Goal: Task Accomplishment & Management: Manage account settings

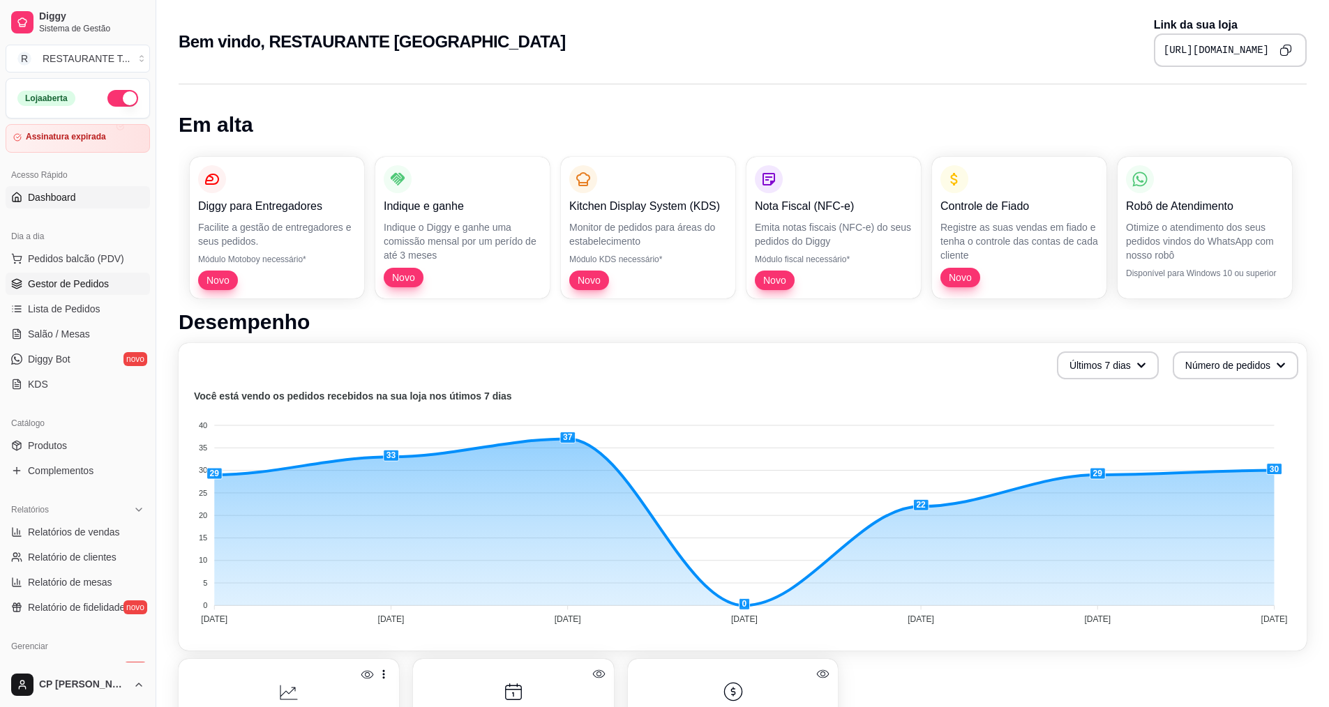
click at [82, 289] on span "Gestor de Pedidos" at bounding box center [68, 284] width 81 height 14
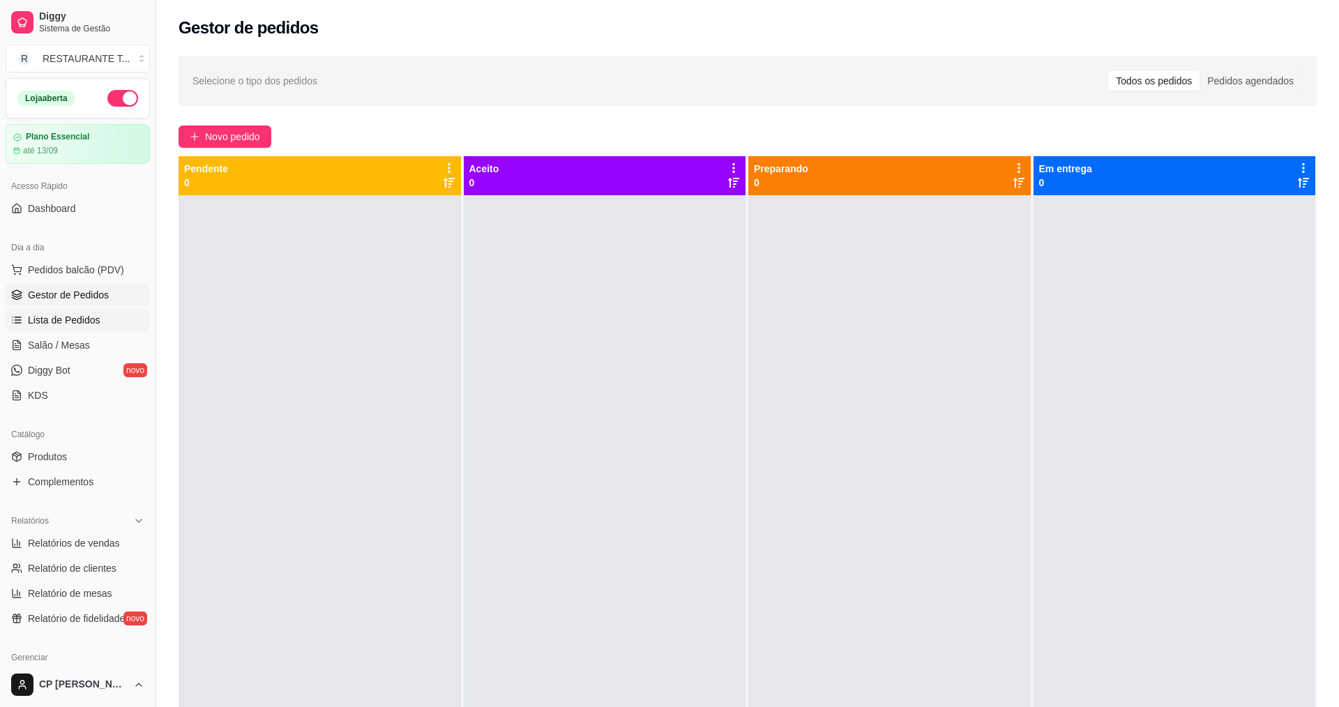
click at [79, 318] on span "Lista de Pedidos" at bounding box center [64, 320] width 73 height 14
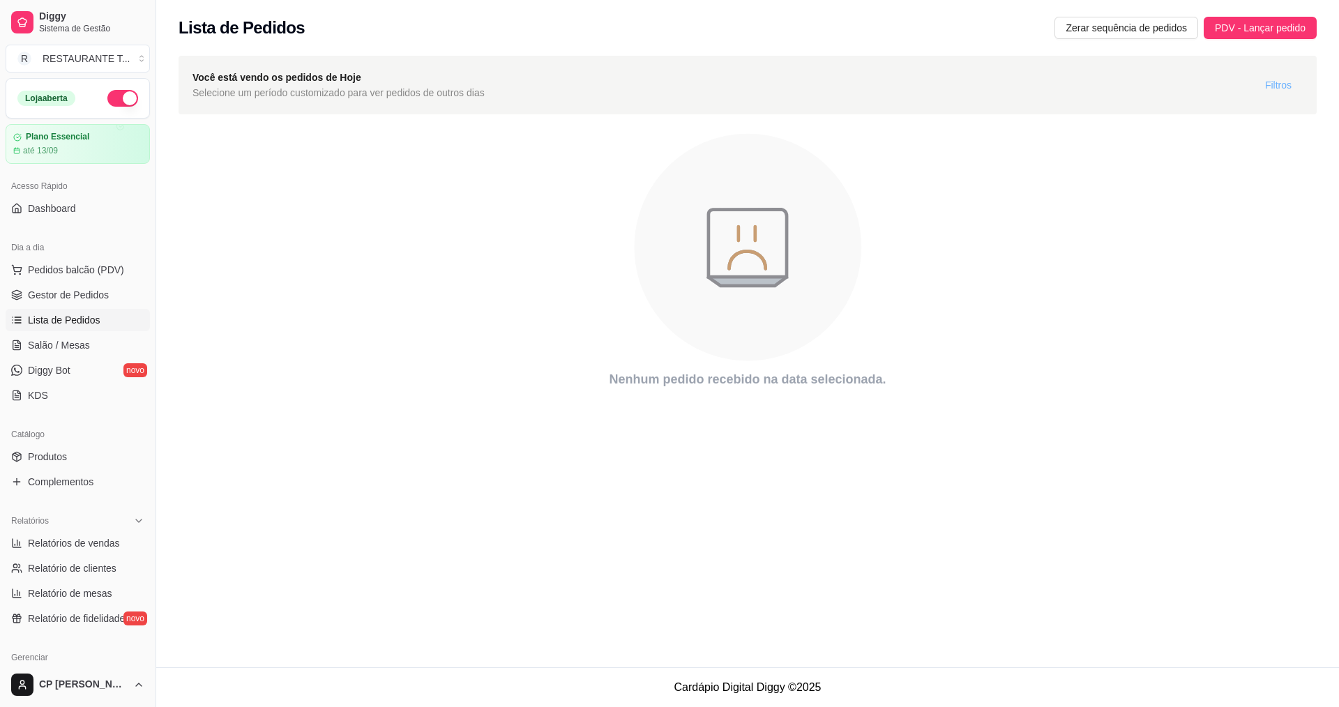
click at [647, 84] on button "Filtros" at bounding box center [1278, 85] width 49 height 22
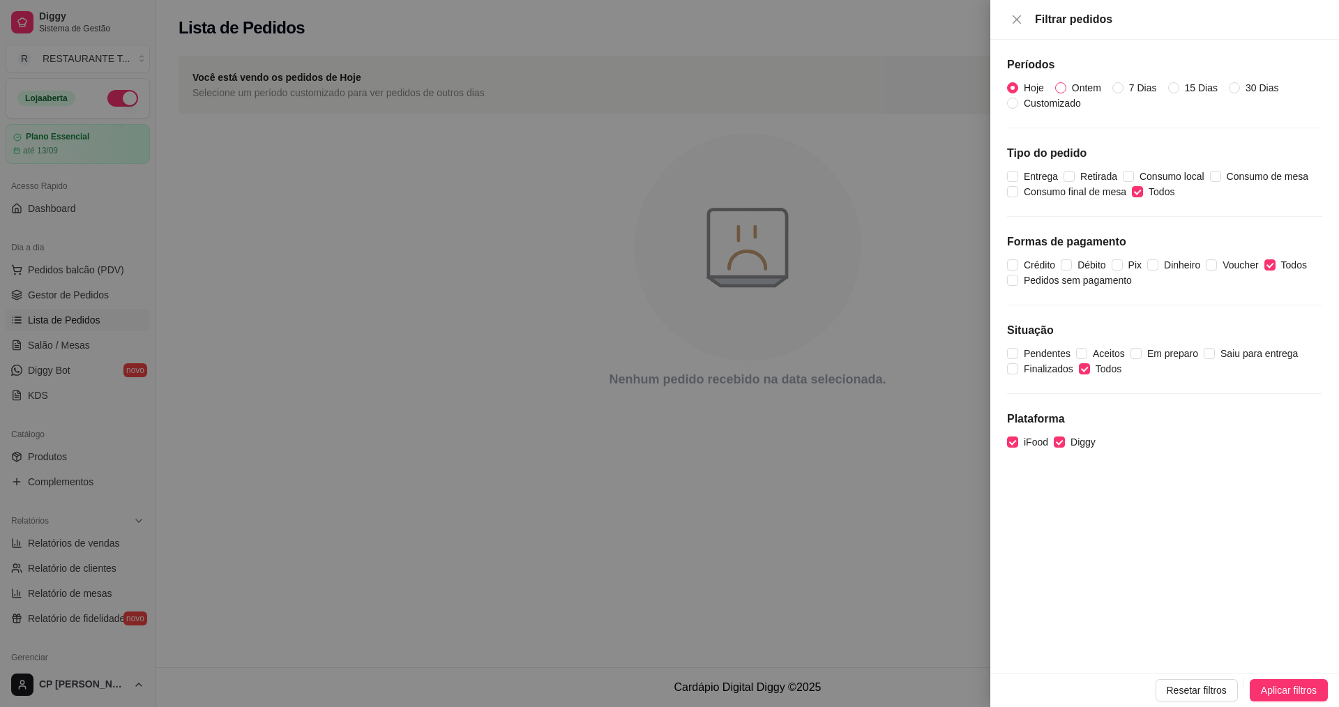
click at [647, 84] on input "Ontem" at bounding box center [1060, 87] width 11 height 11
radio input "true"
radio input "false"
click at [647, 672] on div "Períodos Hoje Ontem 7 Dias 15 Dias 30 Dias Customizado Tipo do pedido Entrega R…" at bounding box center [1165, 356] width 349 height 633
click at [647, 682] on span "Aplicar filtros" at bounding box center [1289, 690] width 56 height 15
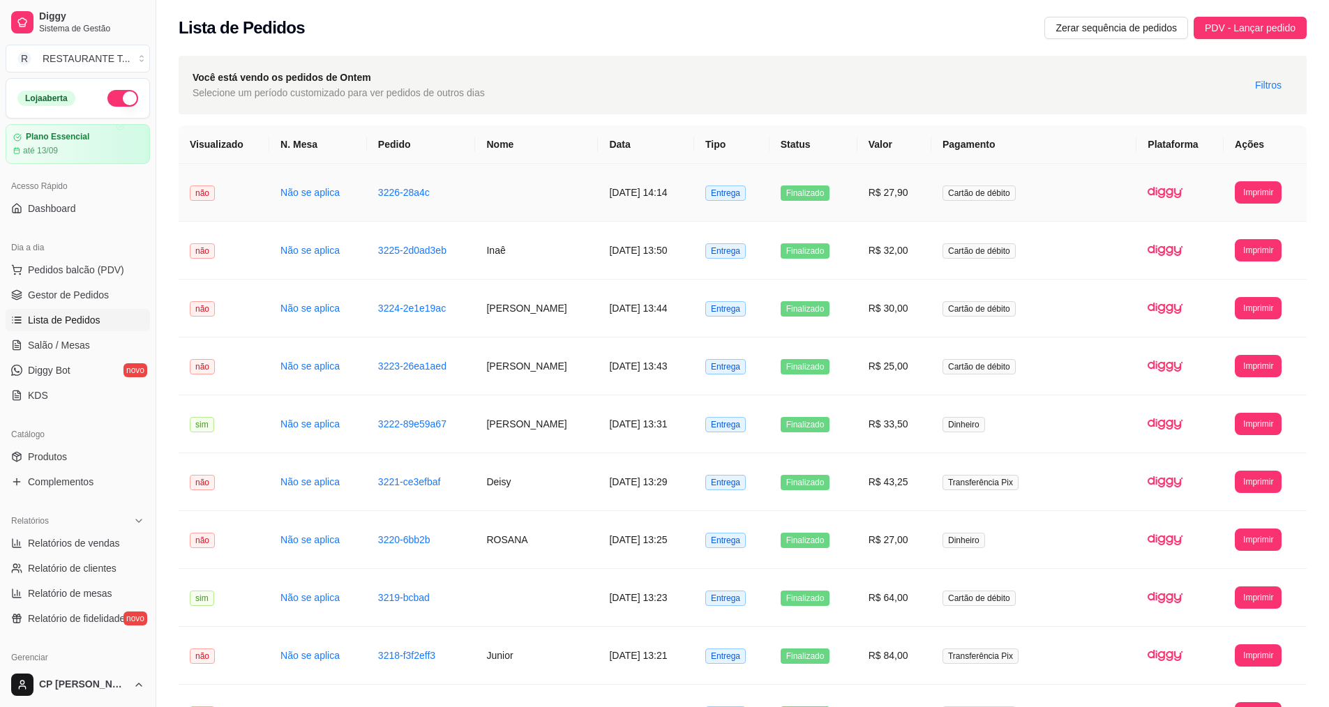
click at [647, 191] on button "Imprimir" at bounding box center [1258, 192] width 47 height 22
click at [647, 248] on button "IMPRESSORA" at bounding box center [1238, 241] width 98 height 22
click at [89, 300] on span "Gestor de Pedidos" at bounding box center [68, 295] width 81 height 14
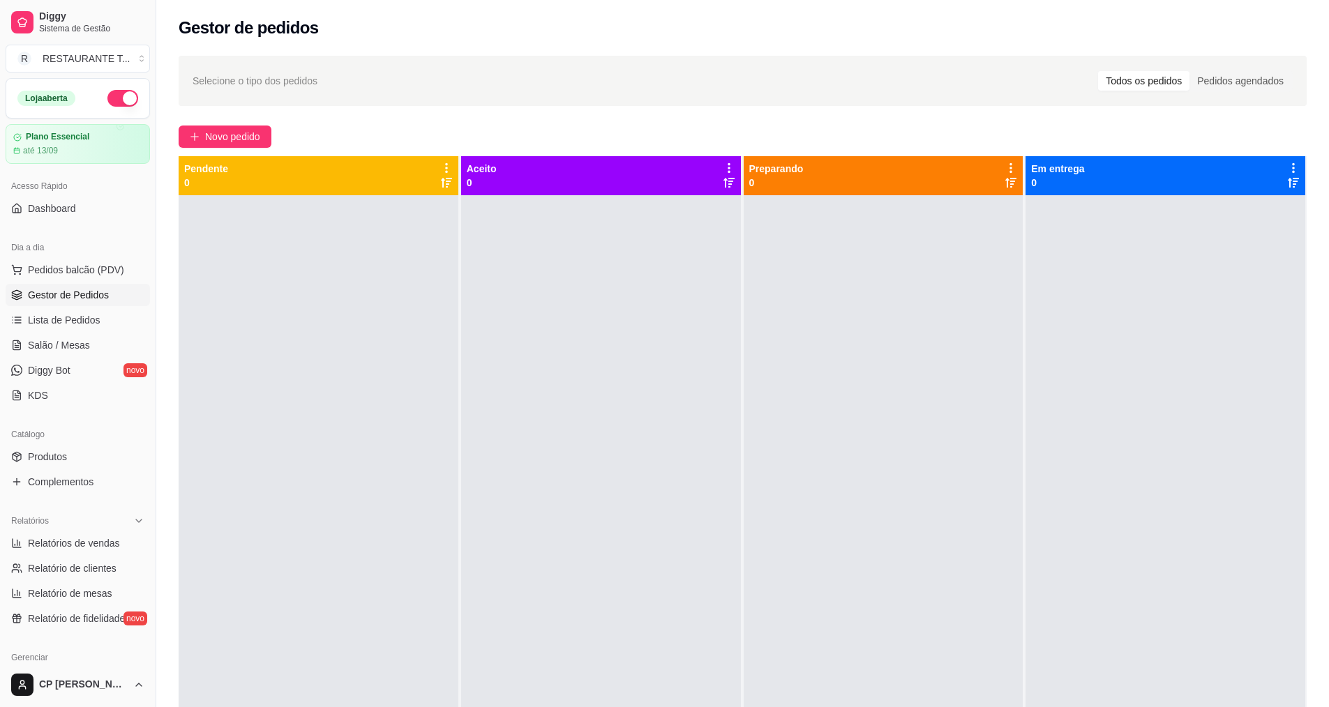
click at [123, 94] on button "button" at bounding box center [122, 98] width 31 height 17
click at [208, 128] on button "Novo pedido" at bounding box center [225, 137] width 93 height 22
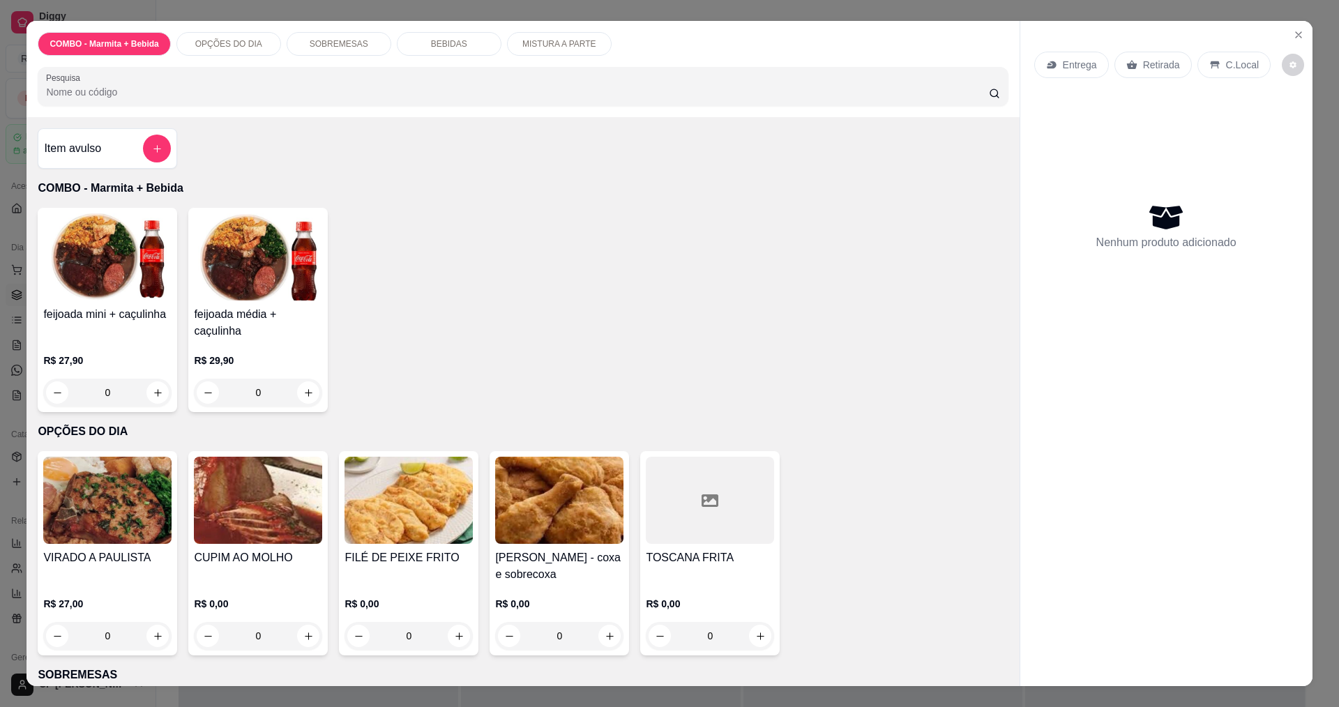
click at [161, 633] on div "0" at bounding box center [107, 636] width 128 height 28
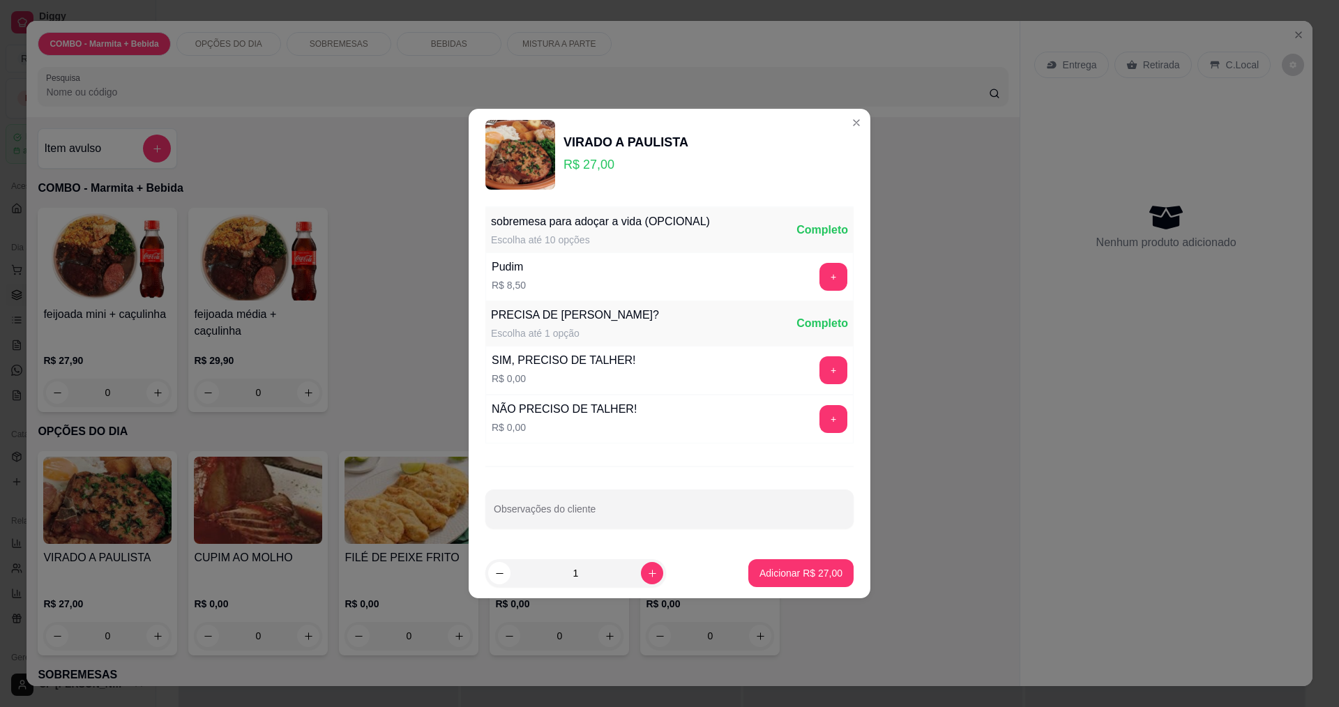
click at [647, 569] on p "Adicionar R$ 27,00" at bounding box center [801, 573] width 83 height 14
type input "1"
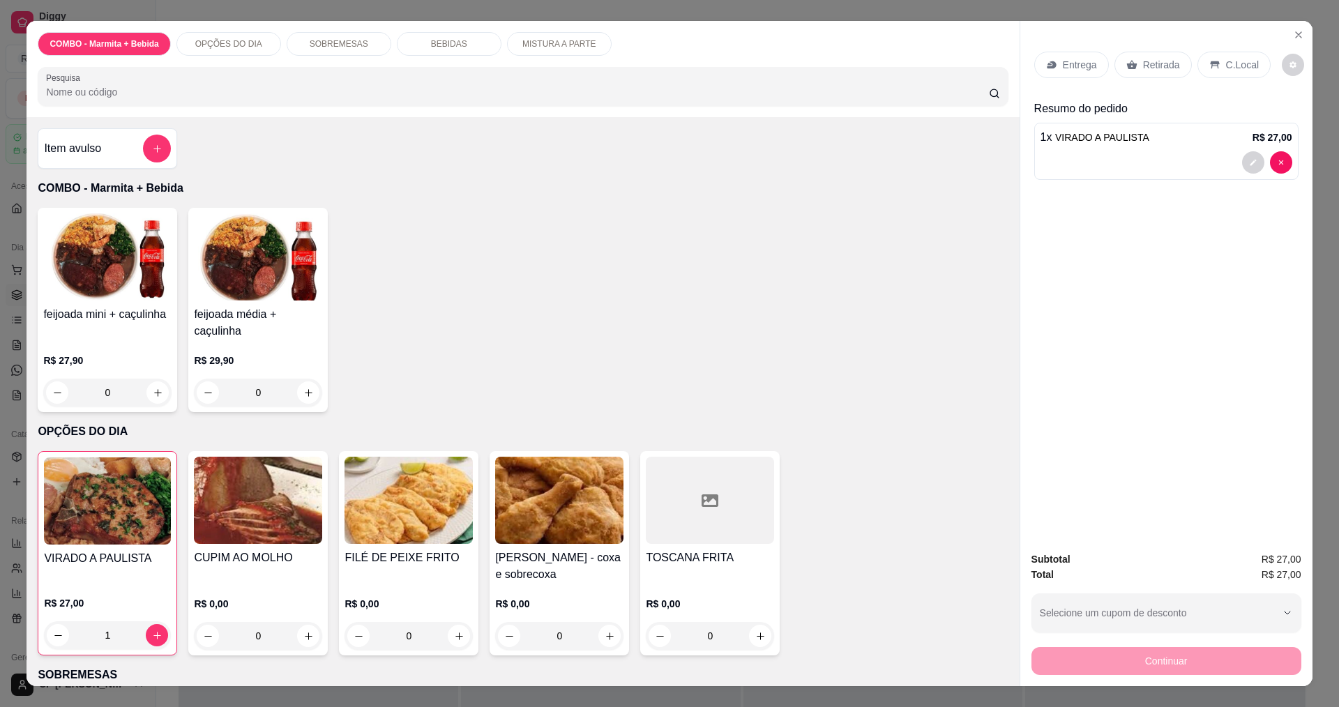
click at [647, 61] on p "Entrega" at bounding box center [1080, 65] width 34 height 14
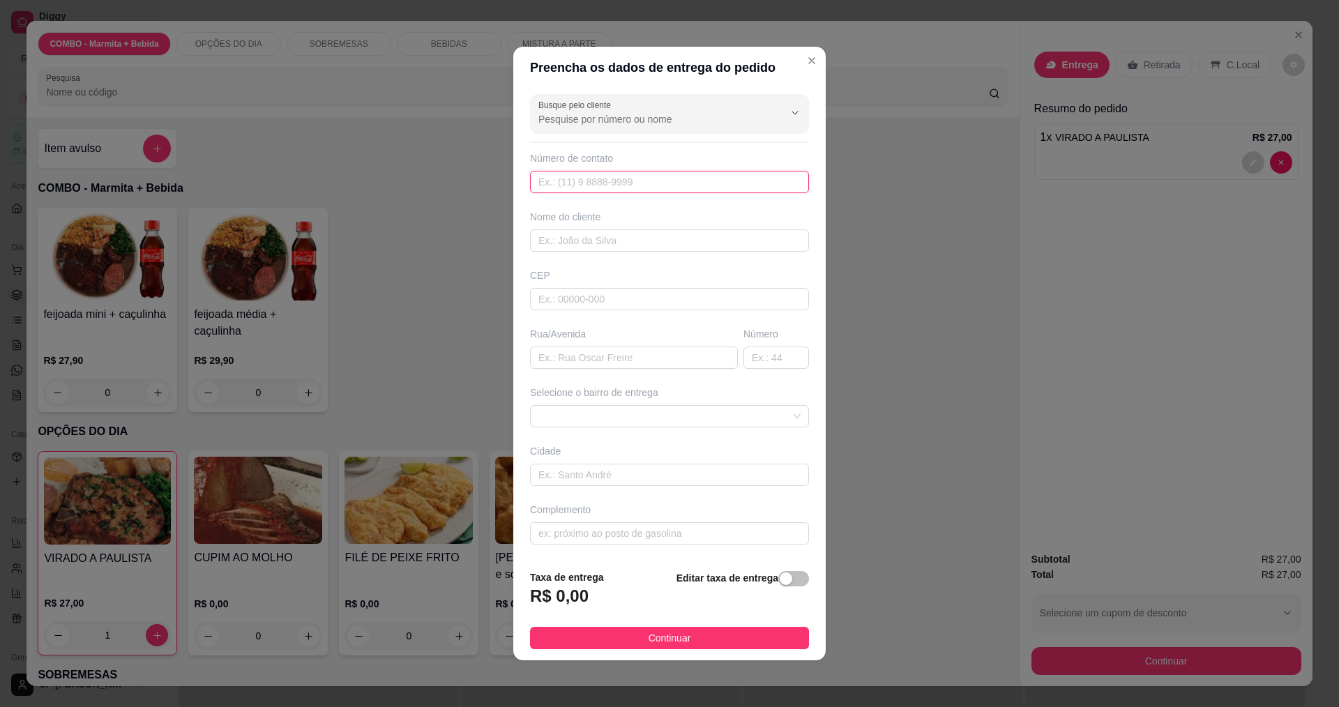
click at [586, 183] on input "text" at bounding box center [669, 182] width 279 height 22
click at [646, 408] on span at bounding box center [670, 416] width 262 height 21
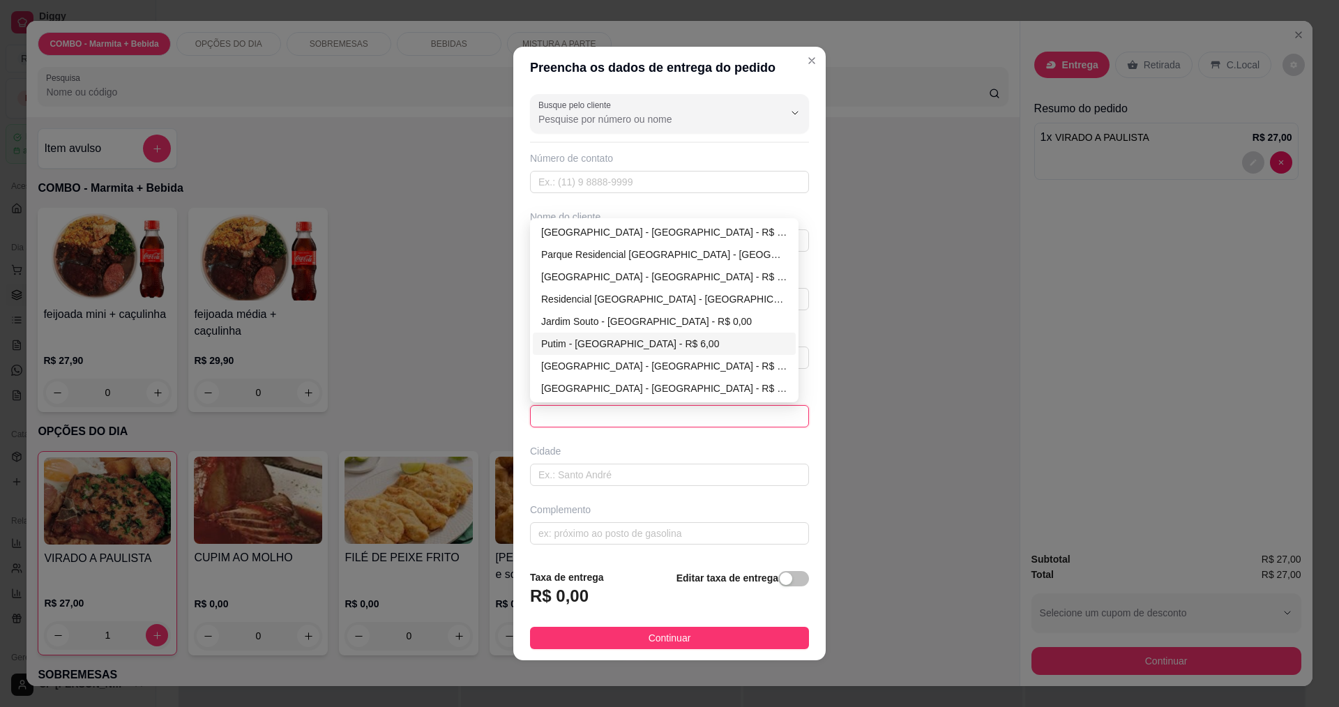
click at [647, 343] on div "Putim - [GEOGRAPHIC_DATA] - R$ 6,00" at bounding box center [664, 343] width 246 height 15
type input "[GEOGRAPHIC_DATA]"
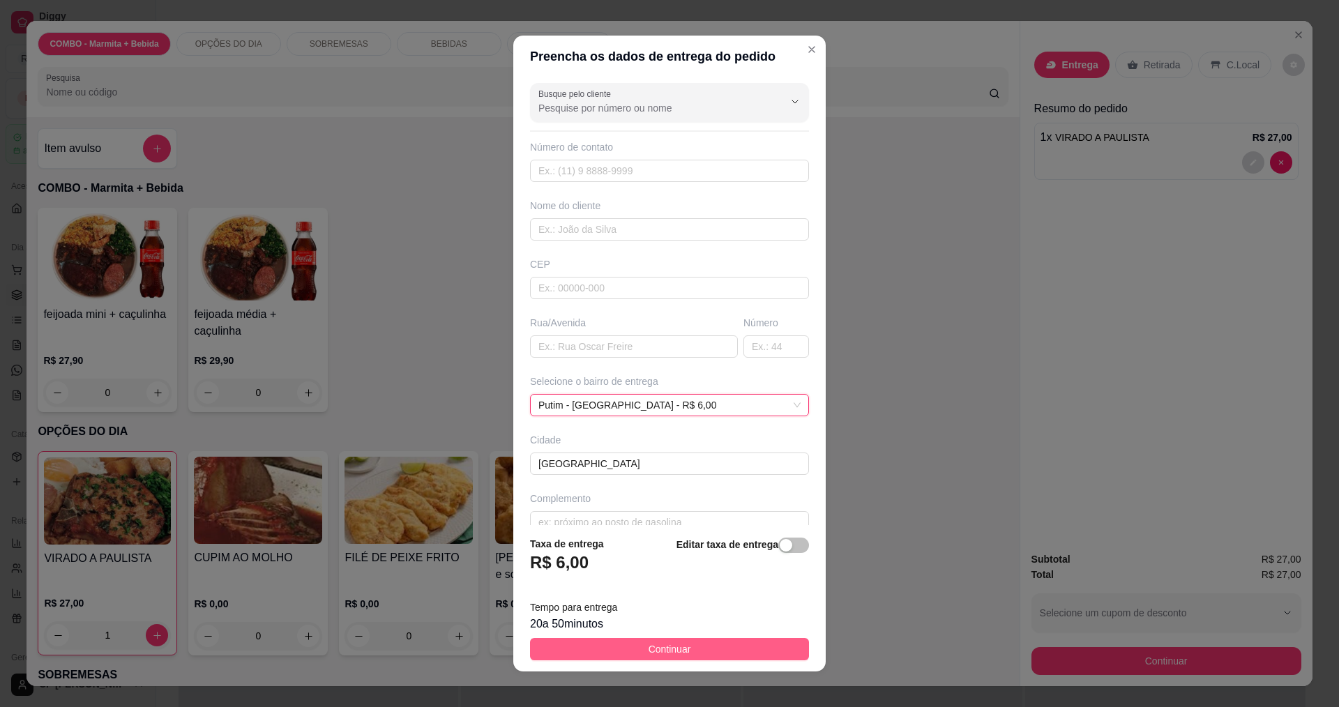
click at [647, 655] on span "Continuar" at bounding box center [670, 649] width 43 height 15
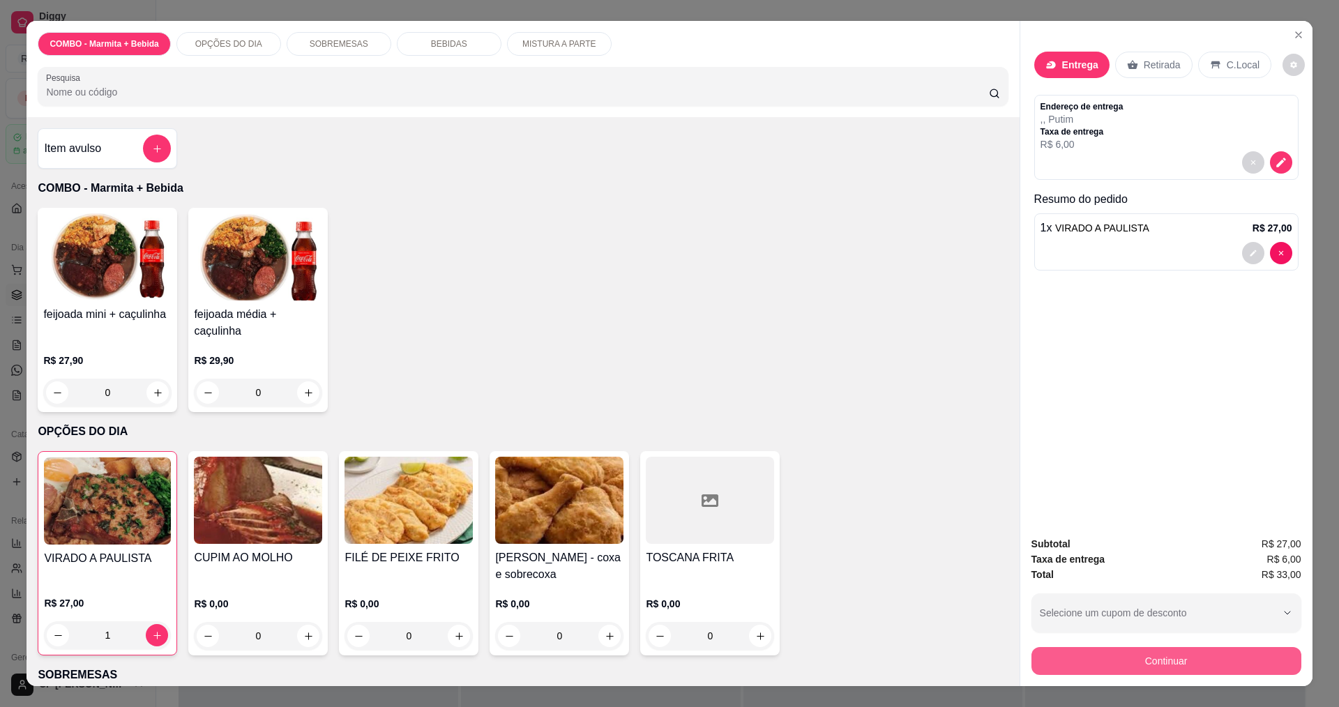
click at [647, 659] on button "Continuar" at bounding box center [1167, 661] width 270 height 28
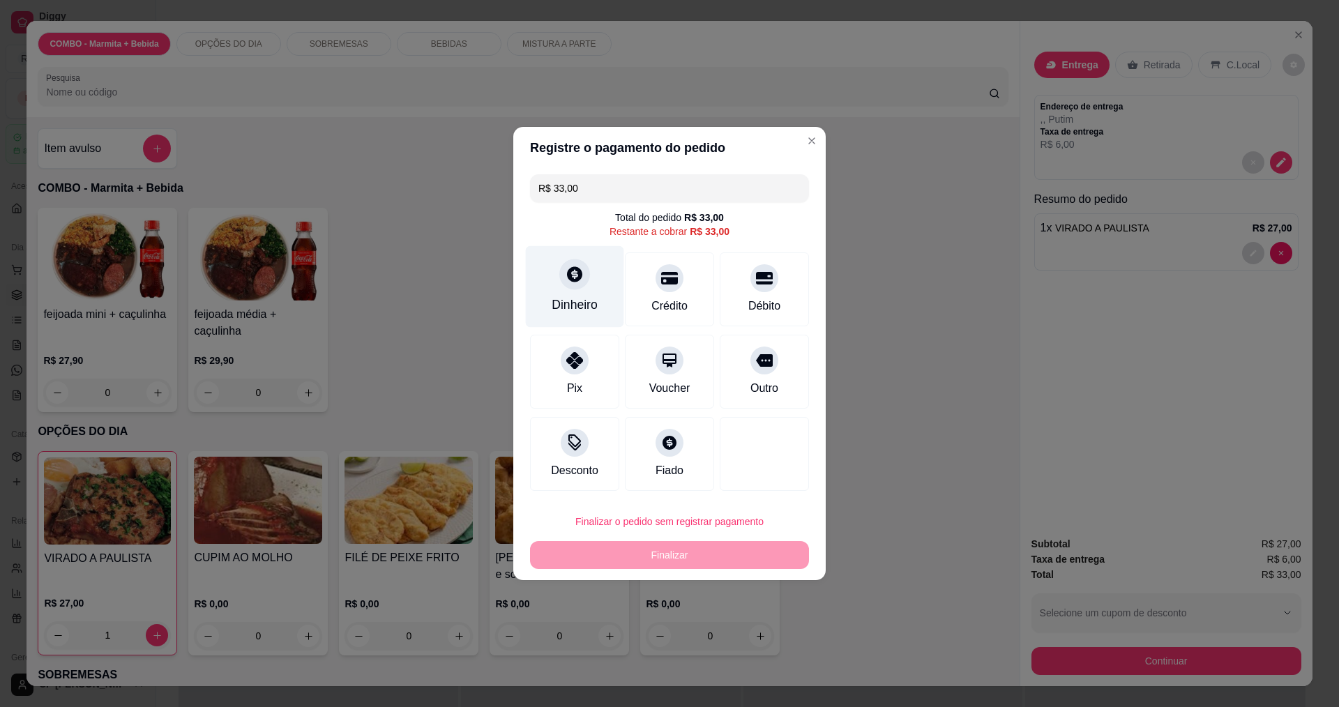
click at [574, 296] on div "Dinheiro" at bounding box center [575, 287] width 98 height 82
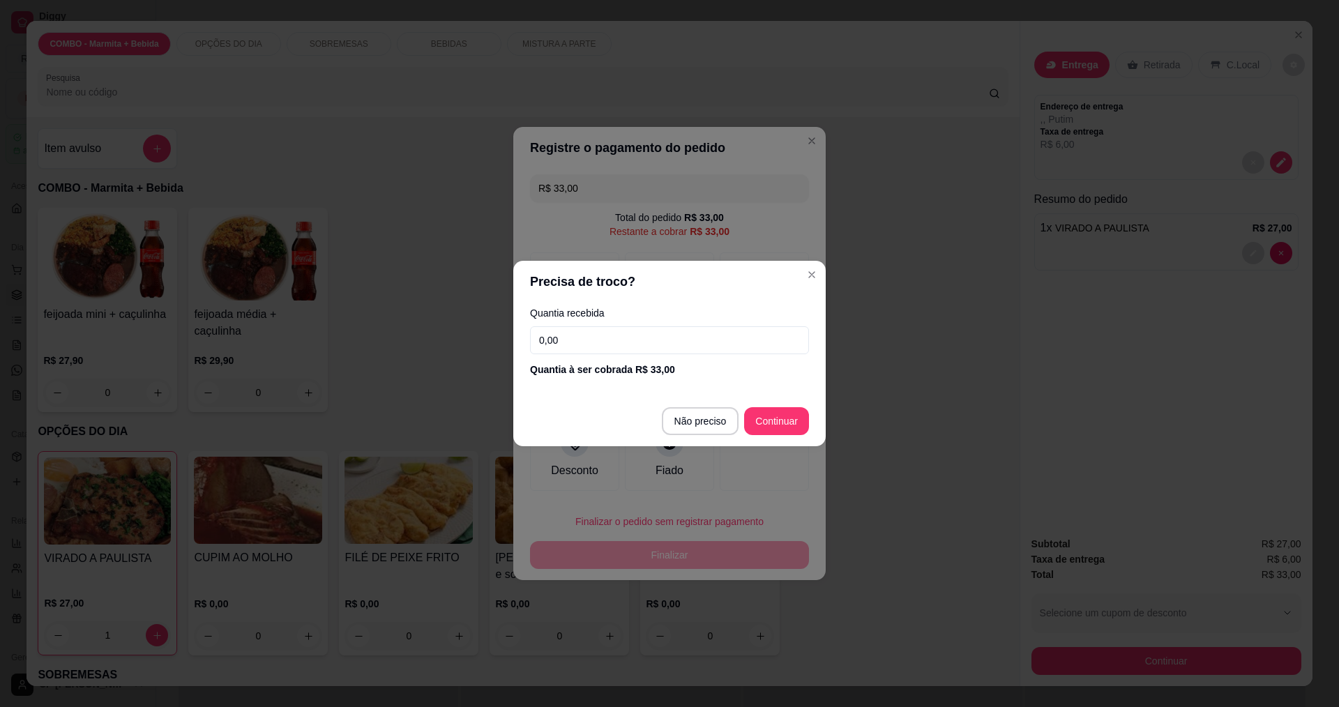
click at [647, 331] on input "0,00" at bounding box center [669, 340] width 279 height 28
type input "50,00"
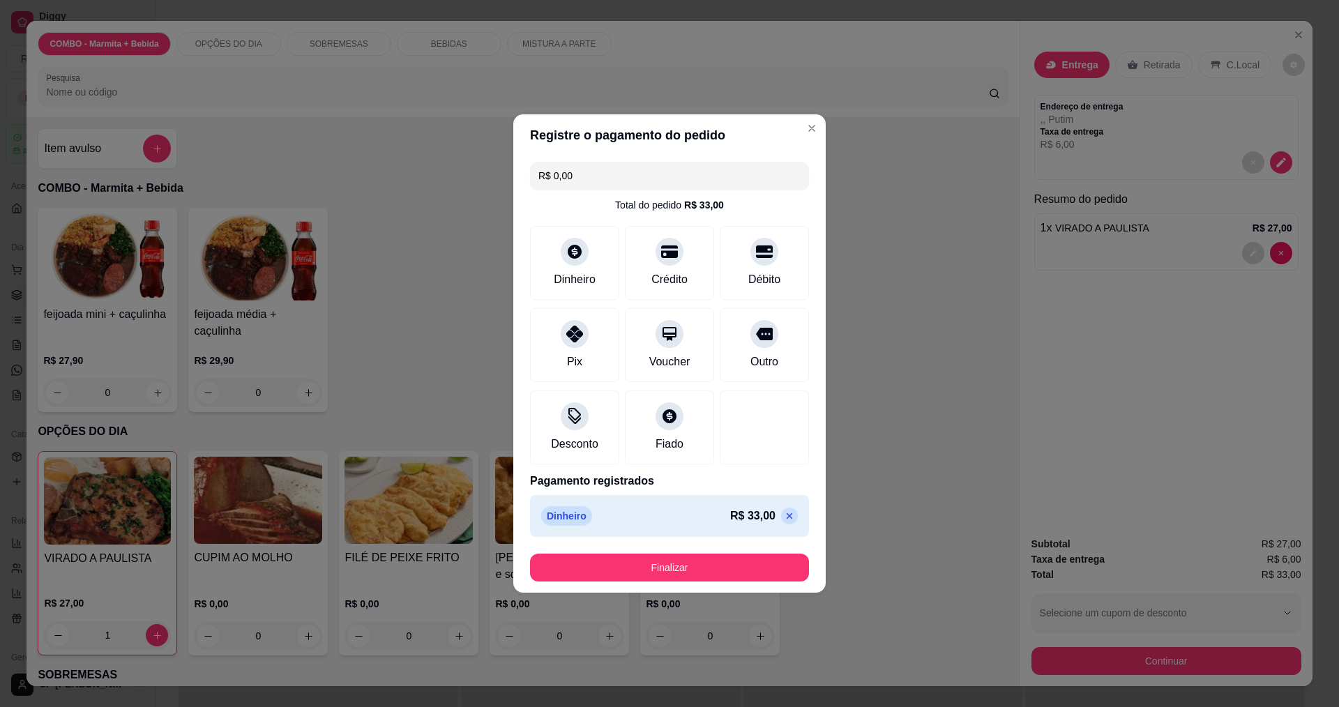
type input "R$ 0,00"
click at [647, 569] on button "Finalizar" at bounding box center [669, 568] width 271 height 27
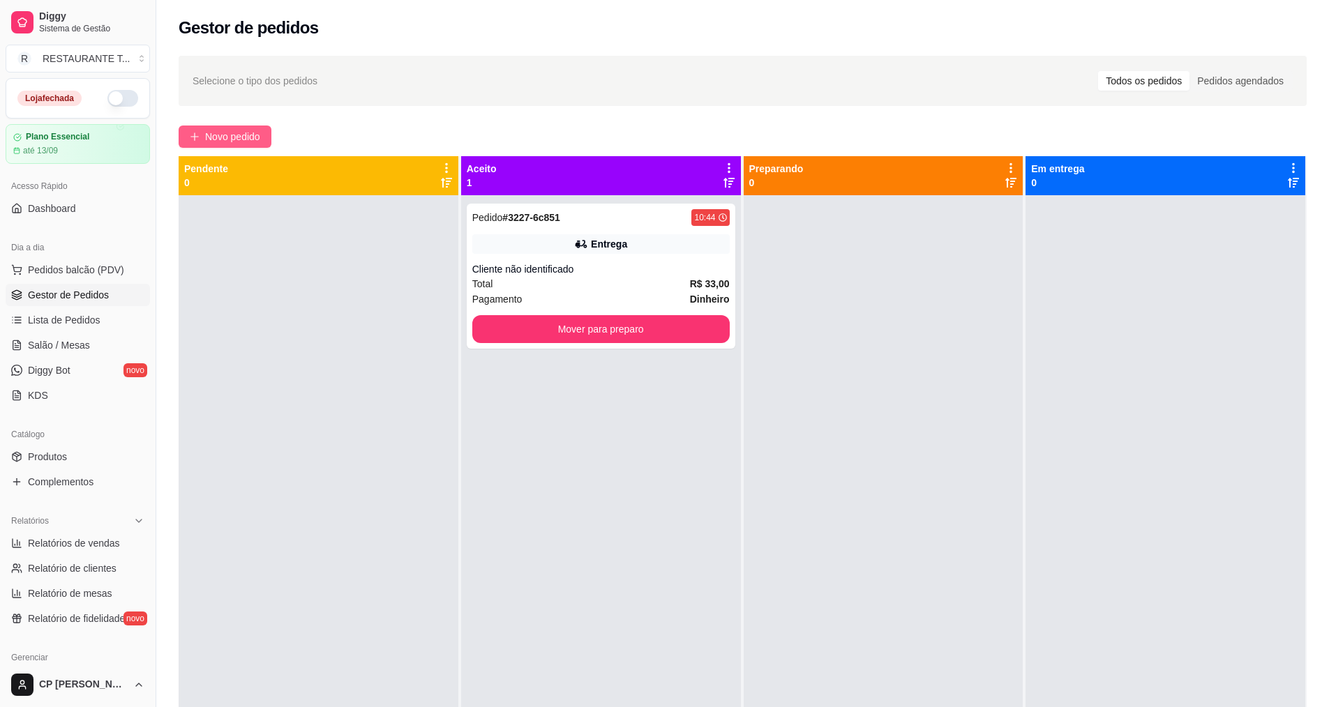
click at [236, 133] on span "Novo pedido" at bounding box center [232, 136] width 55 height 15
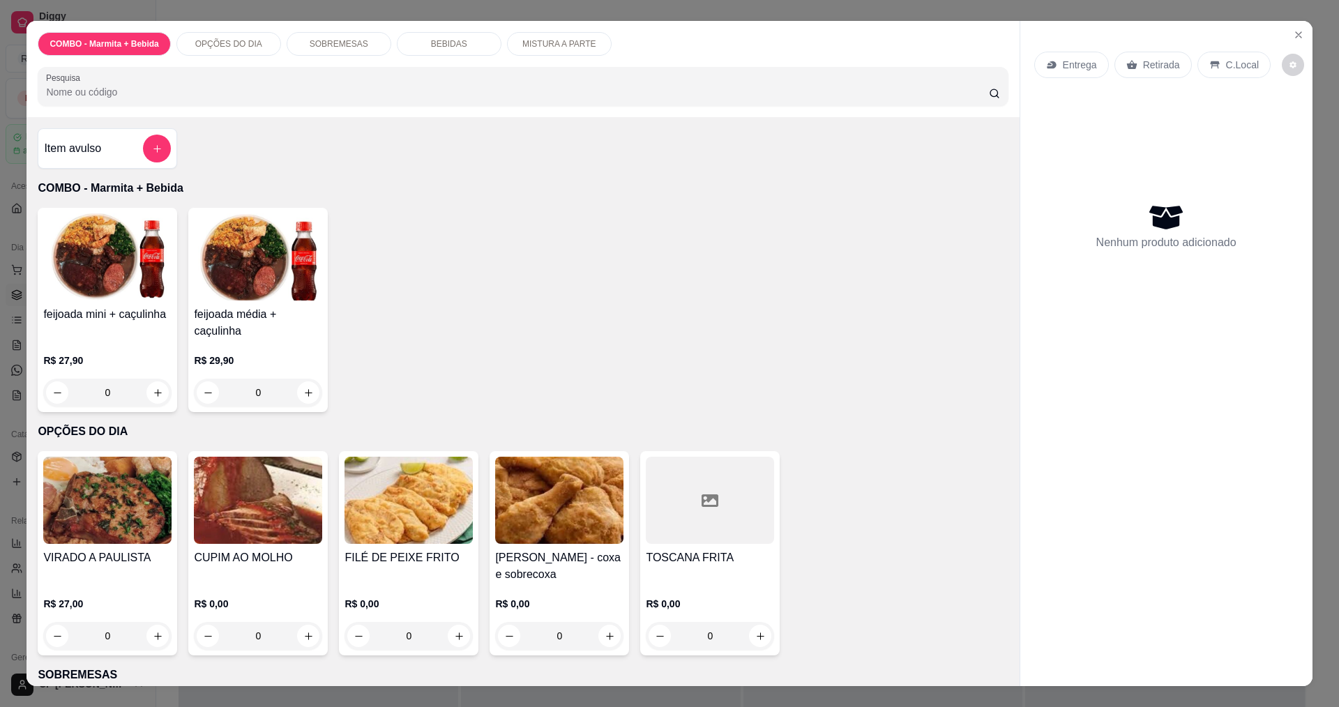
click at [310, 640] on div "0" at bounding box center [258, 636] width 128 height 28
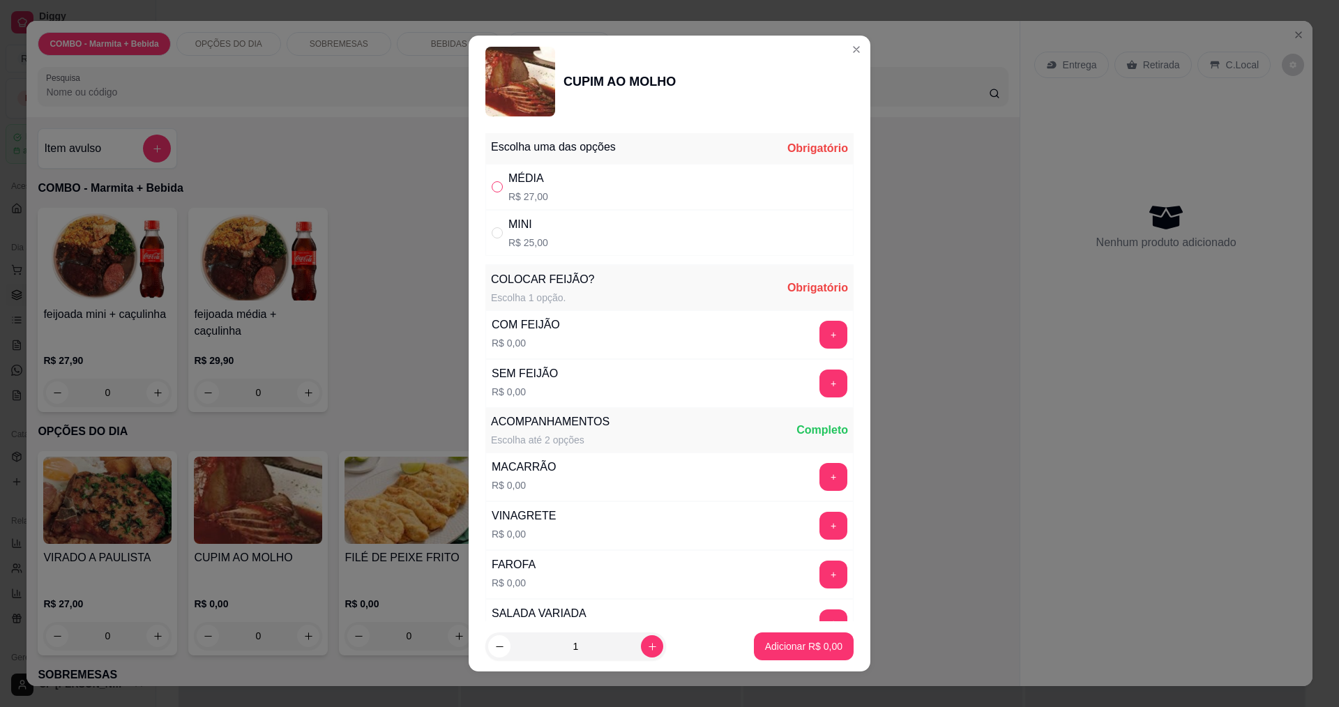
click at [492, 181] on input "" at bounding box center [497, 186] width 11 height 11
radio input "true"
click at [647, 343] on button "+" at bounding box center [833, 334] width 27 height 27
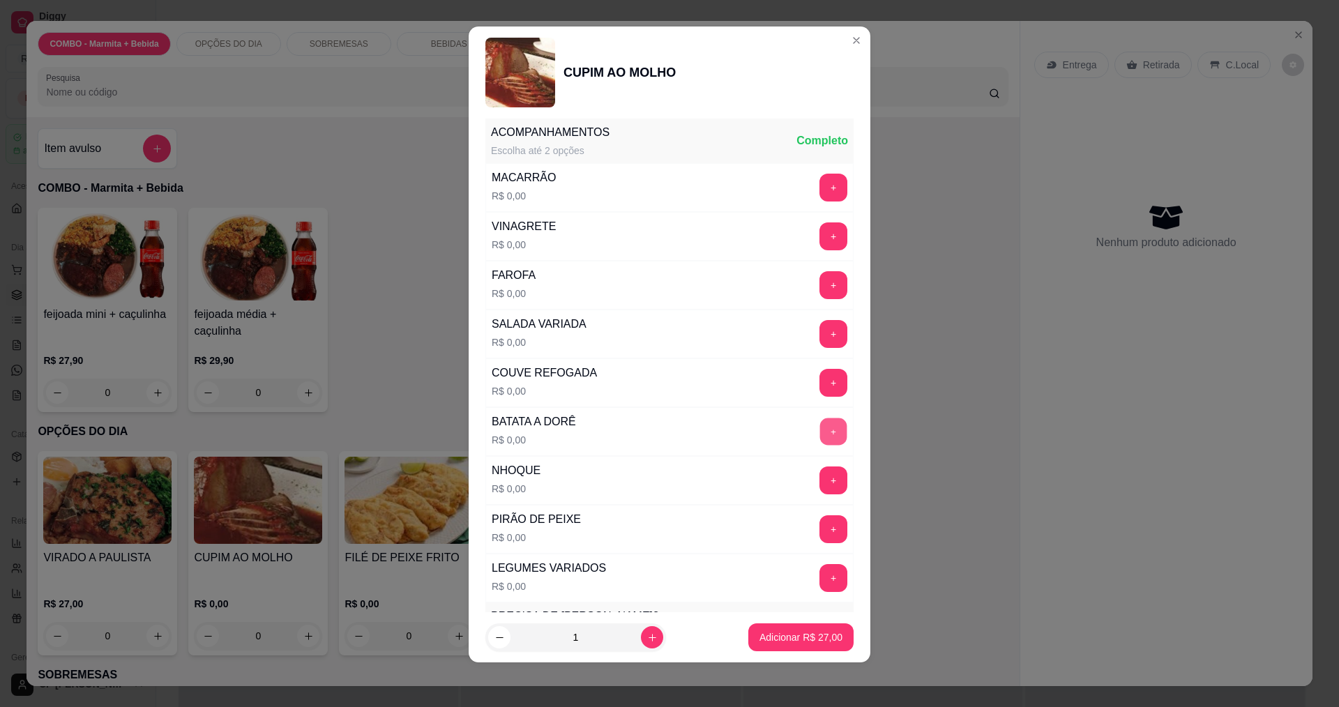
click at [647, 437] on button "+" at bounding box center [833, 431] width 27 height 27
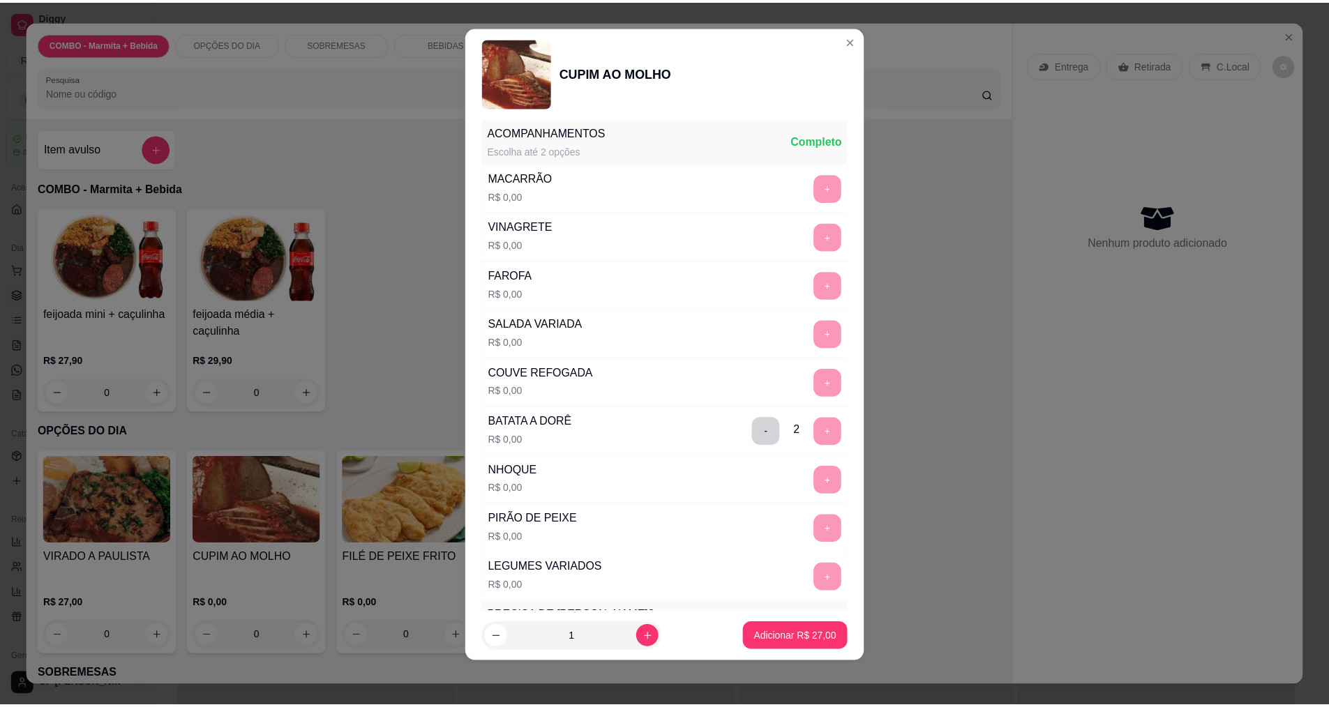
scroll to position [610, 0]
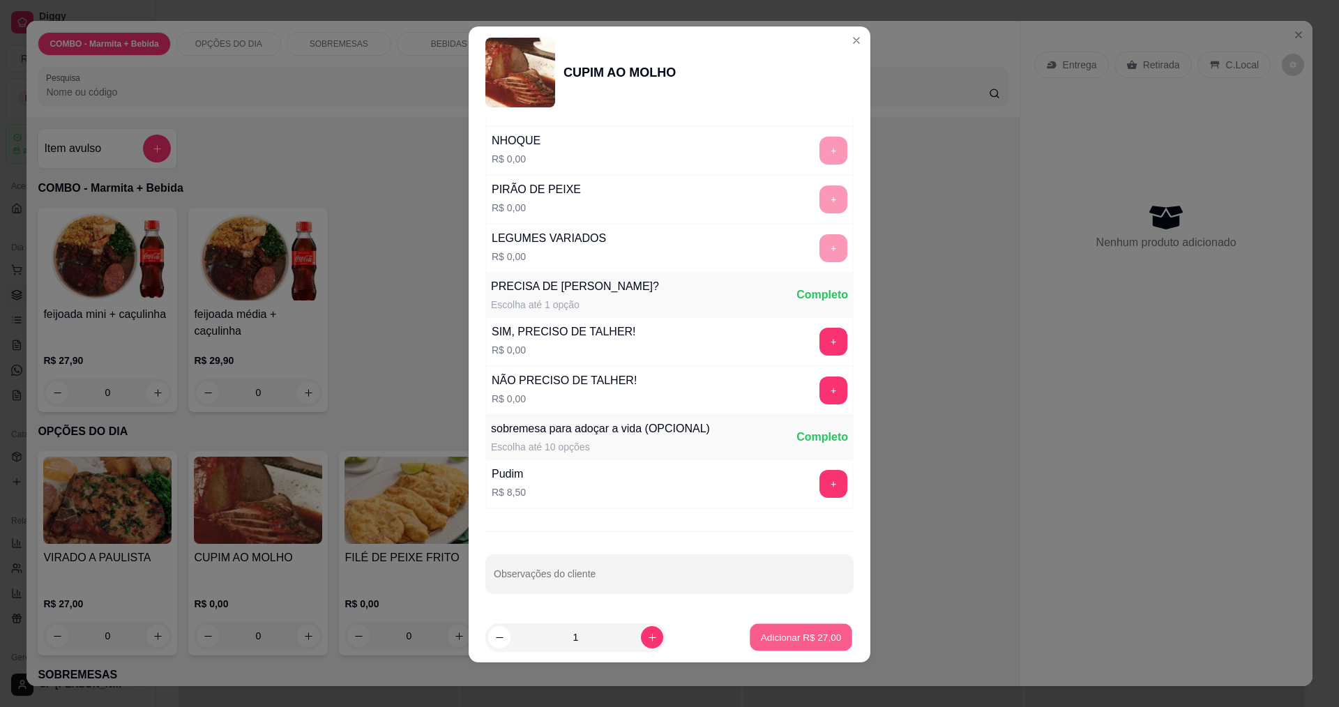
click at [647, 641] on p "Adicionar R$ 27,00" at bounding box center [801, 637] width 81 height 13
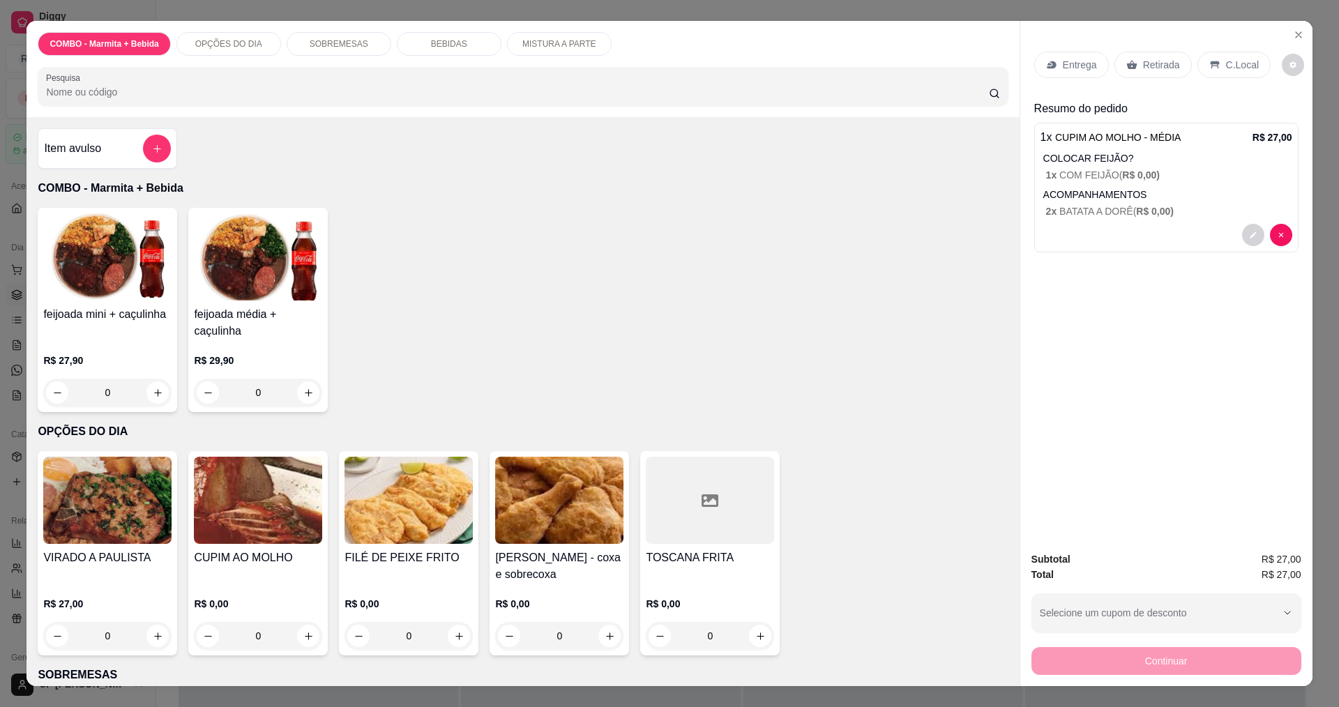
click at [647, 66] on p "Entrega" at bounding box center [1080, 65] width 34 height 14
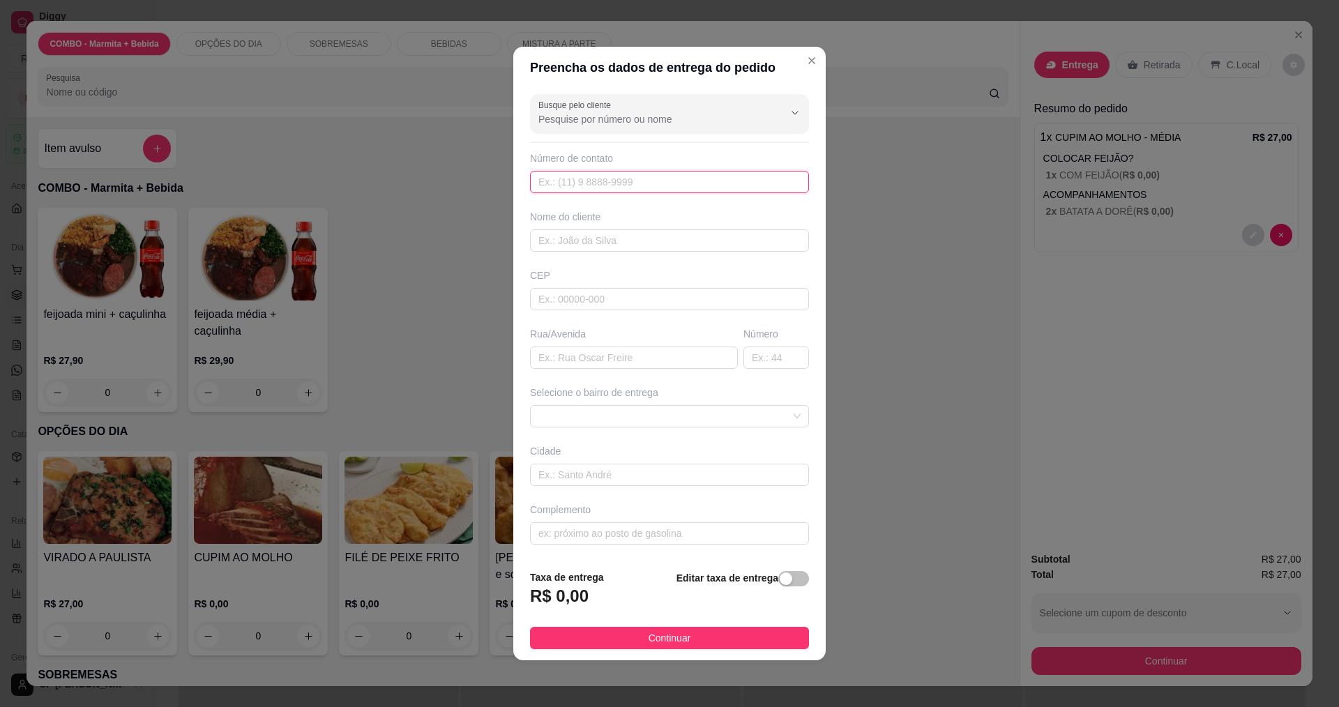
click at [647, 180] on input "text" at bounding box center [669, 182] width 279 height 22
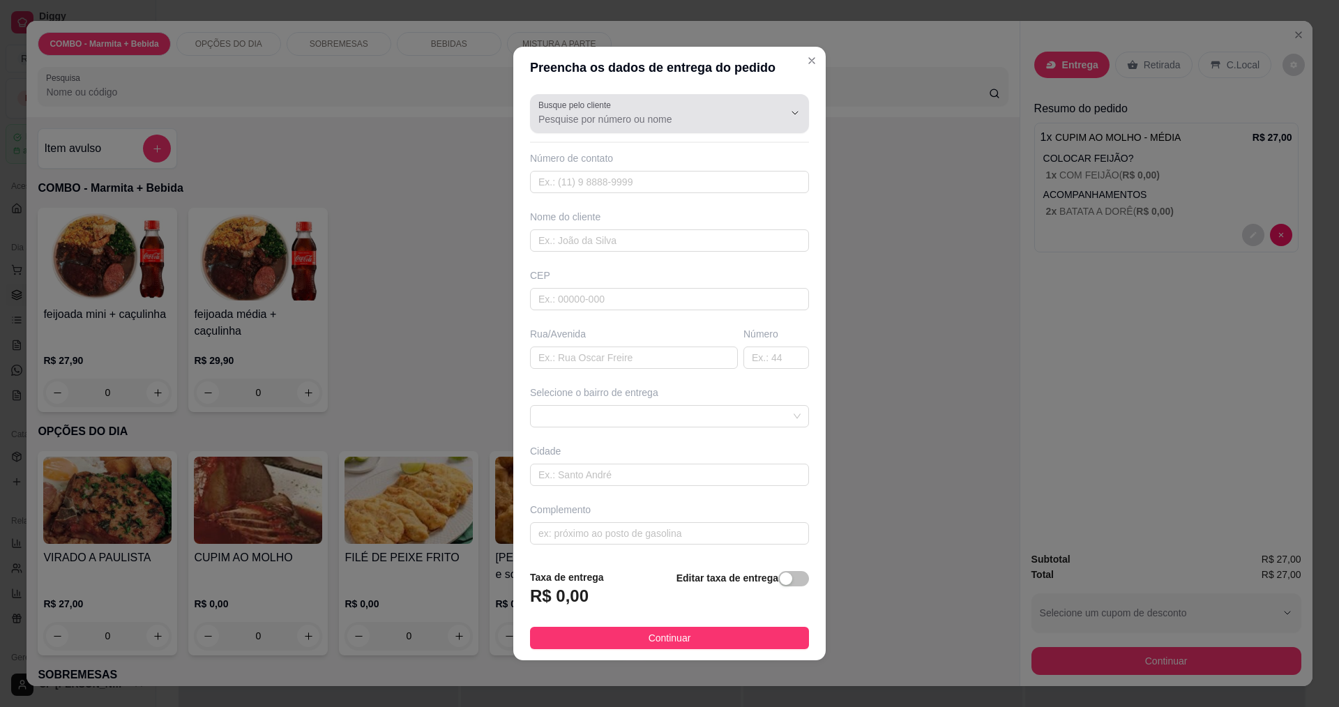
click at [647, 105] on div at bounding box center [670, 114] width 262 height 28
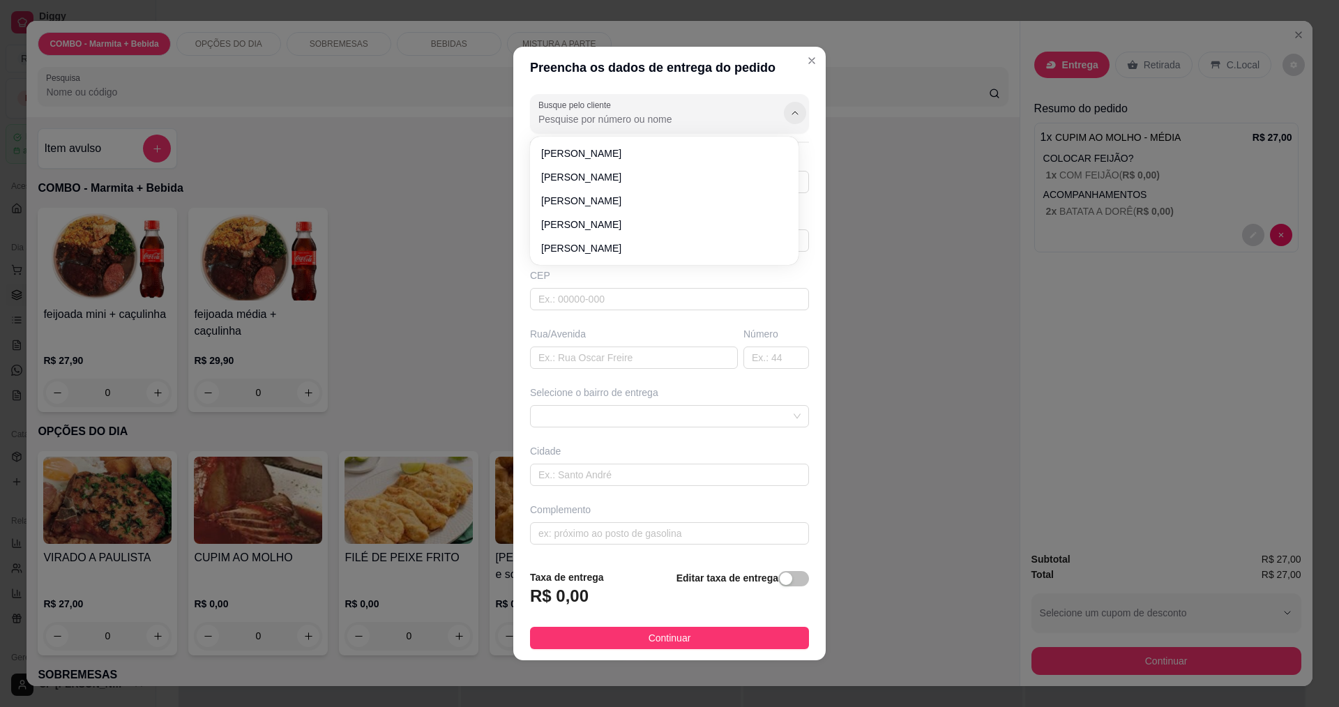
click at [647, 112] on icon "Show suggestions" at bounding box center [795, 113] width 6 height 3
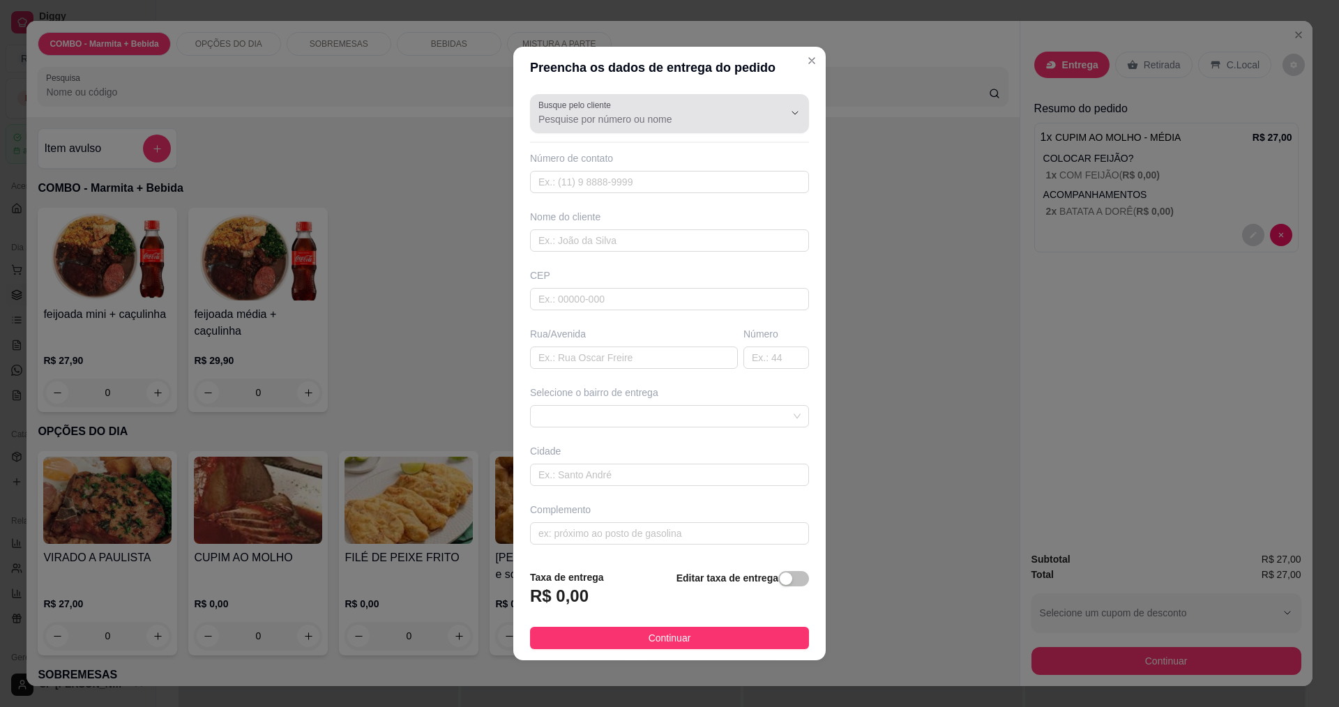
click at [647, 116] on div "Busque pelo cliente" at bounding box center [669, 113] width 279 height 39
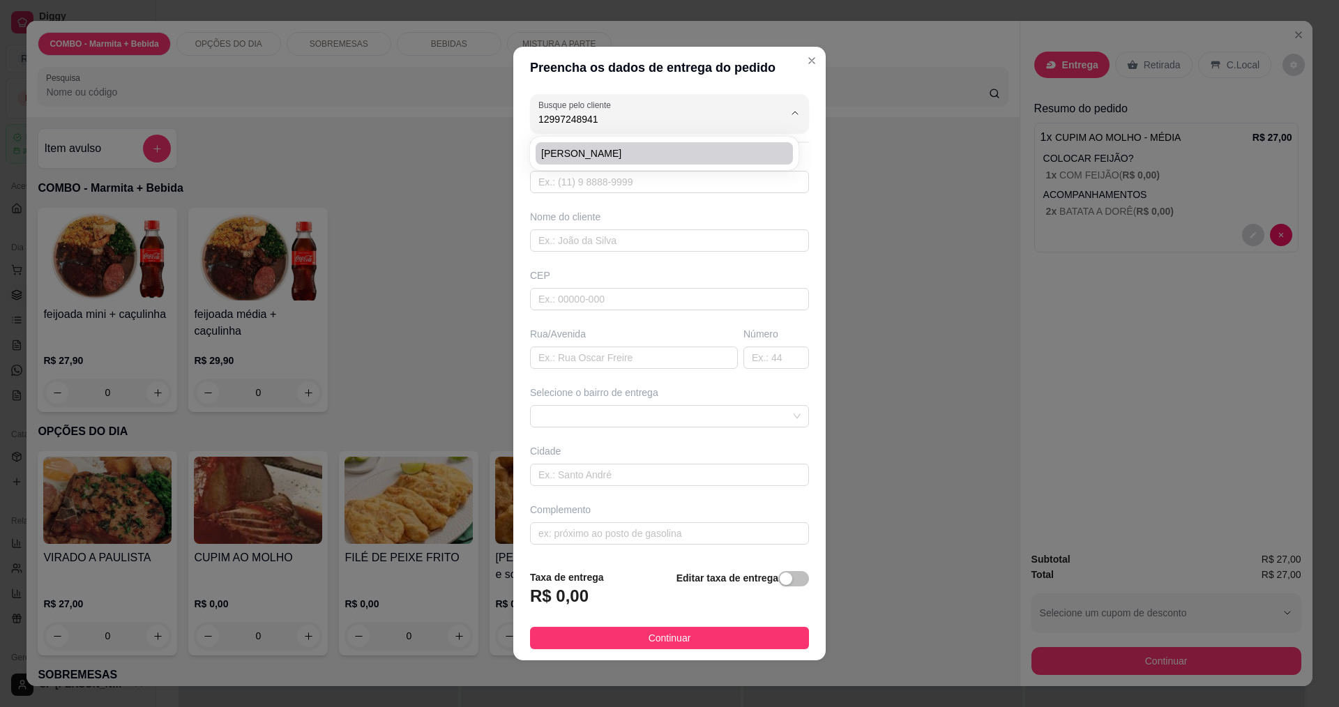
click at [647, 157] on span "[PERSON_NAME]" at bounding box center [657, 153] width 232 height 14
type input "[PERSON_NAME]"
type input "12997248941"
type input "[PERSON_NAME]"
type input "12227600"
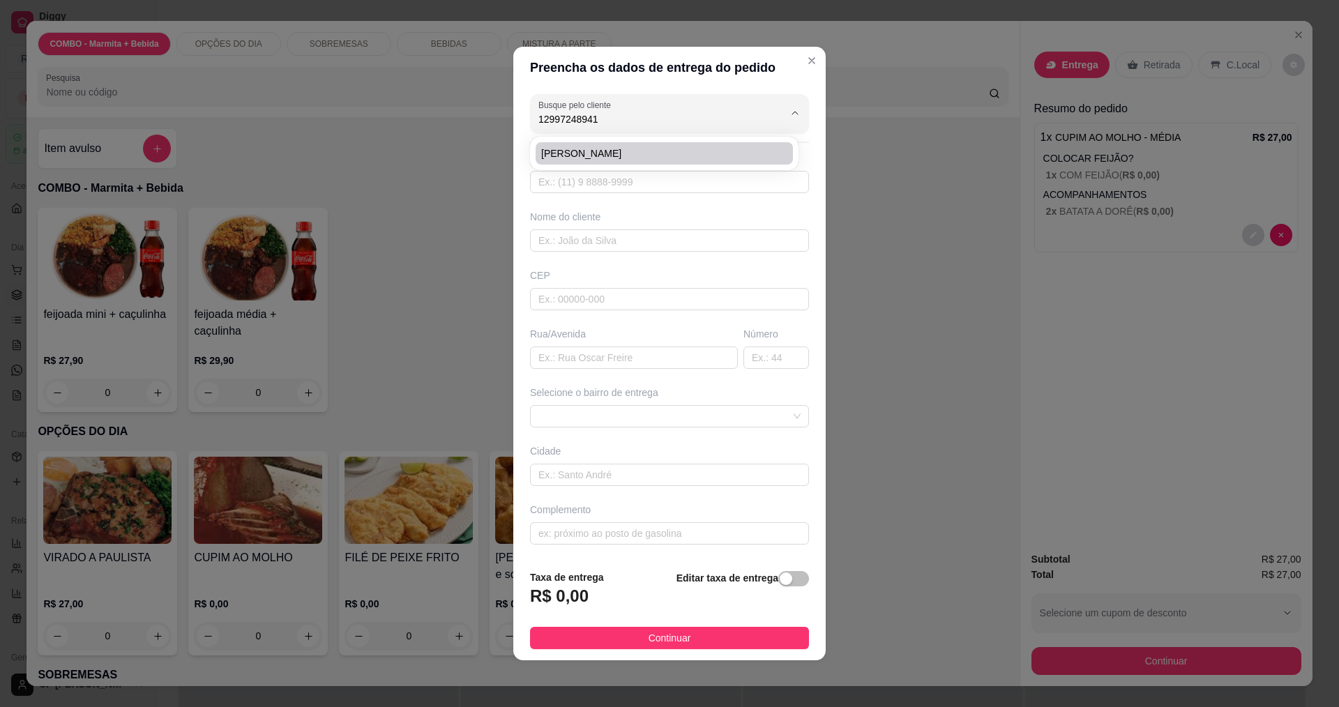
type input "[GEOGRAPHIC_DATA]"
type input "110"
type input "portão amarelo"
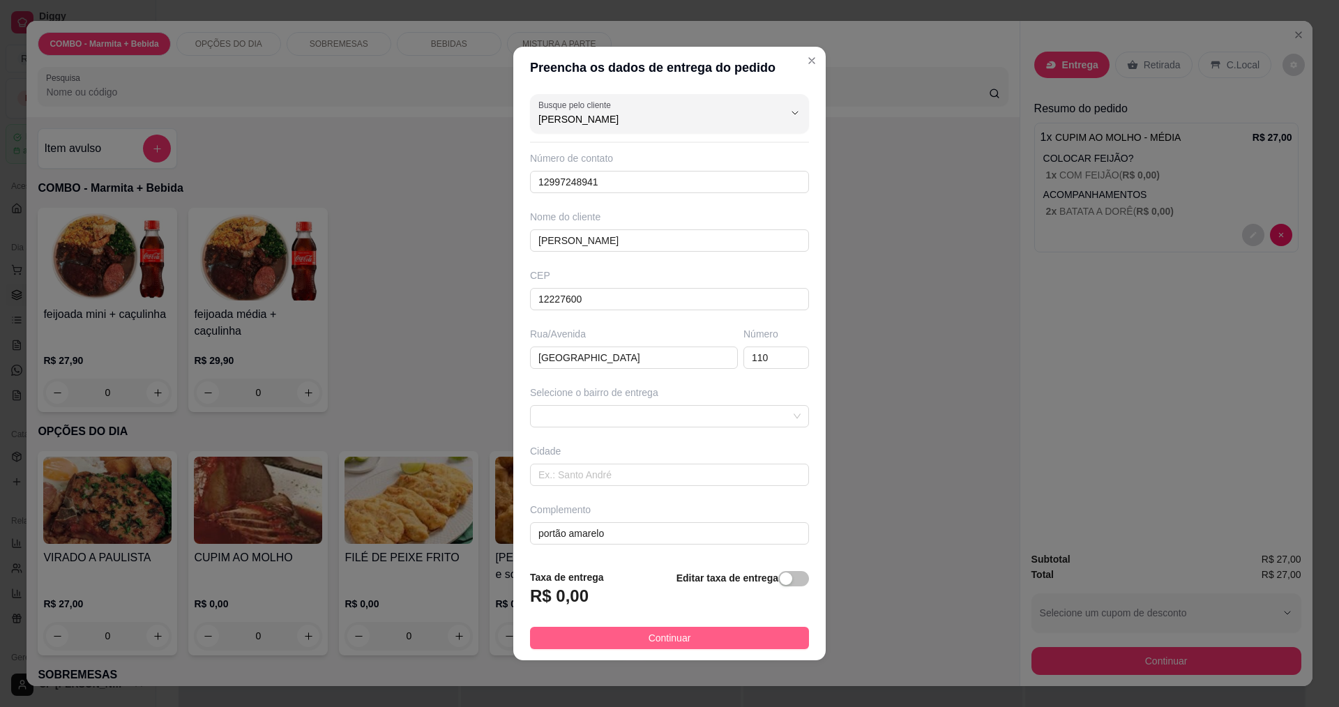
click at [647, 640] on button "Continuar" at bounding box center [669, 638] width 279 height 22
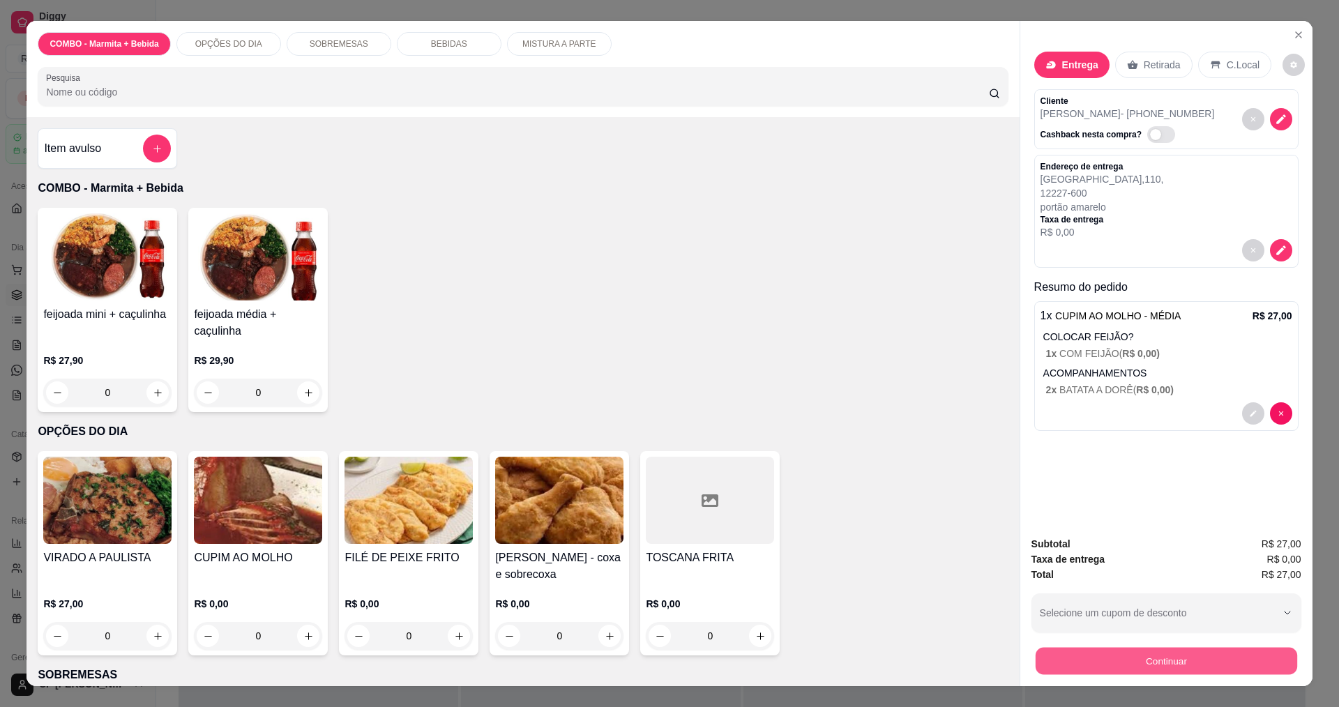
click at [647, 670] on button "Continuar" at bounding box center [1166, 660] width 262 height 27
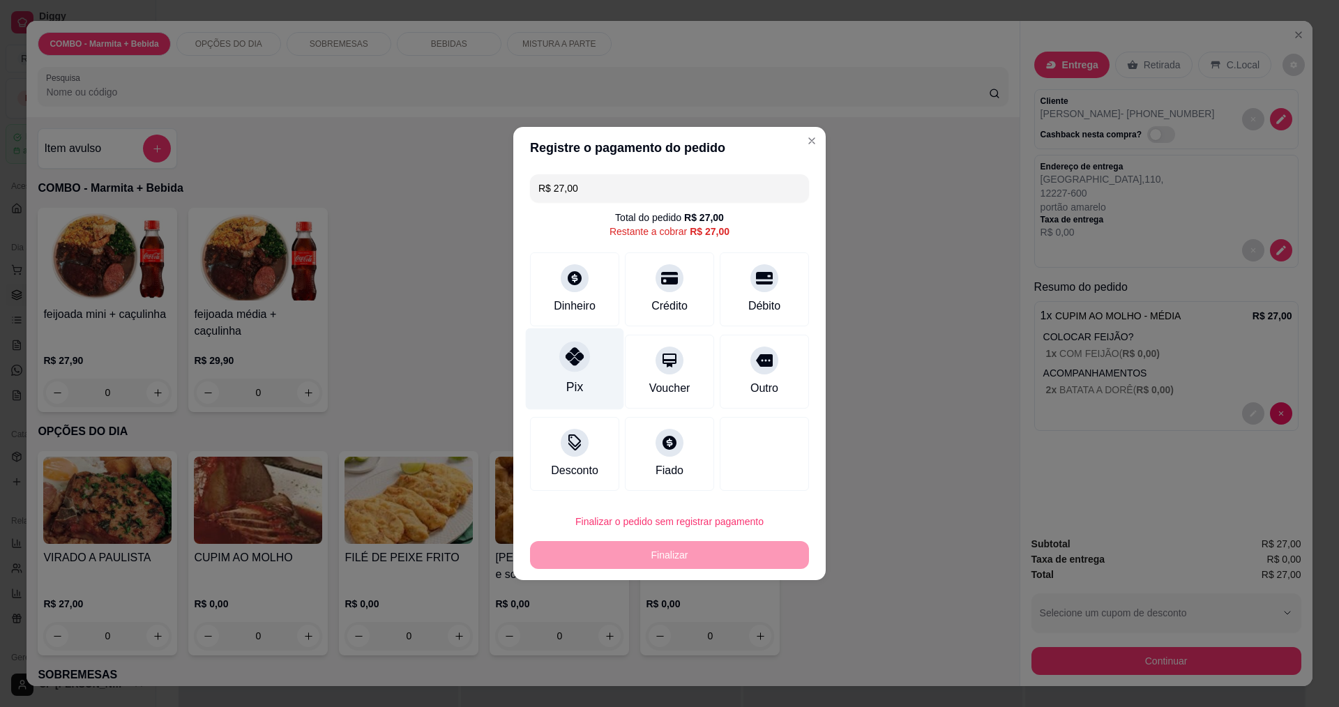
click at [594, 372] on div "Pix" at bounding box center [575, 370] width 98 height 82
type input "R$ 0,00"
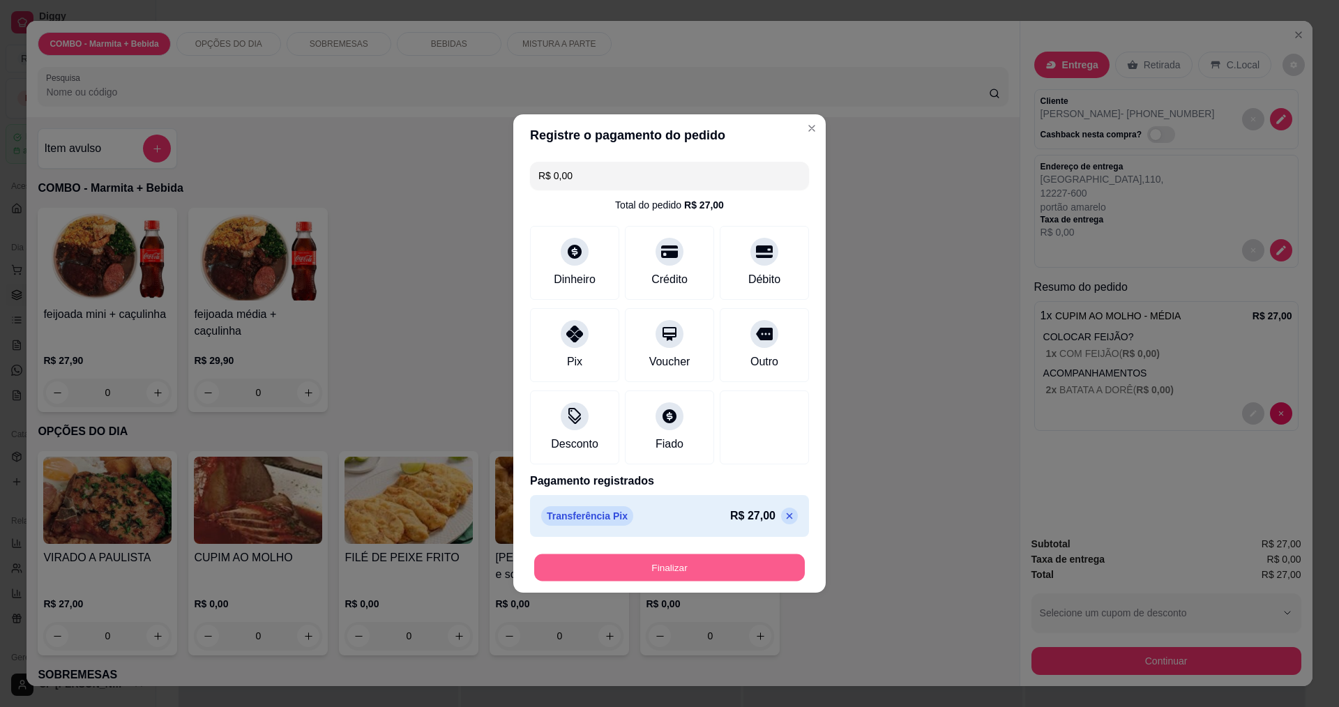
click at [647, 576] on button "Finalizar" at bounding box center [669, 568] width 271 height 27
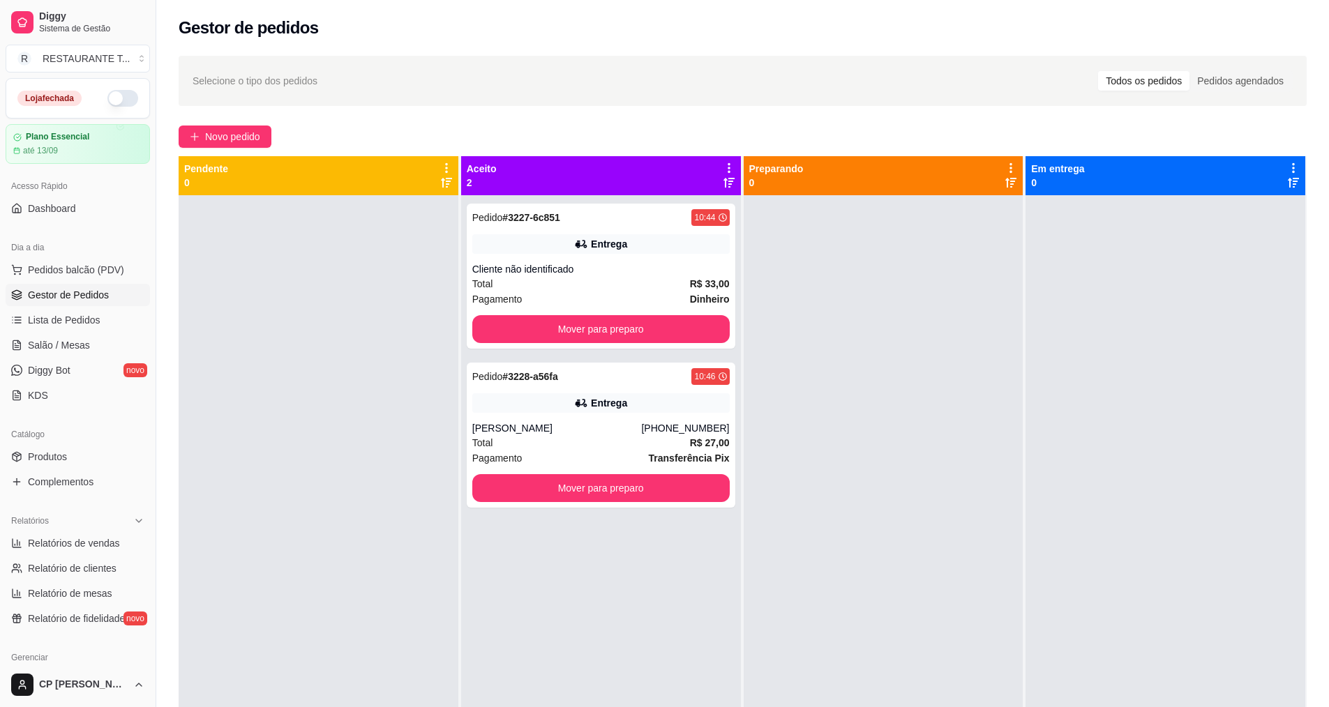
drag, startPoint x: 183, startPoint y: 133, endPoint x: 172, endPoint y: 137, distance: 11.3
click at [172, 137] on div "Selecione o tipo dos pedidos Todos os pedidos Pedidos agendados Novo pedido Pen…" at bounding box center [742, 463] width 1173 height 833
click at [255, 124] on div "Selecione o tipo dos pedidos Todos os pedidos Pedidos agendados Novo pedido Pen…" at bounding box center [742, 463] width 1173 height 833
click at [253, 137] on span "Novo pedido" at bounding box center [232, 136] width 55 height 15
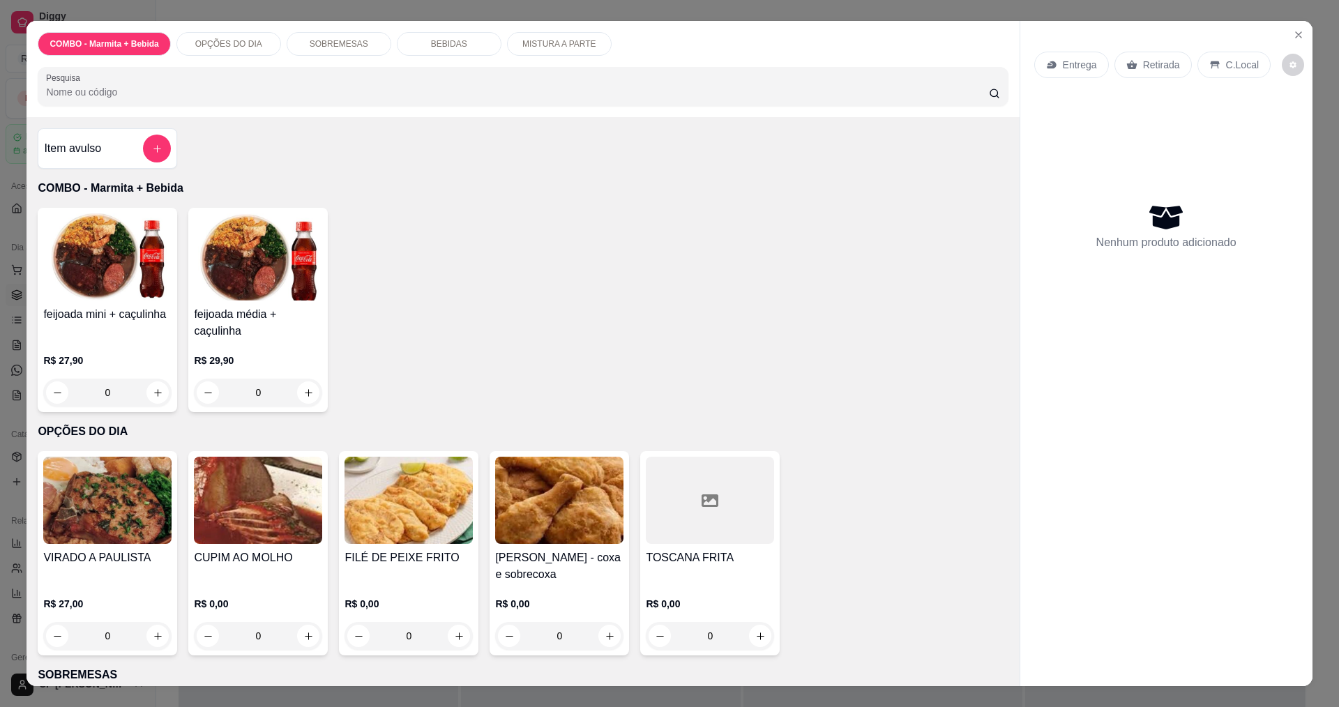
click at [147, 631] on div "0" at bounding box center [107, 636] width 128 height 28
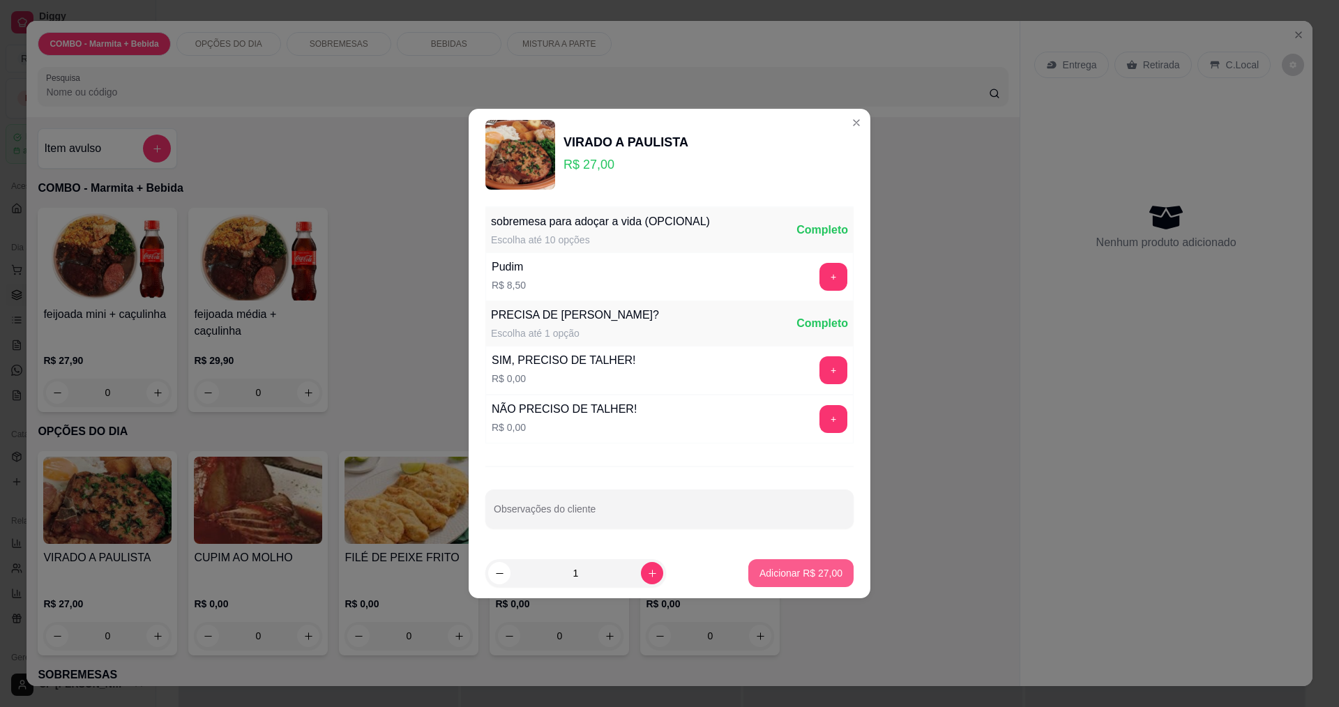
click at [647, 578] on p "Adicionar R$ 27,00" at bounding box center [801, 573] width 83 height 14
type input "1"
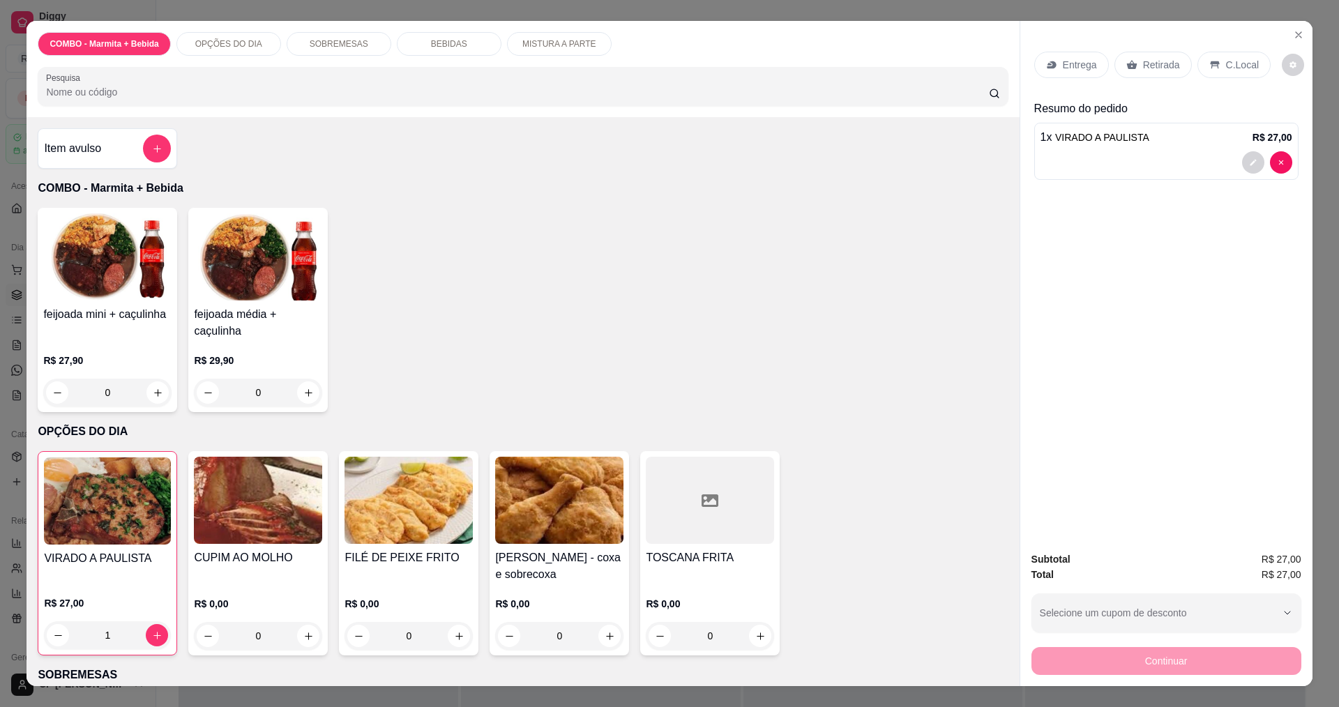
click at [647, 75] on div "Entrega" at bounding box center [1072, 65] width 75 height 27
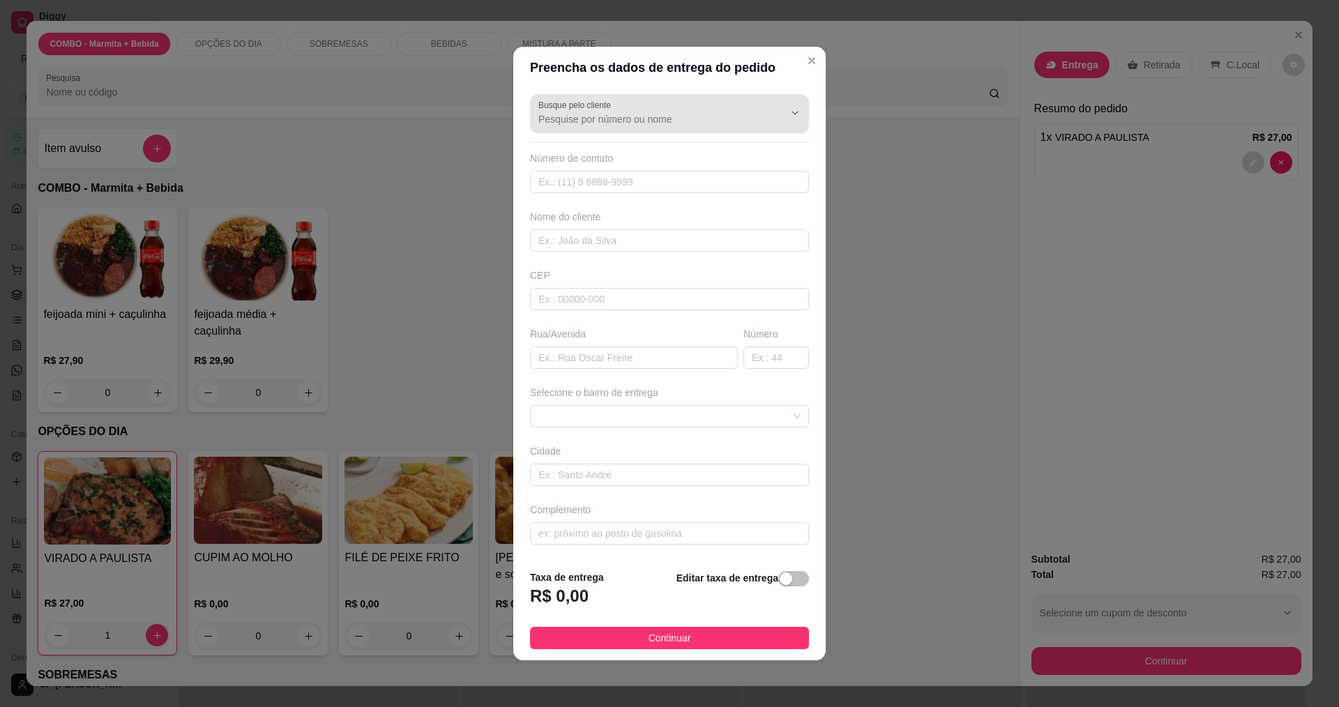
click at [647, 125] on input "Busque pelo cliente" at bounding box center [650, 119] width 223 height 14
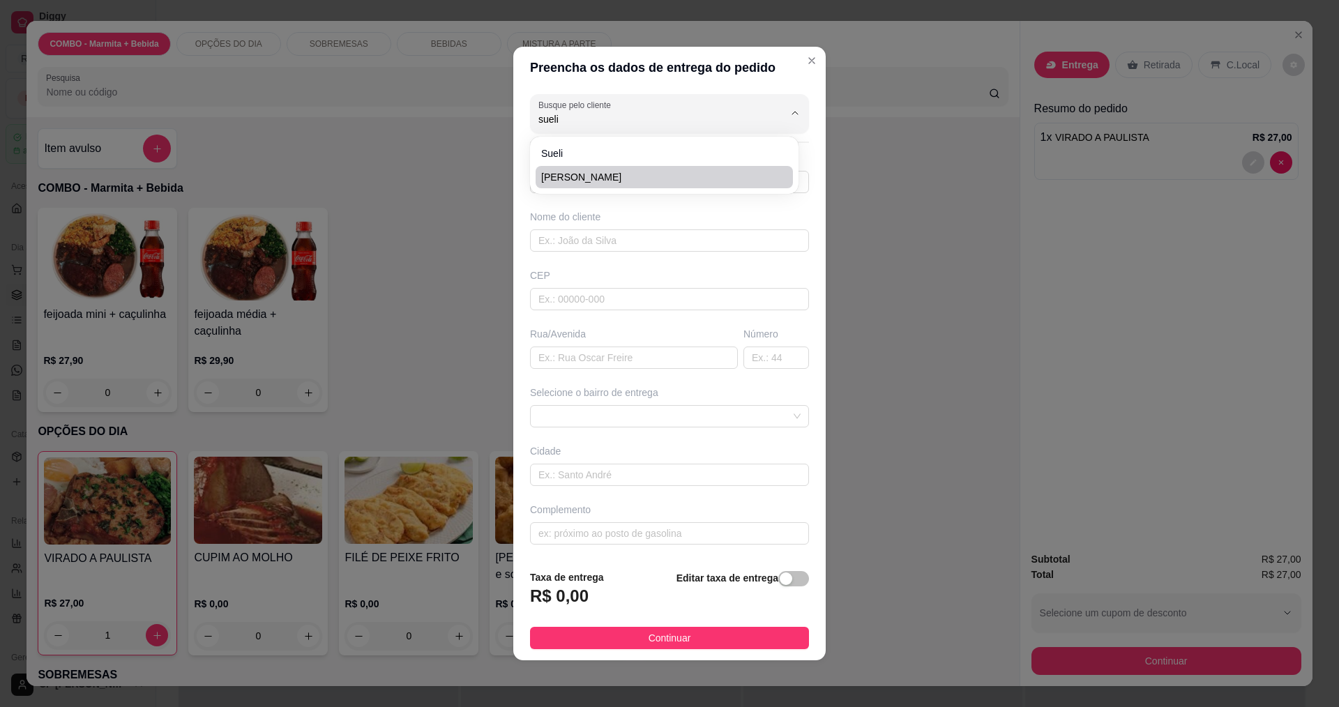
click at [647, 178] on span "[PERSON_NAME]" at bounding box center [657, 177] width 232 height 14
type input "[PERSON_NAME]"
type input "12988964244"
type input "[PERSON_NAME]"
type input "JUNO"
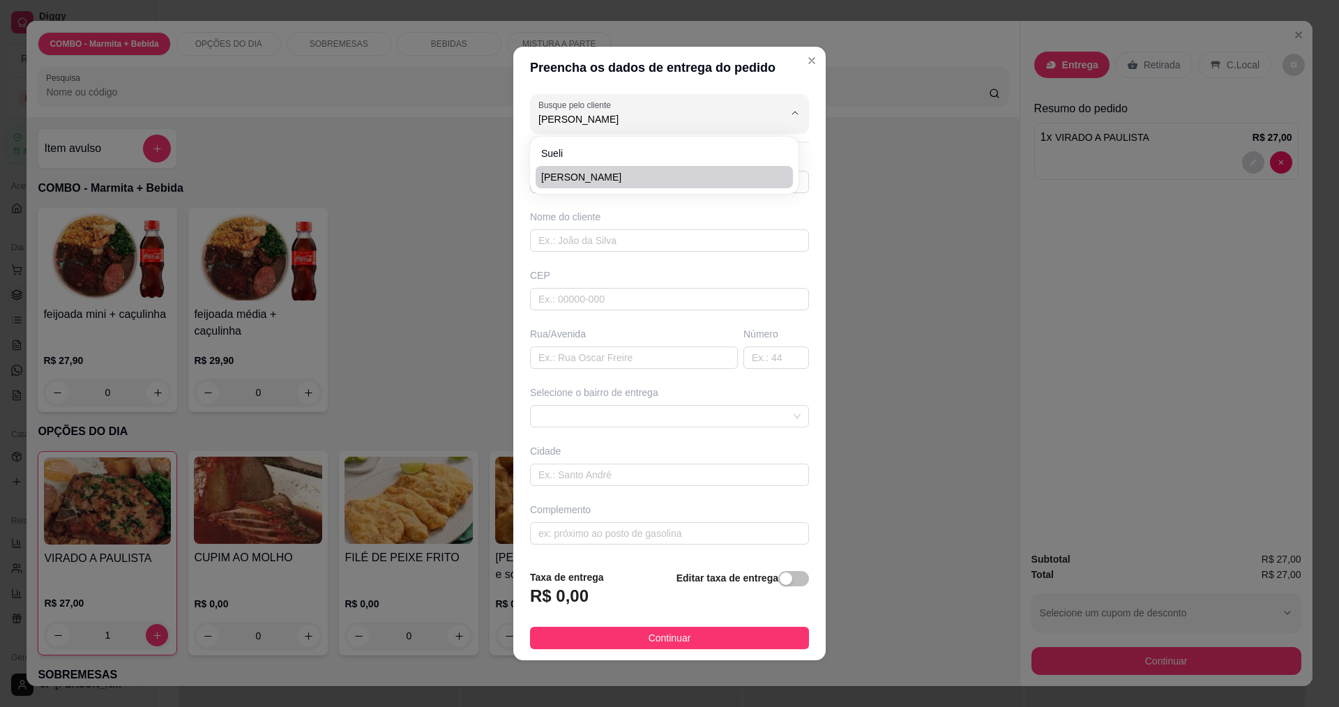
type input "40"
type input "[GEOGRAPHIC_DATA]"
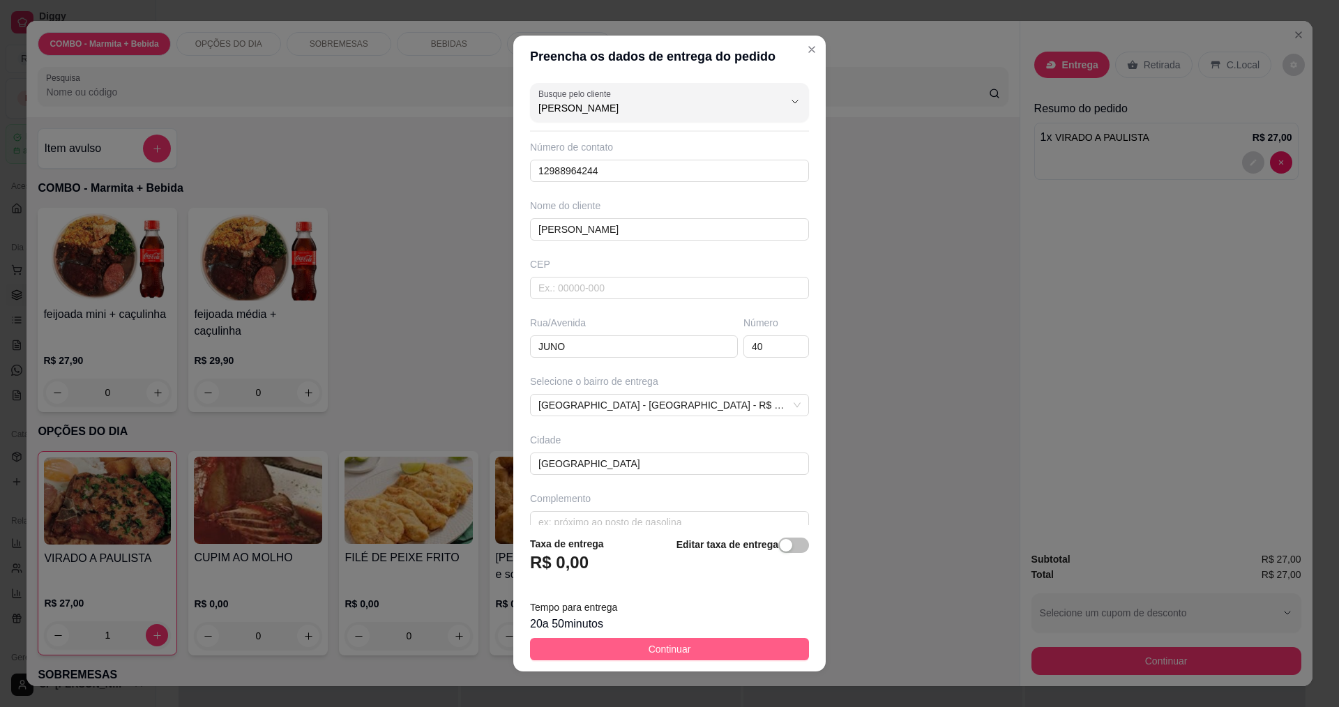
click at [622, 648] on button "Continuar" at bounding box center [669, 649] width 279 height 22
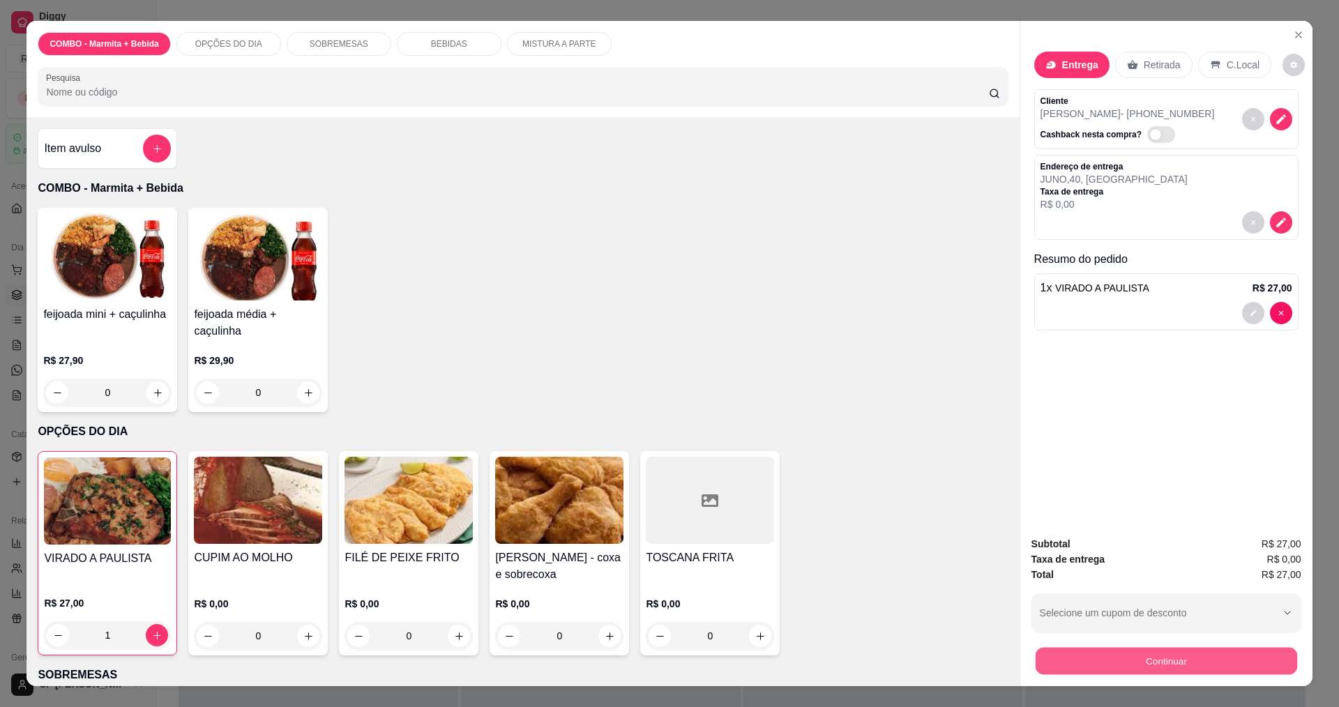
click at [647, 656] on button "Continuar" at bounding box center [1166, 660] width 262 height 27
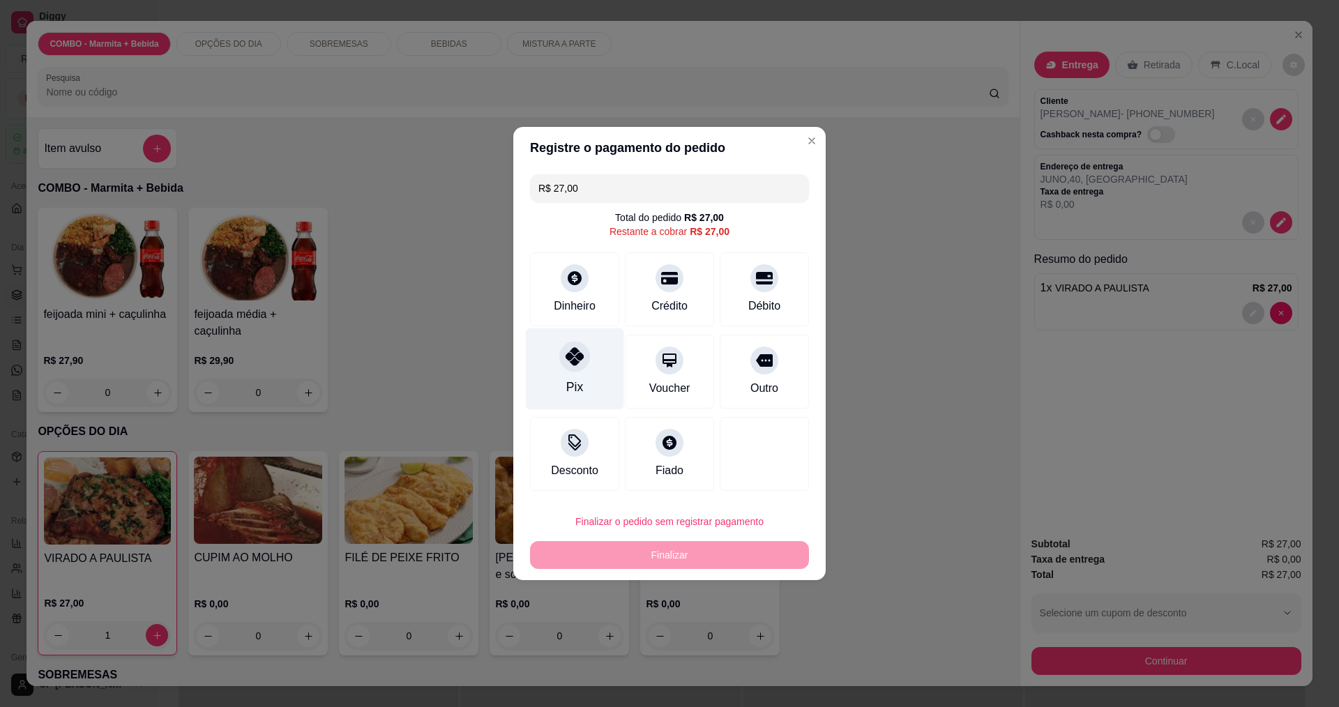
click at [590, 366] on div "Pix" at bounding box center [575, 370] width 98 height 82
type input "R$ 0,00"
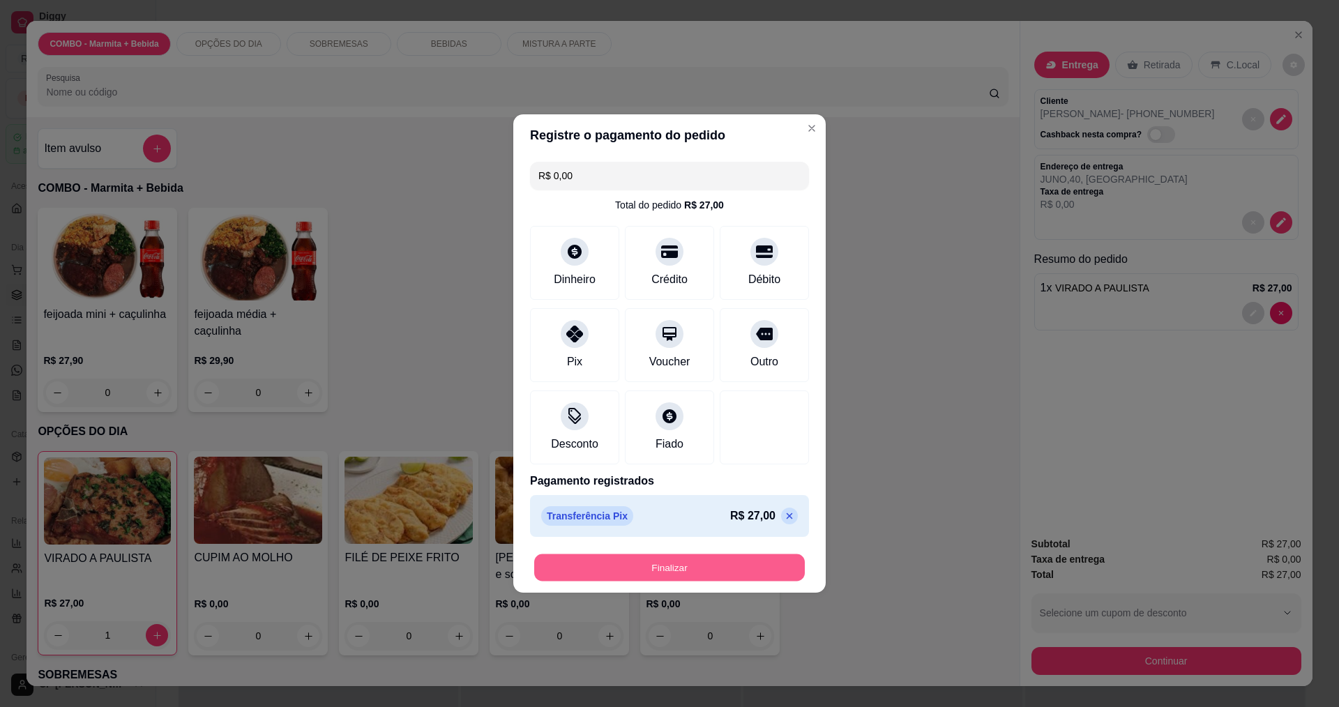
click at [647, 577] on button "Finalizar" at bounding box center [669, 568] width 271 height 27
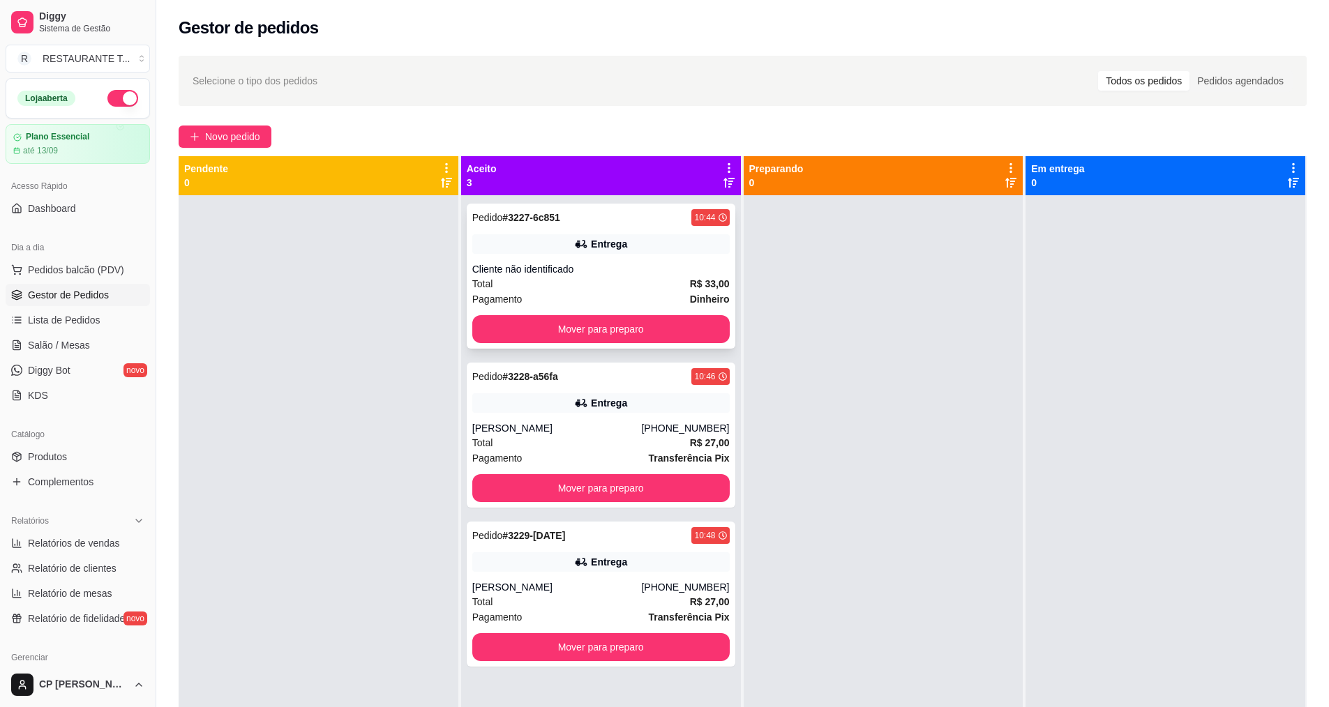
click at [556, 283] on div "Total R$ 33,00" at bounding box center [600, 283] width 257 height 15
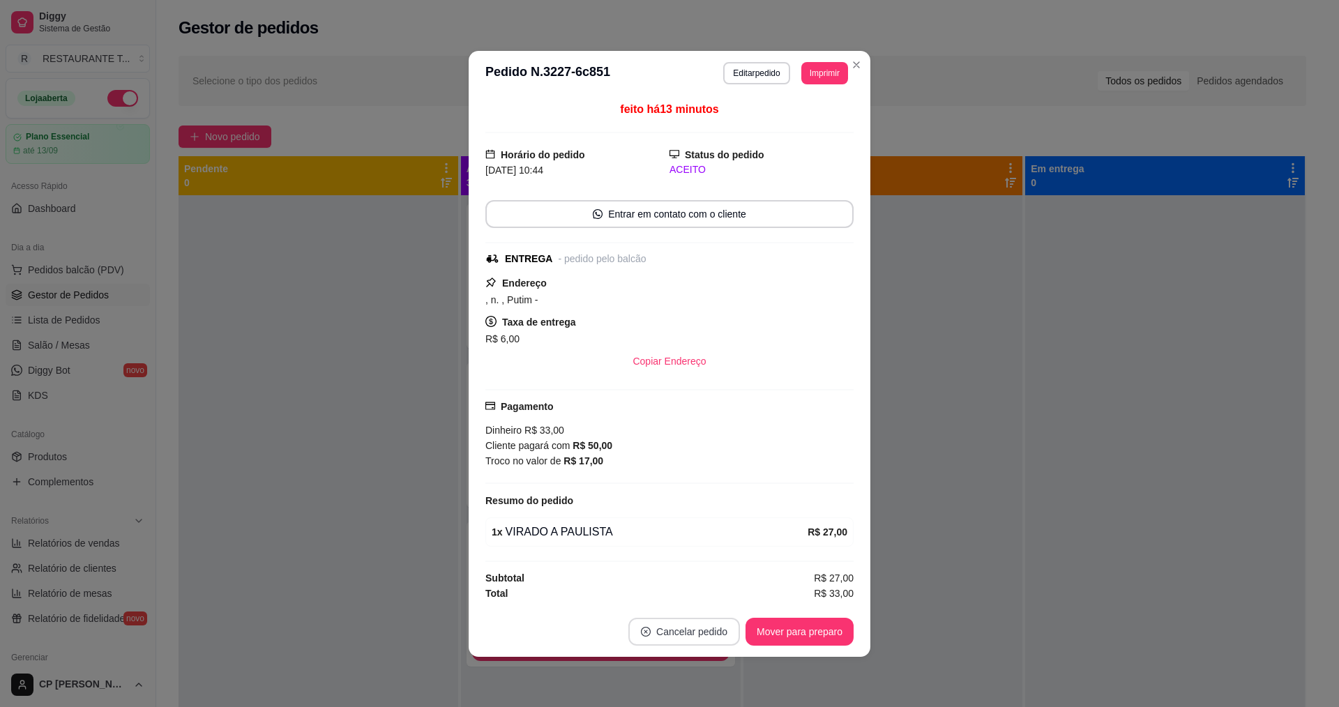
click at [647, 631] on button "Cancelar pedido" at bounding box center [685, 632] width 112 height 28
click at [647, 592] on button "Sim" at bounding box center [723, 596] width 56 height 28
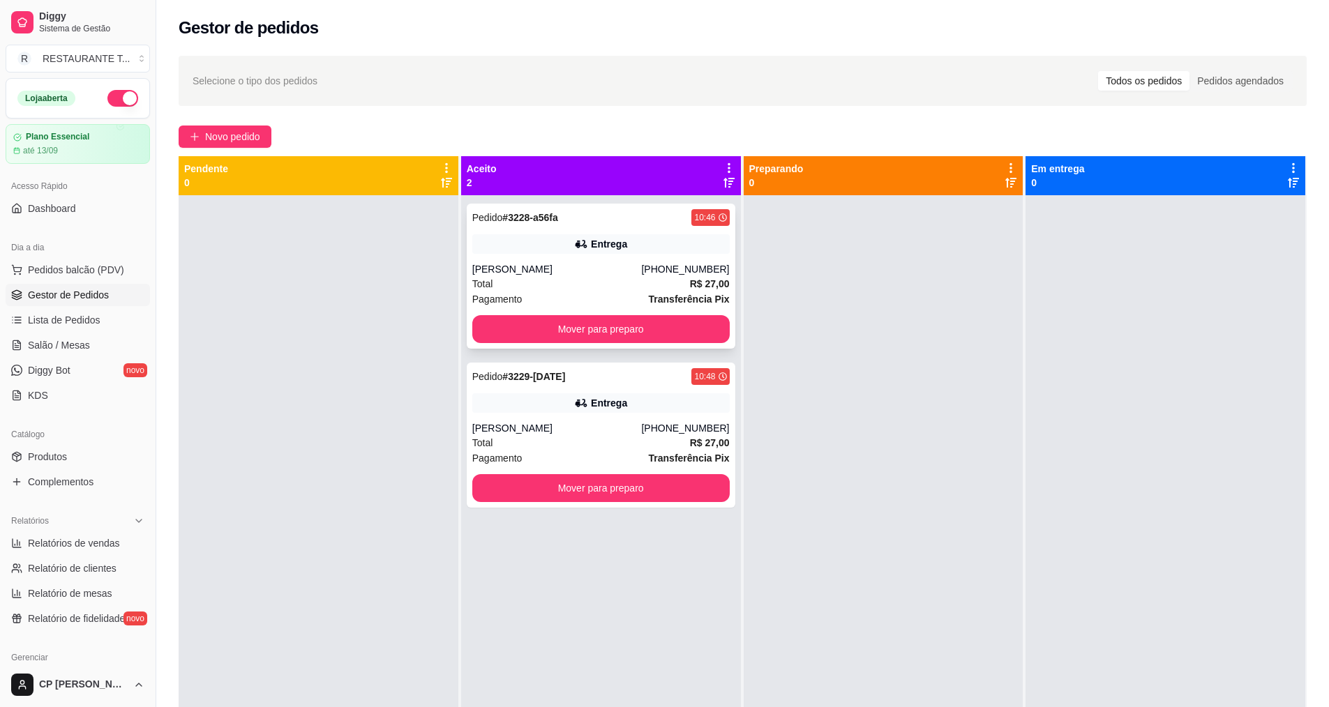
click at [612, 276] on div "[PERSON_NAME]" at bounding box center [557, 269] width 170 height 14
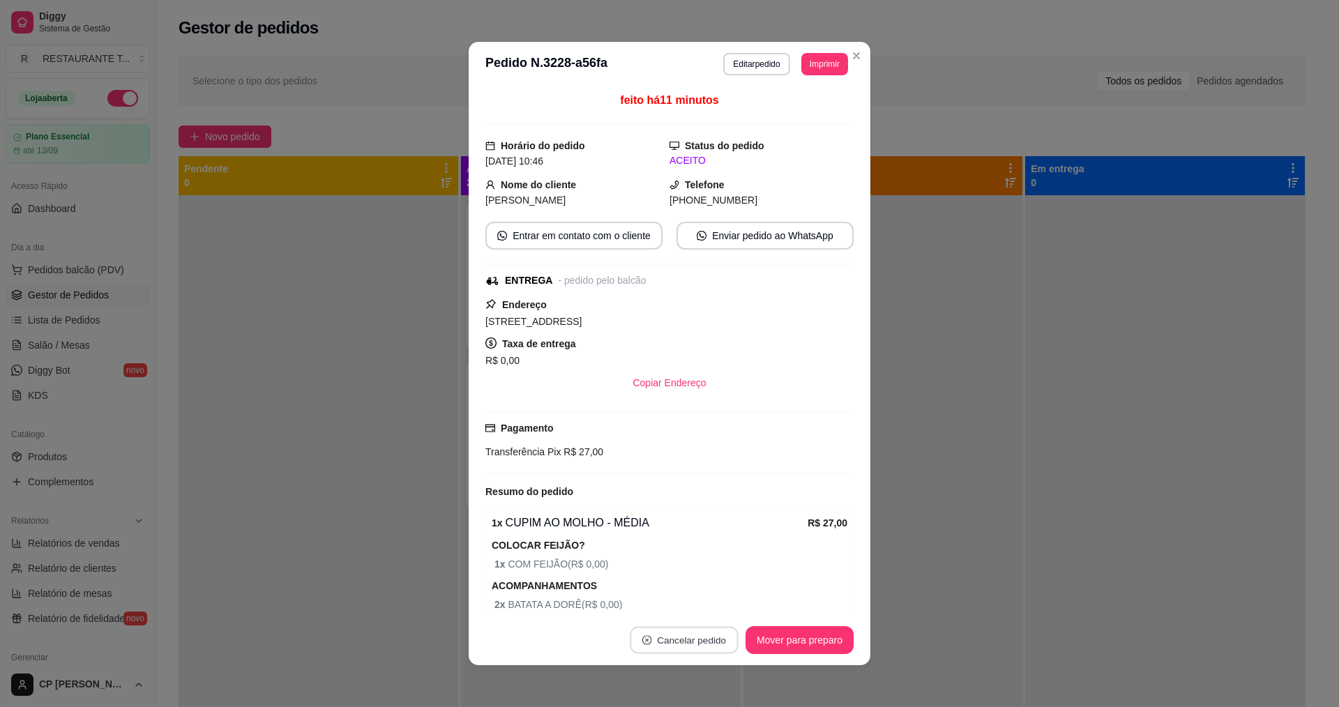
click at [647, 645] on button "Cancelar pedido" at bounding box center [684, 640] width 108 height 27
click at [647, 601] on button "Sim" at bounding box center [718, 605] width 54 height 27
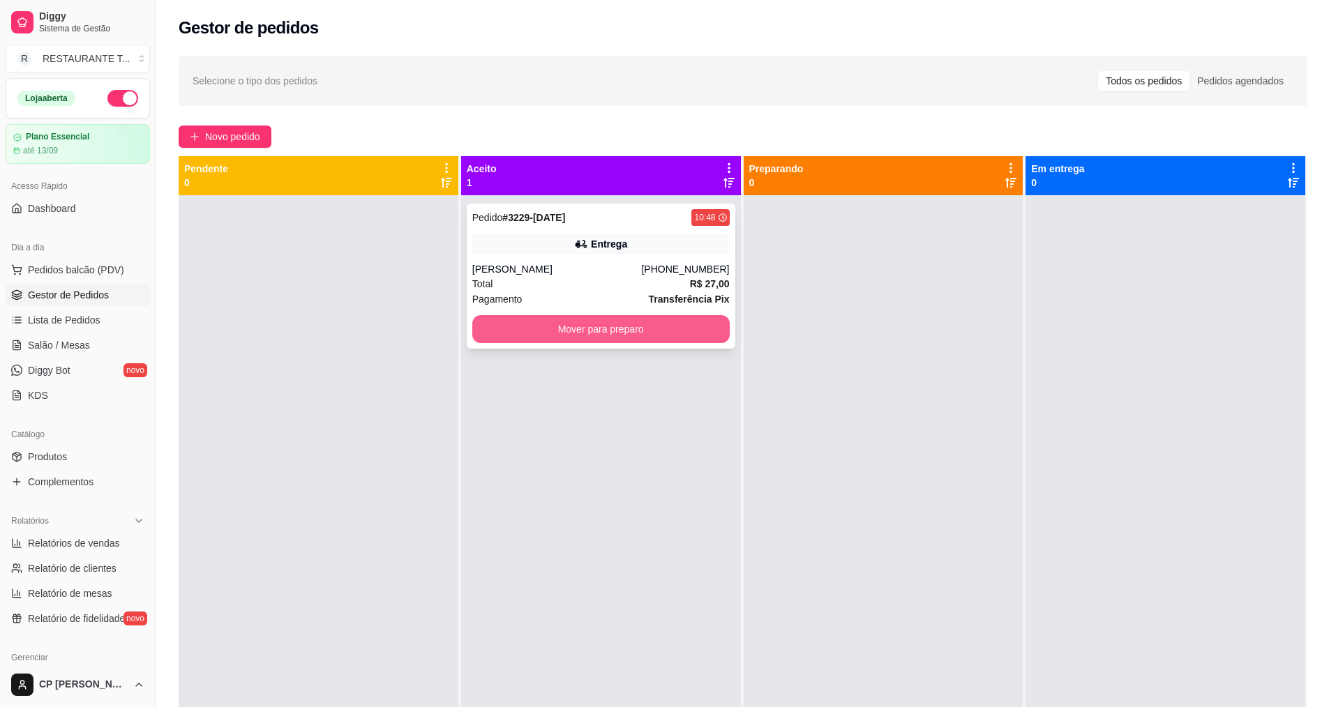
click at [589, 334] on button "Mover para preparo" at bounding box center [600, 329] width 257 height 28
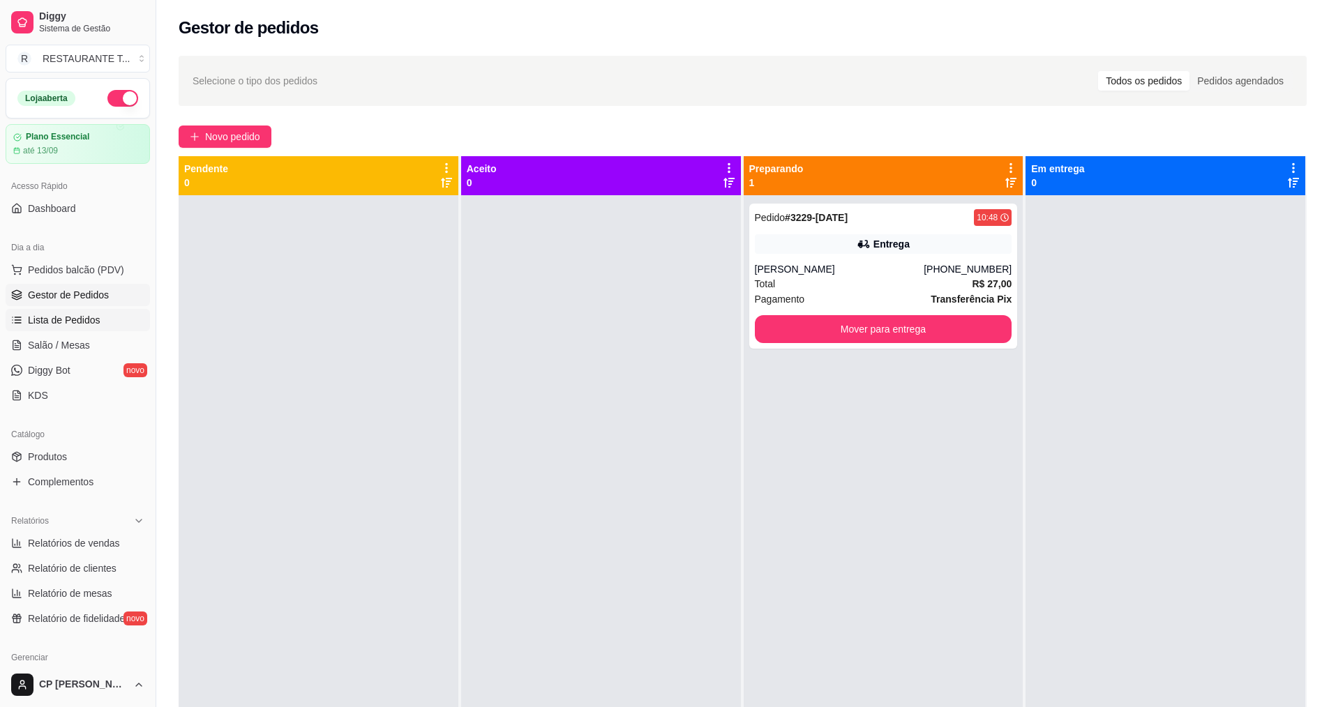
click at [66, 322] on span "Lista de Pedidos" at bounding box center [64, 320] width 73 height 14
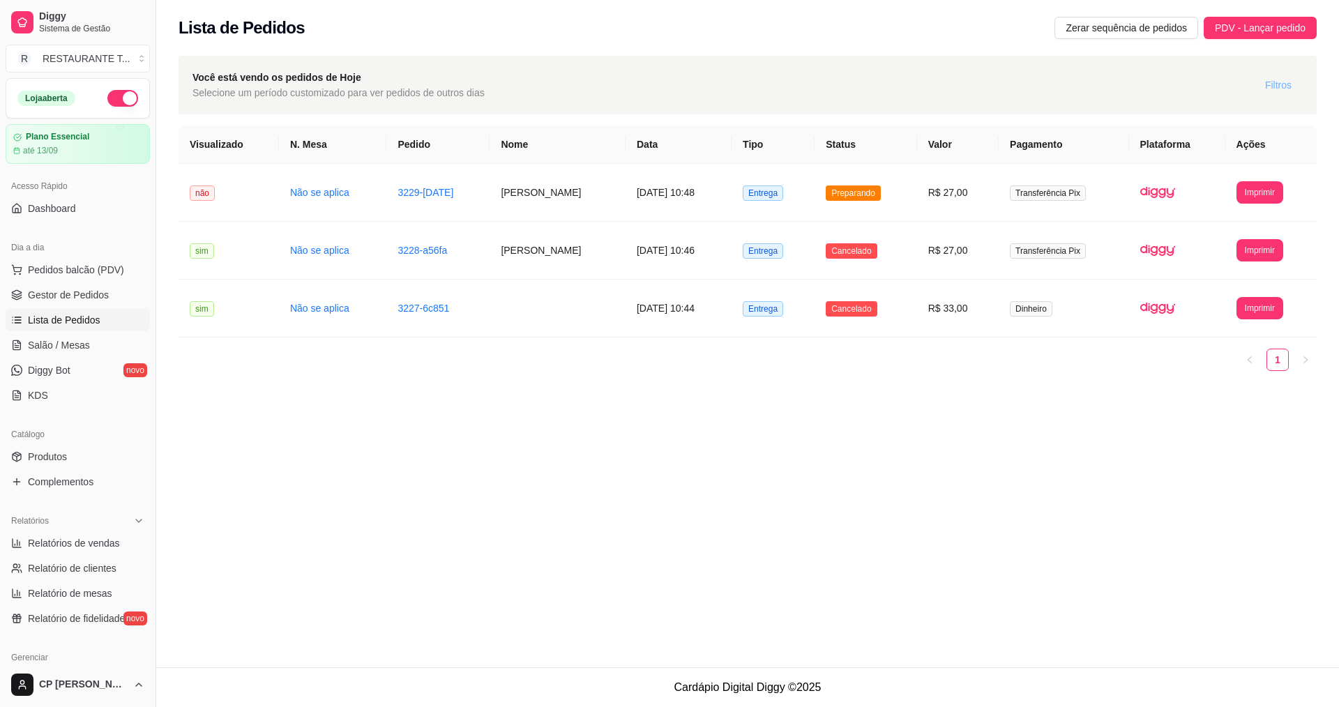
click at [647, 80] on span "Filtros" at bounding box center [1278, 84] width 27 height 15
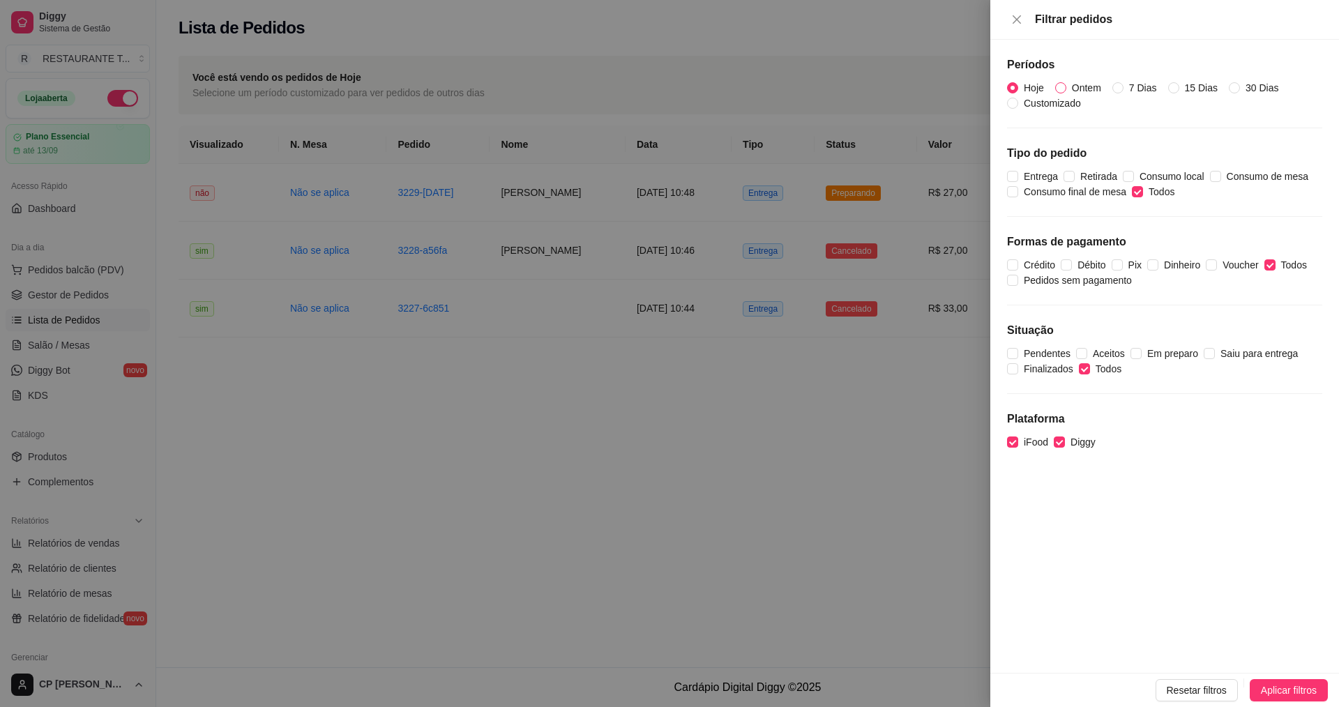
click at [647, 88] on span "Ontem" at bounding box center [1087, 87] width 40 height 15
click at [647, 88] on input "Ontem" at bounding box center [1060, 87] width 11 height 11
radio input "true"
radio input "false"
click at [647, 682] on span "Aplicar filtros" at bounding box center [1289, 690] width 56 height 15
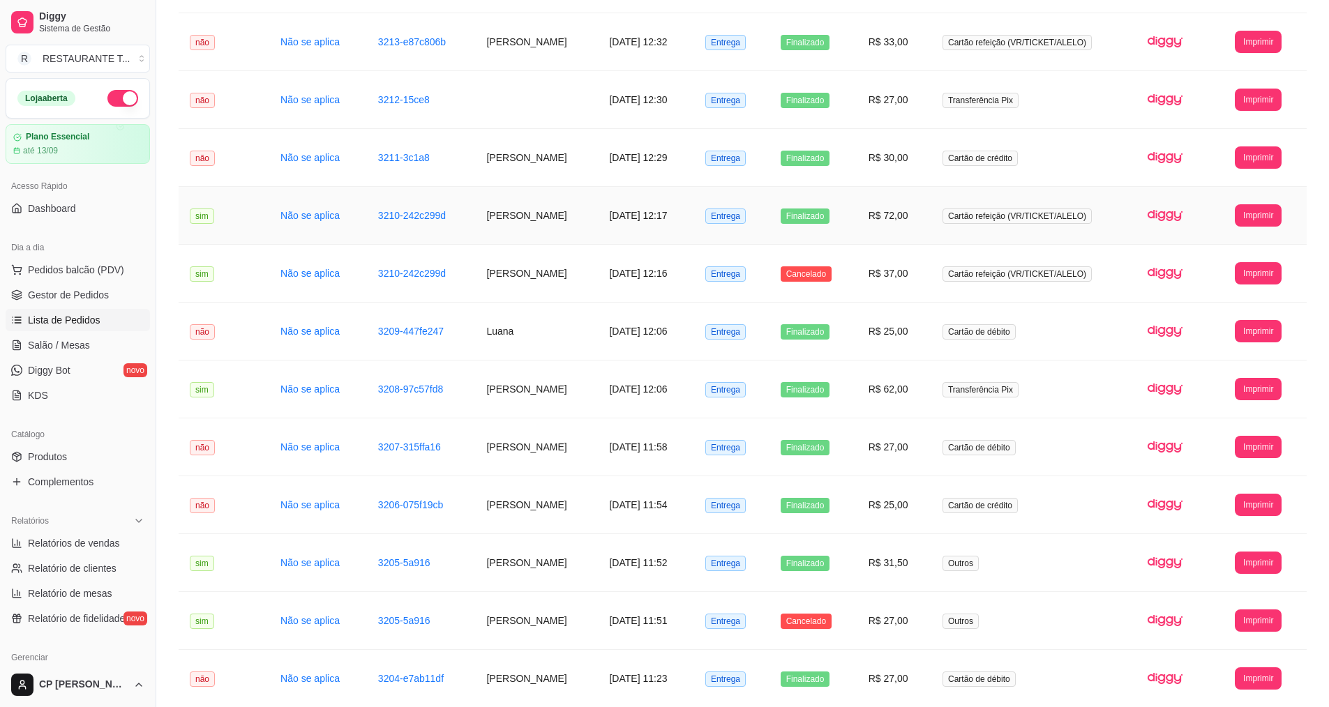
scroll to position [907, 0]
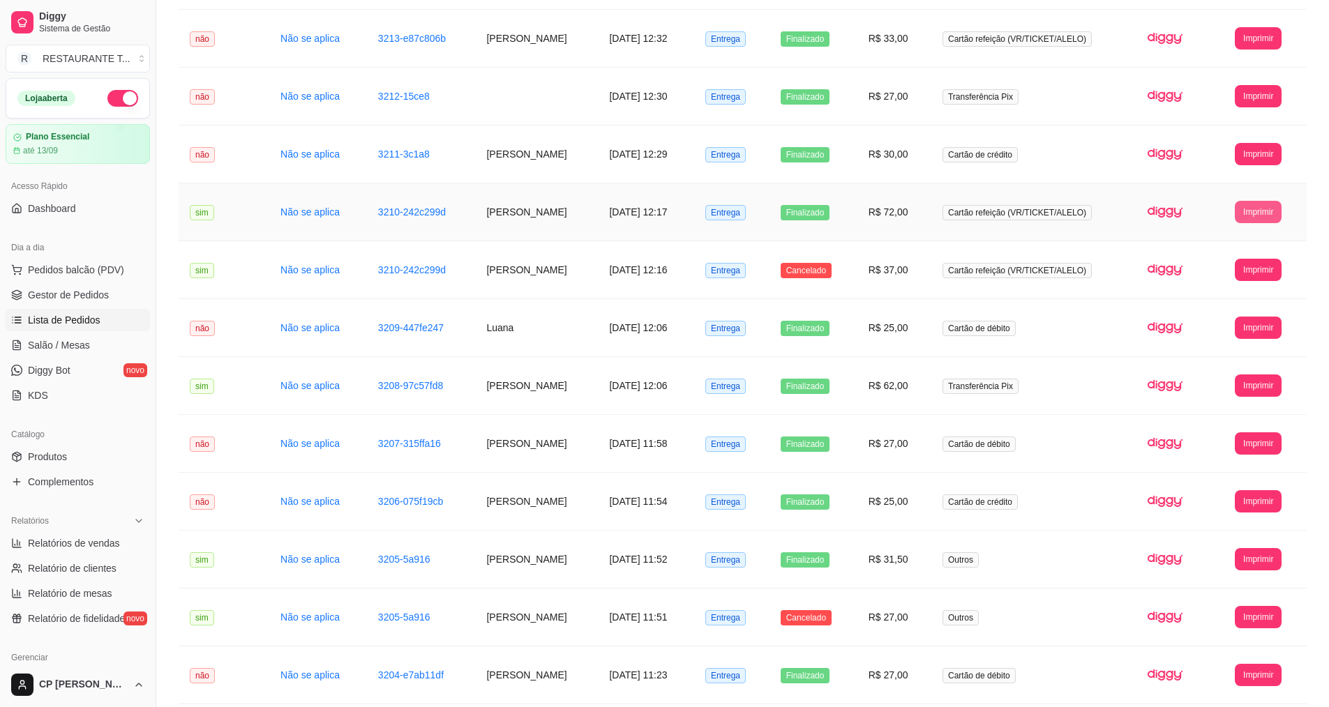
click at [647, 209] on button "Imprimir" at bounding box center [1258, 212] width 47 height 22
click at [647, 260] on button "IMPRESSORA" at bounding box center [1237, 261] width 101 height 22
click at [93, 296] on span "Gestor de Pedidos" at bounding box center [68, 295] width 81 height 14
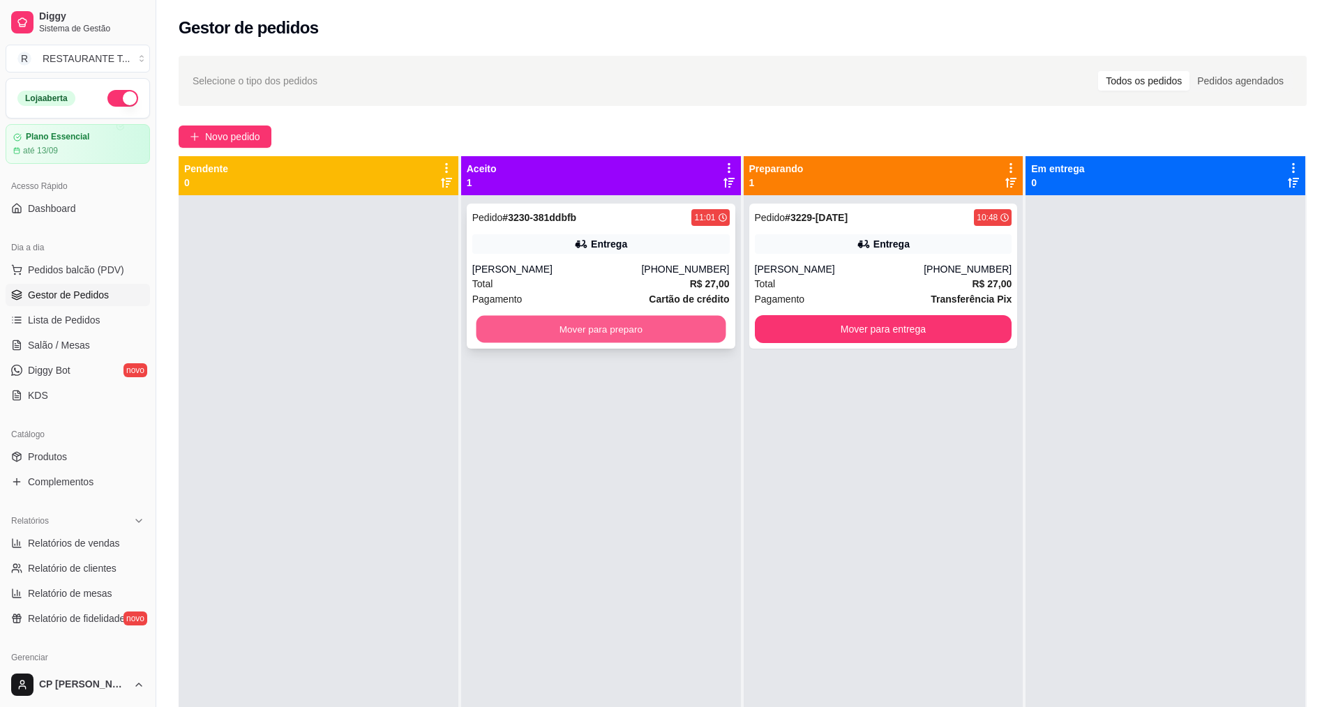
click at [617, 333] on button "Mover para preparo" at bounding box center [601, 329] width 250 height 27
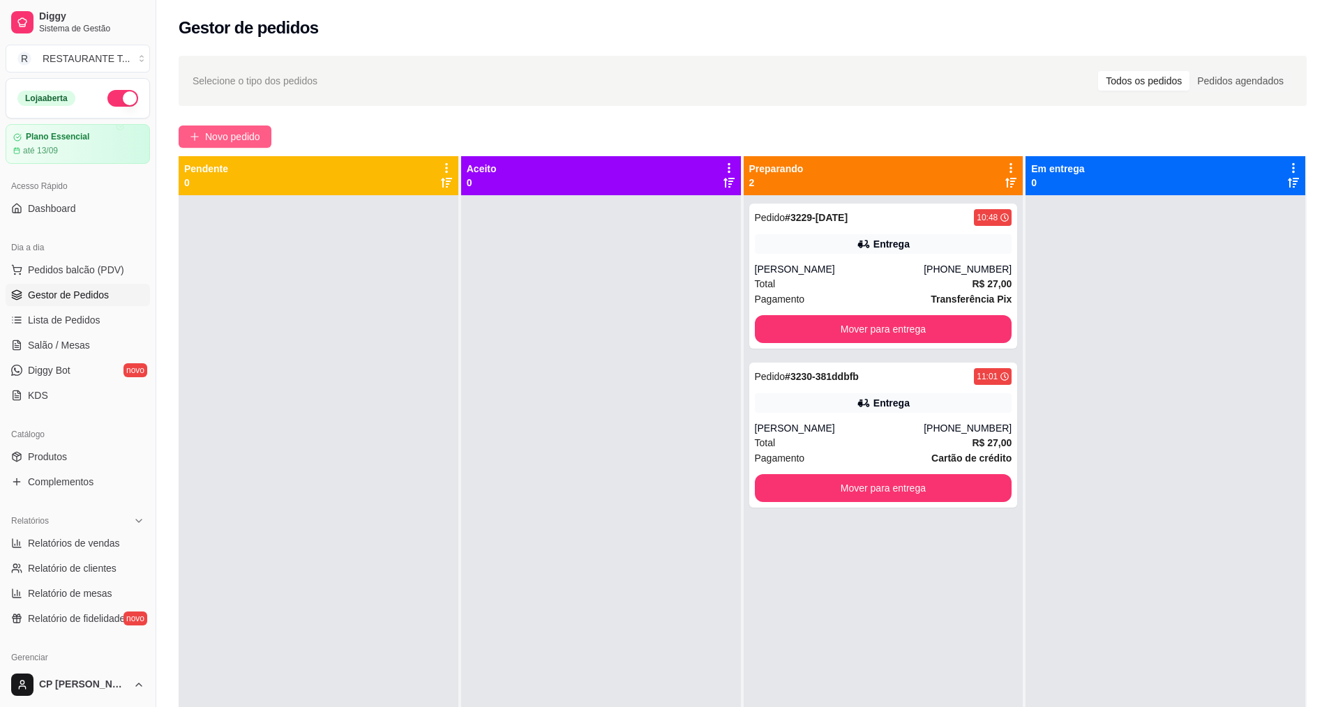
click at [253, 132] on span "Novo pedido" at bounding box center [232, 136] width 55 height 15
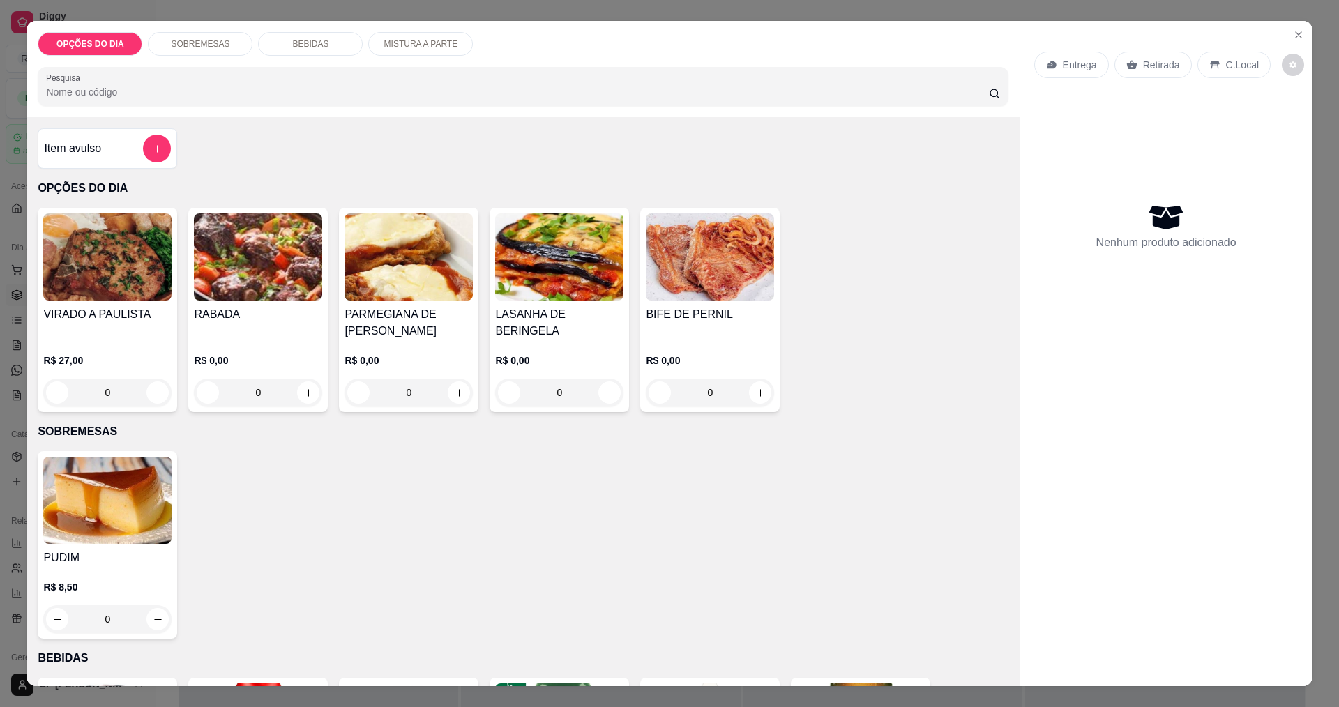
click at [647, 391] on div "0" at bounding box center [710, 393] width 128 height 28
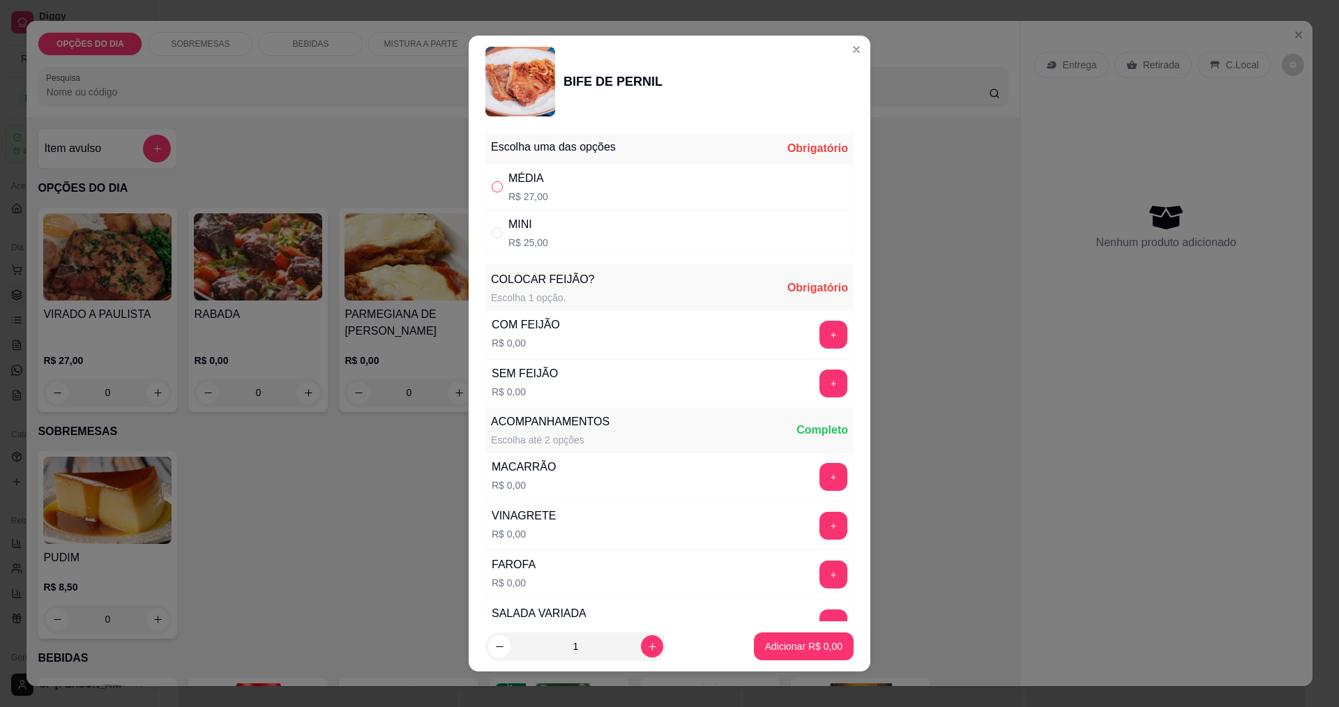
click at [497, 186] on input "" at bounding box center [497, 186] width 11 height 11
radio input "true"
click at [647, 532] on button "+" at bounding box center [834, 526] width 28 height 28
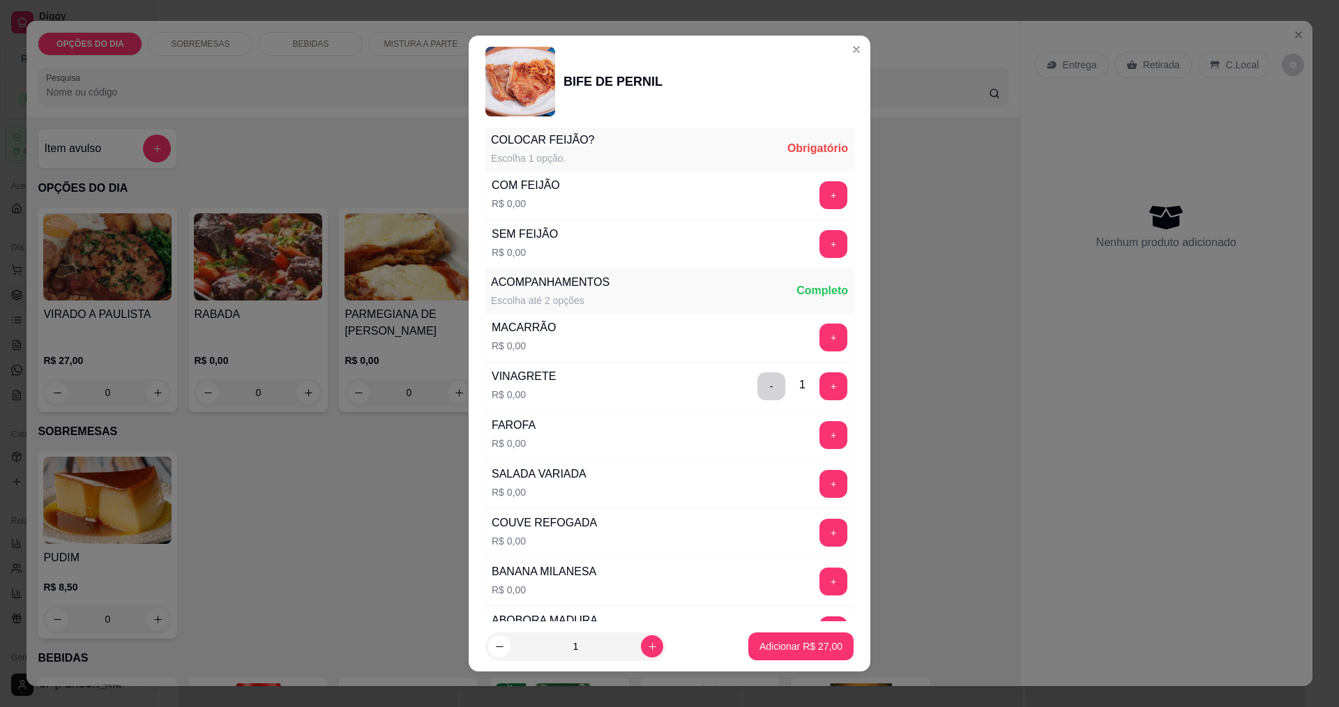
scroll to position [349, 0]
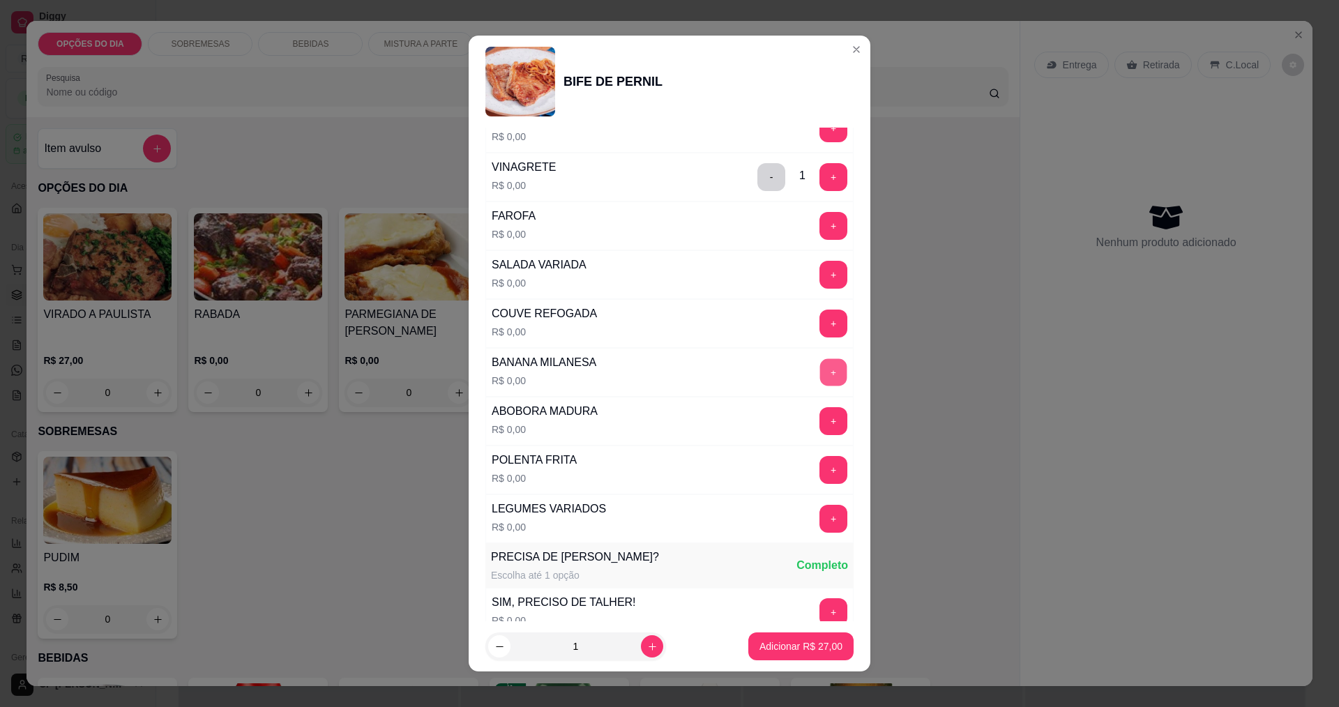
click at [647, 375] on button "+" at bounding box center [833, 372] width 27 height 27
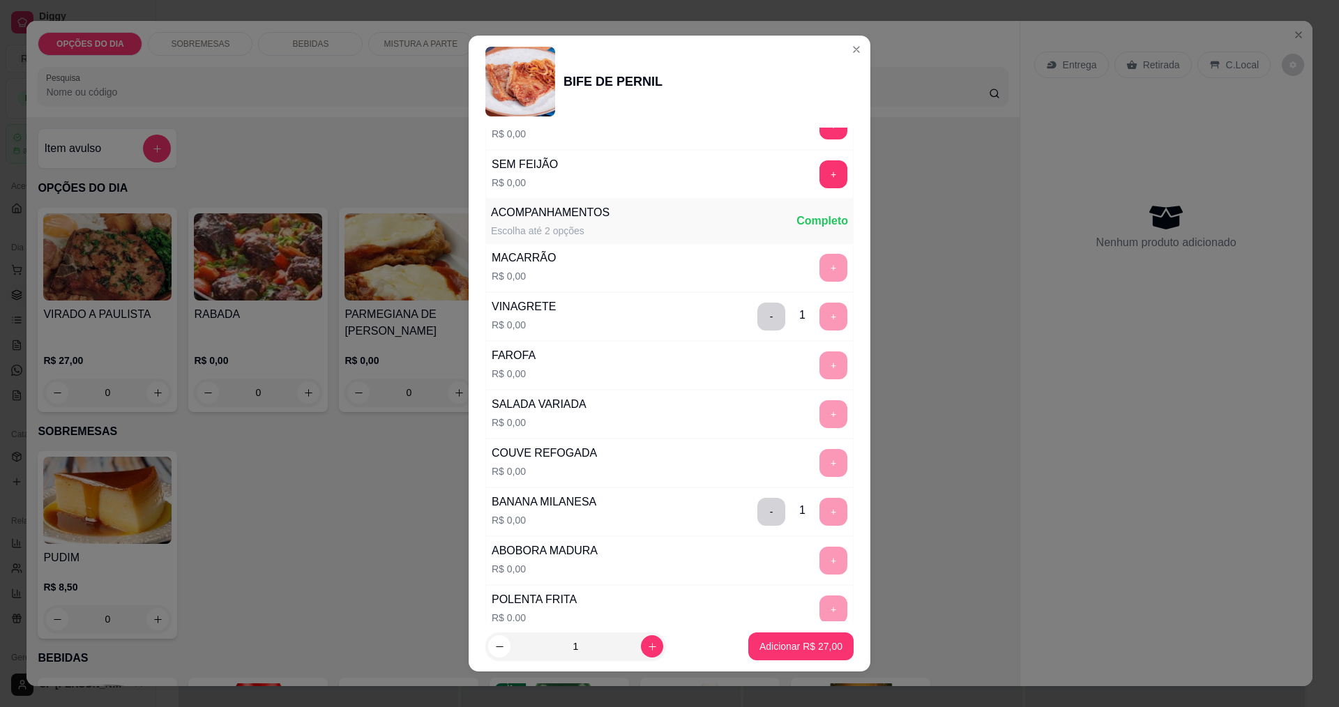
scroll to position [0, 0]
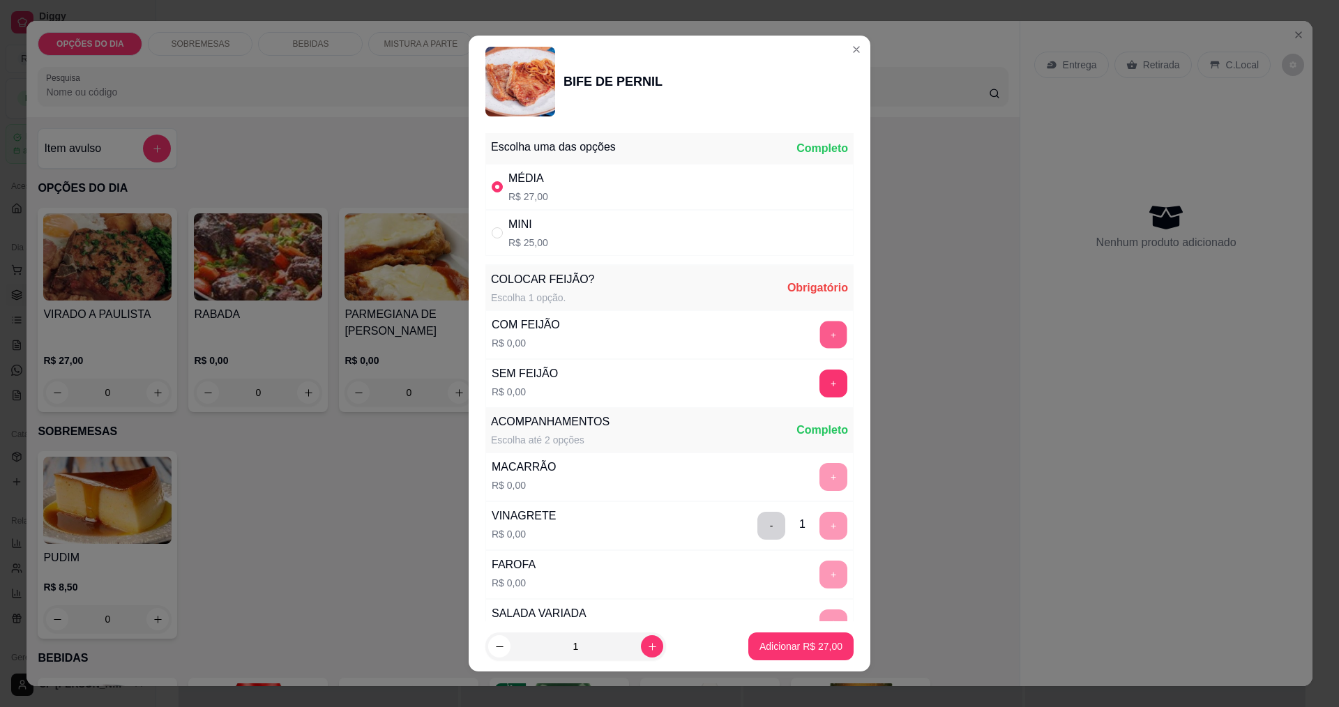
click at [647, 338] on button "+" at bounding box center [833, 334] width 27 height 27
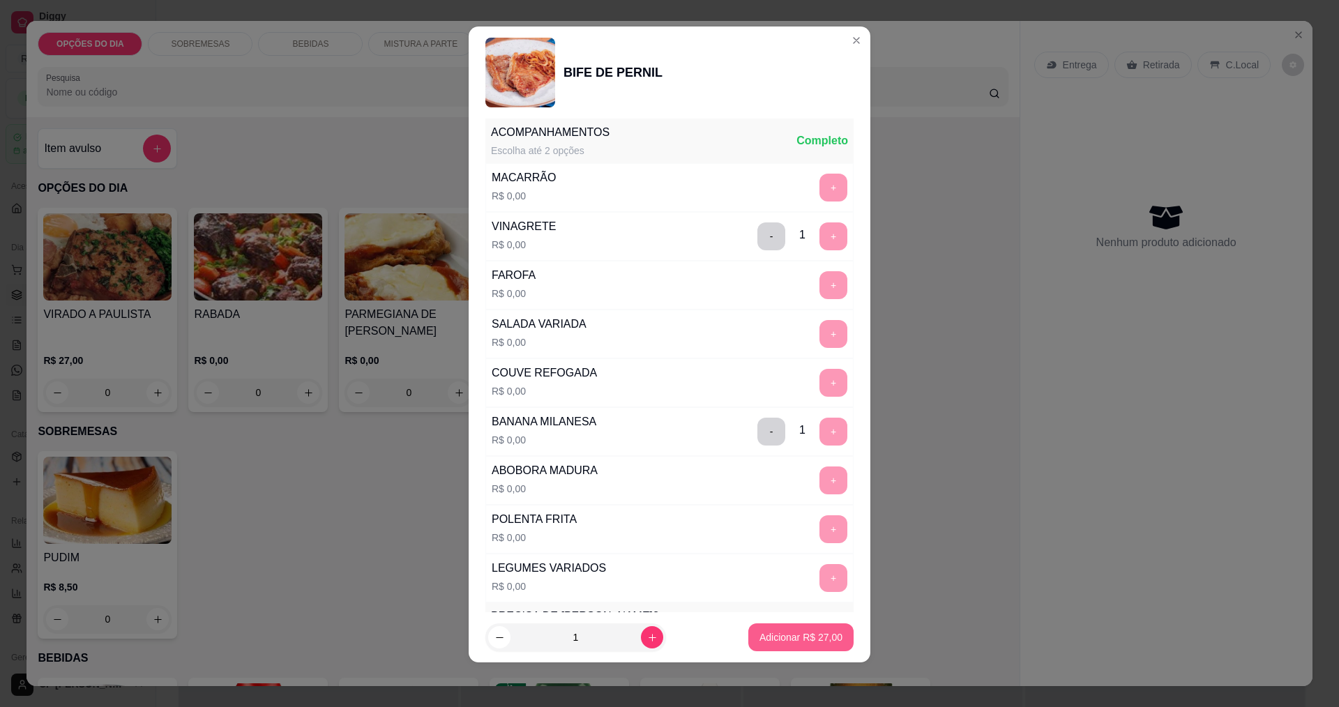
scroll to position [559, 0]
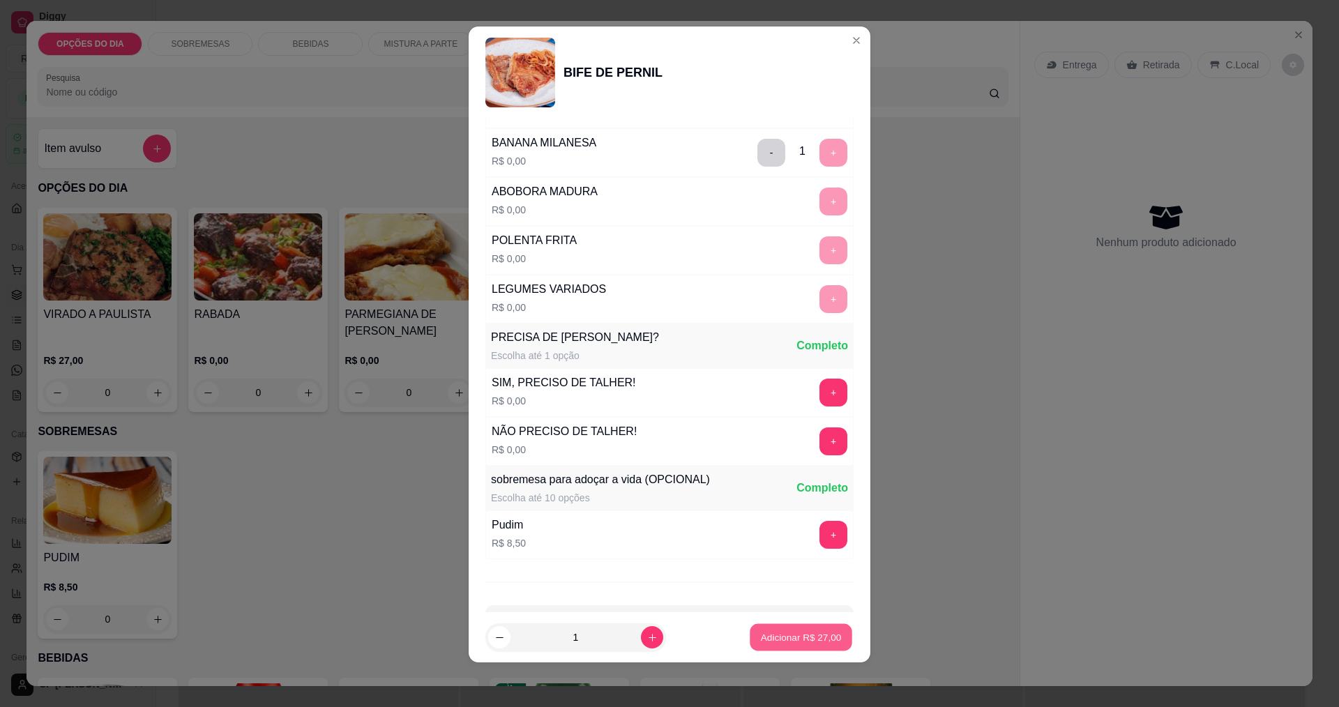
click at [647, 635] on p "Adicionar R$ 27,00" at bounding box center [801, 637] width 81 height 13
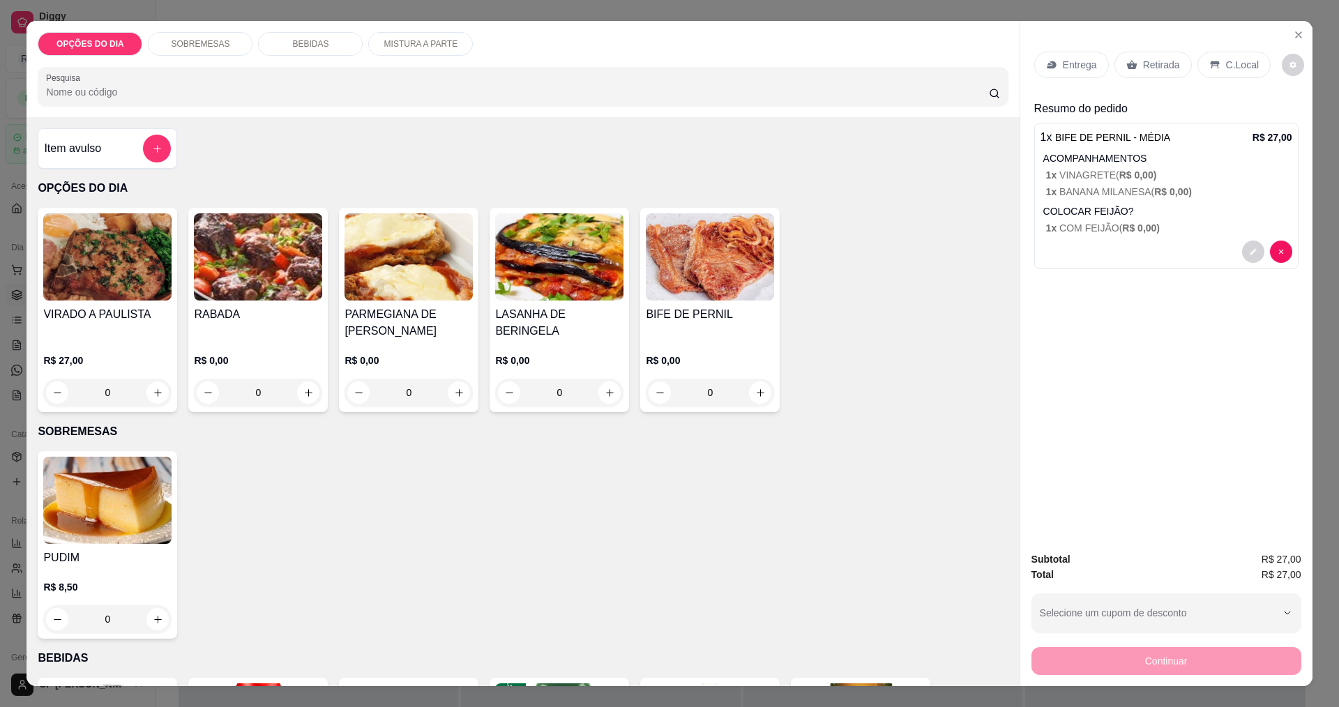
click at [647, 62] on icon at bounding box center [1051, 65] width 9 height 8
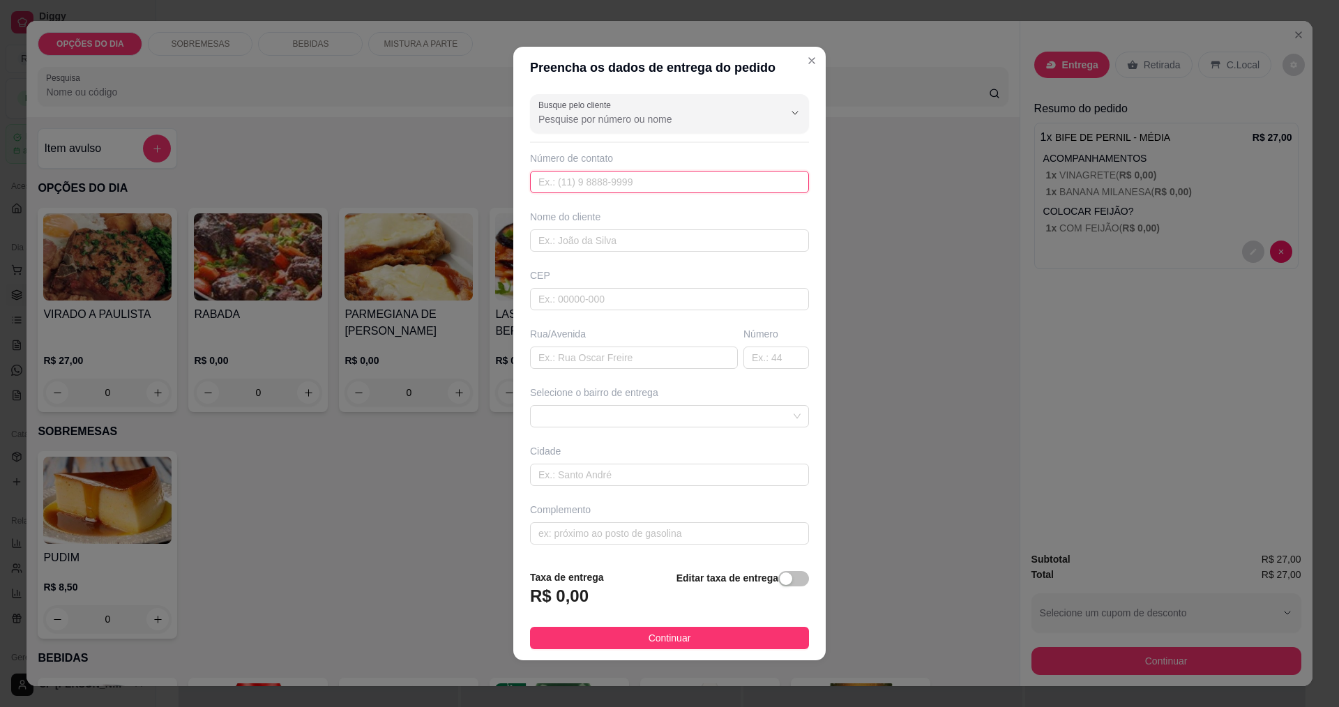
click at [647, 174] on input "text" at bounding box center [669, 182] width 279 height 22
type input "[PHONE_NUMBER]"
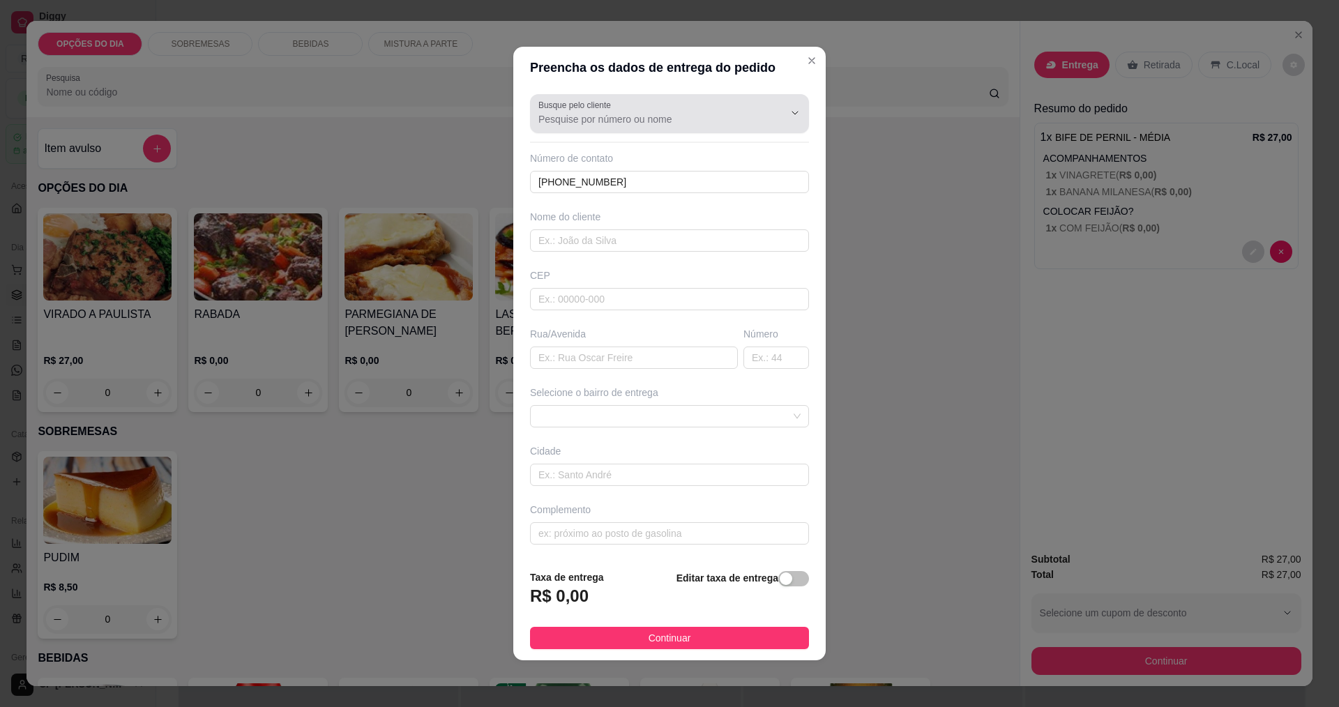
click at [635, 106] on div at bounding box center [670, 114] width 262 height 28
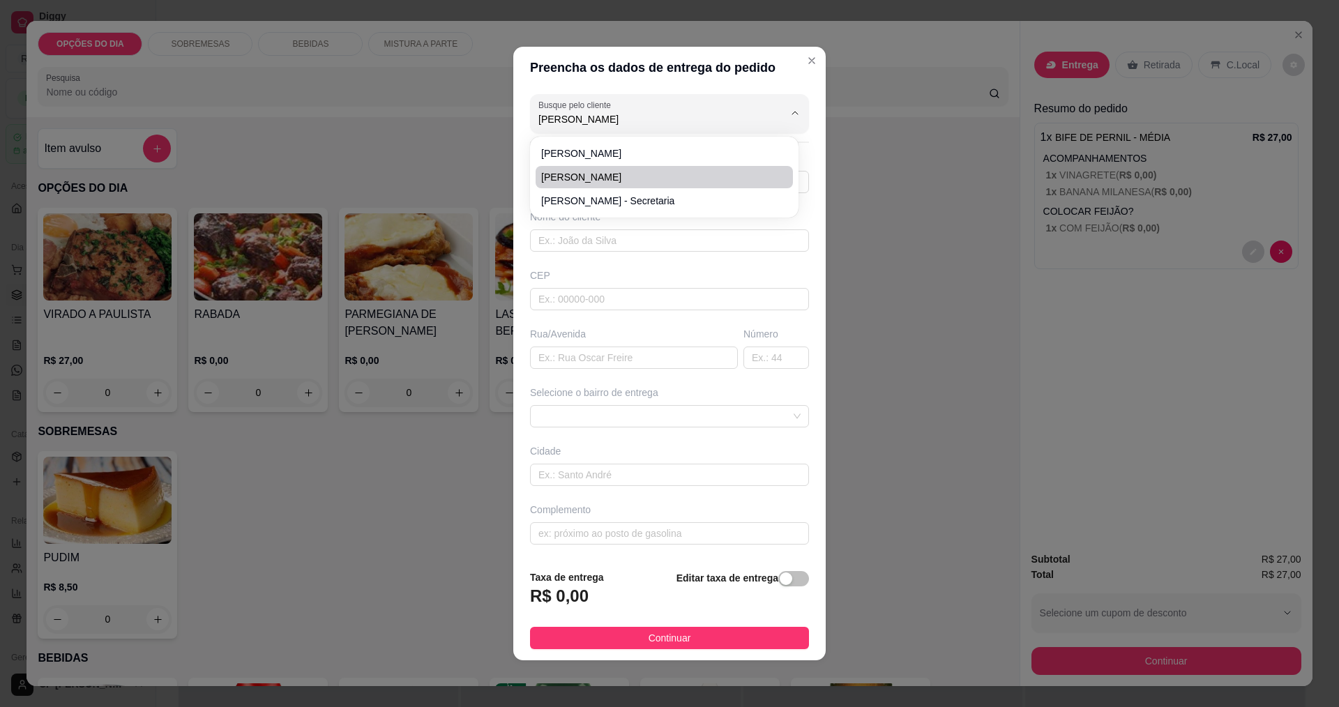
click at [588, 176] on span "[PERSON_NAME]" at bounding box center [657, 177] width 232 height 14
type input "[PERSON_NAME]"
type input "12997740901"
type input "[PERSON_NAME]"
type input "12227750"
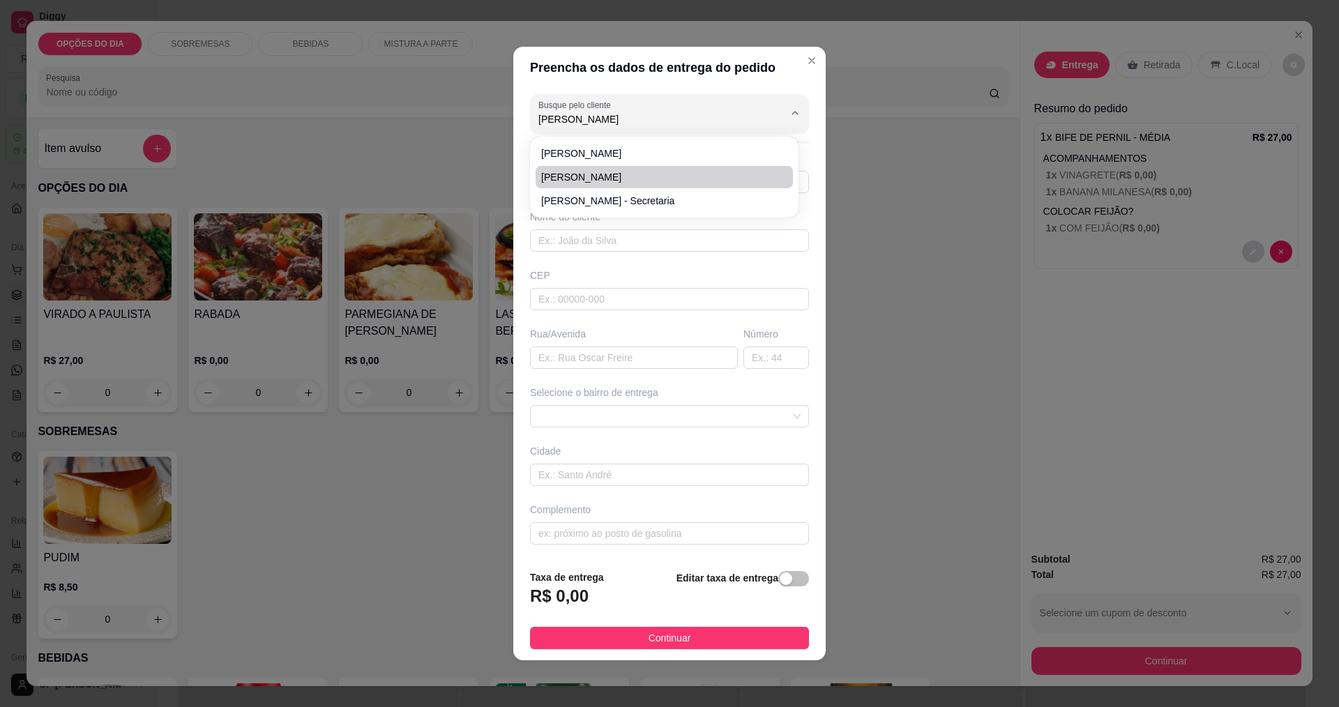
type input "Rua [PERSON_NAME]"
type input "100"
type input "[GEOGRAPHIC_DATA]"
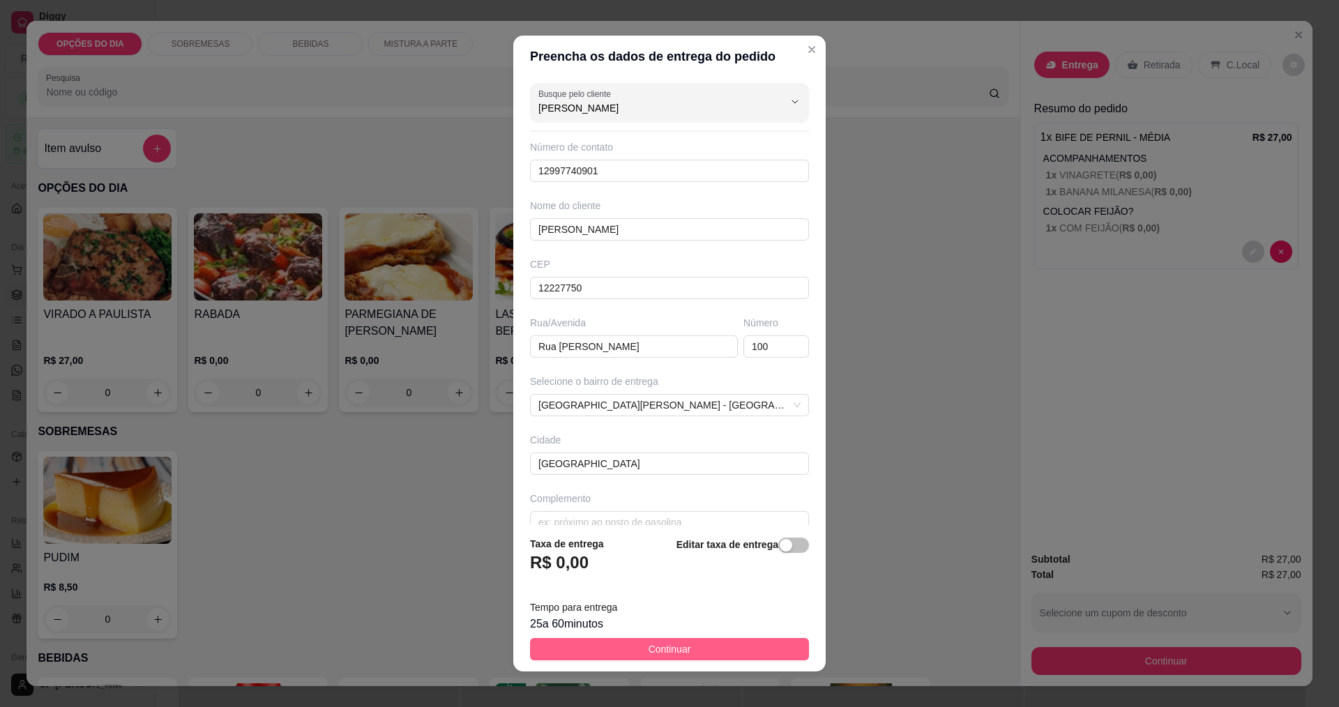
click at [647, 647] on button "Continuar" at bounding box center [669, 649] width 279 height 22
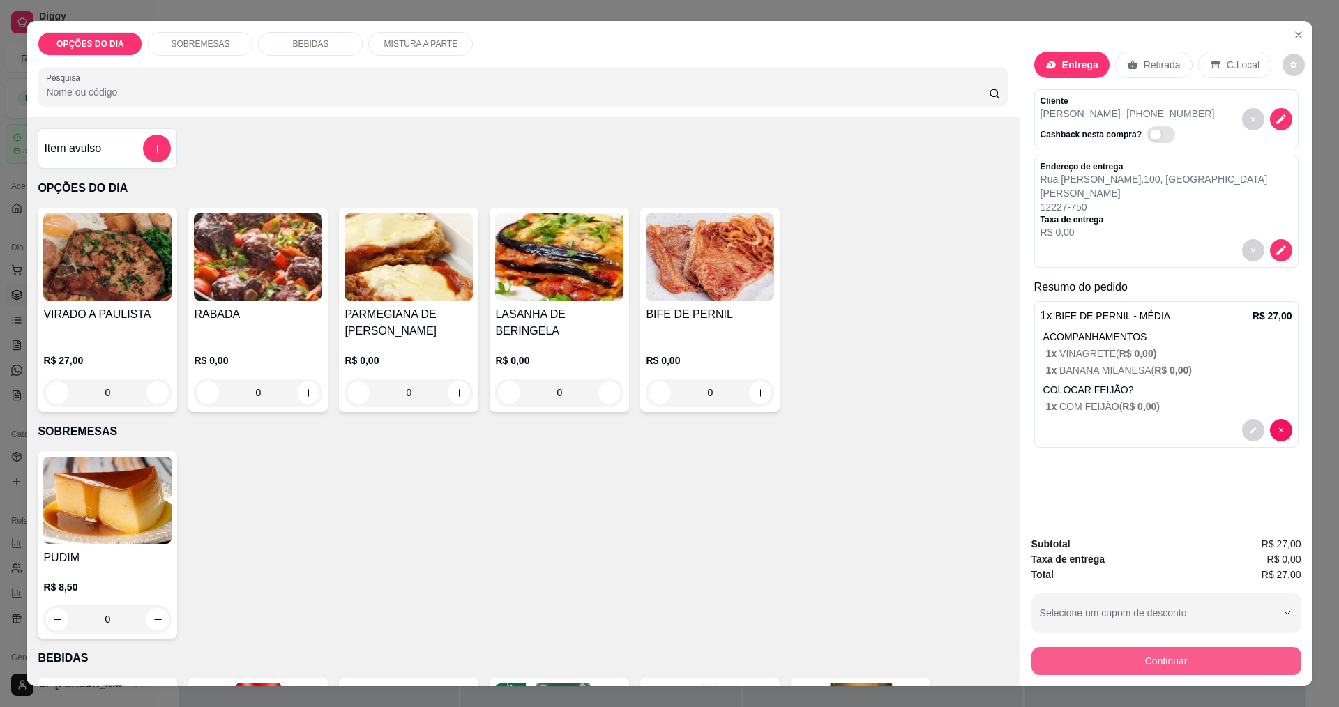
click at [647, 661] on button "Continuar" at bounding box center [1167, 661] width 270 height 28
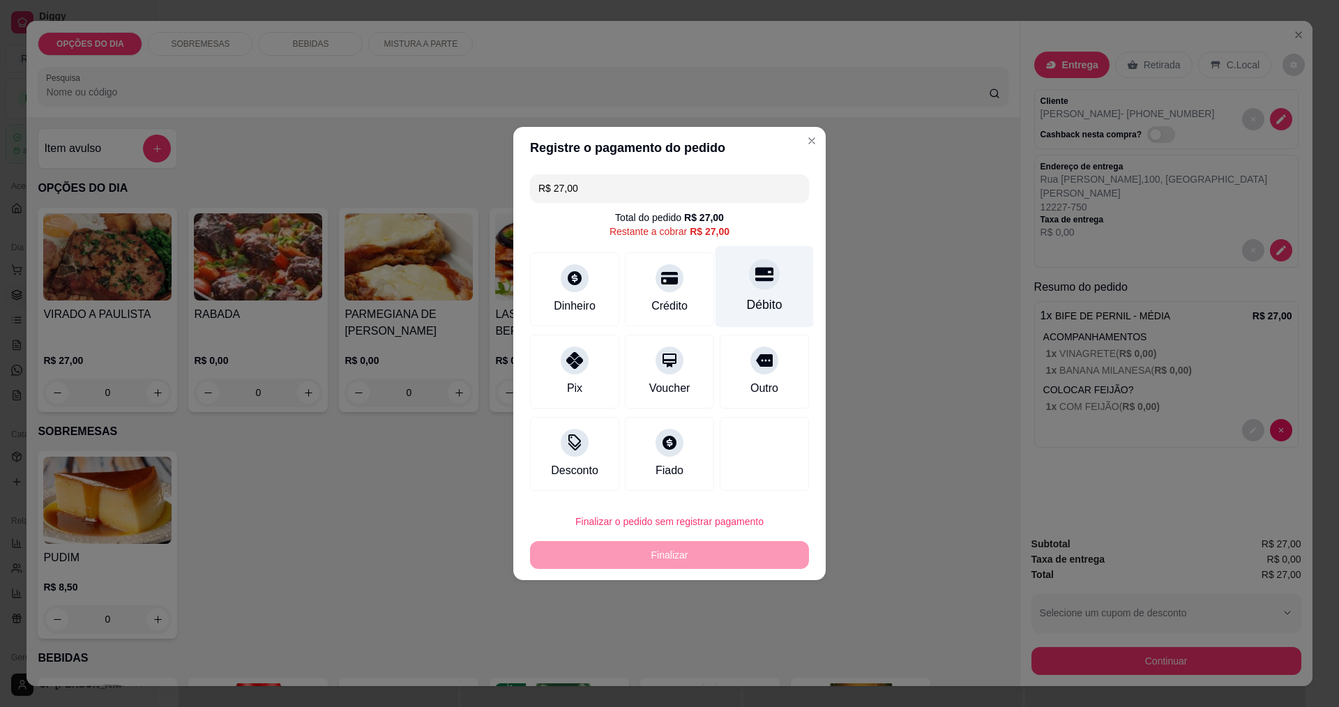
click at [647, 300] on div "Débito" at bounding box center [765, 305] width 36 height 18
type input "R$ 0,00"
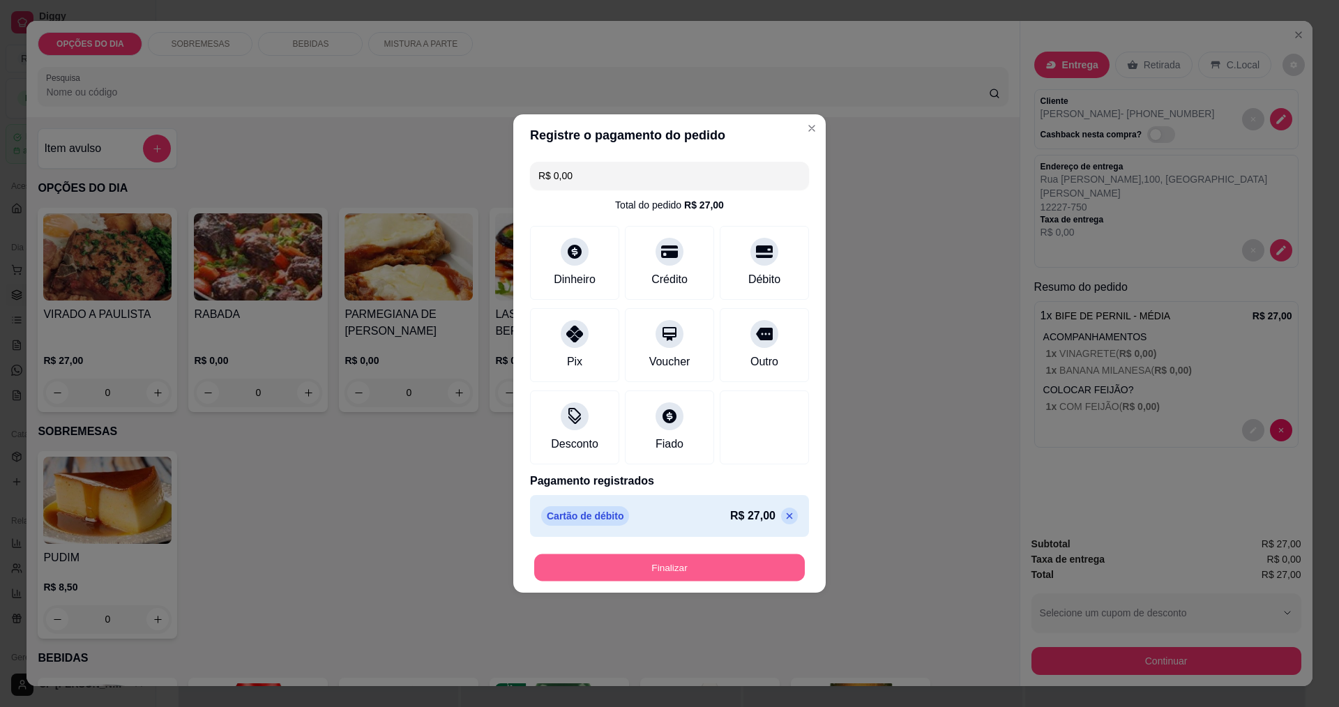
click at [647, 576] on button "Finalizar" at bounding box center [669, 568] width 271 height 27
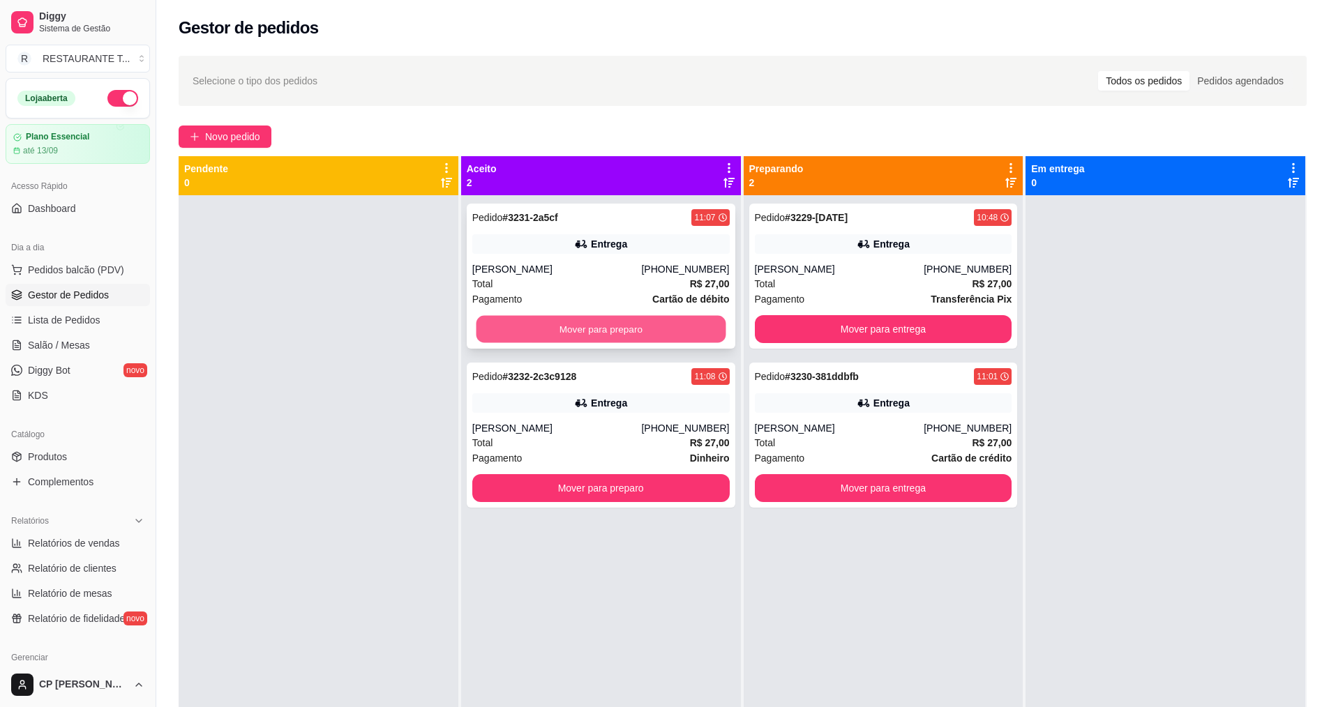
click at [577, 337] on button "Mover para preparo" at bounding box center [601, 329] width 250 height 27
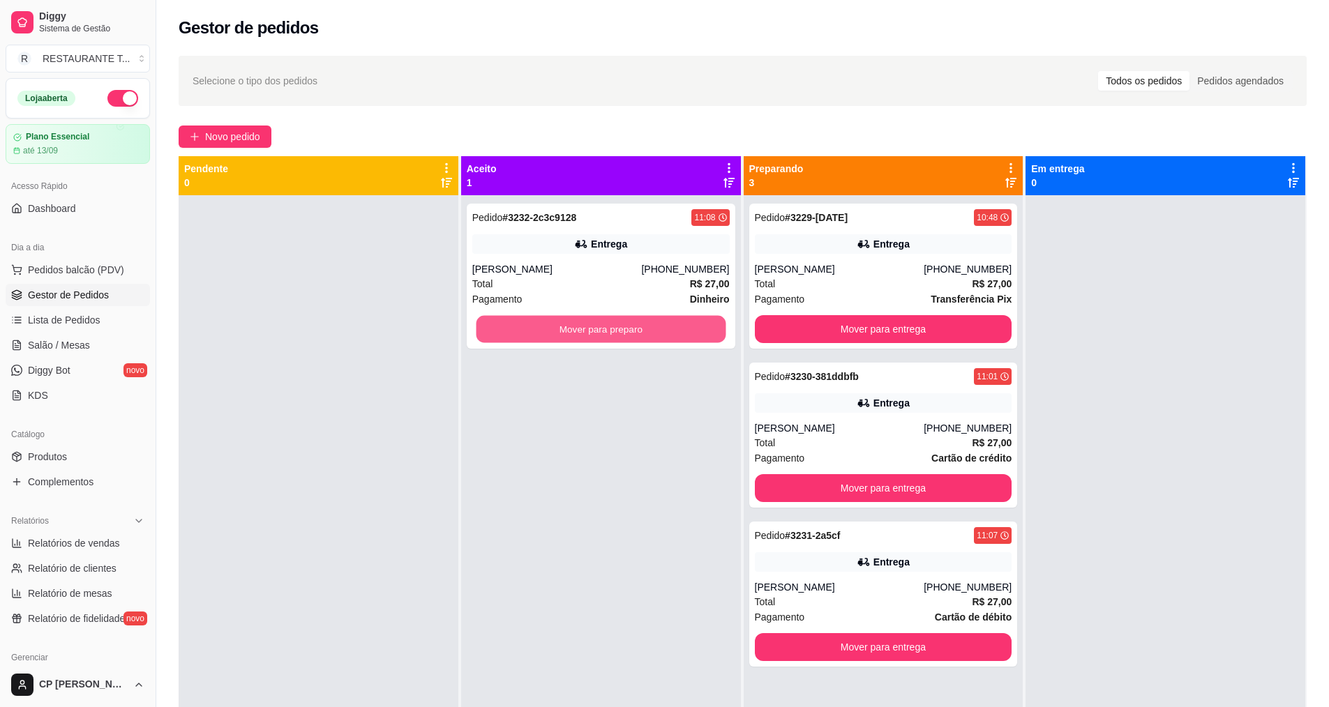
click at [577, 337] on button "Mover para preparo" at bounding box center [601, 329] width 250 height 27
click at [594, 331] on button "Mover para preparo" at bounding box center [600, 329] width 257 height 28
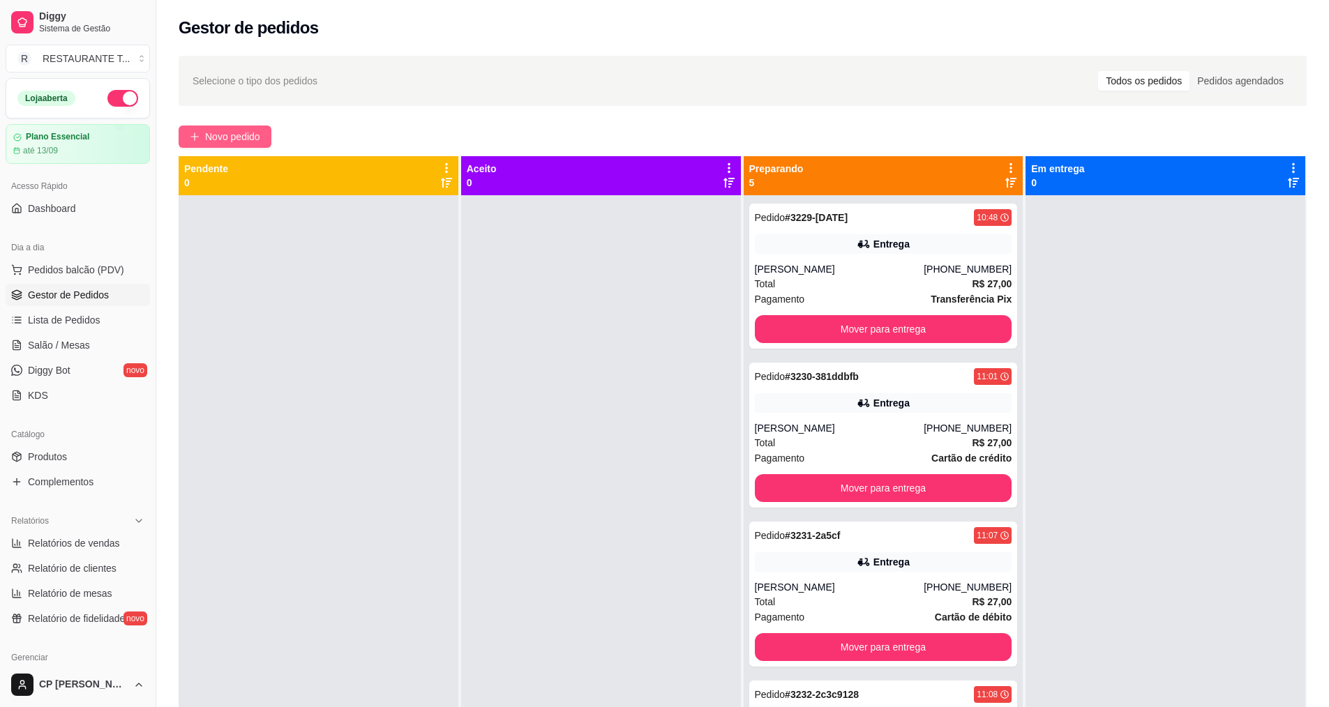
click at [206, 141] on span "Novo pedido" at bounding box center [232, 136] width 55 height 15
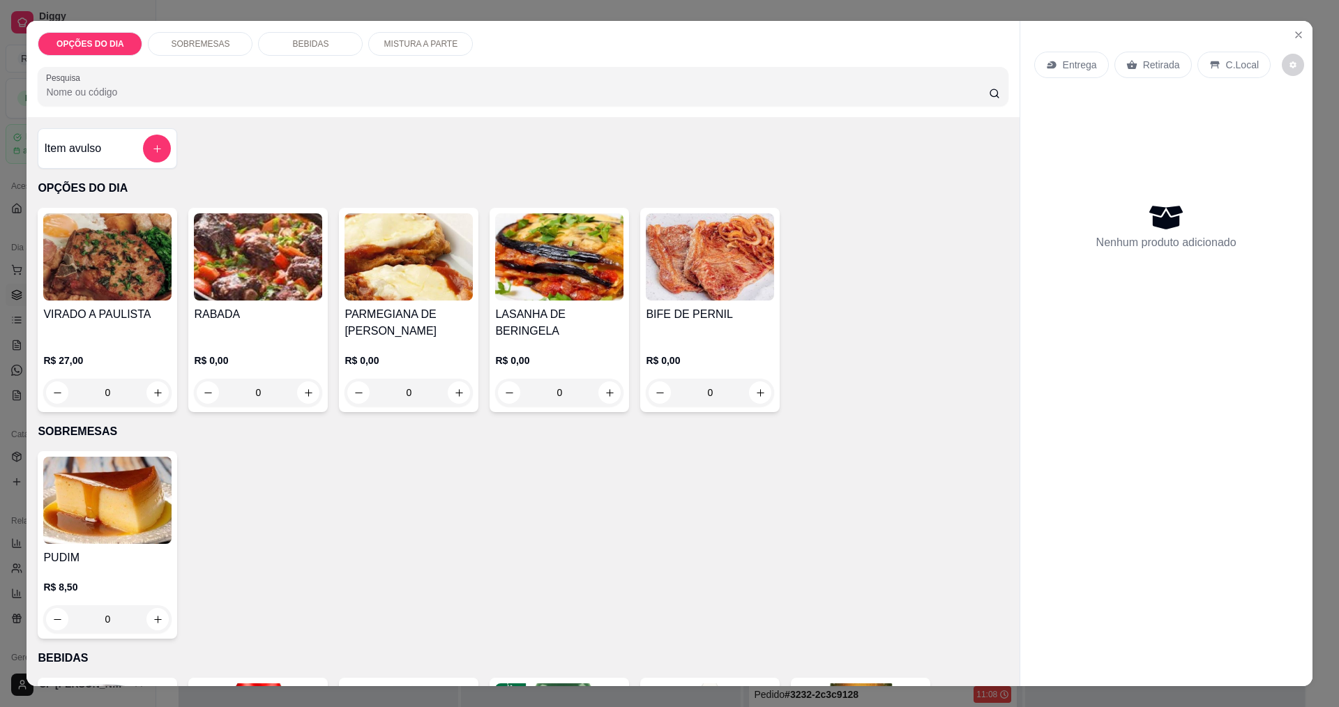
click at [153, 398] on div "0" at bounding box center [107, 393] width 128 height 28
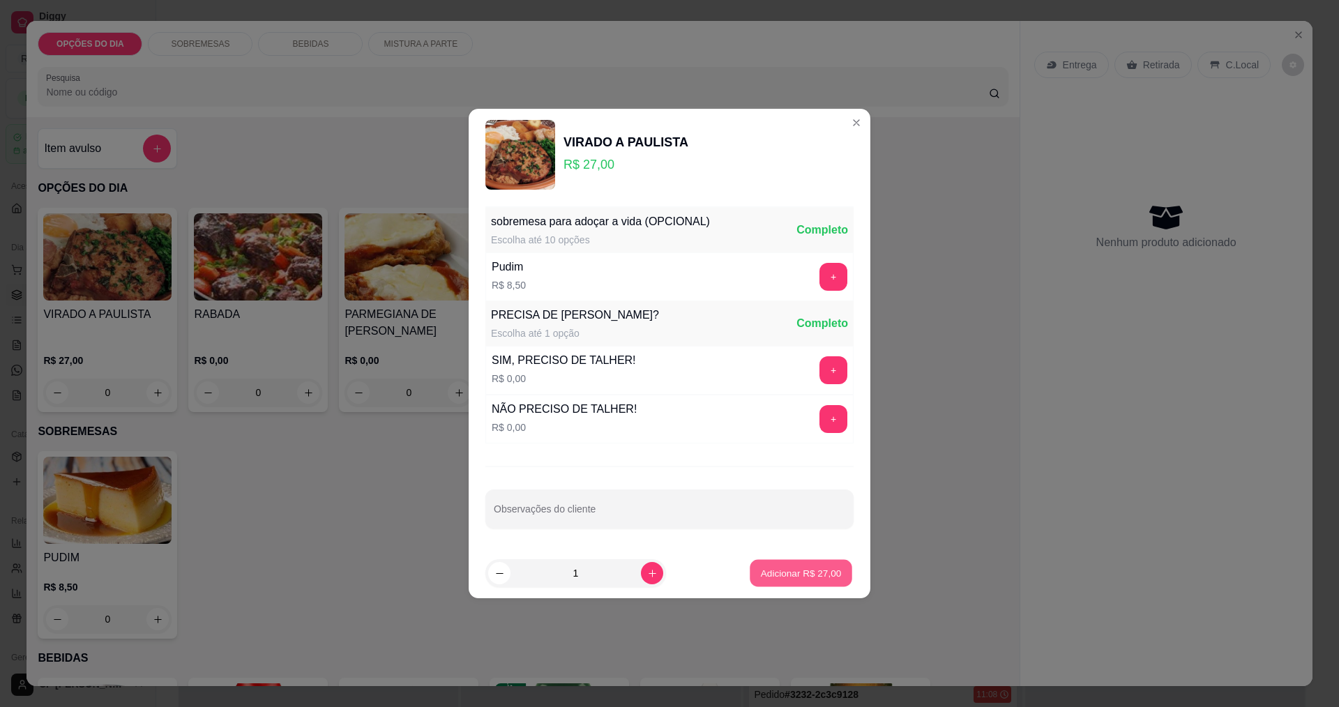
click at [647, 566] on p "Adicionar R$ 27,00" at bounding box center [801, 572] width 81 height 13
type input "1"
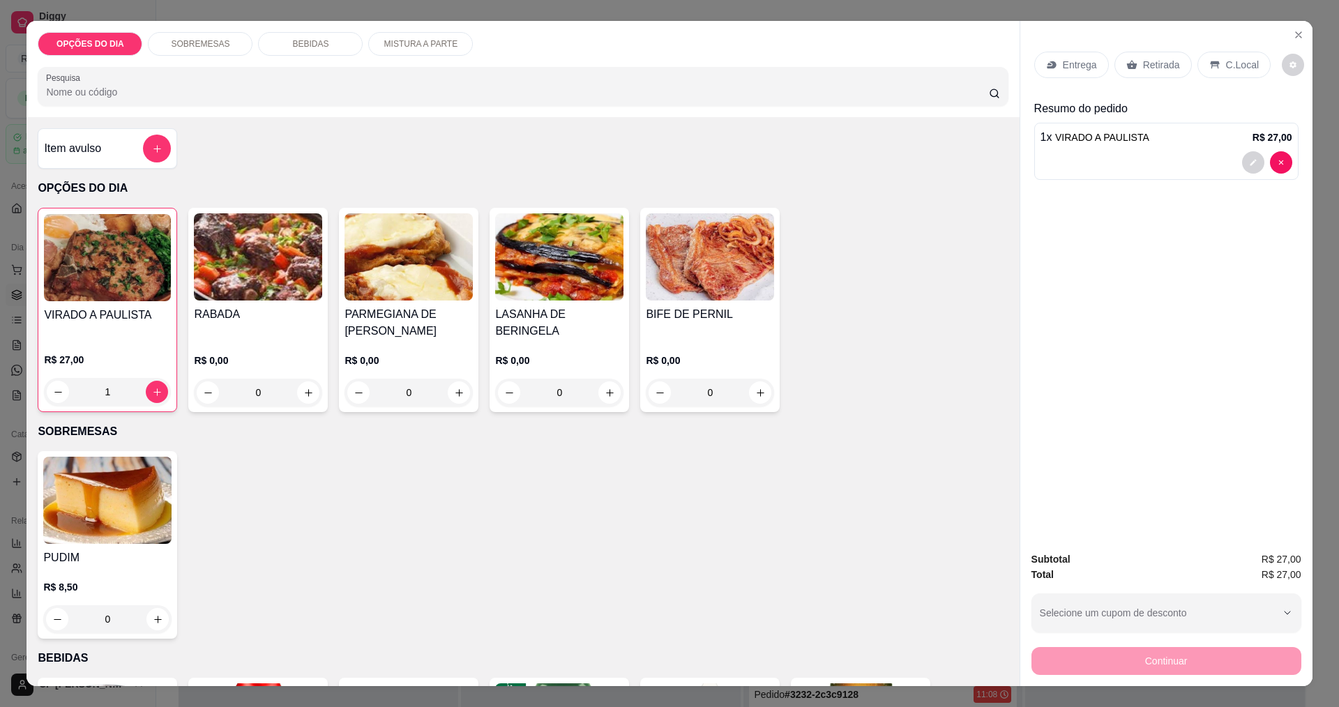
click at [647, 56] on div "Entrega" at bounding box center [1072, 65] width 75 height 27
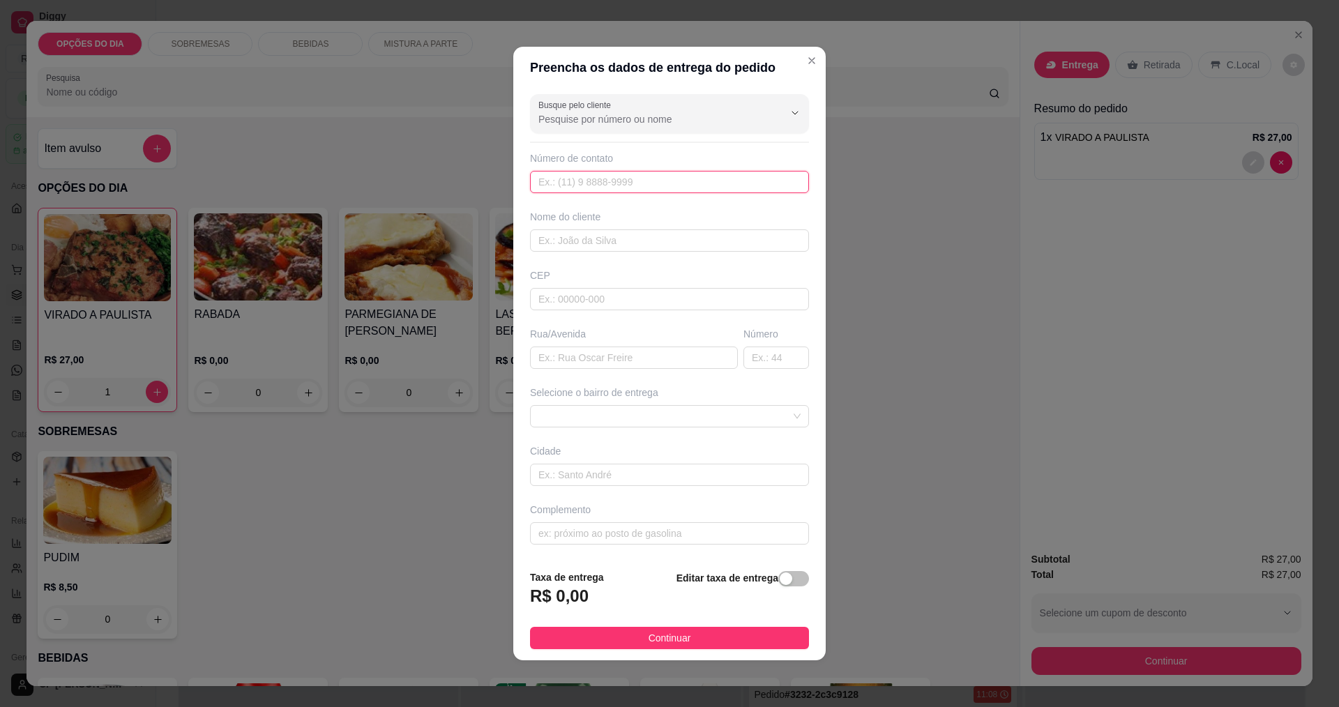
click at [564, 178] on input "text" at bounding box center [669, 182] width 279 height 22
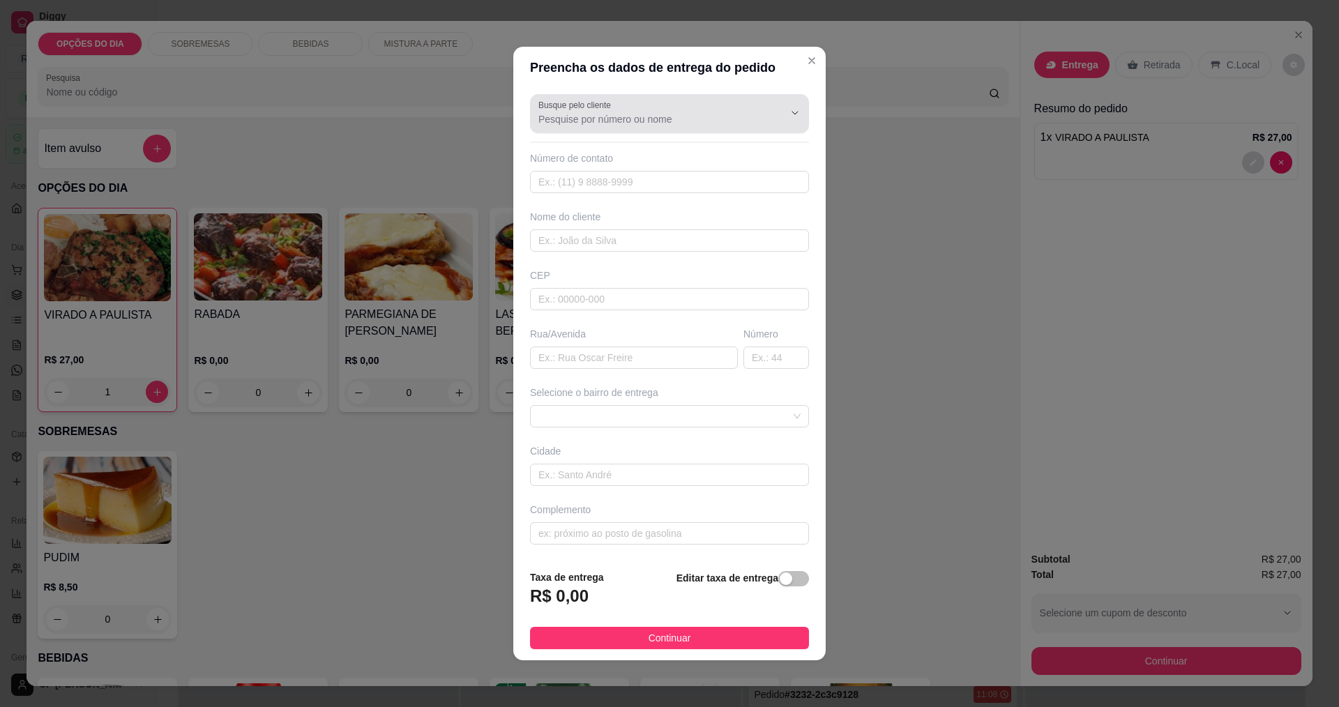
click at [647, 104] on div at bounding box center [670, 114] width 262 height 28
click at [647, 114] on input "Busque pelo cliente" at bounding box center [650, 119] width 223 height 14
click at [641, 153] on span "[PERSON_NAME]" at bounding box center [657, 153] width 232 height 14
type input "[PERSON_NAME]"
type input "12988771564"
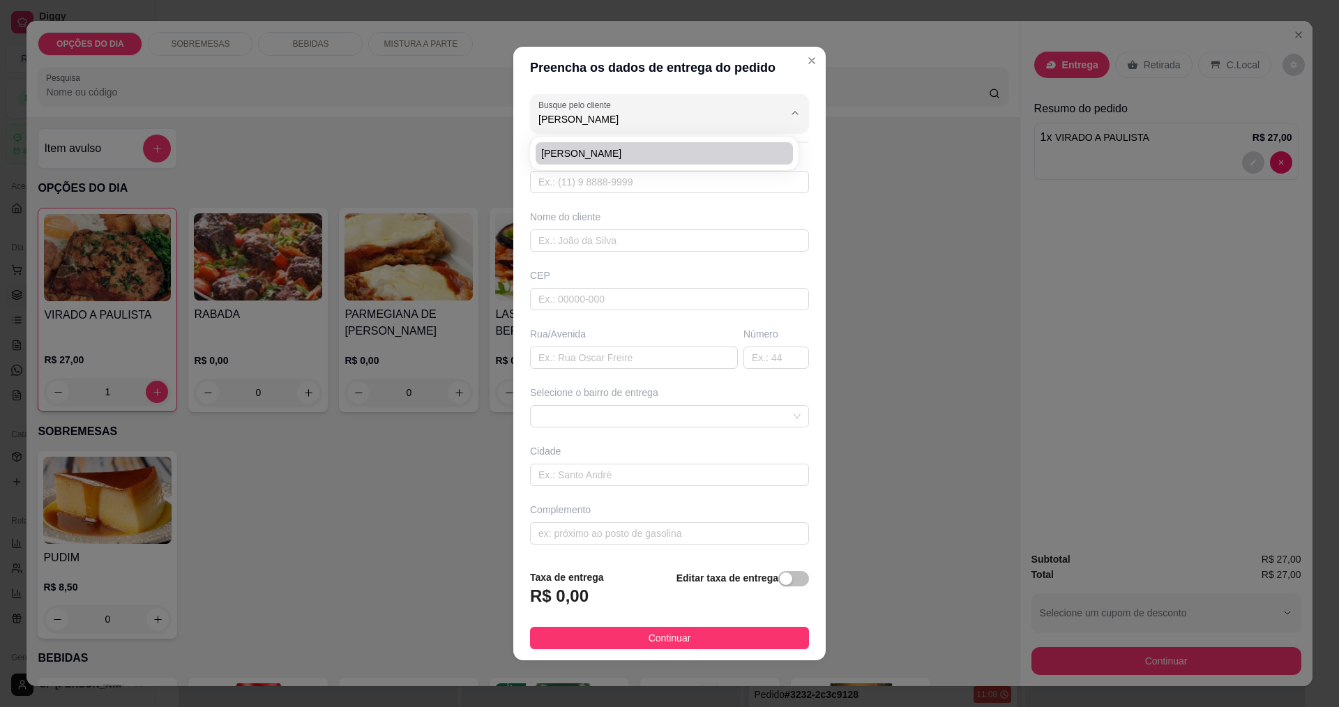
type input "[PERSON_NAME]"
type input "EMBRAER F"
type input "42"
type input "[PERSON_NAME]"
click at [582, 163] on div "Número de contato" at bounding box center [669, 158] width 279 height 14
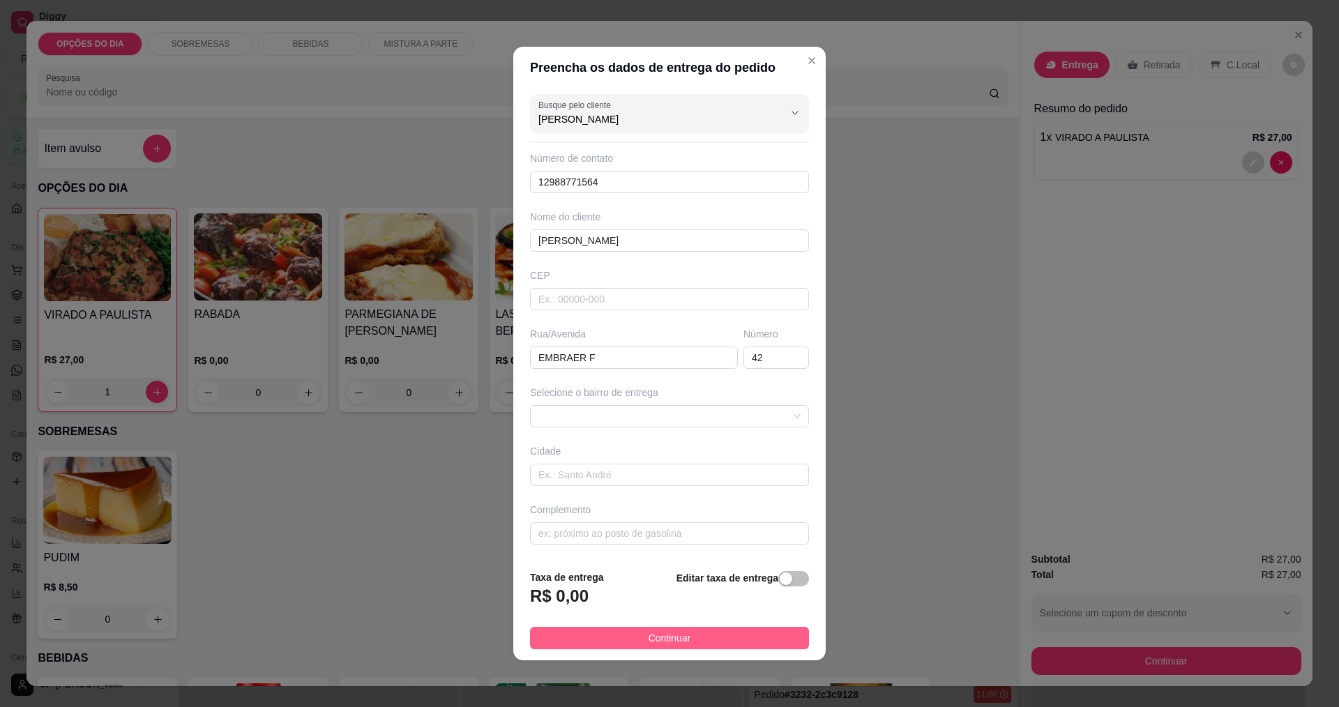
click at [647, 640] on button "Continuar" at bounding box center [669, 638] width 279 height 22
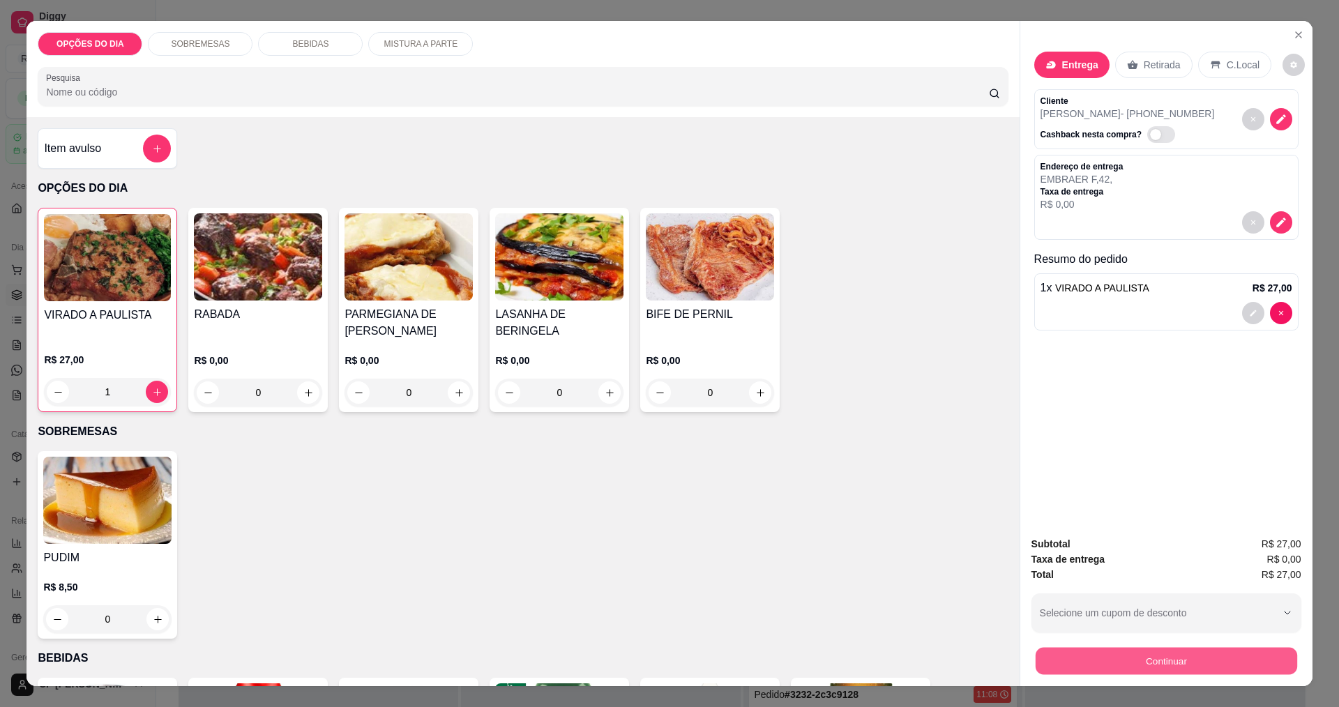
click at [647, 664] on button "Continuar" at bounding box center [1166, 660] width 262 height 27
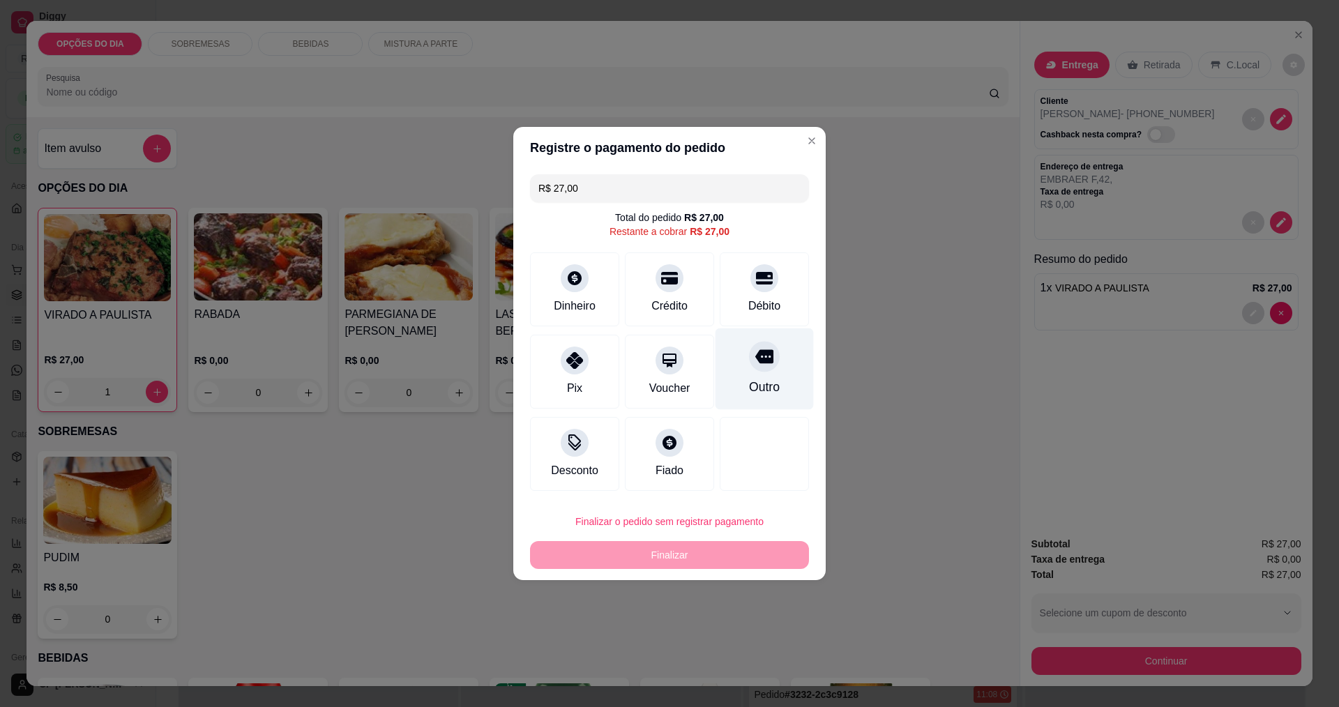
click at [647, 370] on div at bounding box center [764, 356] width 31 height 31
type input "R$ 0,00"
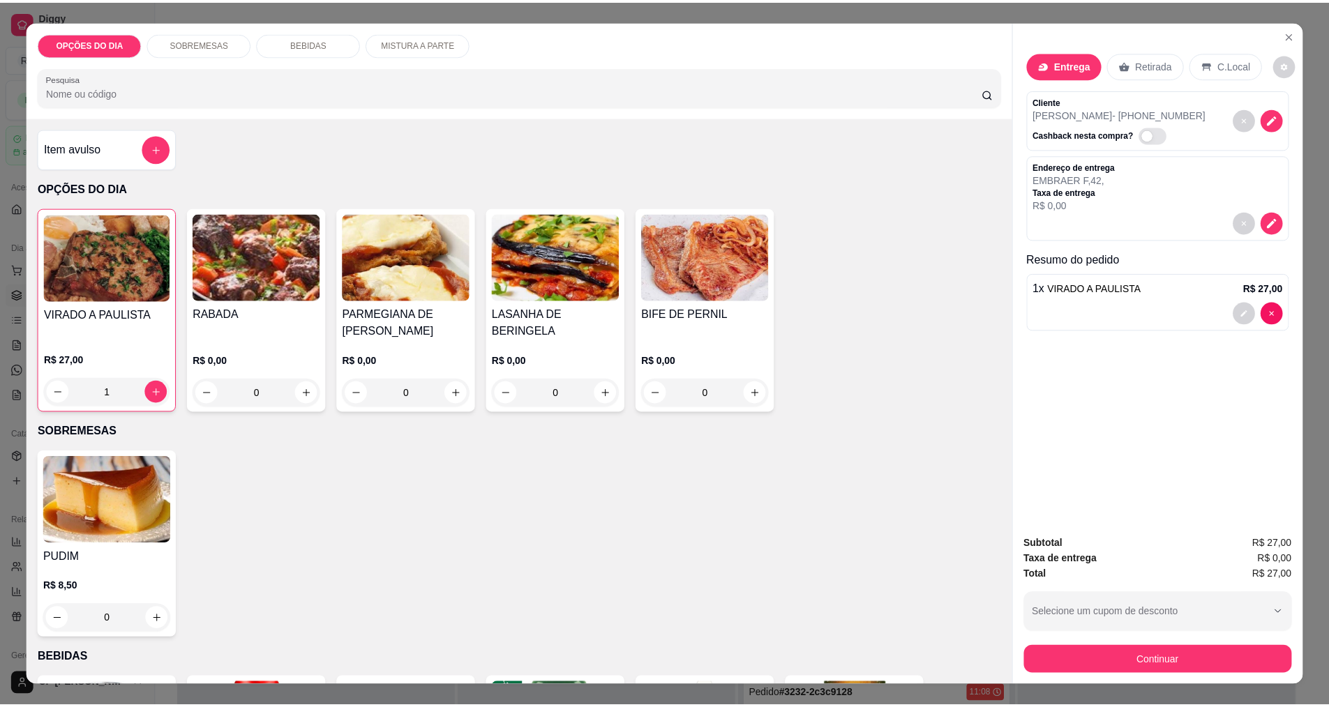
scroll to position [488, 0]
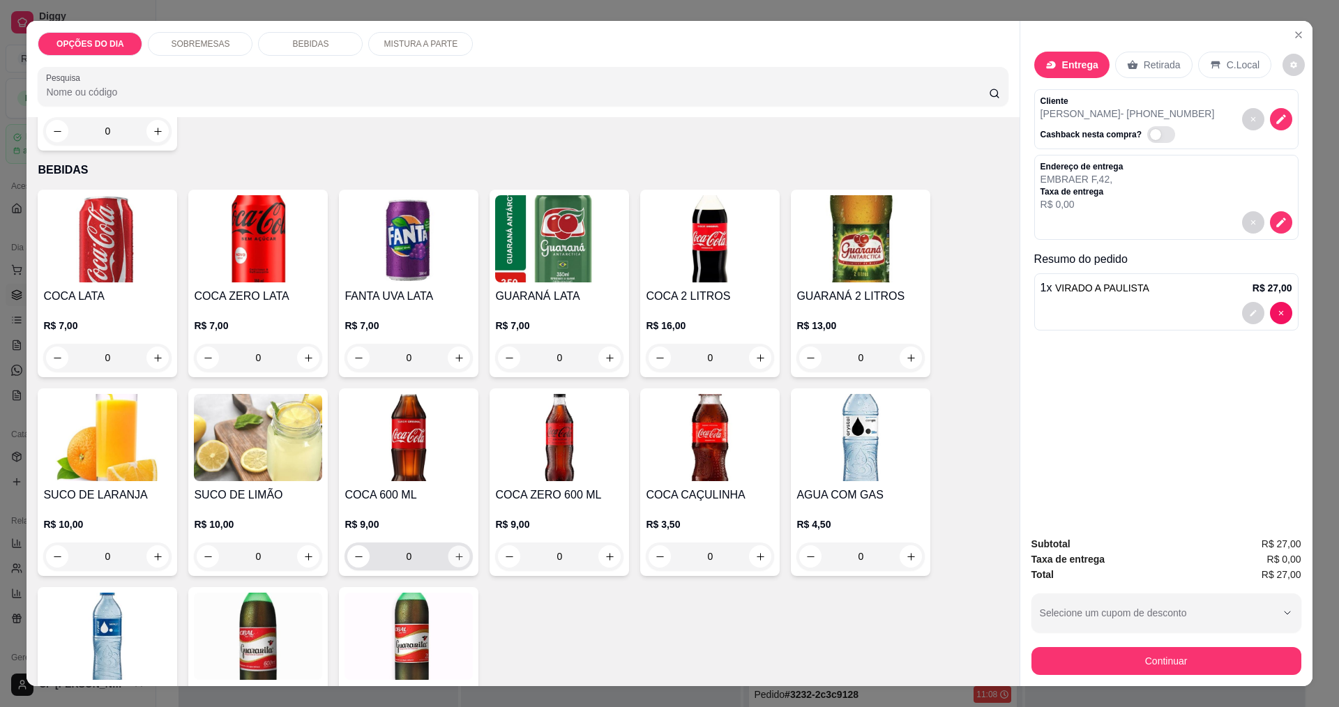
click at [457, 561] on icon "increase-product-quantity" at bounding box center [459, 557] width 10 height 10
type input "1"
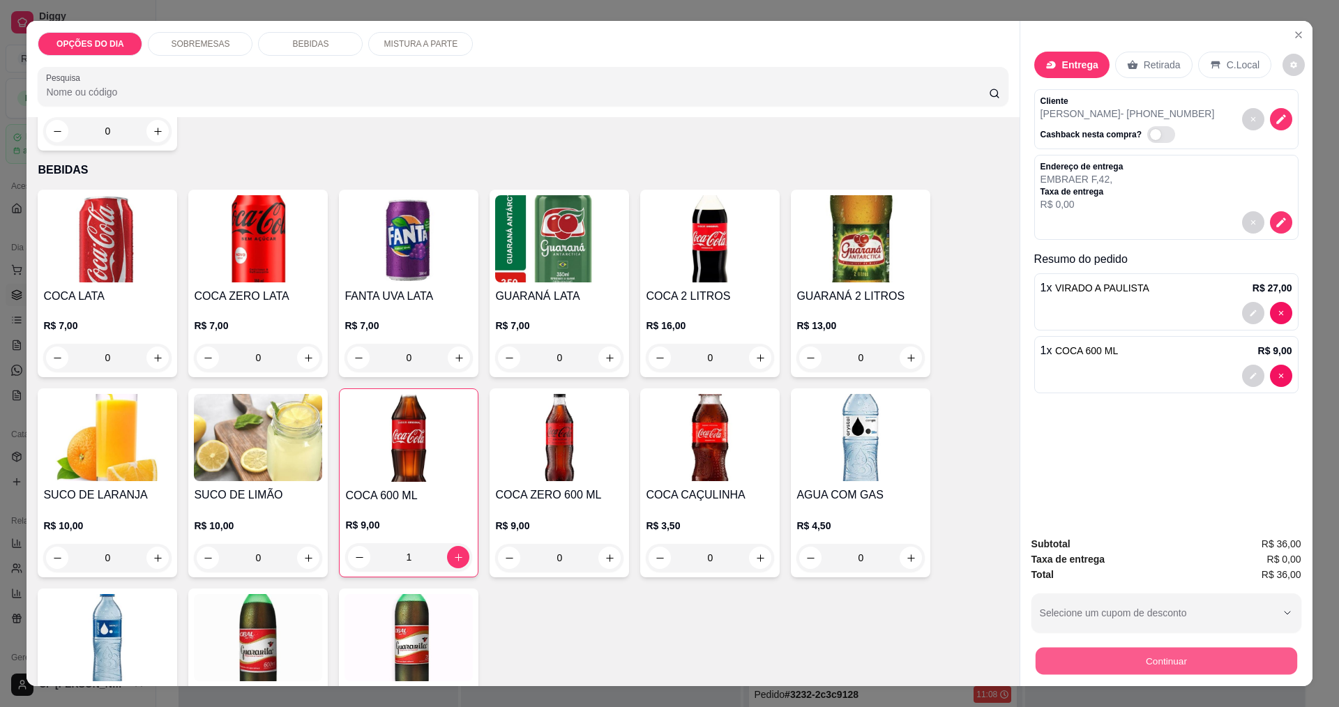
click at [647, 663] on button "Continuar" at bounding box center [1166, 660] width 262 height 27
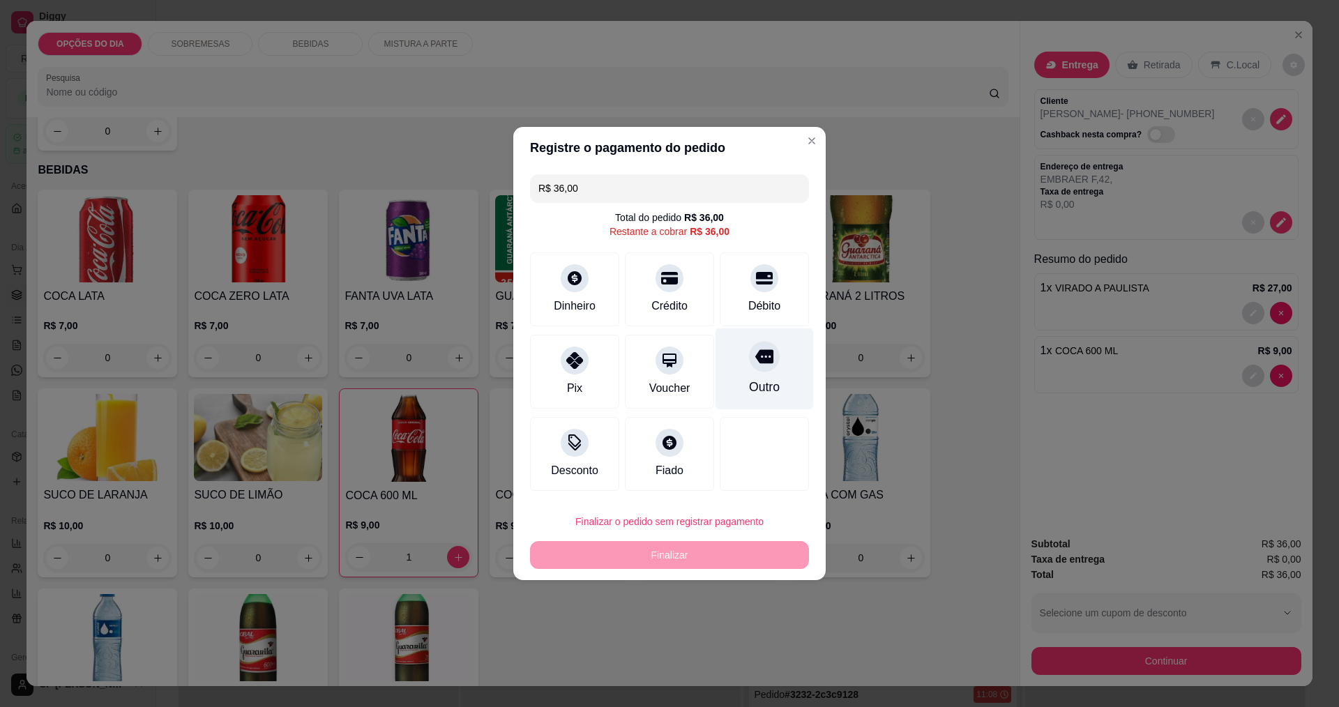
click at [647, 371] on div "Outro" at bounding box center [765, 370] width 98 height 82
type input "R$ 0,00"
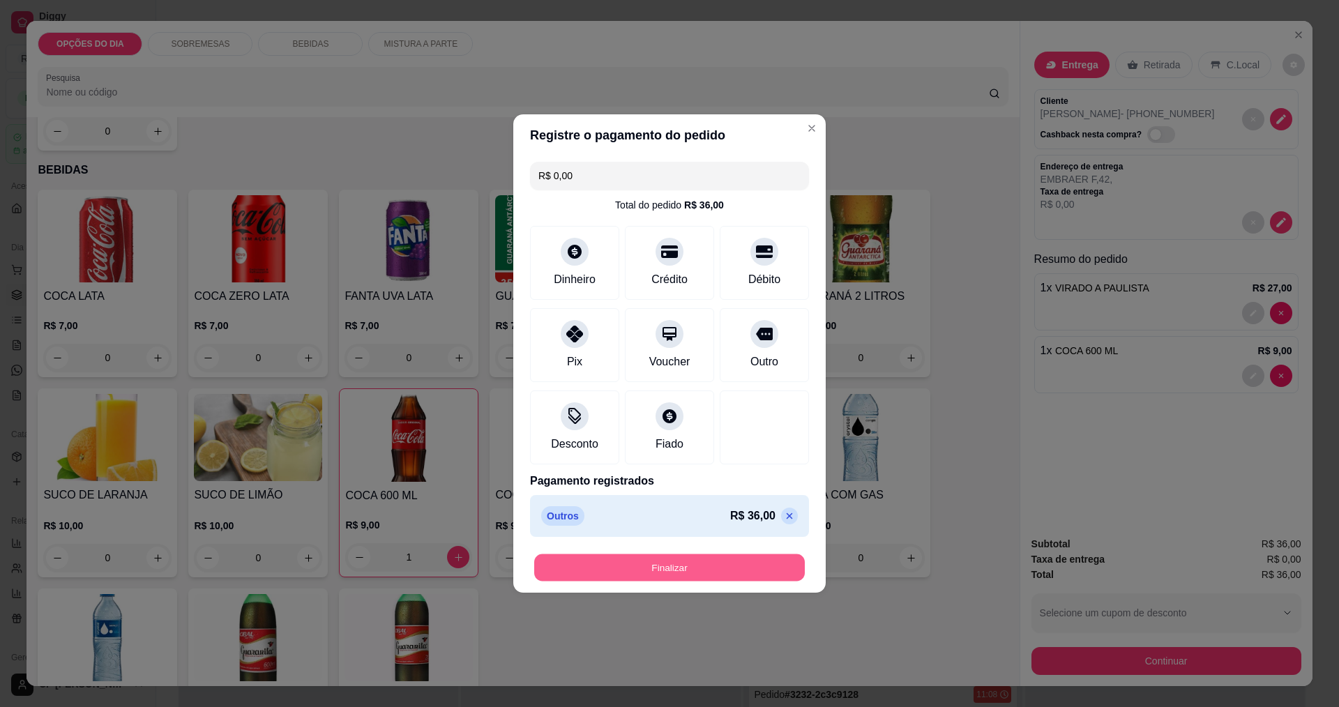
click at [647, 567] on button "Finalizar" at bounding box center [669, 568] width 271 height 27
type input "0"
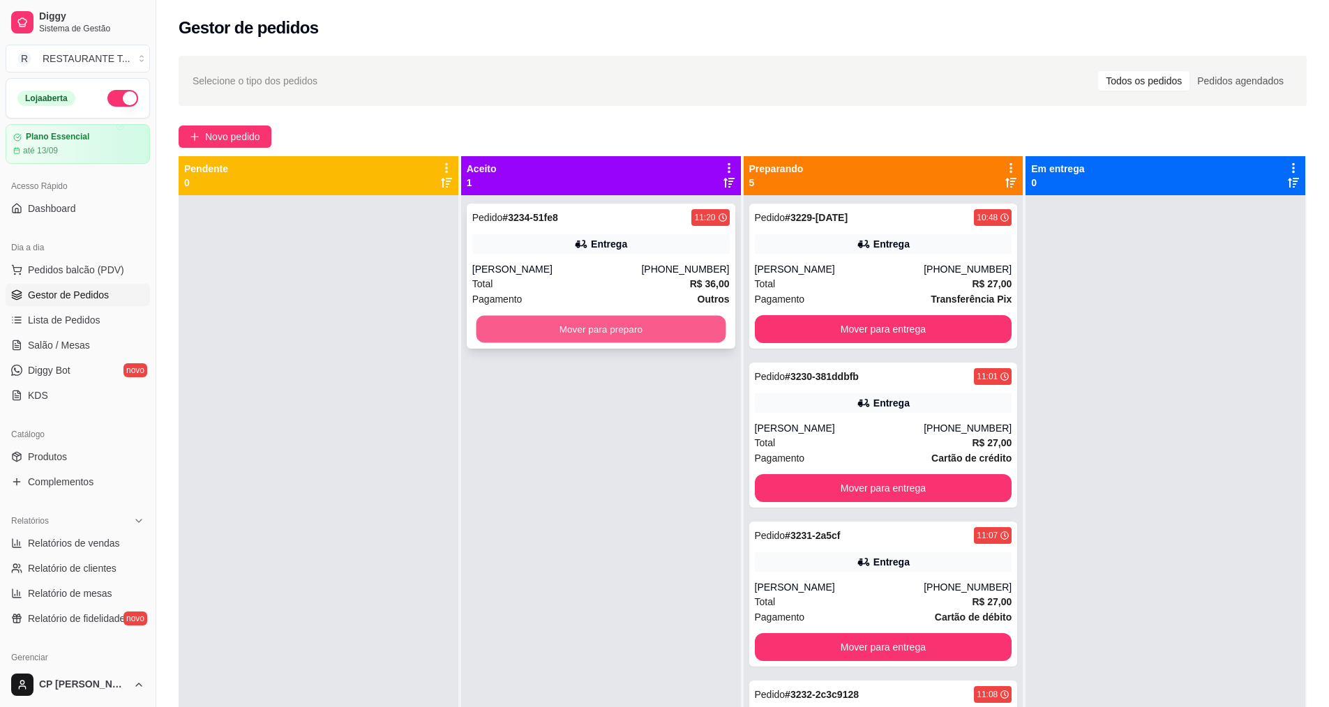
click at [647, 330] on button "Mover para preparo" at bounding box center [601, 329] width 250 height 27
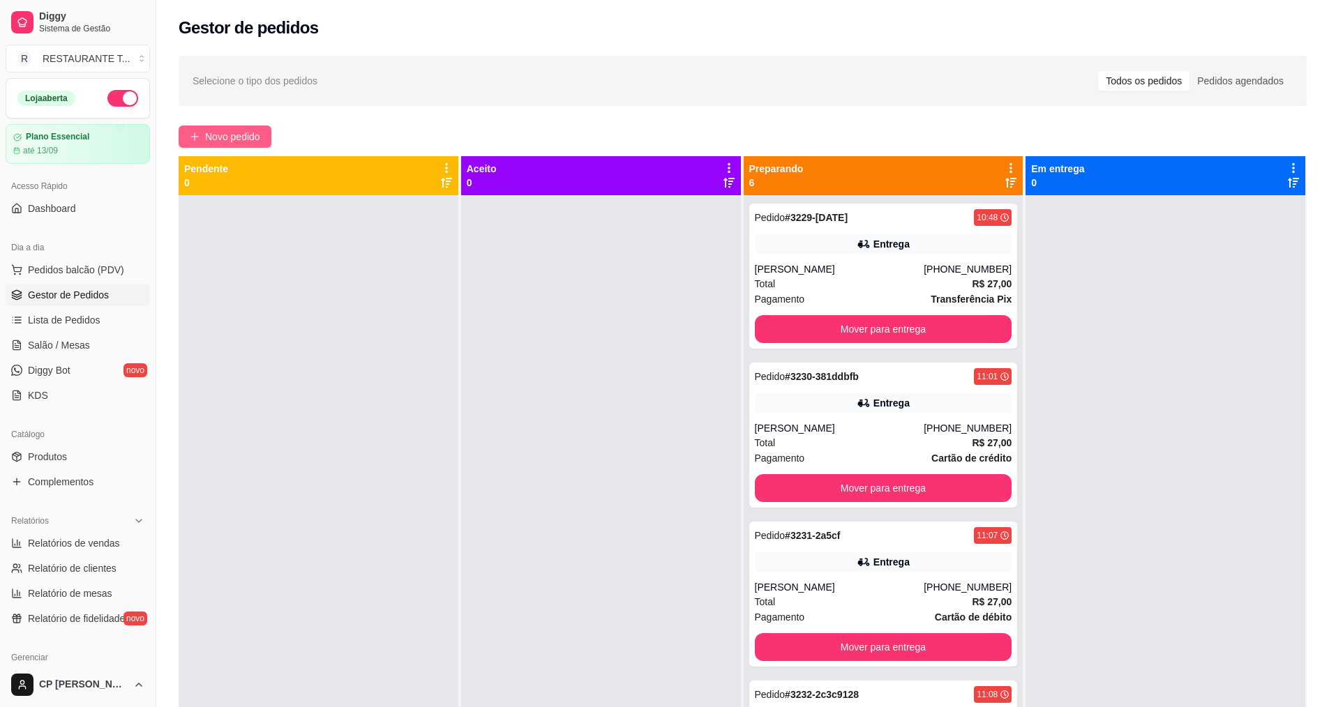
click at [216, 133] on span "Novo pedido" at bounding box center [232, 136] width 55 height 15
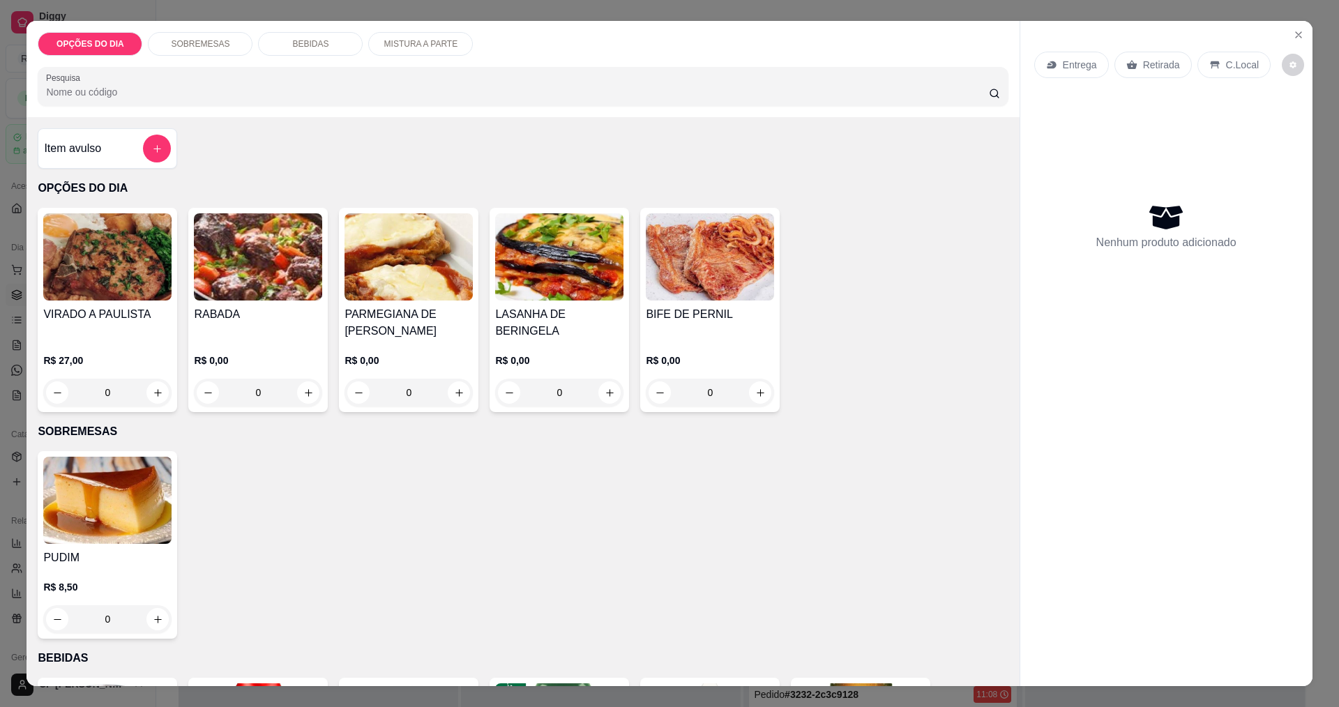
click at [460, 396] on div "0" at bounding box center [409, 393] width 128 height 28
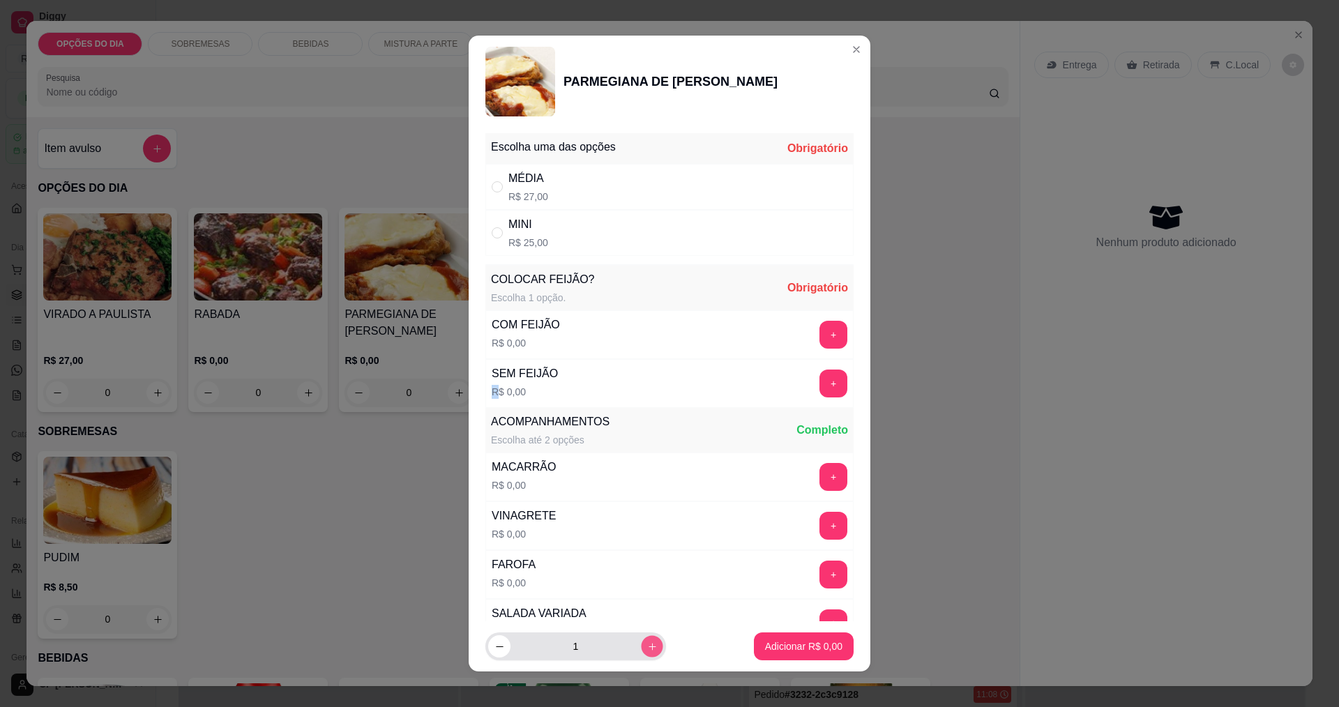
click at [647, 652] on icon "increase-product-quantity" at bounding box center [652, 647] width 10 height 10
type input "2"
click at [647, 341] on button "+" at bounding box center [833, 334] width 27 height 27
click at [647, 381] on div "+" at bounding box center [833, 384] width 39 height 28
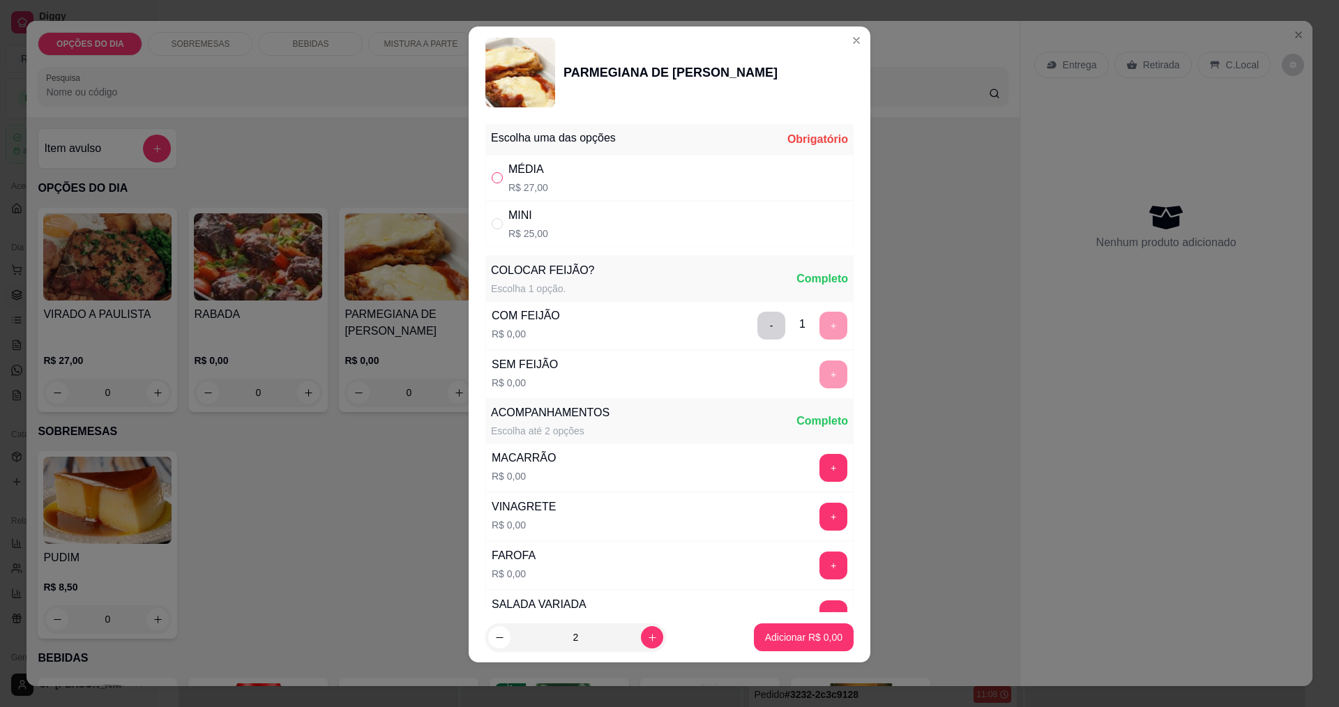
click at [495, 180] on input "" at bounding box center [497, 177] width 11 height 11
radio input "true"
click at [491, 641] on button "decrease-product-quantity" at bounding box center [499, 638] width 22 height 22
type input "1"
click at [647, 638] on p "Adicionar R$ 27,00" at bounding box center [801, 637] width 81 height 13
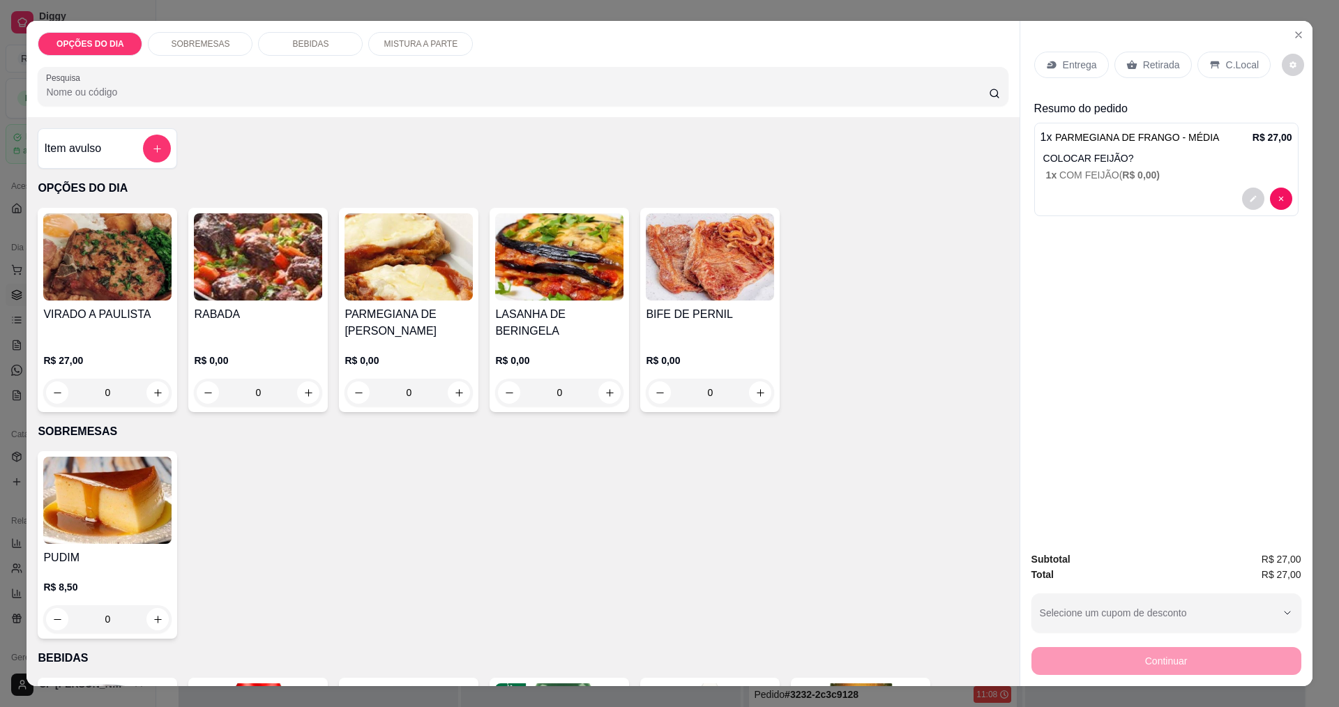
click at [647, 59] on p "Entrega" at bounding box center [1080, 65] width 34 height 14
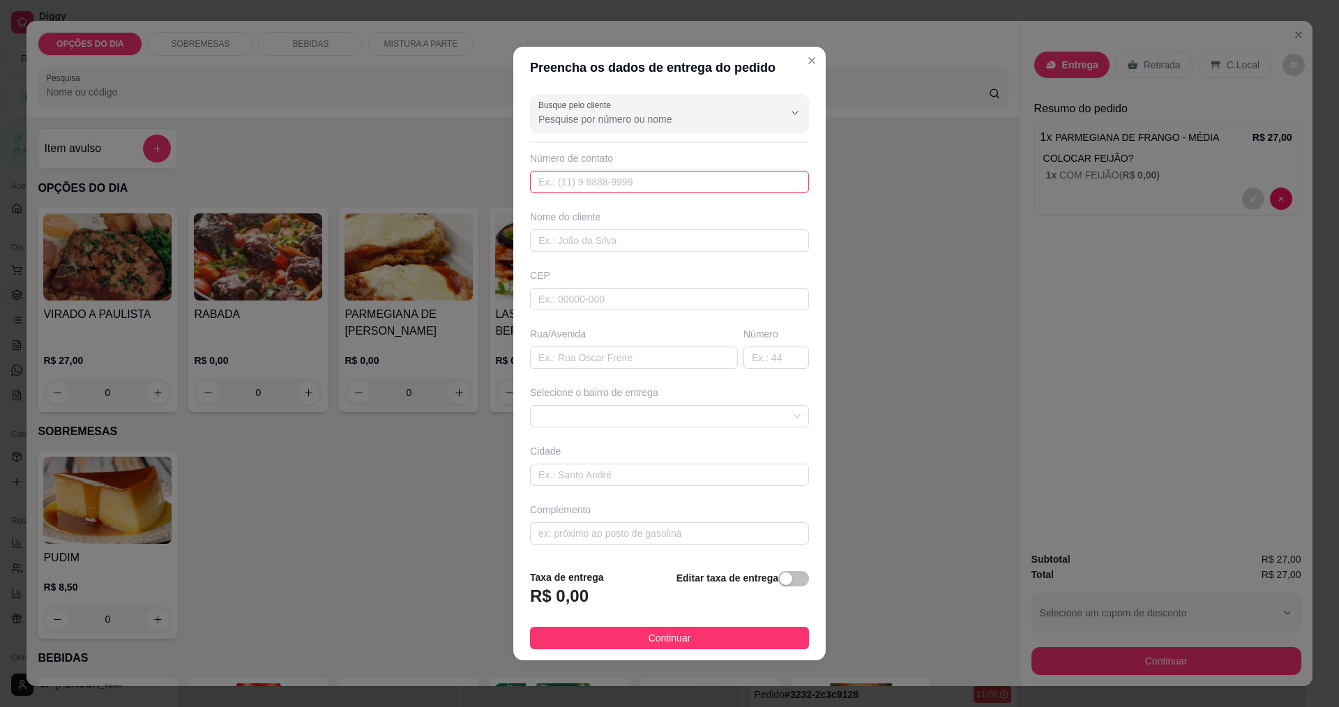
click at [647, 184] on input "text" at bounding box center [669, 182] width 279 height 22
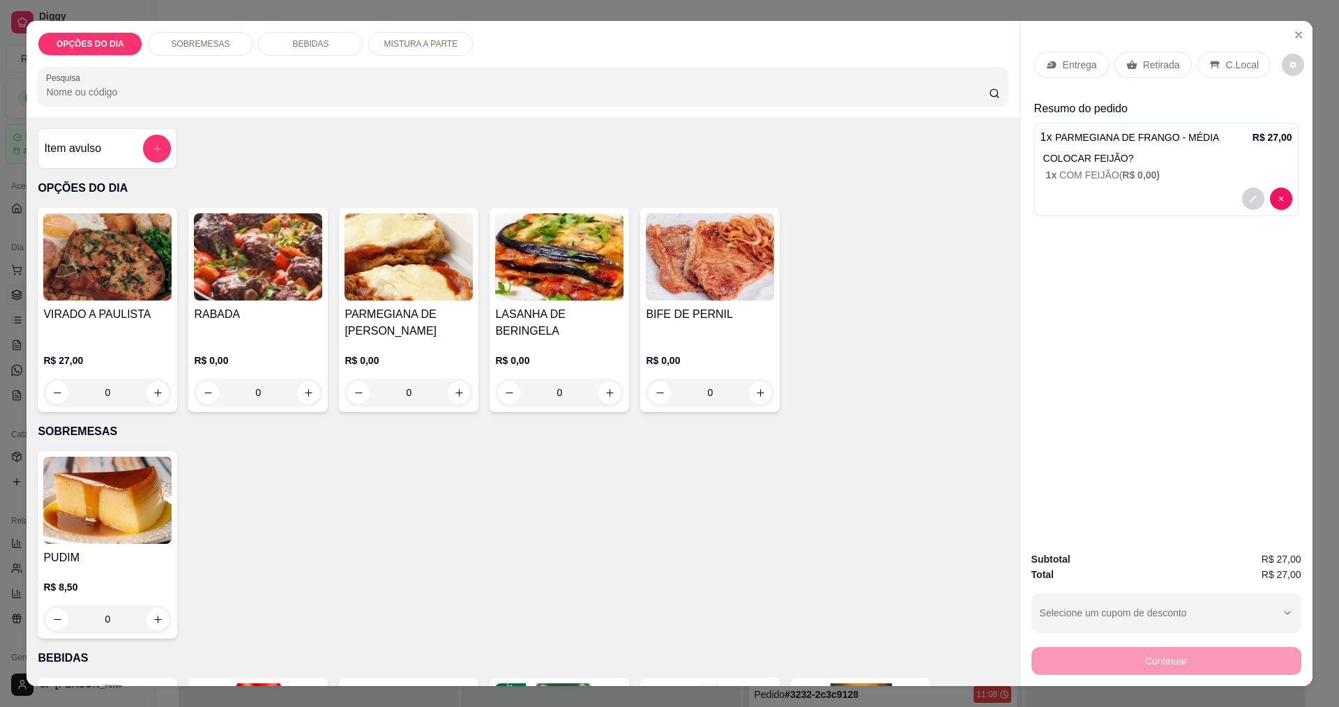
click at [462, 393] on div "0" at bounding box center [409, 393] width 128 height 28
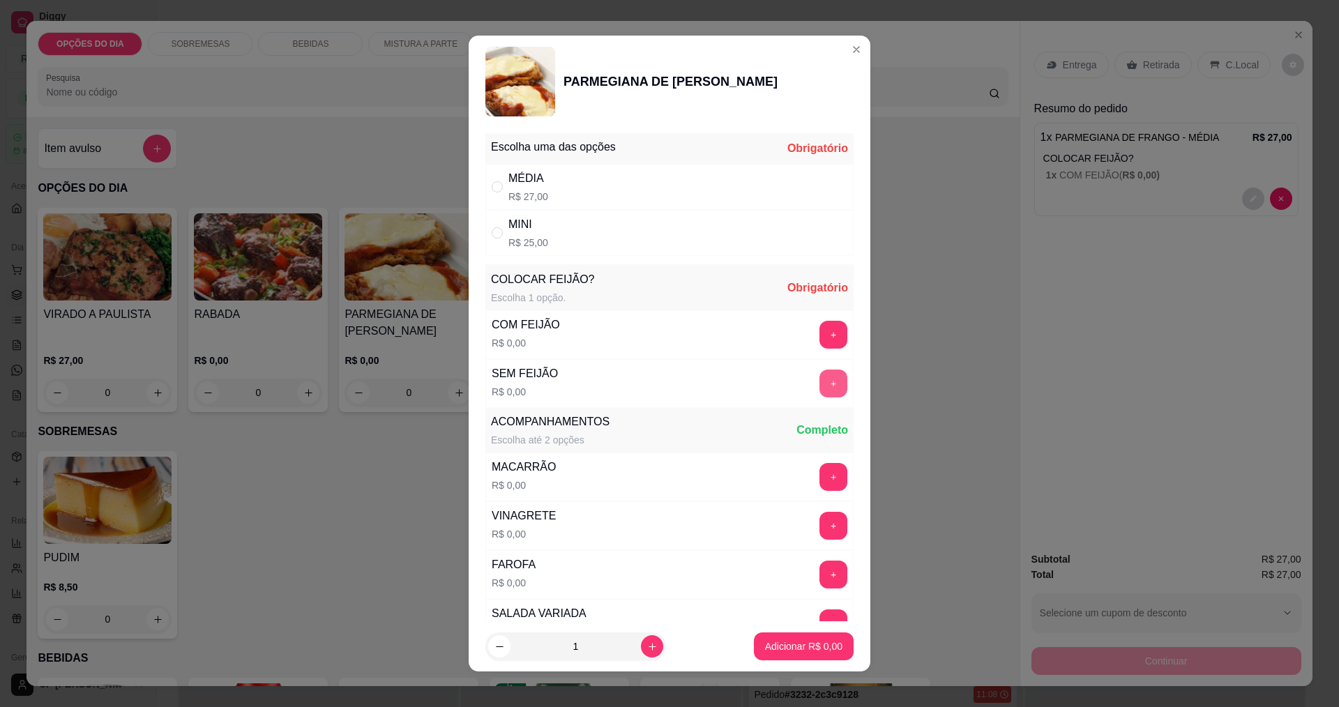
click at [647, 387] on button "+" at bounding box center [834, 384] width 28 height 28
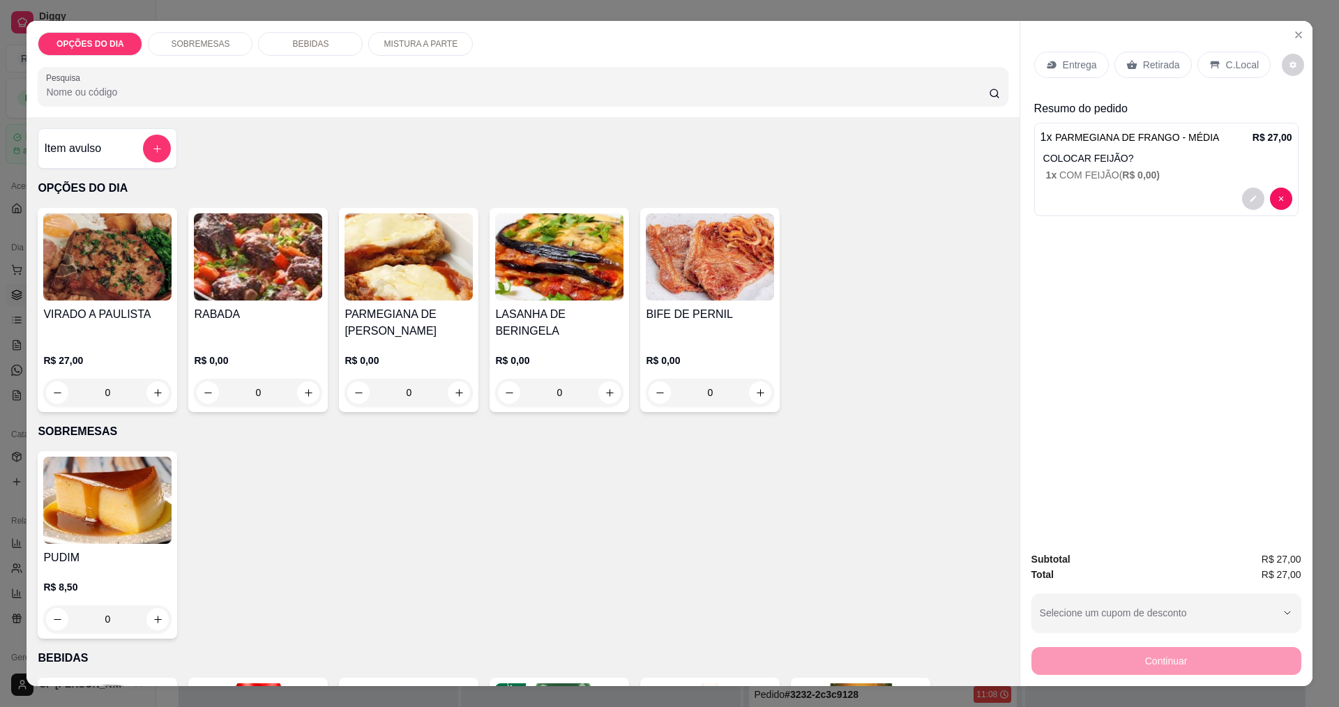
click at [647, 186] on div "1 x PARMEGIANA DE FRANGO - MÉDIA R$ 27,00 COLOCAR FEIJÃO? 1 x COM FEIJÃO ( R$ 0…" at bounding box center [1167, 169] width 264 height 93
click at [647, 200] on icon "decrease-product-quantity" at bounding box center [1253, 199] width 8 height 8
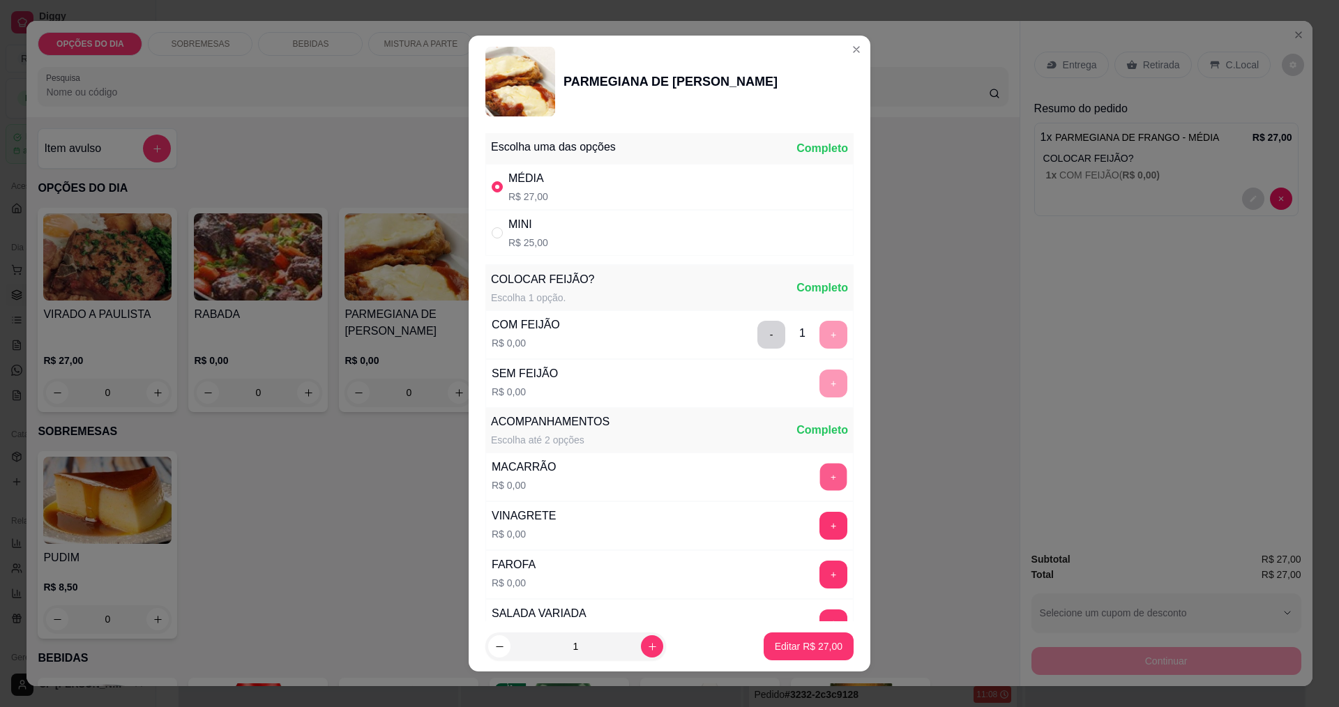
click at [647, 476] on button "+" at bounding box center [833, 476] width 27 height 27
click at [647, 570] on button "+" at bounding box center [834, 575] width 28 height 28
click at [647, 652] on p "Editar R$ 27,00" at bounding box center [809, 646] width 66 height 13
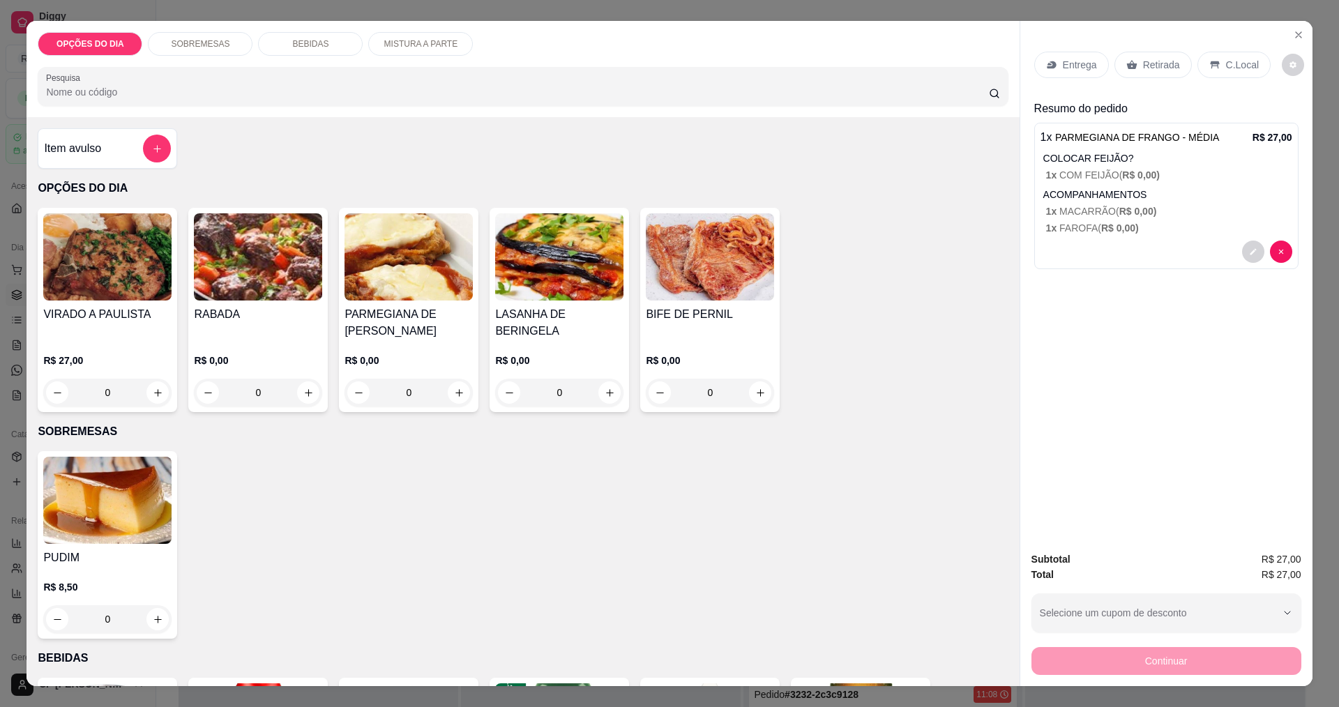
click at [456, 395] on div "0" at bounding box center [409, 393] width 128 height 28
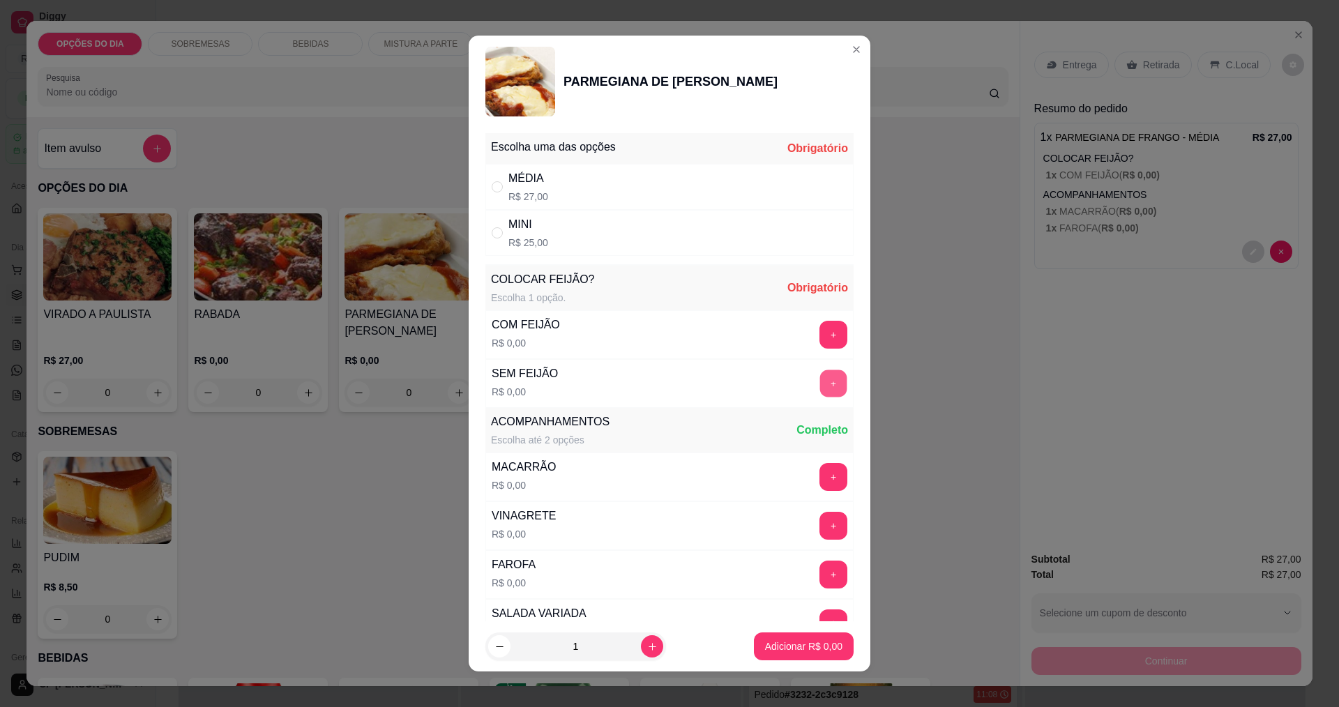
click at [647, 379] on button "+" at bounding box center [833, 383] width 27 height 27
click at [498, 459] on div "MACARRÃO" at bounding box center [524, 467] width 64 height 17
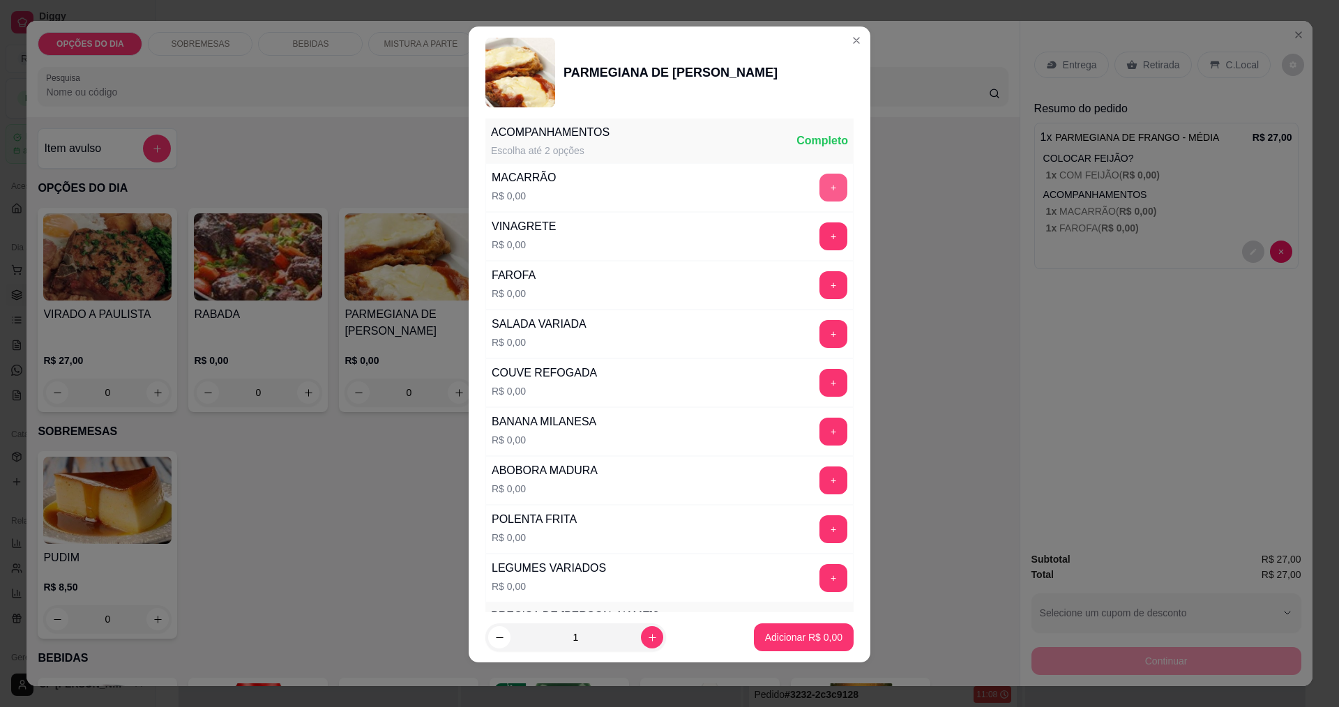
click at [647, 194] on button "+" at bounding box center [834, 188] width 28 height 28
click at [647, 289] on button "+" at bounding box center [833, 284] width 27 height 27
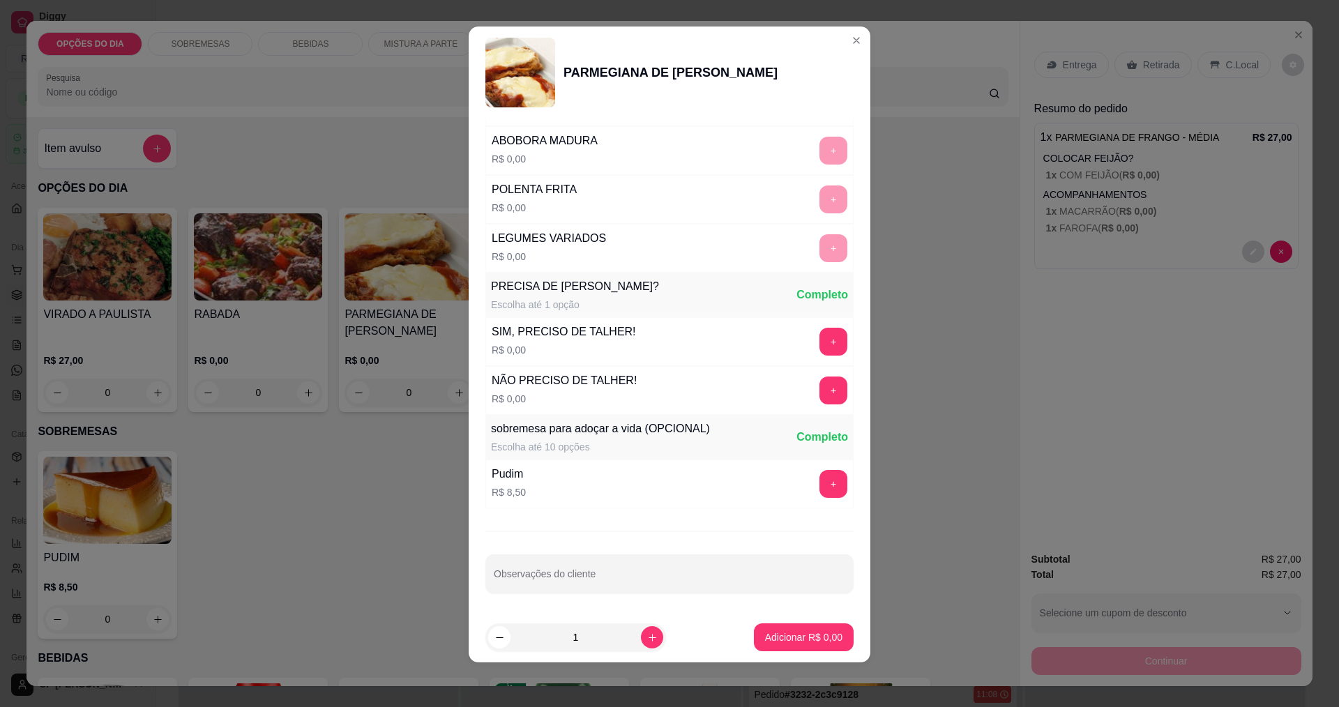
scroll to position [0, 0]
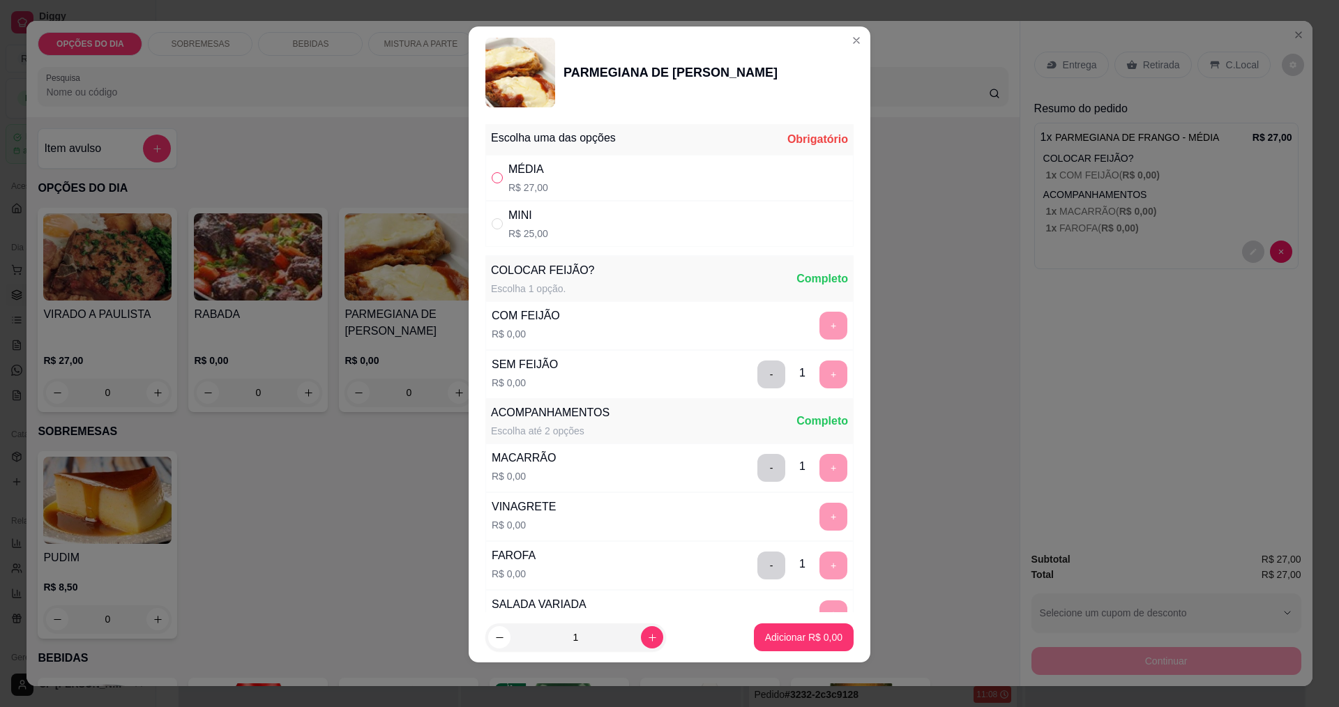
click at [494, 181] on input "" at bounding box center [497, 177] width 11 height 11
radio input "true"
click at [647, 638] on p "Adicionar R$ 27,00" at bounding box center [801, 638] width 83 height 14
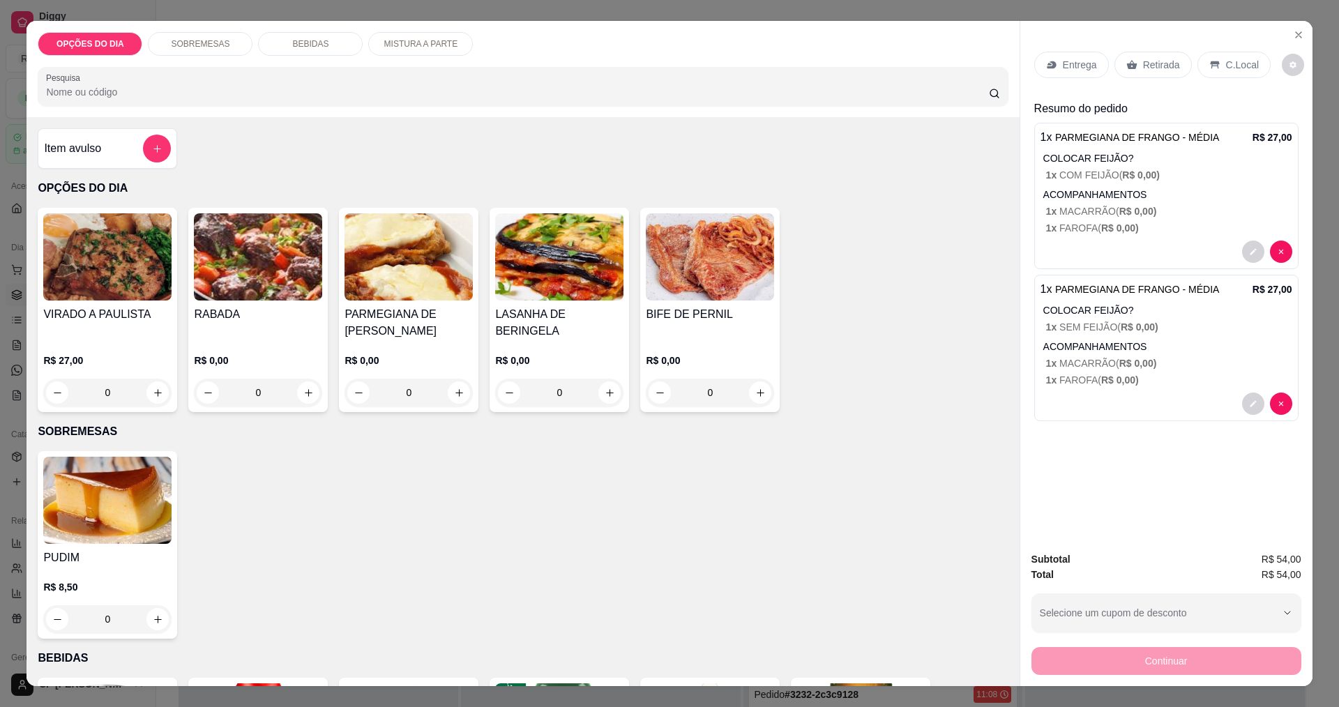
click at [647, 63] on p "Entrega" at bounding box center [1080, 65] width 34 height 14
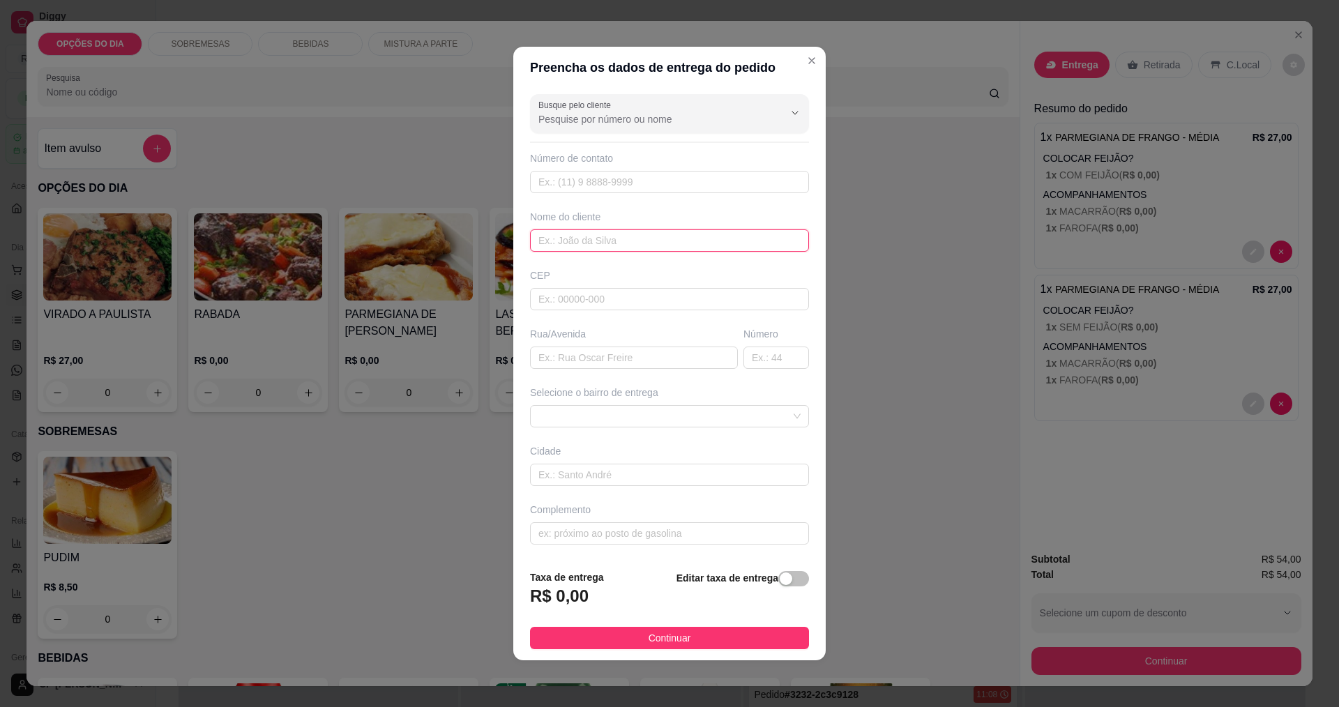
click at [585, 248] on input "text" at bounding box center [669, 241] width 279 height 22
click at [647, 181] on input "text" at bounding box center [669, 182] width 279 height 22
click at [571, 356] on input "text" at bounding box center [634, 358] width 208 height 22
type input "r"
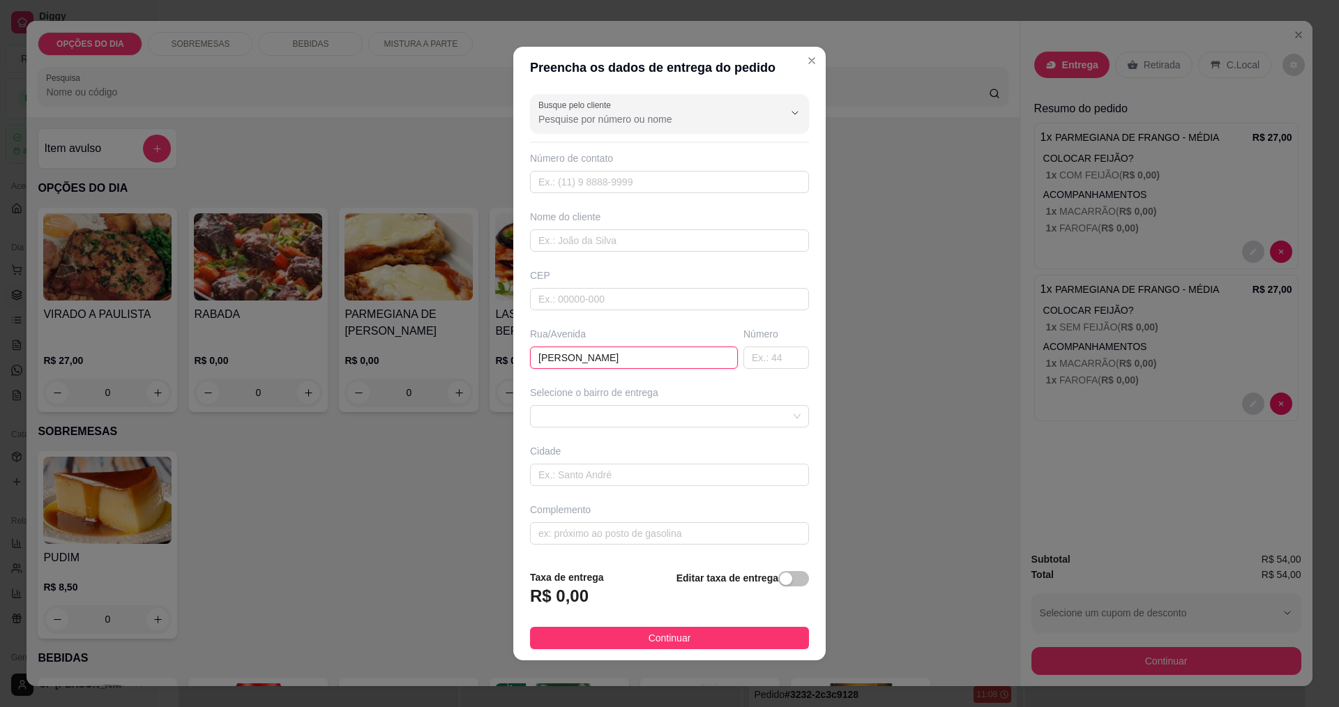
type input "[PERSON_NAME]"
click at [578, 420] on span at bounding box center [670, 416] width 262 height 21
type input "257"
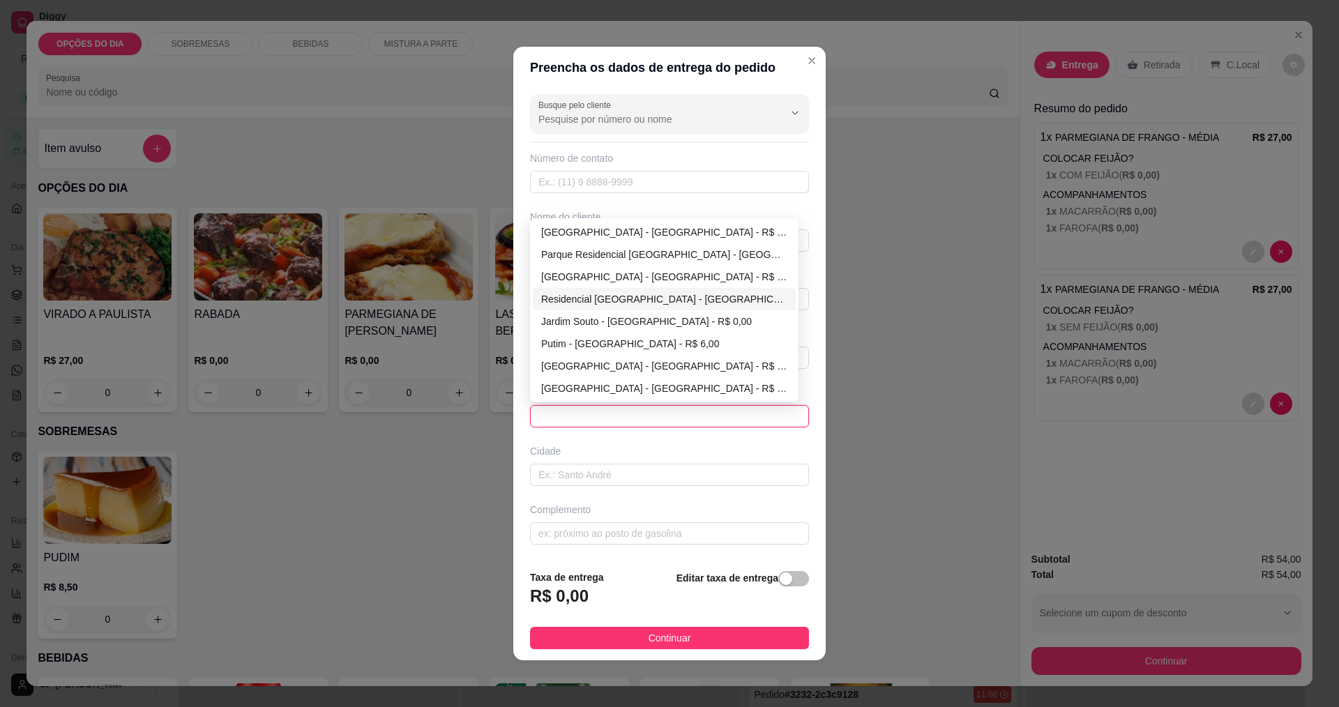
click at [633, 297] on div "Residencial [GEOGRAPHIC_DATA] - [GEOGRAPHIC_DATA] - R$ 0,00" at bounding box center [664, 299] width 246 height 15
type input "[GEOGRAPHIC_DATA]"
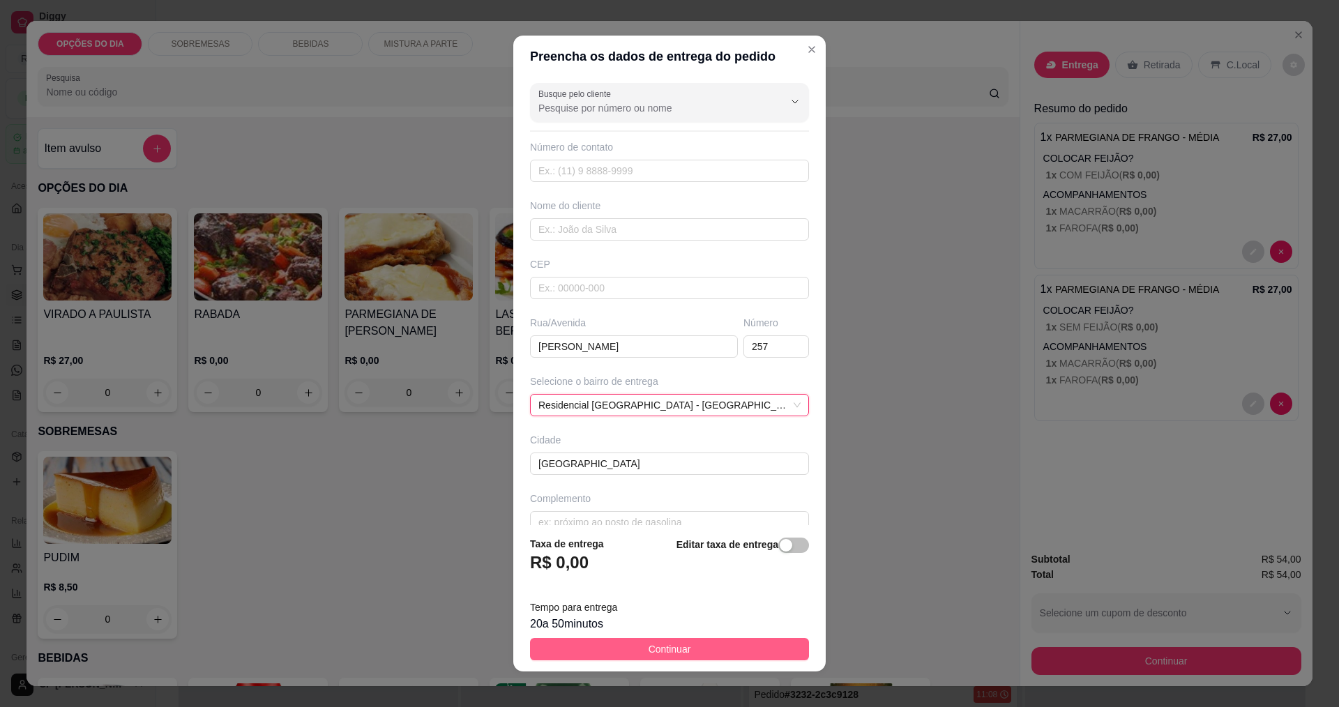
click at [647, 643] on span "Continuar" at bounding box center [670, 649] width 43 height 15
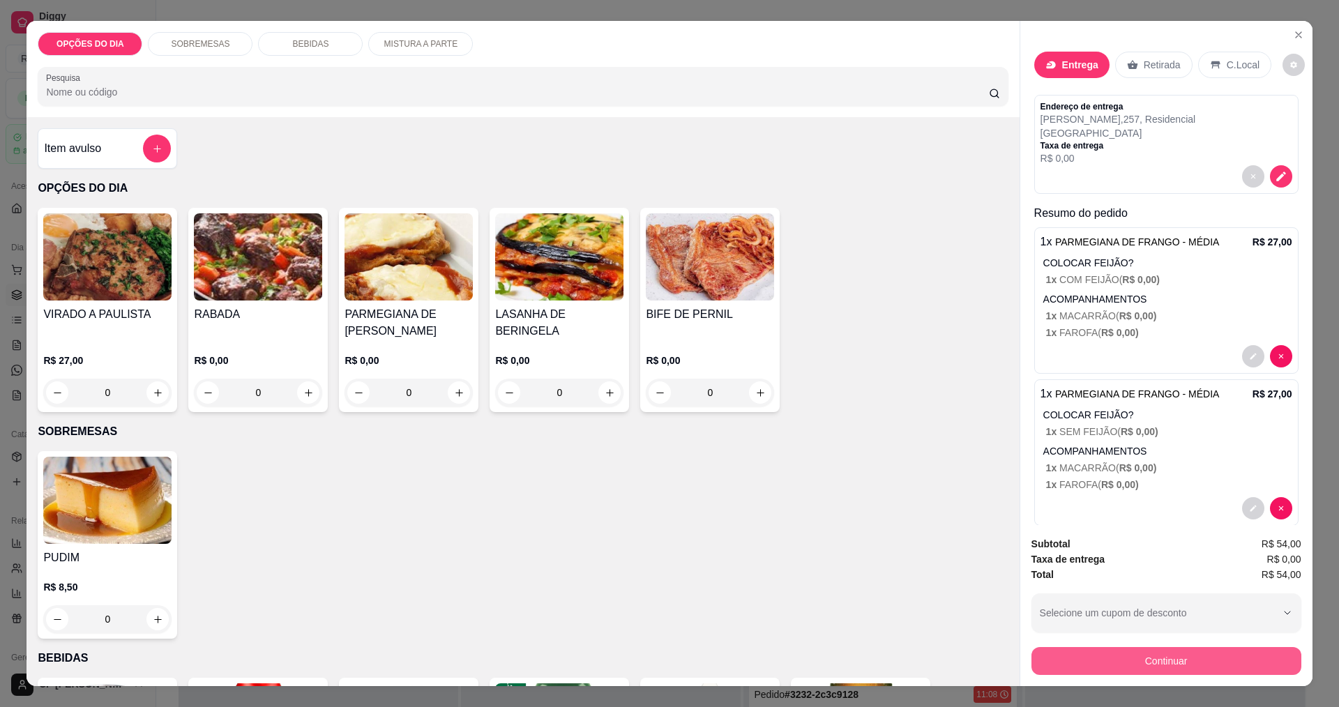
click at [647, 656] on button "Continuar" at bounding box center [1167, 661] width 270 height 28
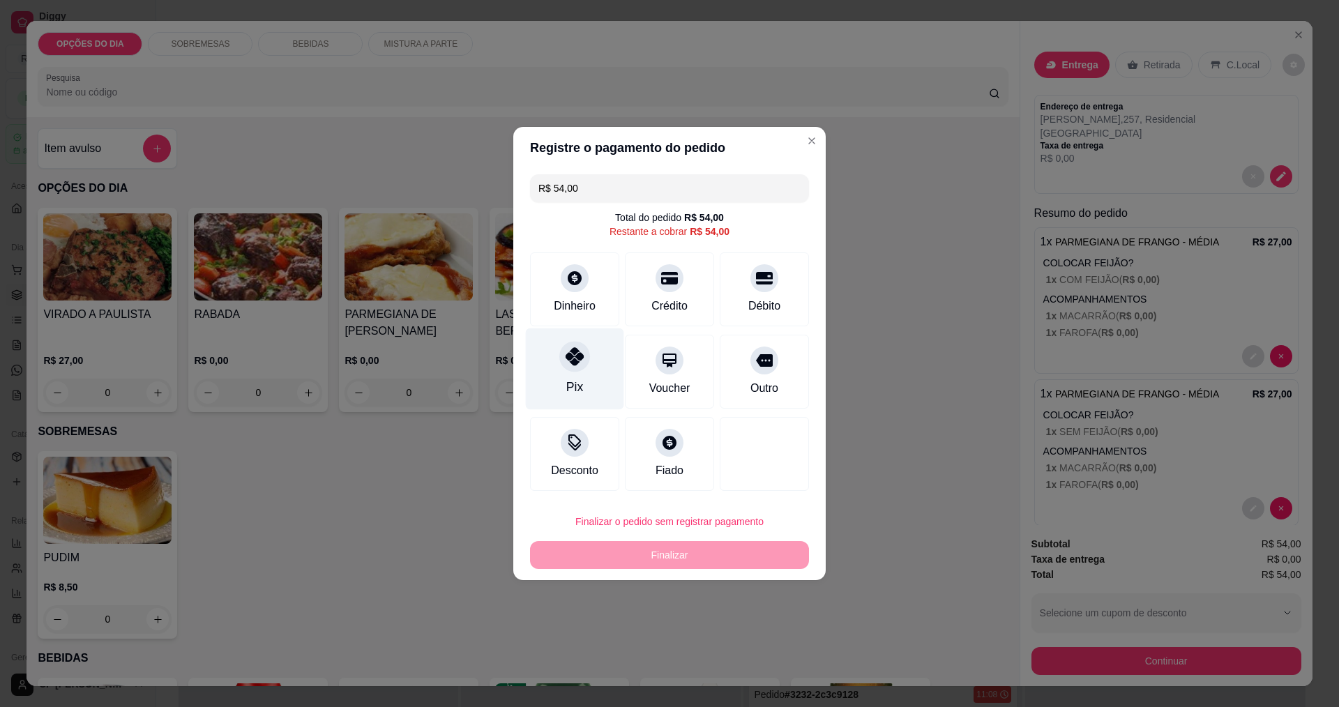
click at [566, 366] on icon at bounding box center [575, 356] width 18 height 18
type input "R$ 0,00"
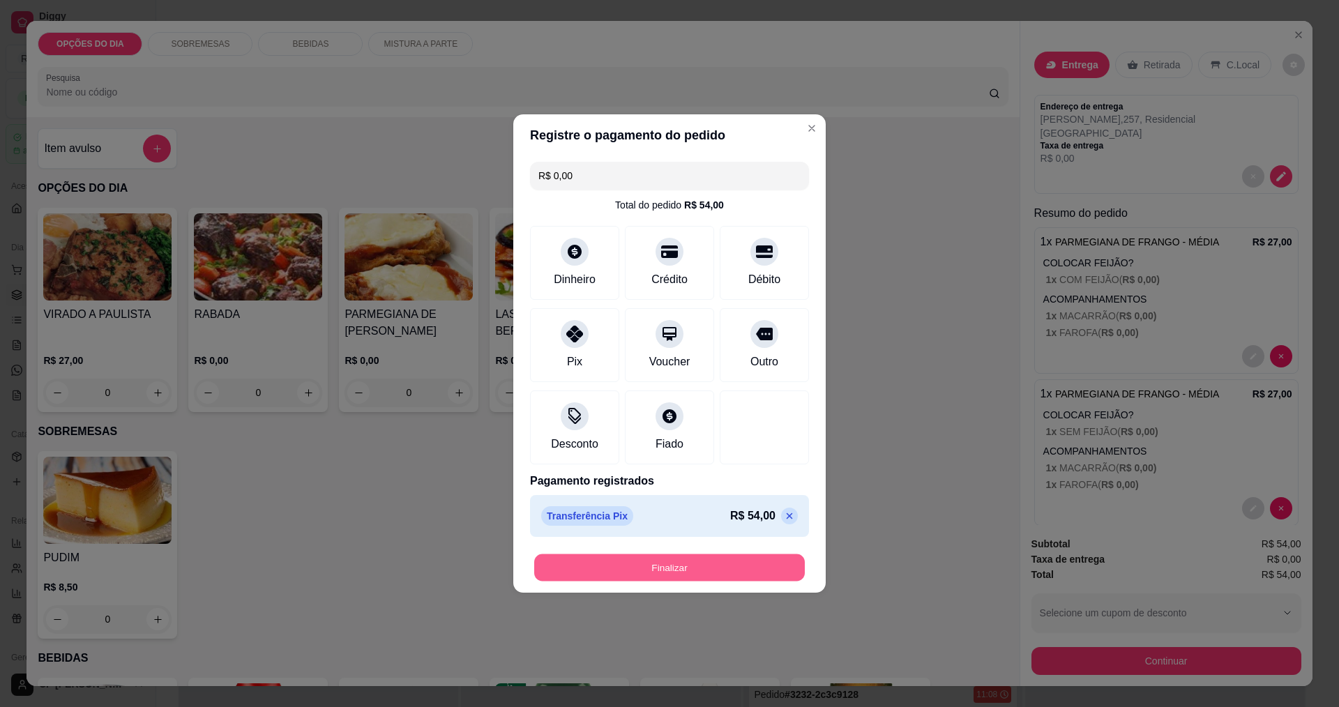
click at [647, 566] on button "Finalizar" at bounding box center [669, 568] width 271 height 27
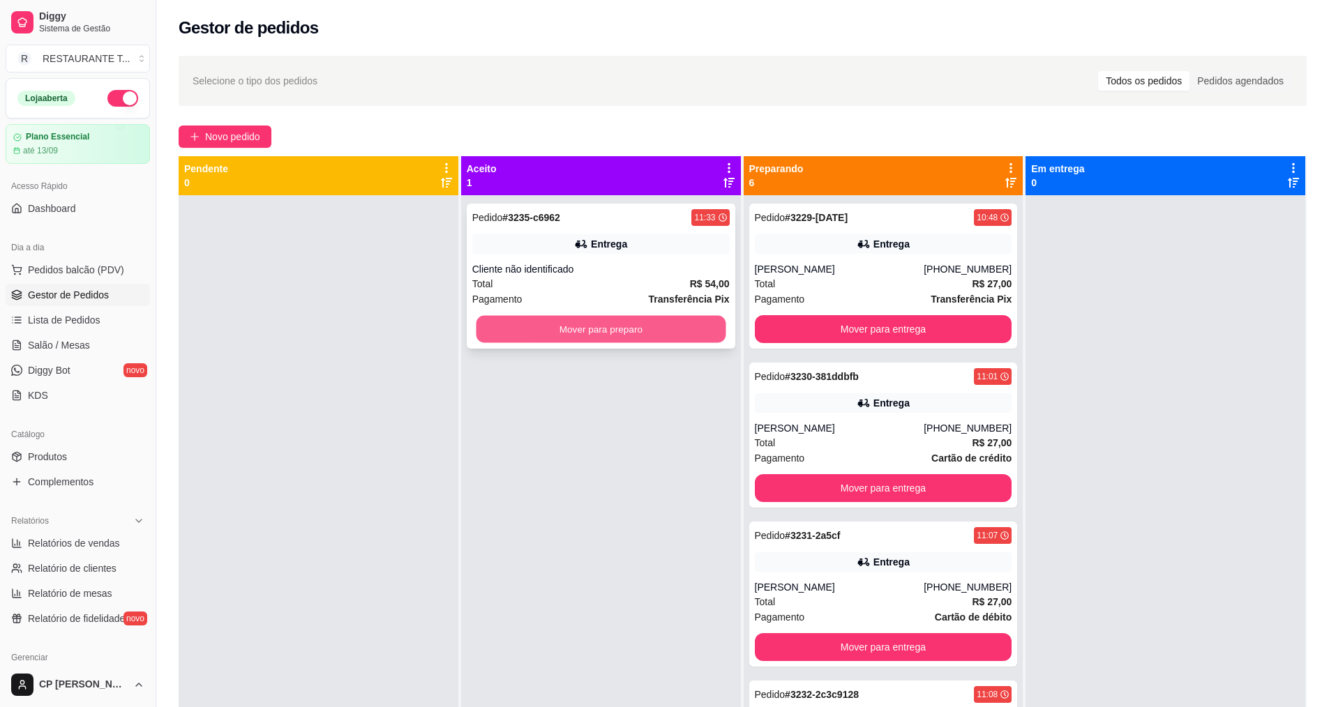
click at [595, 338] on button "Mover para preparo" at bounding box center [601, 329] width 250 height 27
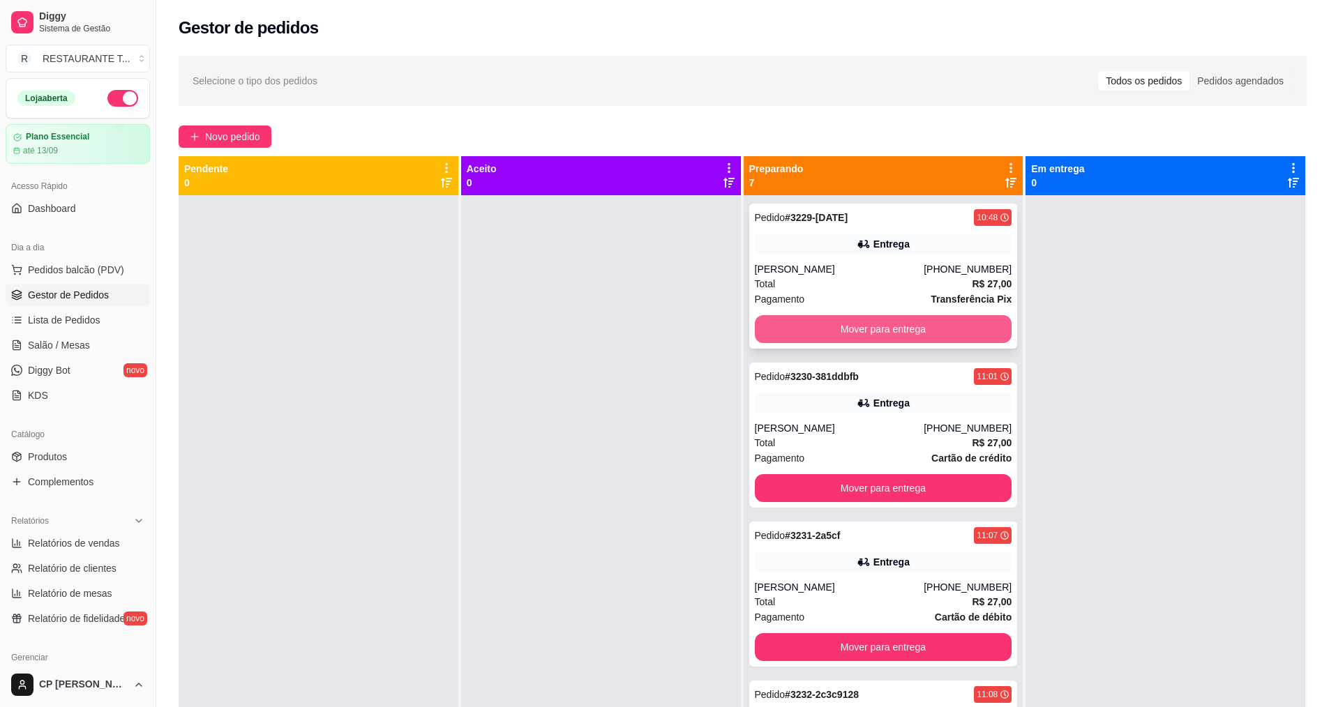
click at [647, 330] on button "Mover para entrega" at bounding box center [883, 329] width 257 height 28
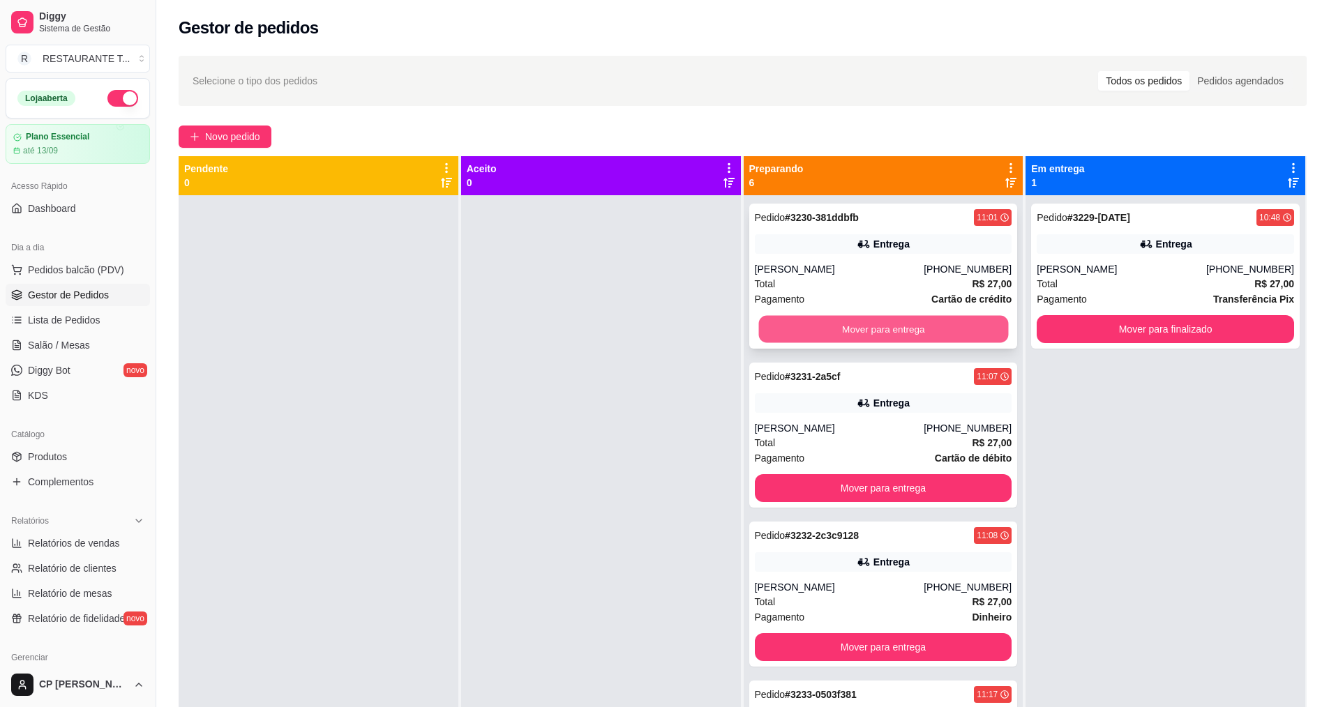
click at [647, 331] on button "Mover para entrega" at bounding box center [883, 329] width 250 height 27
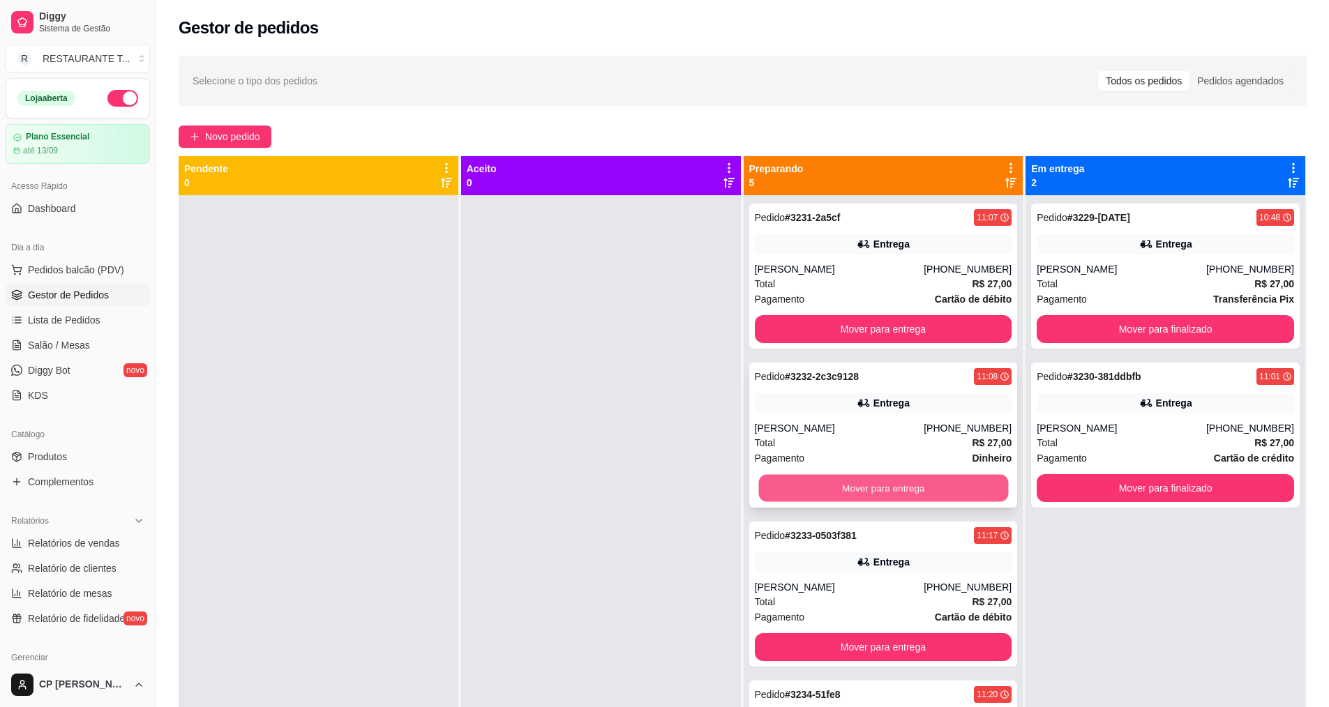
click at [647, 492] on button "Mover para entrega" at bounding box center [883, 488] width 250 height 27
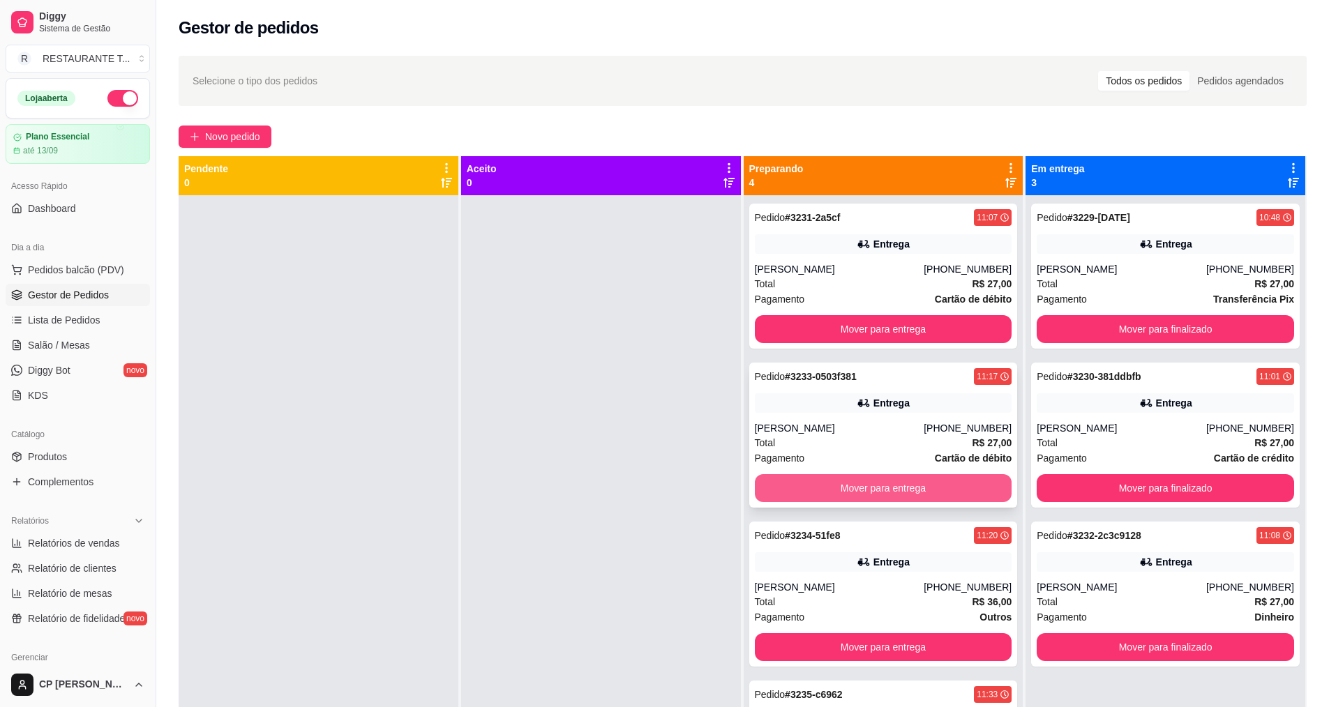
click at [647, 498] on button "Mover para entrega" at bounding box center [883, 488] width 257 height 28
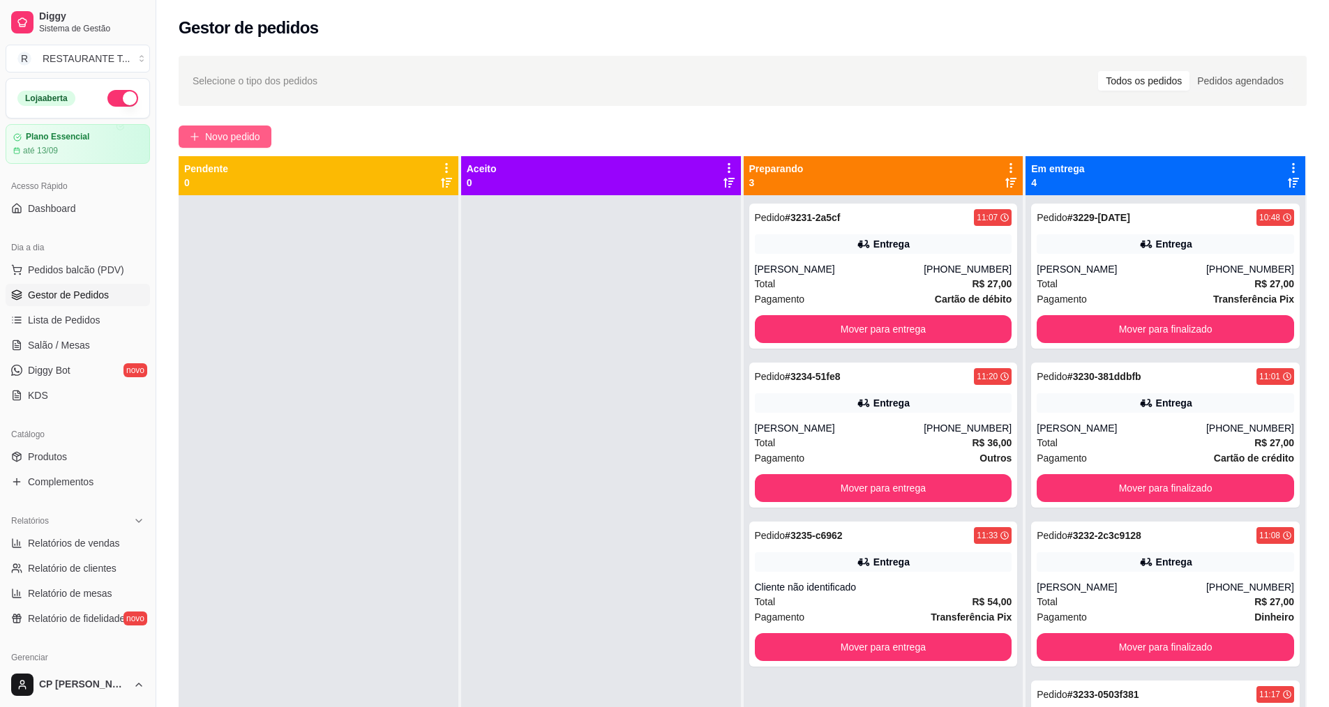
click at [204, 135] on button "Novo pedido" at bounding box center [225, 137] width 93 height 22
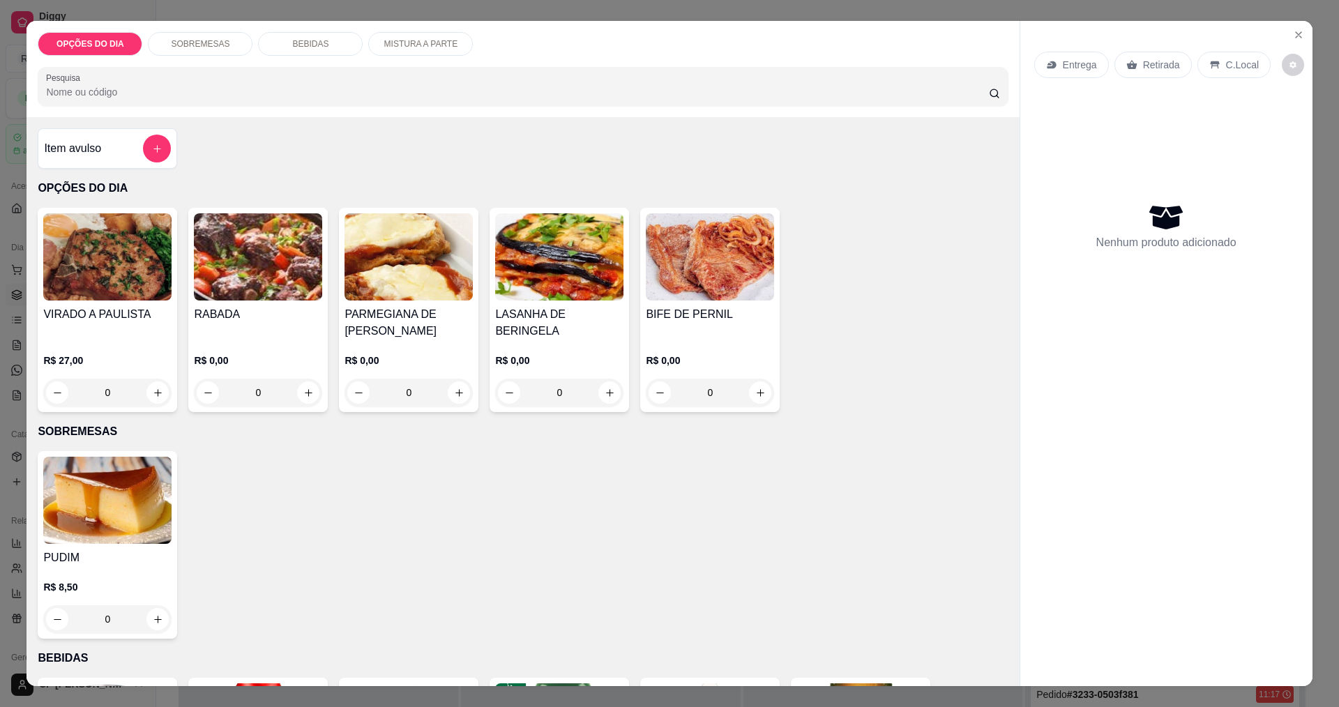
click at [290, 399] on div "0" at bounding box center [258, 393] width 128 height 28
drag, startPoint x: 302, startPoint y: 393, endPoint x: 310, endPoint y: 394, distance: 8.4
click at [310, 394] on div "0" at bounding box center [258, 393] width 128 height 28
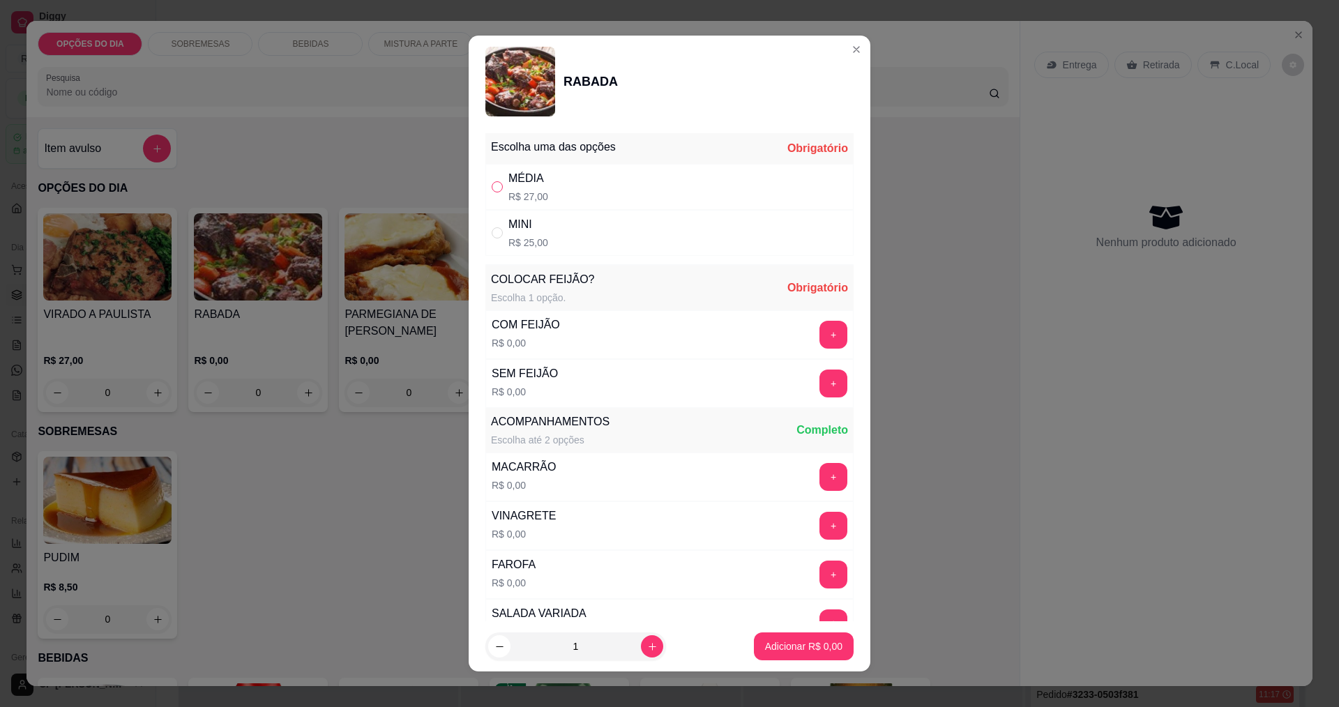
click at [492, 181] on input "" at bounding box center [497, 186] width 11 height 11
radio input "true"
click at [647, 380] on button "+" at bounding box center [833, 383] width 27 height 27
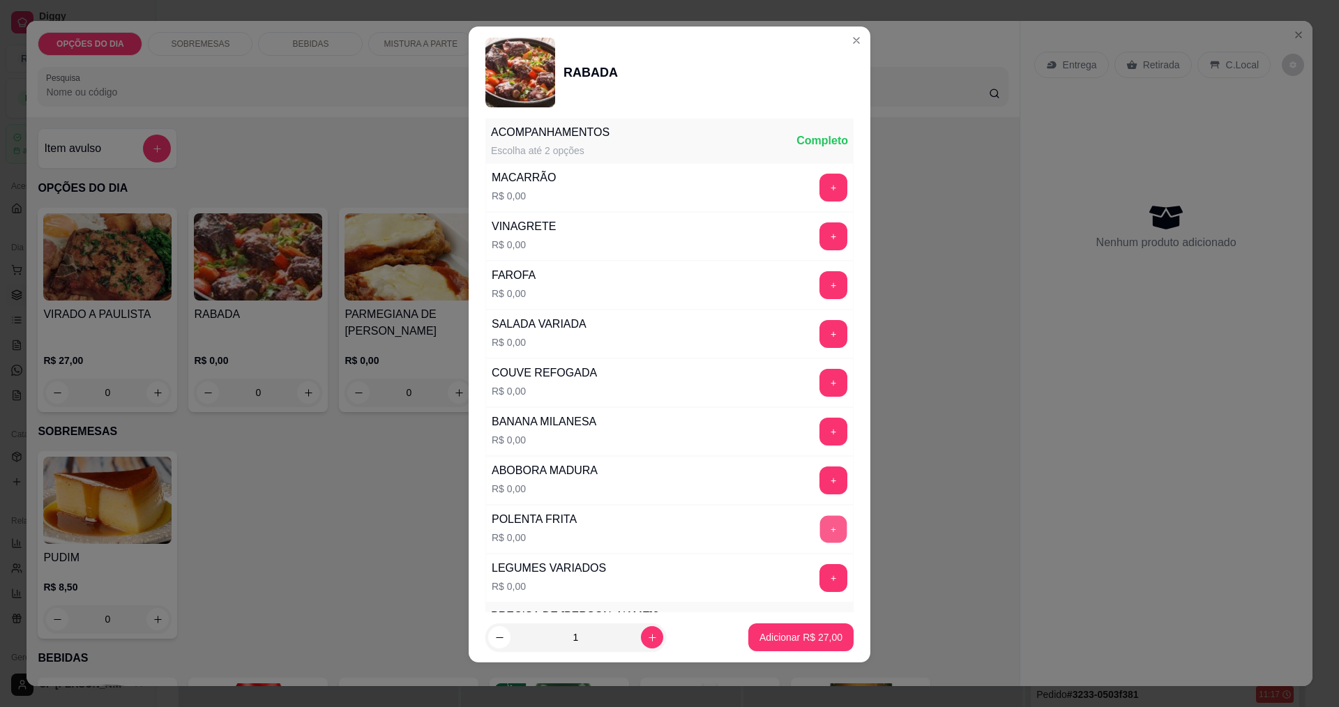
click at [647, 525] on button "+" at bounding box center [833, 529] width 27 height 27
click at [647, 527] on div "- 1 +" at bounding box center [802, 530] width 101 height 28
click at [647, 525] on button "+" at bounding box center [833, 529] width 27 height 27
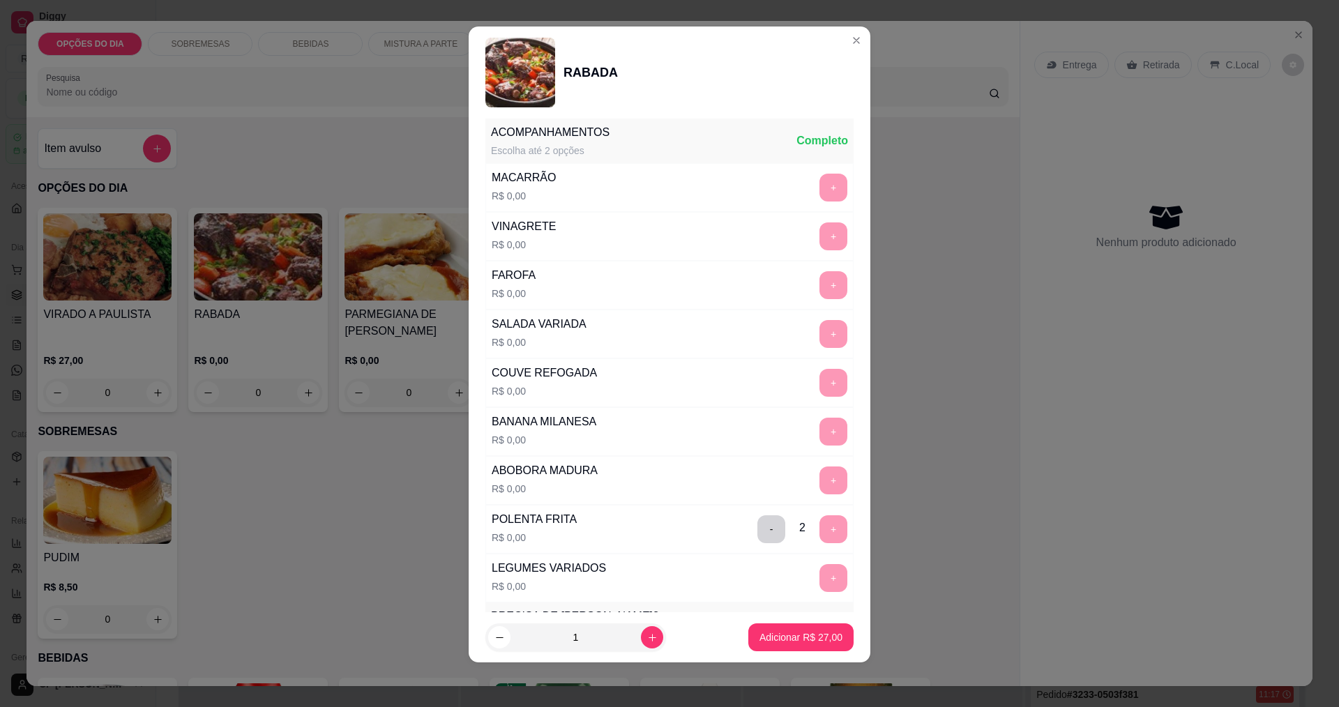
scroll to position [610, 0]
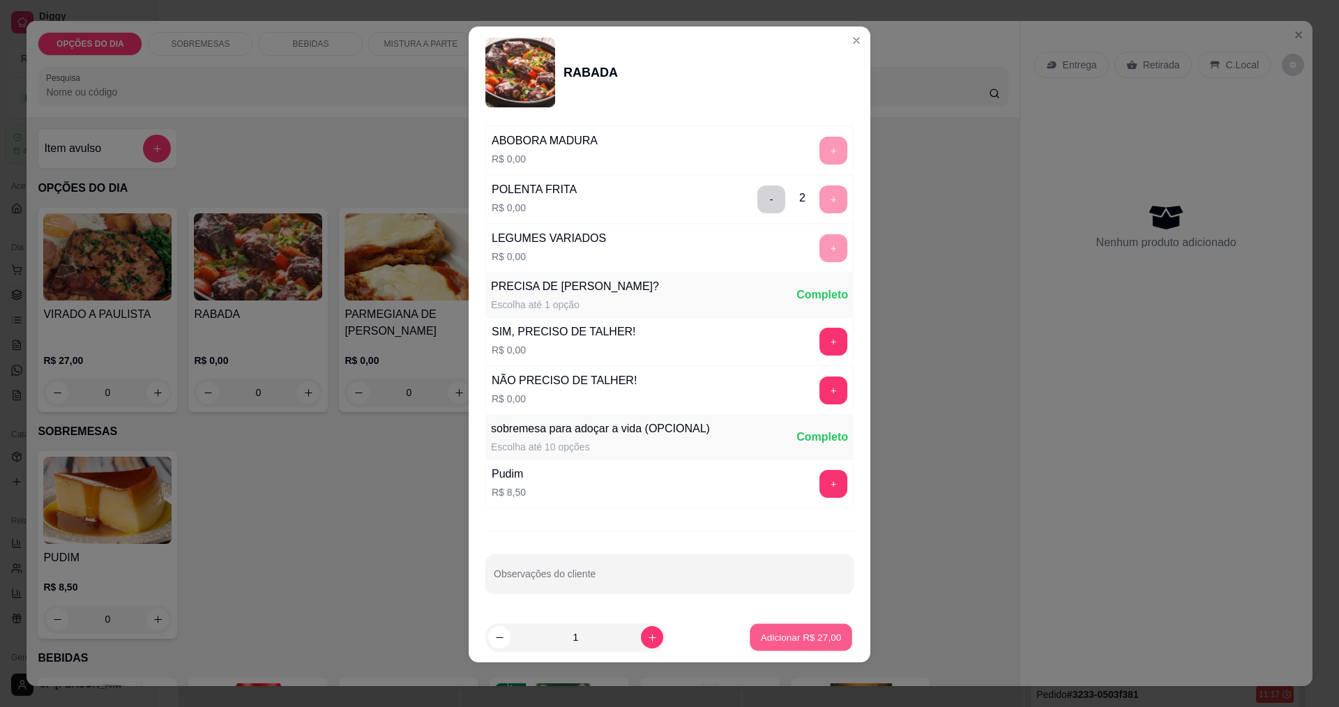
click at [647, 632] on p "Adicionar R$ 27,00" at bounding box center [801, 637] width 81 height 13
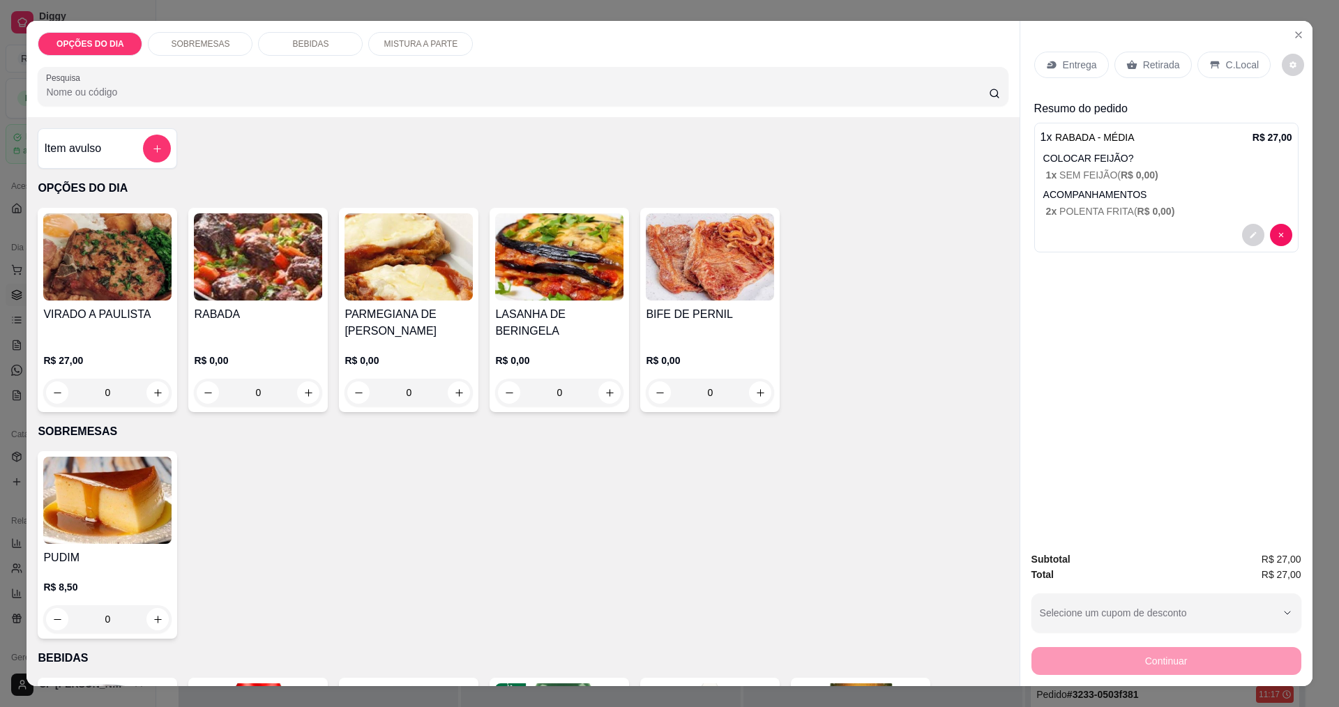
click at [131, 153] on div "Item avulso" at bounding box center [107, 149] width 127 height 28
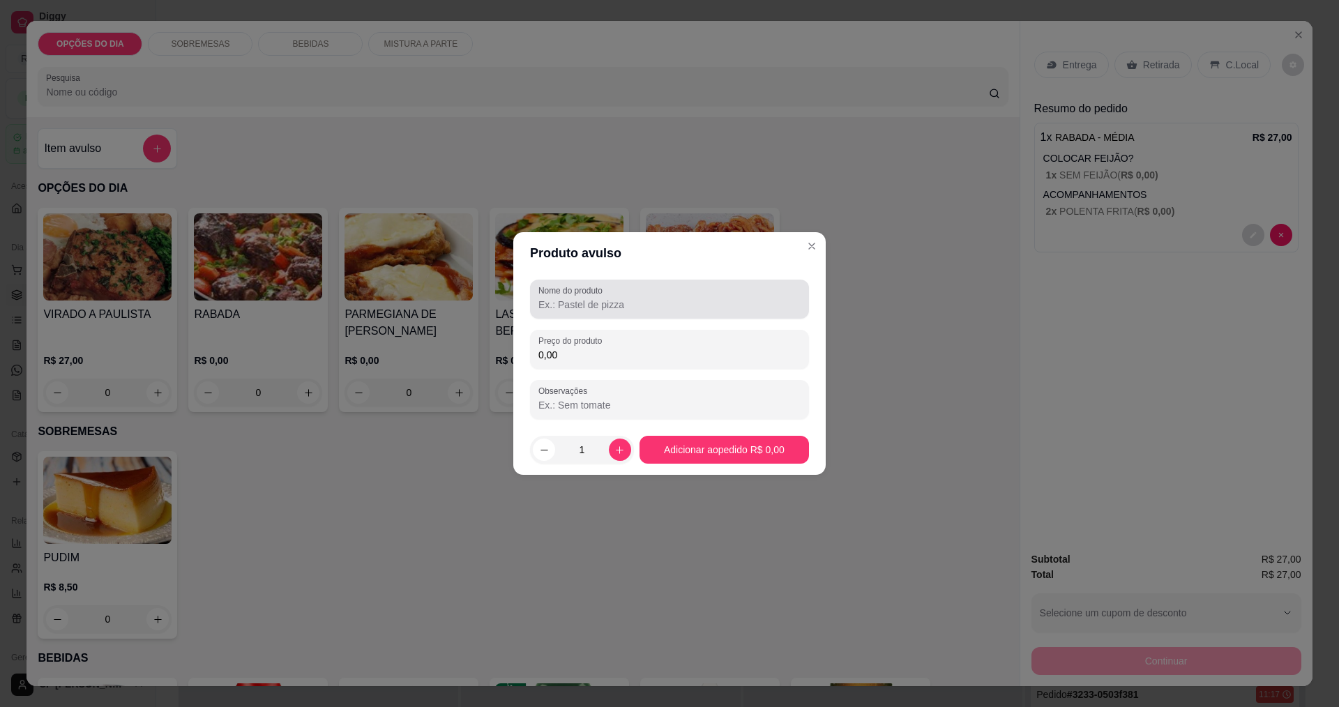
click at [581, 307] on input "Nome do produto" at bounding box center [670, 305] width 262 height 14
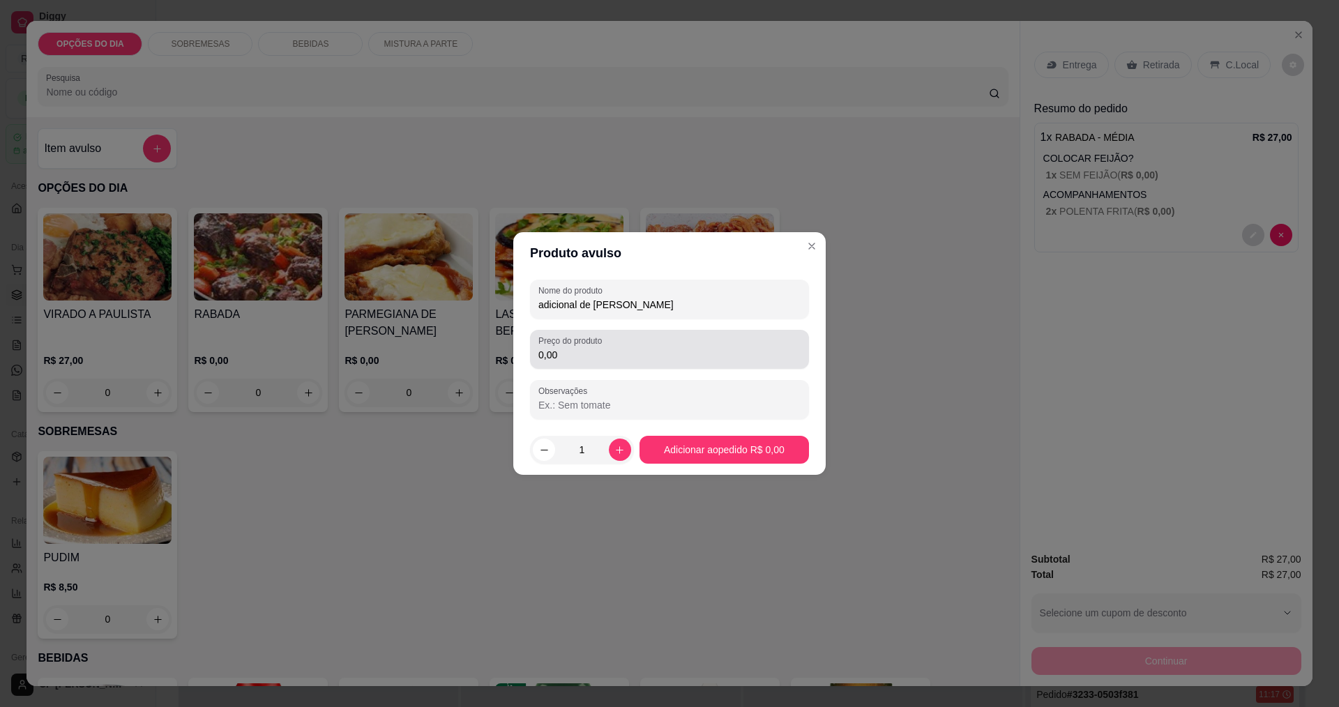
type input "adicional de [PERSON_NAME]"
click at [588, 366] on div "Preço do produto 0,00" at bounding box center [669, 349] width 279 height 39
type input "8,00"
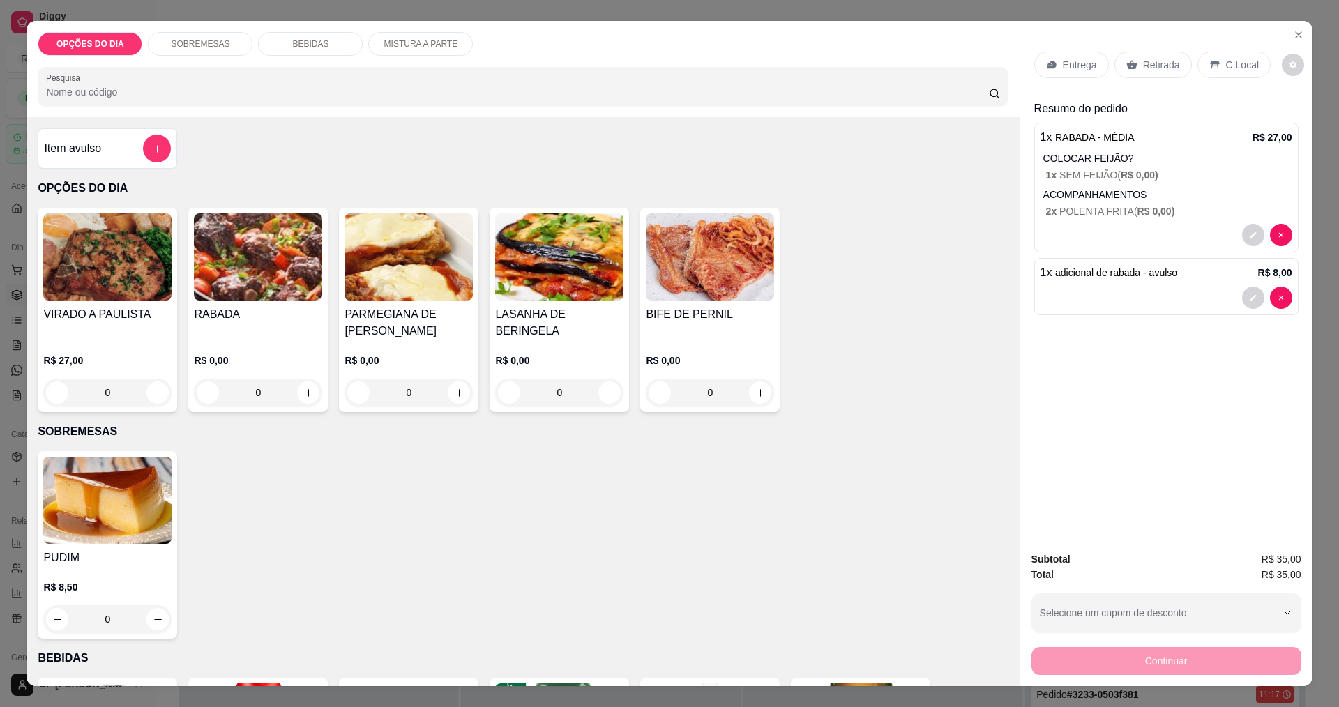
click at [647, 66] on p "Entrega" at bounding box center [1080, 65] width 34 height 14
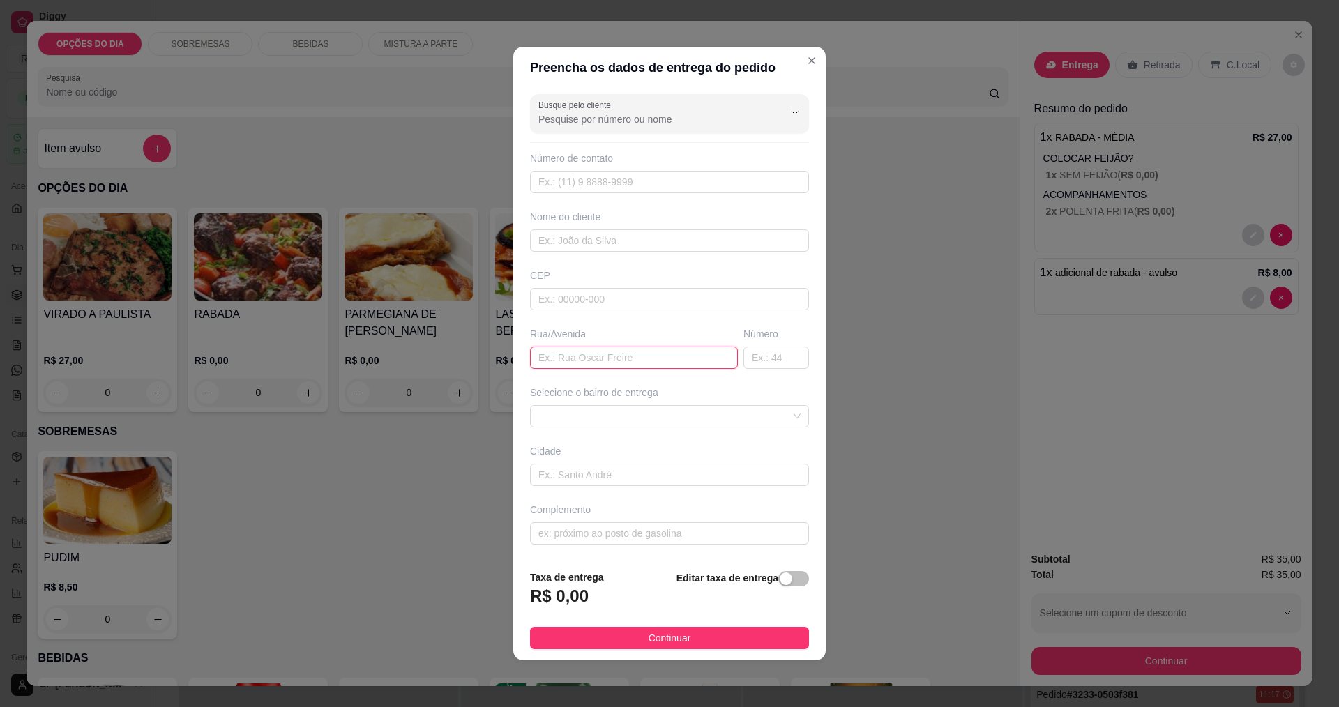
click at [610, 363] on input "text" at bounding box center [634, 358] width 208 height 22
click at [612, 360] on input "text" at bounding box center [634, 358] width 208 height 22
click at [615, 359] on input "text" at bounding box center [634, 358] width 208 height 22
type input "capriconornio"
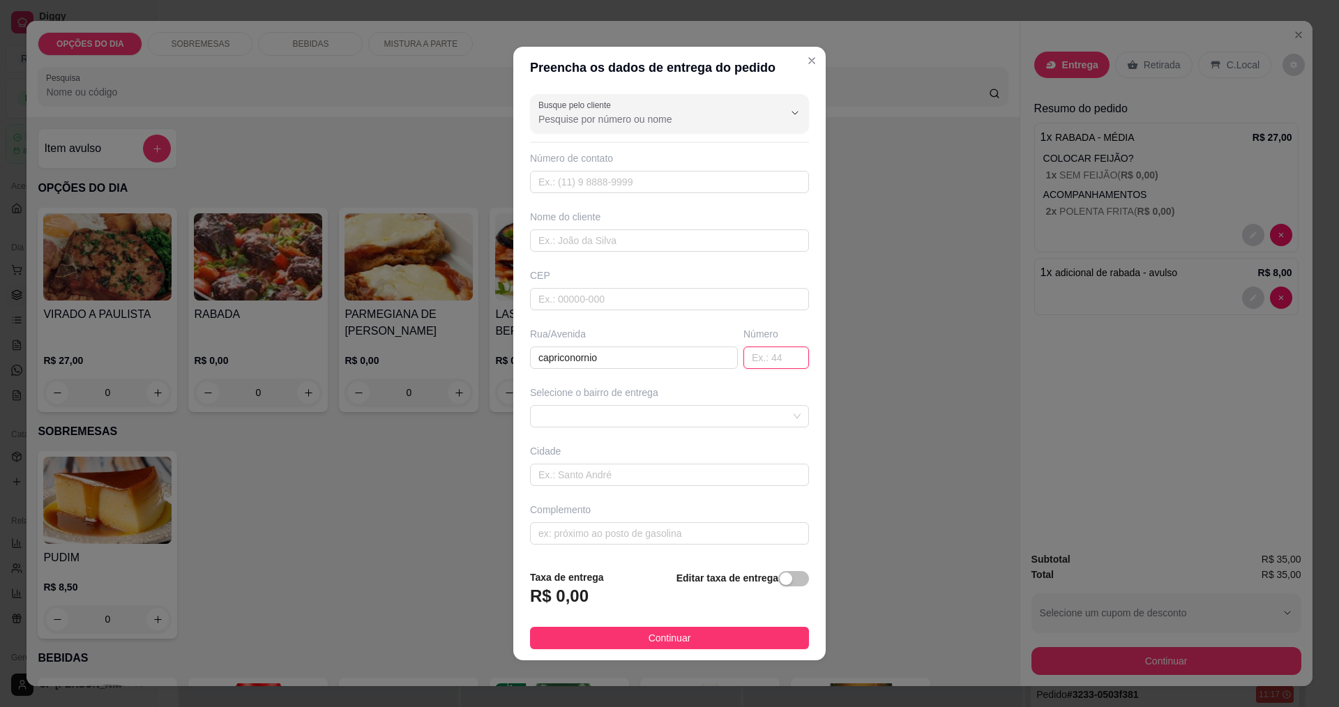
click at [647, 357] on input "text" at bounding box center [777, 358] width 66 height 22
click at [613, 414] on span at bounding box center [670, 416] width 262 height 21
type input "12"
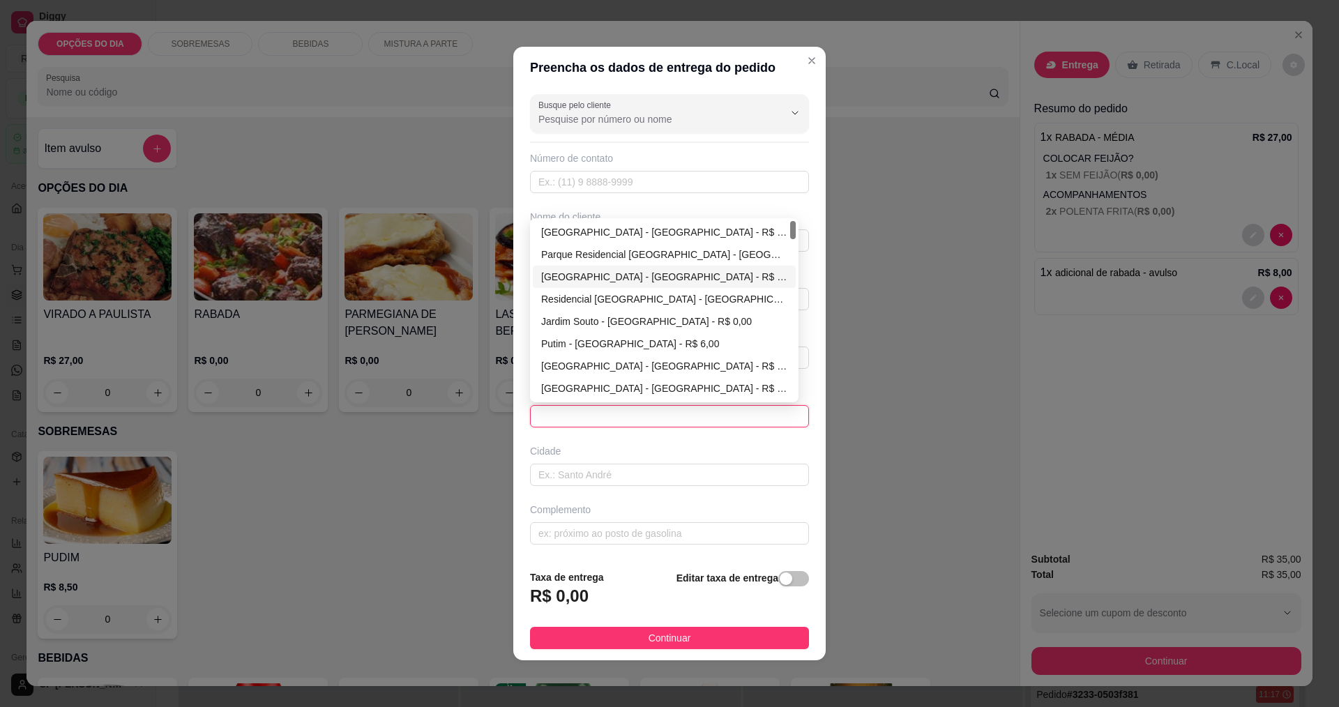
click at [613, 278] on div "[GEOGRAPHIC_DATA] - [GEOGRAPHIC_DATA] - R$ 0,00" at bounding box center [664, 276] width 246 height 15
type input "[GEOGRAPHIC_DATA]"
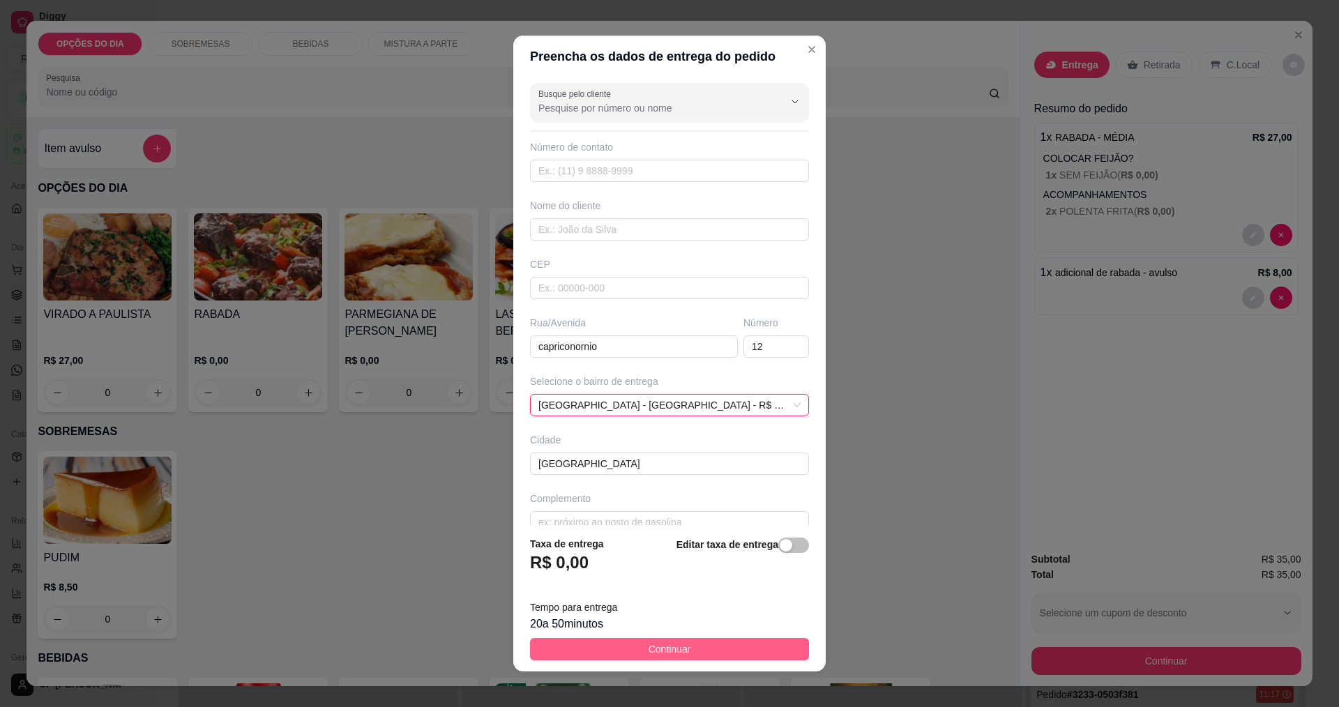
click at [647, 641] on button "Continuar" at bounding box center [669, 649] width 279 height 22
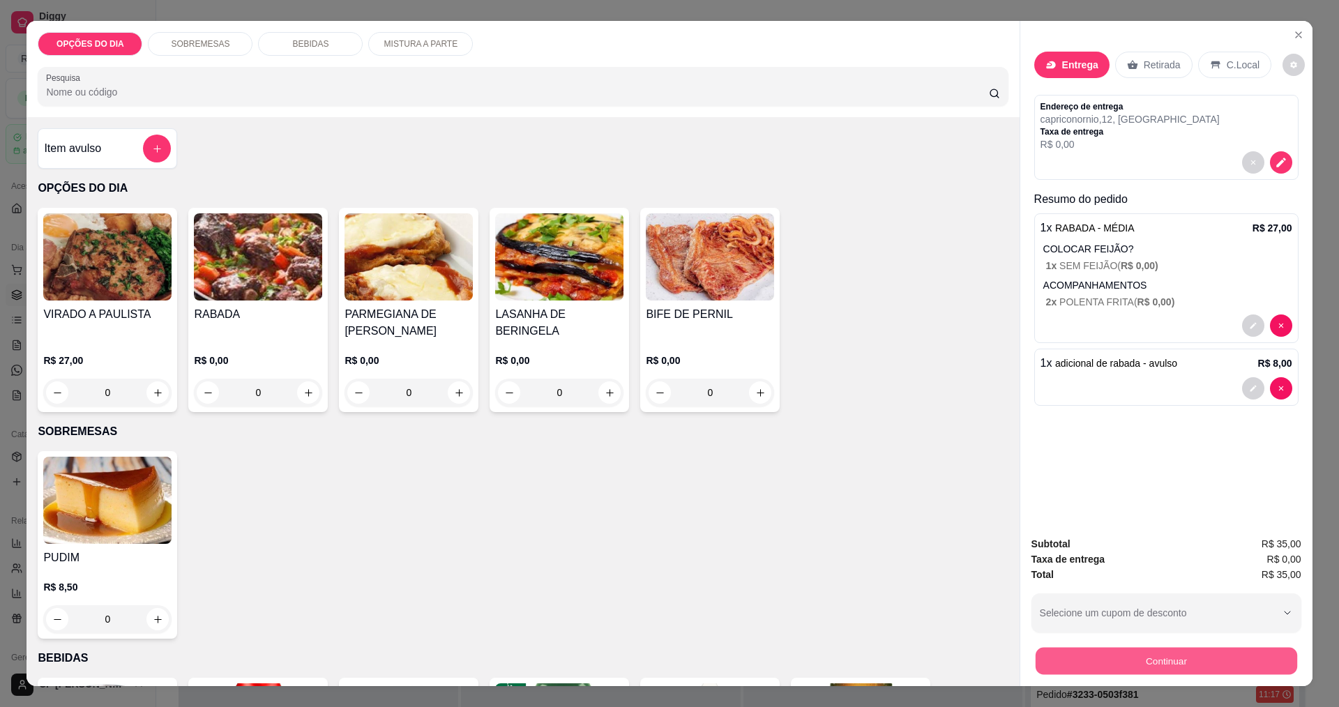
click at [647, 666] on button "Continuar" at bounding box center [1166, 660] width 262 height 27
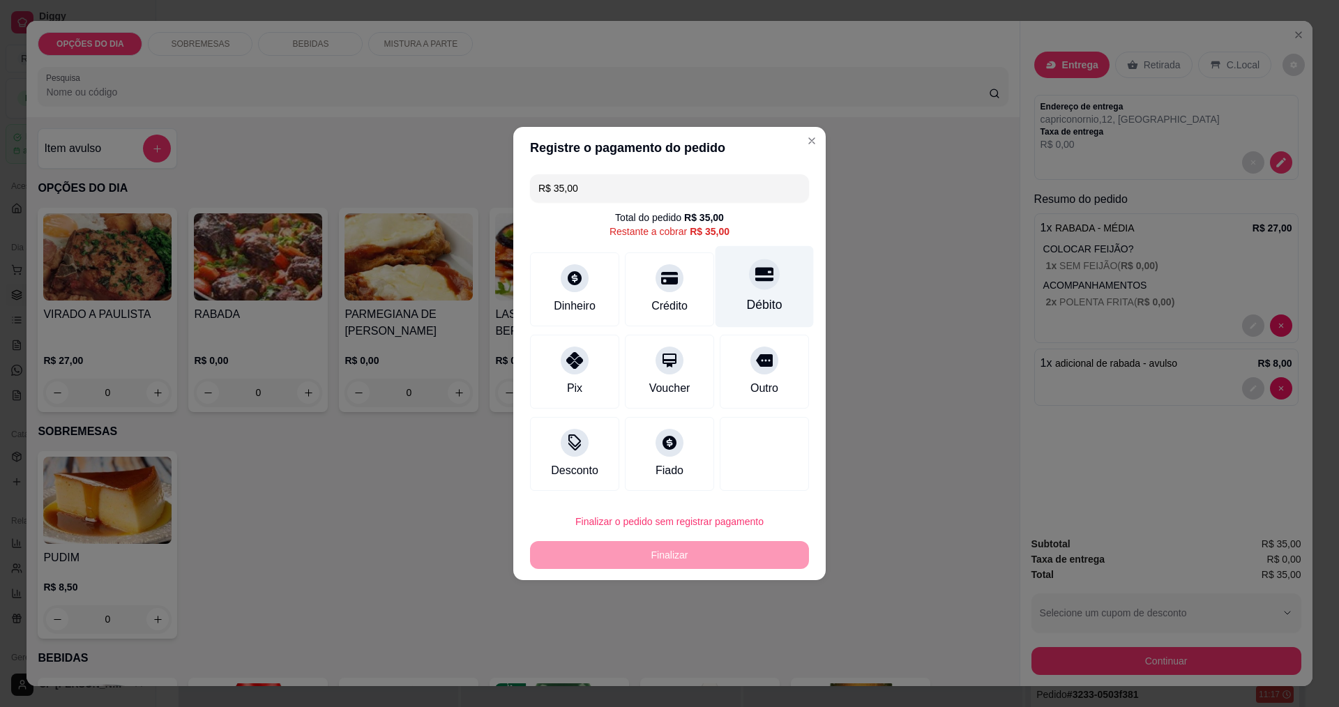
click at [647, 280] on div at bounding box center [764, 274] width 31 height 31
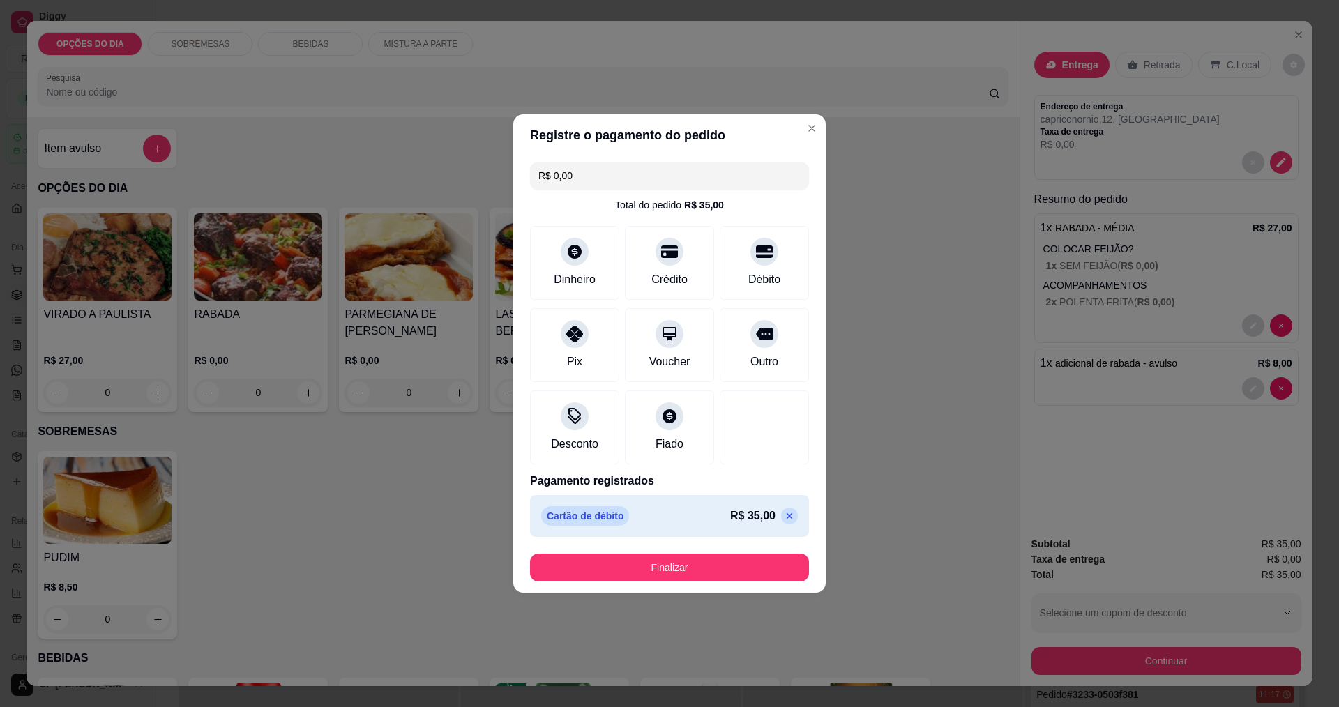
click at [647, 579] on button "Finalizar" at bounding box center [669, 568] width 279 height 28
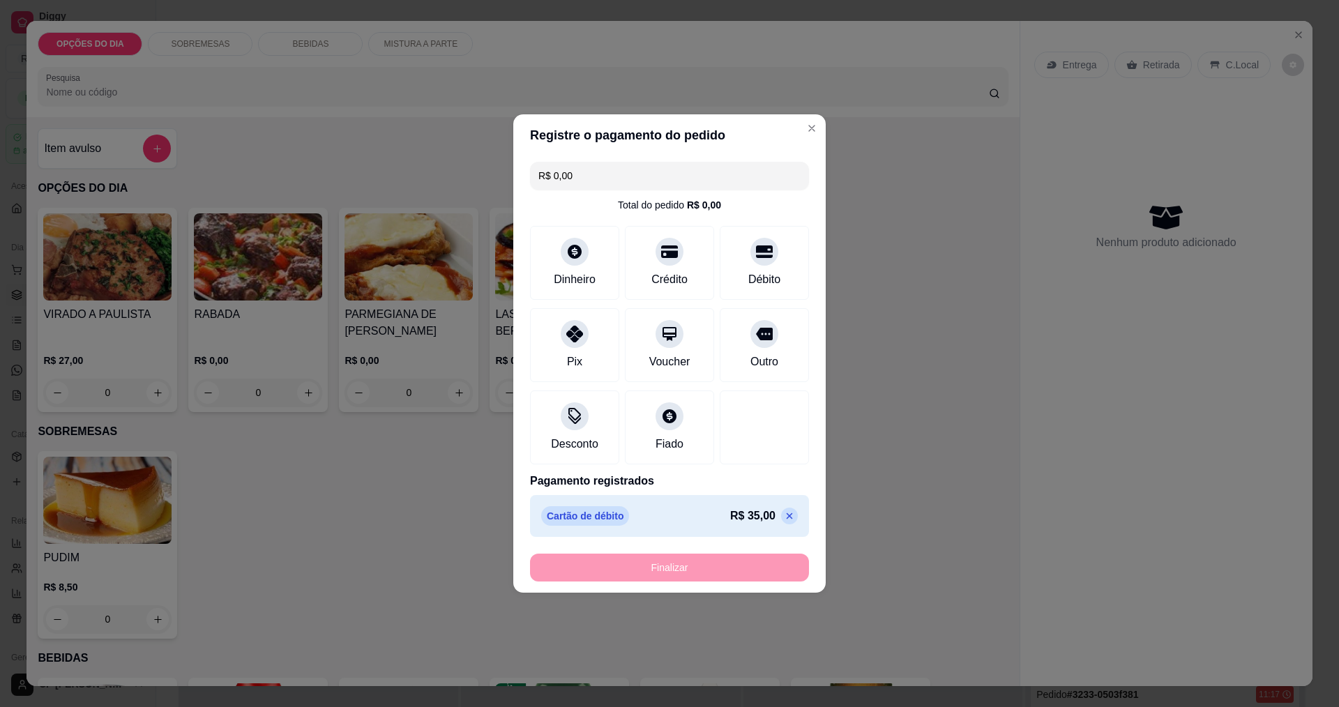
type input "-R$ 35,00"
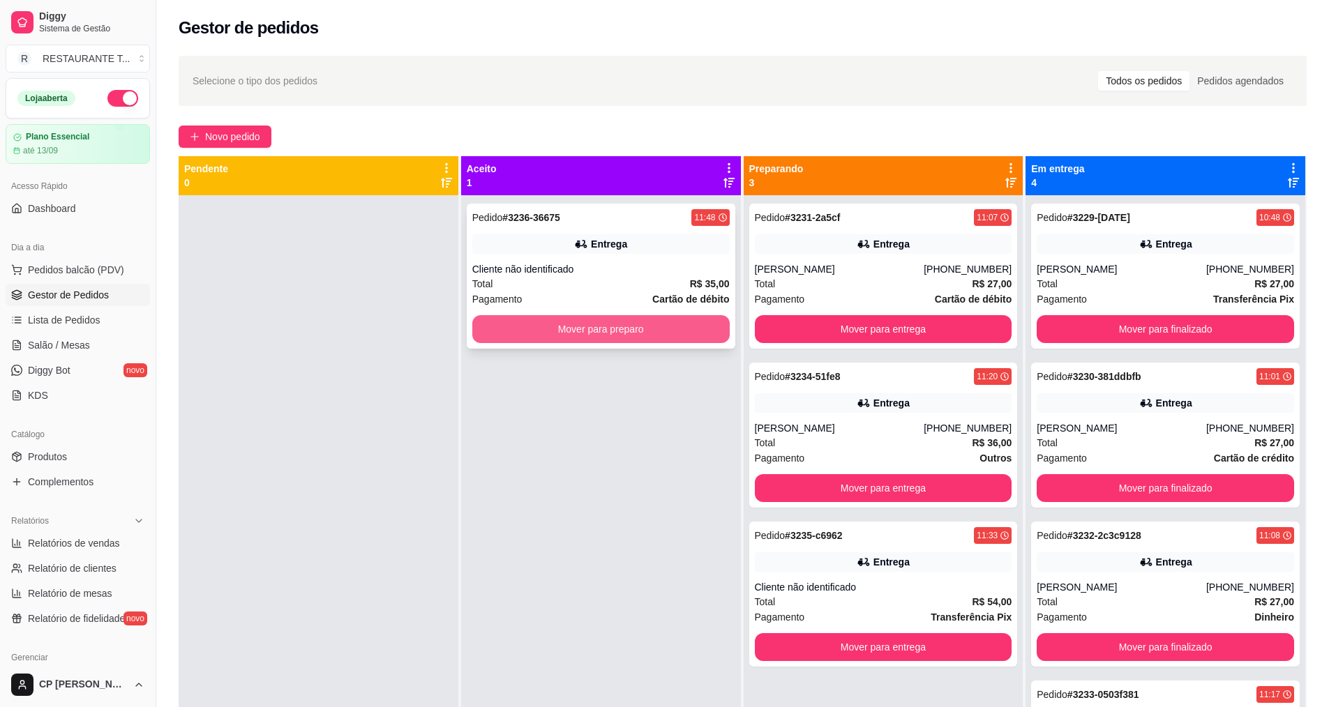
click at [602, 334] on button "Mover para preparo" at bounding box center [600, 329] width 257 height 28
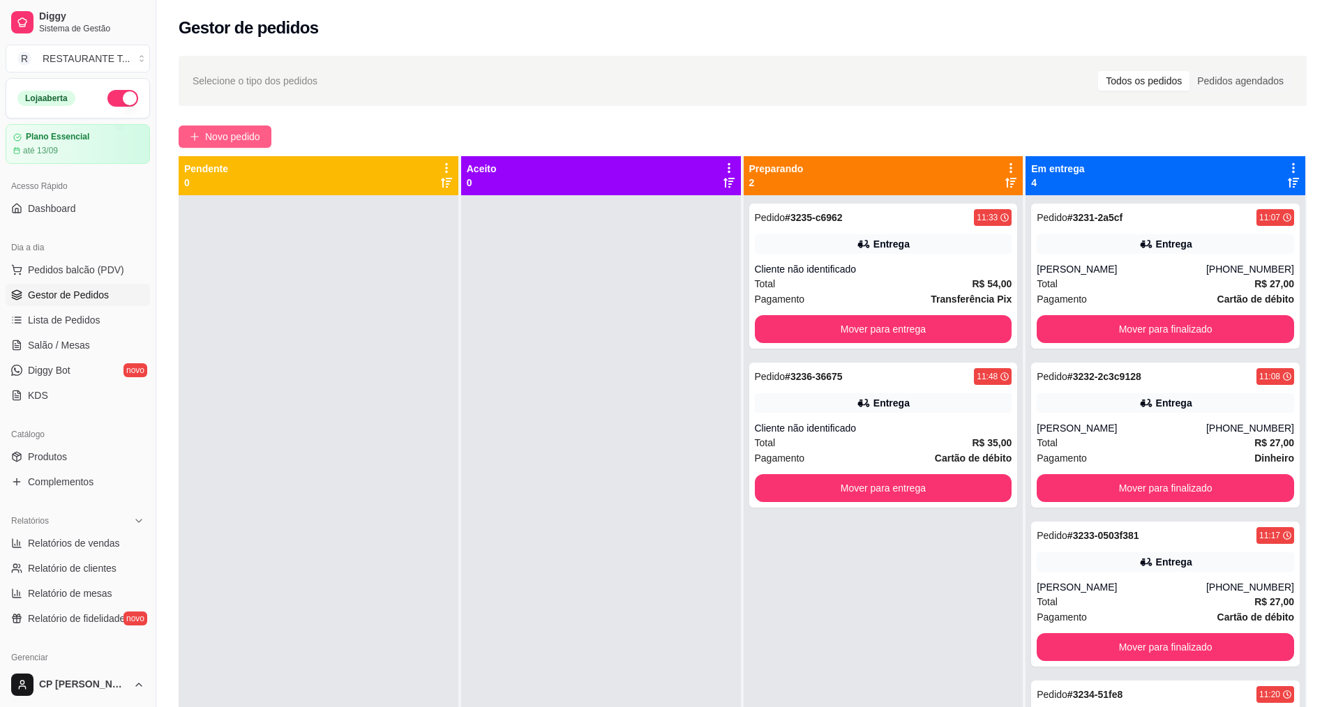
click at [223, 127] on button "Novo pedido" at bounding box center [225, 137] width 93 height 22
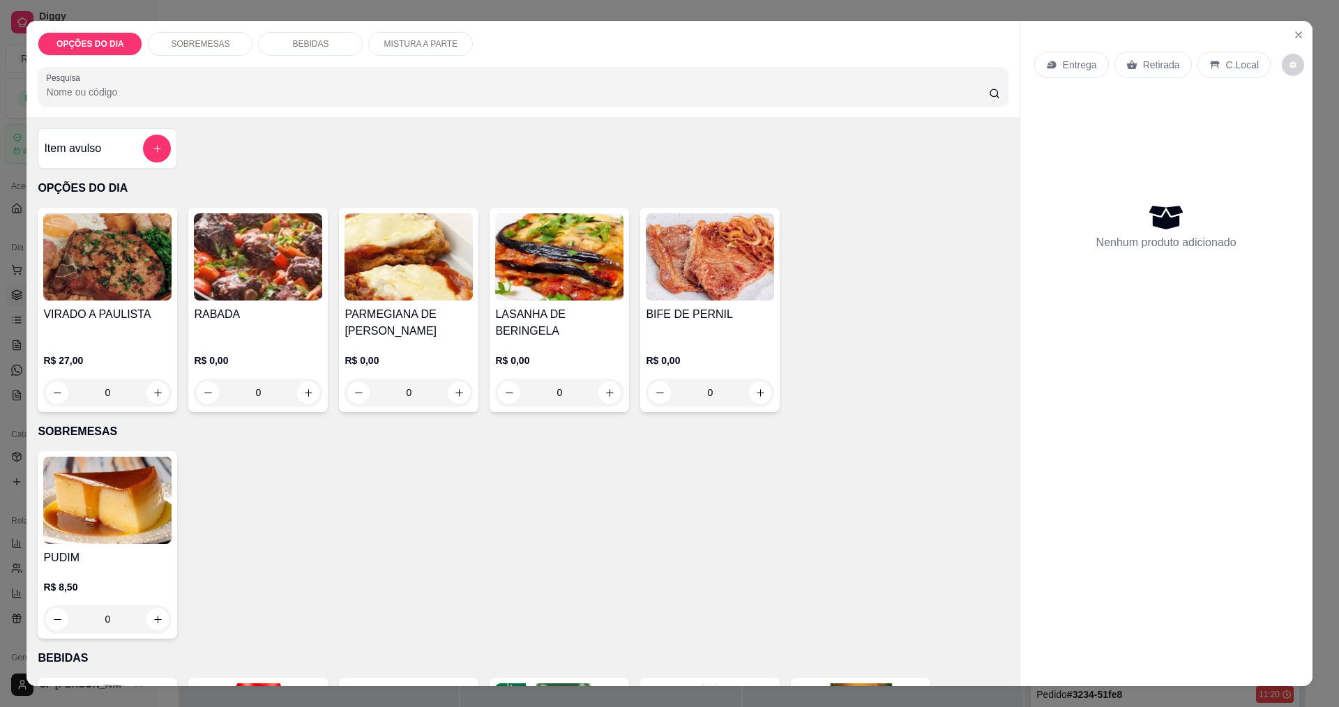
click at [610, 398] on div "0" at bounding box center [559, 393] width 128 height 28
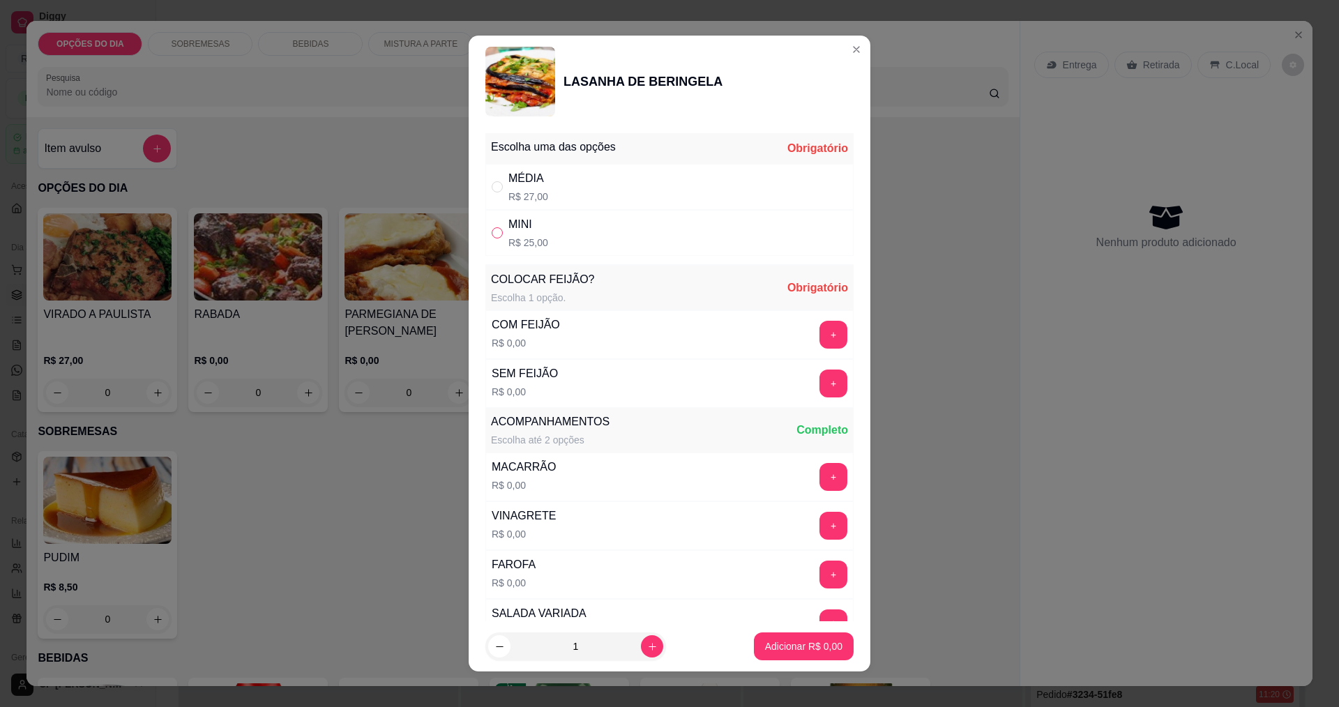
click at [495, 232] on input "" at bounding box center [497, 232] width 11 height 11
radio input "true"
click at [492, 191] on input "" at bounding box center [497, 186] width 11 height 11
radio input "true"
radio input "false"
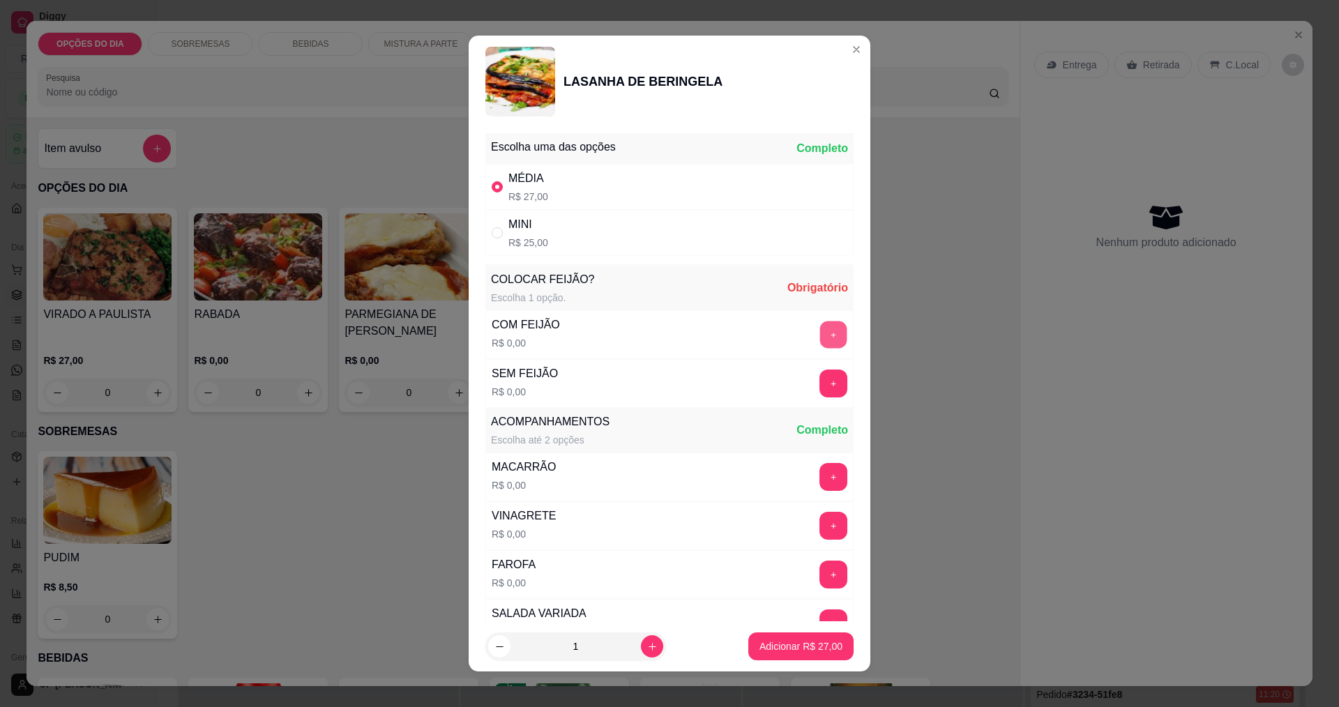
click at [647, 339] on button "+" at bounding box center [833, 334] width 27 height 27
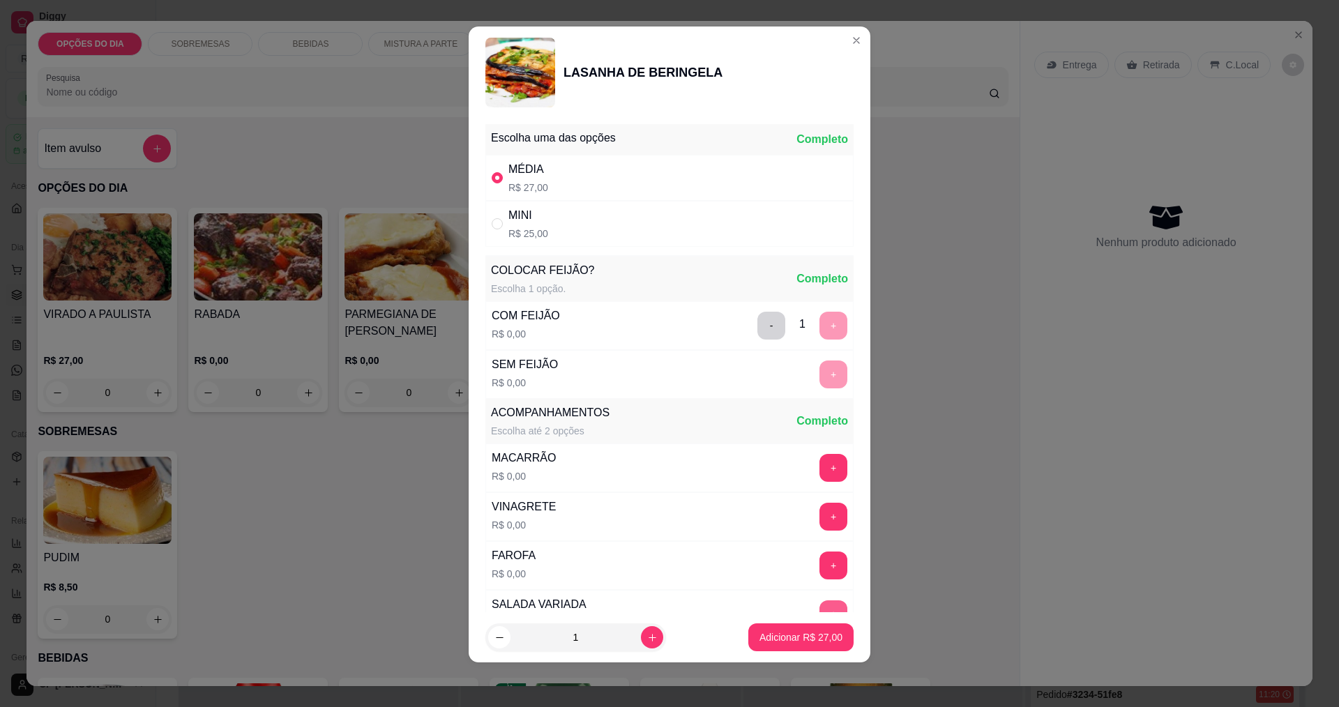
scroll to position [280, 0]
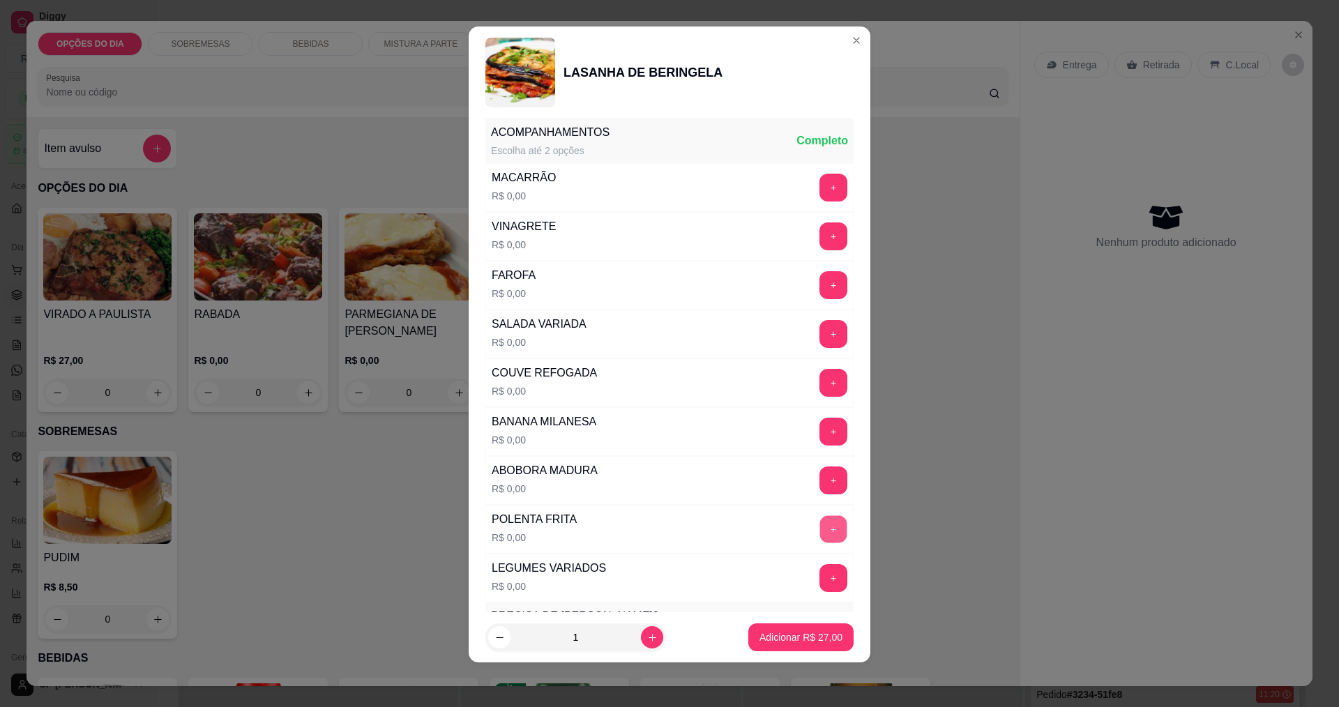
click at [647, 531] on button "+" at bounding box center [833, 529] width 27 height 27
click at [647, 232] on button "+" at bounding box center [833, 236] width 27 height 27
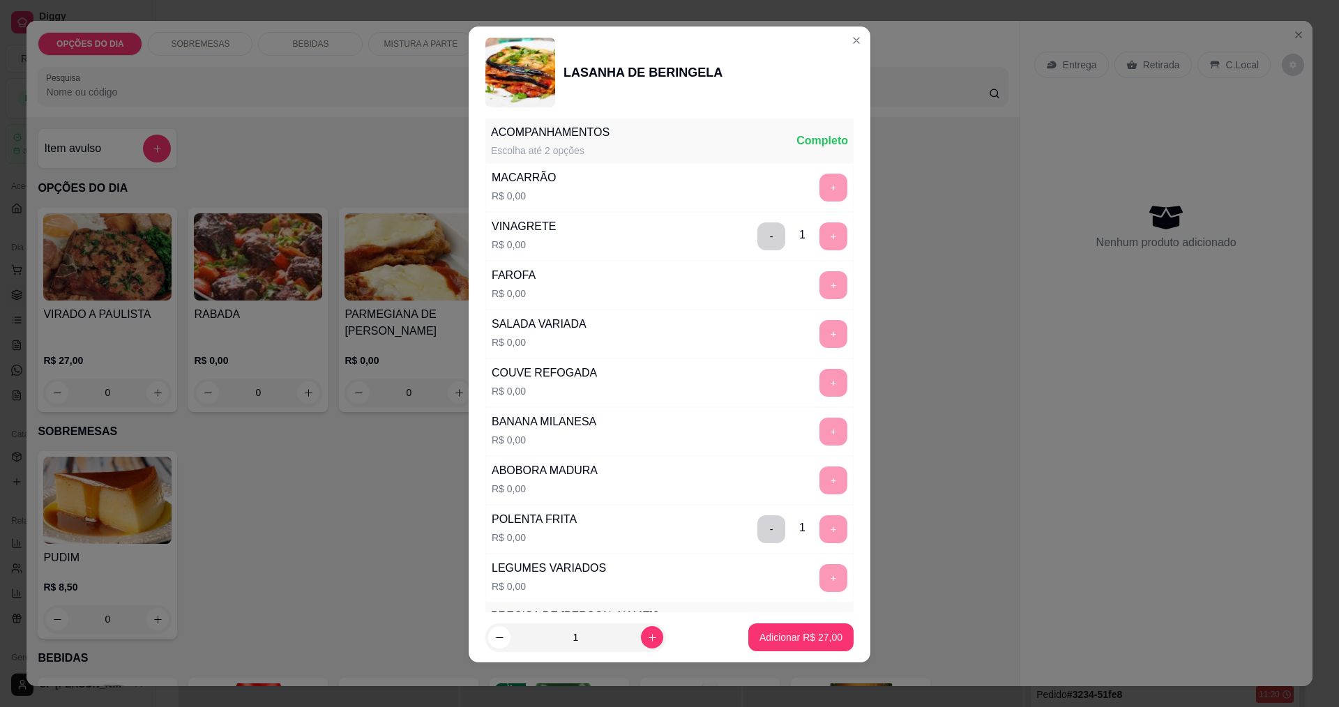
scroll to position [610, 0]
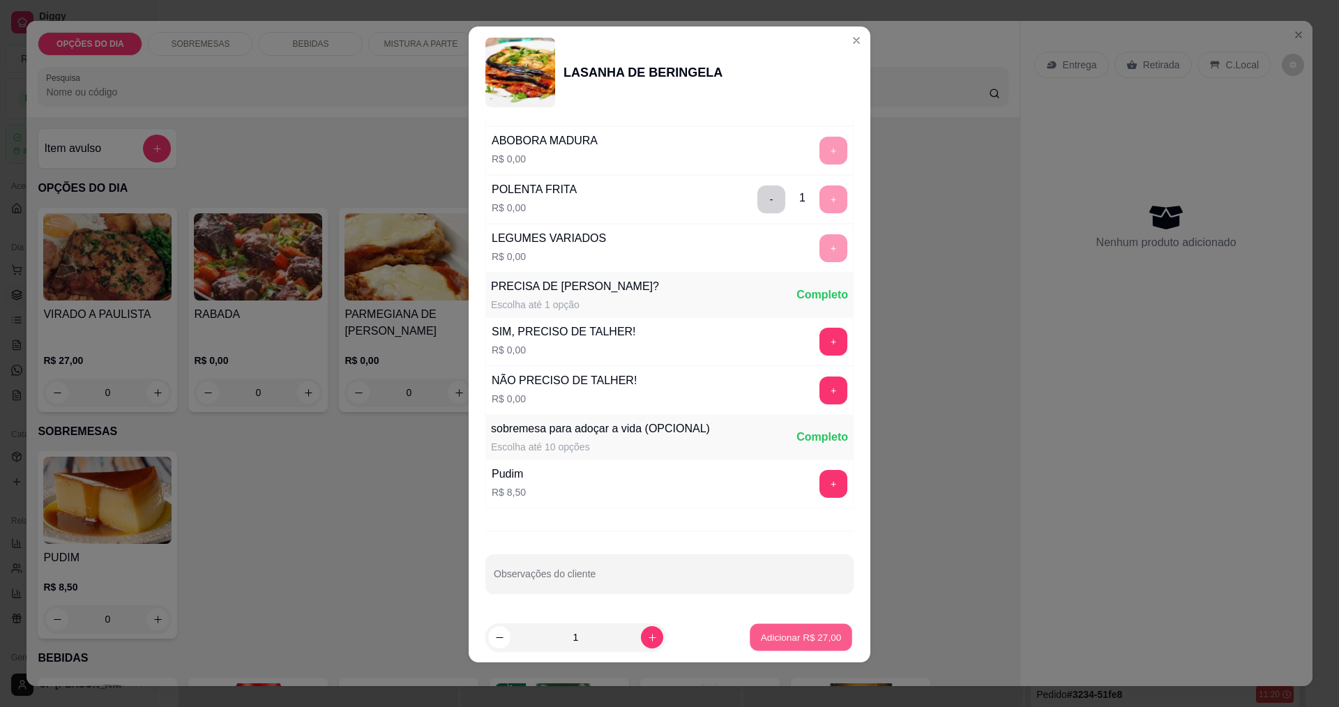
click at [647, 640] on p "Adicionar R$ 27,00" at bounding box center [801, 637] width 81 height 13
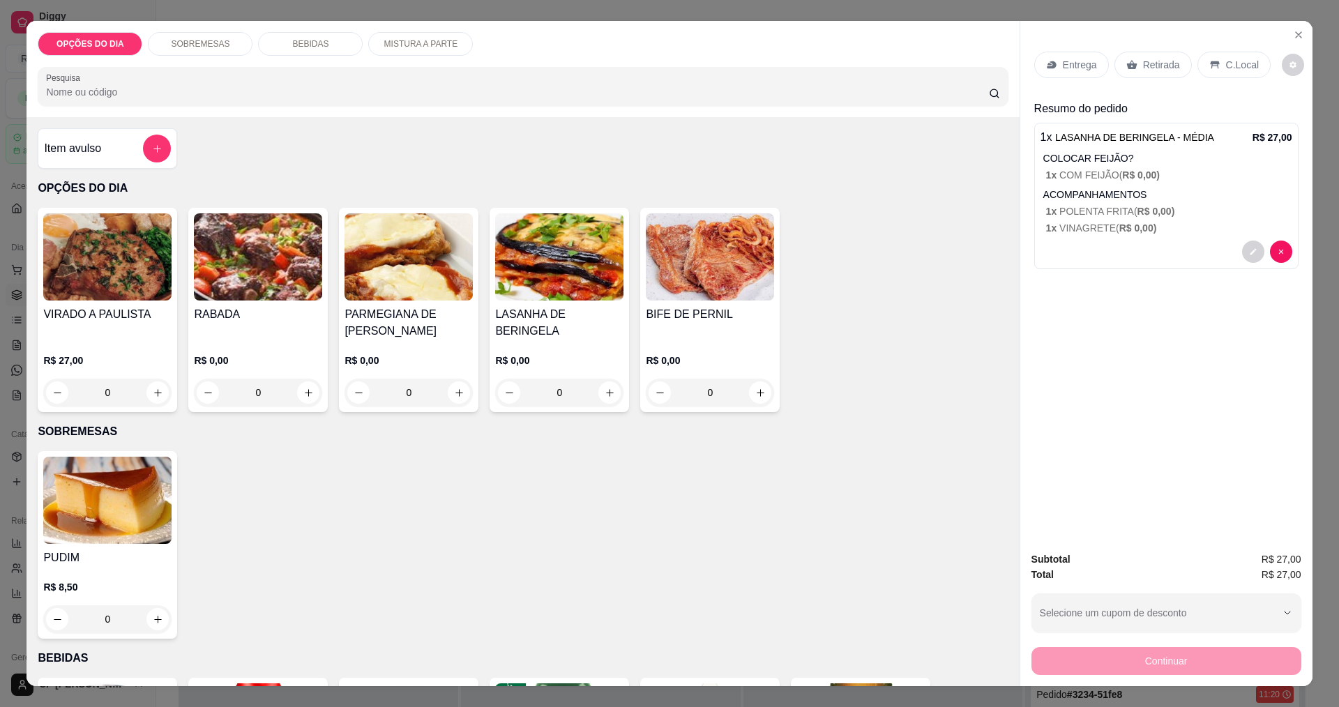
click at [647, 63] on icon at bounding box center [1049, 64] width 4 height 3
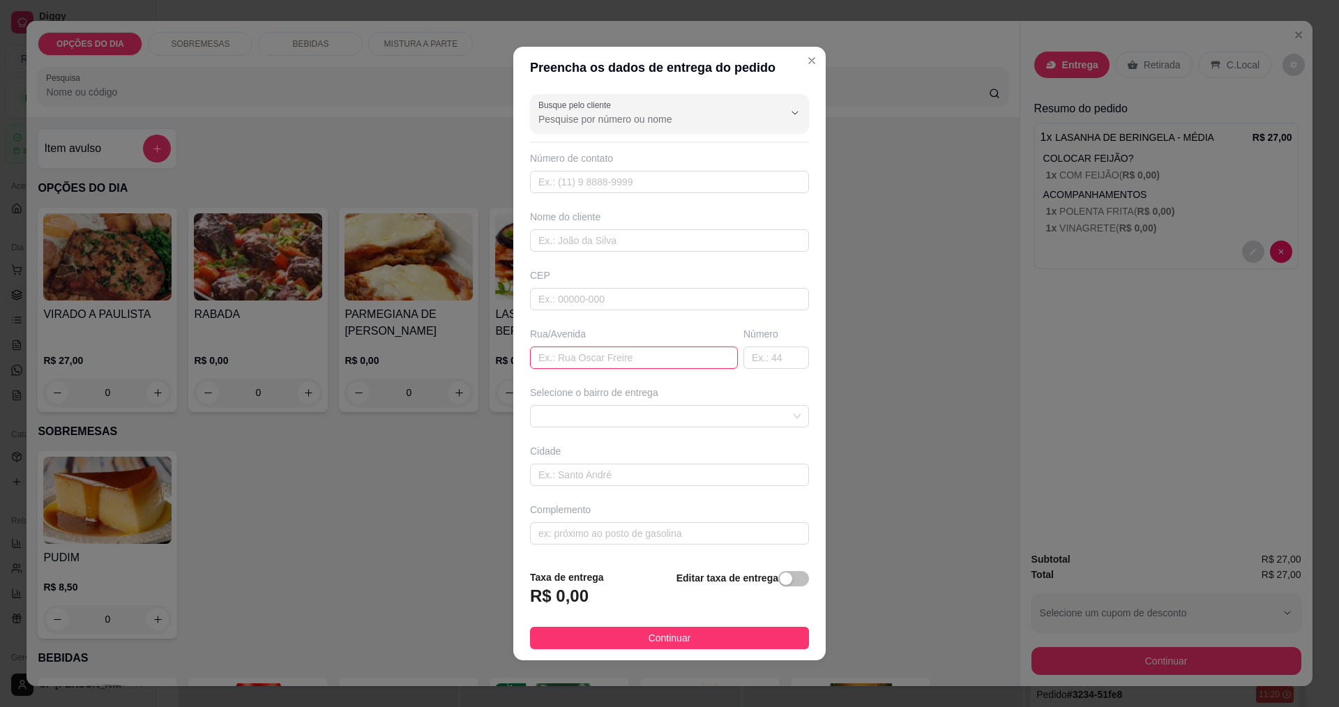
click at [580, 358] on input "text" at bounding box center [634, 358] width 208 height 22
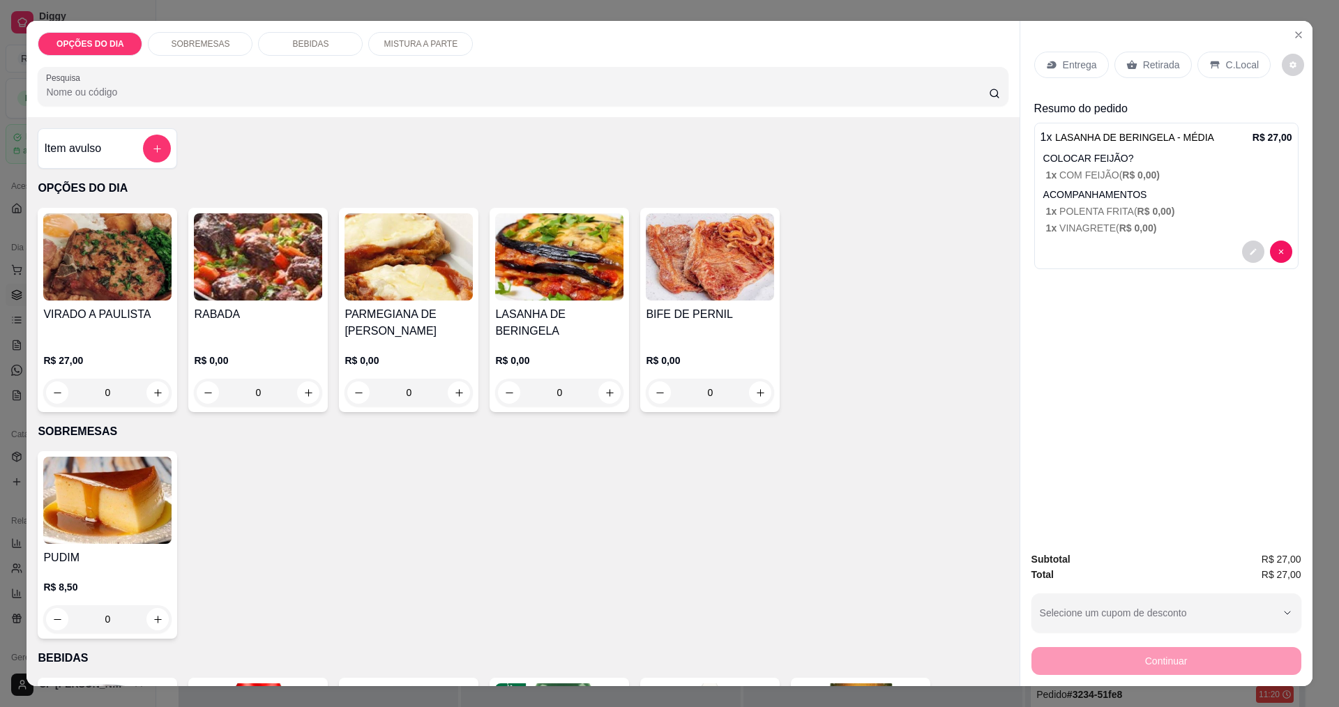
click at [449, 387] on div "0" at bounding box center [409, 393] width 128 height 28
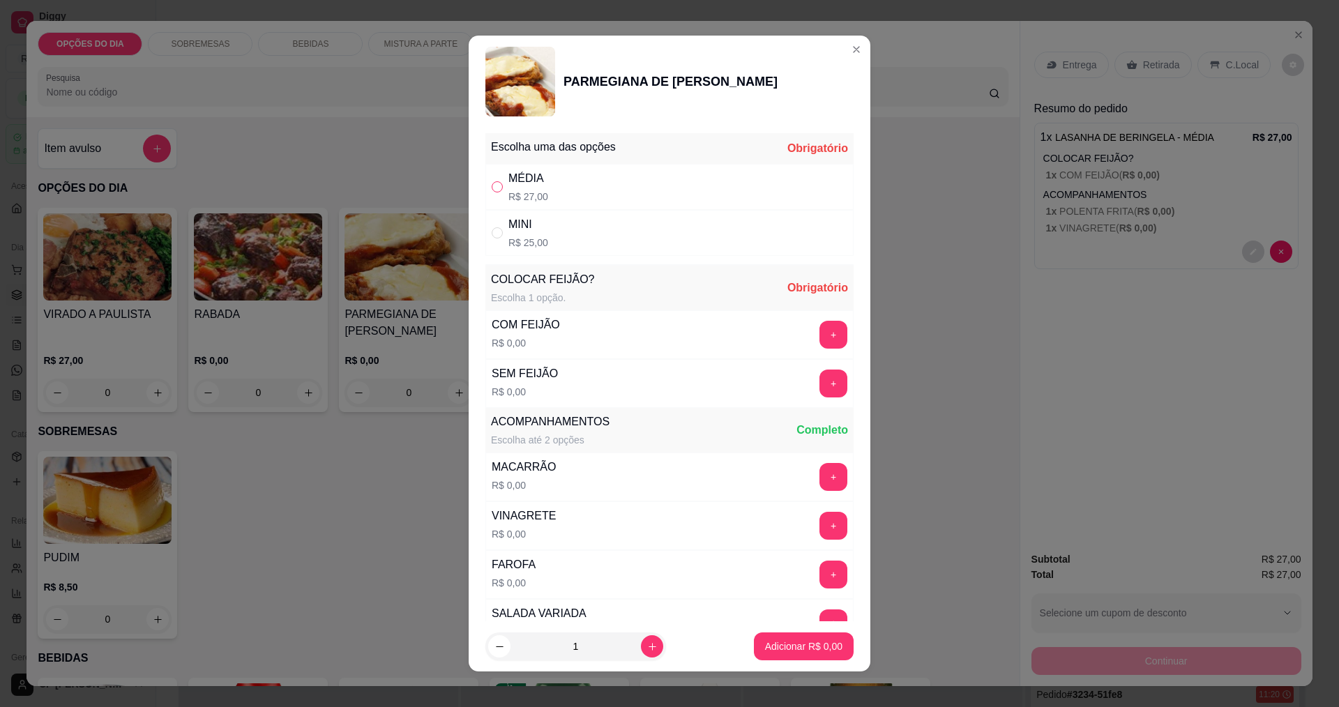
click at [496, 187] on input "" at bounding box center [497, 186] width 11 height 11
radio input "true"
click at [647, 338] on button "+" at bounding box center [833, 334] width 27 height 27
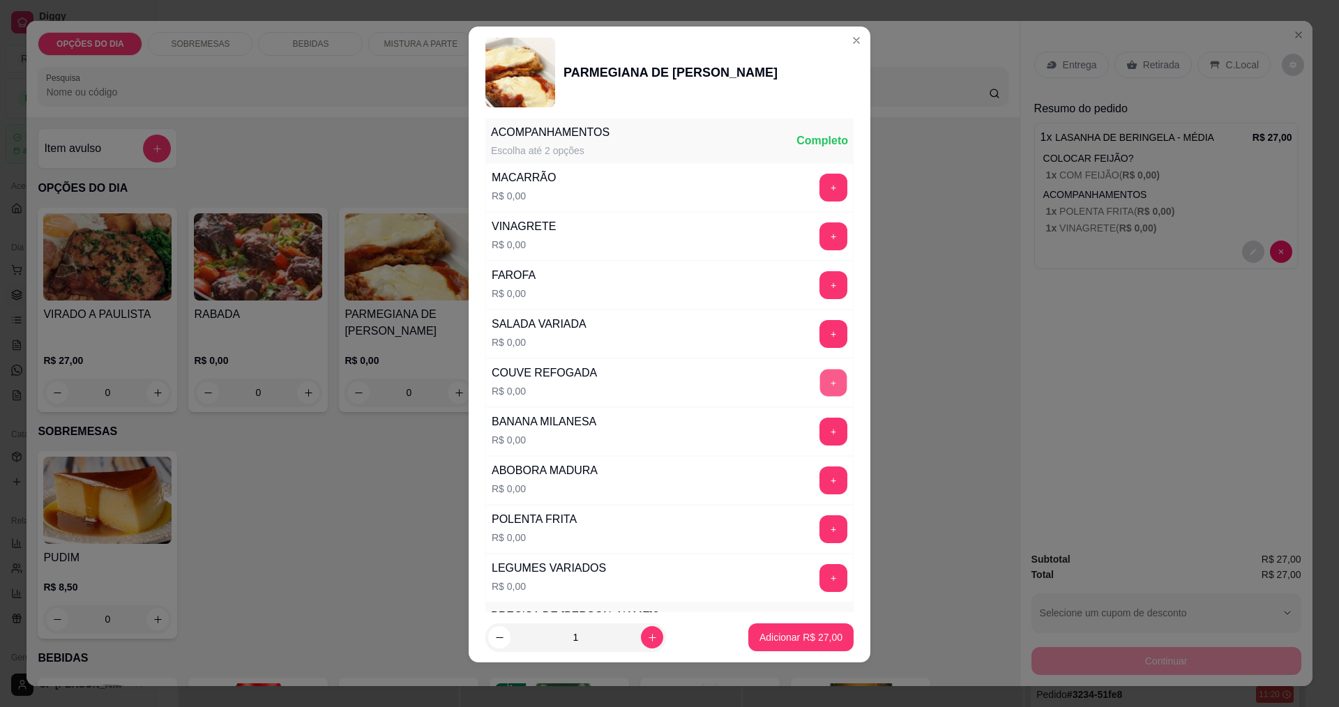
click at [647, 379] on button "+" at bounding box center [833, 382] width 27 height 27
click at [647, 532] on button "+" at bounding box center [833, 529] width 27 height 27
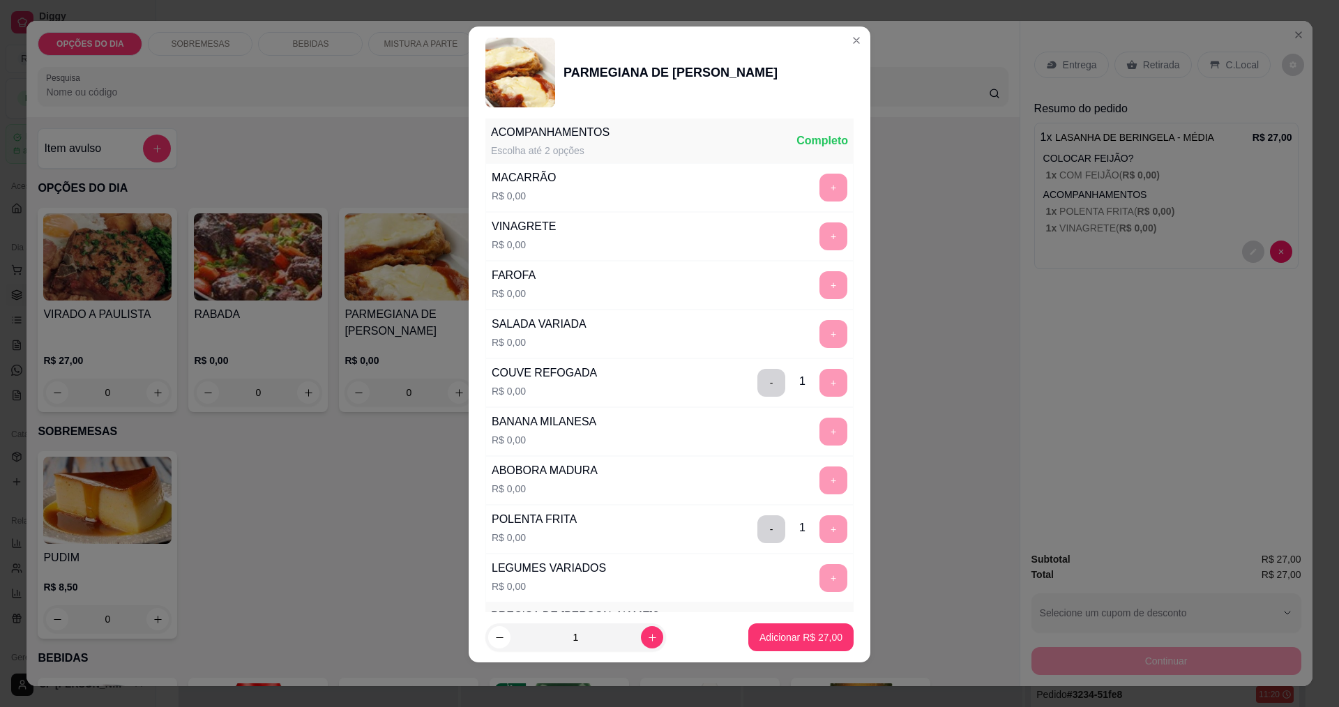
scroll to position [610, 0]
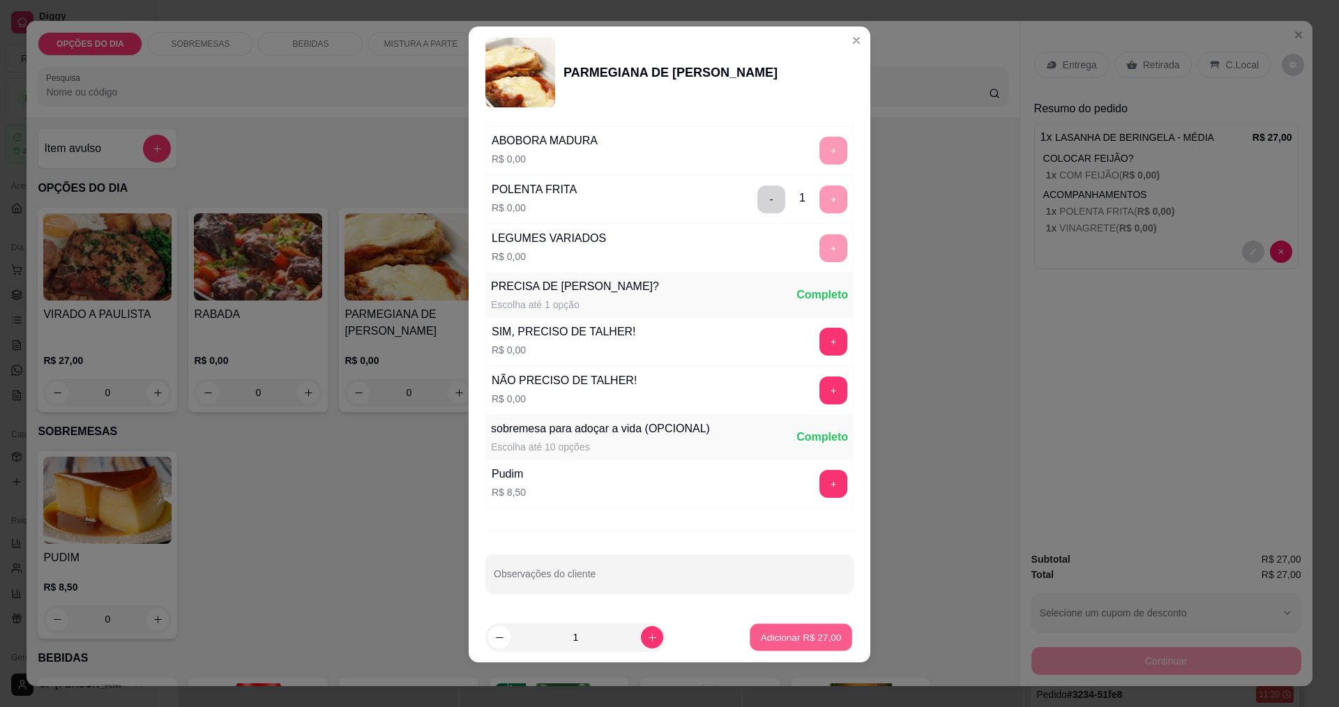
click at [647, 636] on p "Adicionar R$ 27,00" at bounding box center [801, 637] width 81 height 13
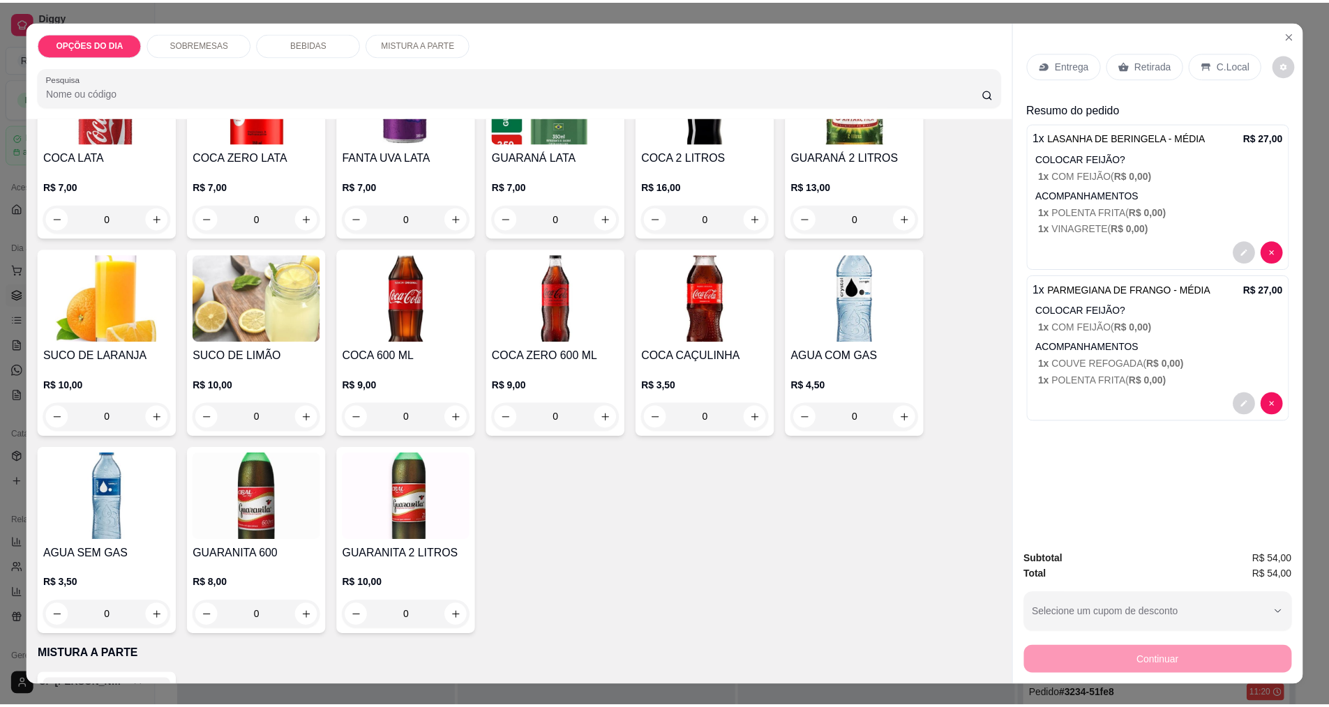
scroll to position [488, 0]
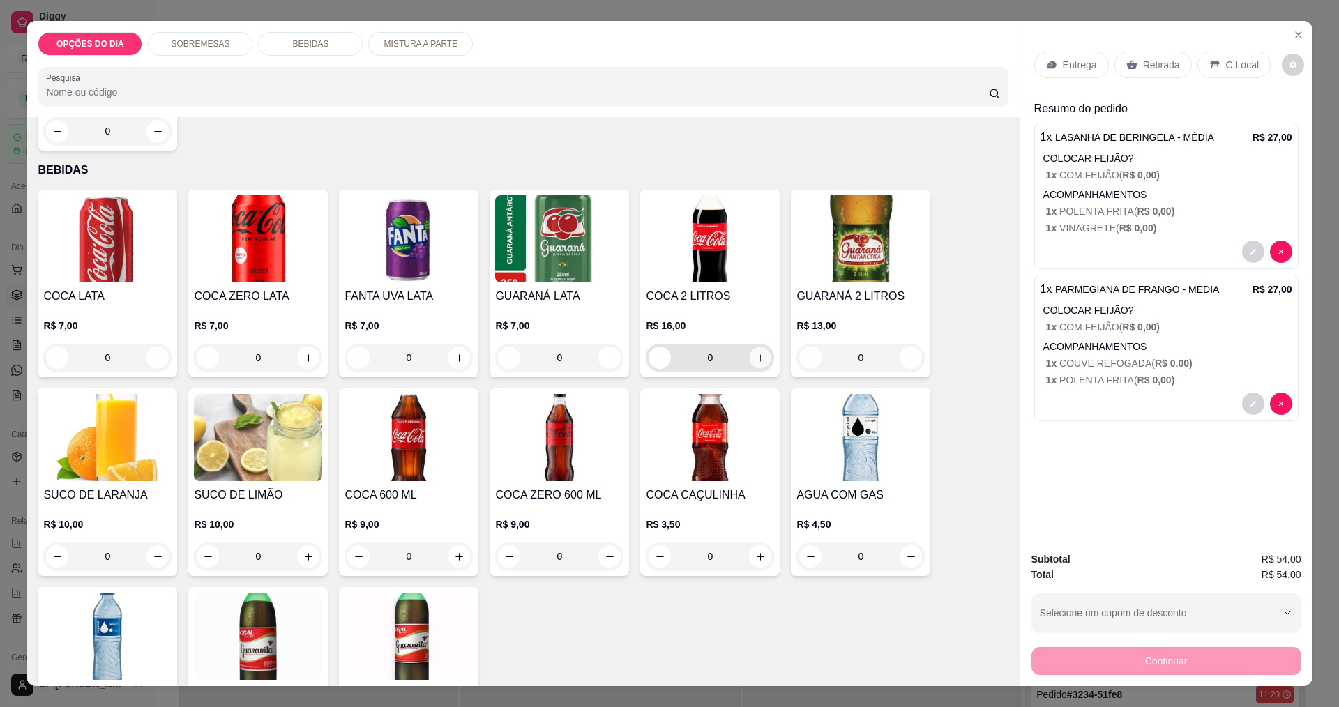
click at [647, 366] on button "increase-product-quantity" at bounding box center [761, 358] width 22 height 22
type input "1"
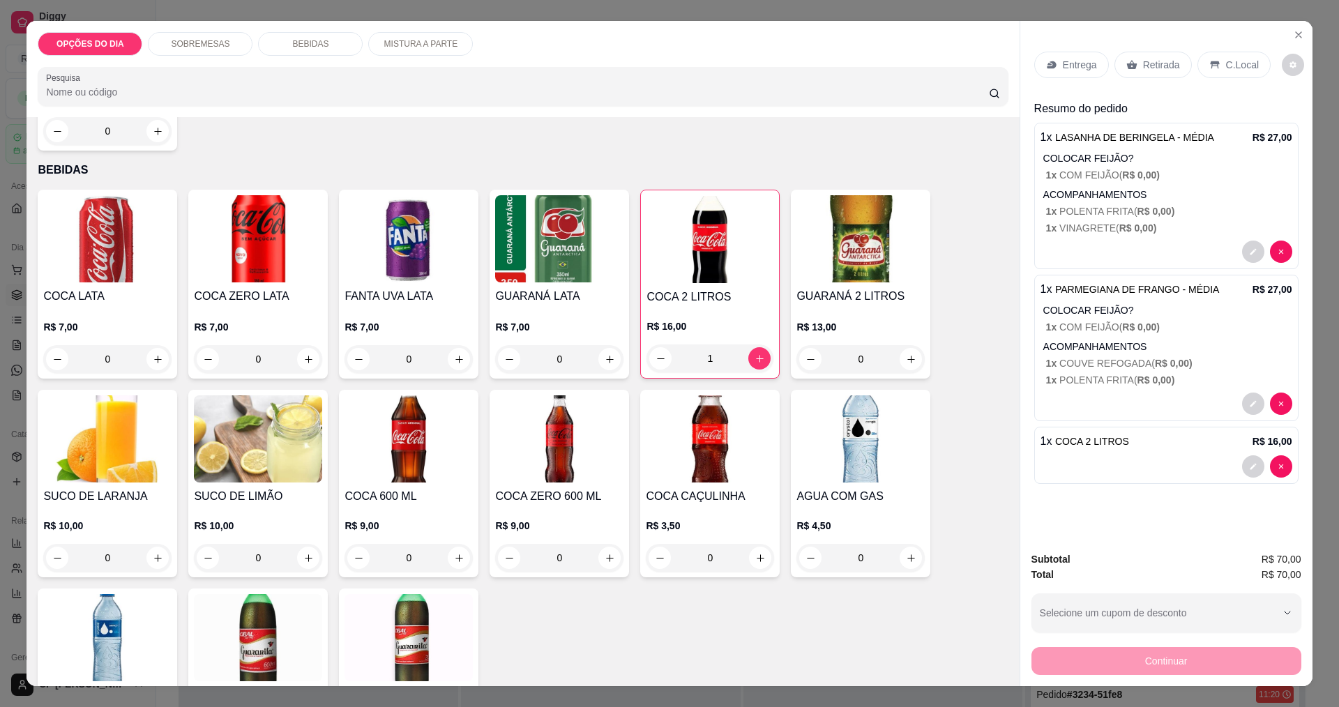
click at [647, 66] on p "Entrega" at bounding box center [1080, 65] width 34 height 14
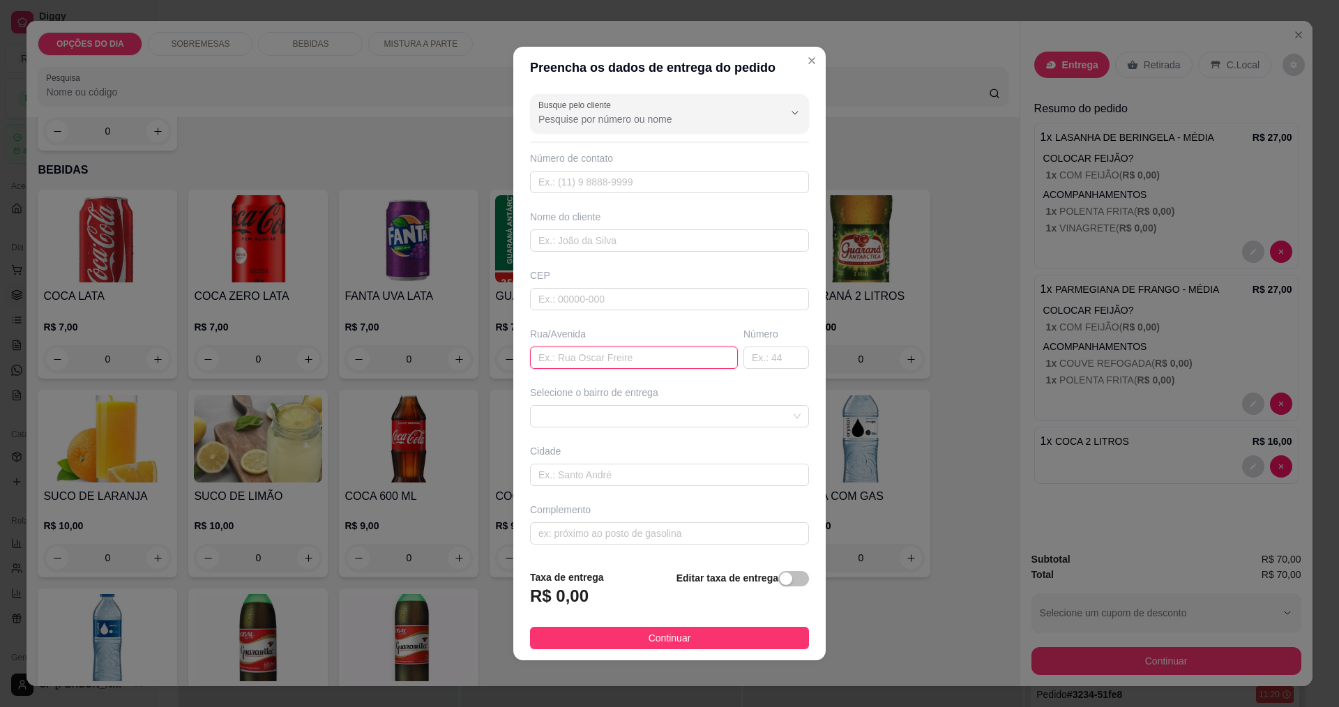
click at [638, 356] on input "text" at bounding box center [634, 358] width 208 height 22
click at [647, 183] on input "text" at bounding box center [669, 182] width 279 height 22
click at [647, 248] on input "text" at bounding box center [669, 241] width 279 height 22
click at [647, 247] on input "text" at bounding box center [669, 241] width 279 height 22
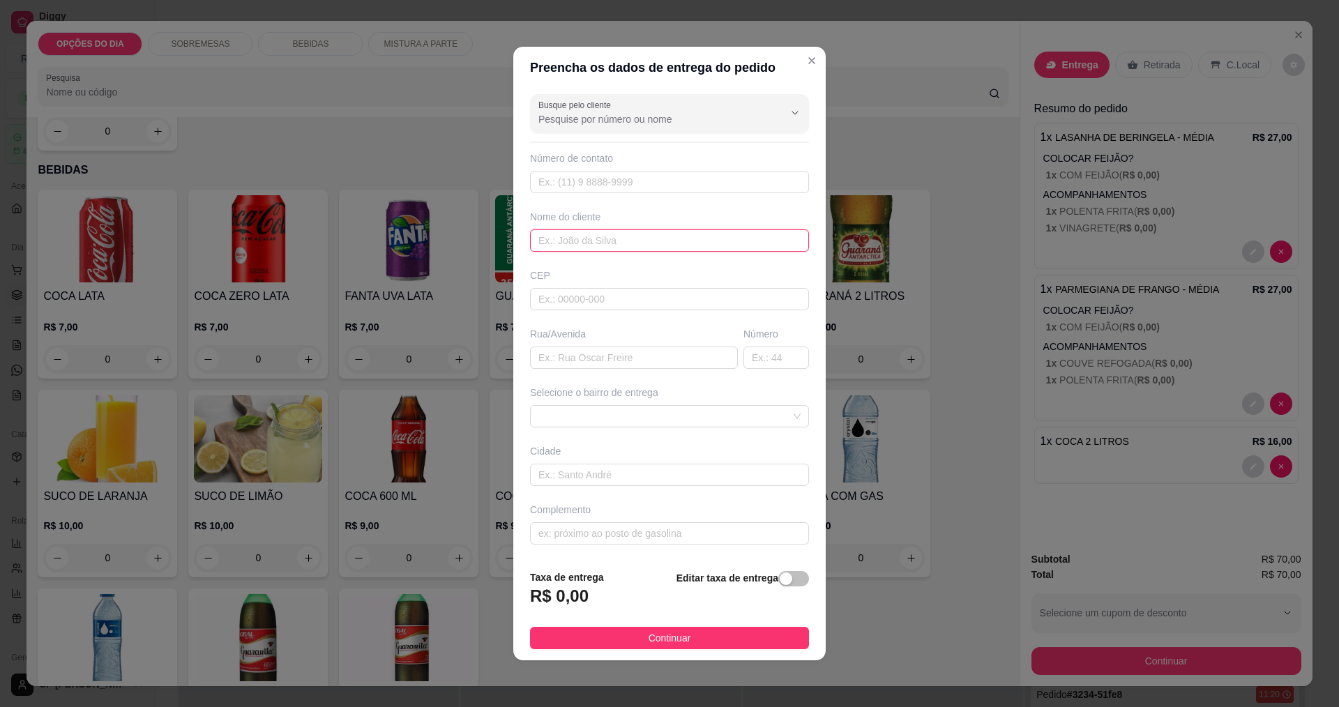
click at [647, 243] on input "text" at bounding box center [669, 241] width 279 height 22
type input "p"
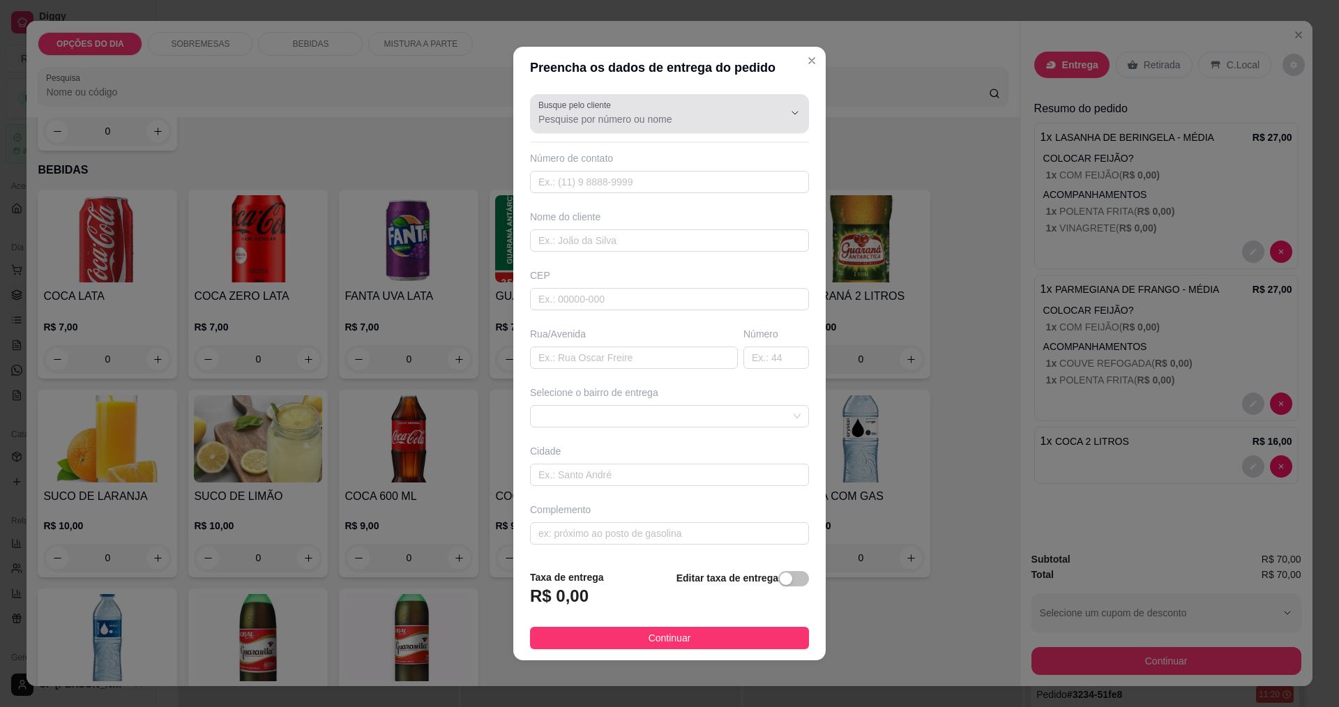
click at [647, 111] on div at bounding box center [670, 114] width 262 height 28
click at [620, 160] on span "[PERSON_NAME]" at bounding box center [657, 153] width 232 height 14
type input "[PERSON_NAME]"
type input "12981801581"
type input "[PERSON_NAME]"
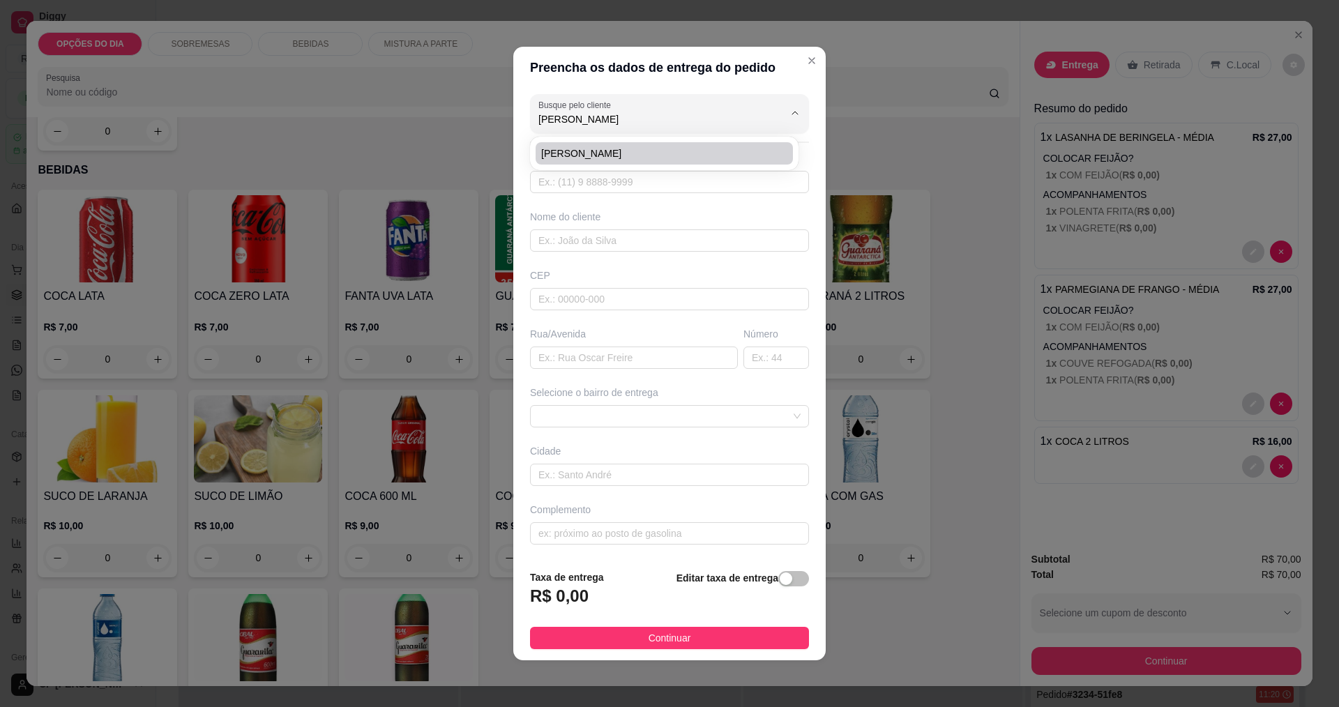
type input "[PERSON_NAME]"
type input "41"
type input "[GEOGRAPHIC_DATA]"
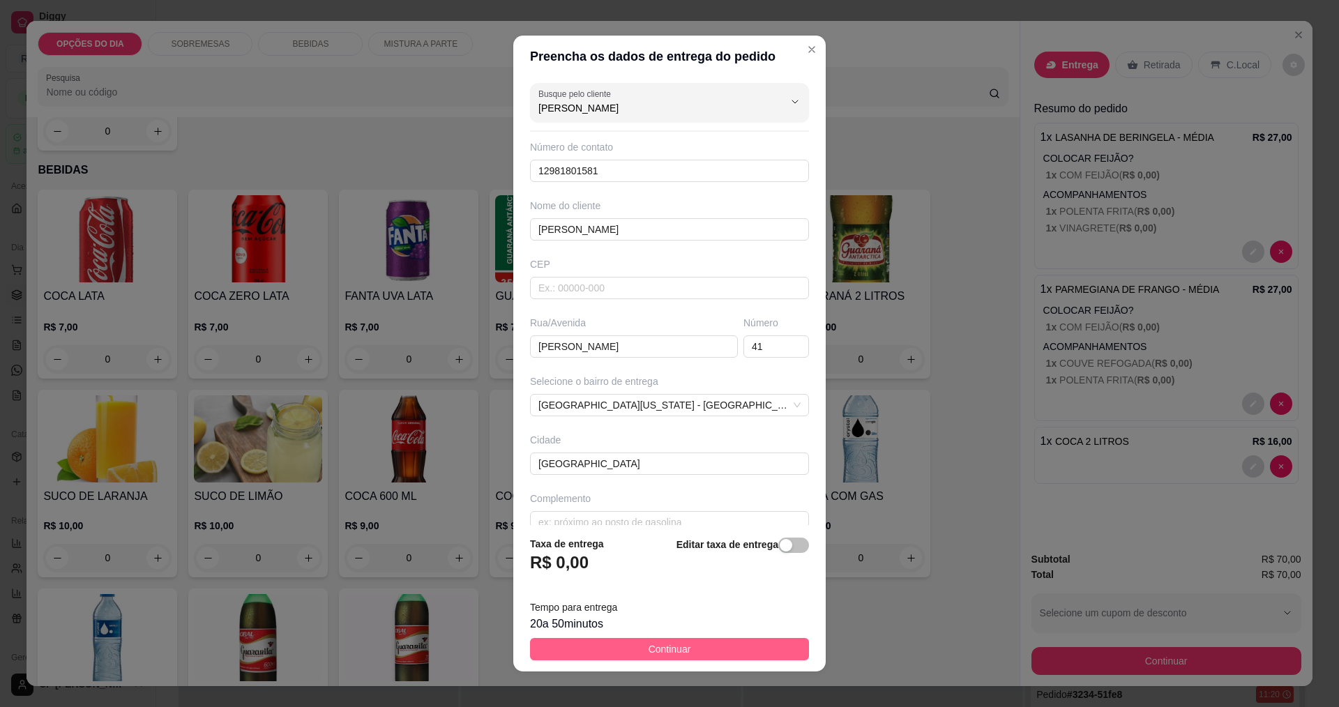
click at [629, 650] on button "Continuar" at bounding box center [669, 649] width 279 height 22
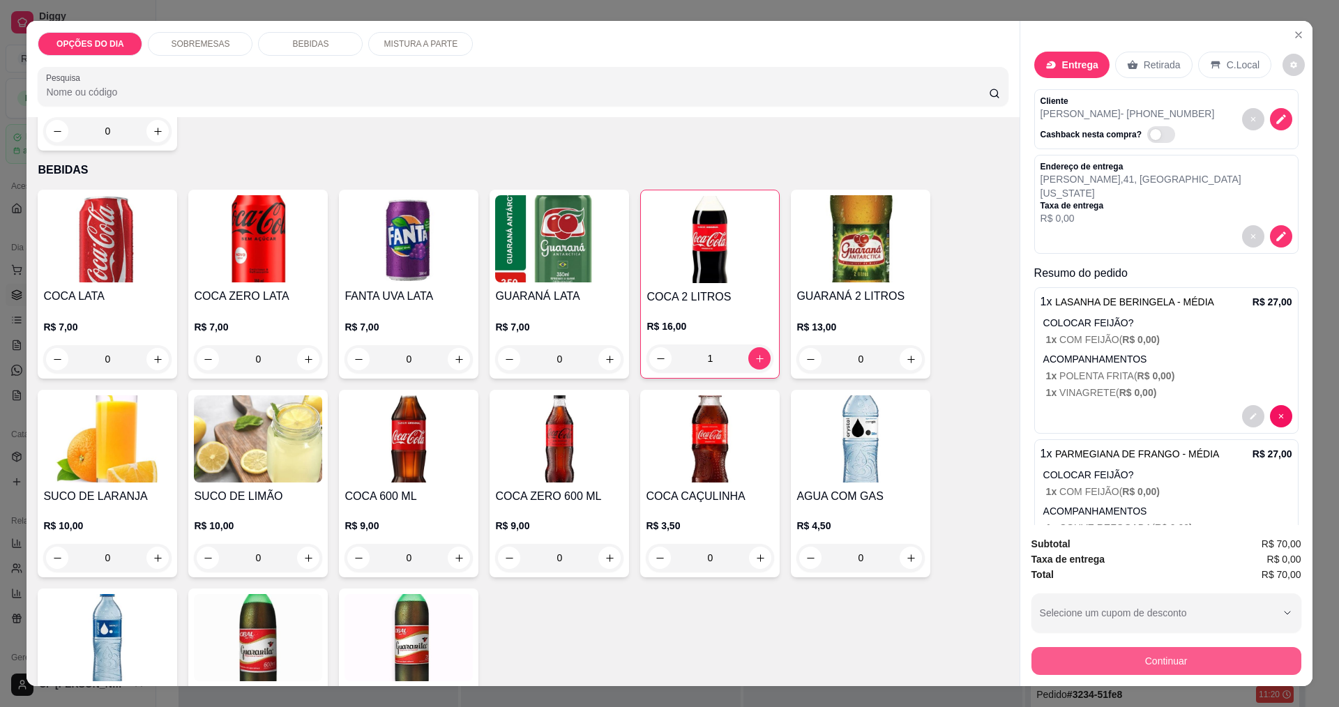
click at [647, 662] on button "Continuar" at bounding box center [1167, 661] width 270 height 28
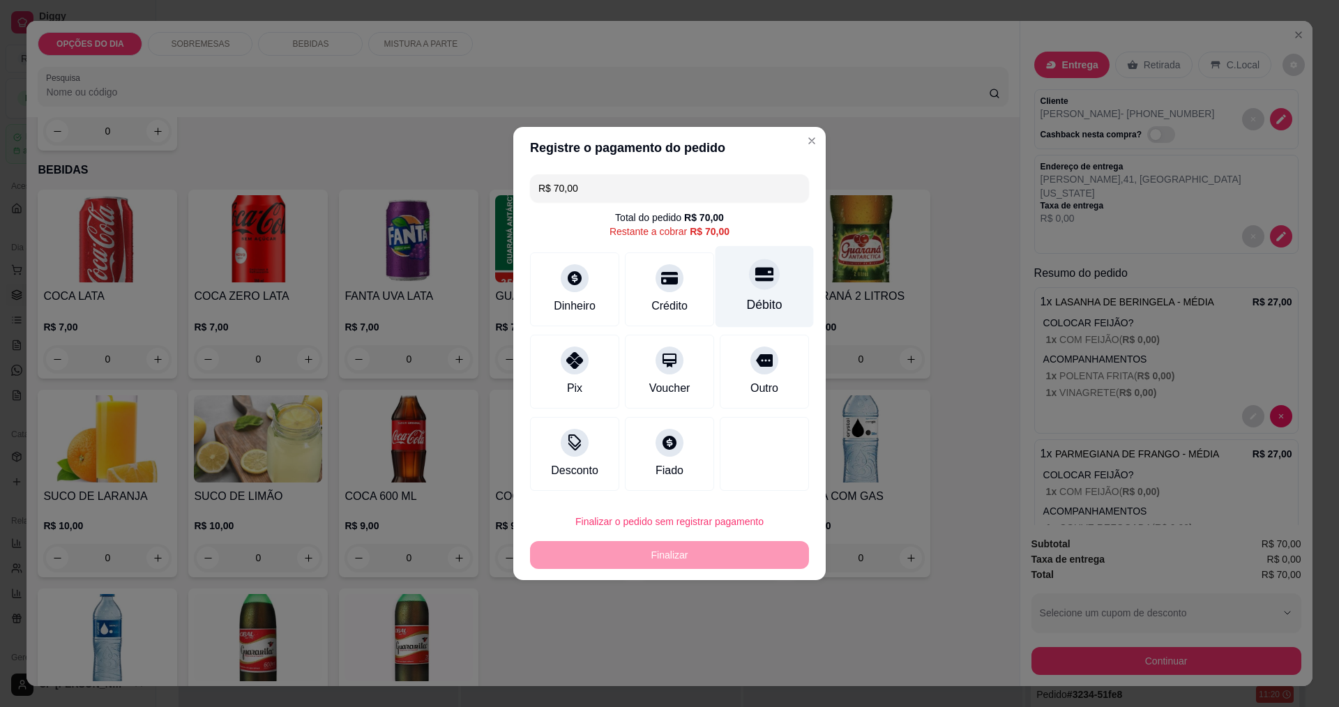
click at [647, 314] on div "Débito" at bounding box center [765, 305] width 36 height 18
type input "R$ 0,00"
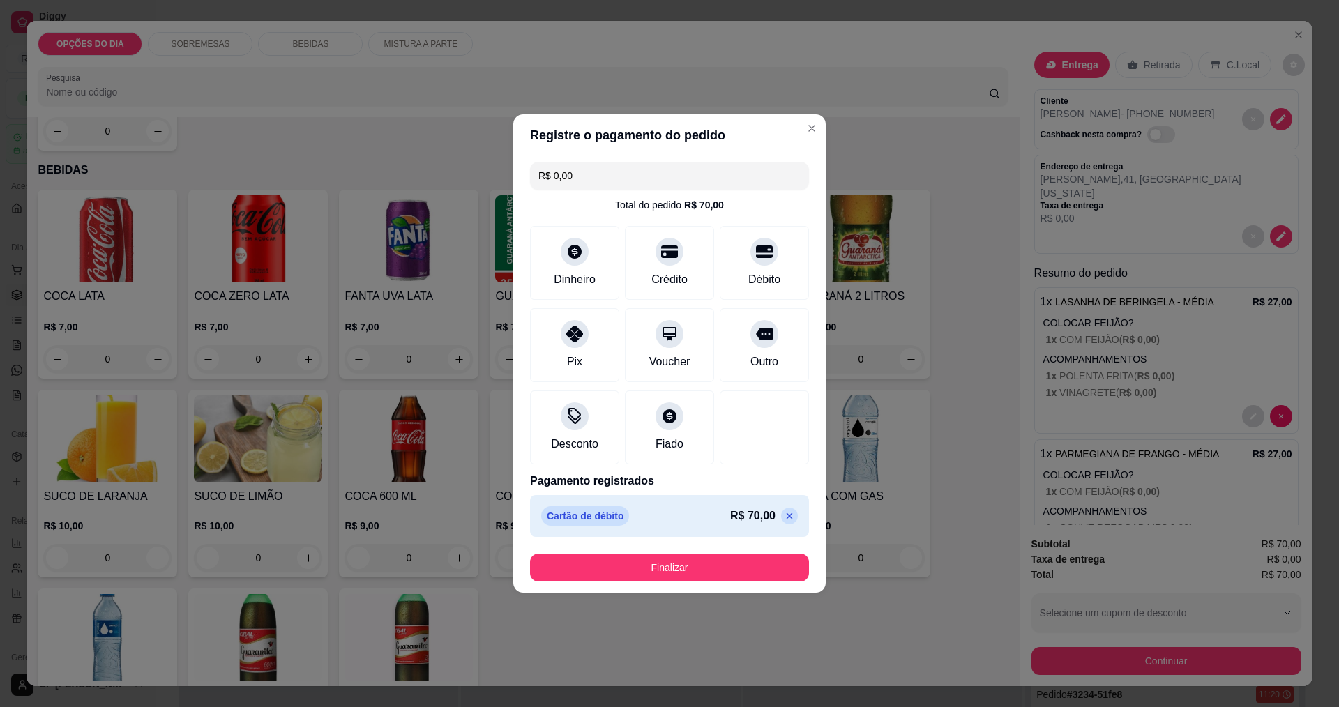
click at [647, 566] on button "Finalizar" at bounding box center [669, 568] width 279 height 28
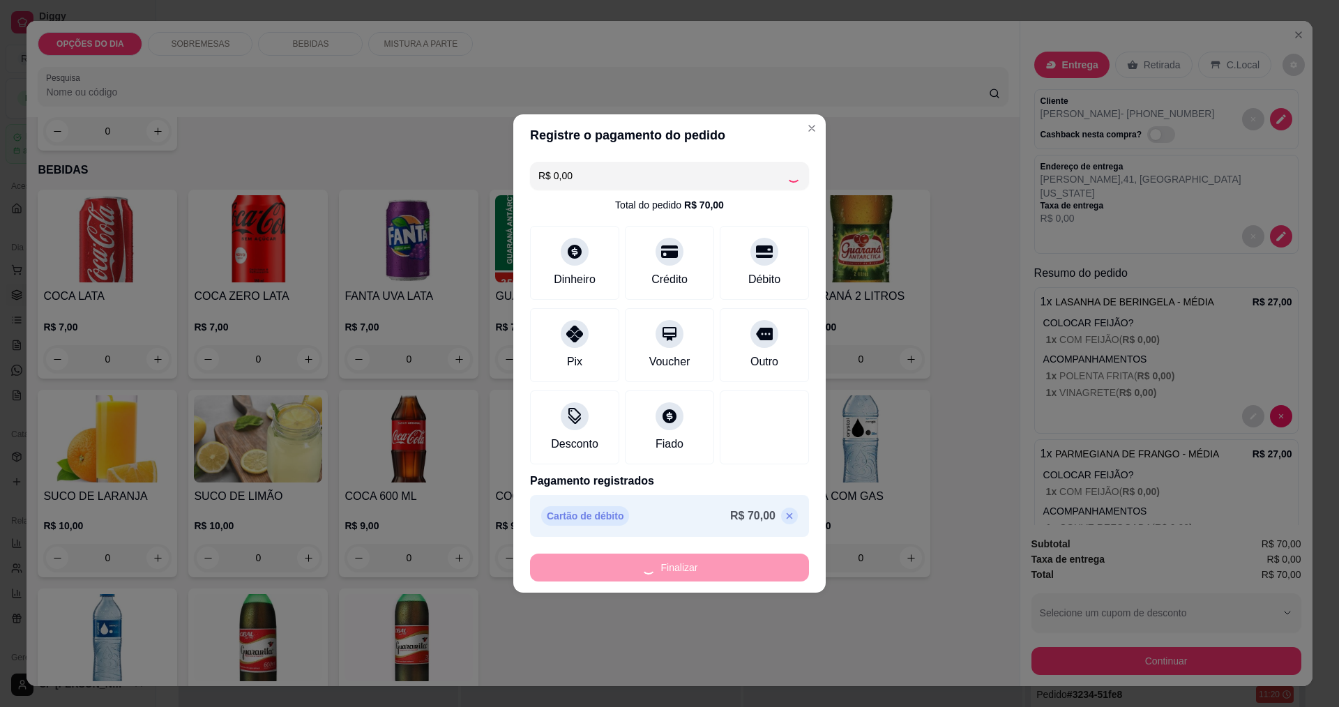
type input "0"
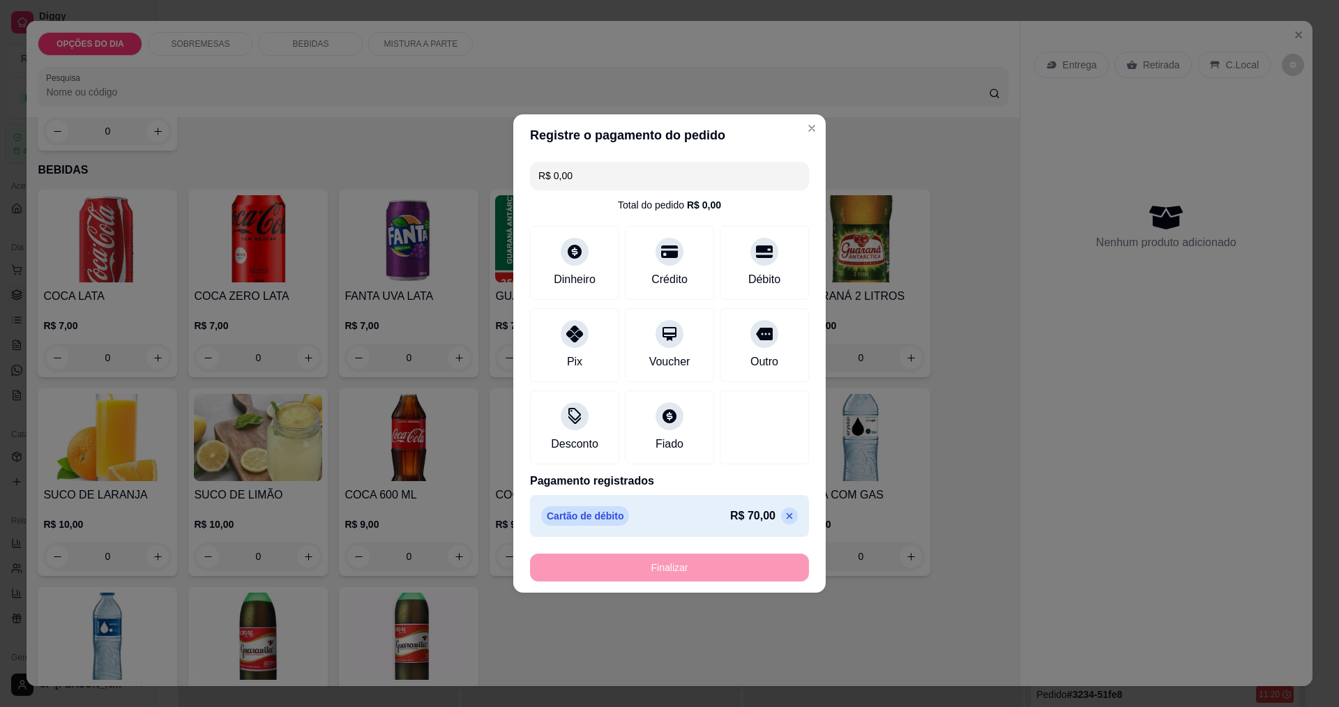
type input "-R$ 70,00"
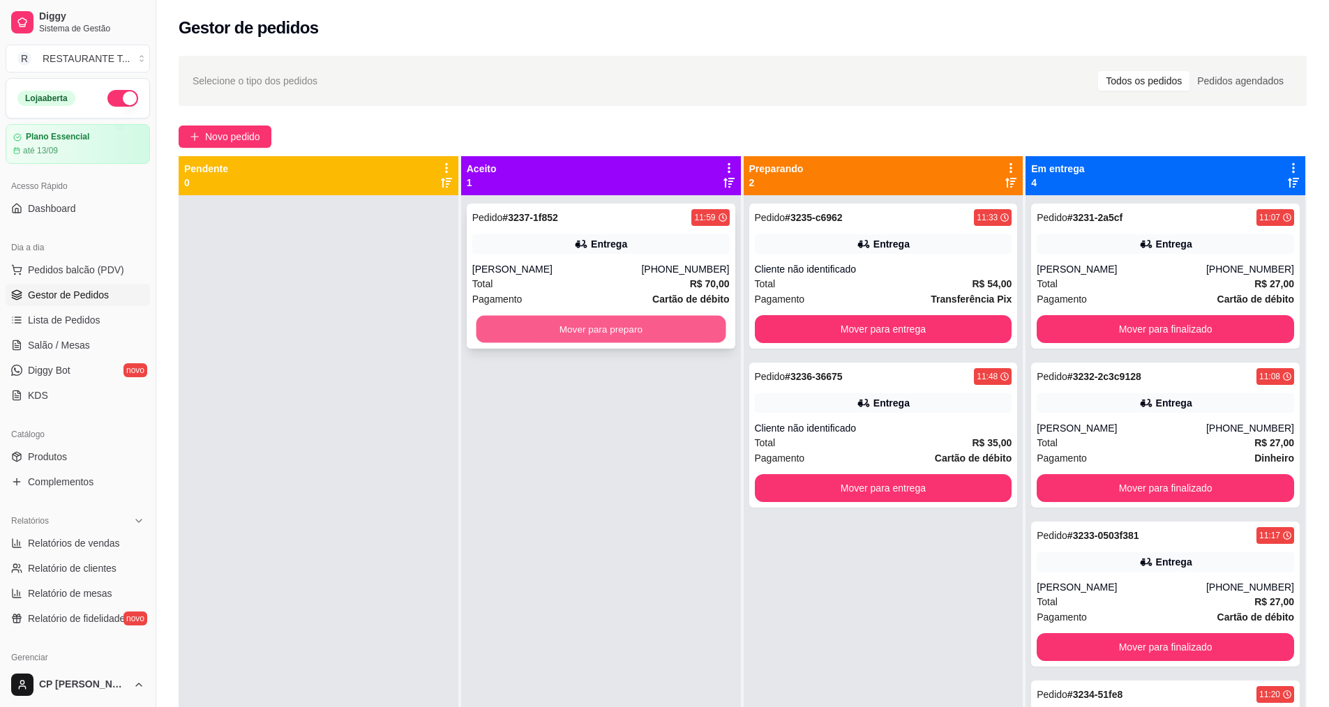
click at [627, 336] on button "Mover para preparo" at bounding box center [601, 329] width 250 height 27
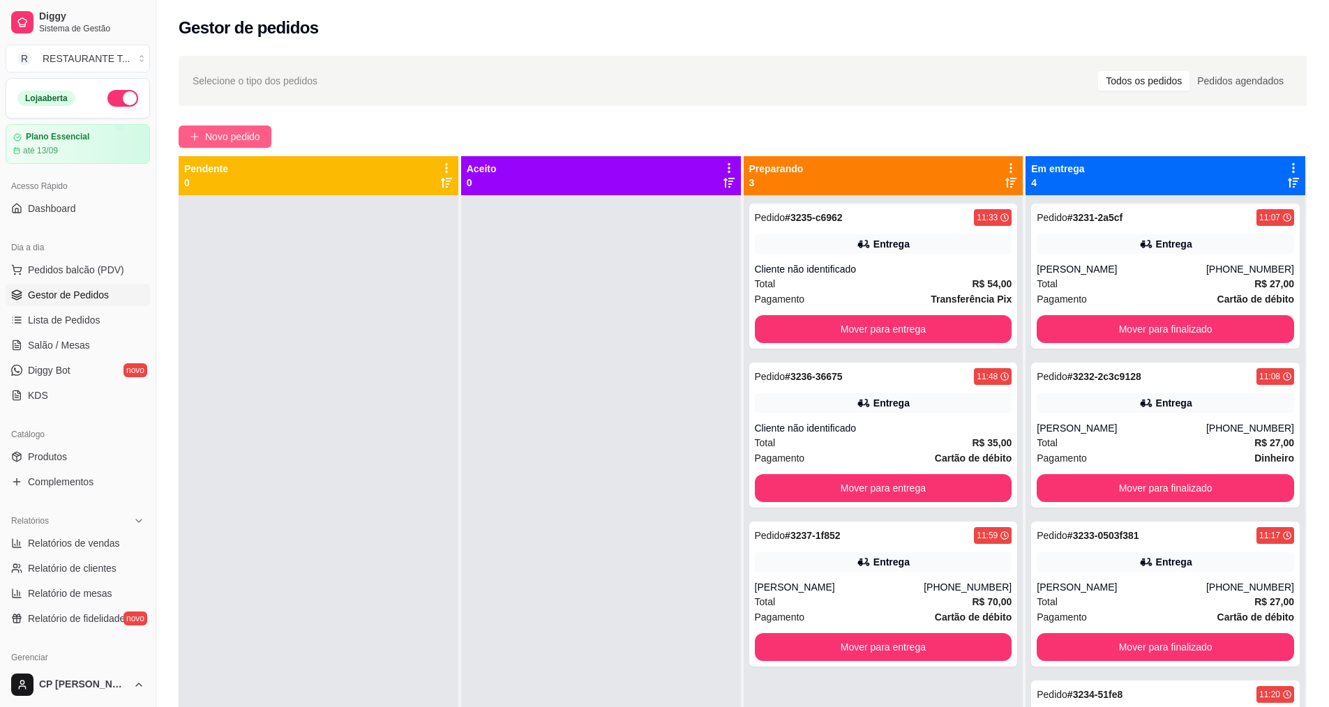
click at [241, 135] on span "Novo pedido" at bounding box center [232, 136] width 55 height 15
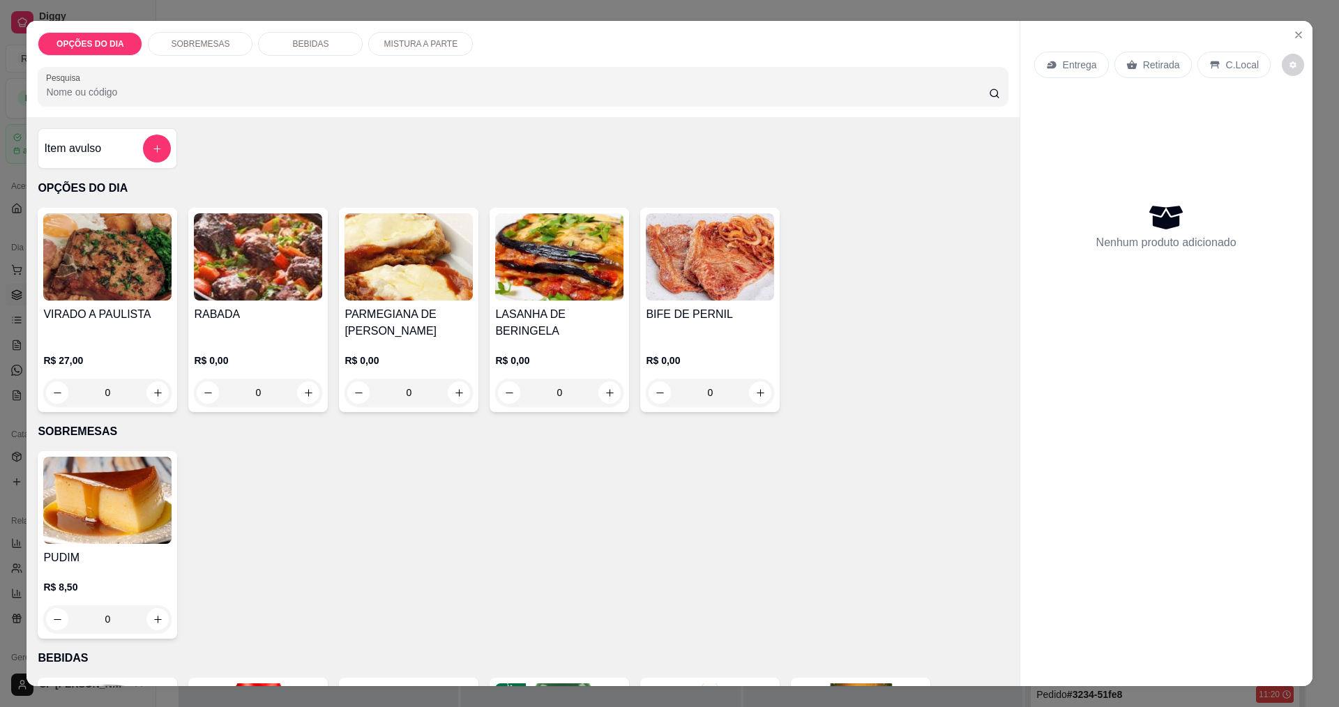
click at [159, 399] on div "0" at bounding box center [107, 393] width 128 height 28
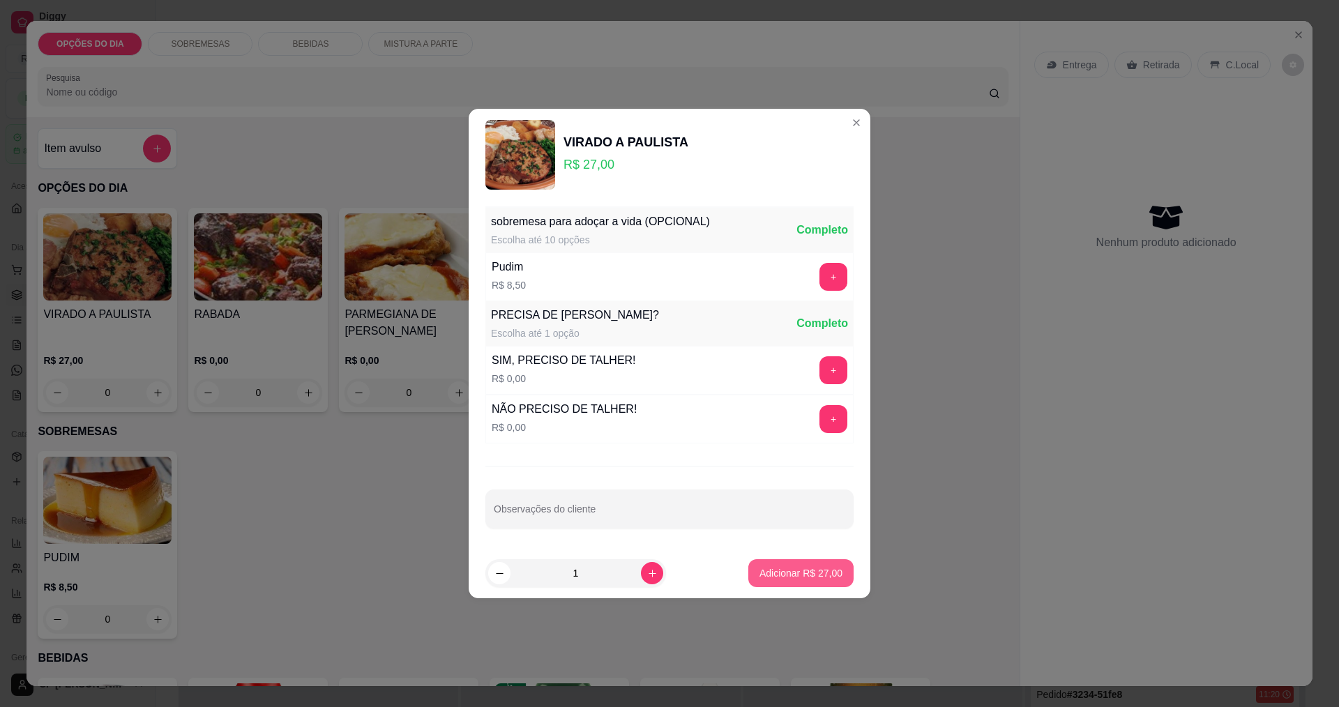
click at [647, 579] on p "Adicionar R$ 27,00" at bounding box center [801, 573] width 83 height 14
type input "1"
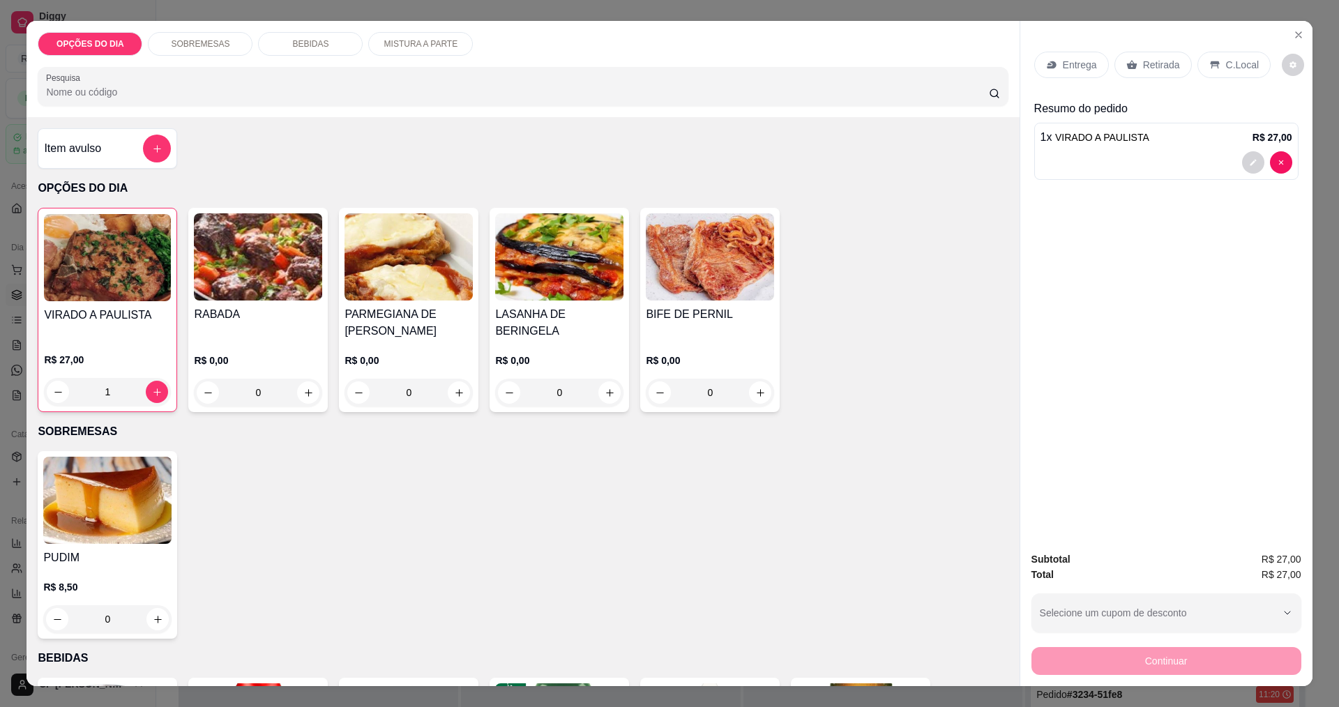
click at [647, 57] on div "Entrega" at bounding box center [1072, 65] width 75 height 27
click at [647, 143] on span "VIRADO A PAULISTA" at bounding box center [1102, 137] width 94 height 11
click at [57, 392] on div "1" at bounding box center [107, 392] width 127 height 28
click at [647, 33] on button "Close" at bounding box center [1299, 35] width 22 height 22
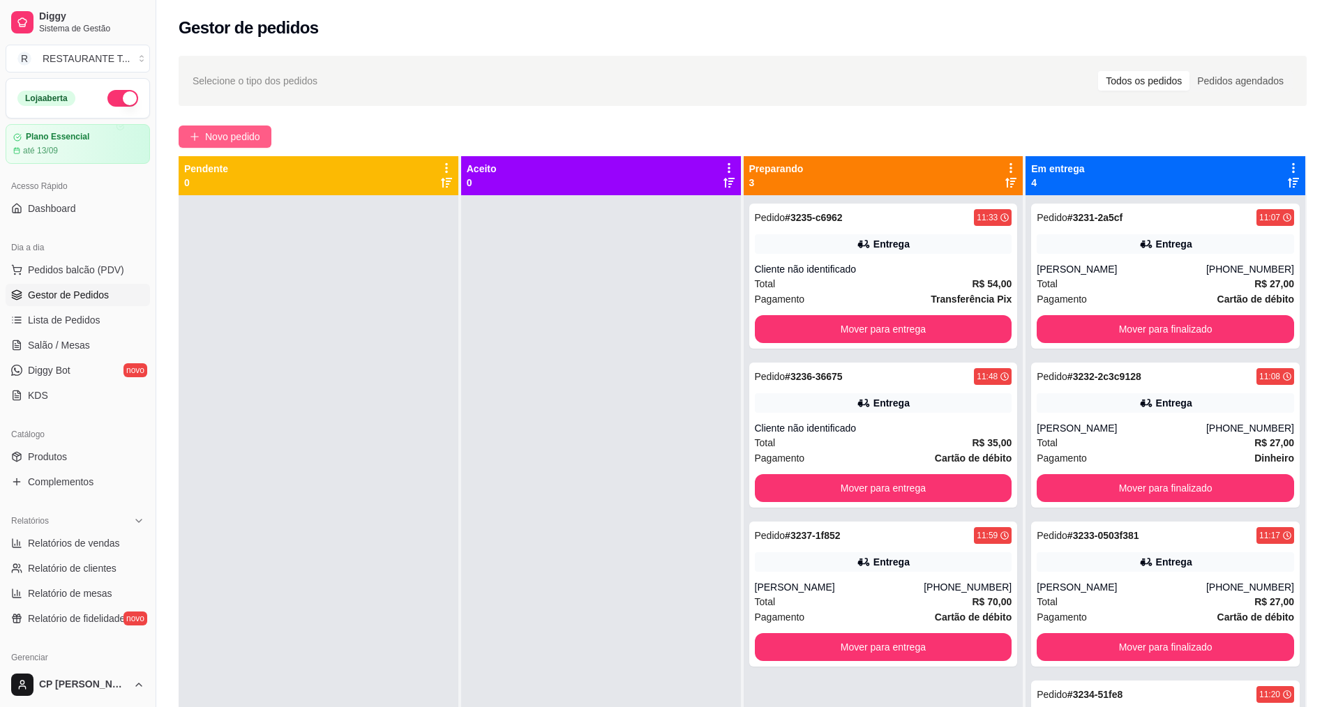
click at [250, 128] on button "Novo pedido" at bounding box center [225, 137] width 93 height 22
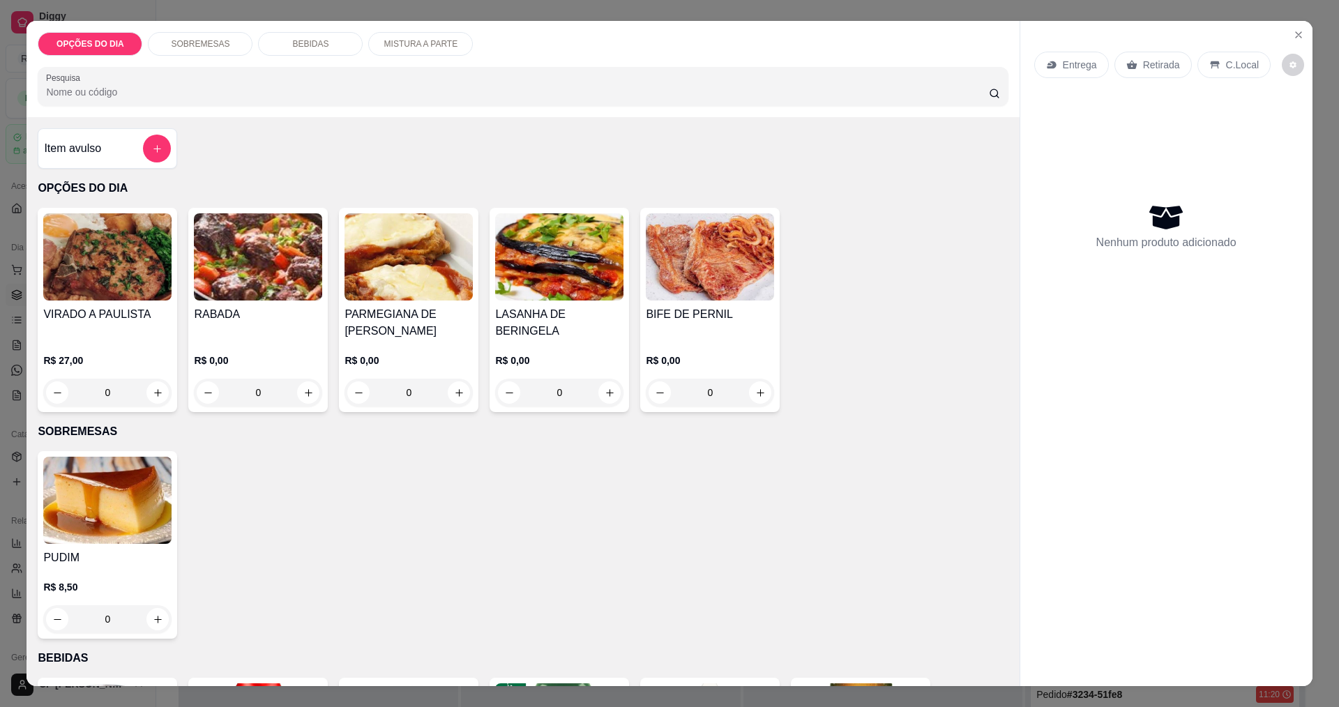
click at [459, 404] on div "0" at bounding box center [409, 393] width 128 height 28
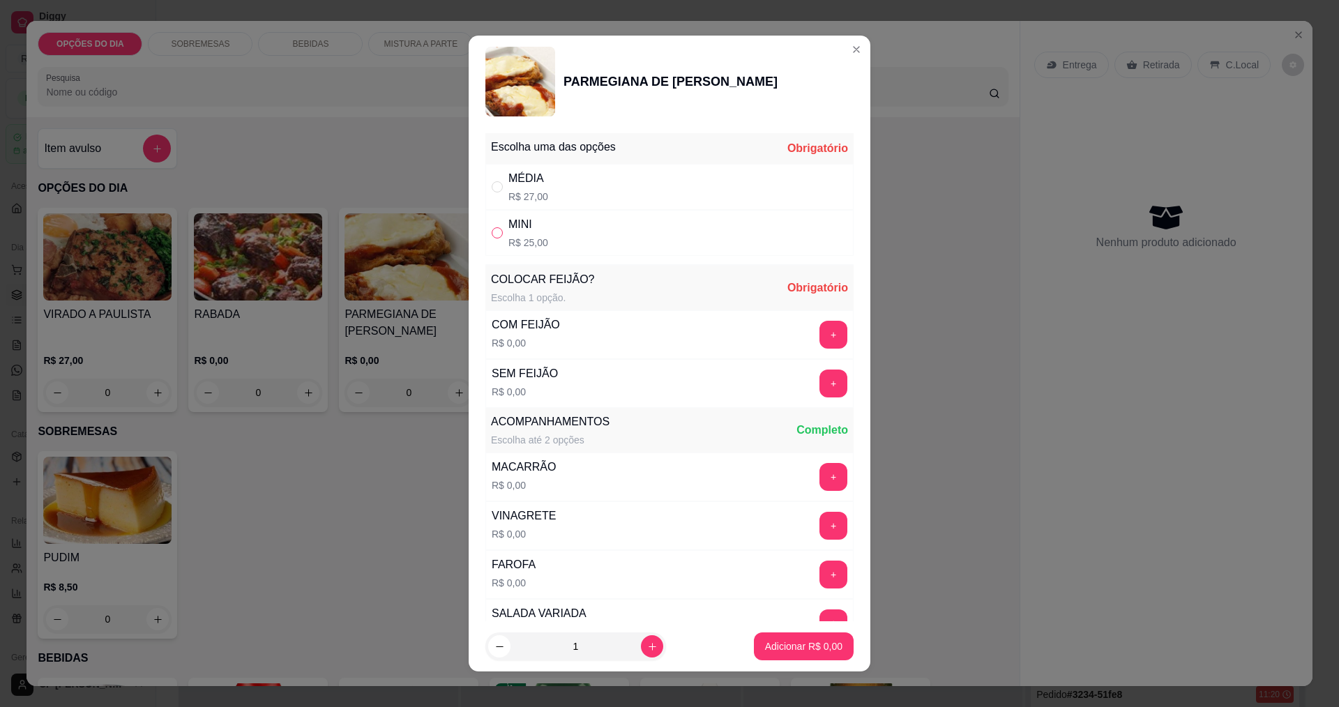
click at [492, 236] on input "" at bounding box center [497, 232] width 11 height 11
radio input "true"
click at [647, 335] on button "+" at bounding box center [833, 334] width 27 height 27
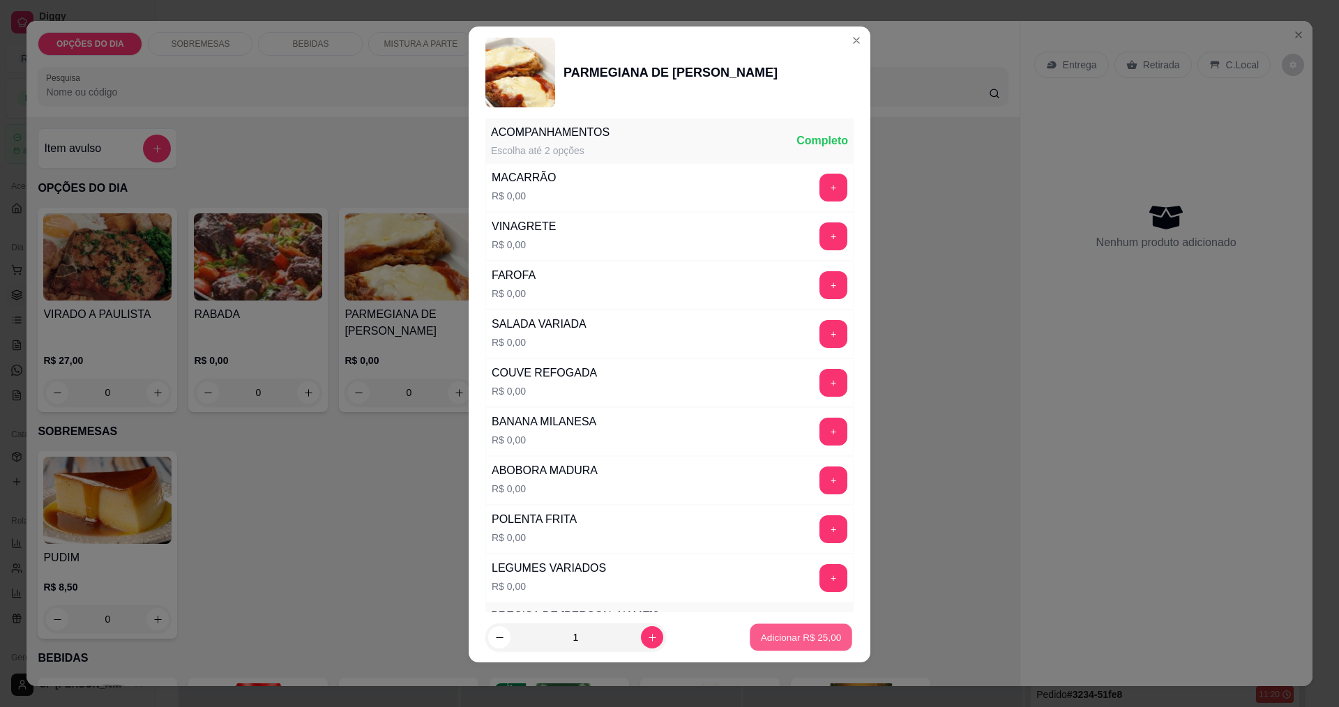
click at [647, 631] on p "Adicionar R$ 25,00" at bounding box center [801, 637] width 81 height 13
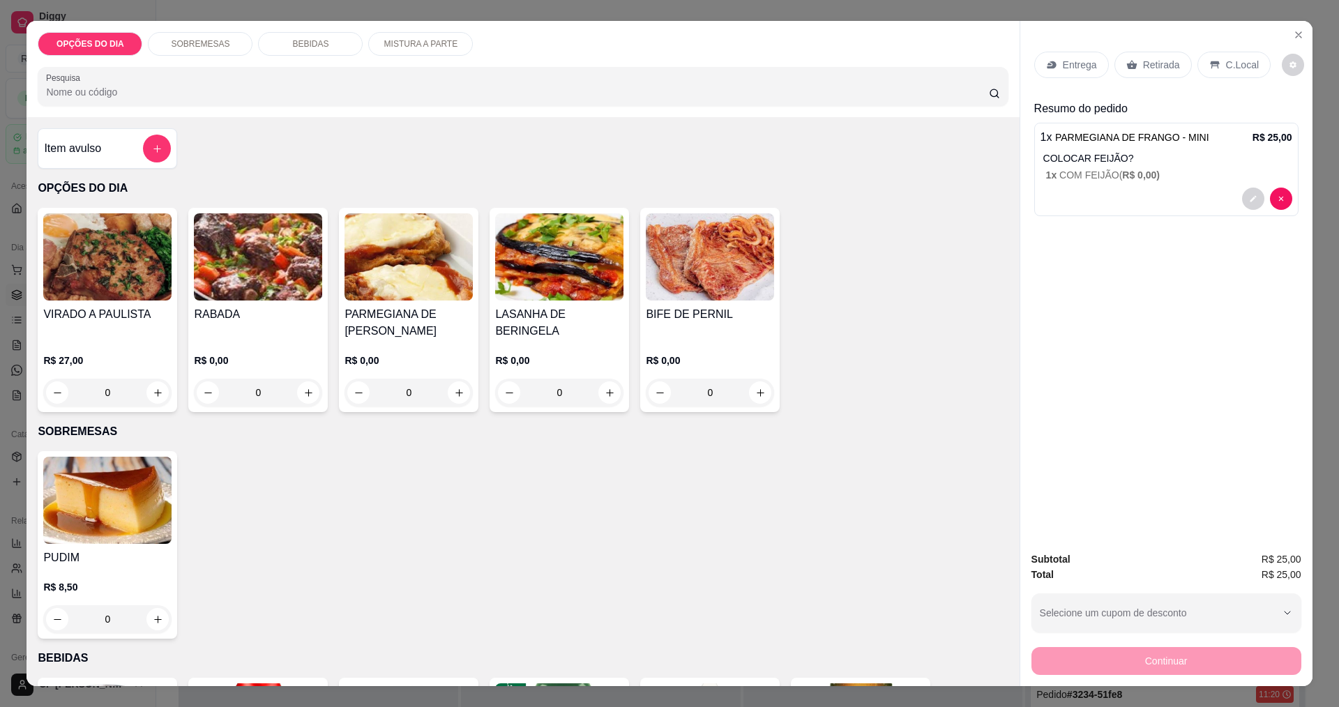
click at [647, 75] on div "Entrega" at bounding box center [1072, 65] width 75 height 27
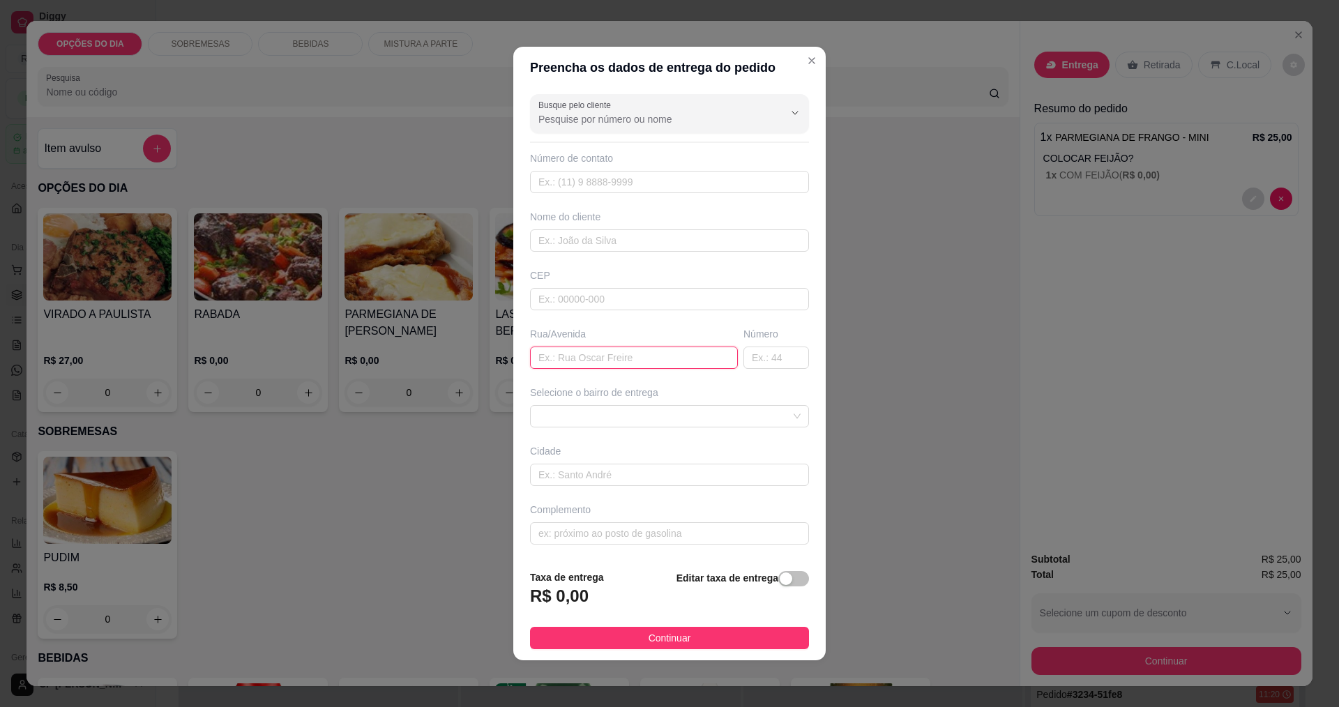
click at [615, 353] on input "text" at bounding box center [634, 358] width 208 height 22
type input "praca aquilo"
type input "16"
click at [617, 355] on input "praca aquilo" at bounding box center [634, 358] width 208 height 22
type input "p"
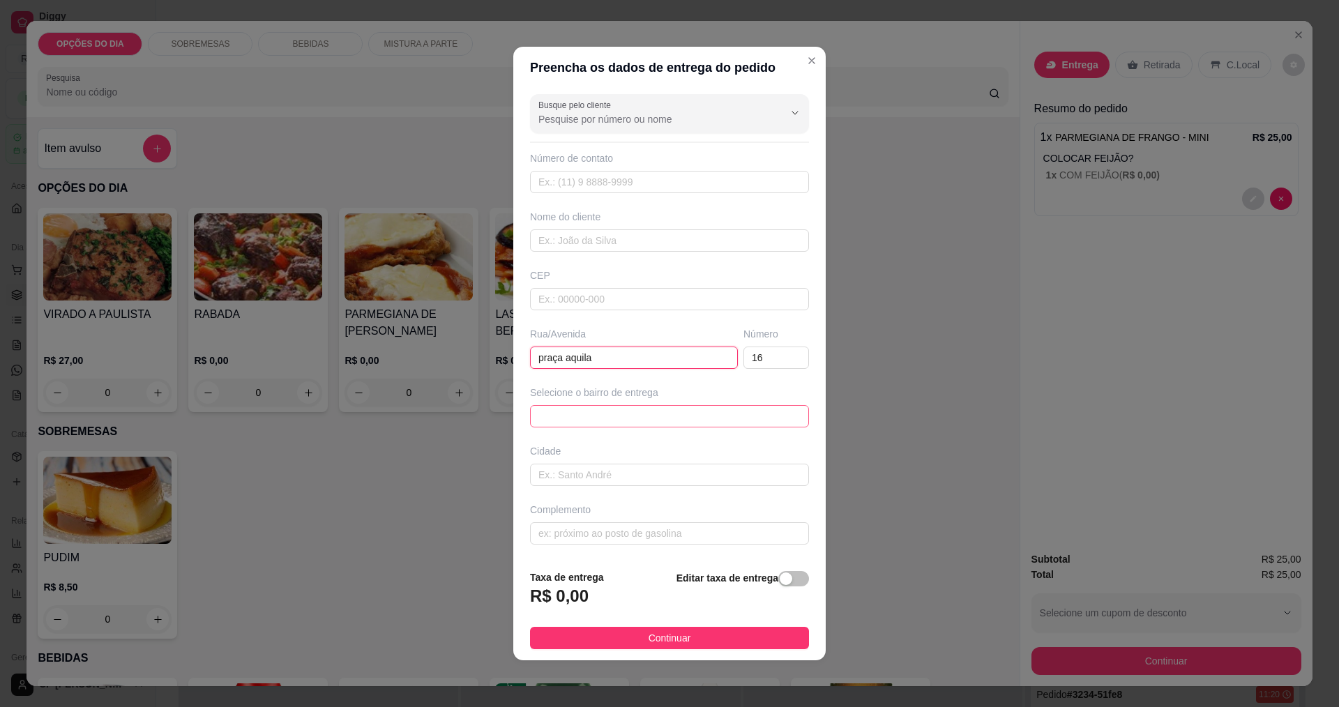
click at [601, 410] on span at bounding box center [670, 416] width 262 height 21
type input "praça aquila"
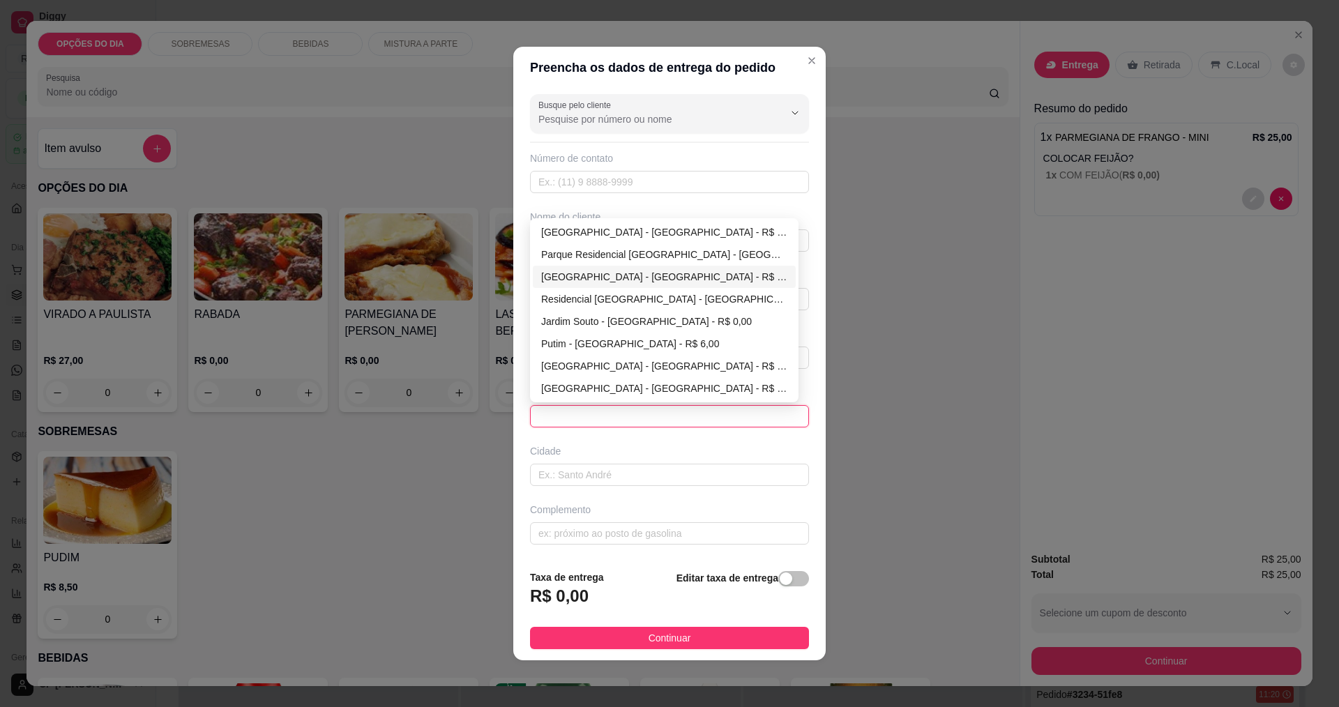
click at [599, 280] on div "[GEOGRAPHIC_DATA] - [GEOGRAPHIC_DATA] - R$ 0,00" at bounding box center [664, 276] width 246 height 15
type input "[GEOGRAPHIC_DATA]"
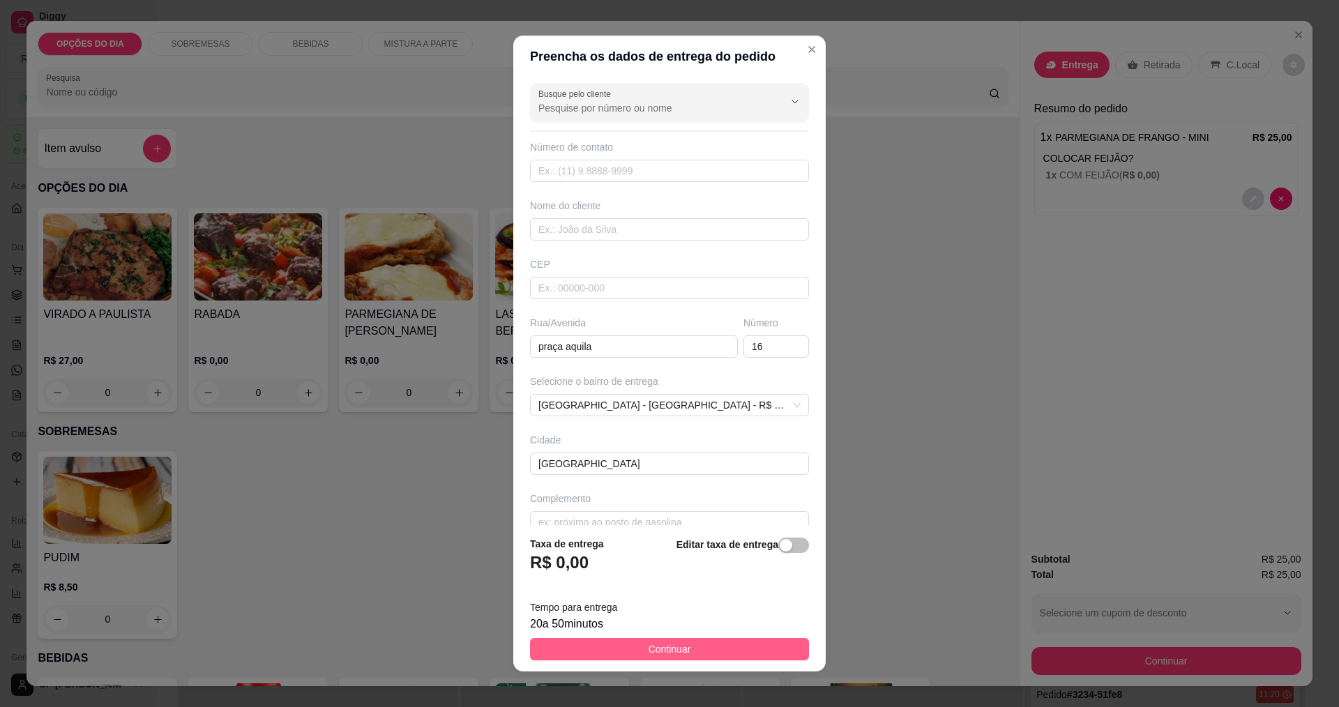
click at [647, 649] on button "Continuar" at bounding box center [669, 649] width 279 height 22
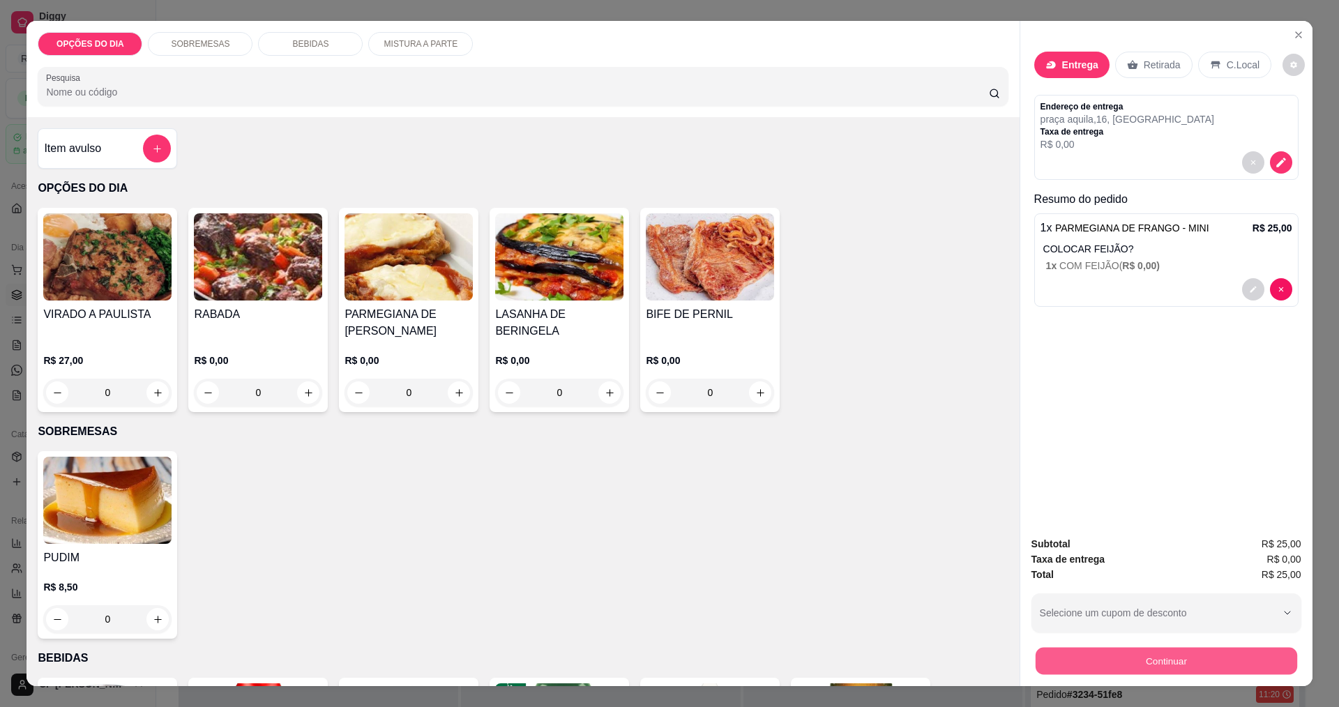
click at [647, 652] on button "Continuar" at bounding box center [1166, 660] width 262 height 27
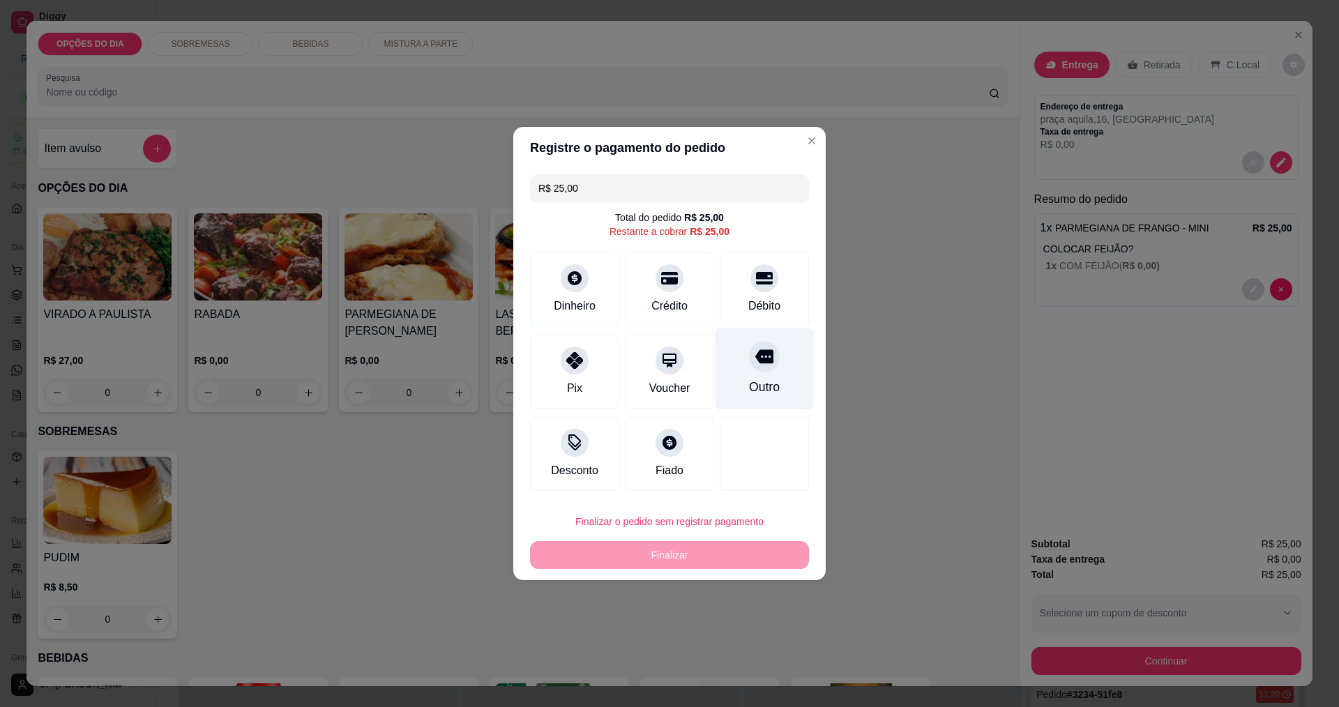
click at [647, 359] on icon at bounding box center [764, 357] width 18 height 14
type input "R$ 0,00"
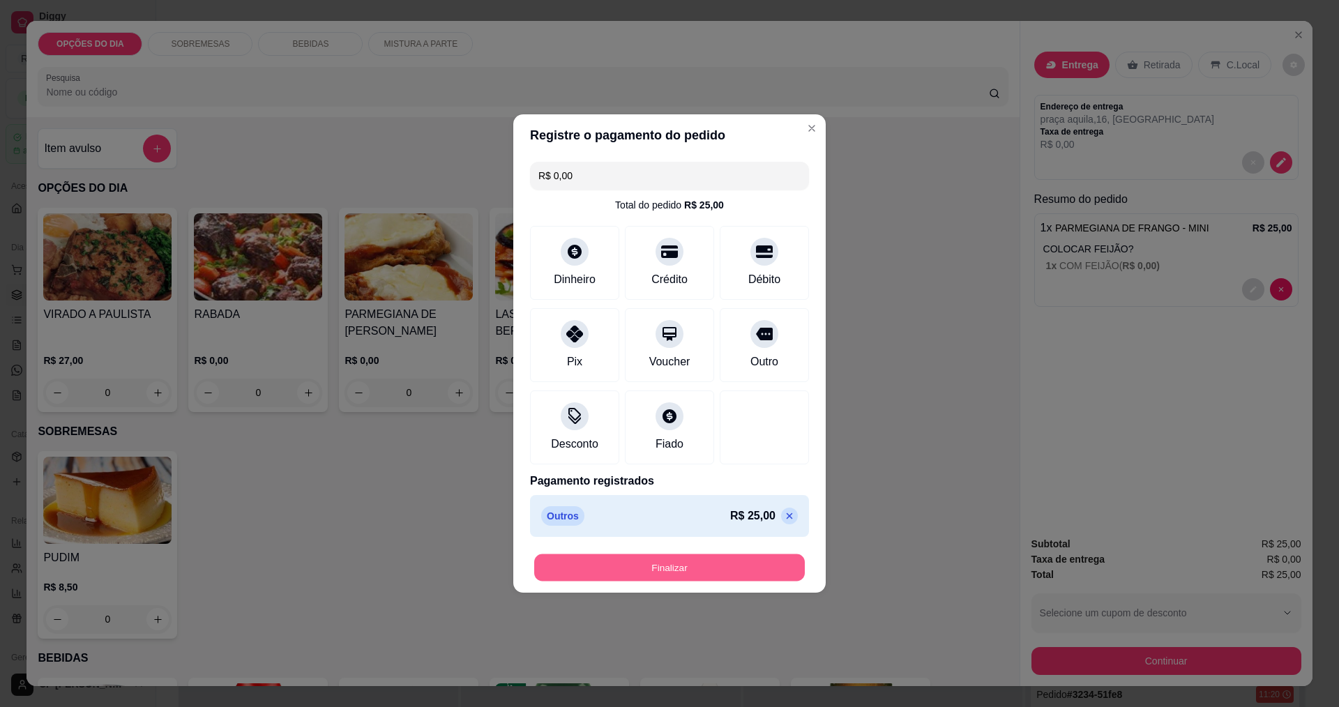
click at [647, 569] on button "Finalizar" at bounding box center [669, 568] width 271 height 27
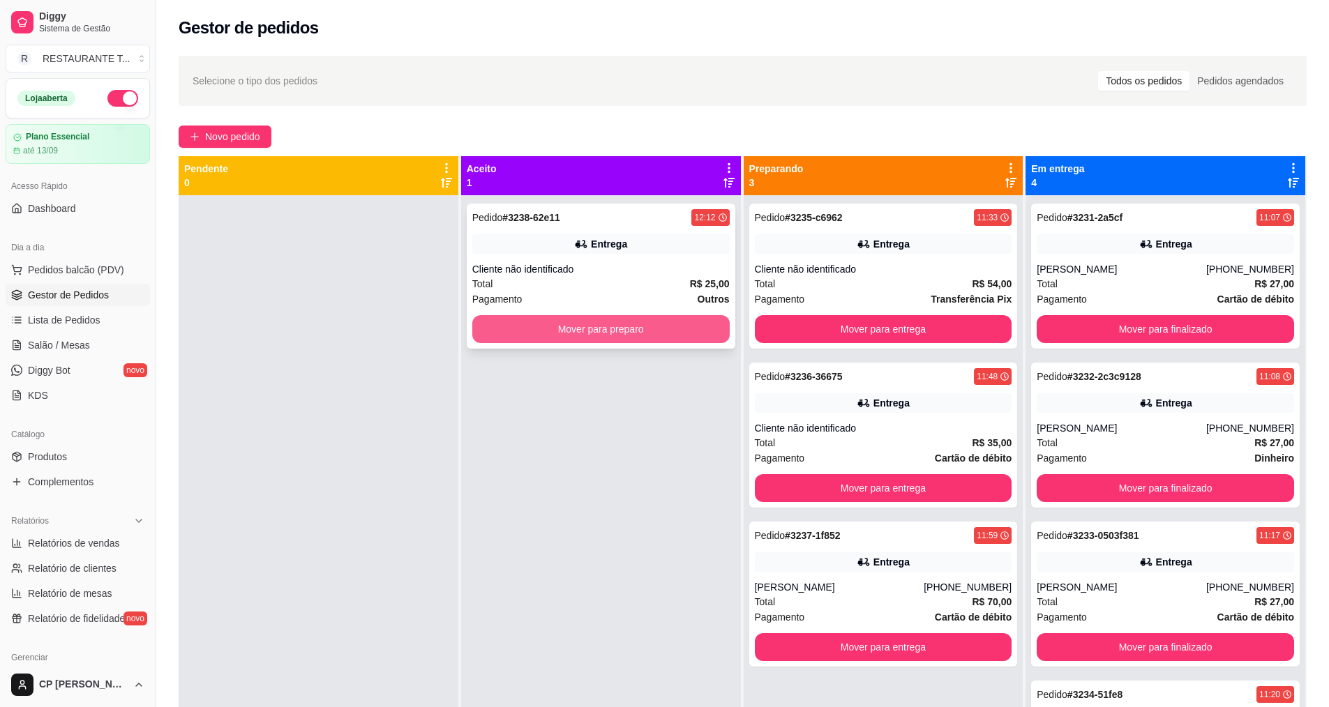
click at [647, 339] on button "Mover para preparo" at bounding box center [600, 329] width 257 height 28
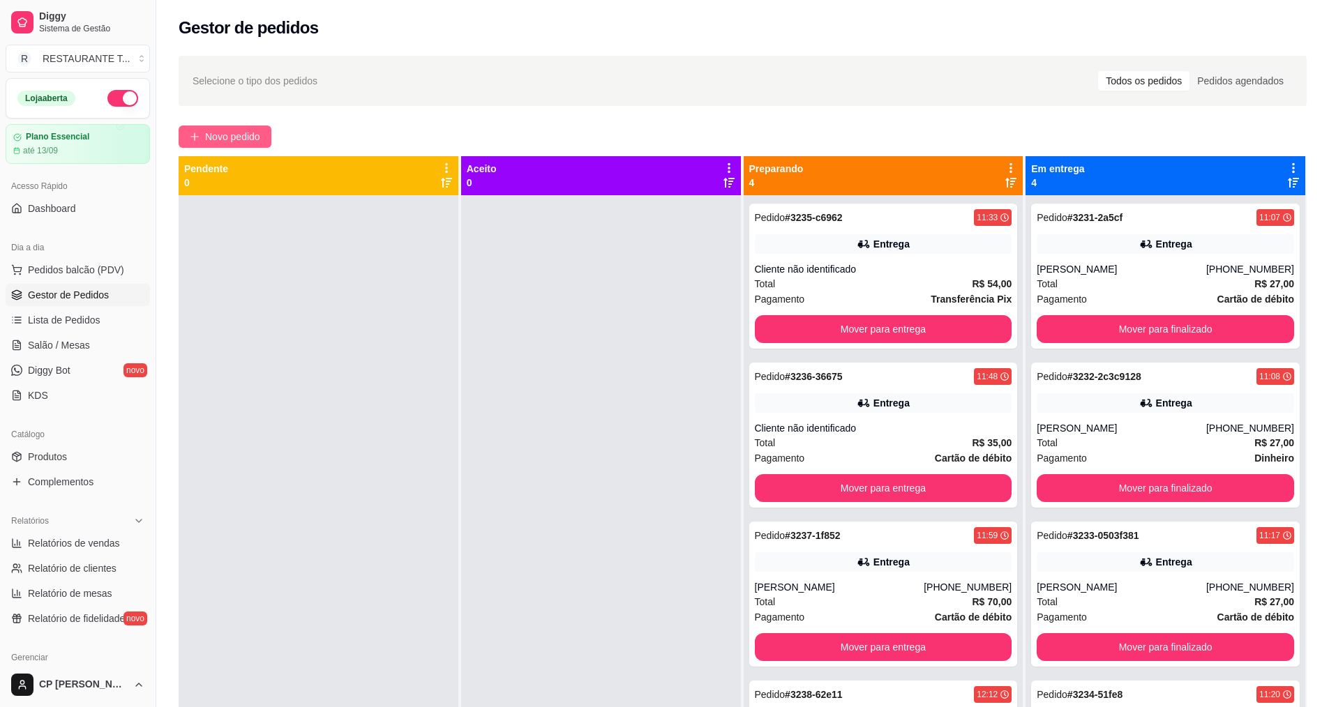
click at [220, 130] on span "Novo pedido" at bounding box center [232, 136] width 55 height 15
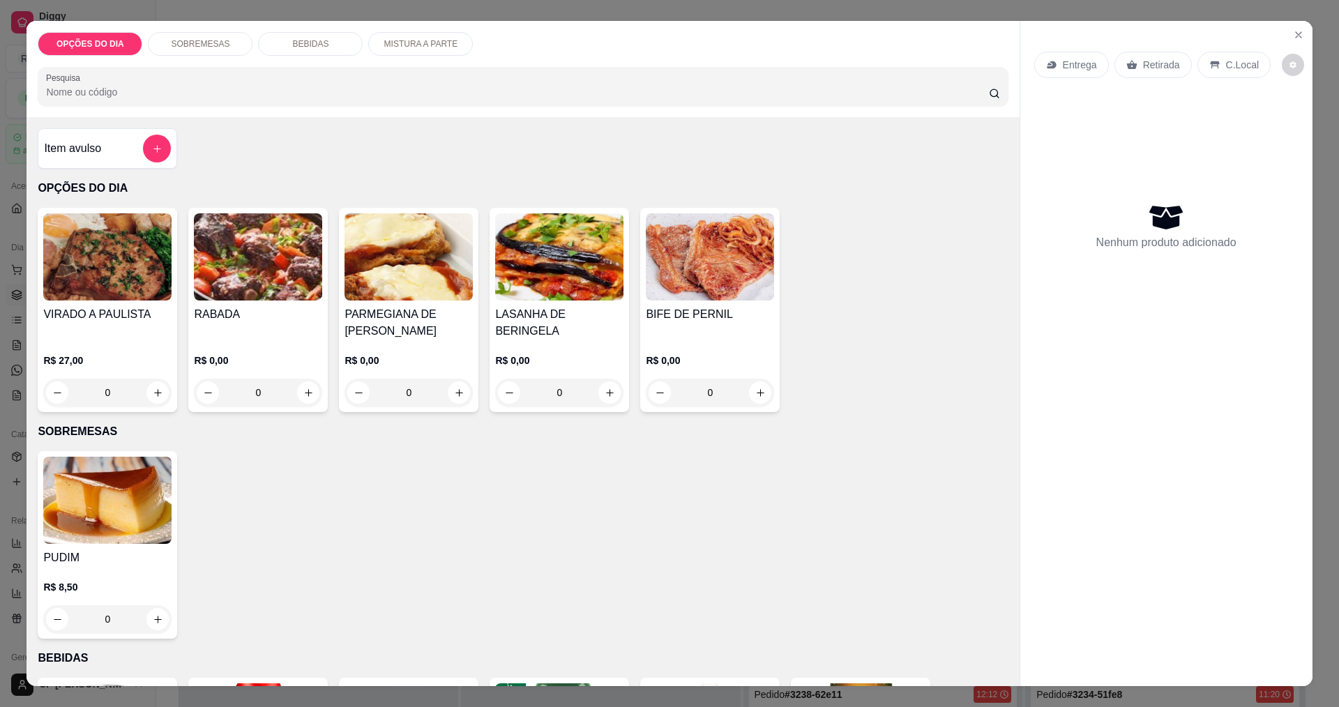
click at [151, 394] on div "0" at bounding box center [107, 393] width 128 height 28
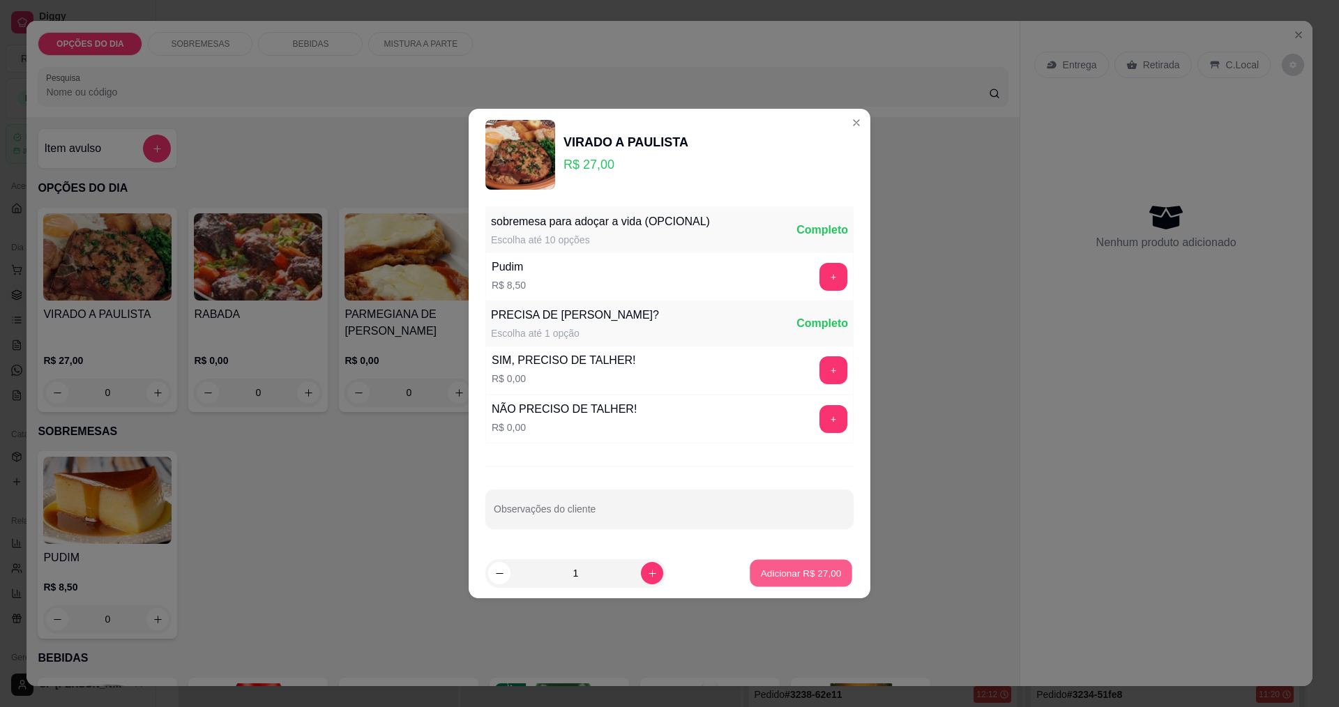
click at [647, 572] on p "Adicionar R$ 27,00" at bounding box center [801, 572] width 81 height 13
type input "1"
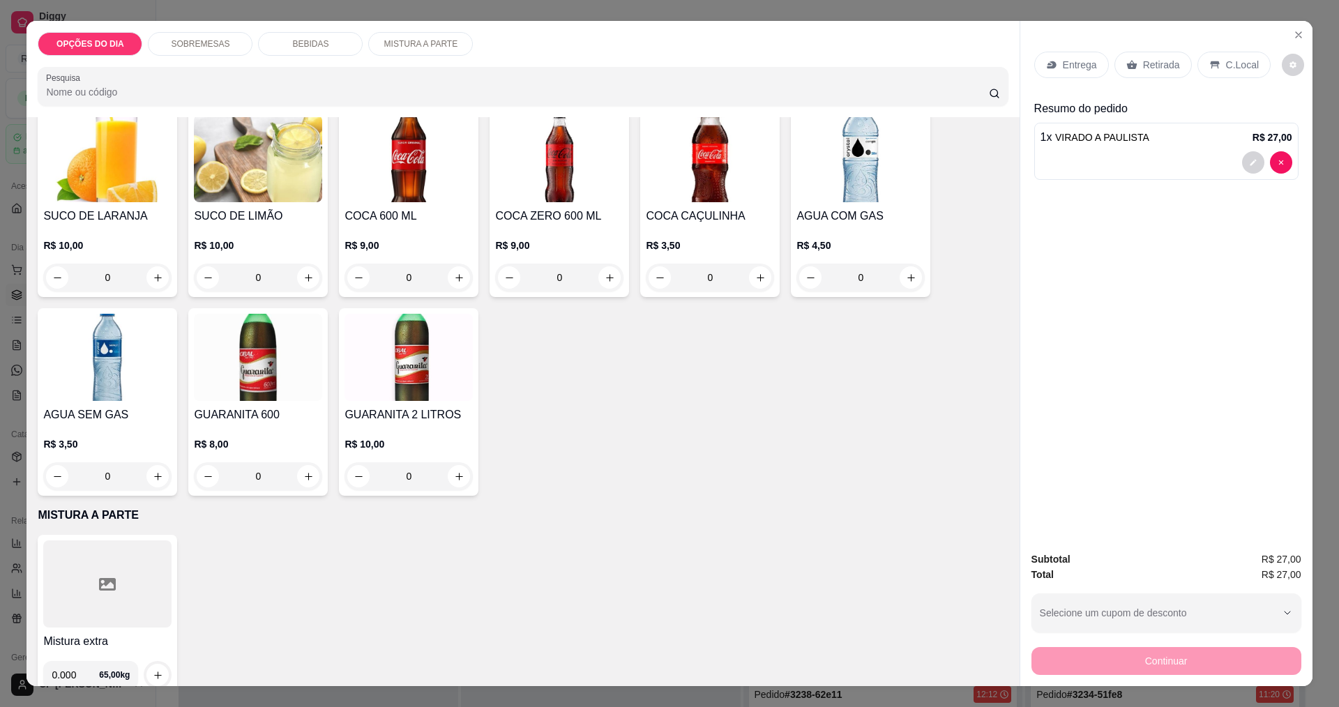
scroll to position [419, 0]
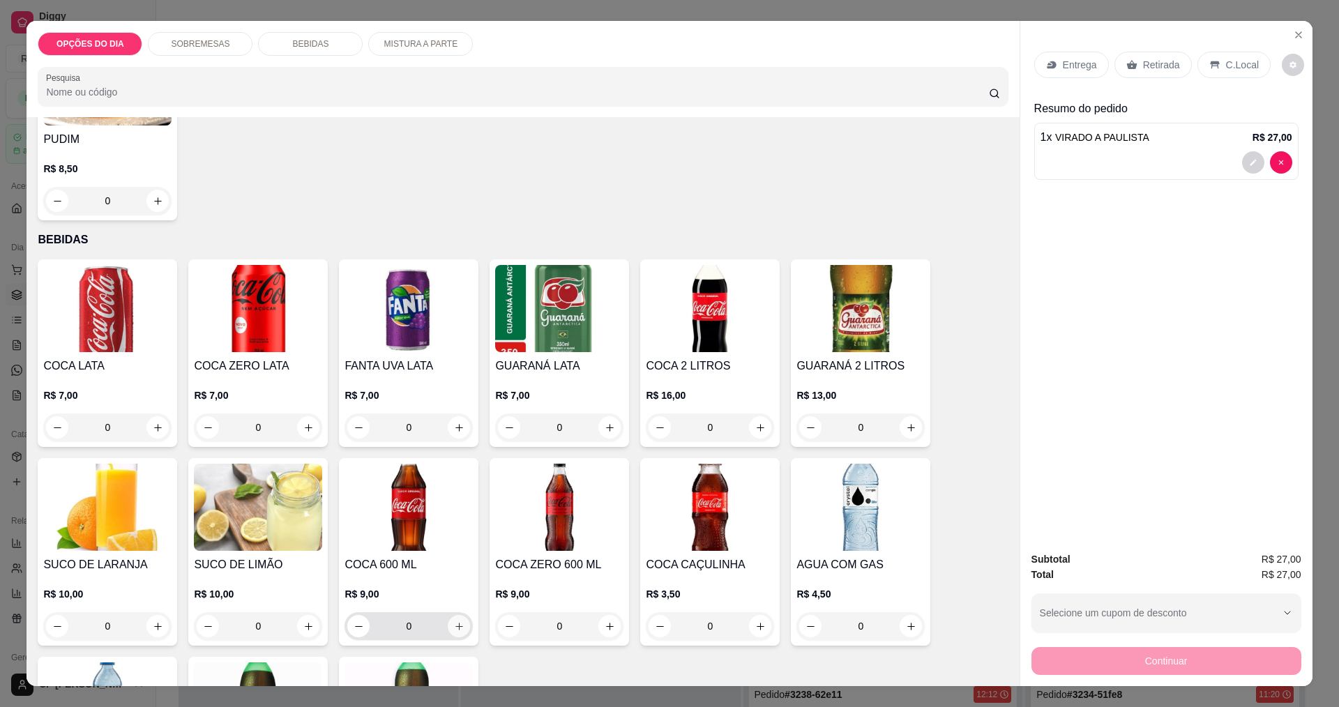
click at [467, 630] on div "0" at bounding box center [409, 626] width 128 height 28
click at [454, 627] on icon "increase-product-quantity" at bounding box center [459, 627] width 10 height 10
type input "1"
click at [647, 66] on p "Entrega" at bounding box center [1080, 65] width 34 height 14
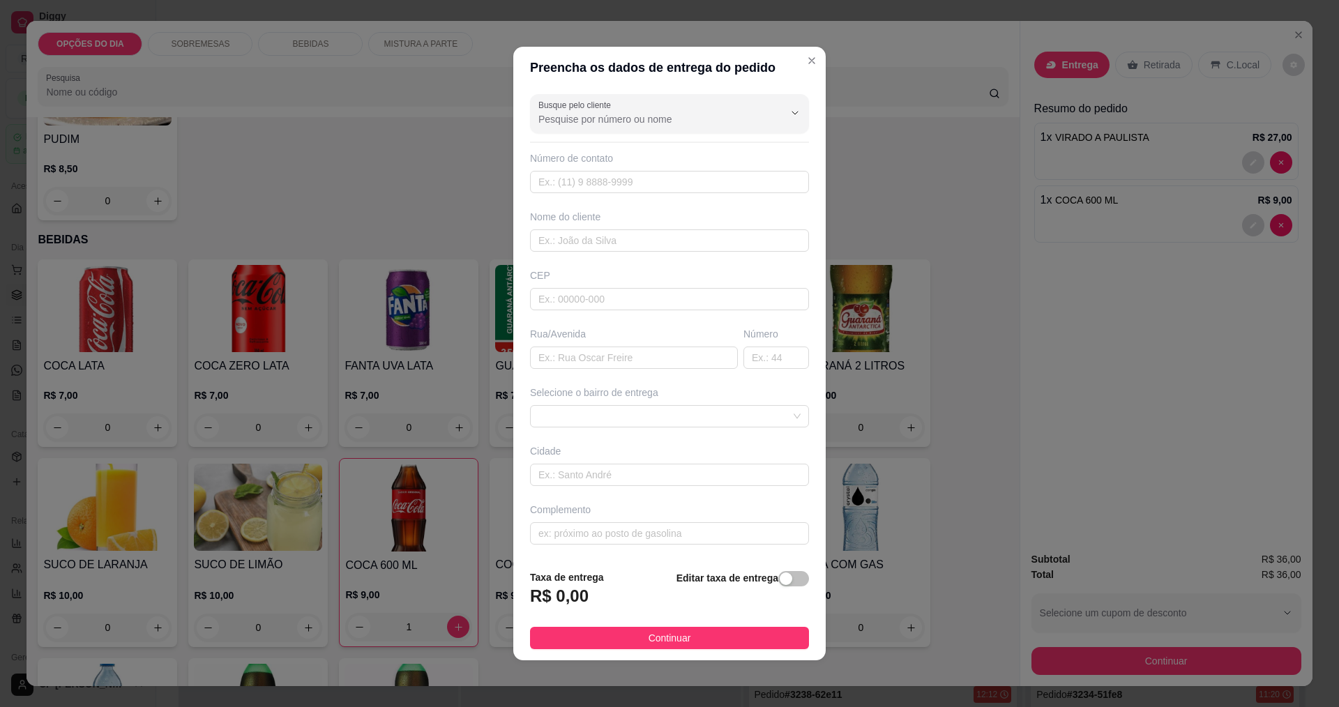
click at [563, 372] on div "Busque pelo cliente Número de contato Nome do cliente CEP Rua/[GEOGRAPHIC_DATA]…" at bounding box center [669, 324] width 313 height 470
click at [598, 359] on input "text" at bounding box center [634, 358] width 208 height 22
type input "[PERSON_NAME]"
click at [589, 419] on span at bounding box center [670, 416] width 262 height 21
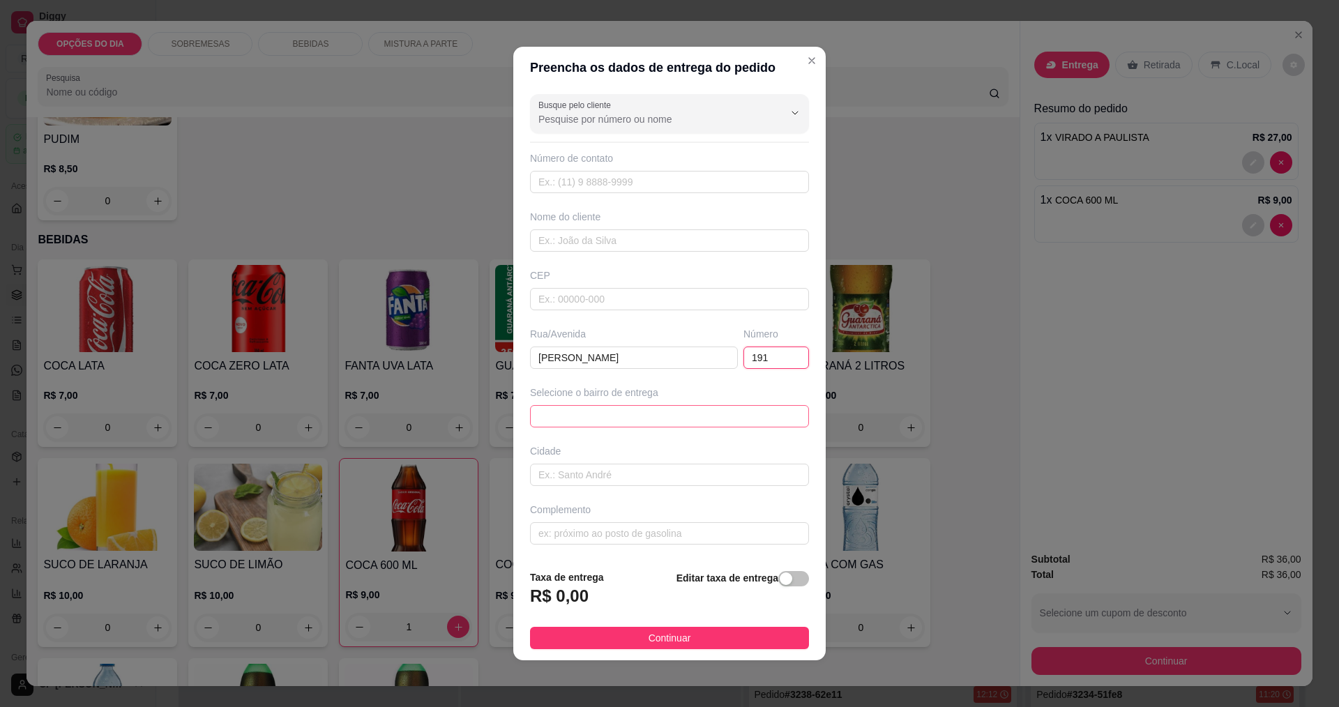
type input "191"
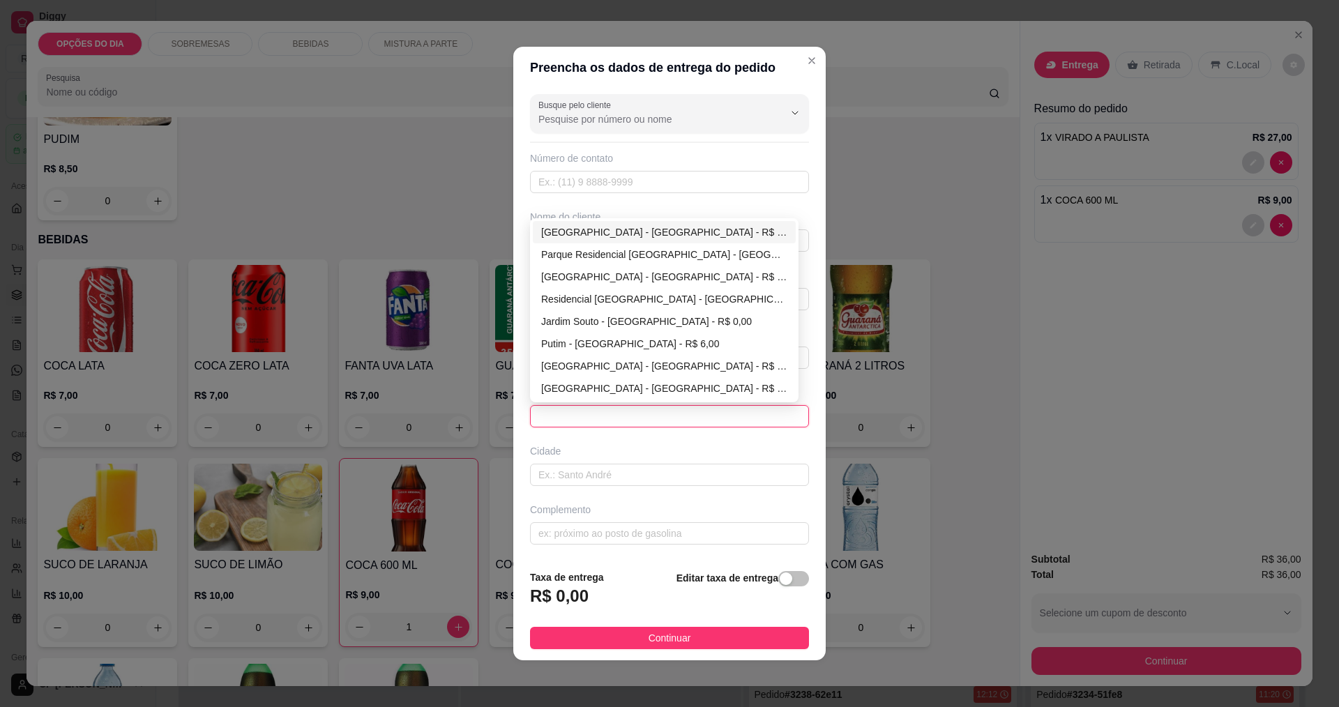
click at [617, 420] on span at bounding box center [670, 416] width 262 height 21
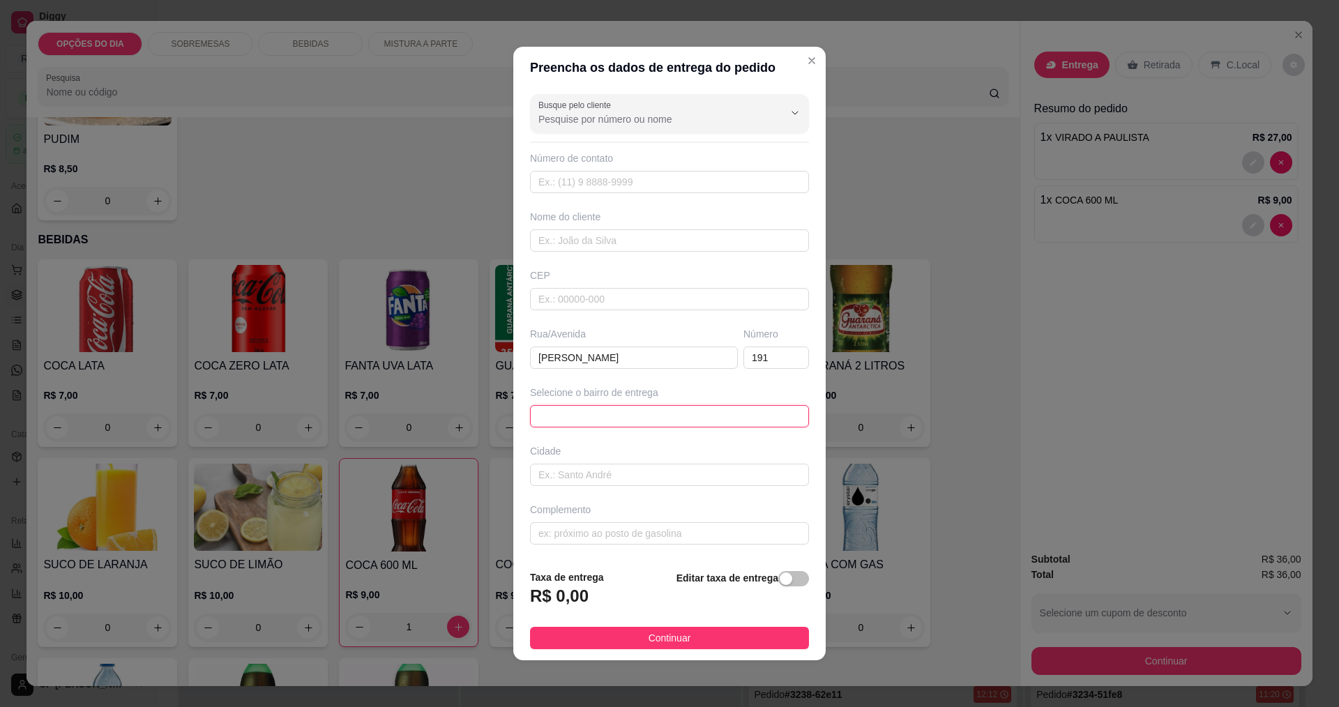
click at [647, 419] on span at bounding box center [670, 416] width 262 height 21
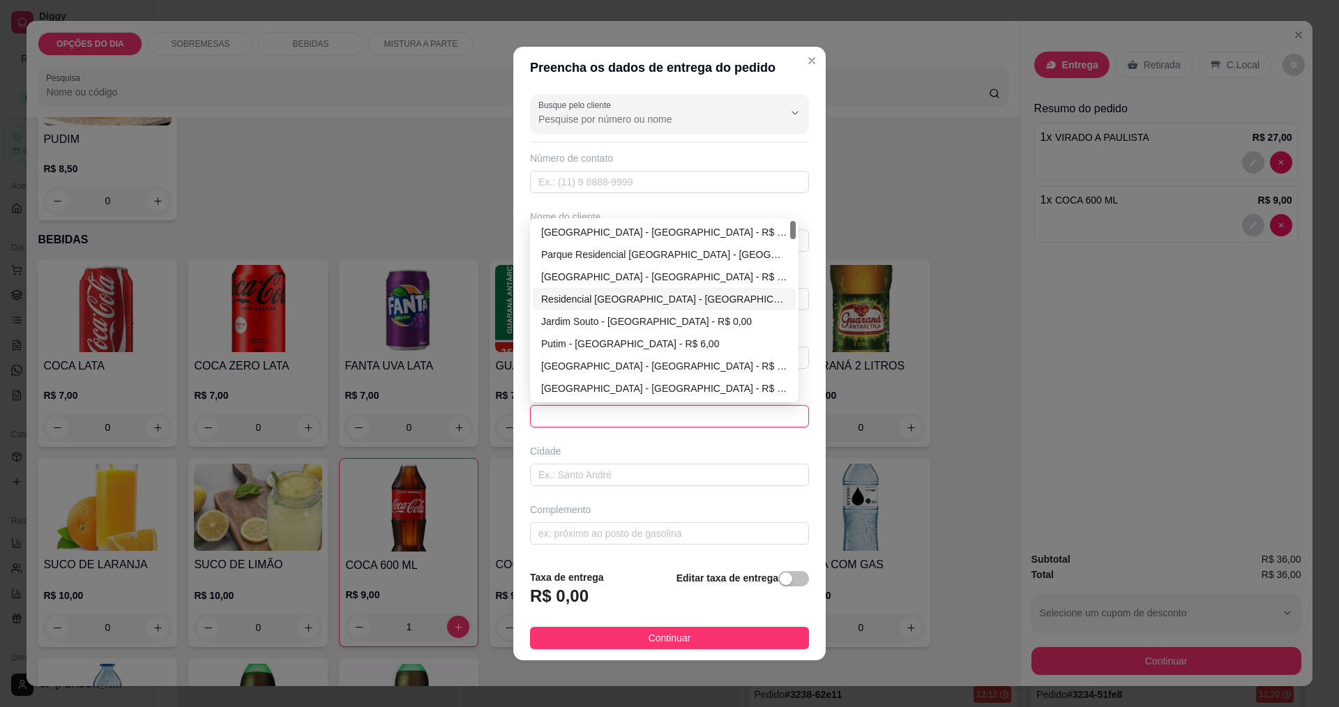
click at [585, 296] on div "Residencial [GEOGRAPHIC_DATA] - [GEOGRAPHIC_DATA] - R$ 0,00" at bounding box center [664, 299] width 246 height 15
type input "[GEOGRAPHIC_DATA]"
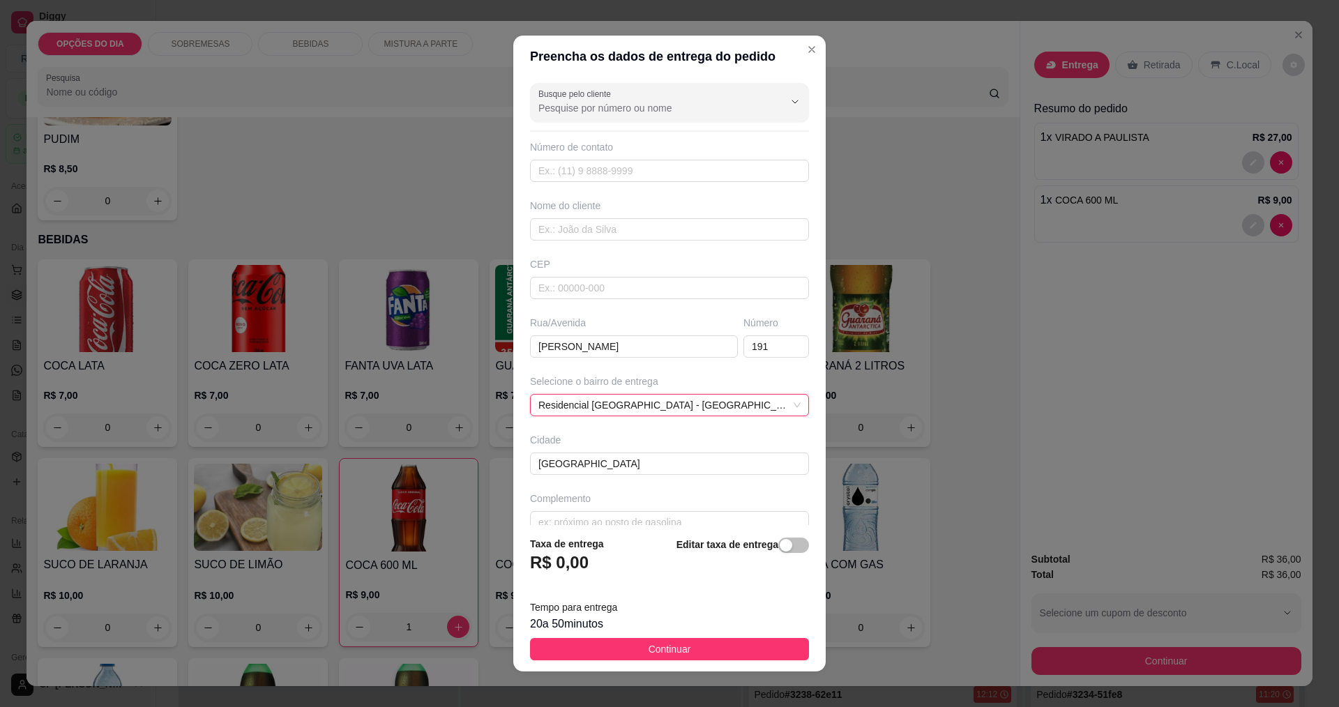
drag, startPoint x: 630, startPoint y: 652, endPoint x: 635, endPoint y: 658, distance: 7.9
click at [631, 652] on button "Continuar" at bounding box center [669, 649] width 279 height 22
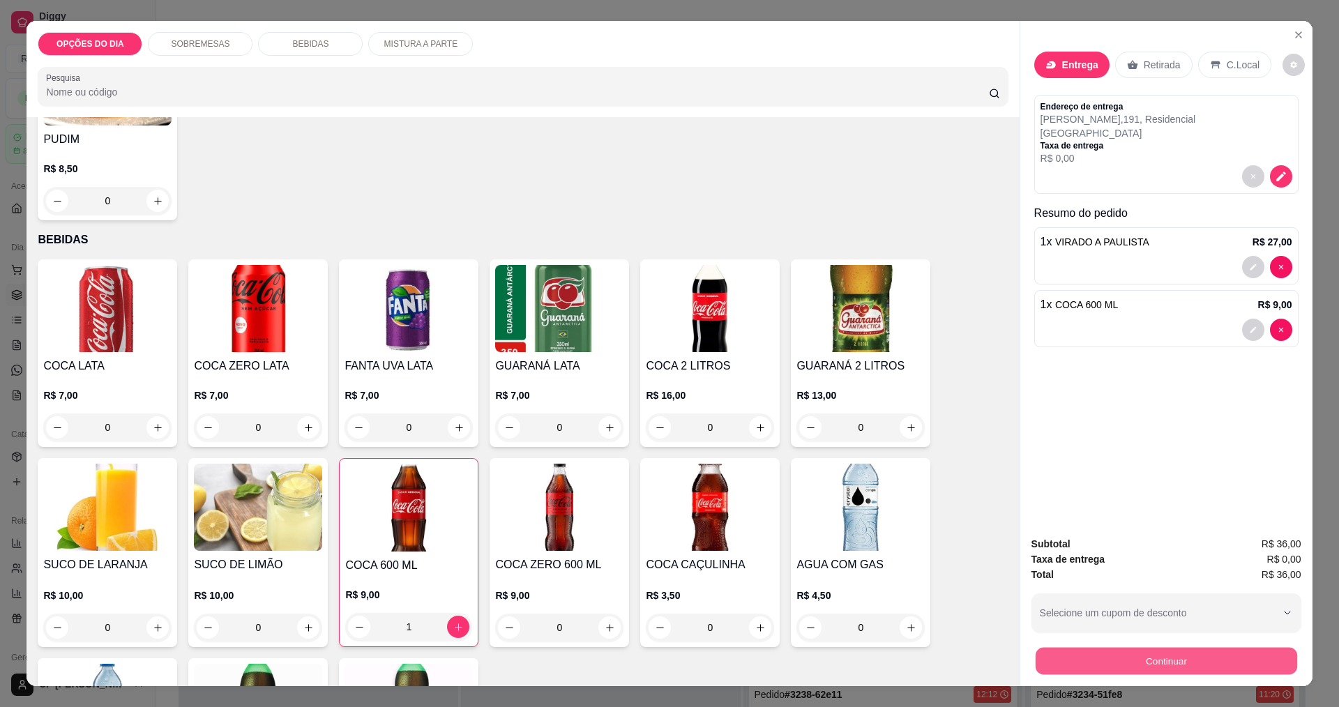
click at [647, 669] on button "Continuar" at bounding box center [1166, 660] width 262 height 27
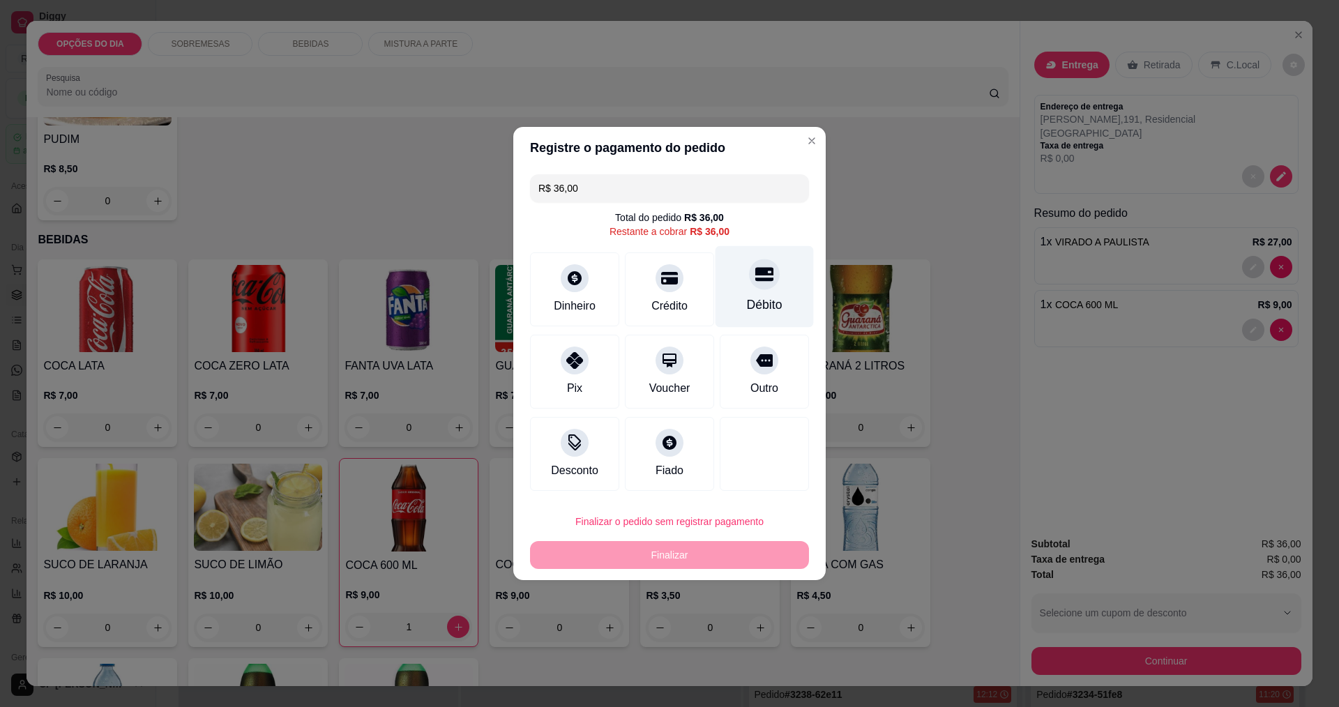
click at [647, 289] on div at bounding box center [764, 274] width 31 height 31
type input "R$ 0,00"
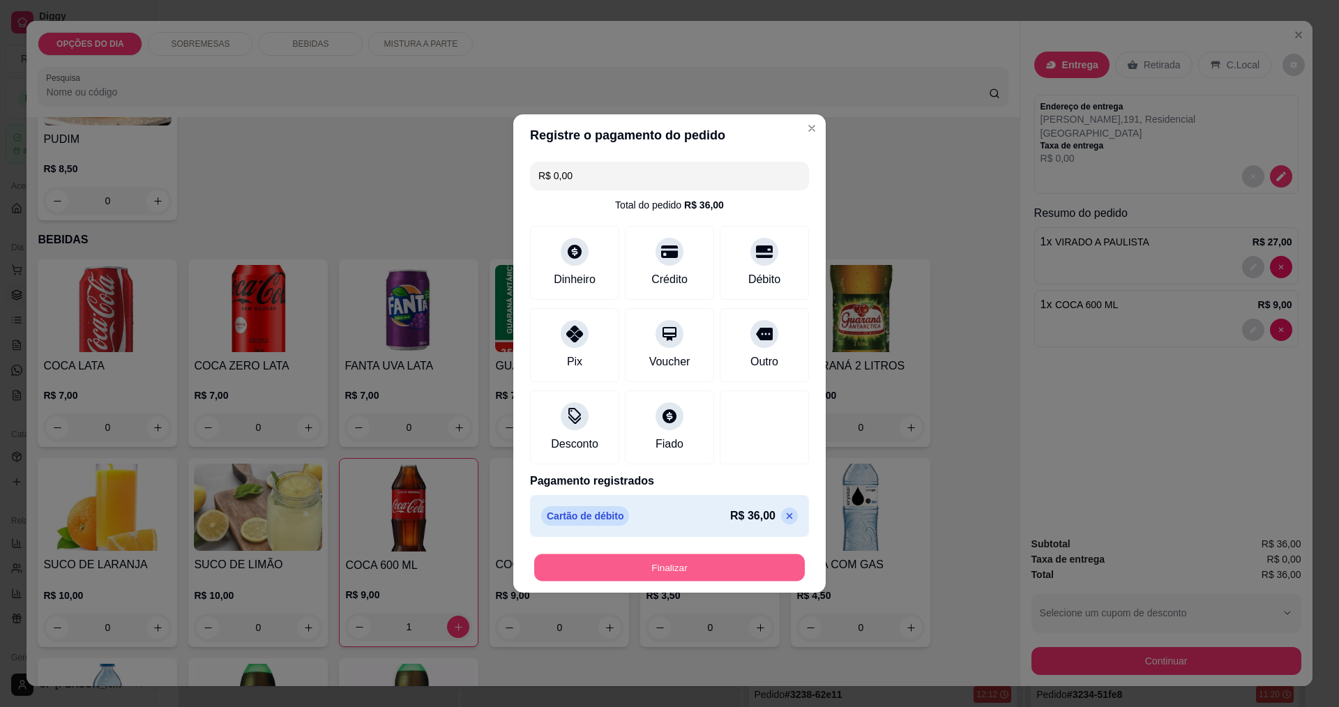
click at [647, 571] on button "Finalizar" at bounding box center [669, 568] width 271 height 27
type input "0"
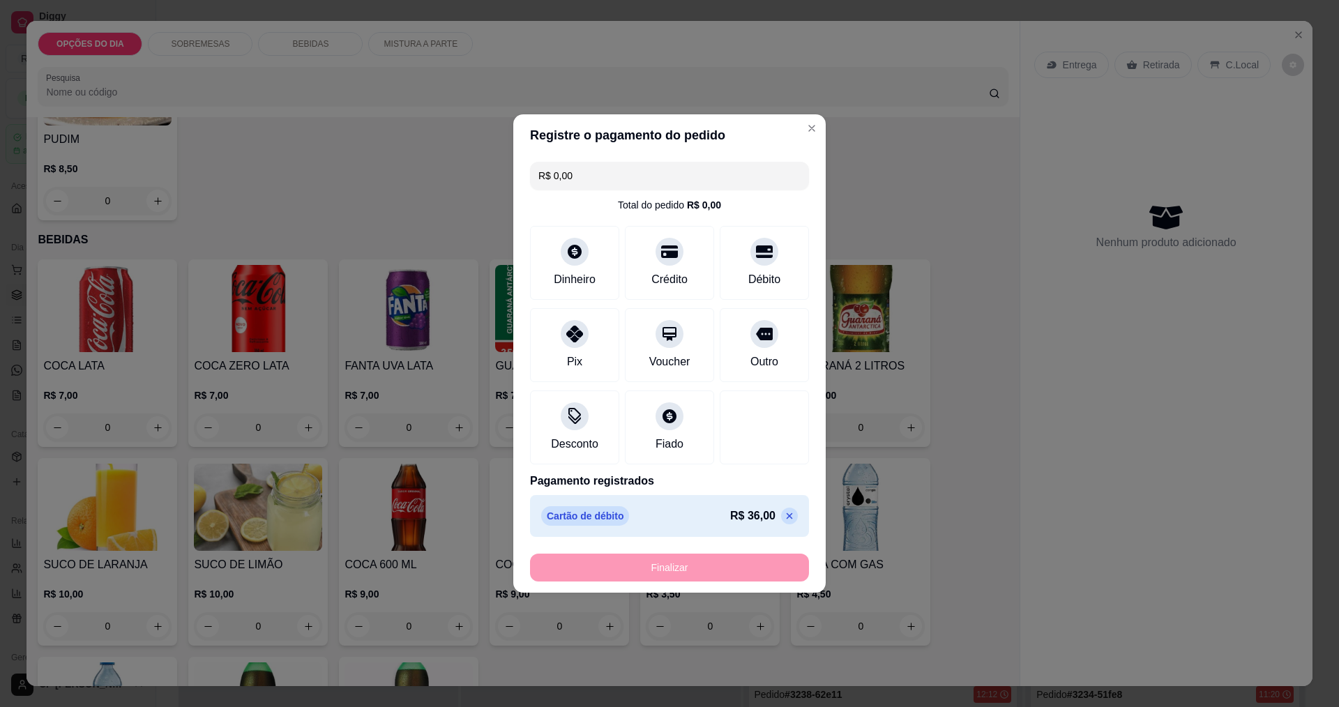
type input "-R$ 36,00"
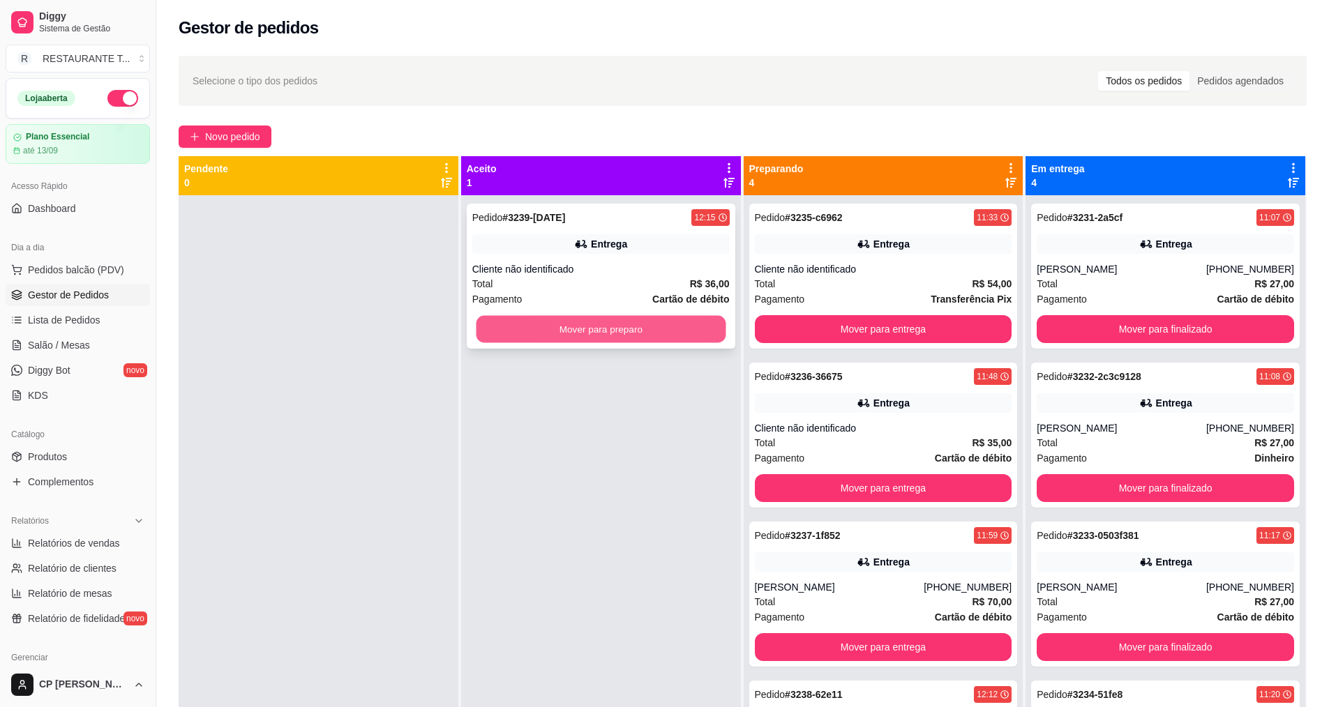
click at [629, 329] on button "Mover para preparo" at bounding box center [601, 329] width 250 height 27
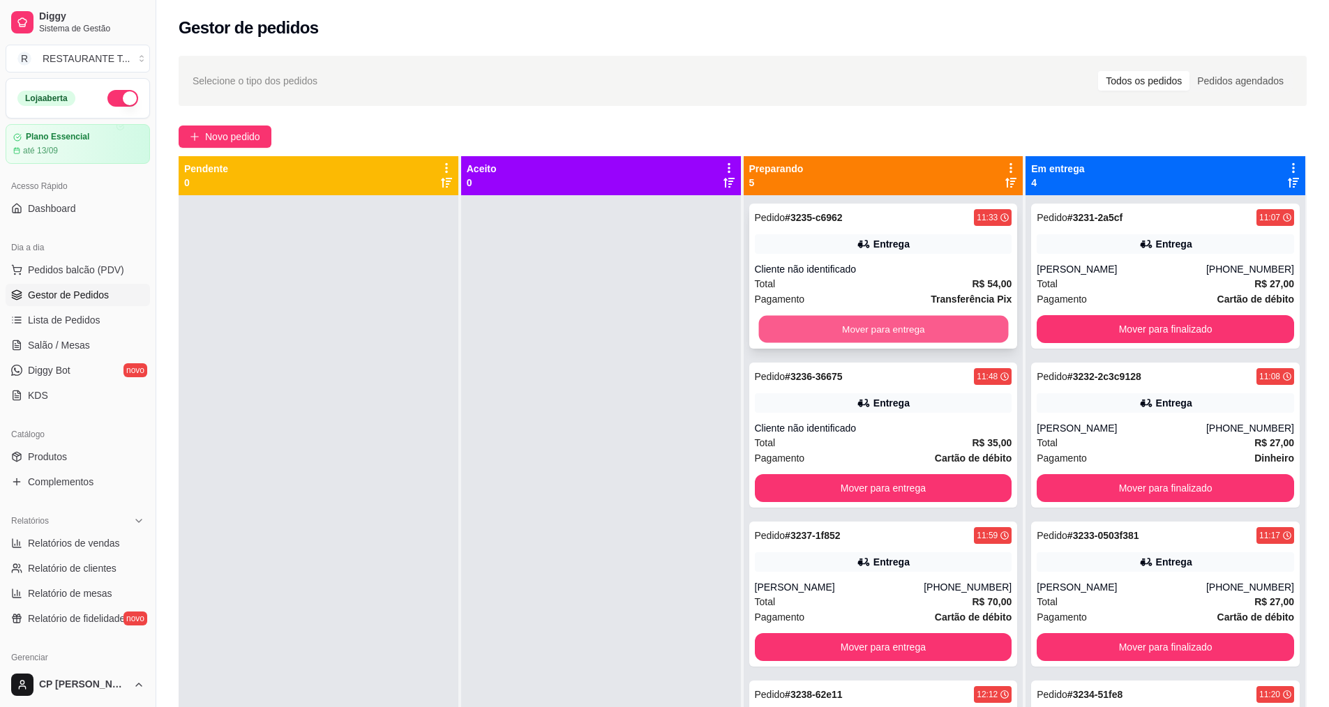
click at [647, 336] on button "Mover para entrega" at bounding box center [883, 329] width 250 height 27
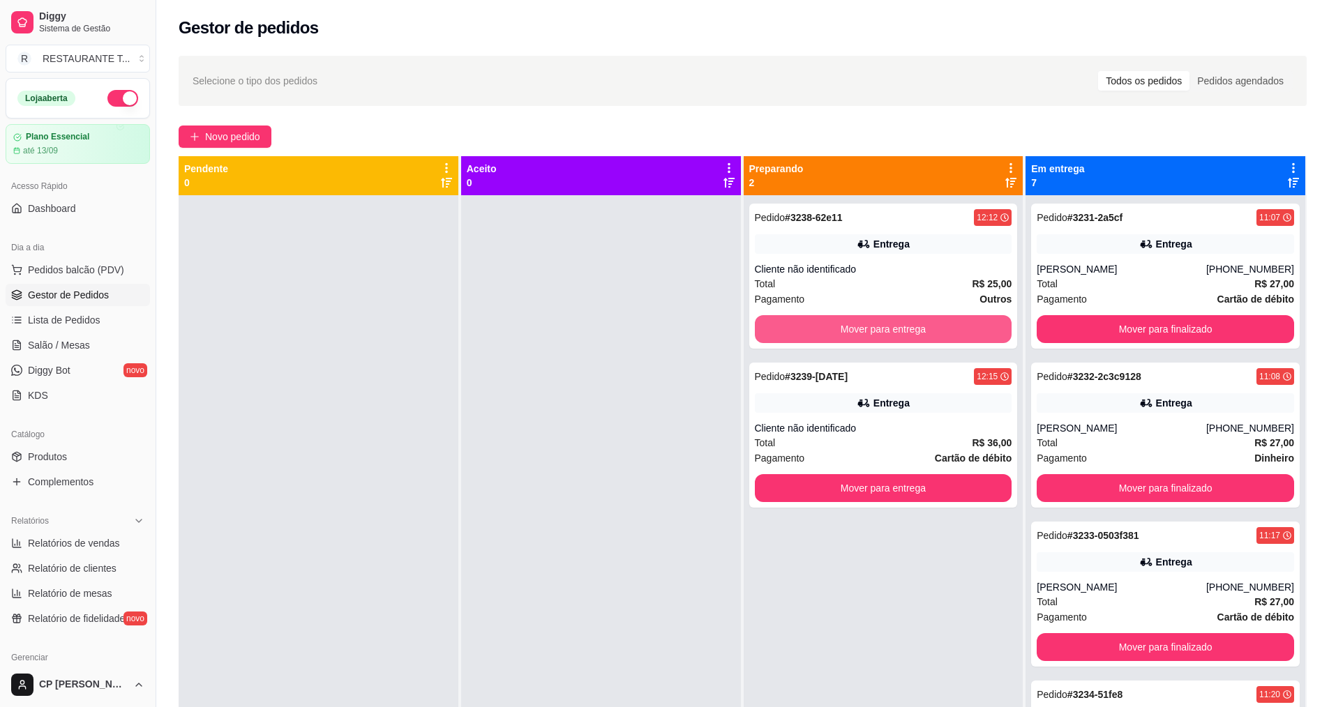
click at [647, 336] on button "Mover para entrega" at bounding box center [883, 329] width 257 height 28
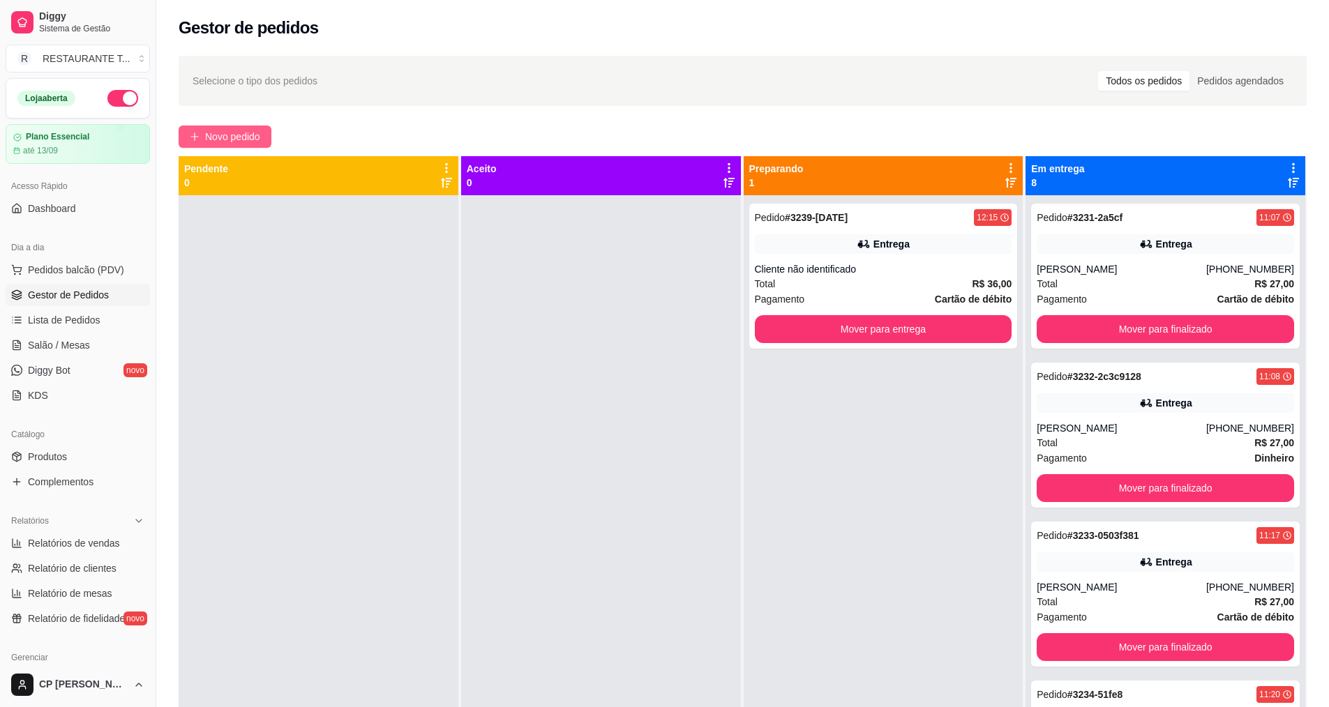
click at [241, 138] on span "Novo pedido" at bounding box center [232, 136] width 55 height 15
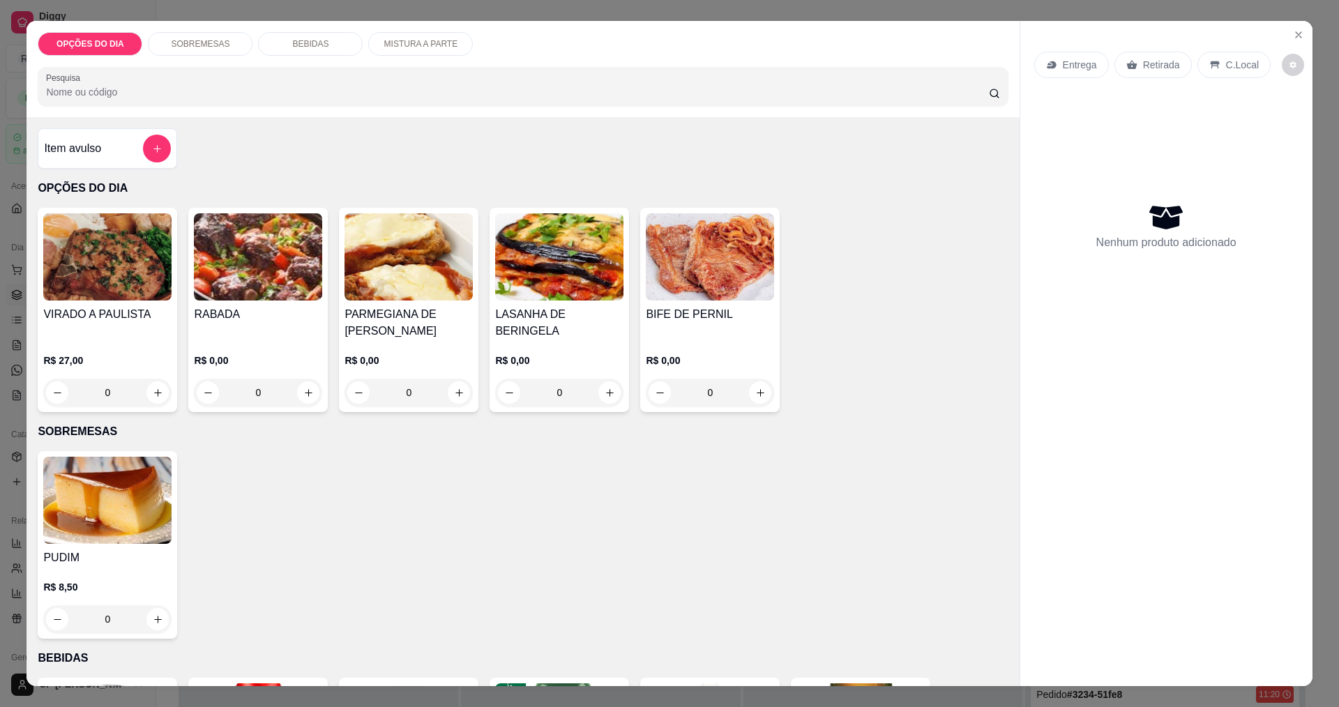
click at [450, 396] on div "0" at bounding box center [409, 393] width 128 height 28
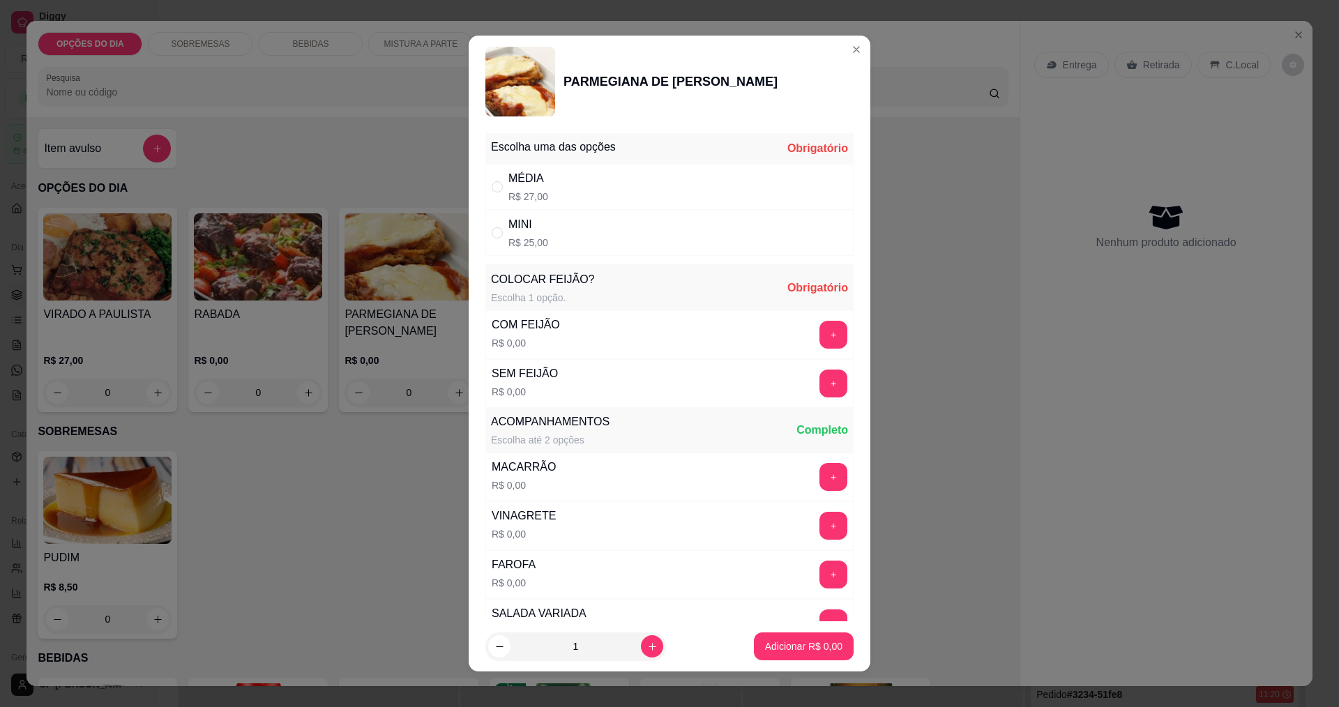
click at [501, 188] on div "" at bounding box center [500, 186] width 17 height 15
radio input "true"
click at [647, 331] on button "+" at bounding box center [834, 335] width 28 height 28
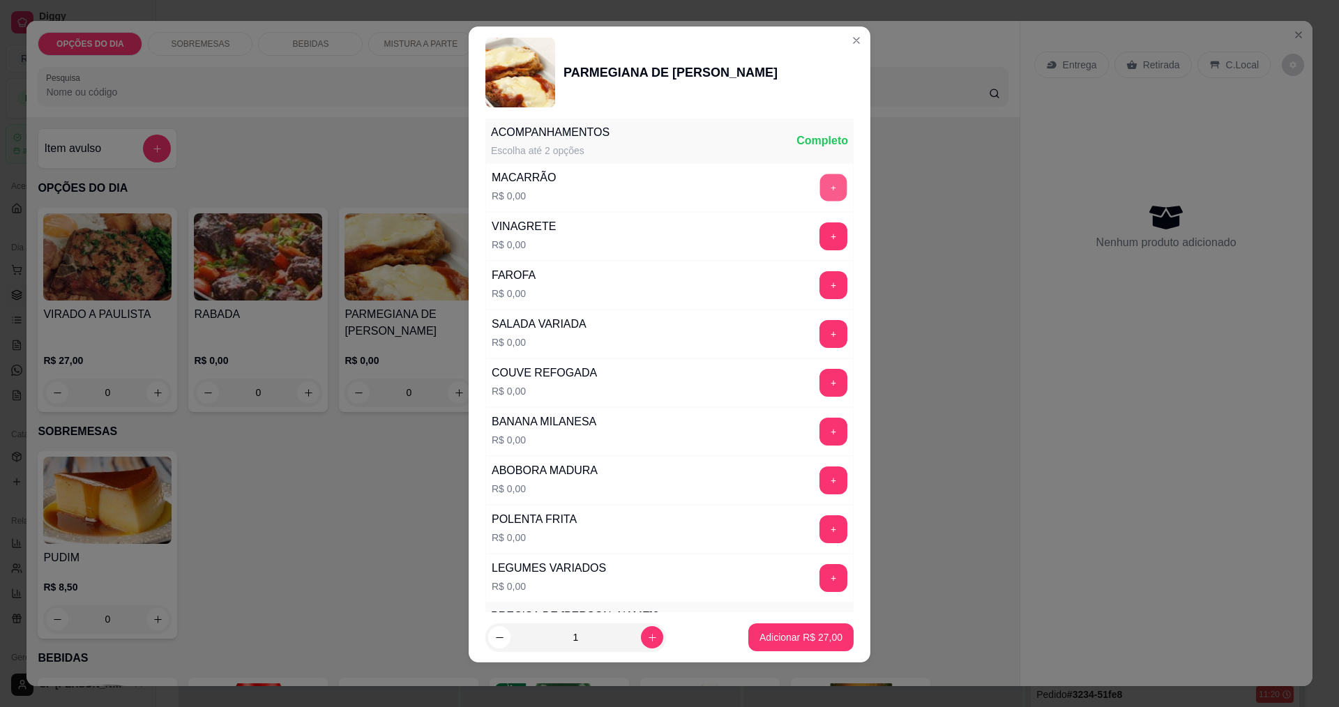
click at [647, 189] on button "+" at bounding box center [833, 187] width 27 height 27
click at [647, 529] on button "+" at bounding box center [833, 529] width 27 height 27
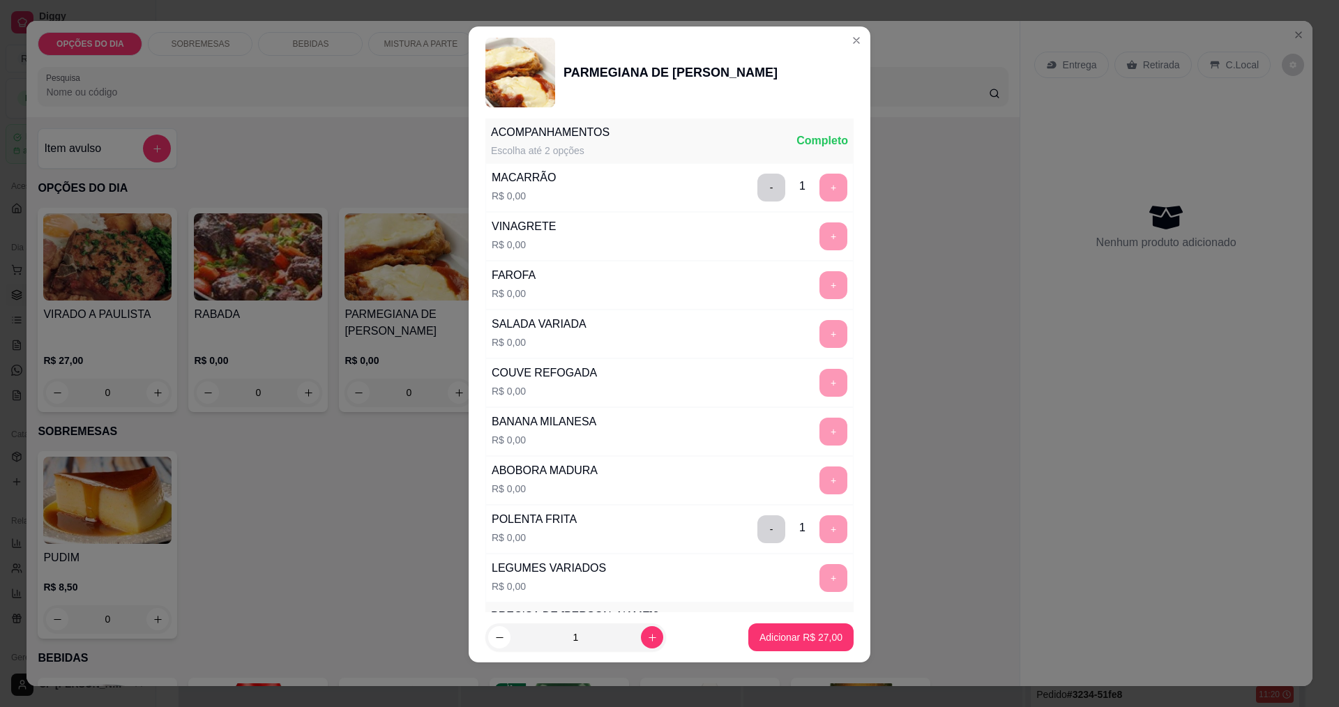
scroll to position [610, 0]
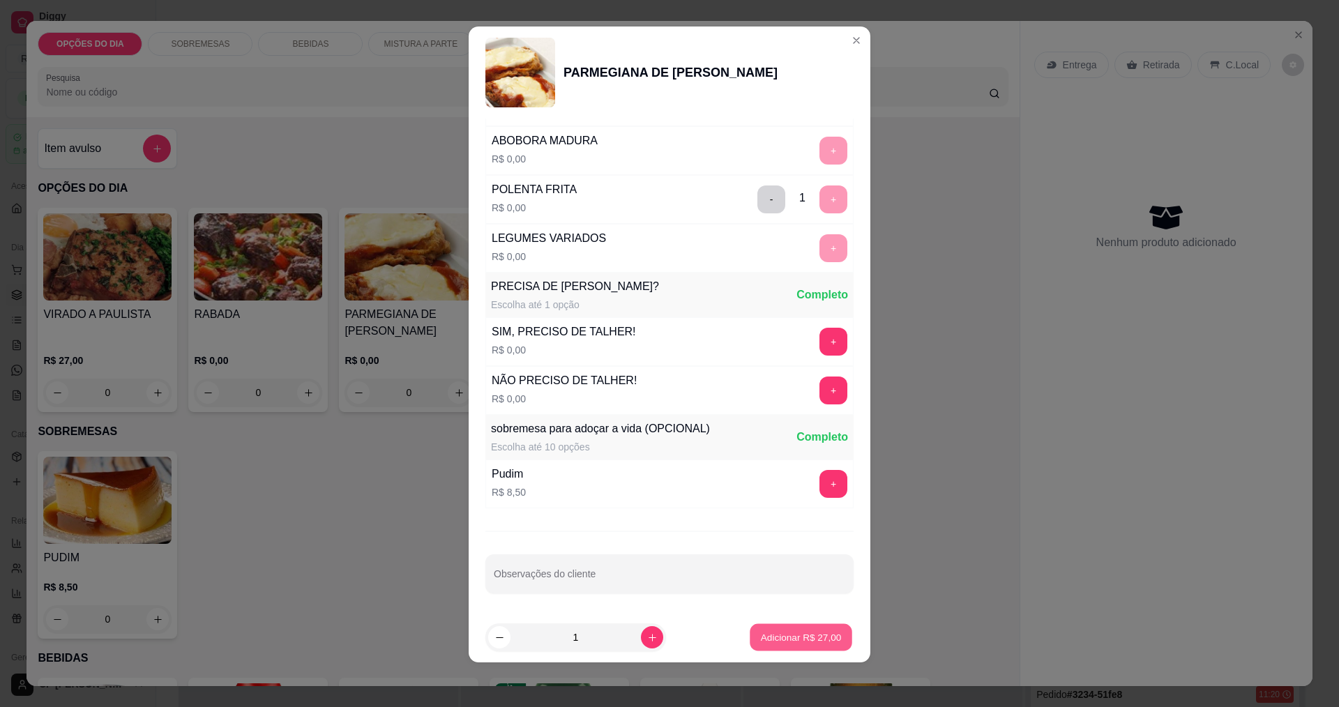
click at [647, 645] on button "Adicionar R$ 27,00" at bounding box center [801, 637] width 103 height 27
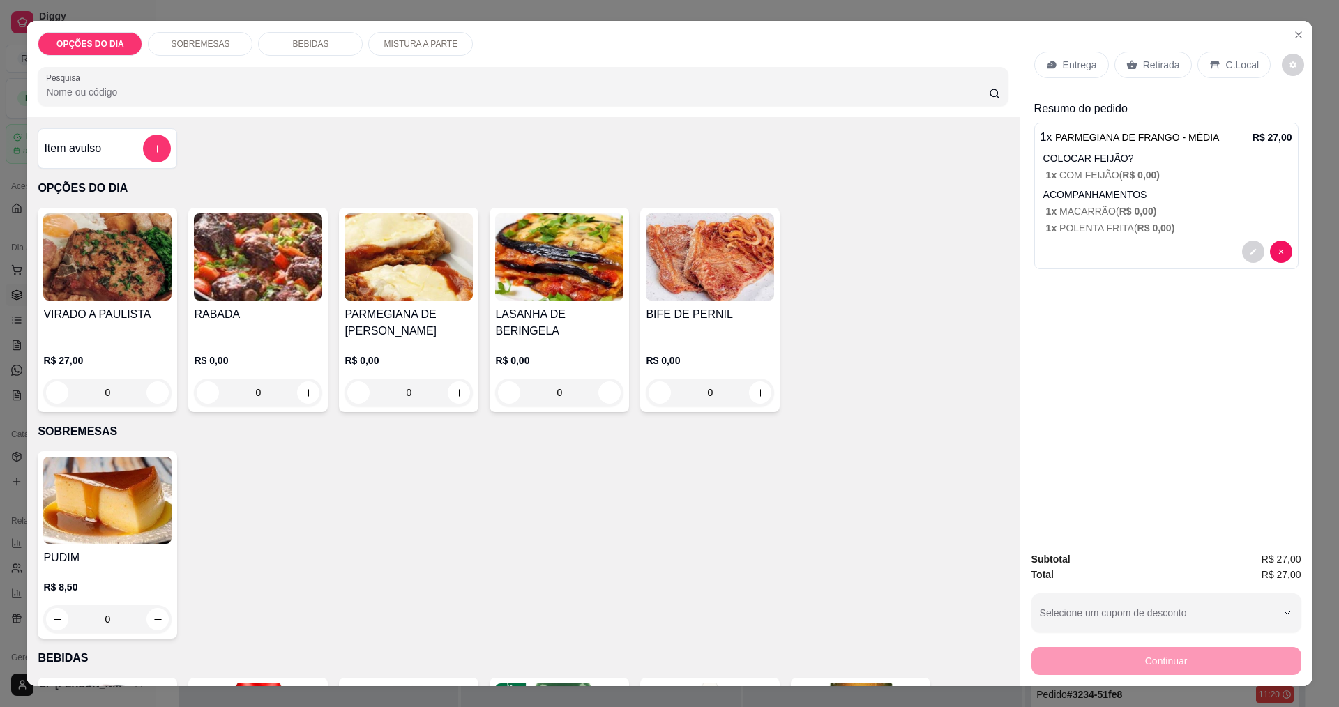
click at [647, 57] on div "Entrega" at bounding box center [1072, 65] width 75 height 27
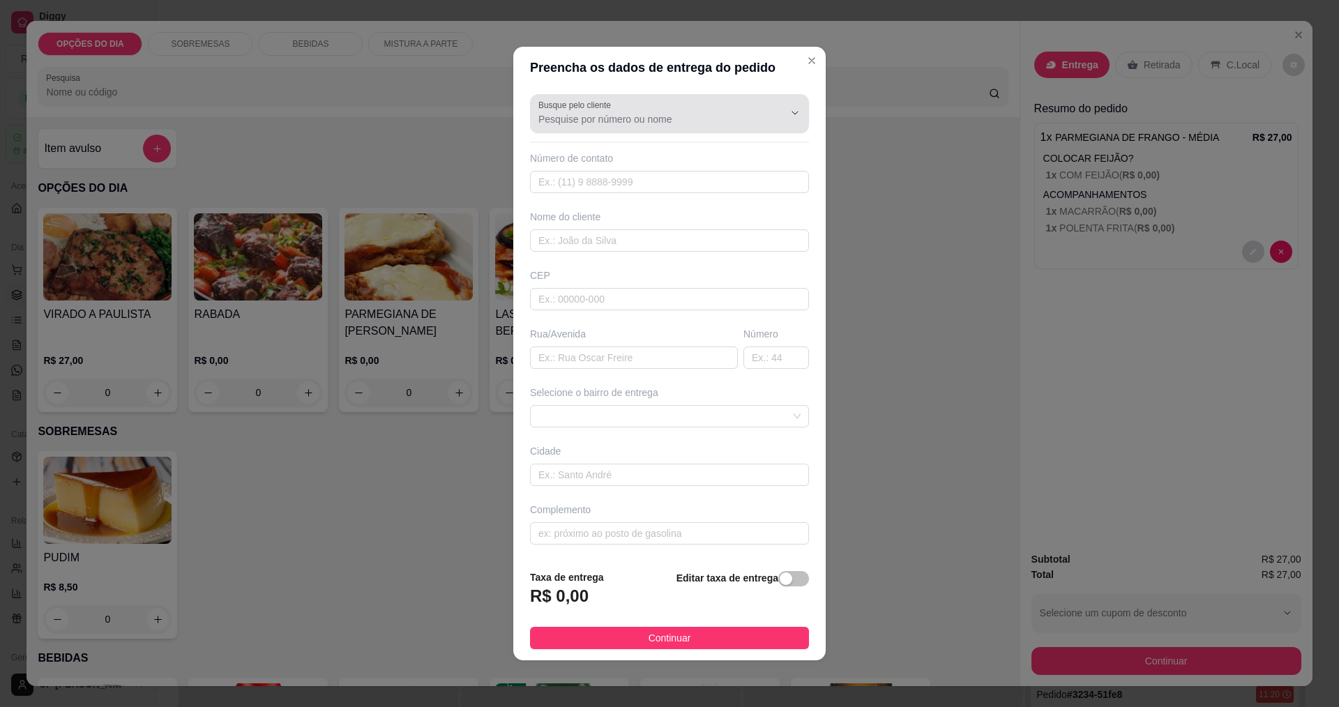
click at [631, 108] on div at bounding box center [670, 114] width 262 height 28
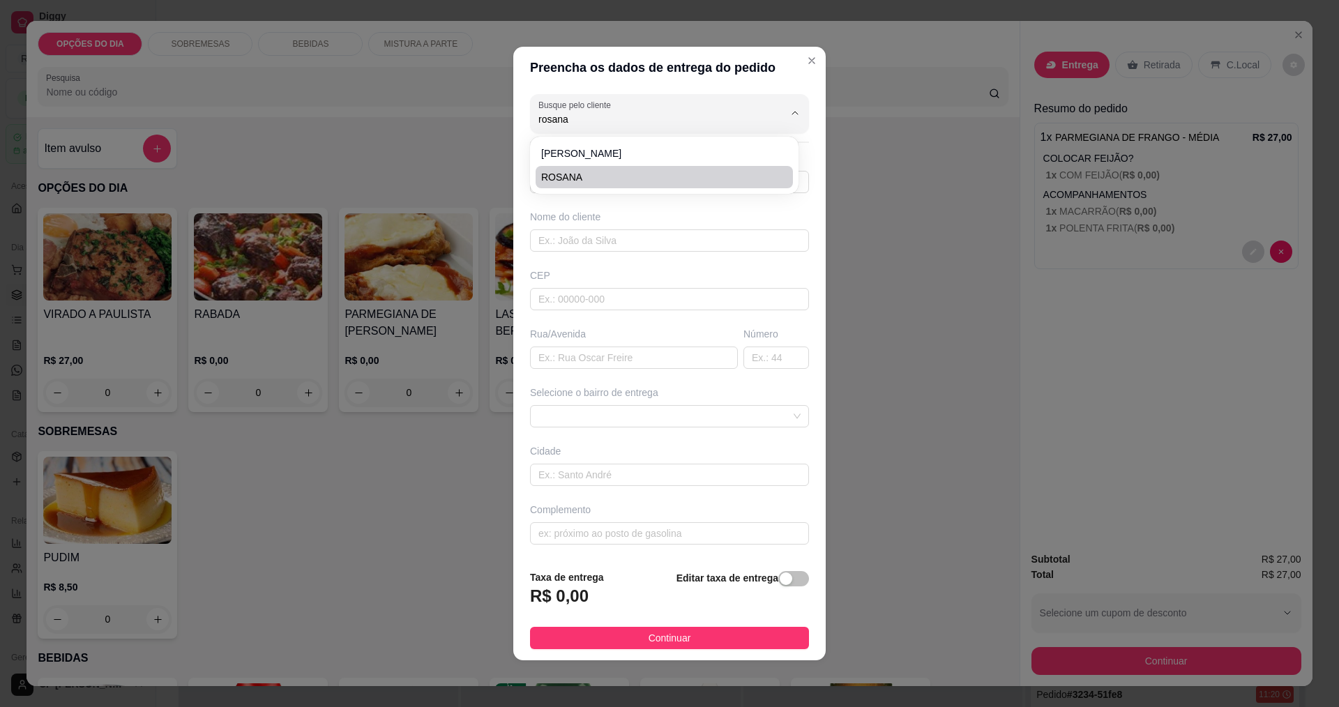
click at [565, 181] on span "ROSANA" at bounding box center [657, 177] width 232 height 14
type input "ROSANA"
type input "12997890057"
type input "ROSANA"
type input "[PERSON_NAME]"
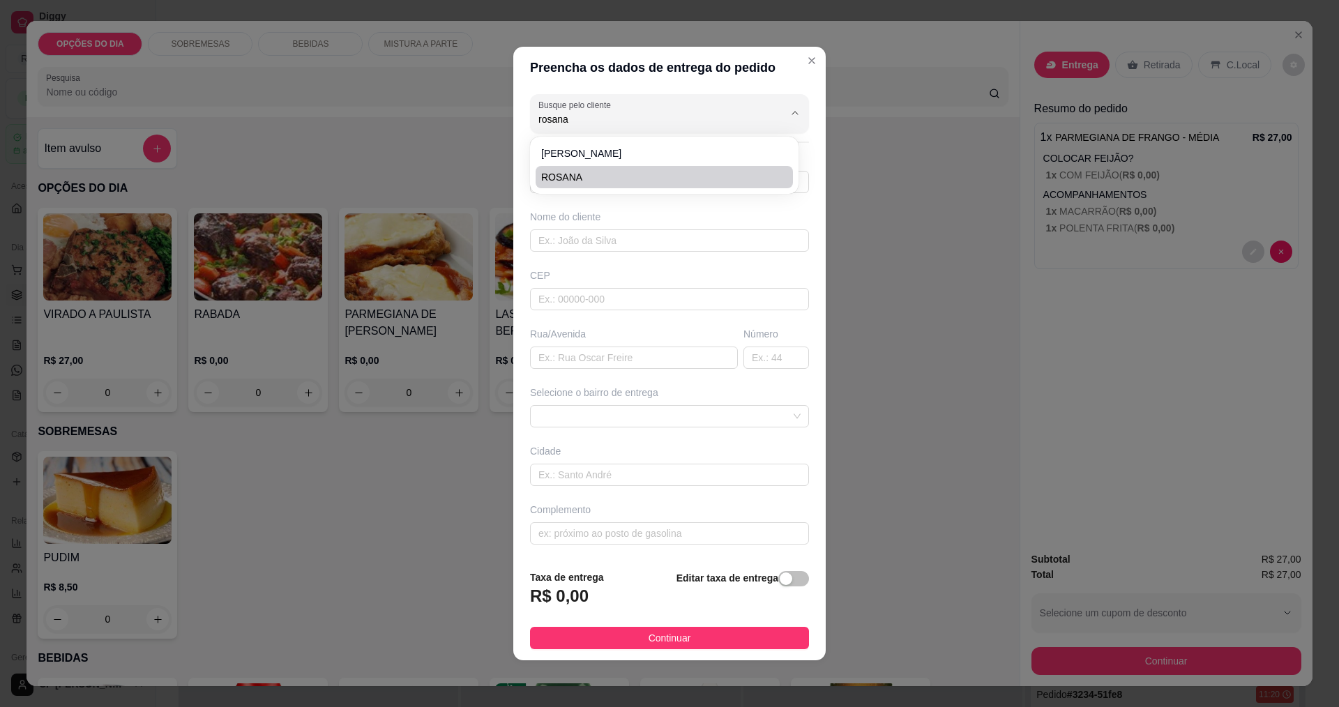
type input "172"
type input "[GEOGRAPHIC_DATA]"
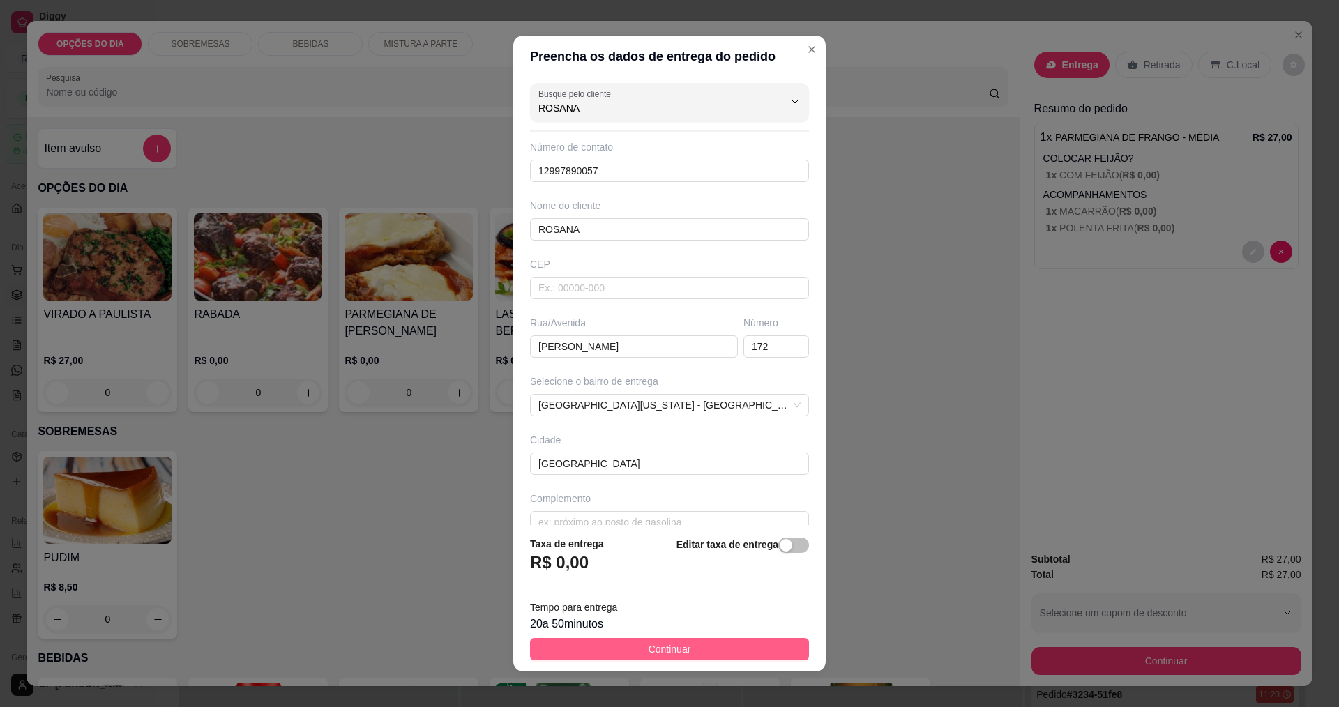
type input "ROSANA"
click at [647, 649] on span "Continuar" at bounding box center [670, 649] width 43 height 15
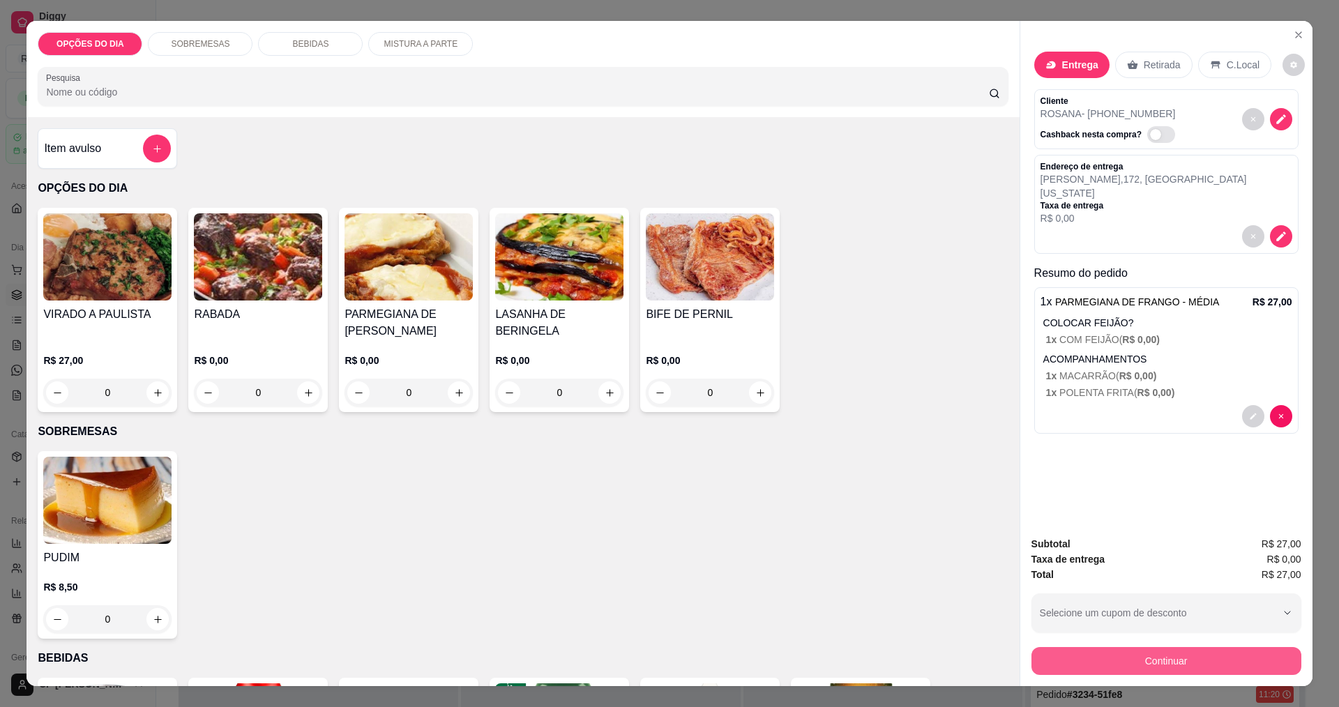
click at [647, 660] on button "Continuar" at bounding box center [1167, 661] width 270 height 28
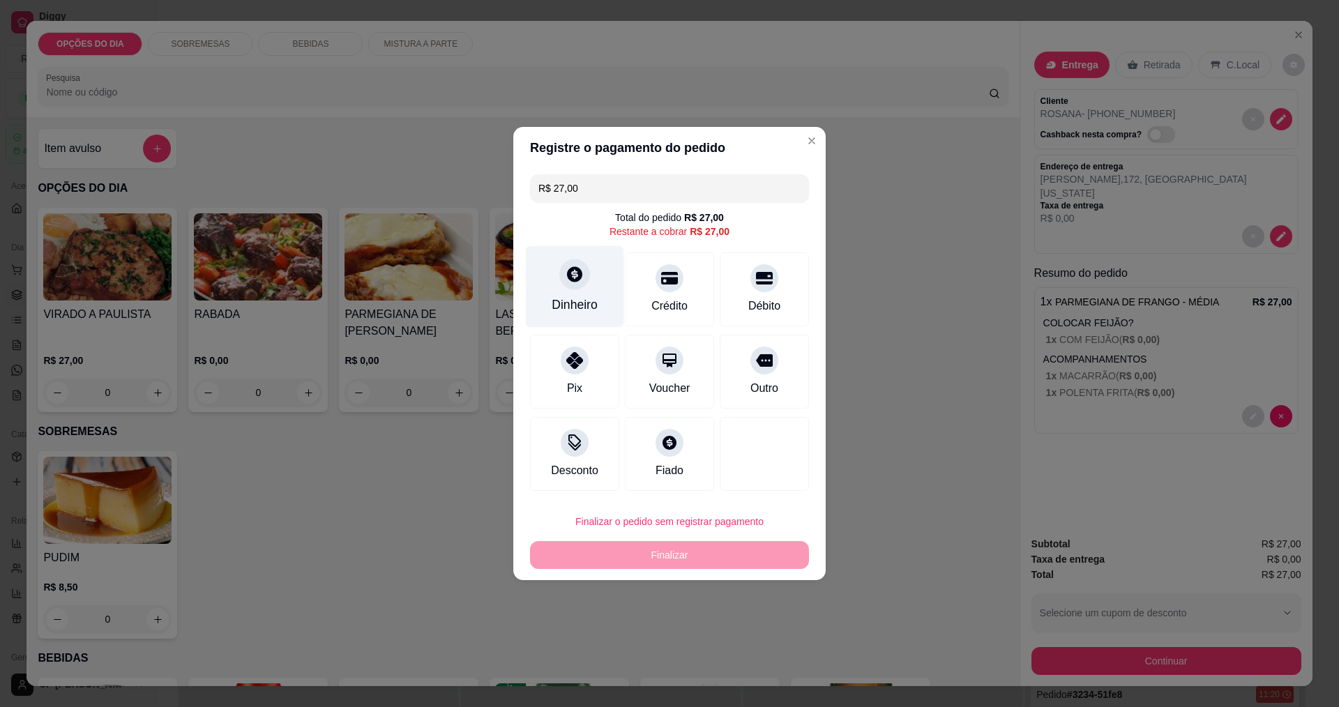
click at [564, 289] on div "Dinheiro" at bounding box center [575, 287] width 98 height 82
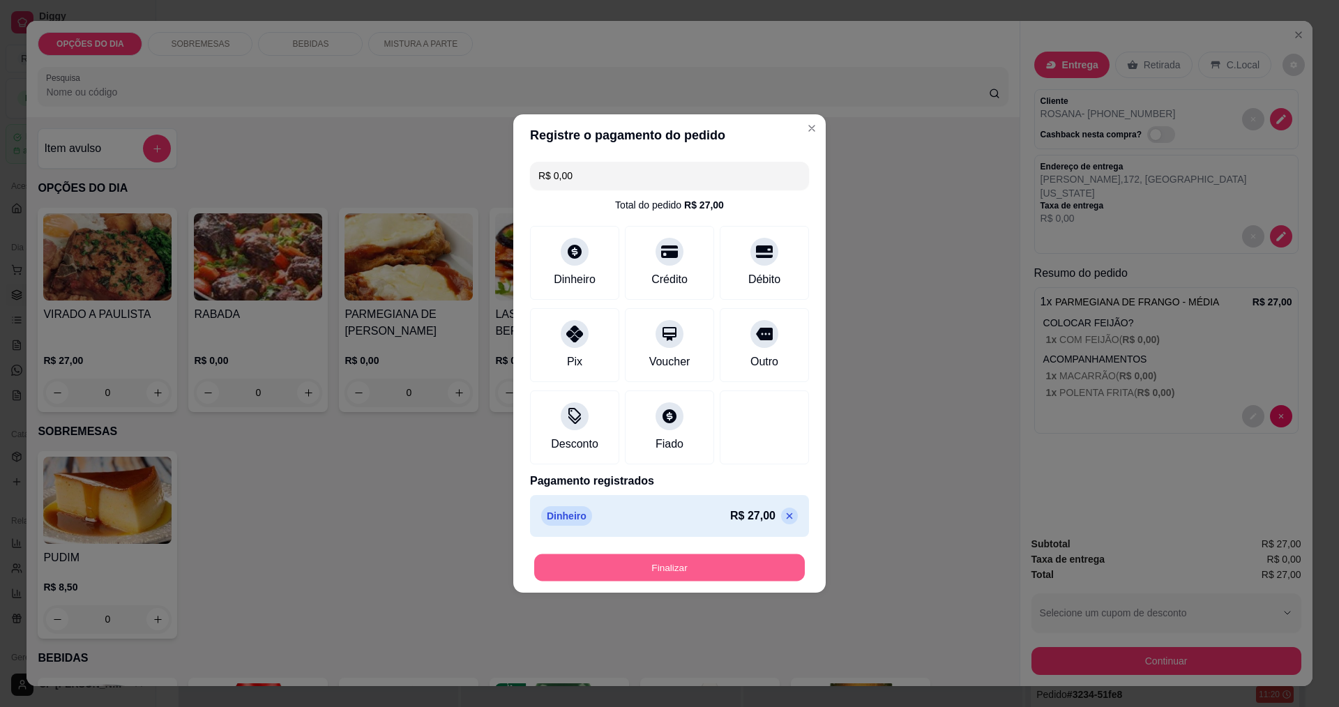
click at [647, 572] on button "Finalizar" at bounding box center [669, 568] width 271 height 27
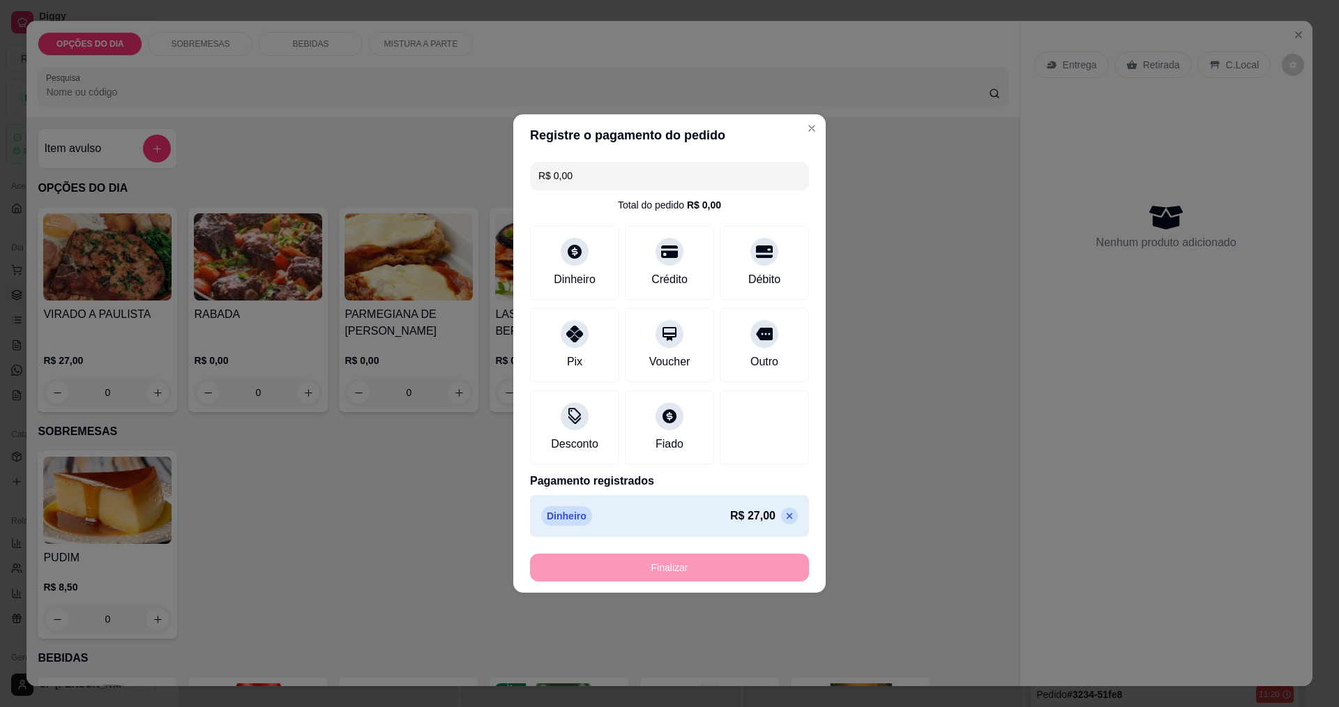
type input "-R$ 27,00"
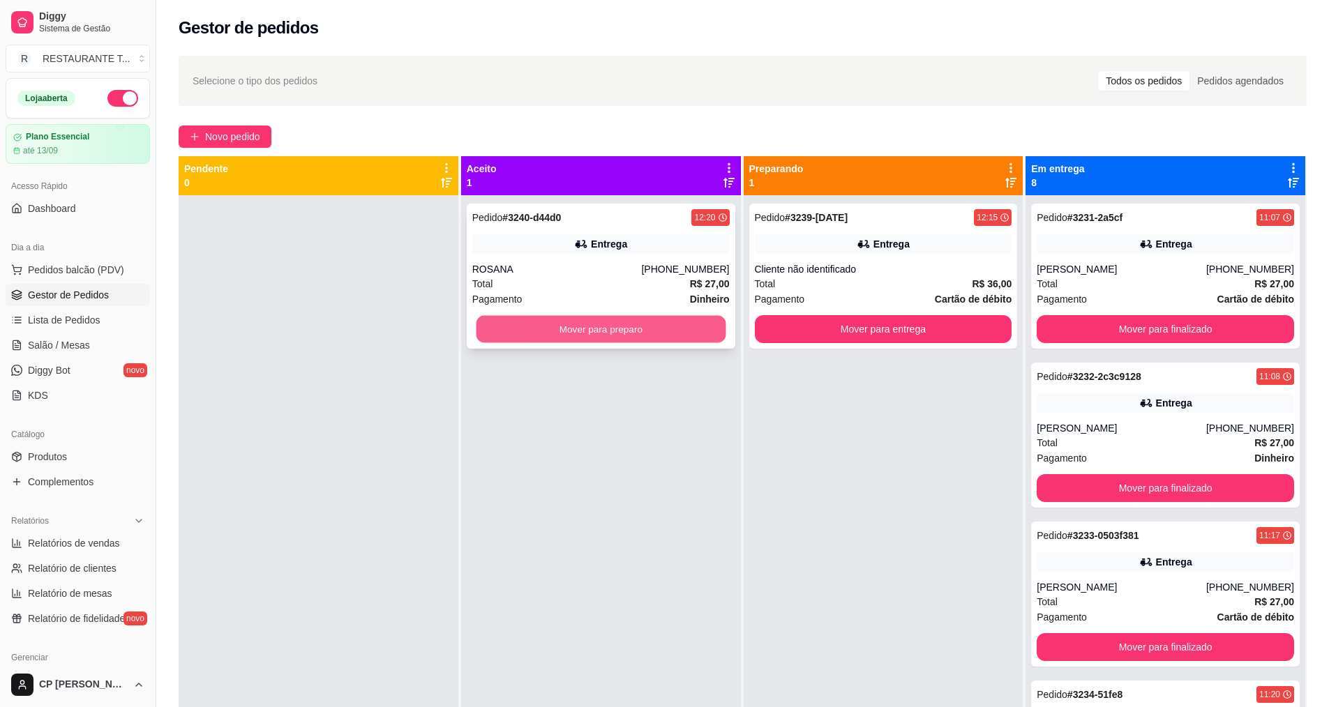
click at [624, 338] on button "Mover para preparo" at bounding box center [601, 329] width 250 height 27
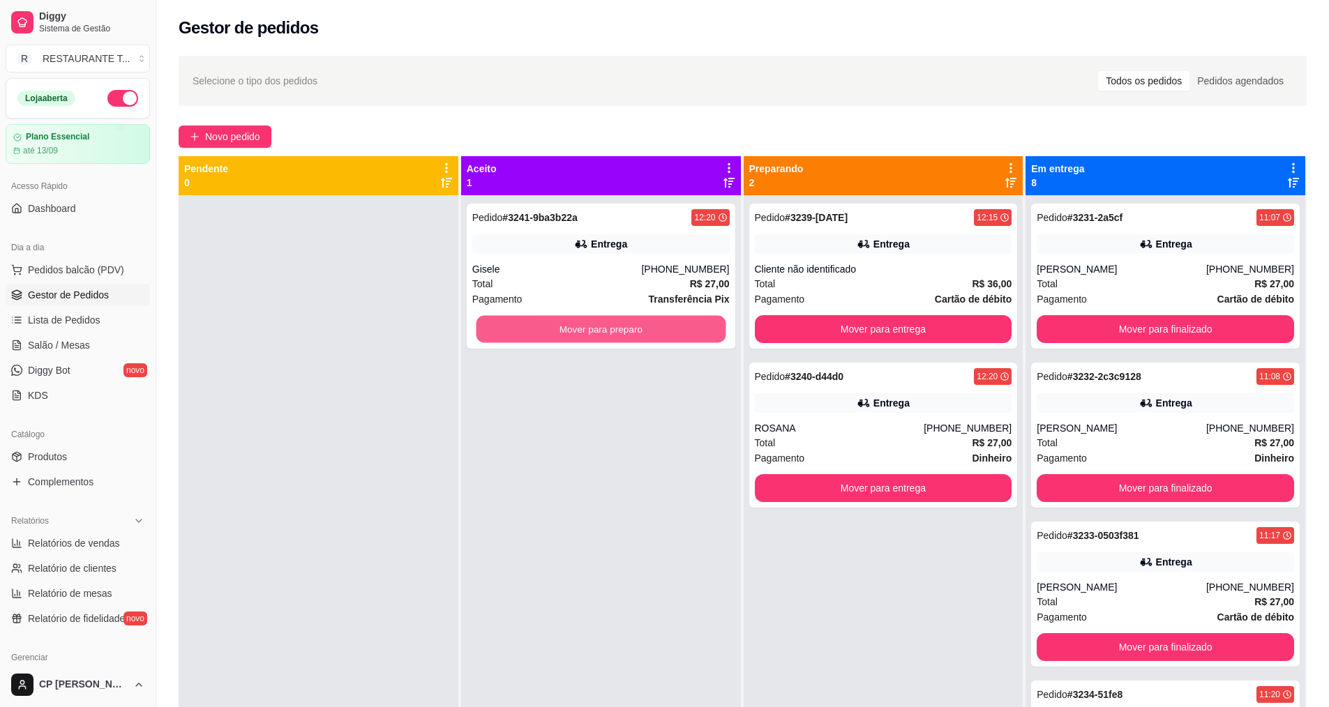
click at [624, 338] on button "Mover para preparo" at bounding box center [601, 329] width 250 height 27
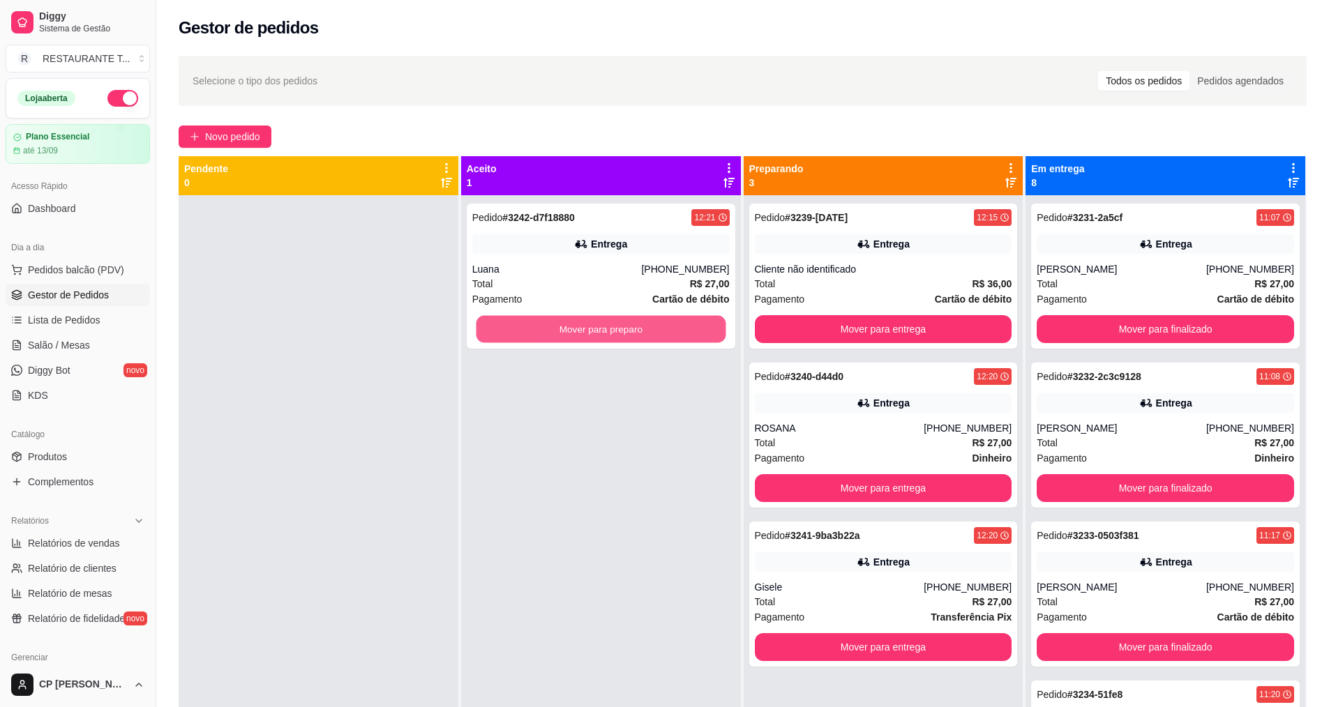
click at [624, 338] on button "Mover para preparo" at bounding box center [601, 329] width 250 height 27
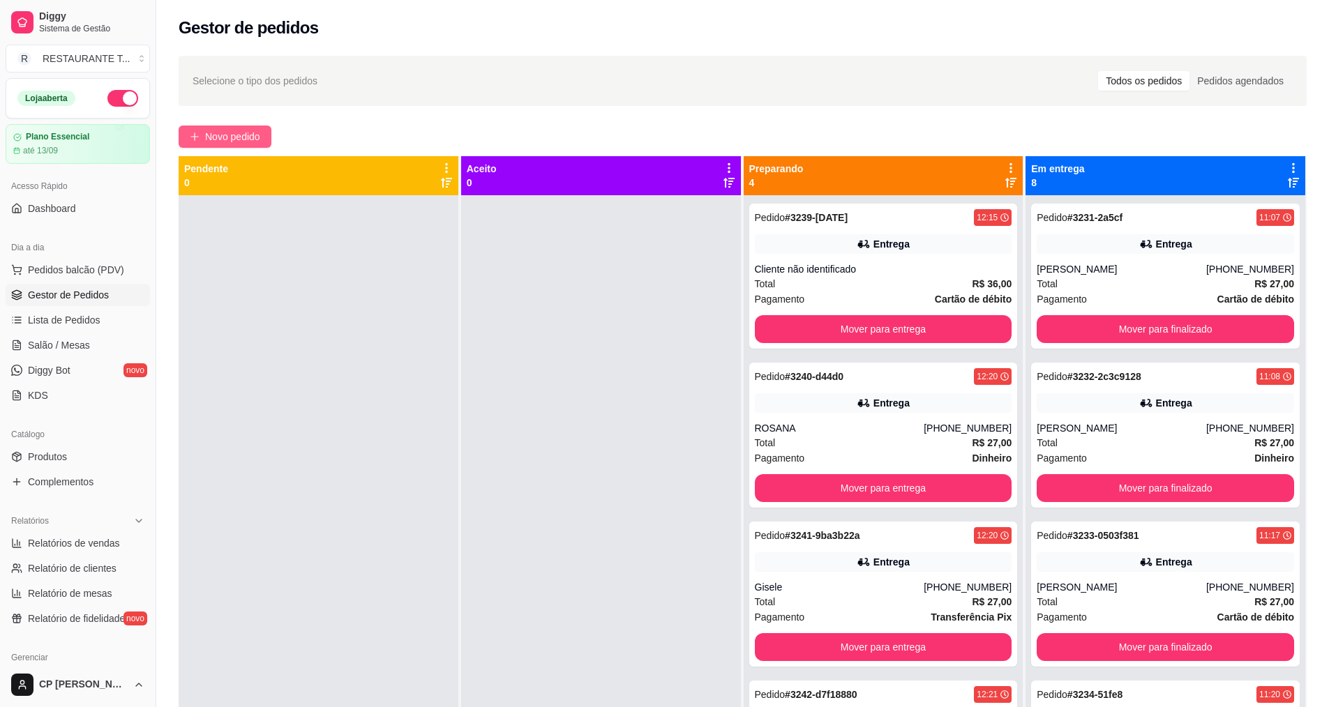
click at [221, 140] on span "Novo pedido" at bounding box center [232, 136] width 55 height 15
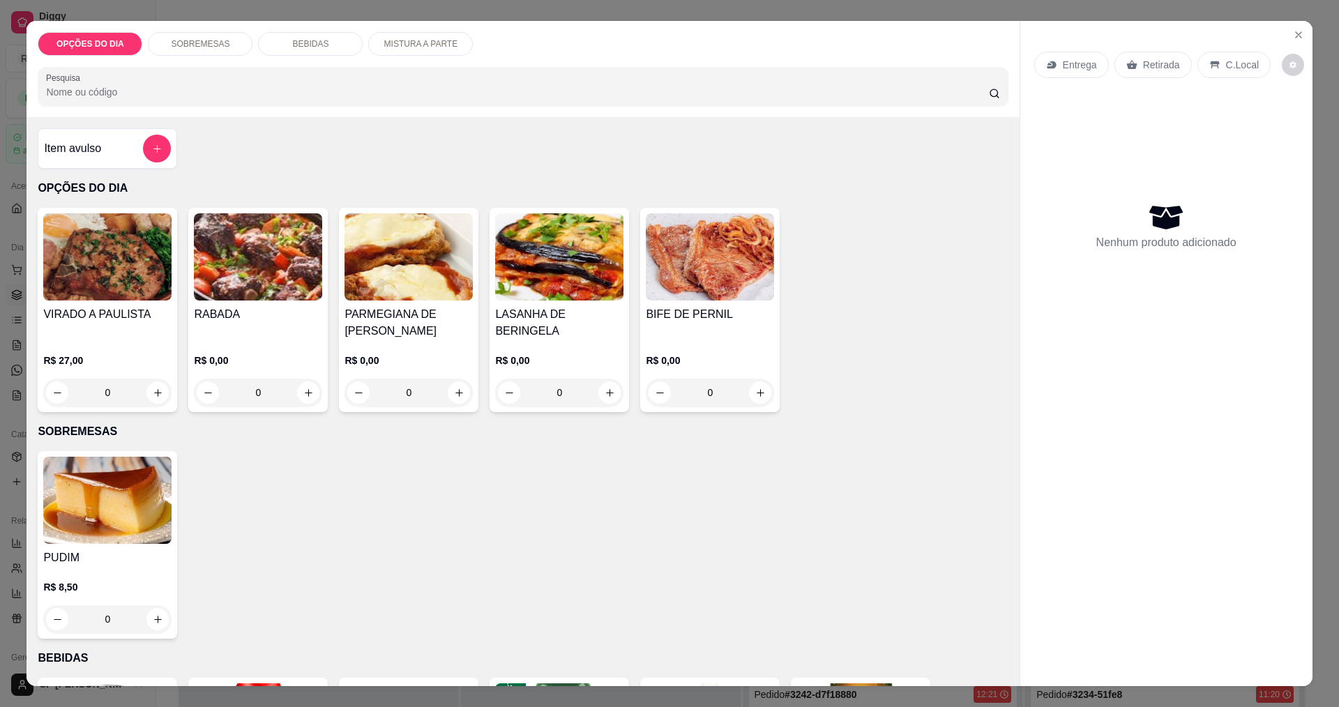
click at [450, 398] on div "0" at bounding box center [409, 393] width 128 height 28
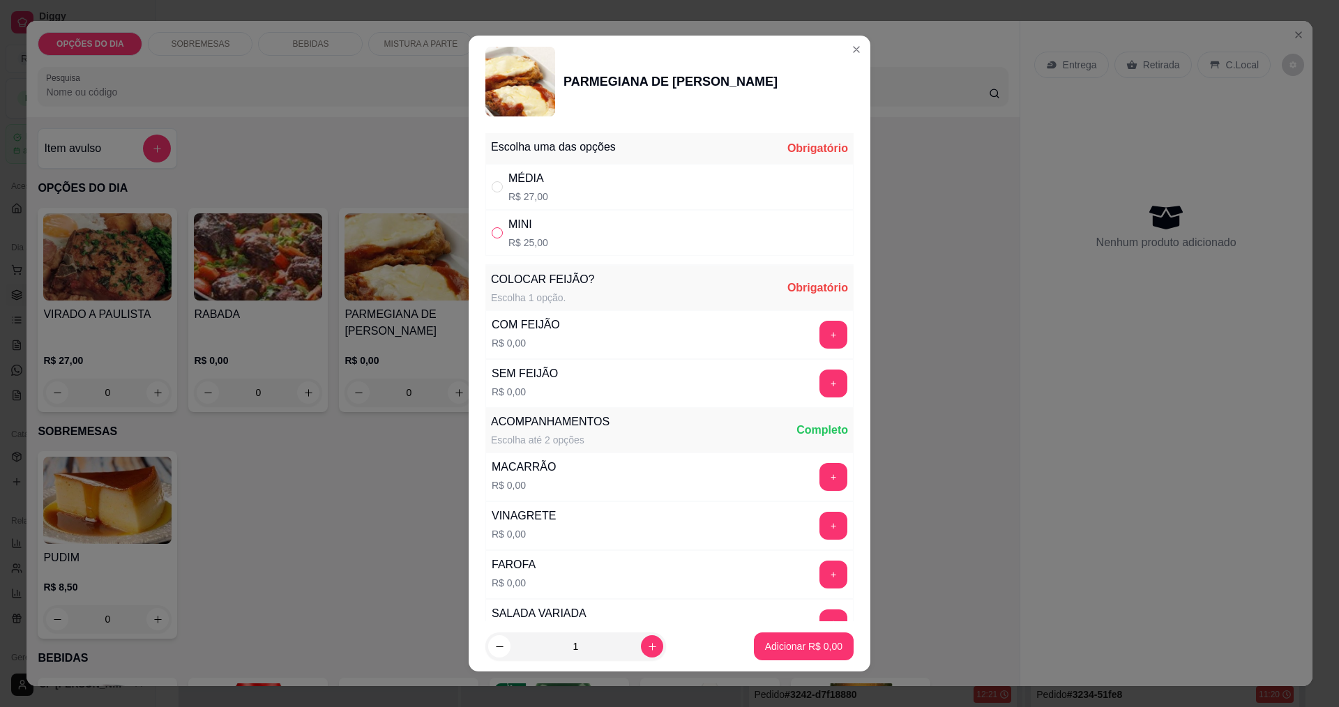
click at [492, 230] on input "" at bounding box center [497, 232] width 11 height 11
radio input "true"
click at [647, 384] on button "+" at bounding box center [834, 384] width 28 height 28
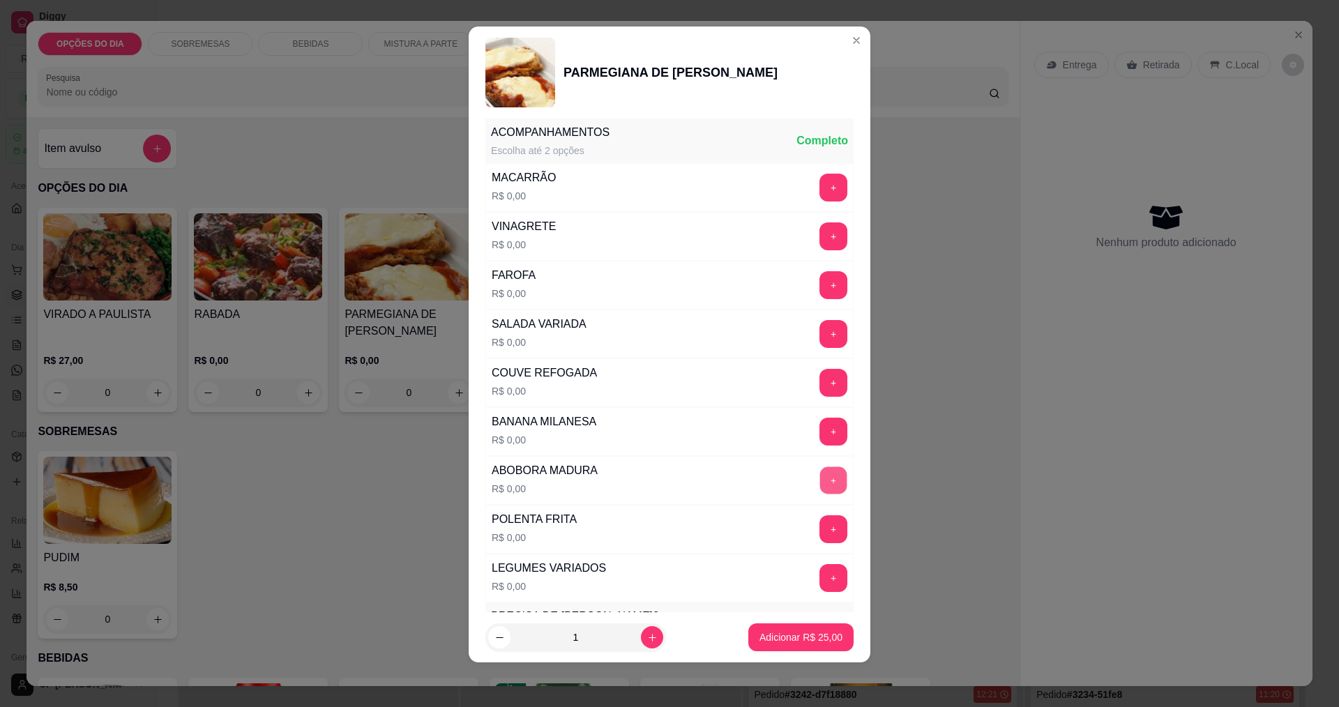
click at [647, 482] on button "+" at bounding box center [833, 480] width 27 height 27
click at [647, 375] on button "+" at bounding box center [834, 383] width 28 height 28
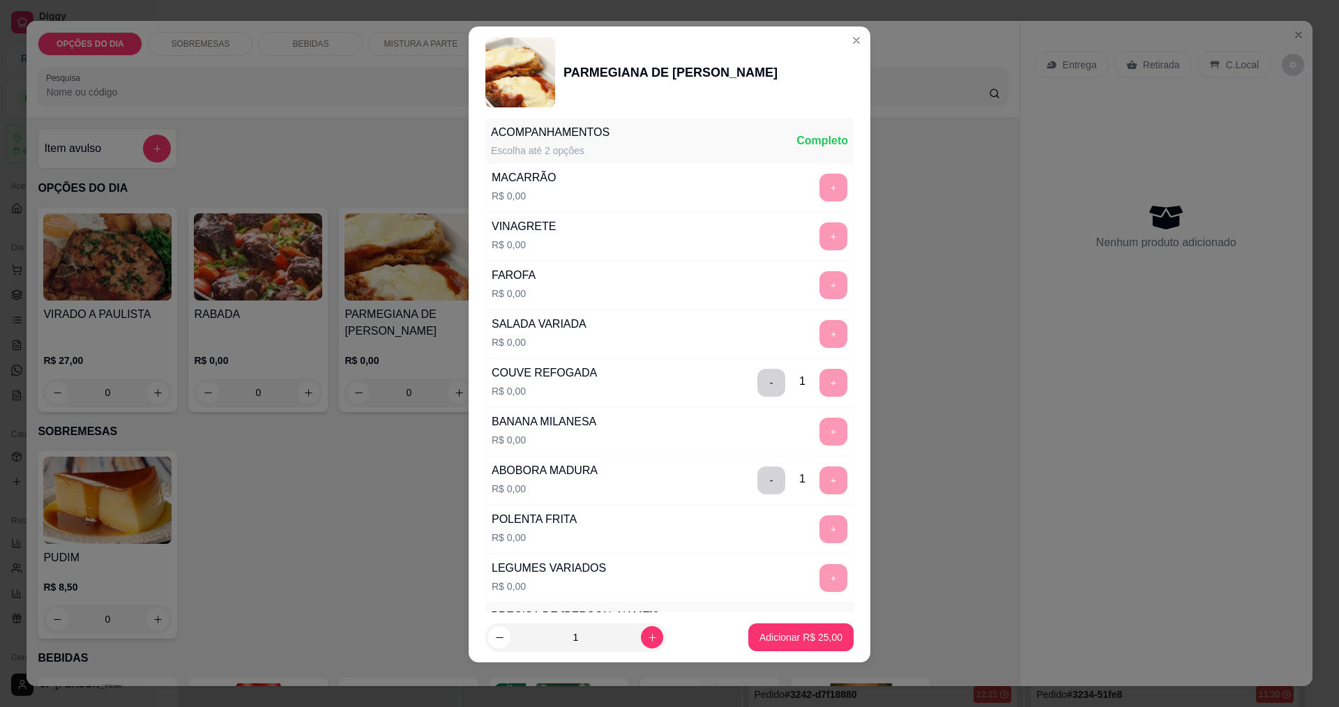
scroll to position [610, 0]
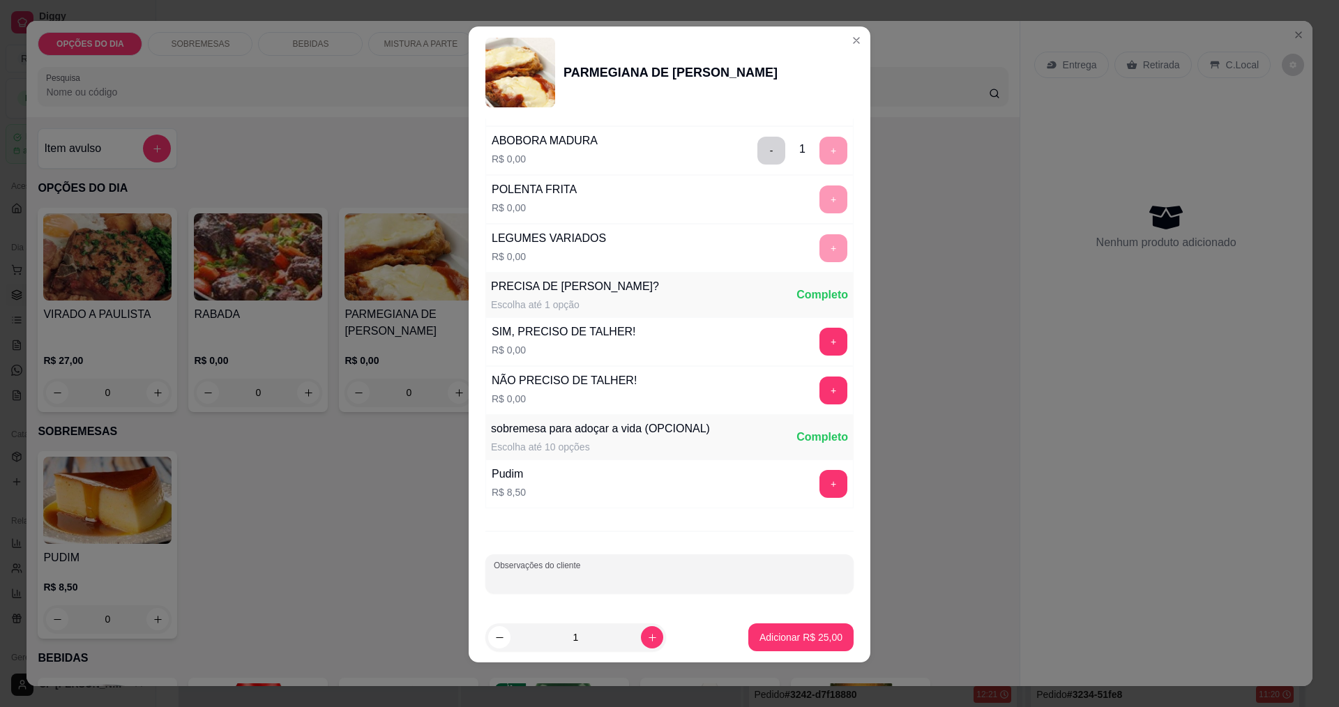
click at [599, 576] on input "Observações do cliente" at bounding box center [670, 580] width 352 height 14
type input "sem arroz e sem feijao trocar por legumes"
click at [647, 640] on p "Adicionar R$ 25,00" at bounding box center [801, 637] width 81 height 13
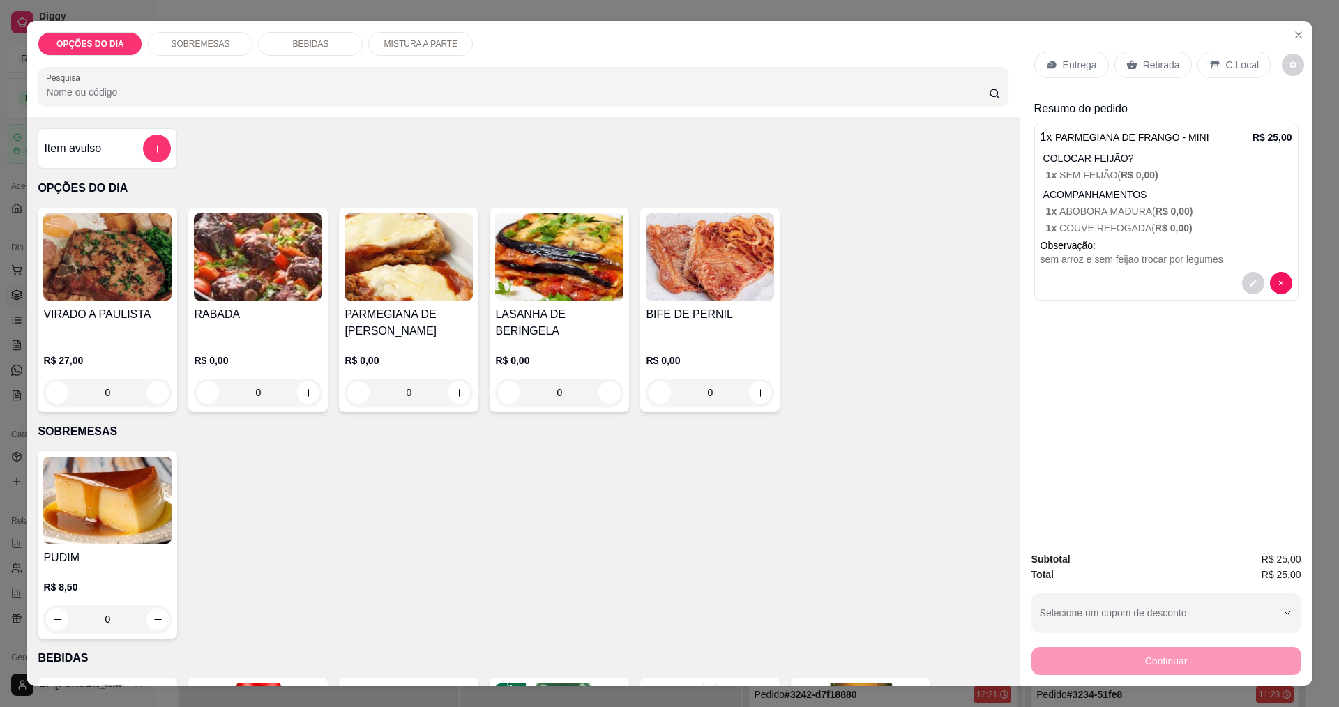
click at [647, 63] on p "Entrega" at bounding box center [1080, 65] width 34 height 14
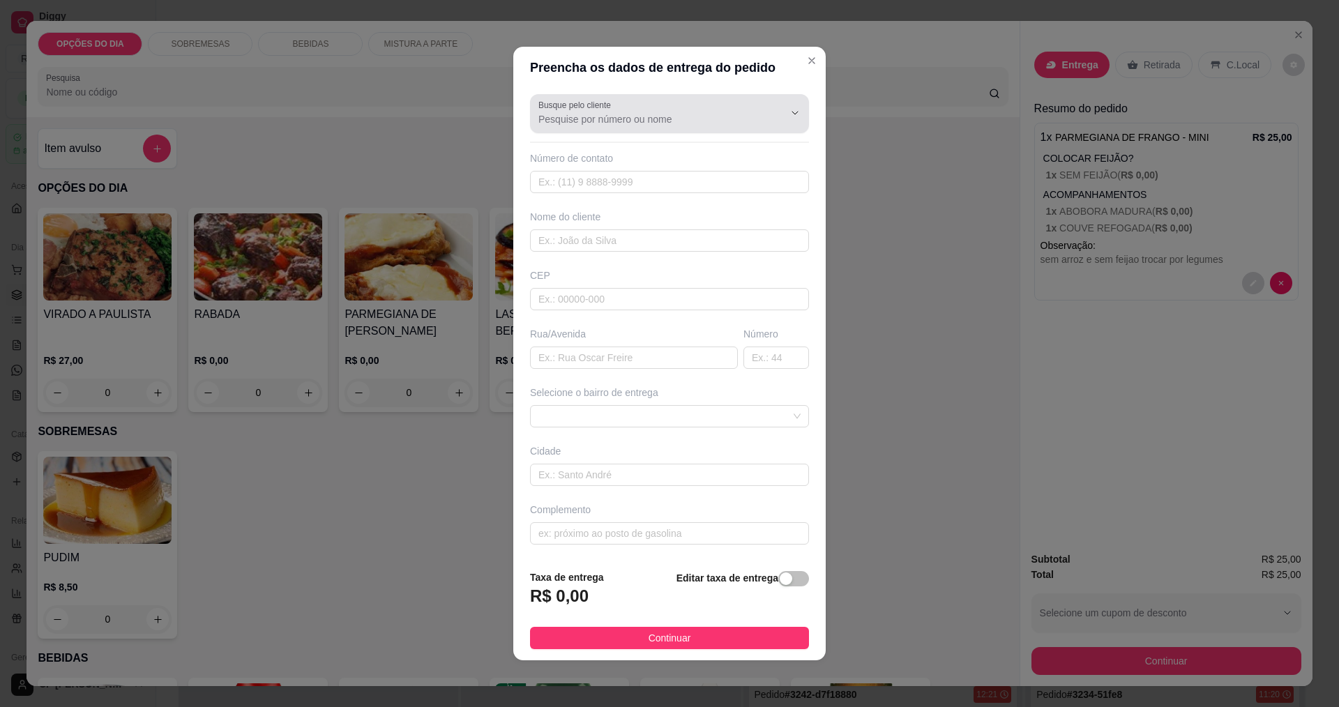
click at [630, 124] on input "Busque pelo cliente" at bounding box center [650, 119] width 223 height 14
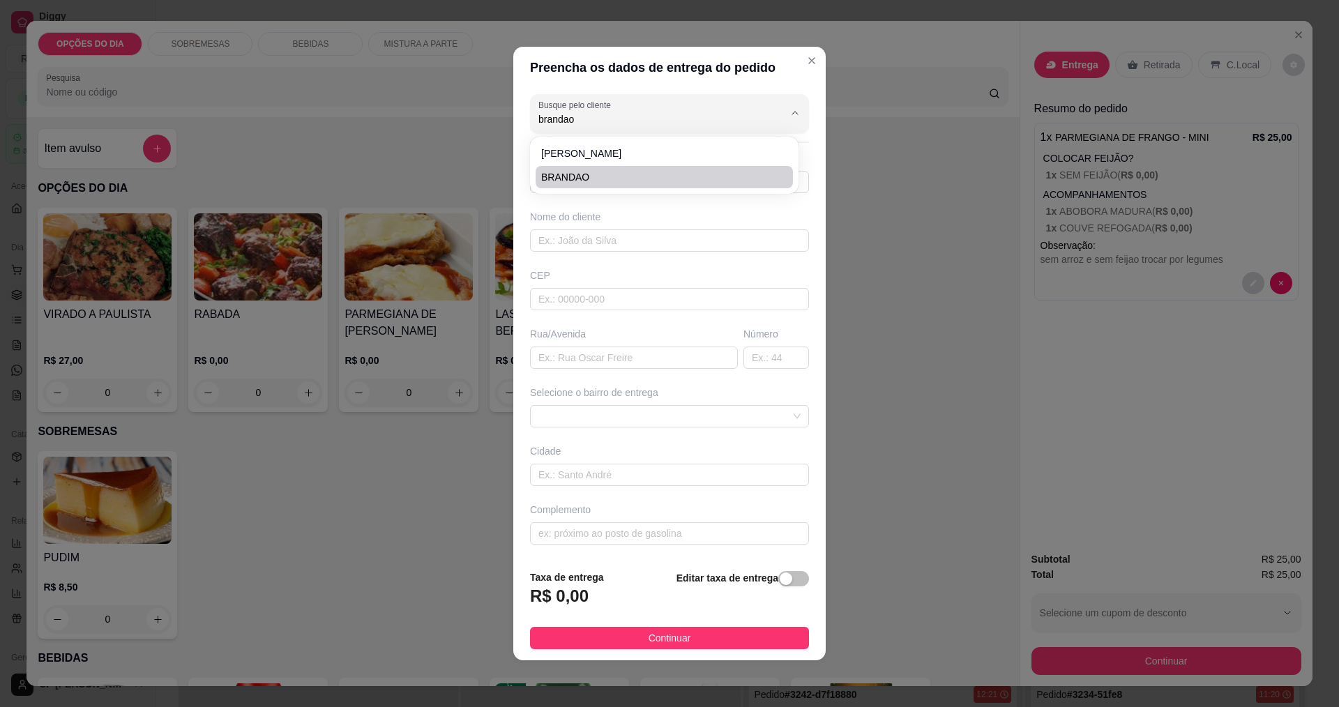
click at [589, 177] on span "BRANDAO" at bounding box center [657, 177] width 232 height 14
type input "BRANDAO"
type input "12982105773"
type input "BRANDAO"
type input "AVIAO PAULISTINHA"
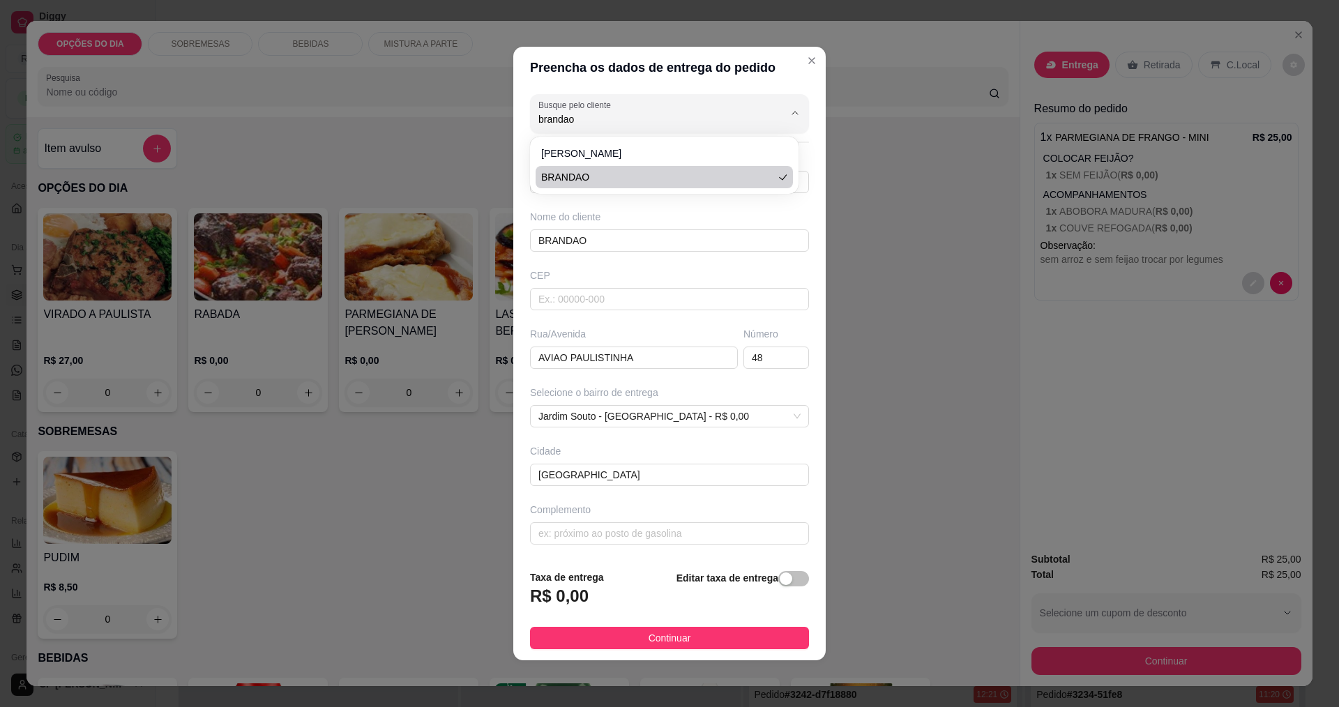
type input "48"
type input "[GEOGRAPHIC_DATA]"
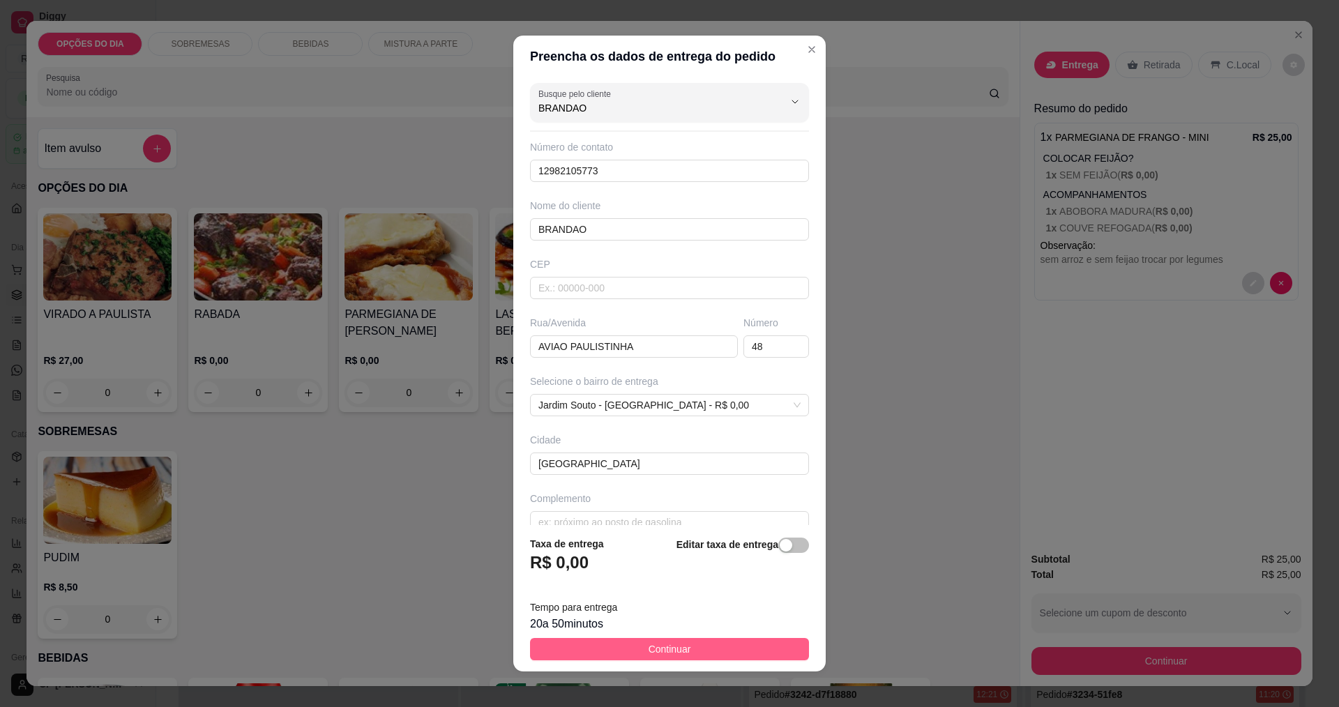
click at [617, 657] on button "Continuar" at bounding box center [669, 649] width 279 height 22
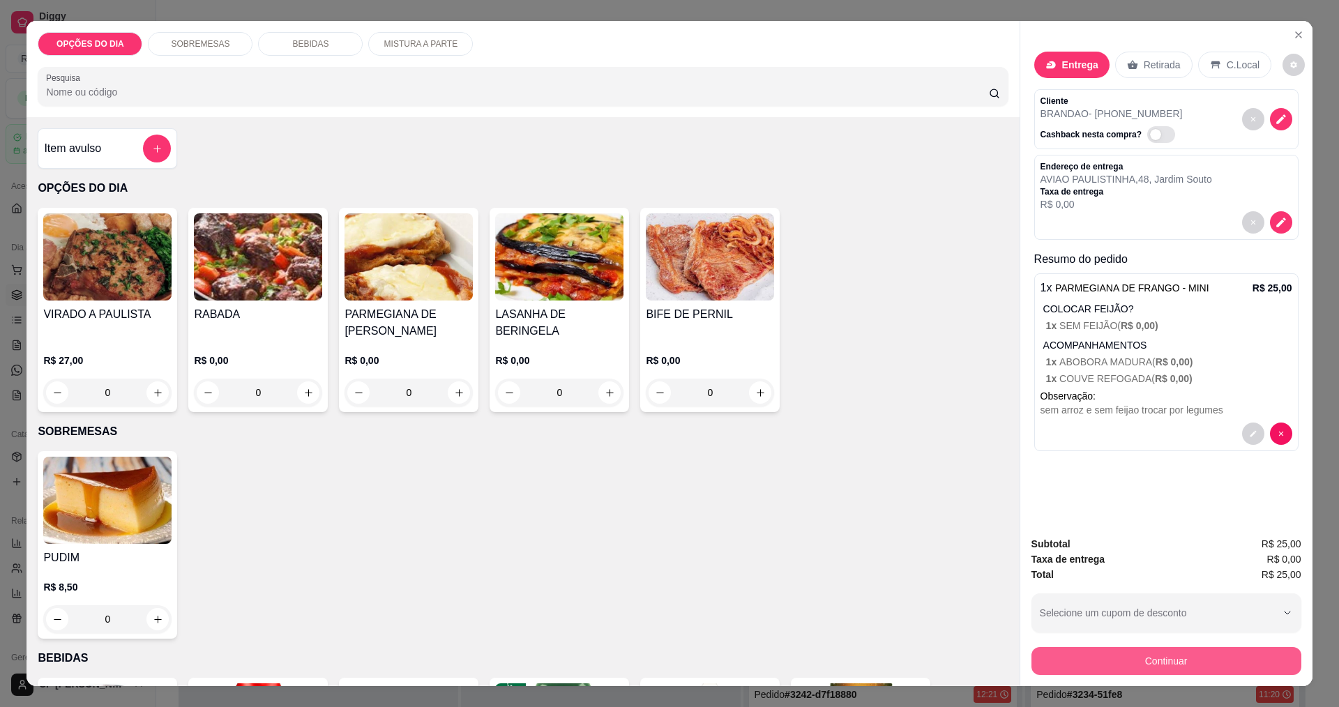
click at [647, 658] on button "Continuar" at bounding box center [1167, 661] width 270 height 28
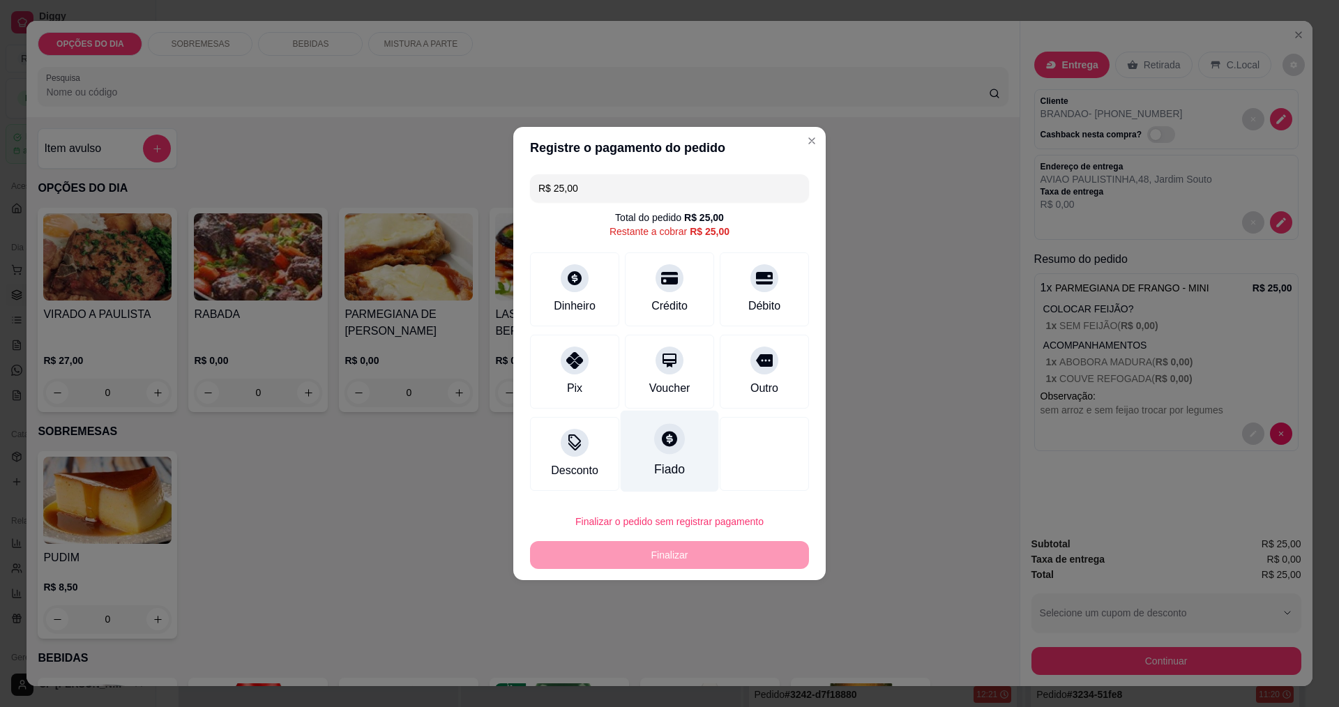
click at [647, 441] on icon at bounding box center [669, 438] width 15 height 15
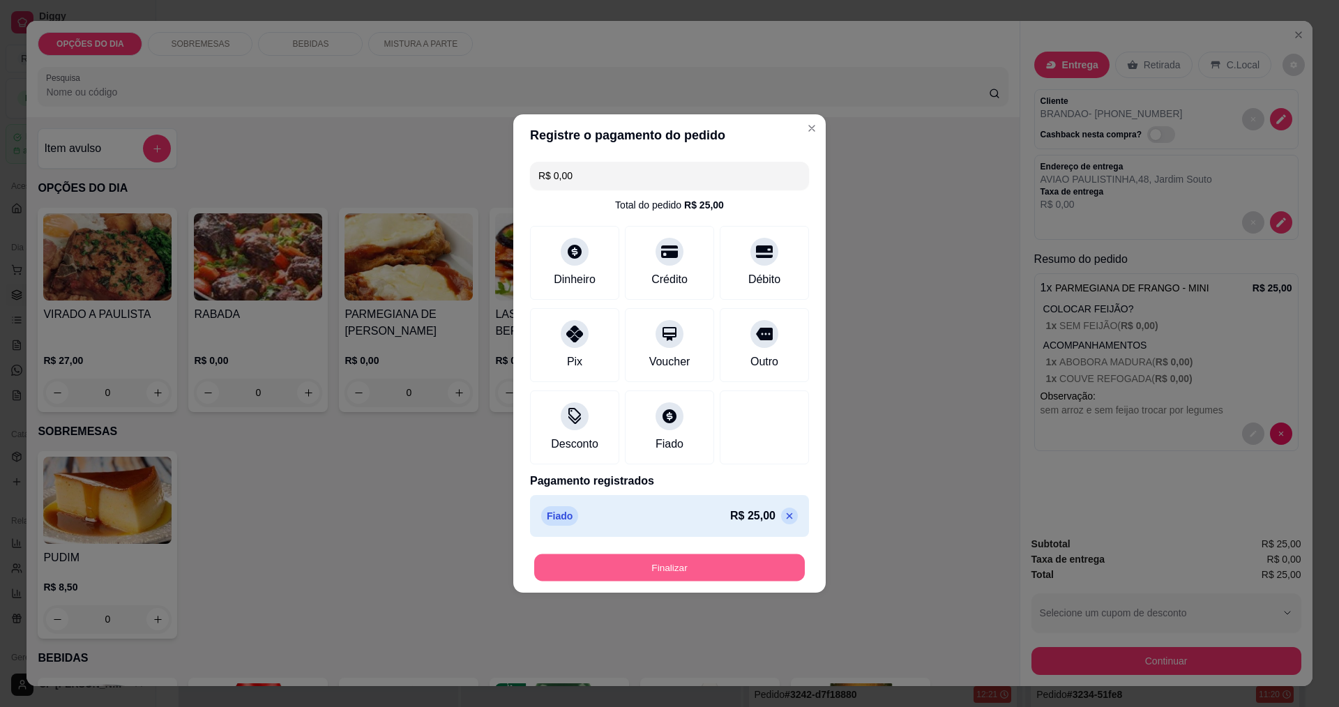
click at [647, 577] on button "Finalizar" at bounding box center [669, 568] width 271 height 27
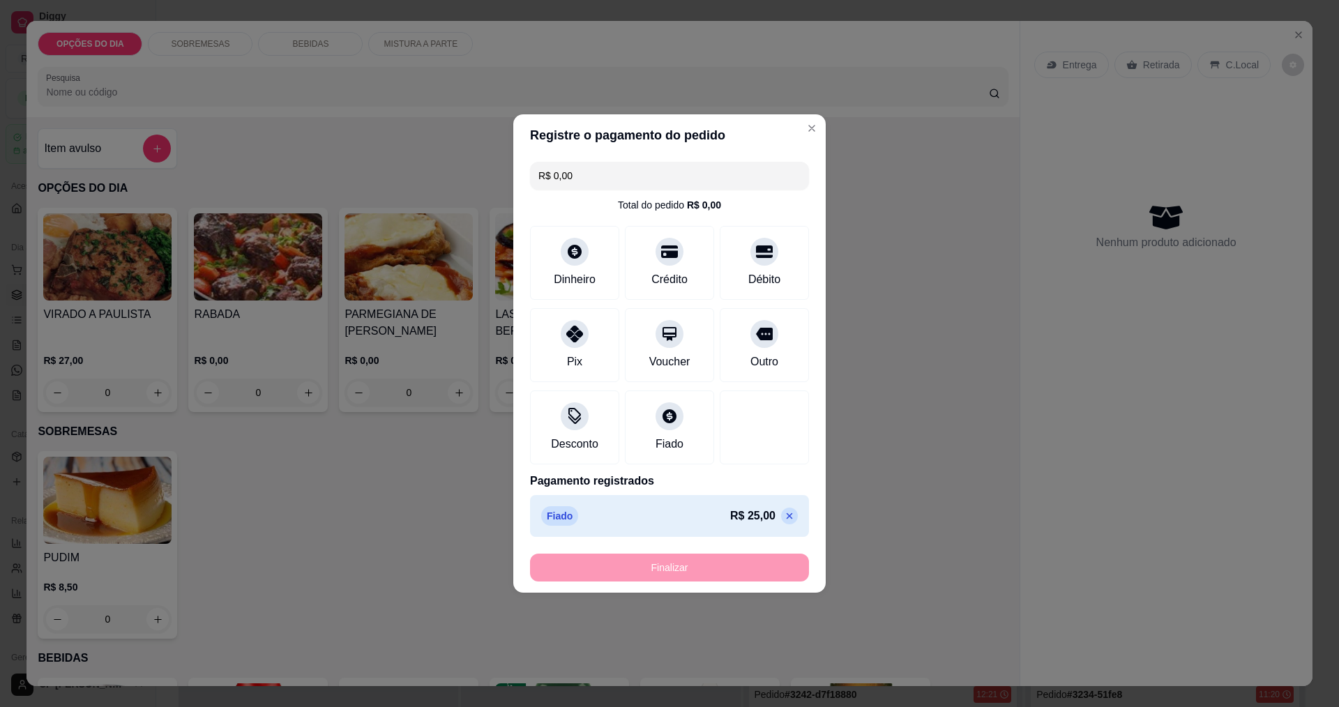
type input "-R$ 25,00"
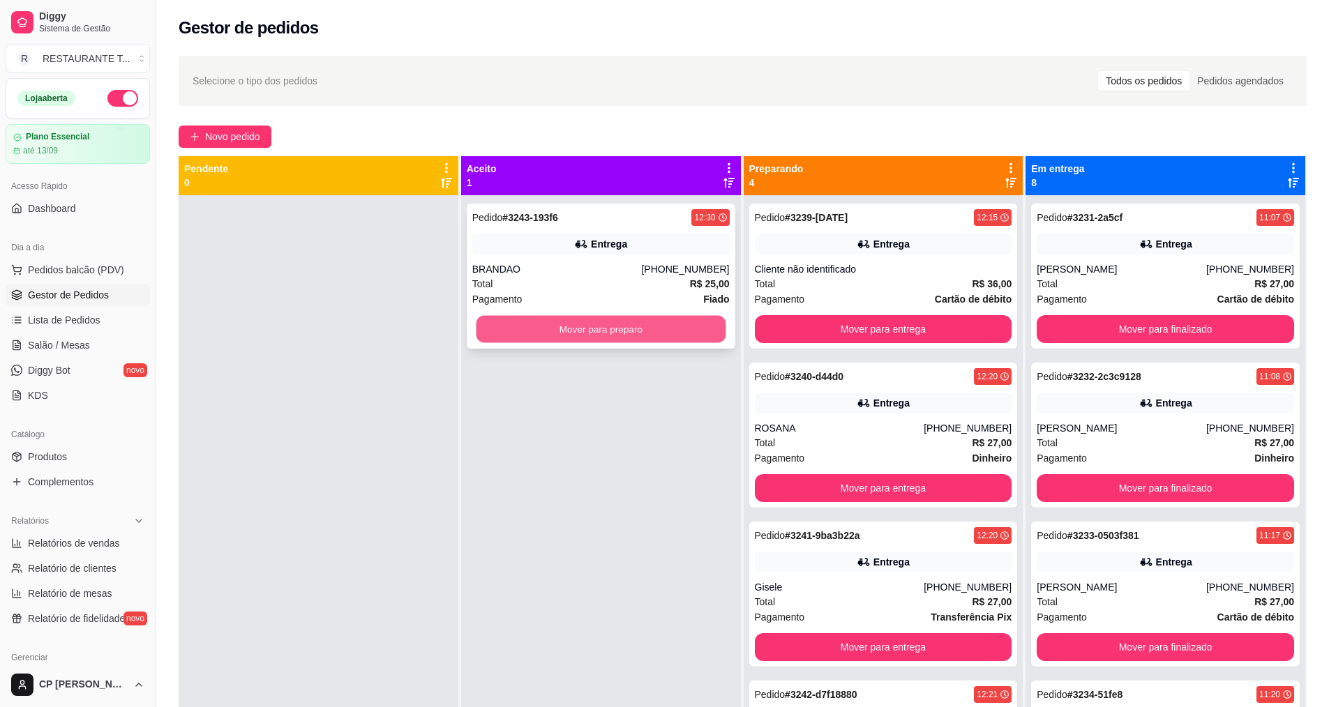
click at [647, 336] on button "Mover para preparo" at bounding box center [601, 329] width 250 height 27
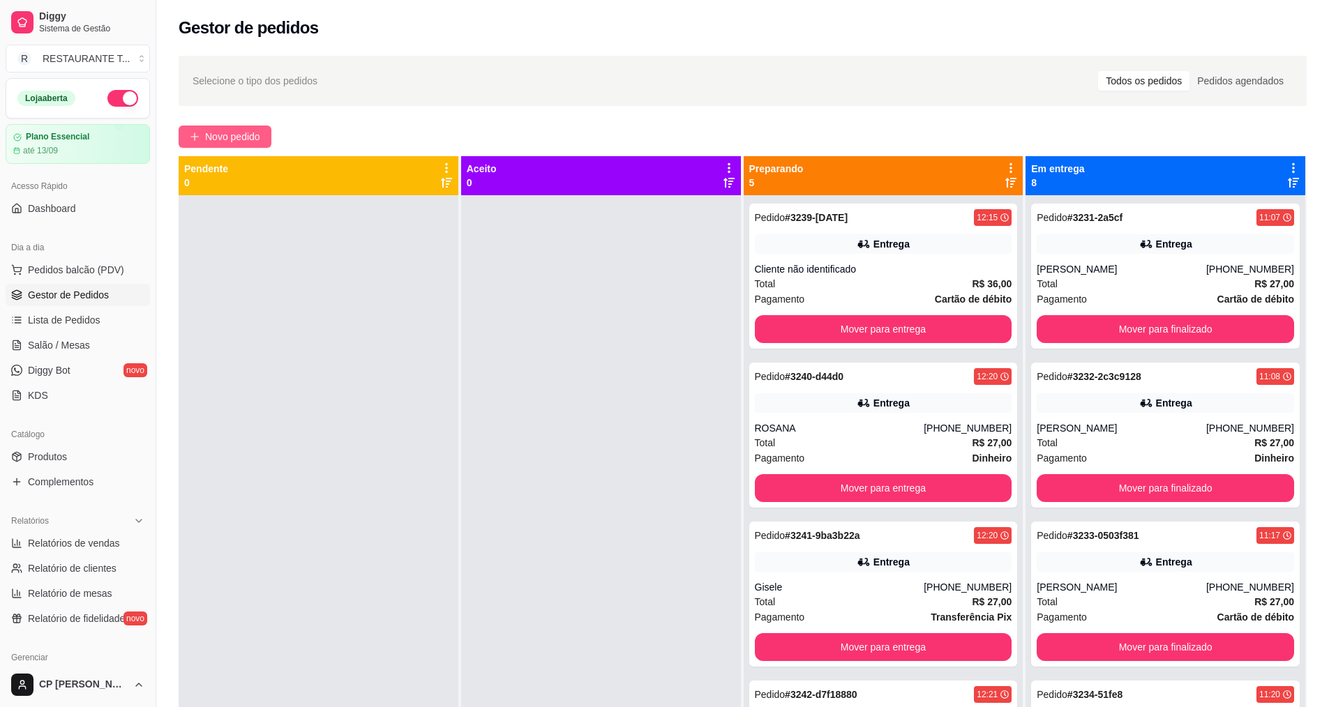
click at [239, 137] on span "Novo pedido" at bounding box center [232, 136] width 55 height 15
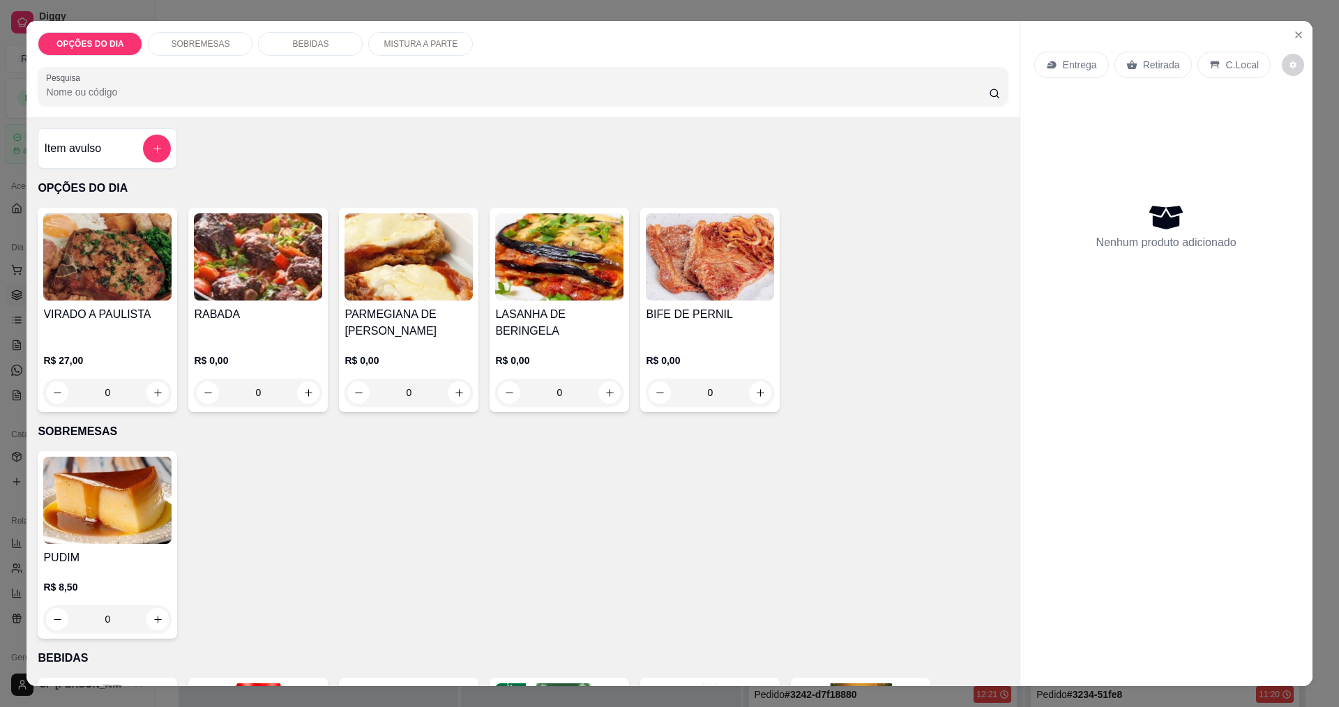
click at [462, 397] on div "0" at bounding box center [409, 393] width 128 height 28
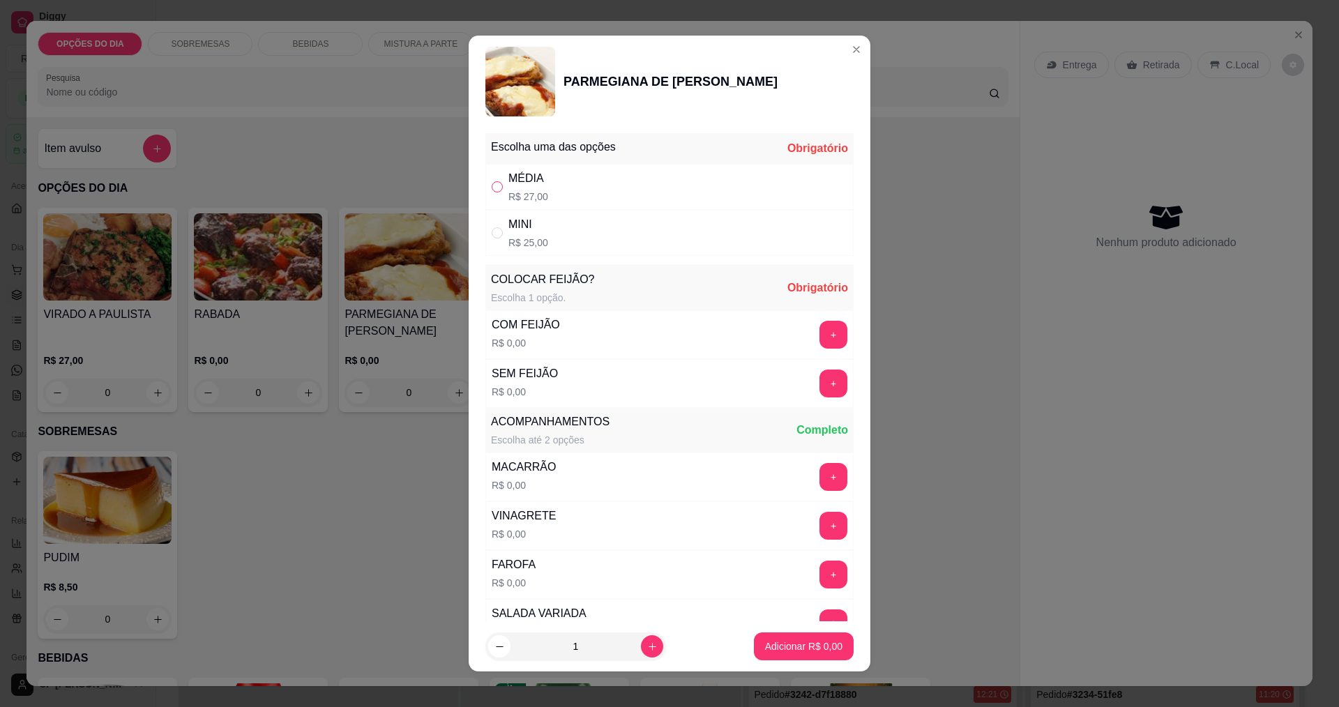
click at [492, 188] on input "" at bounding box center [497, 186] width 11 height 11
radio input "true"
click at [647, 331] on button "+" at bounding box center [833, 334] width 27 height 27
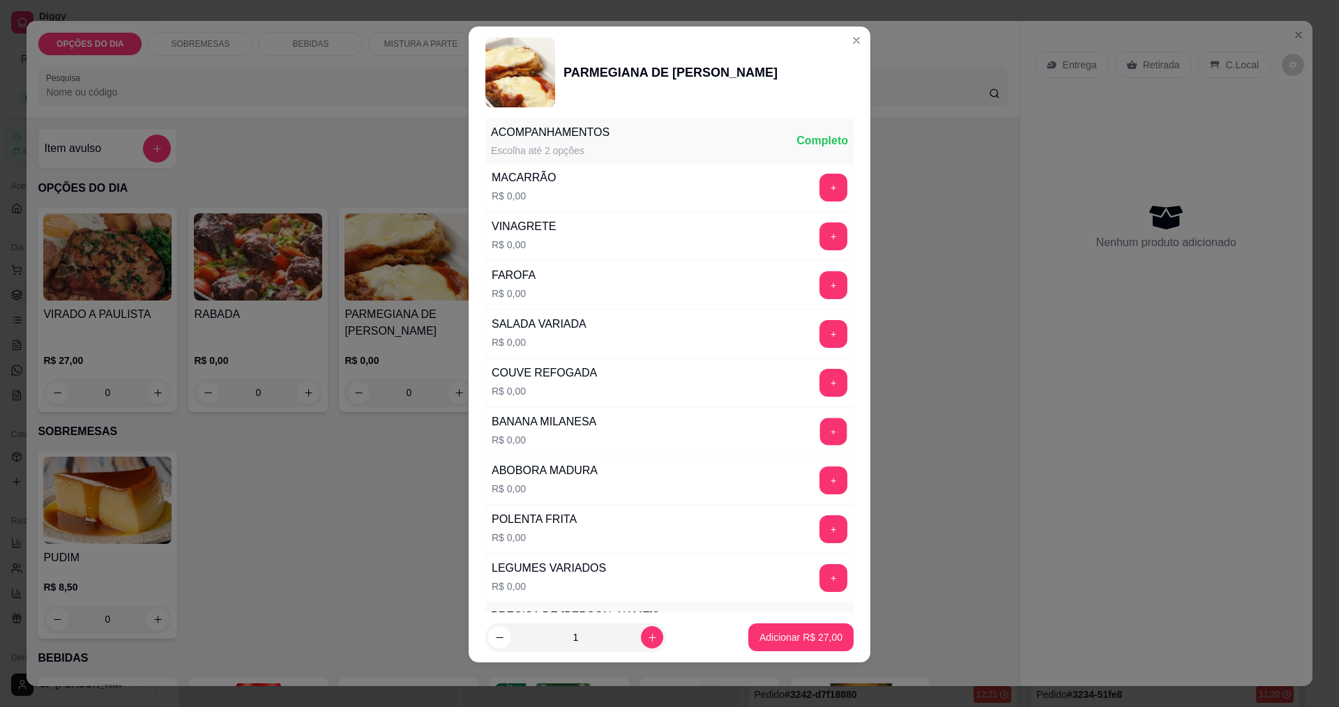
click at [647, 437] on button "+" at bounding box center [833, 431] width 27 height 27
click at [647, 184] on button "+" at bounding box center [833, 187] width 27 height 27
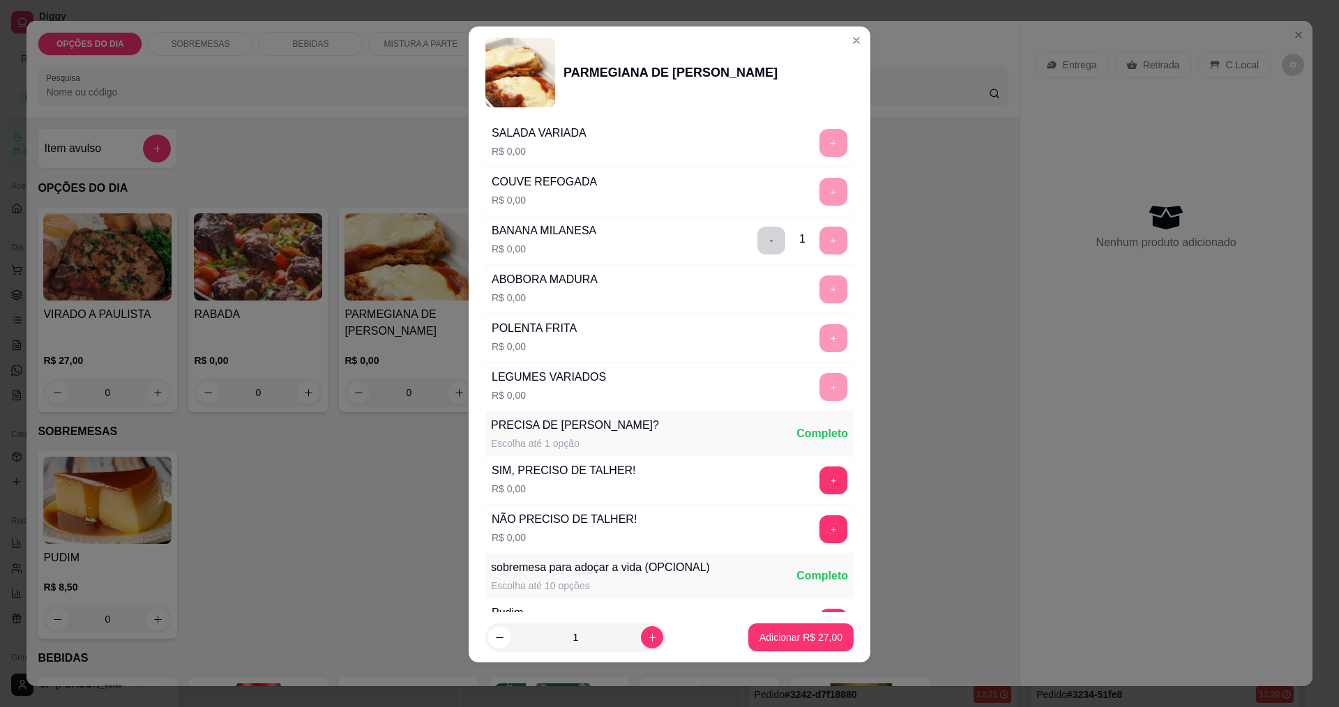
scroll to position [262, 0]
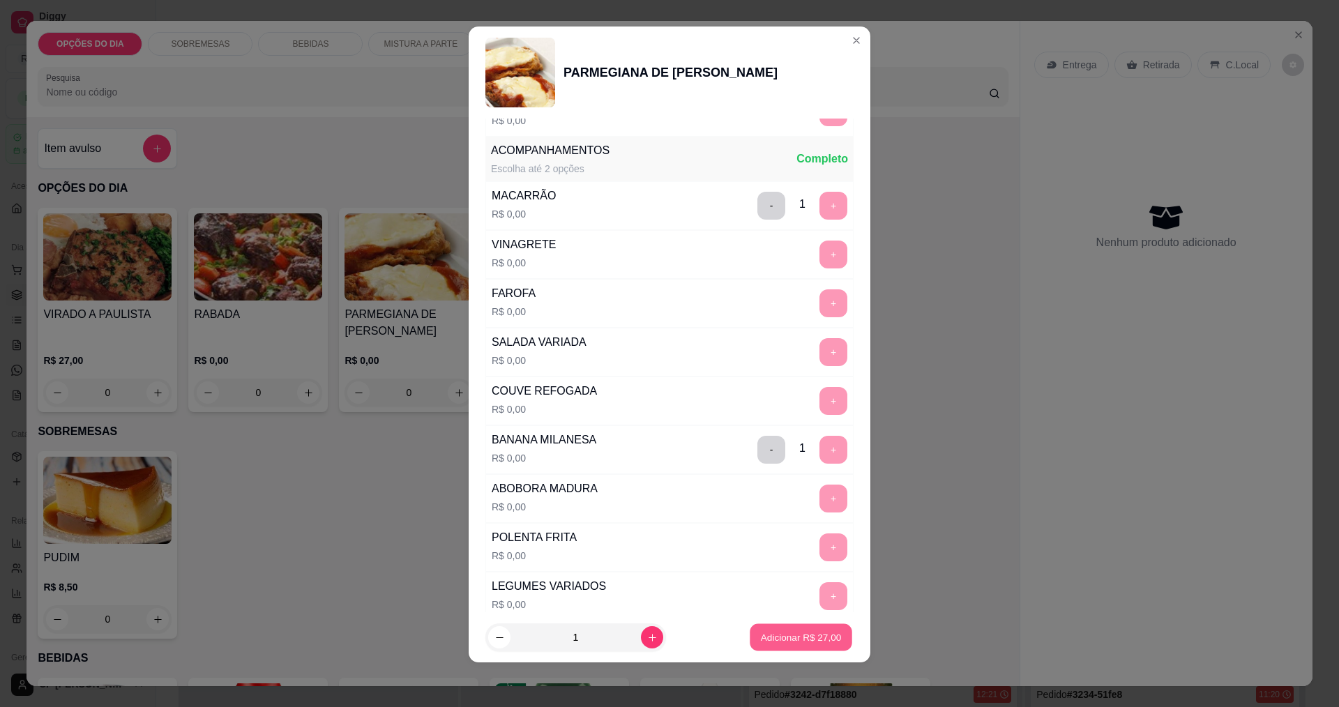
click at [647, 630] on button "Adicionar R$ 27,00" at bounding box center [801, 637] width 103 height 27
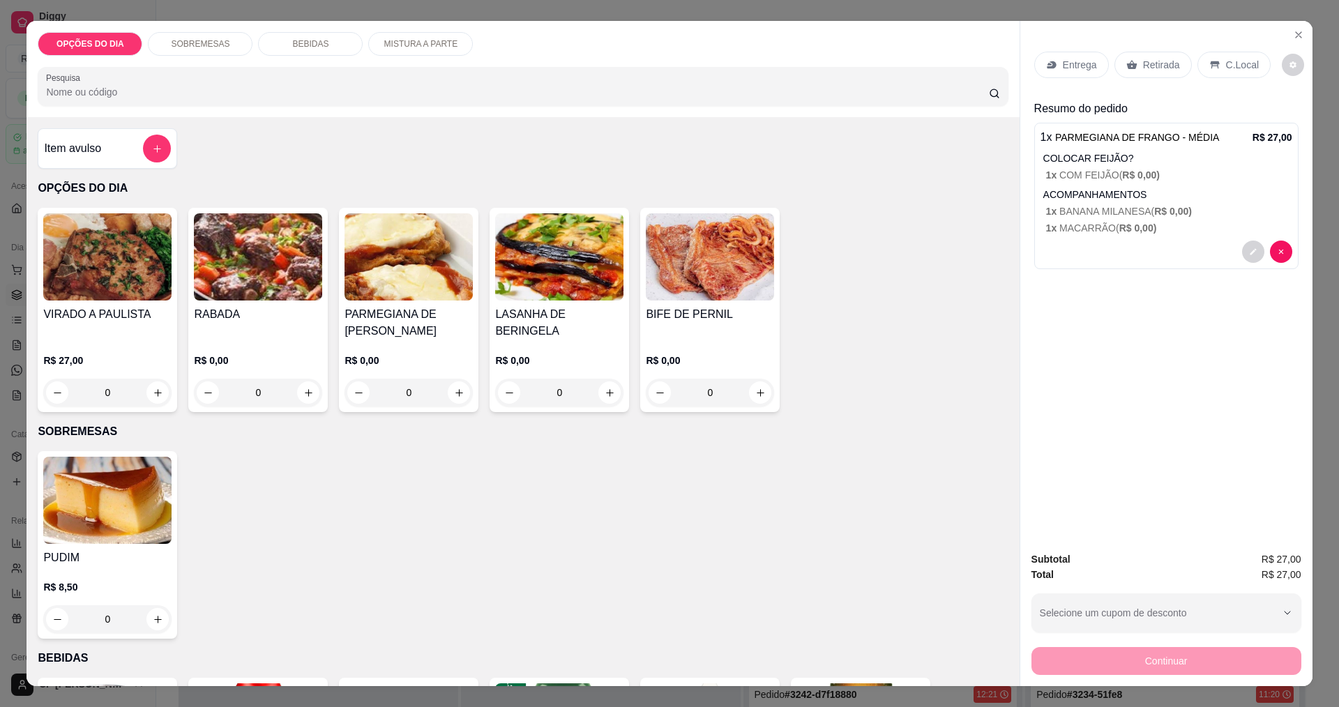
click at [647, 54] on div "Entrega" at bounding box center [1072, 65] width 75 height 27
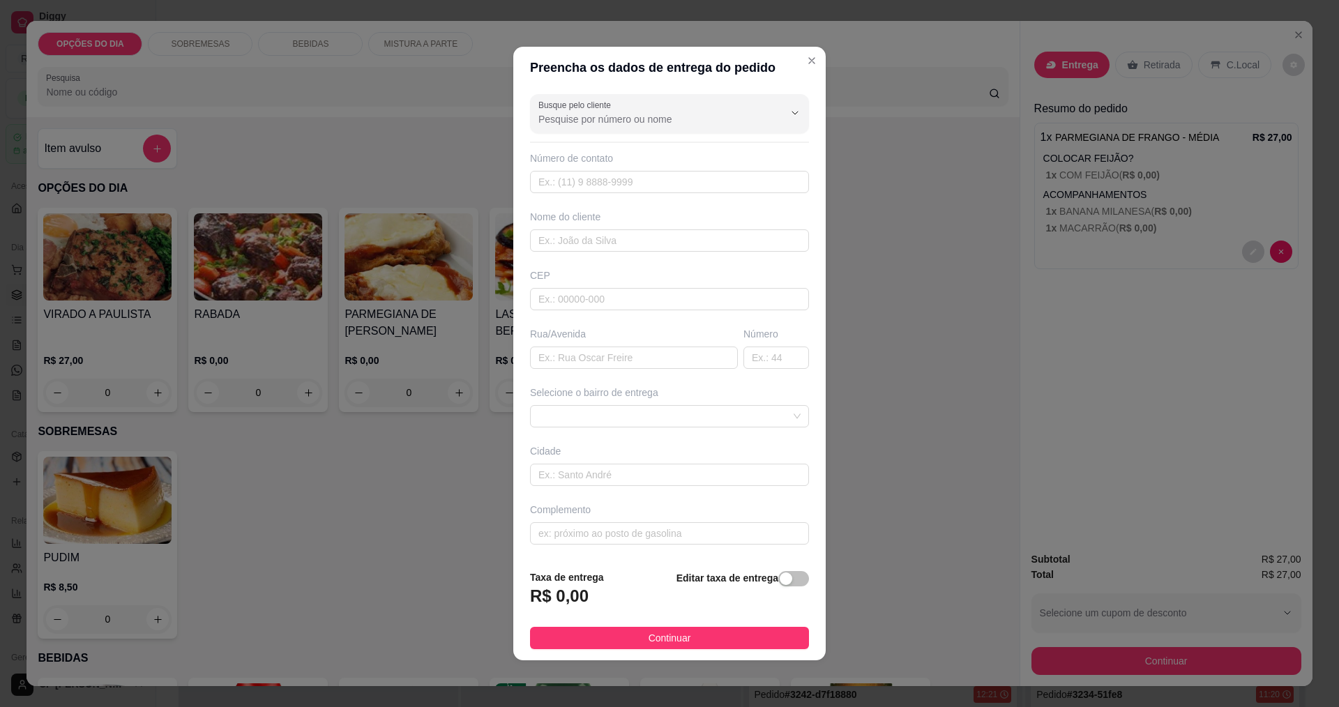
click at [637, 114] on input "Busque pelo cliente" at bounding box center [650, 119] width 223 height 14
click at [571, 154] on span "[PERSON_NAME]" at bounding box center [657, 153] width 232 height 14
type input "[PERSON_NAME]"
type input "17997347926"
type input "[PERSON_NAME]"
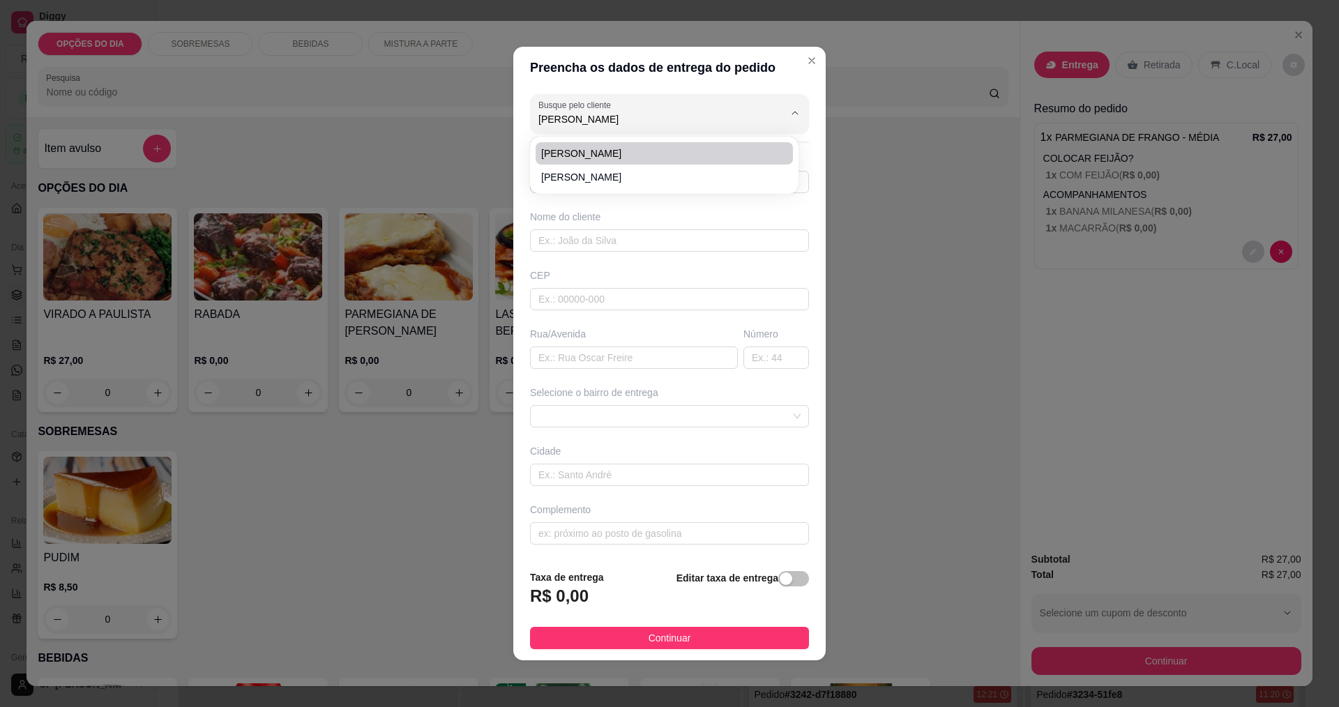
type input "PORTSARIA 3 IMPE"
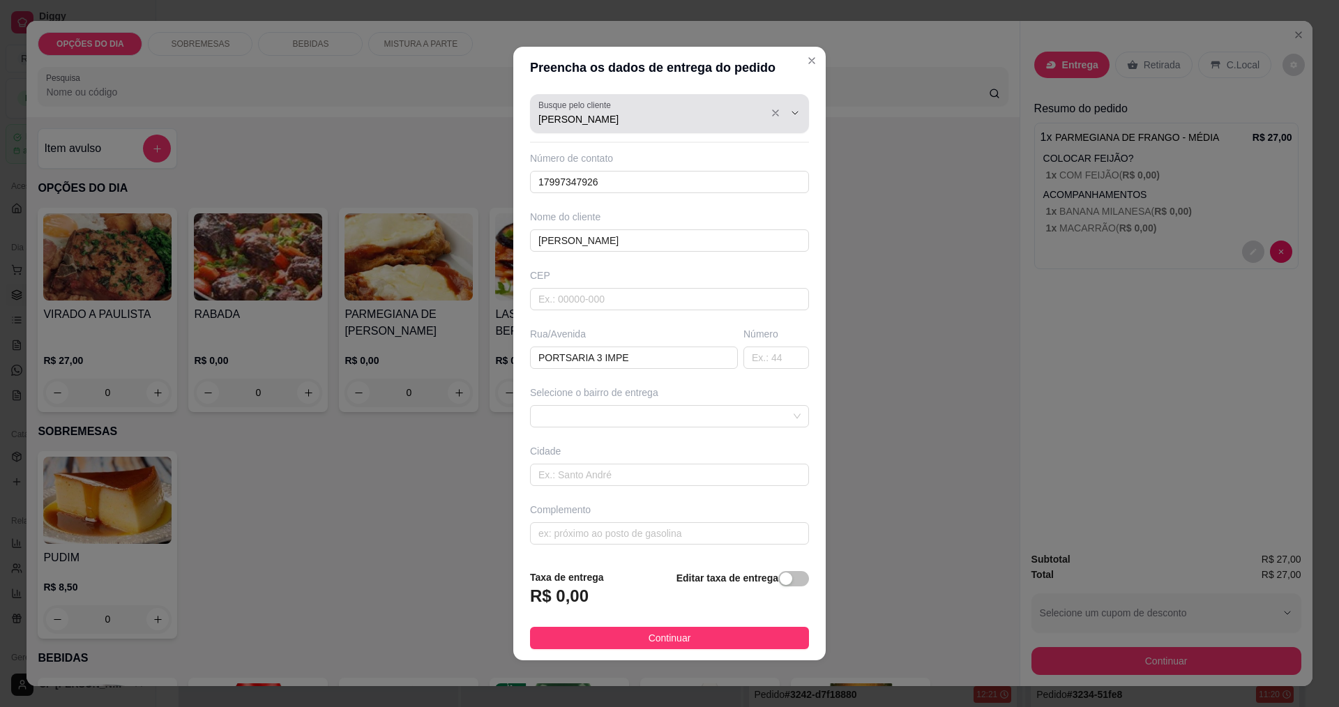
click at [647, 112] on div "[PERSON_NAME]" at bounding box center [670, 114] width 262 height 28
type input "A"
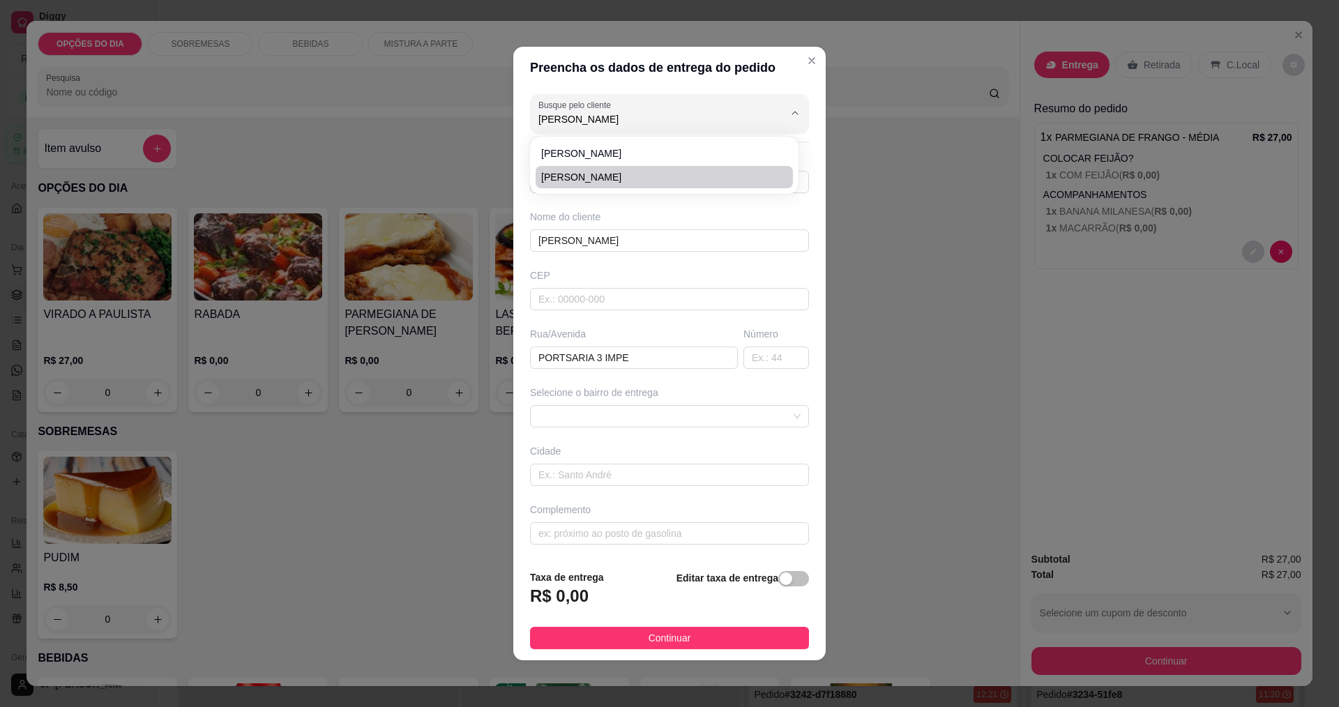
click at [569, 179] on span "[PERSON_NAME]" at bounding box center [657, 177] width 232 height 14
type input "[PERSON_NAME]"
type input "12997343716"
type input "[PERSON_NAME]"
click at [647, 354] on input "text" at bounding box center [777, 358] width 66 height 22
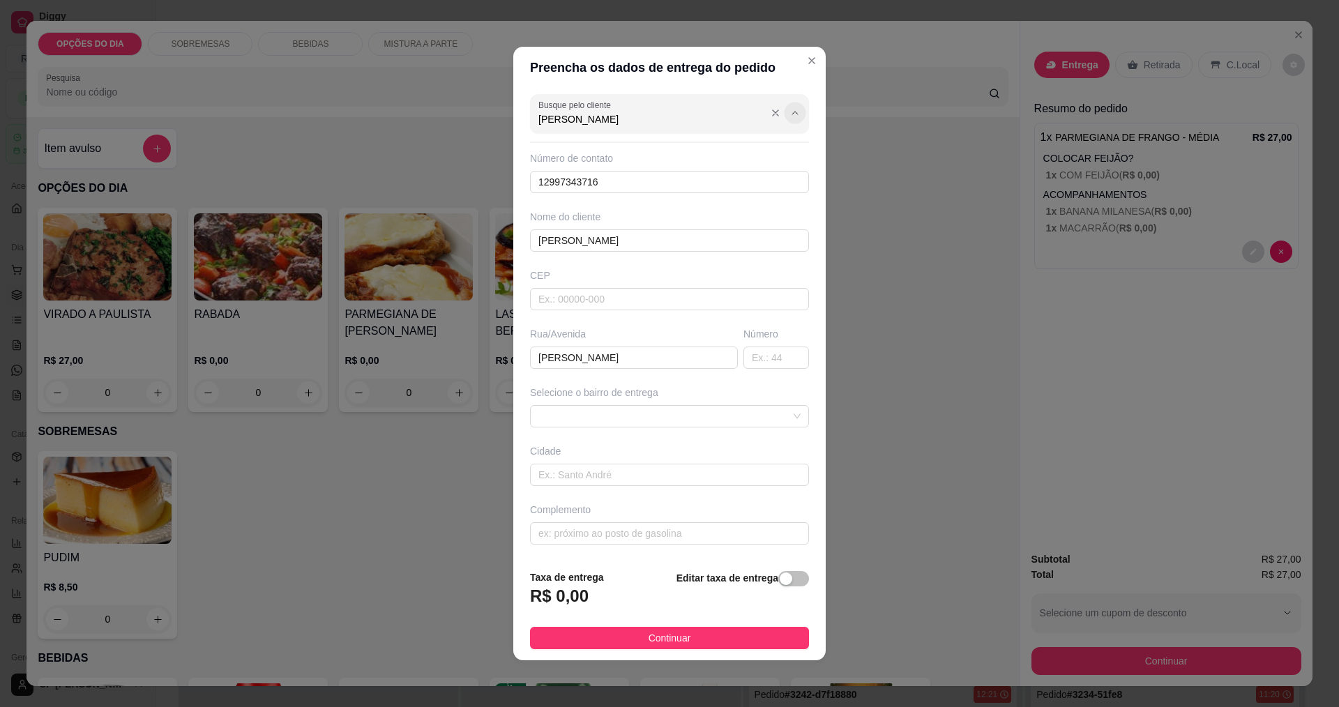
click at [647, 114] on icon "Show suggestions" at bounding box center [795, 112] width 11 height 11
type input "A"
click at [647, 110] on button "Show suggestions" at bounding box center [795, 113] width 22 height 22
click at [647, 119] on button "Show suggestions" at bounding box center [795, 113] width 22 height 22
click at [647, 62] on icon "Close" at bounding box center [811, 60] width 11 height 11
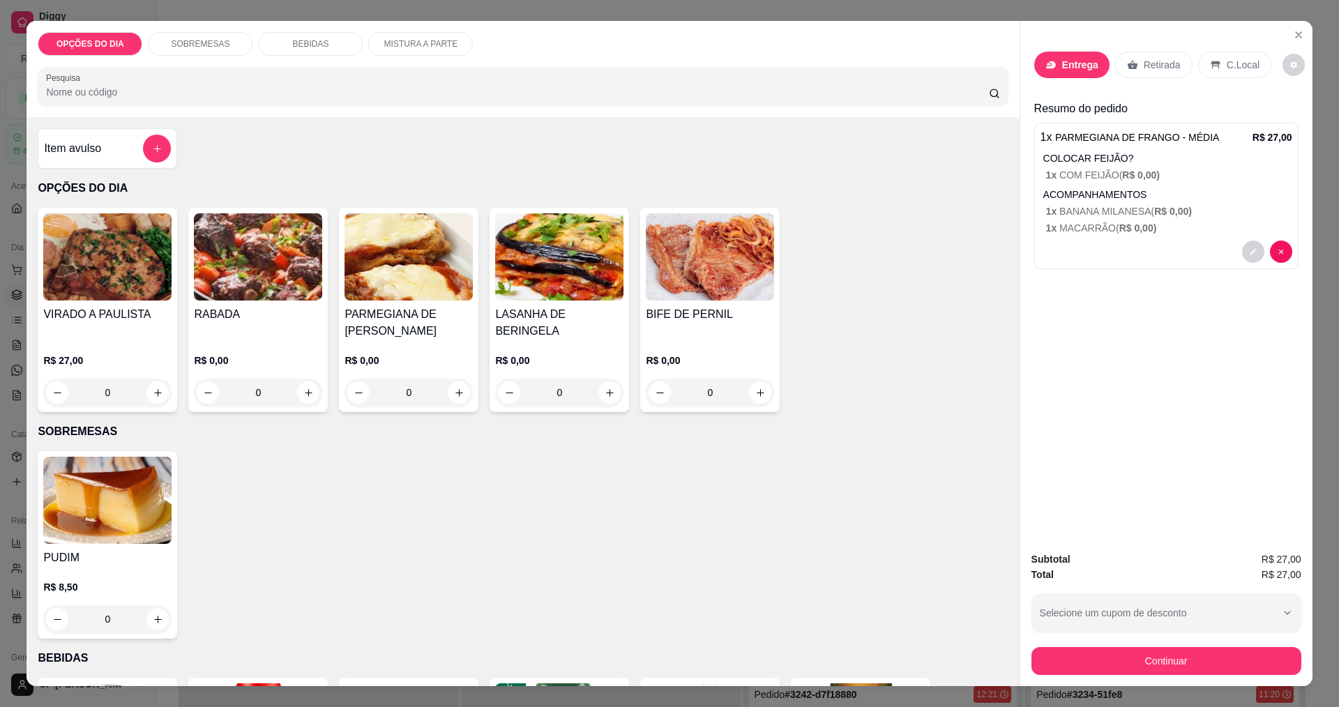
click at [0, 183] on div "OPÇÕES DO DIA SOBREMESAS BEBIDAS MISTURA A PARTE Pesquisa Item avulso OPÇÕES DO…" at bounding box center [669, 353] width 1339 height 707
click at [647, 38] on icon "Close" at bounding box center [1299, 35] width 6 height 6
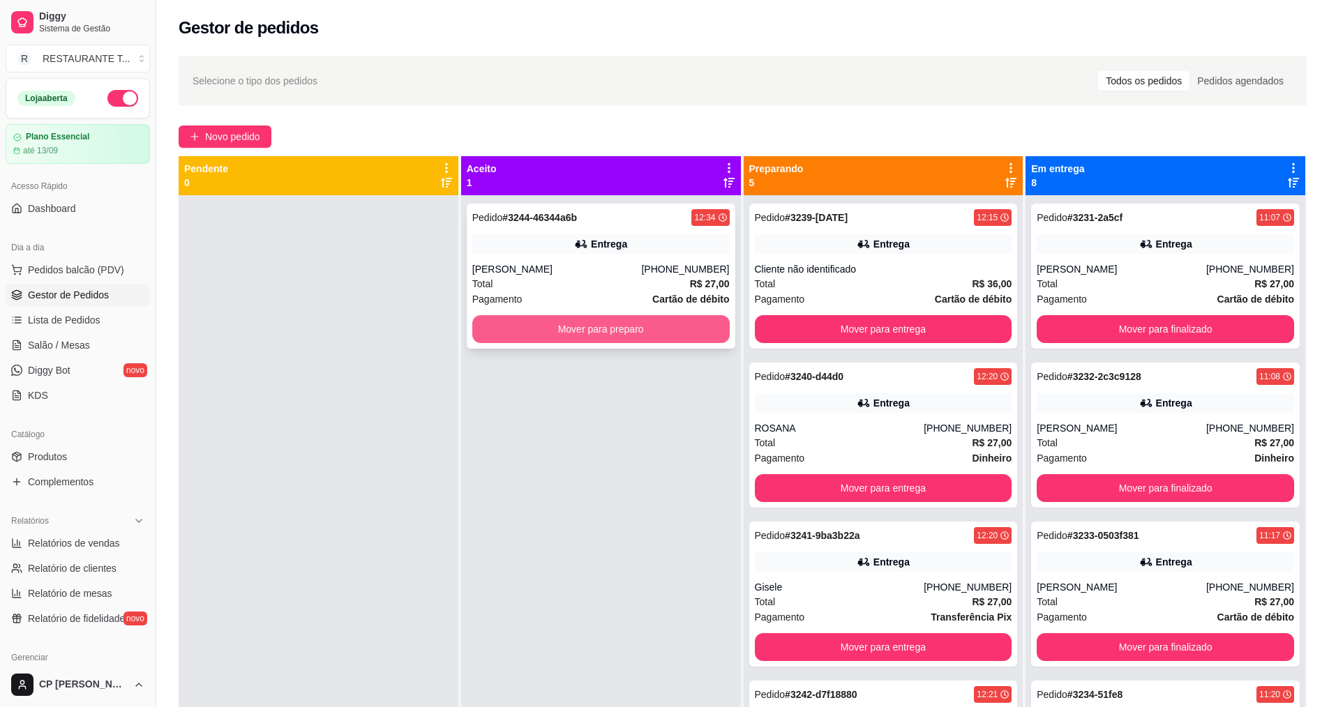
click at [620, 326] on button "Mover para preparo" at bounding box center [600, 329] width 257 height 28
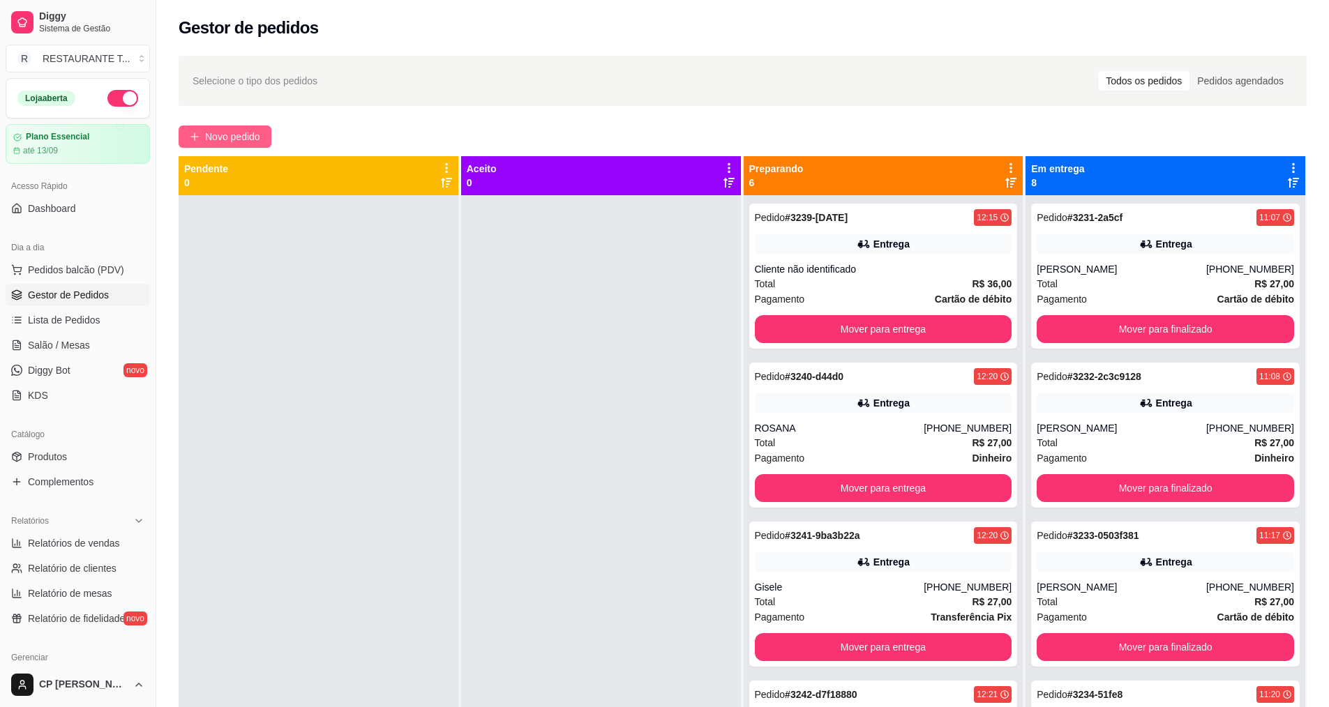
click at [239, 145] on button "Novo pedido" at bounding box center [225, 137] width 93 height 22
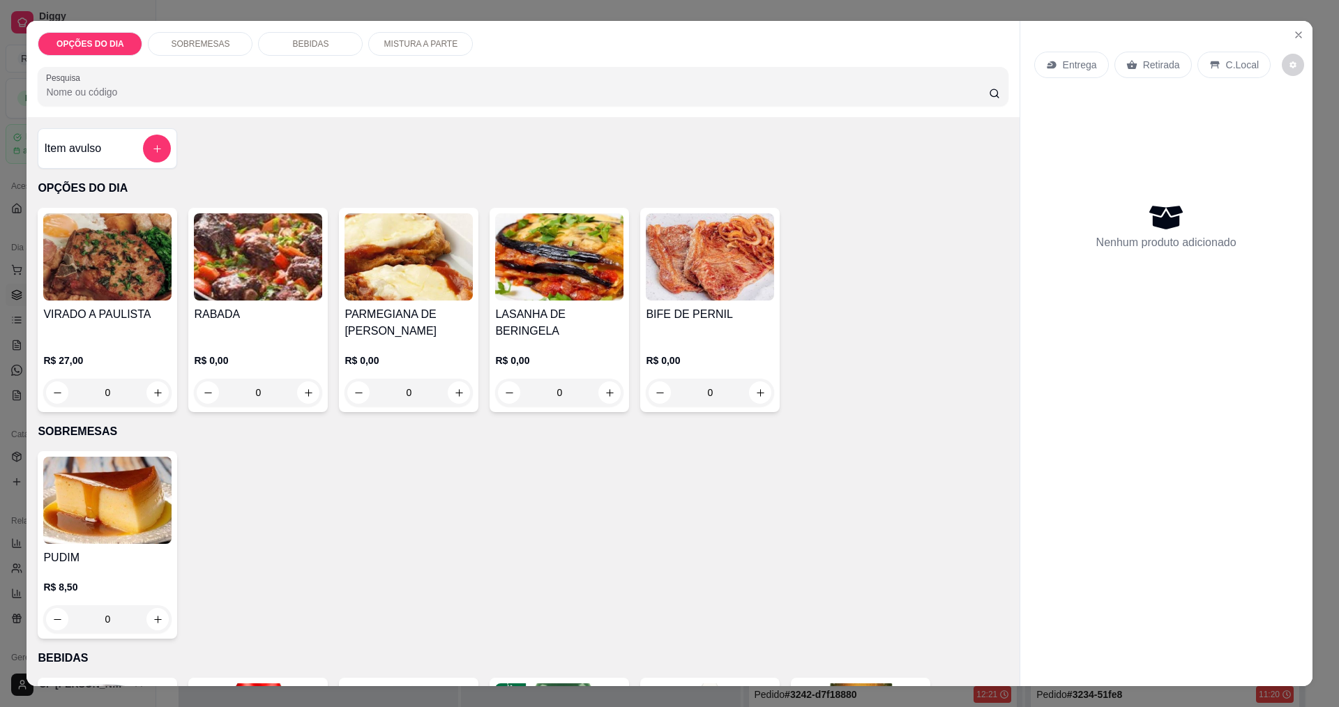
click at [459, 397] on div "0" at bounding box center [409, 393] width 128 height 28
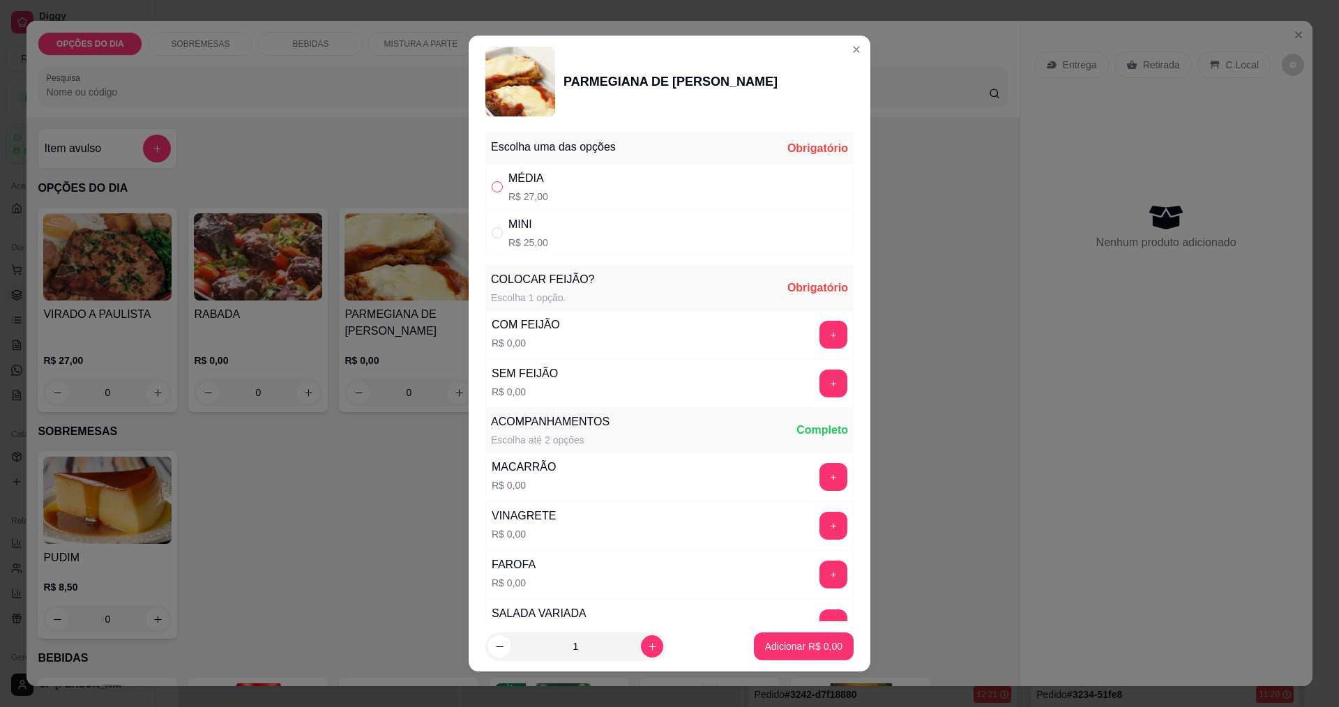
click at [495, 191] on input "" at bounding box center [497, 186] width 11 height 11
radio input "true"
click at [647, 476] on button "+" at bounding box center [833, 476] width 27 height 27
click at [647, 324] on button "+" at bounding box center [833, 334] width 27 height 27
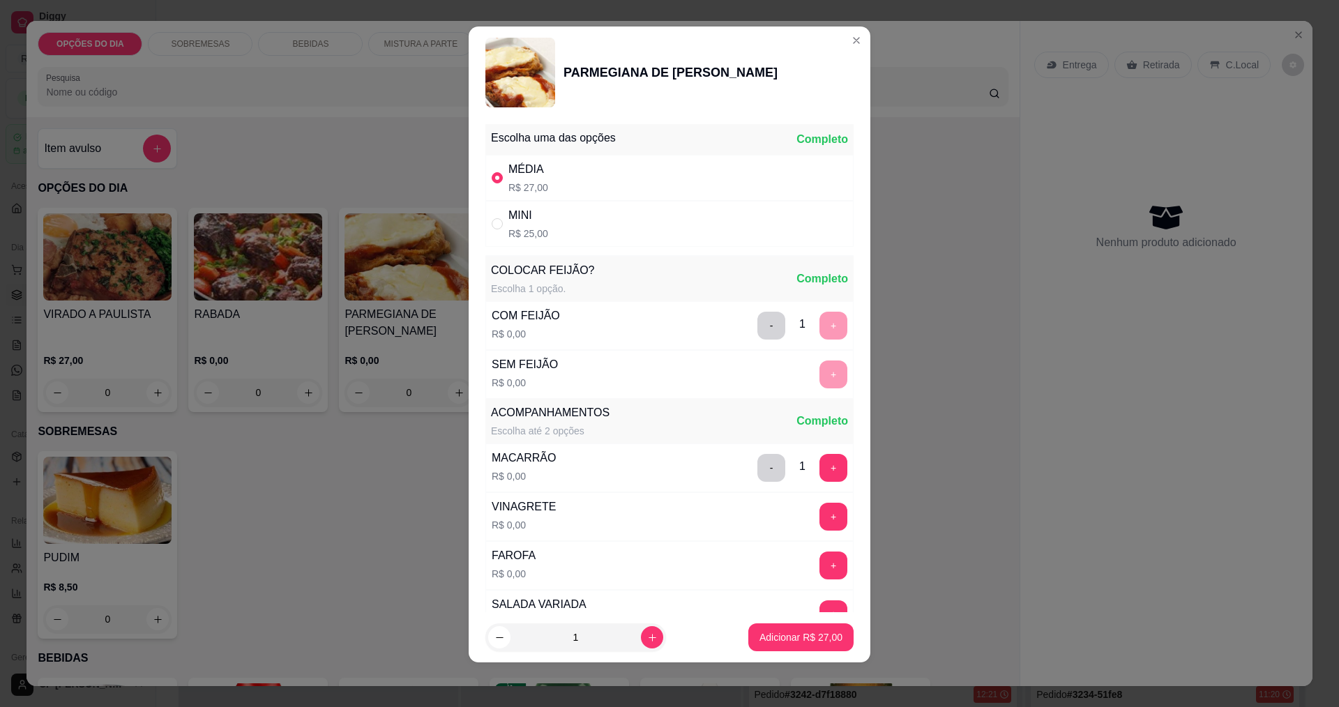
scroll to position [280, 0]
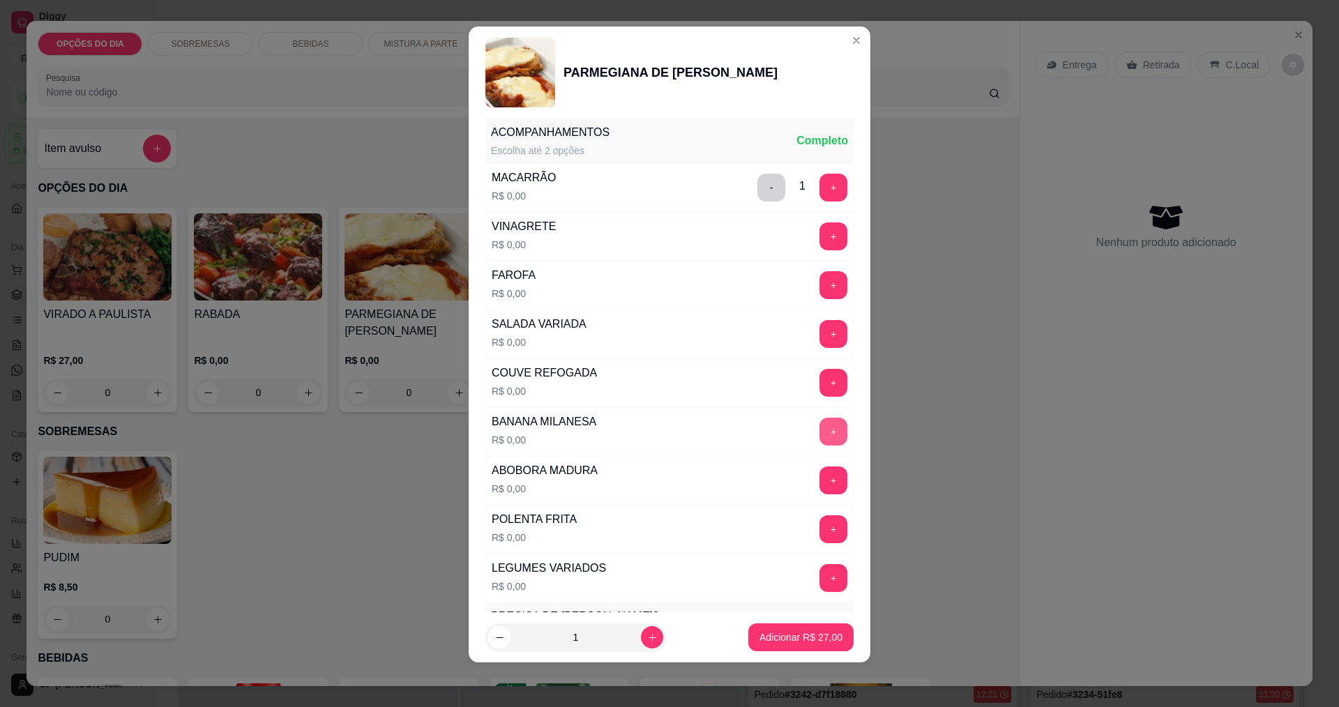
click at [647, 430] on button "+" at bounding box center [834, 432] width 28 height 28
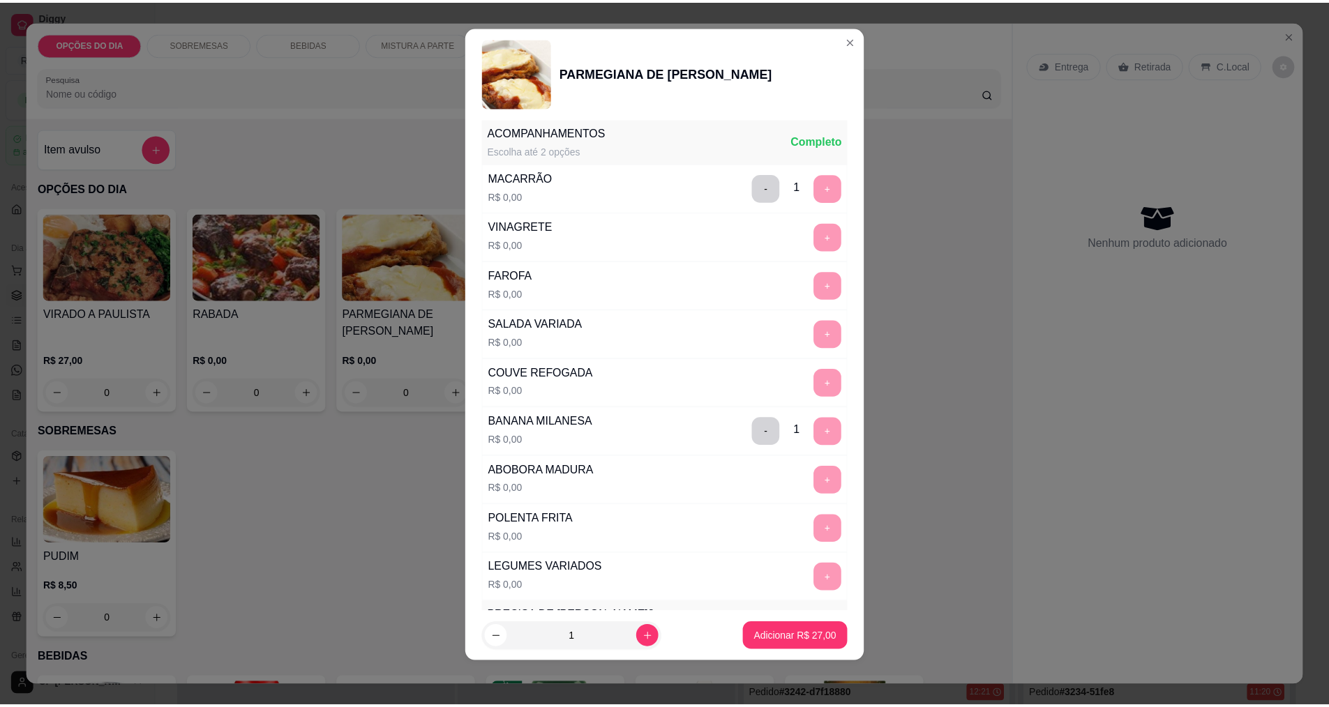
scroll to position [610, 0]
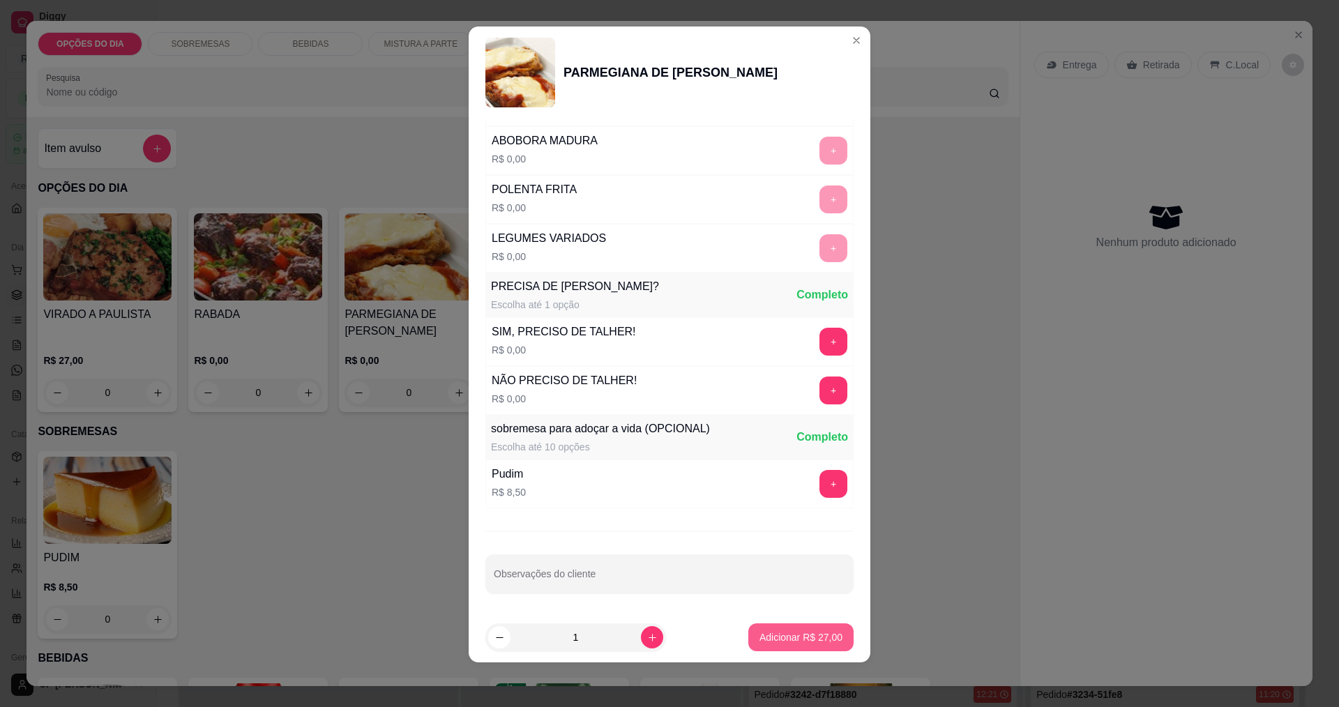
click at [647, 628] on button "Adicionar R$ 27,00" at bounding box center [801, 638] width 105 height 28
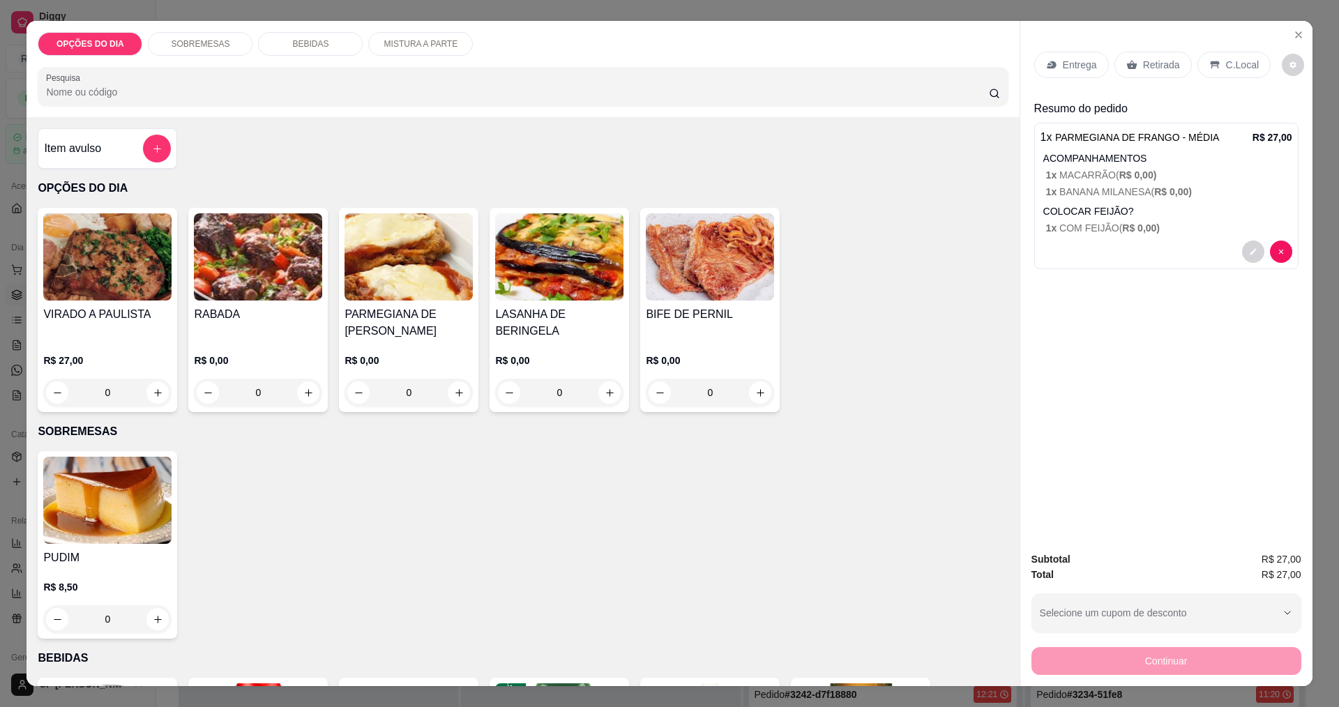
click at [647, 59] on p "Entrega" at bounding box center [1080, 65] width 34 height 14
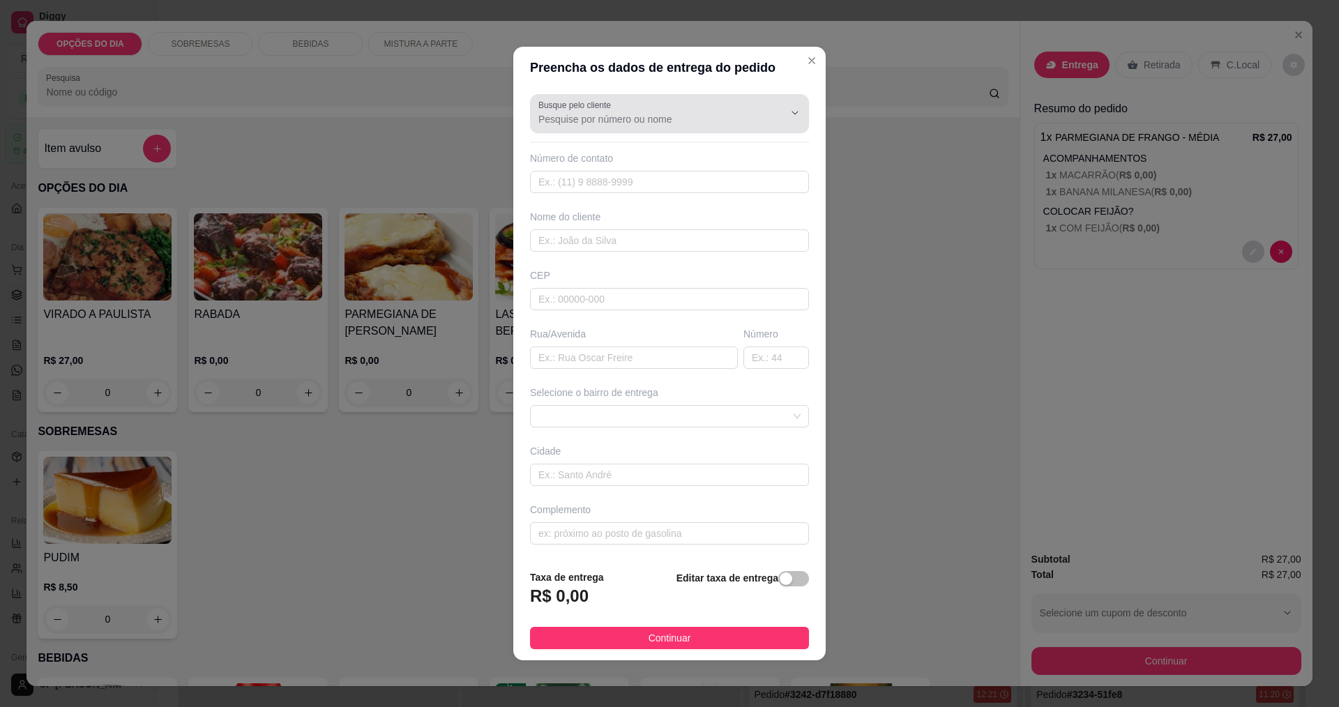
click at [585, 106] on label "Busque pelo cliente" at bounding box center [577, 105] width 77 height 12
click at [585, 112] on input "Busque pelo cliente" at bounding box center [650, 119] width 223 height 14
click at [550, 174] on span "[PERSON_NAME]" at bounding box center [657, 177] width 232 height 14
type input "[PERSON_NAME]"
type input "12997343716"
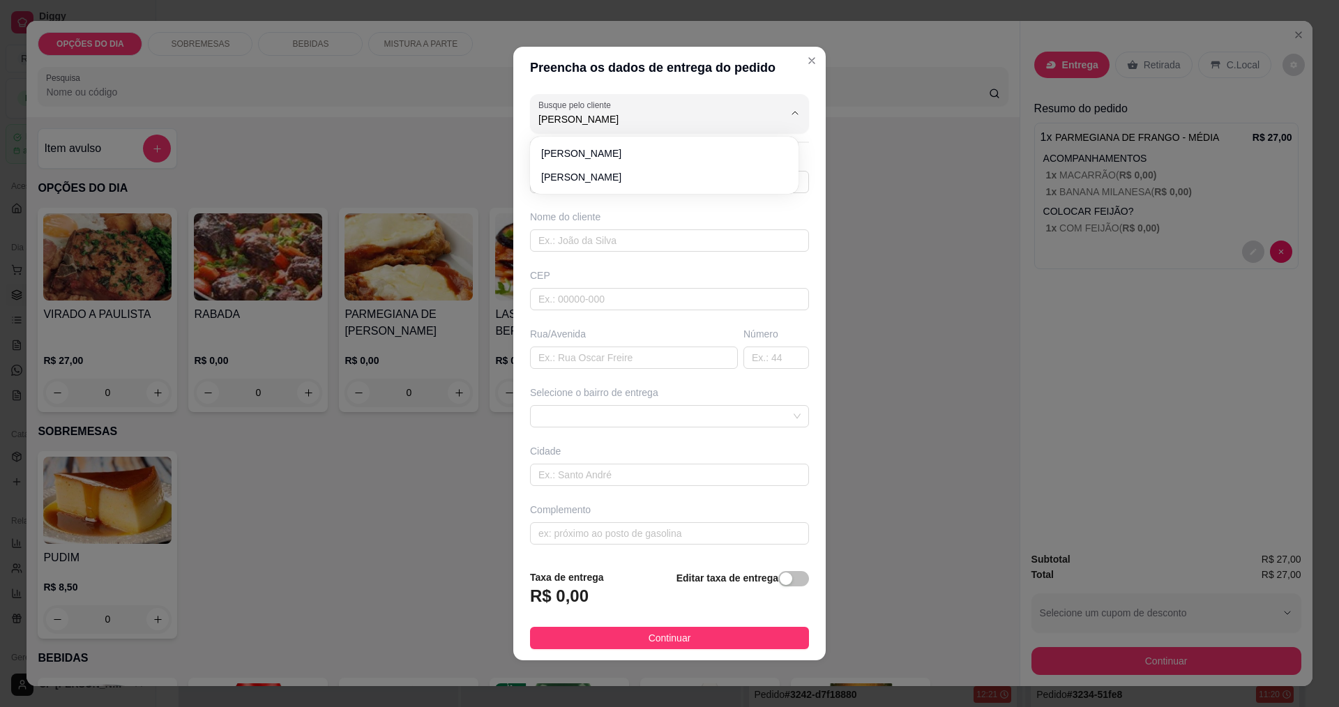
type input "[PERSON_NAME]"
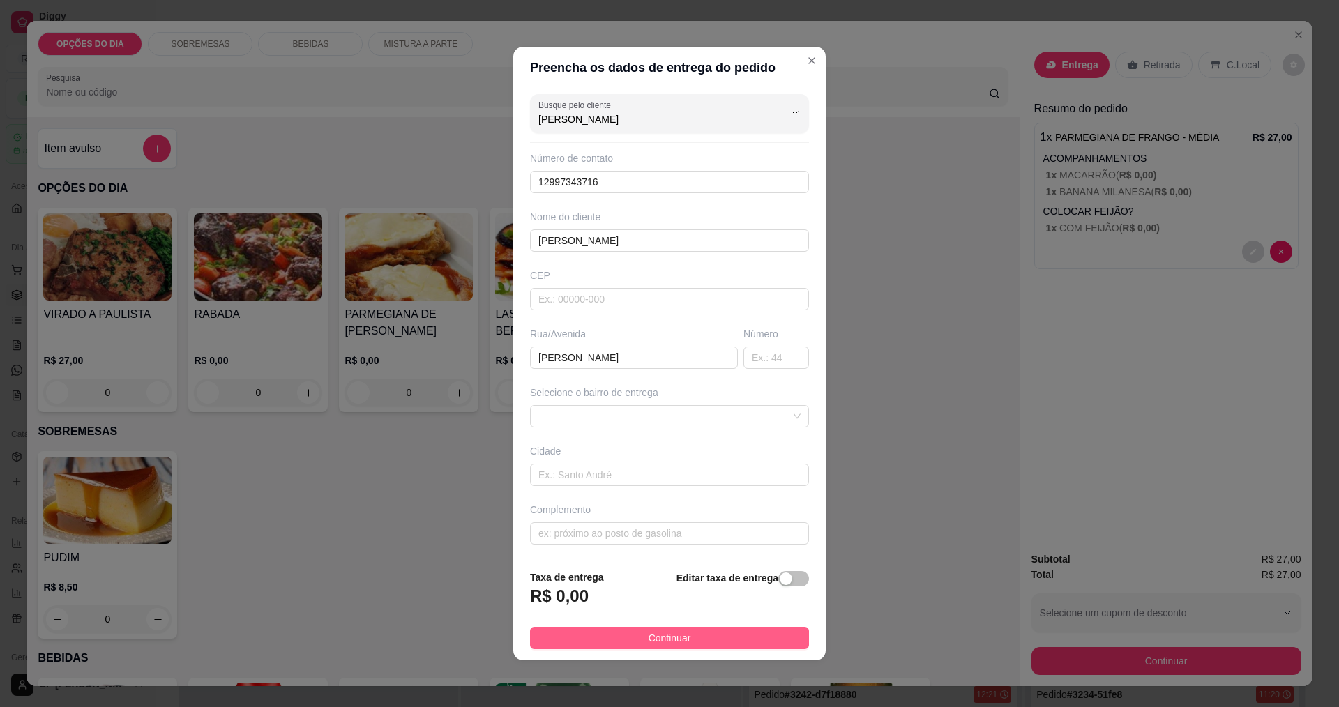
click at [608, 639] on button "Continuar" at bounding box center [669, 638] width 279 height 22
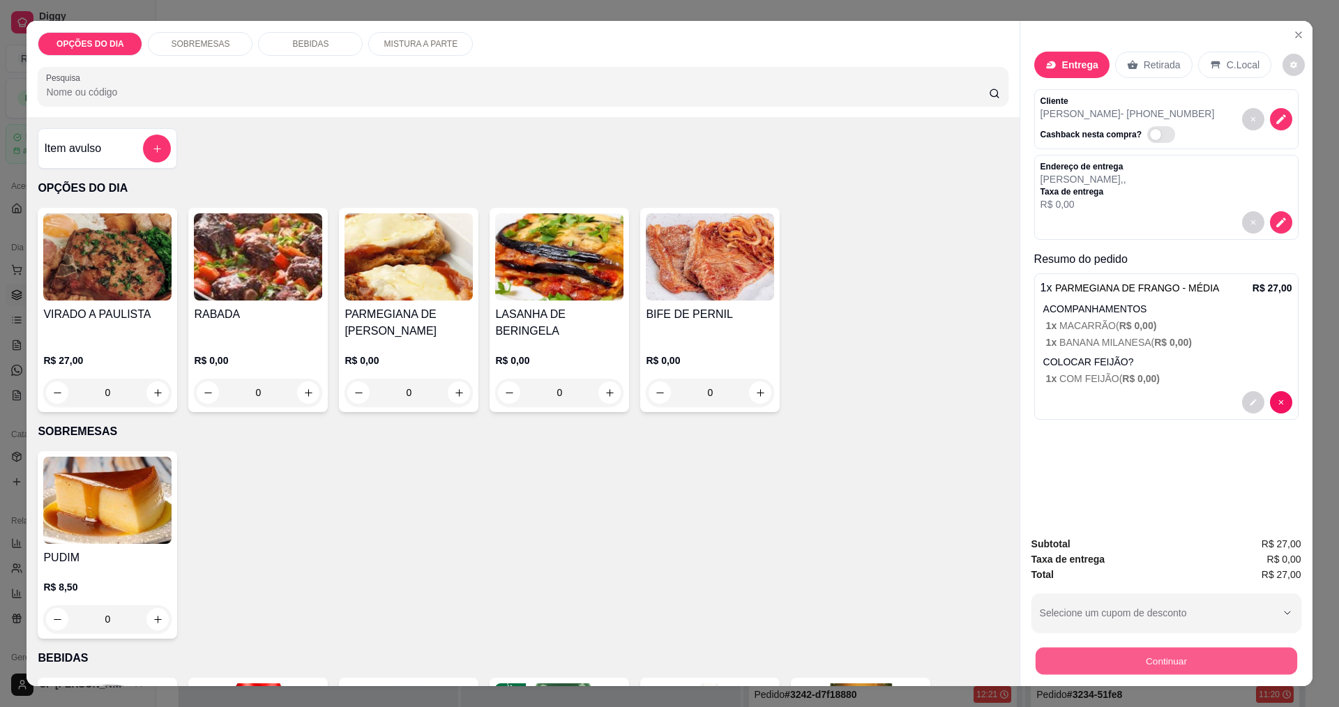
click at [647, 658] on button "Continuar" at bounding box center [1166, 660] width 262 height 27
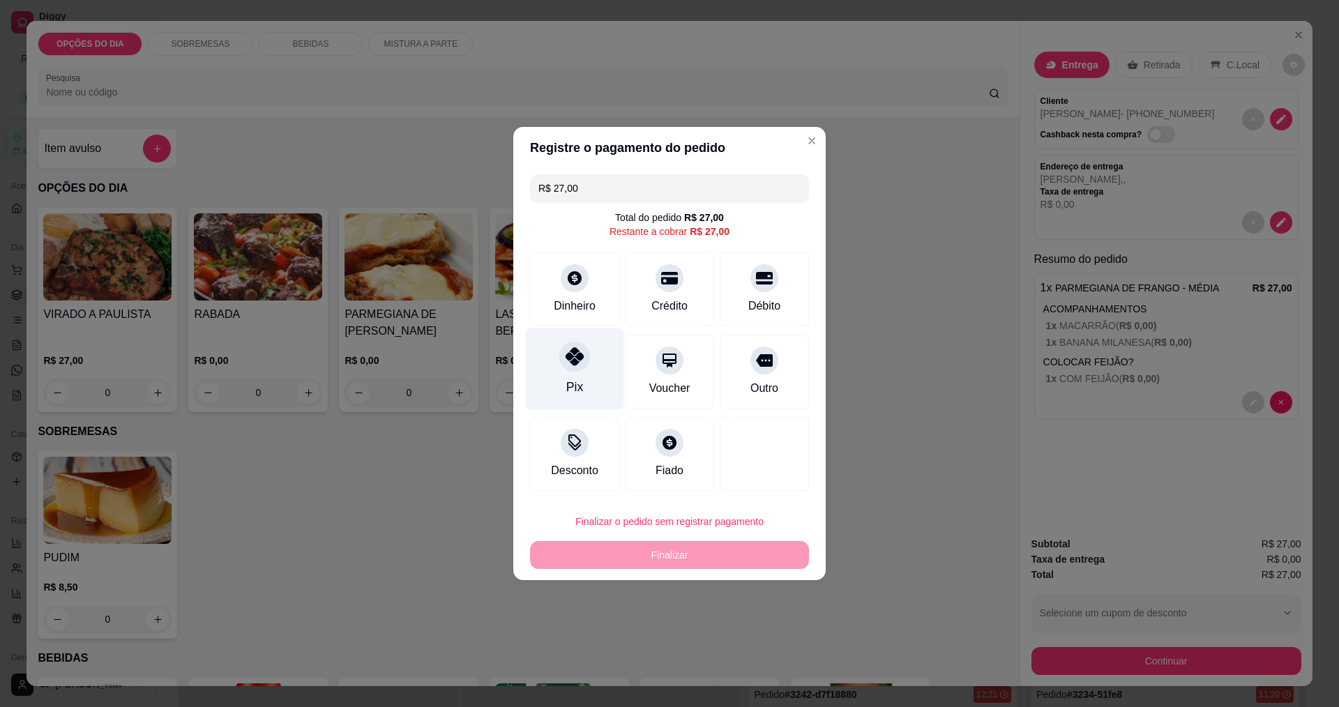
click at [576, 384] on div "Pix" at bounding box center [574, 387] width 17 height 18
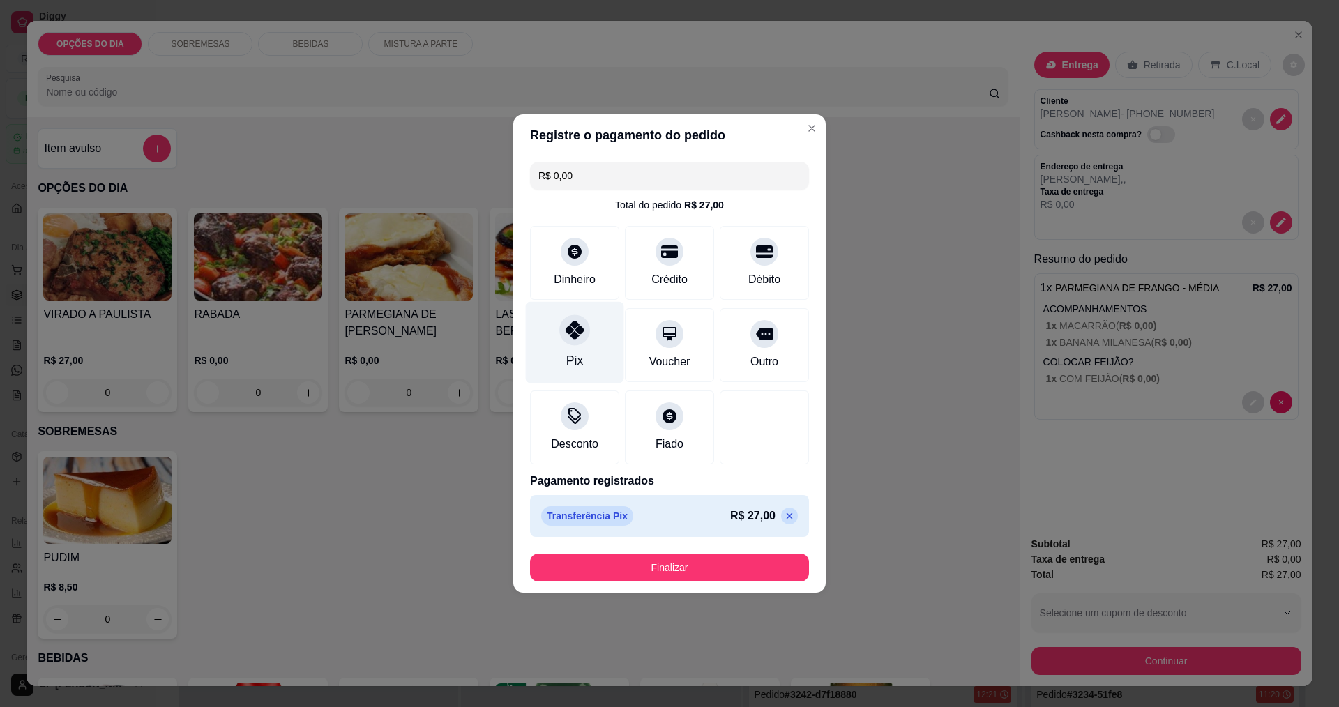
type input "R$ 0,00"
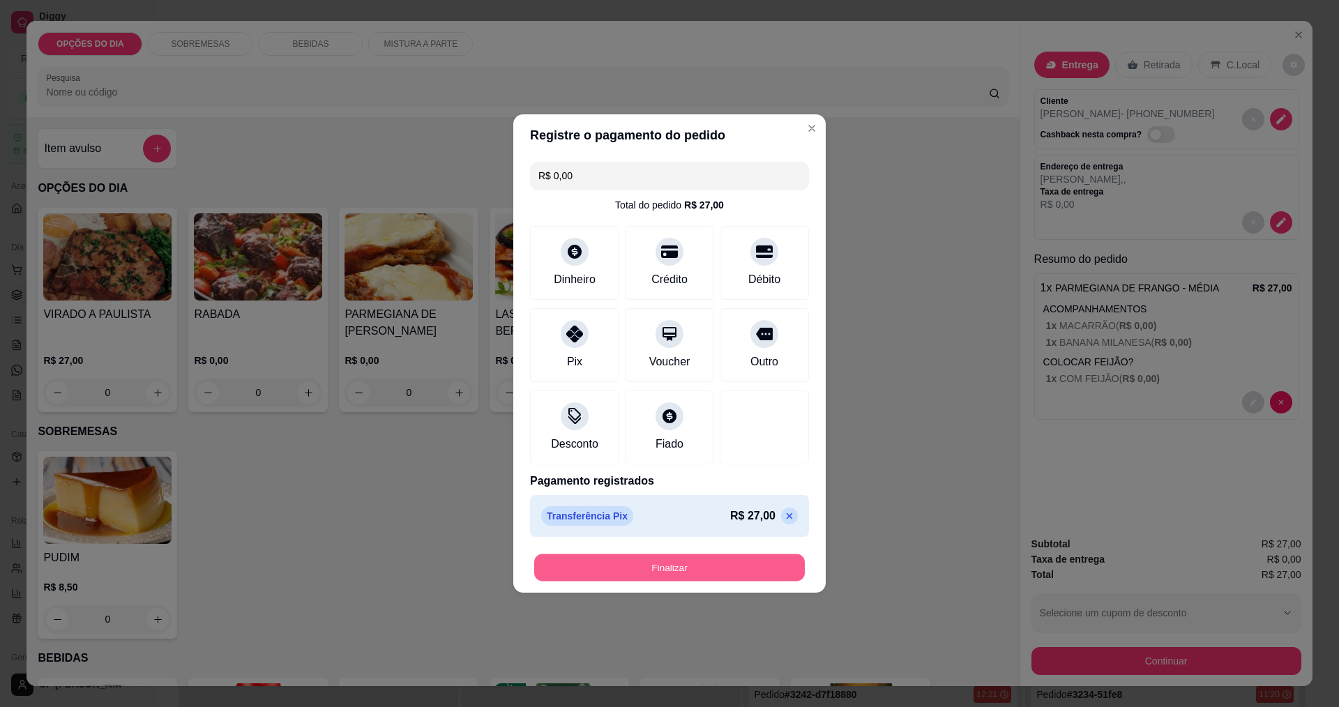
click at [647, 567] on button "Finalizar" at bounding box center [669, 568] width 271 height 27
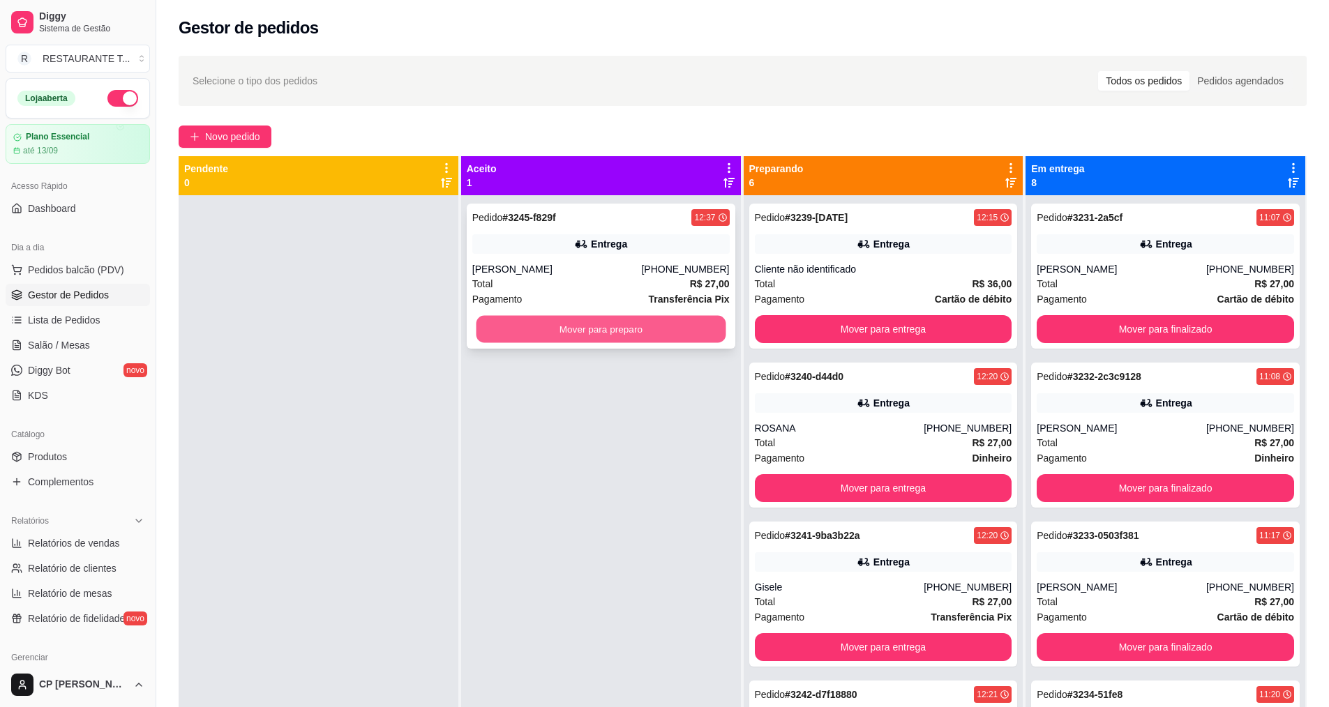
click at [554, 317] on button "Mover para preparo" at bounding box center [601, 329] width 250 height 27
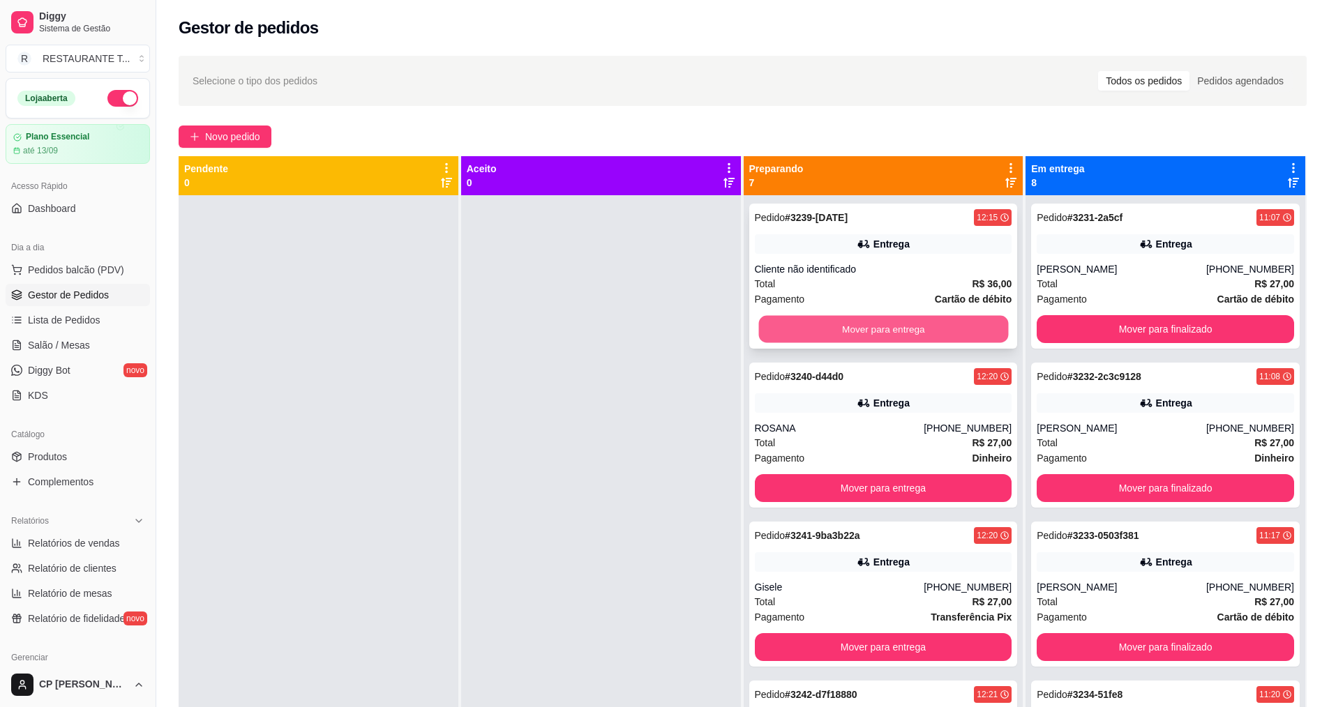
click at [647, 329] on button "Mover para entrega" at bounding box center [883, 329] width 250 height 27
click at [647, 337] on button "Mover para entrega" at bounding box center [883, 329] width 250 height 27
click at [647, 329] on button "Mover para entrega" at bounding box center [883, 329] width 250 height 27
click at [647, 329] on button "Mover para entrega" at bounding box center [883, 329] width 257 height 28
click at [647, 329] on button "Mover para entrega" at bounding box center [883, 329] width 250 height 27
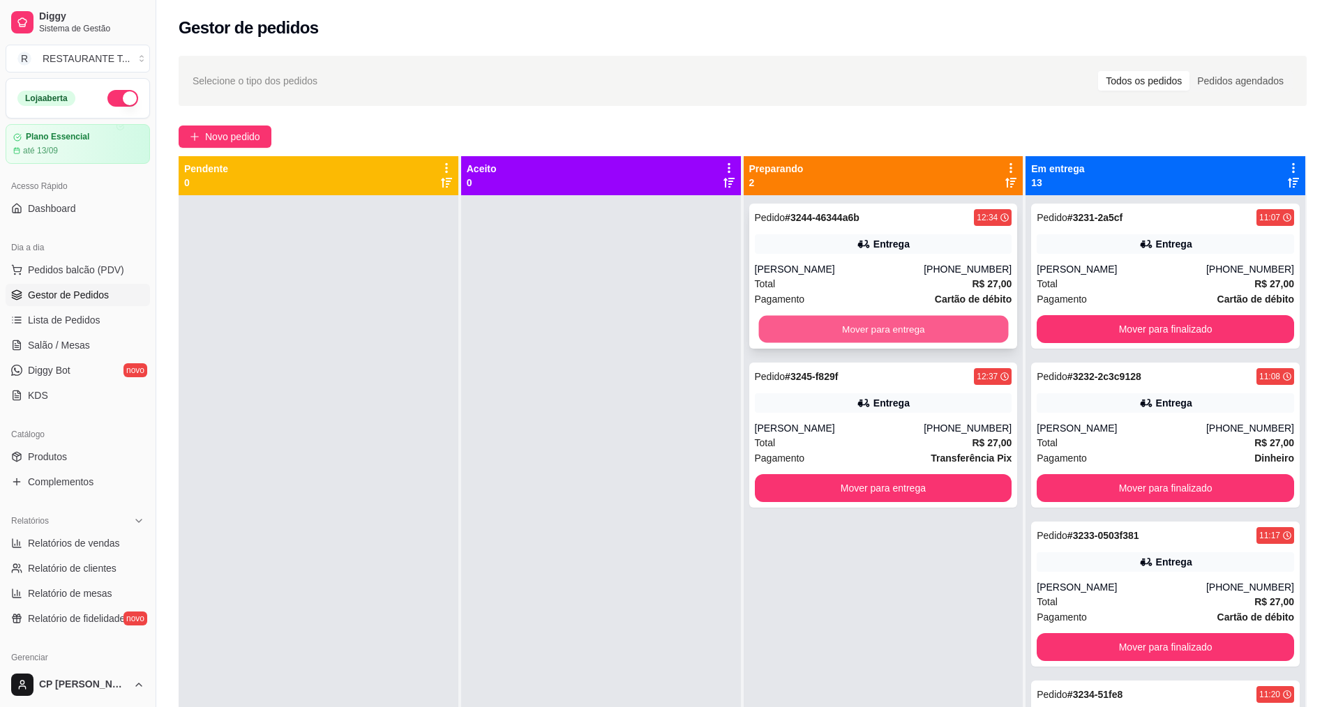
click at [647, 330] on button "Mover para entrega" at bounding box center [883, 329] width 250 height 27
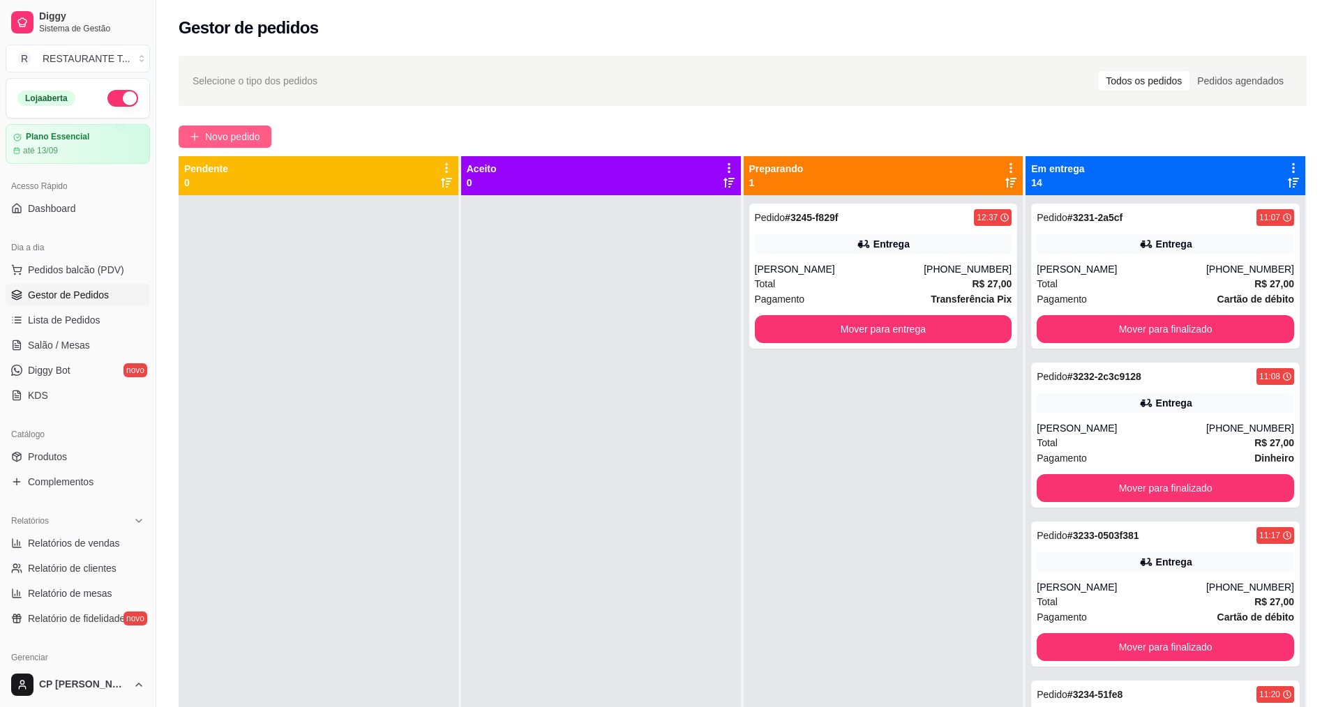
click at [259, 134] on span "Novo pedido" at bounding box center [232, 136] width 55 height 15
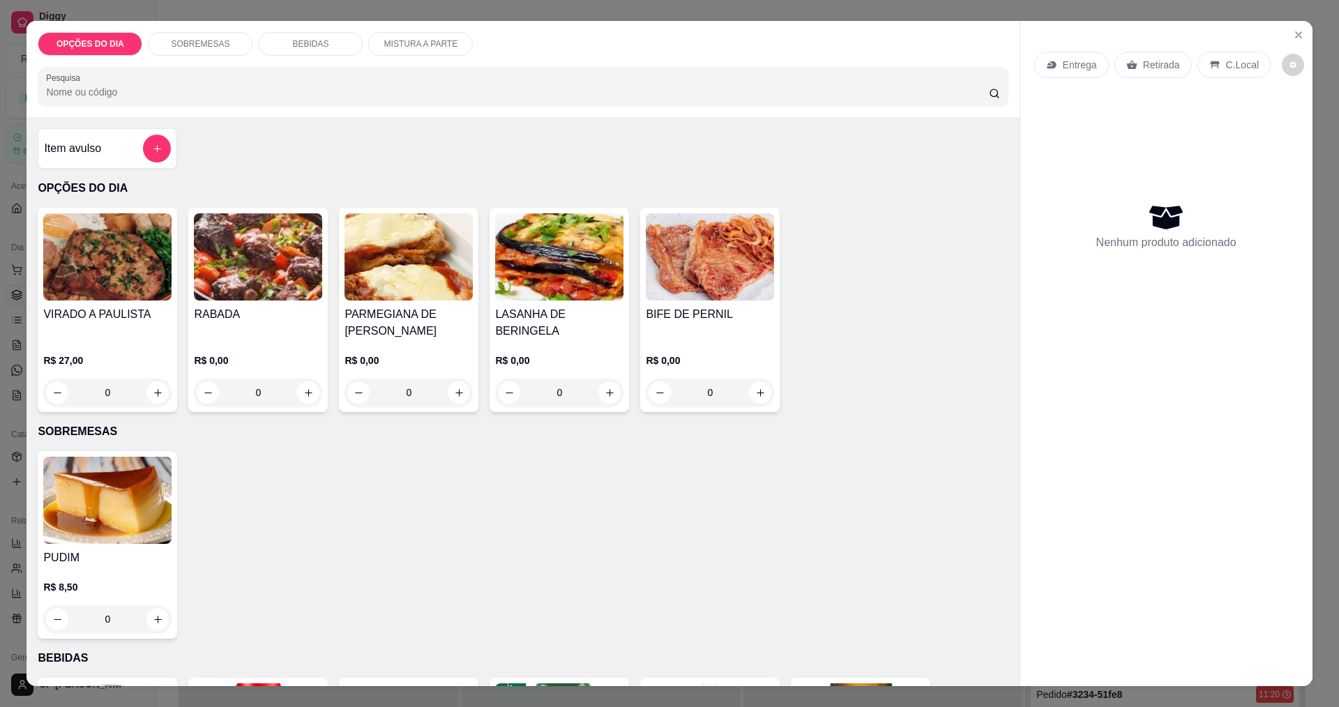
click at [455, 400] on div "0" at bounding box center [409, 393] width 128 height 28
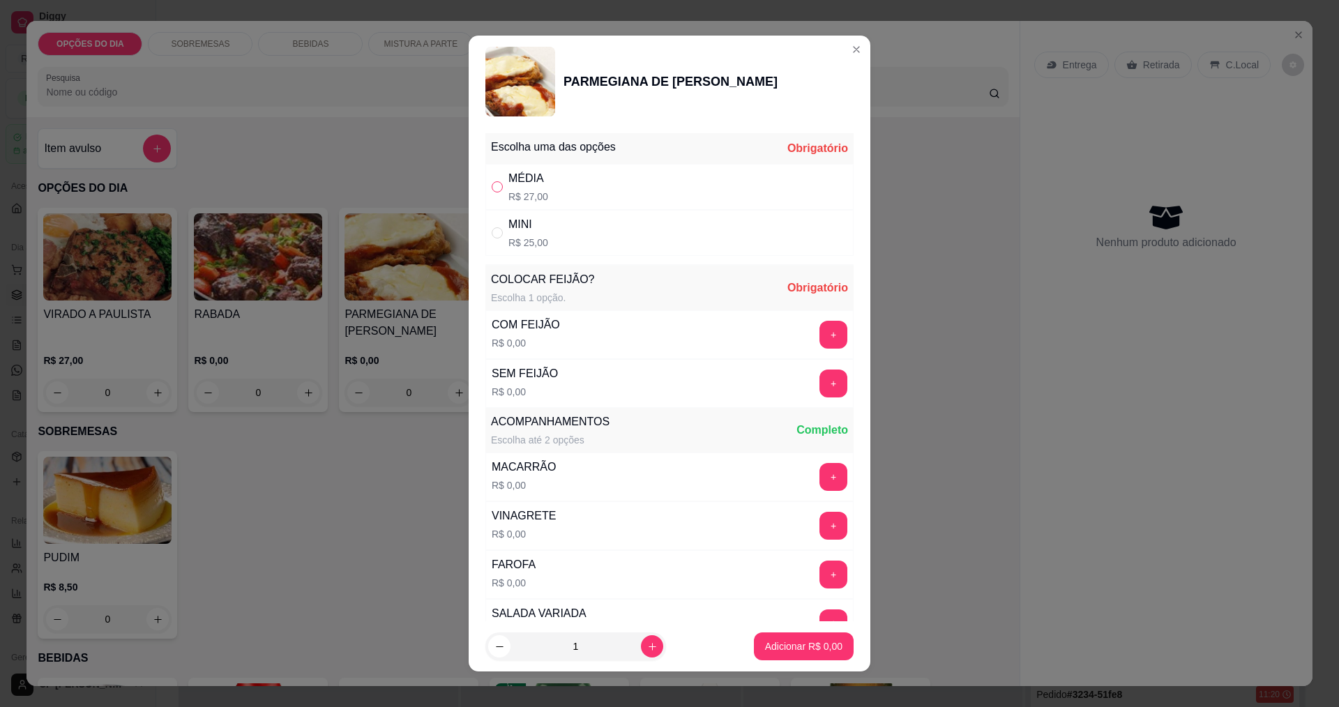
click at [492, 190] on input "" at bounding box center [497, 186] width 11 height 11
radio input "true"
click at [647, 333] on button "+" at bounding box center [833, 334] width 27 height 27
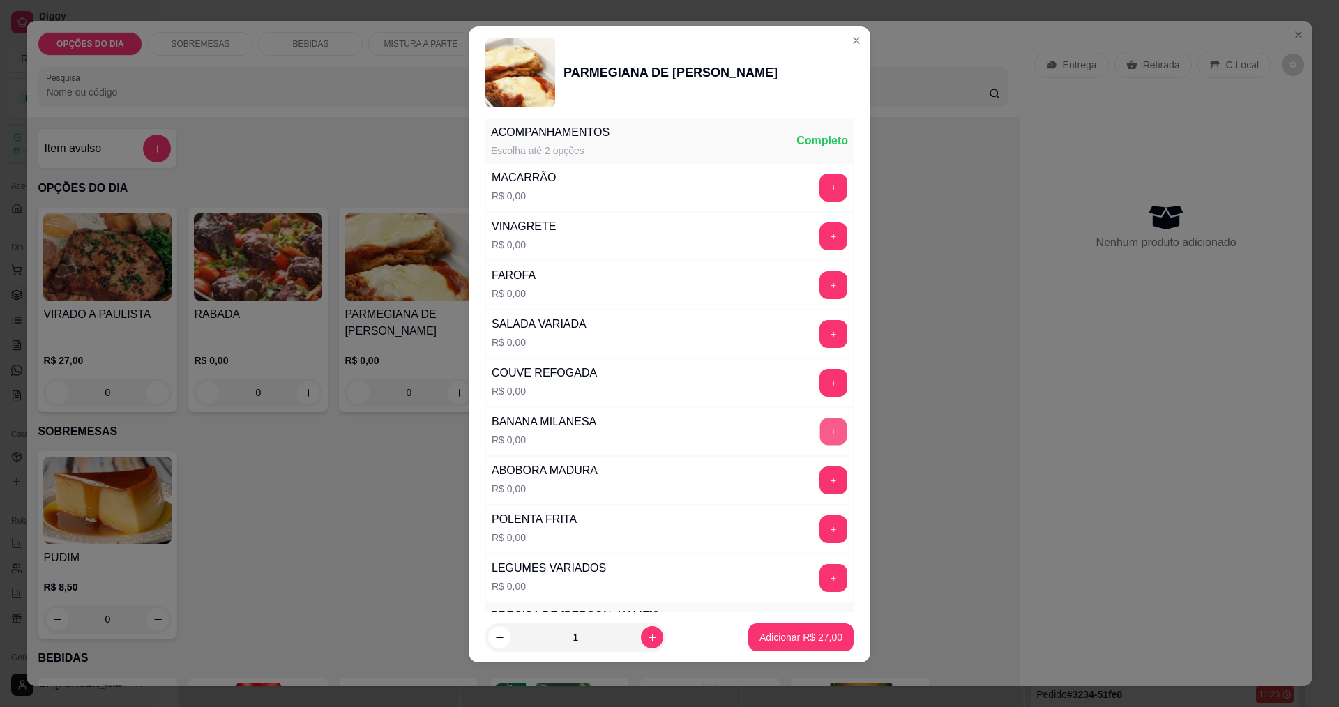
click at [647, 434] on button "+" at bounding box center [833, 431] width 27 height 27
click at [647, 329] on button "+" at bounding box center [834, 334] width 28 height 28
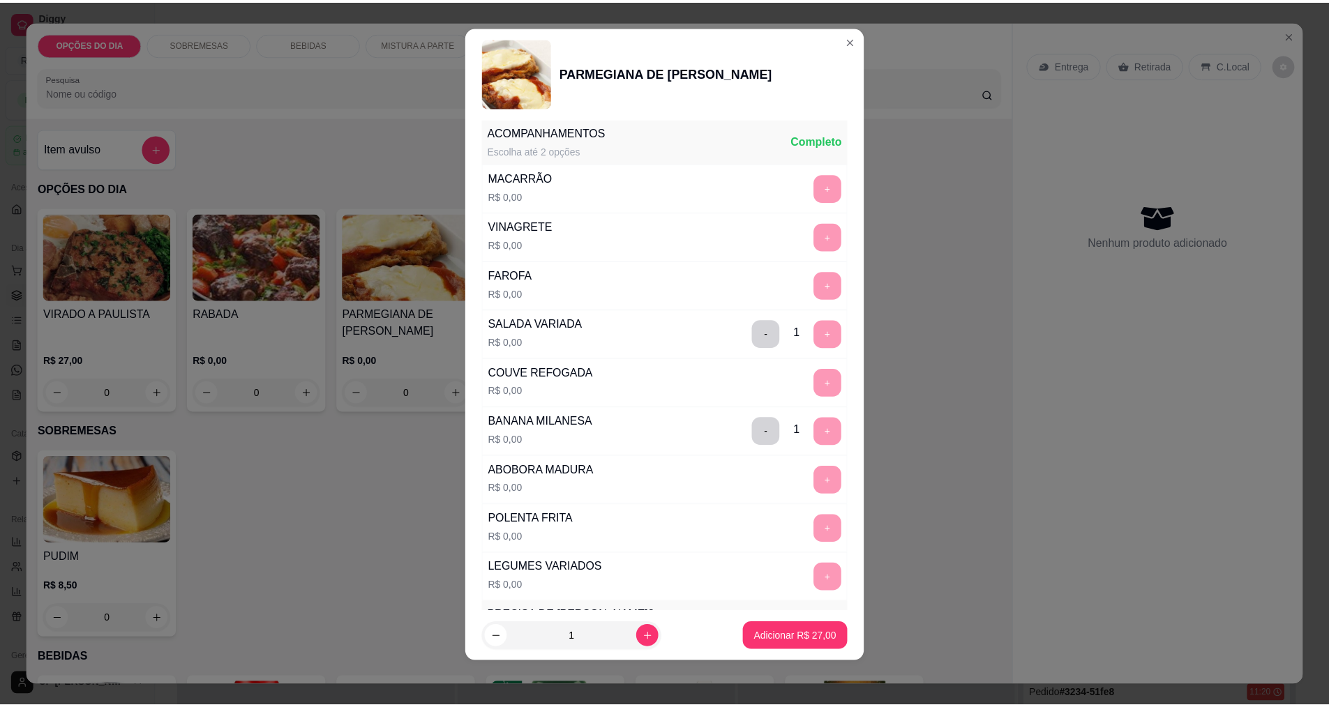
scroll to position [610, 0]
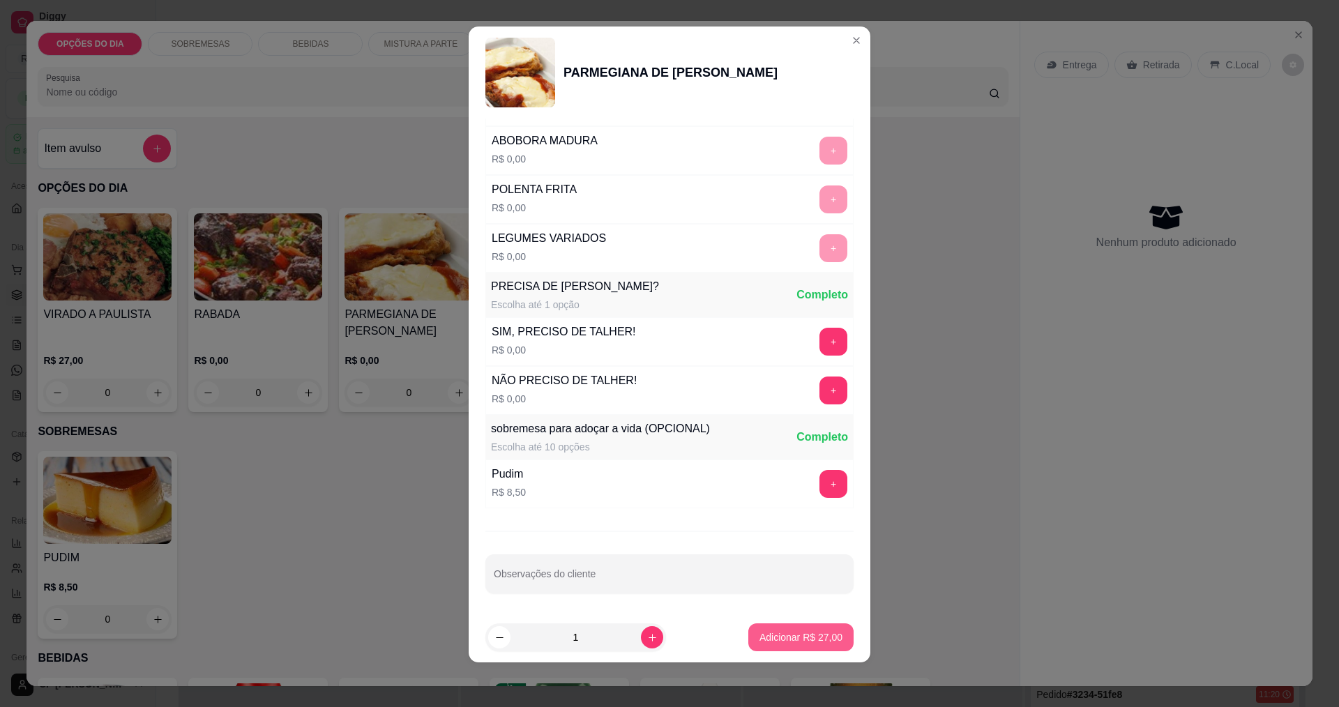
click at [647, 645] on button "Adicionar R$ 27,00" at bounding box center [801, 638] width 105 height 28
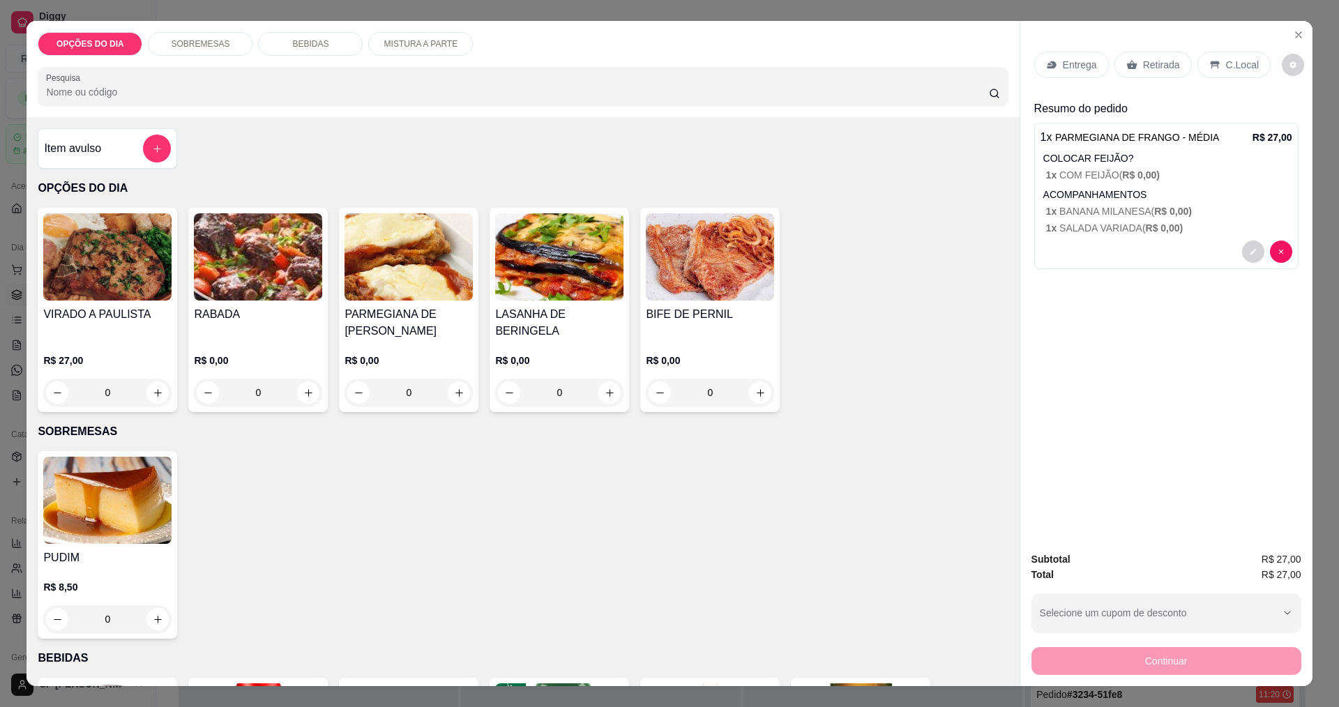
click at [647, 57] on div "Entrega" at bounding box center [1072, 65] width 75 height 27
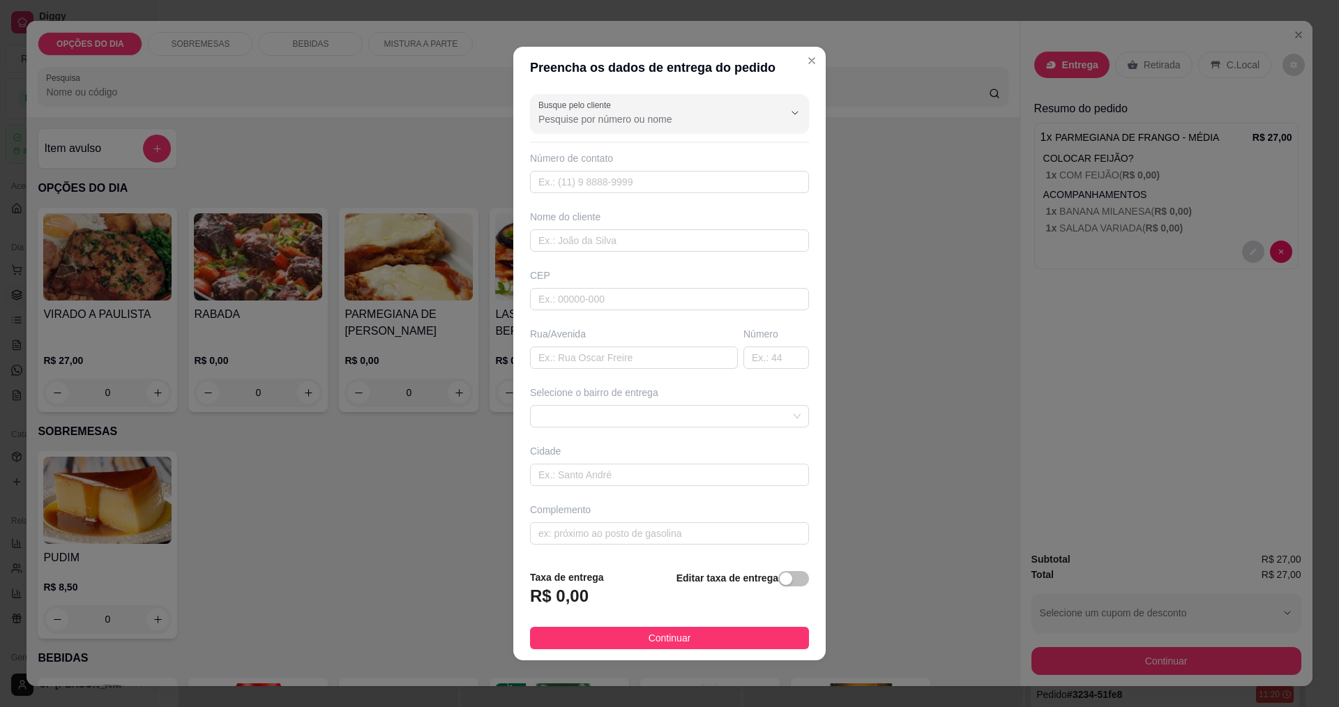
click at [647, 122] on input "Busque pelo cliente" at bounding box center [650, 119] width 223 height 14
click at [603, 153] on span "[PERSON_NAME]" at bounding box center [657, 153] width 232 height 14
type input "[PERSON_NAME]"
type input "11957899015"
type input "[PERSON_NAME]"
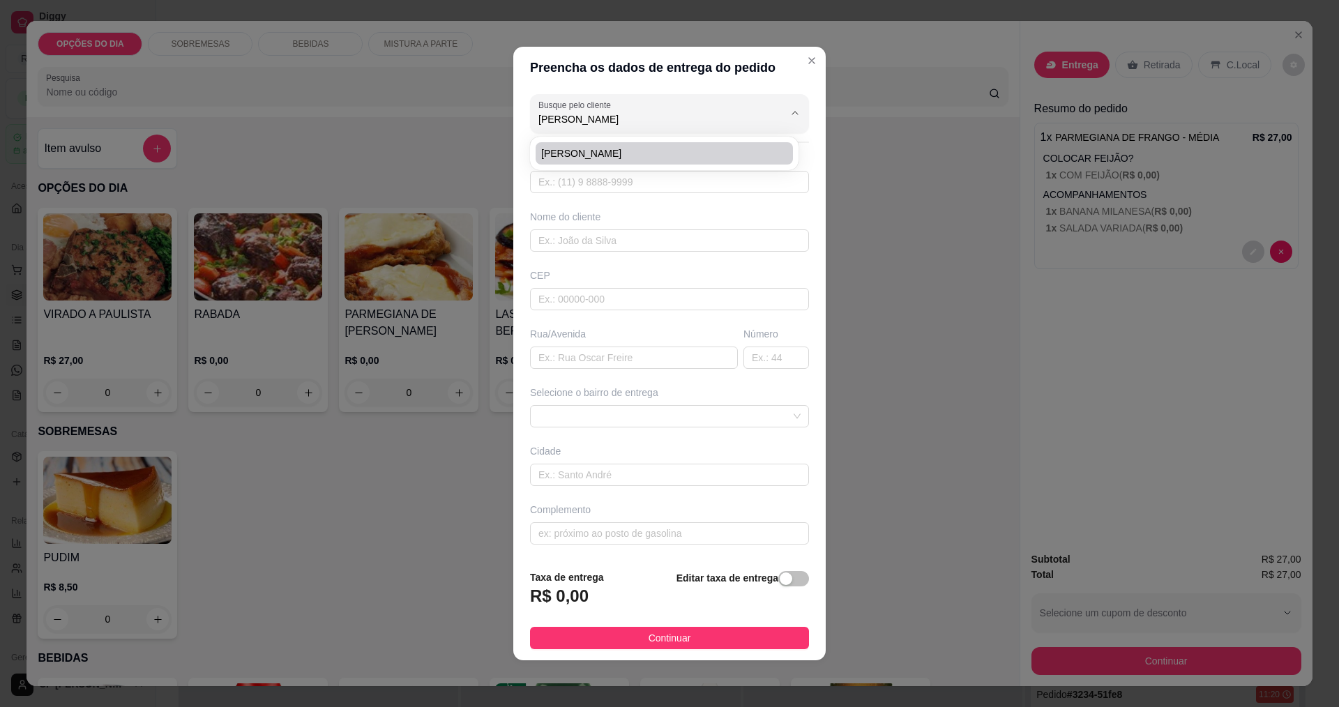
type input "TRAVESSA BREJAUVEIRAS"
type input "101"
type input "[GEOGRAPHIC_DATA]"
type input "ao lado da chacara tres irmaos - [GEOGRAPHIC_DATA]"
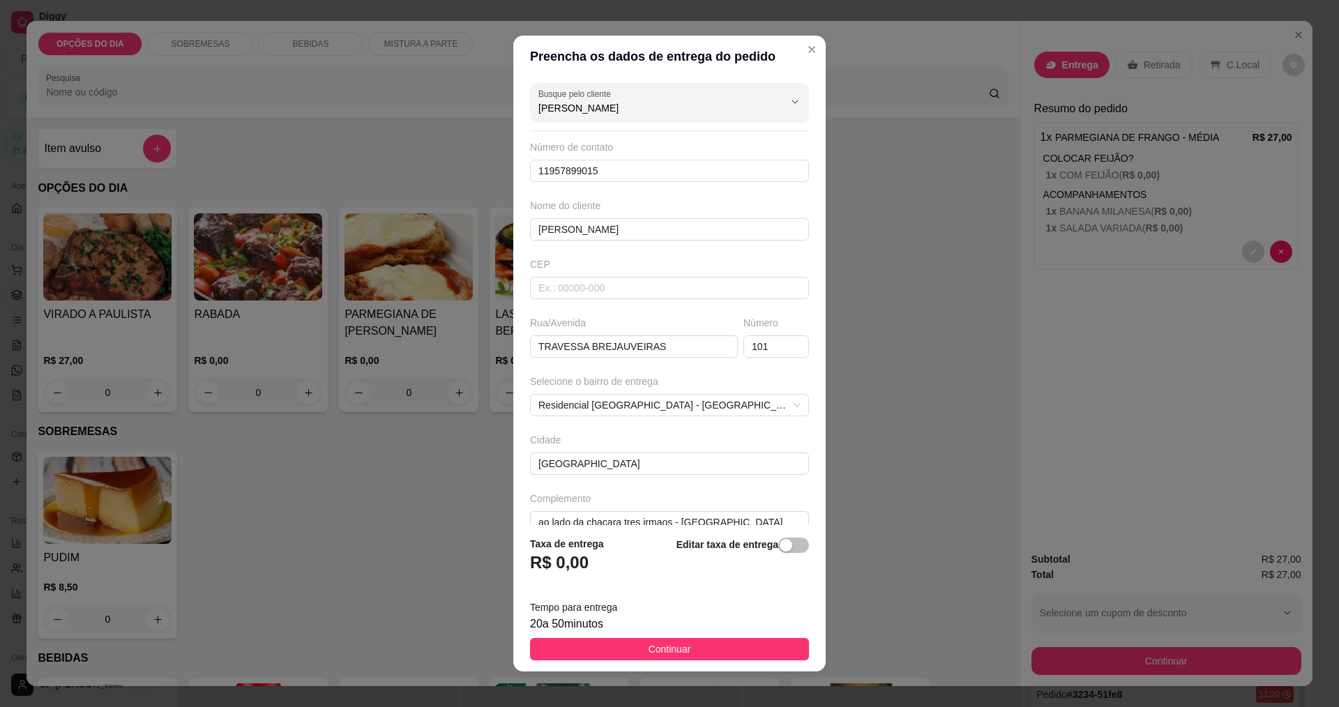
type input "[PERSON_NAME]"
click at [647, 546] on strong "Editar taxa de entrega" at bounding box center [728, 544] width 102 height 11
click at [647, 549] on span "button" at bounding box center [793, 545] width 31 height 15
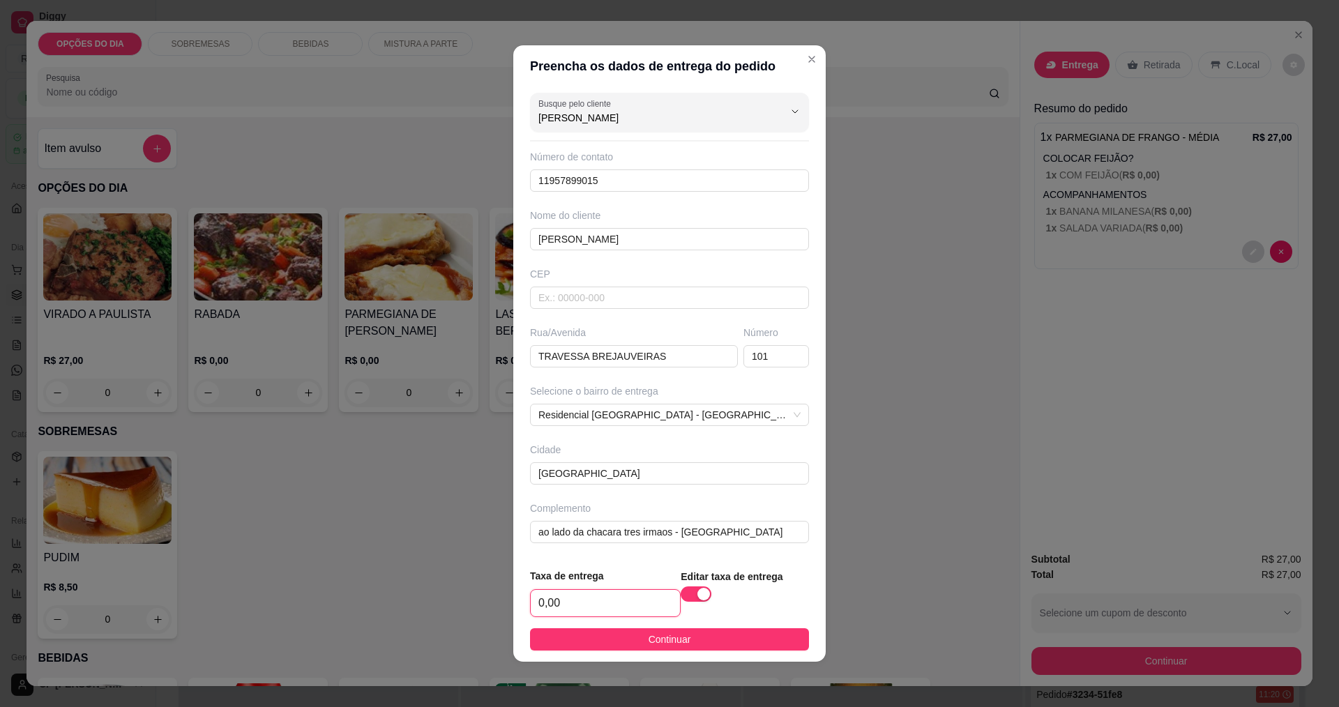
click at [574, 604] on input "0,00" at bounding box center [605, 603] width 149 height 27
type input "3,00"
click at [647, 638] on span "Continuar" at bounding box center [670, 639] width 43 height 15
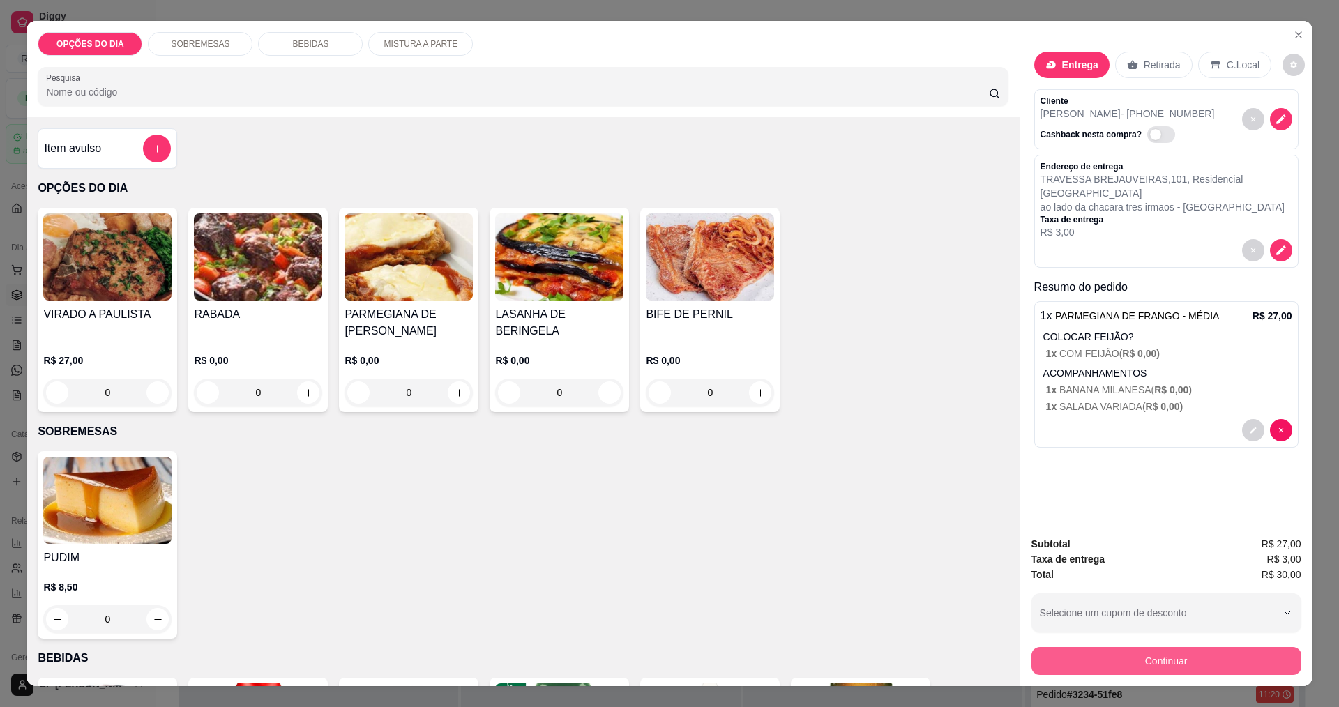
click at [647, 656] on button "Continuar" at bounding box center [1167, 661] width 270 height 28
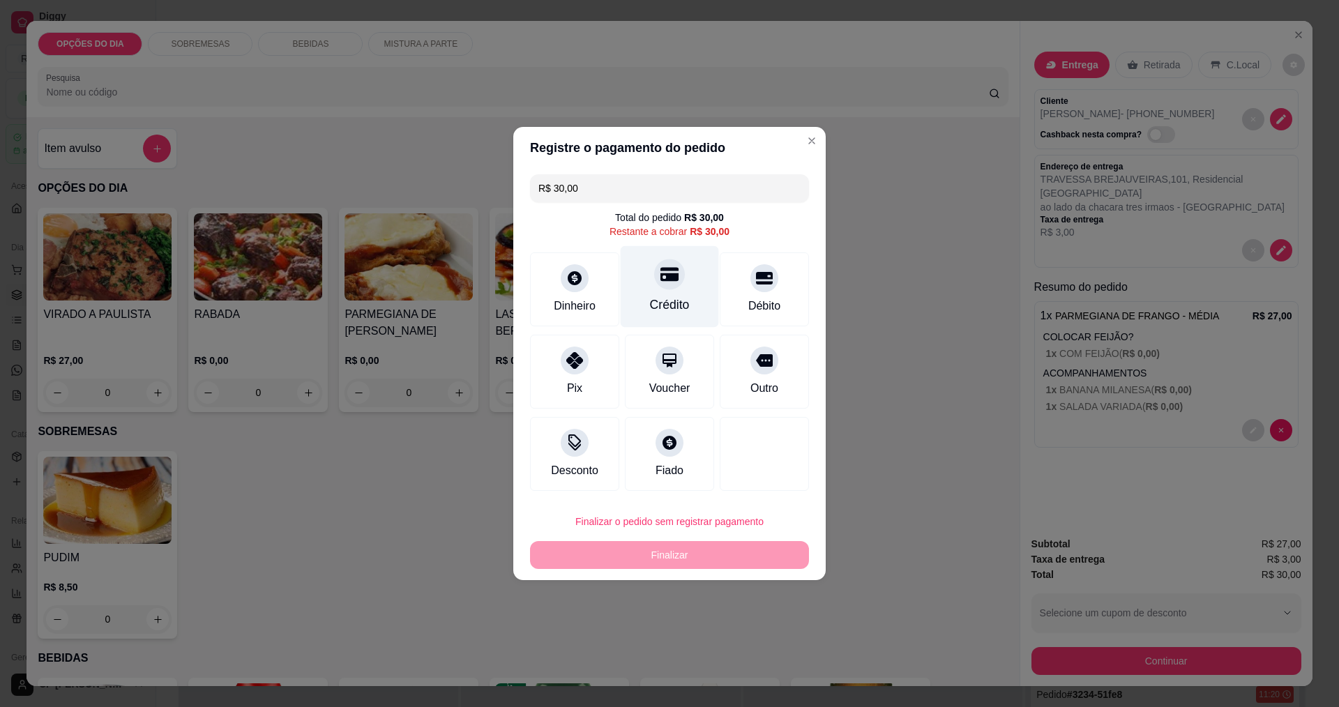
click at [647, 299] on div "Crédito" at bounding box center [670, 305] width 40 height 18
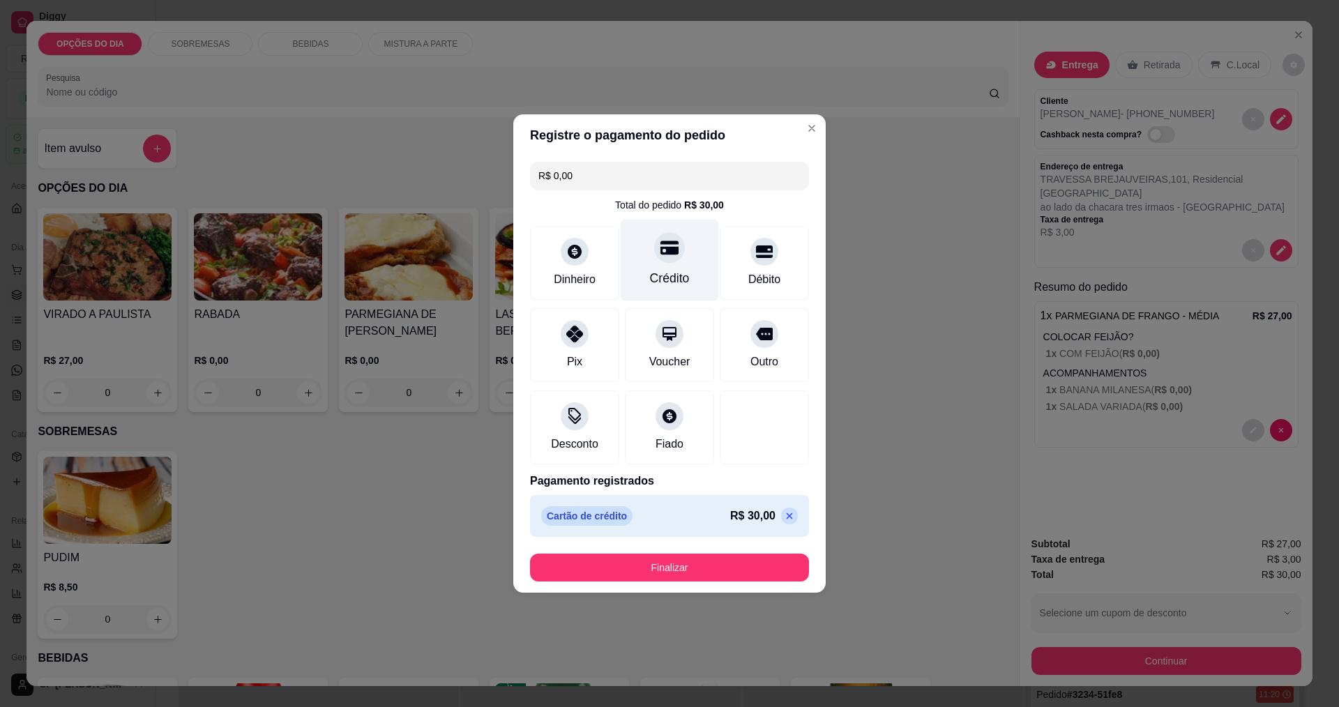
type input "R$ 0,00"
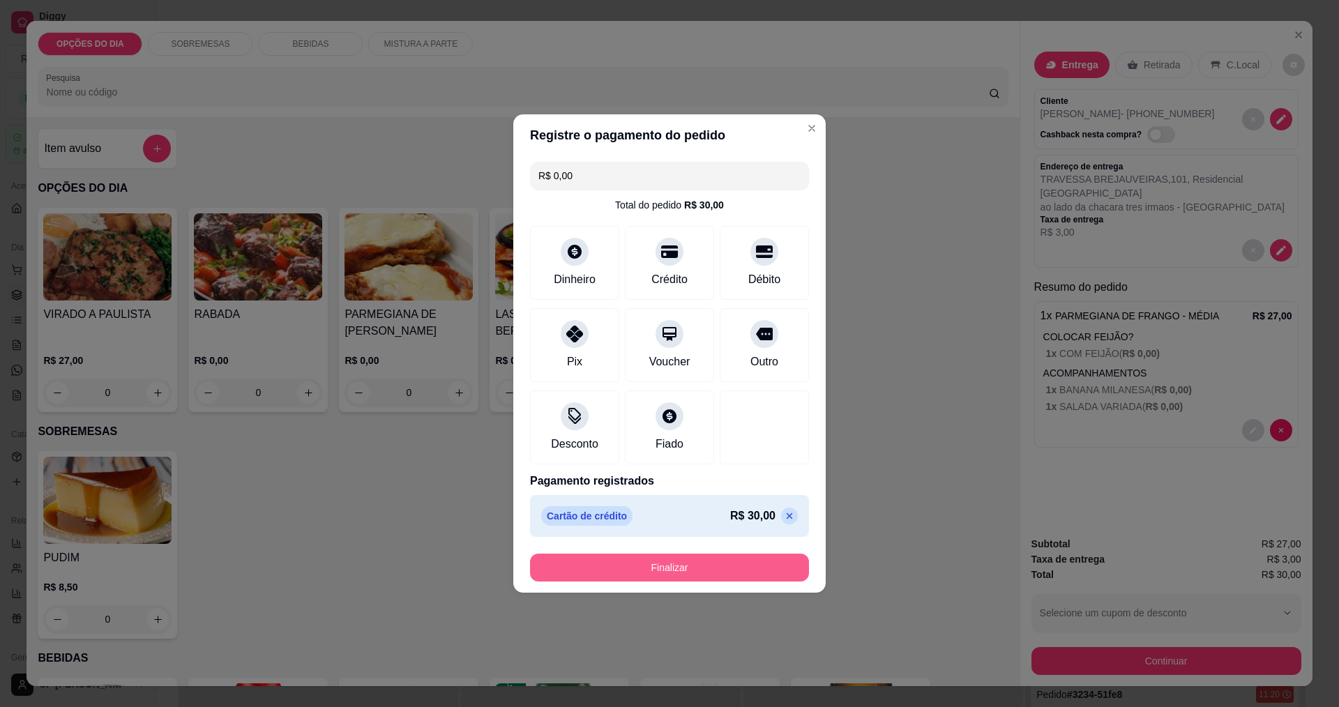
click at [647, 574] on button "Finalizar" at bounding box center [669, 568] width 279 height 28
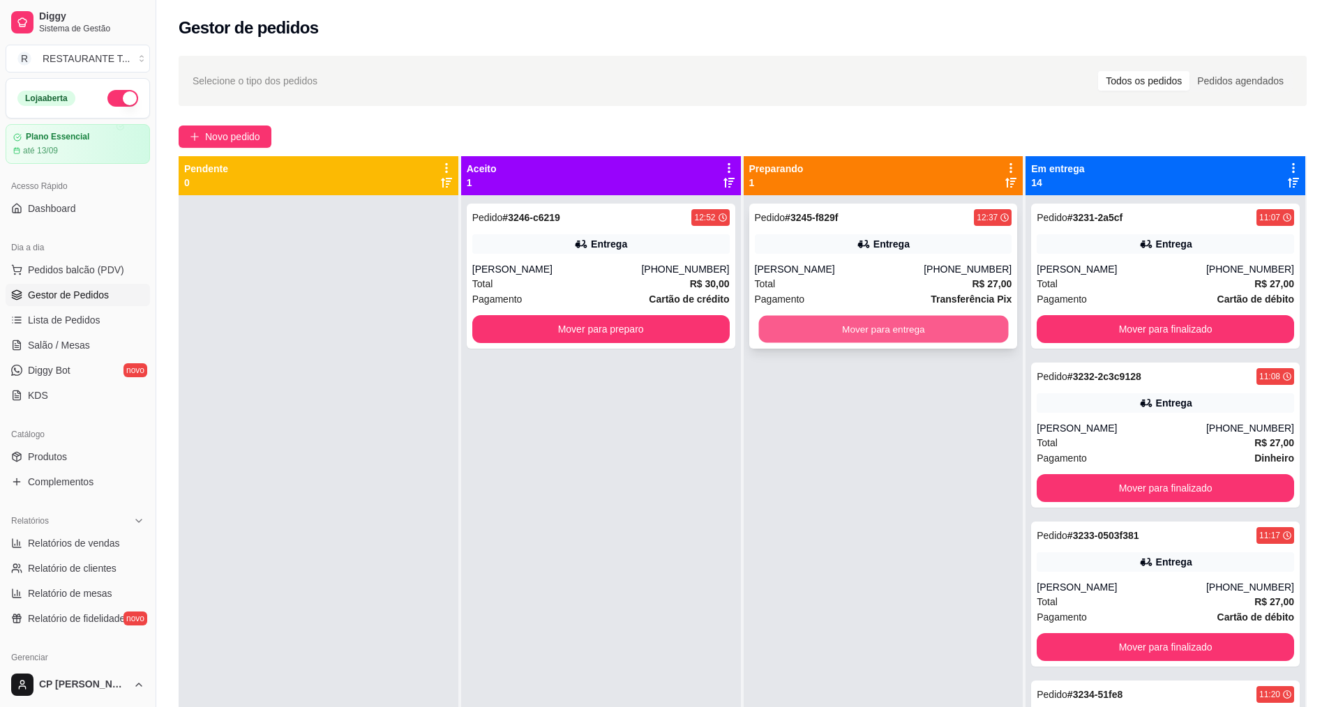
click at [647, 327] on button "Mover para entrega" at bounding box center [883, 329] width 250 height 27
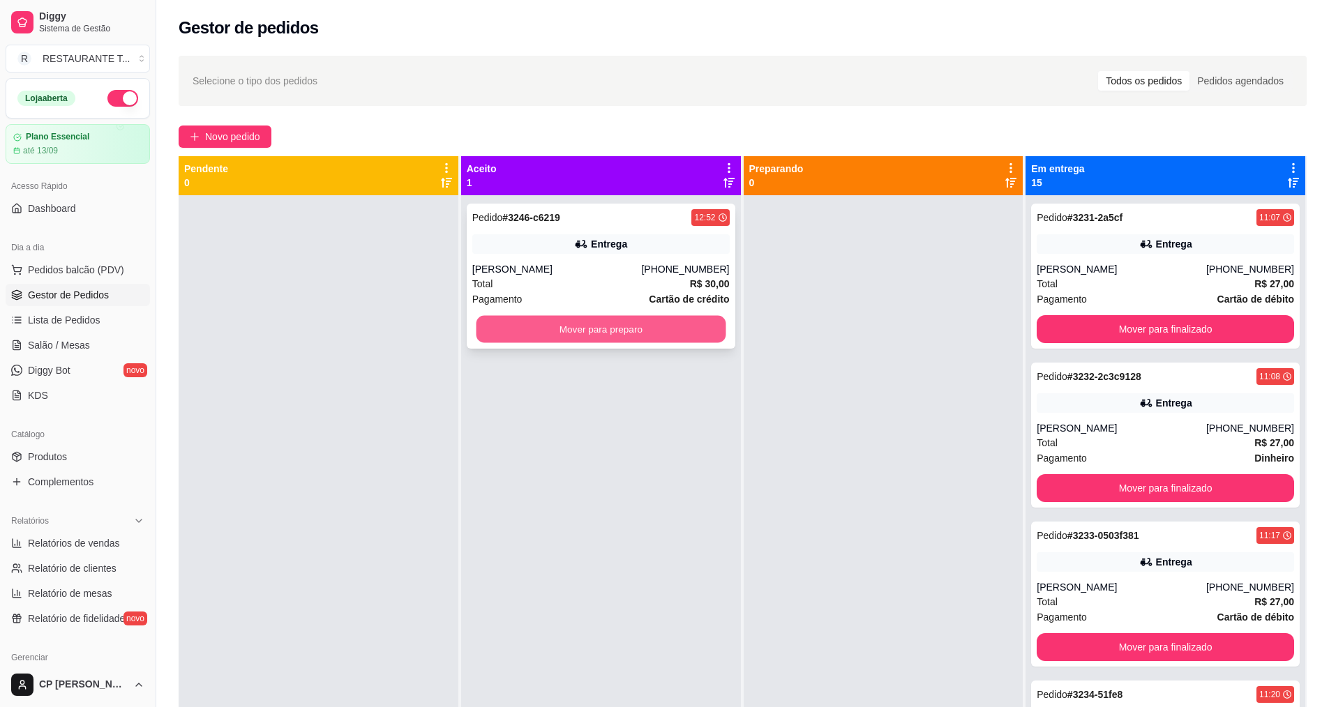
click at [647, 339] on button "Mover para preparo" at bounding box center [601, 329] width 250 height 27
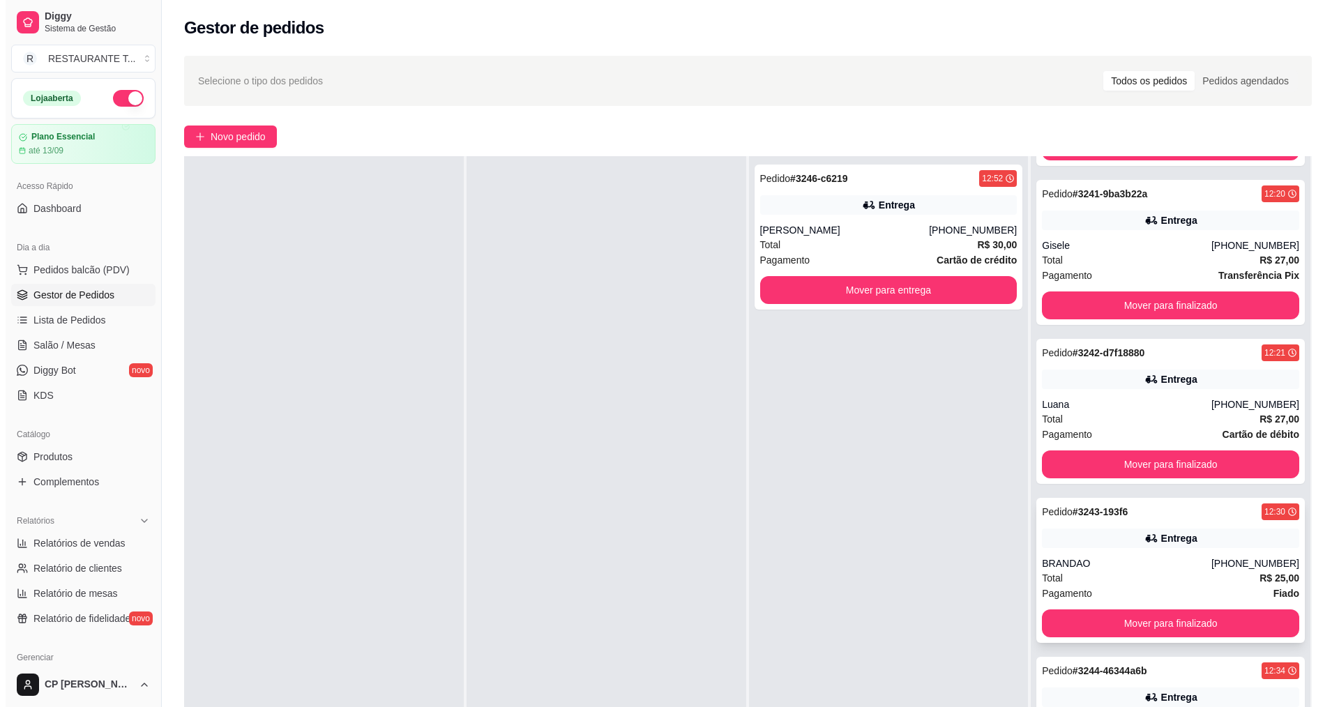
scroll to position [1553, 0]
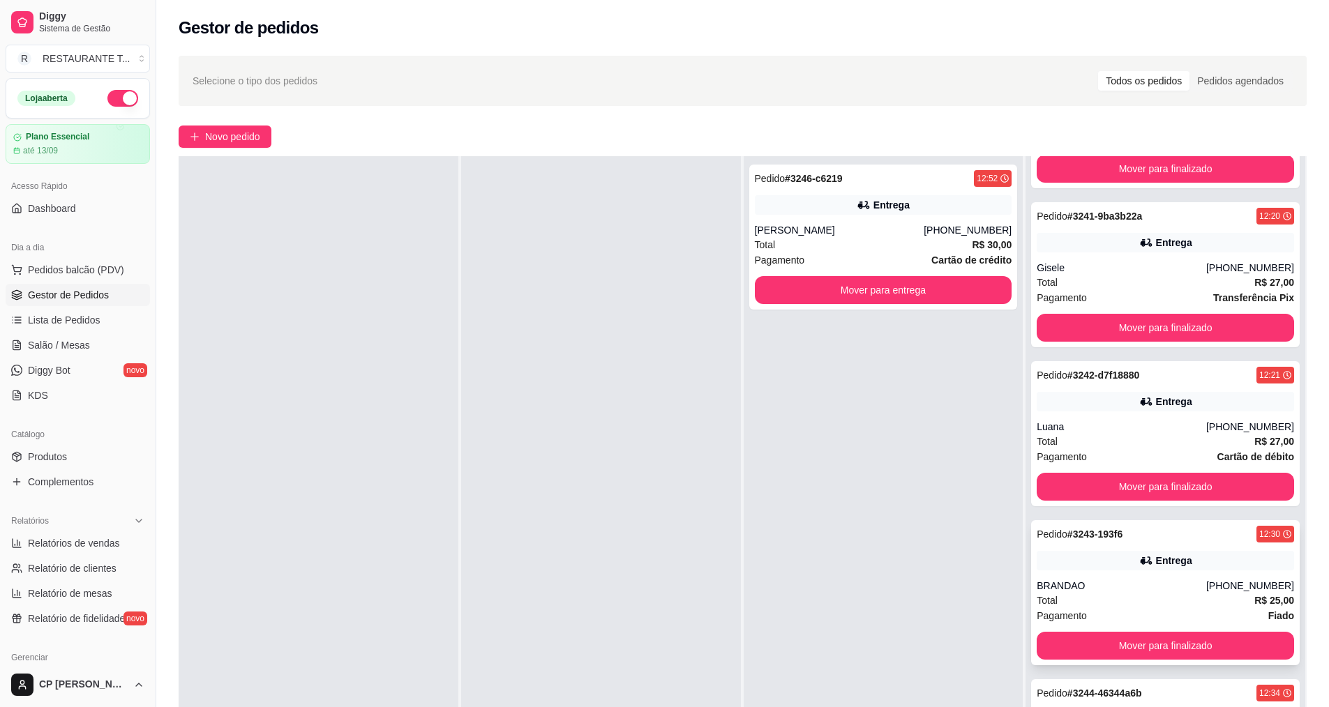
click at [647, 588] on div "BRANDAO" at bounding box center [1122, 586] width 170 height 14
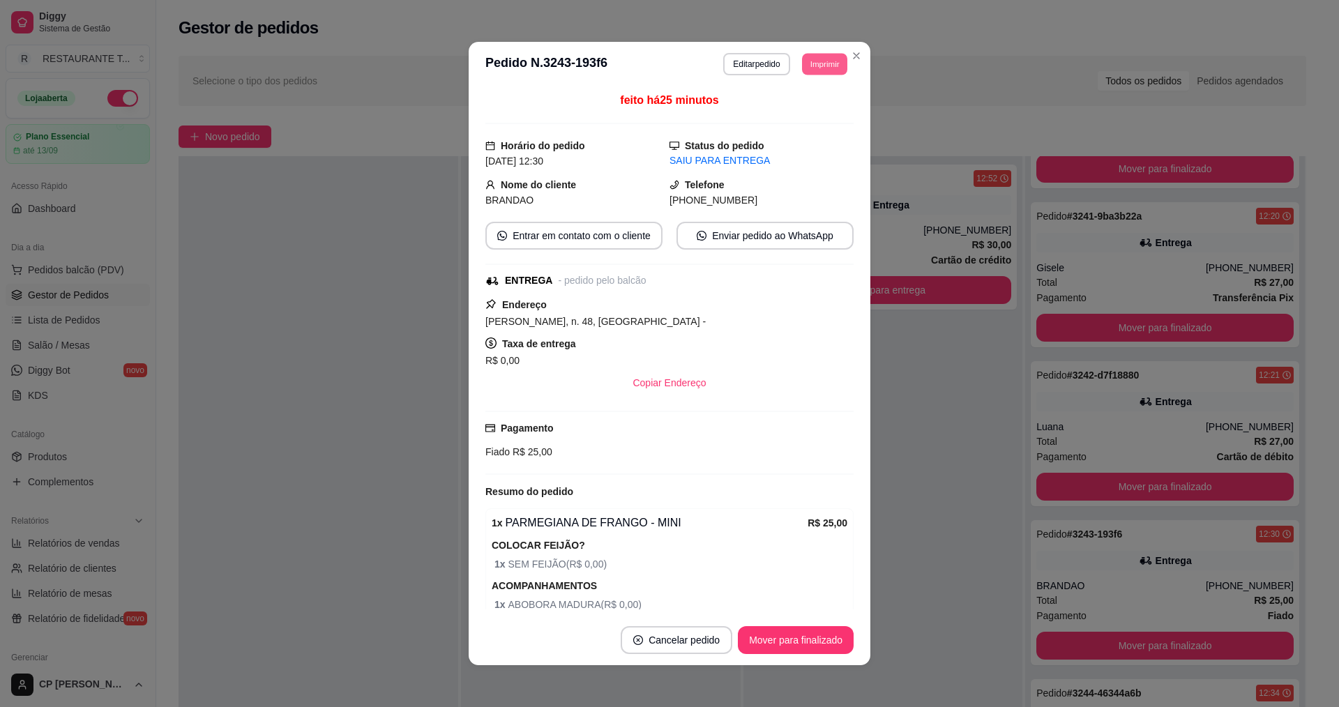
click at [647, 68] on button "Imprimir" at bounding box center [824, 64] width 45 height 22
click at [647, 110] on button "IMPRESSORA" at bounding box center [793, 113] width 98 height 22
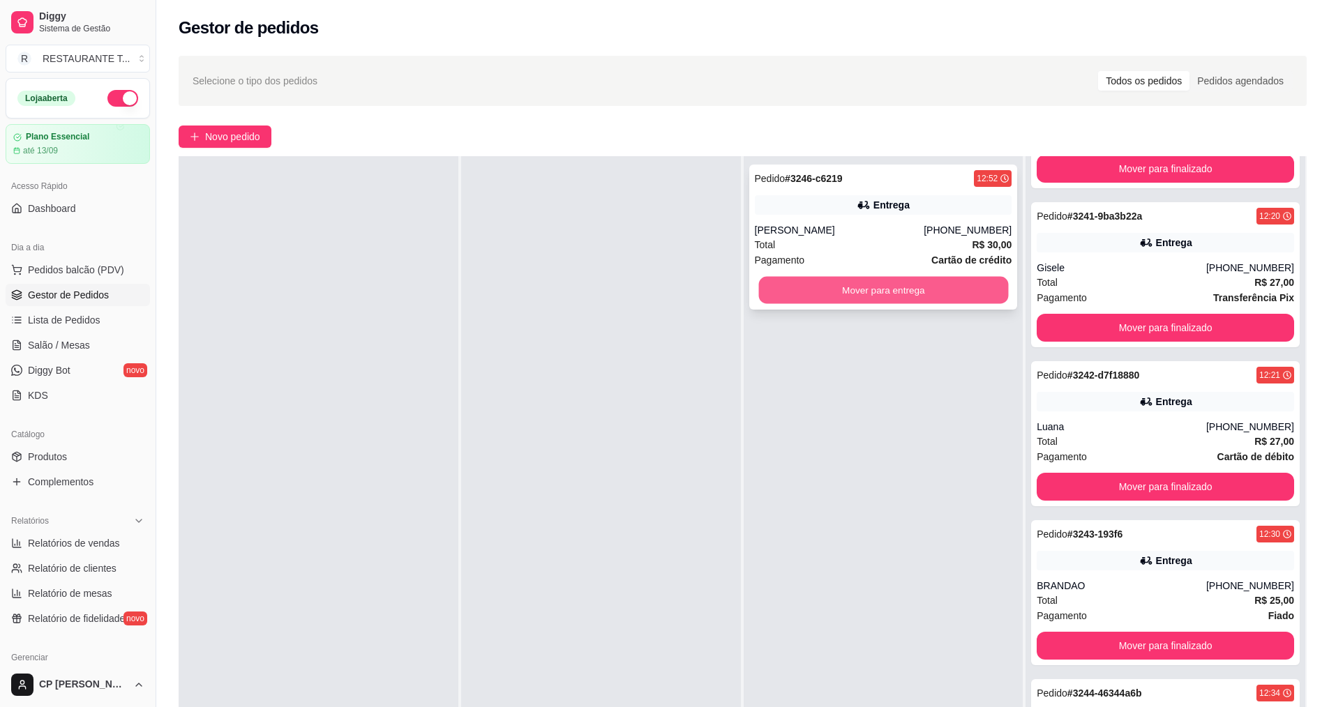
click at [647, 289] on button "Mover para entrega" at bounding box center [883, 290] width 250 height 27
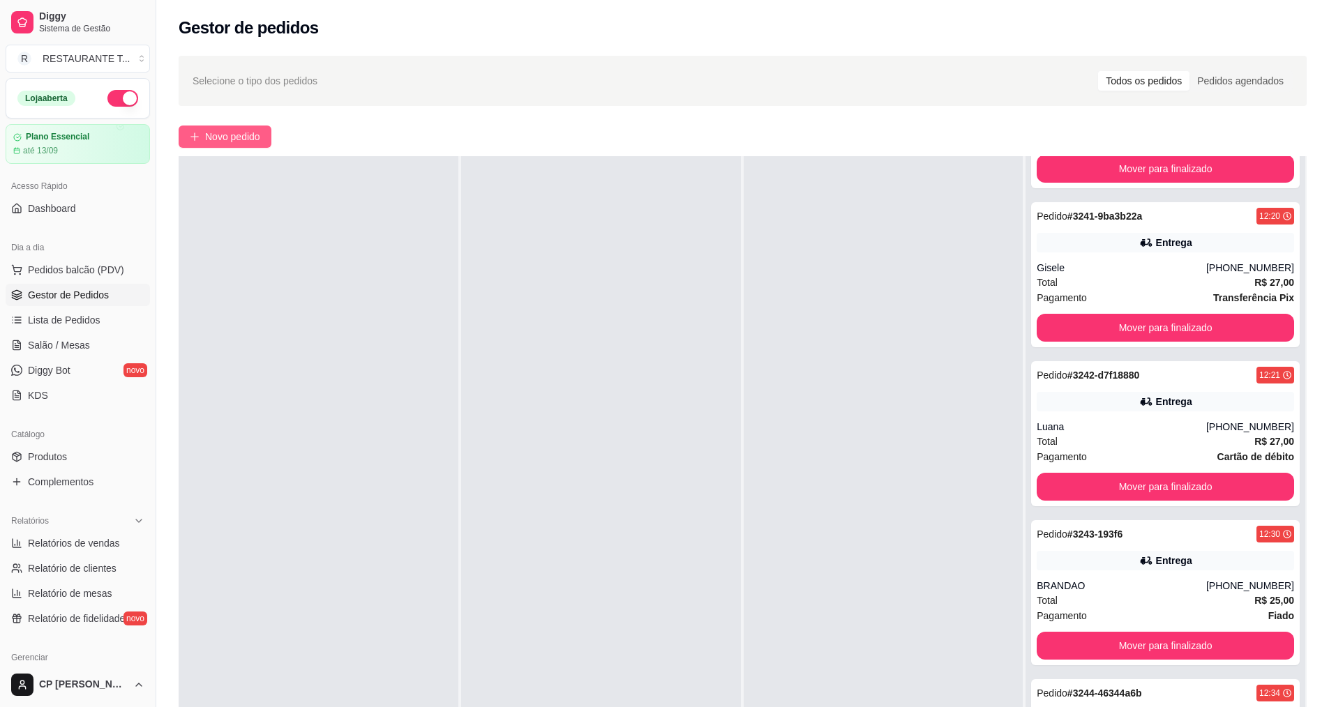
click at [257, 144] on span "Novo pedido" at bounding box center [232, 136] width 55 height 15
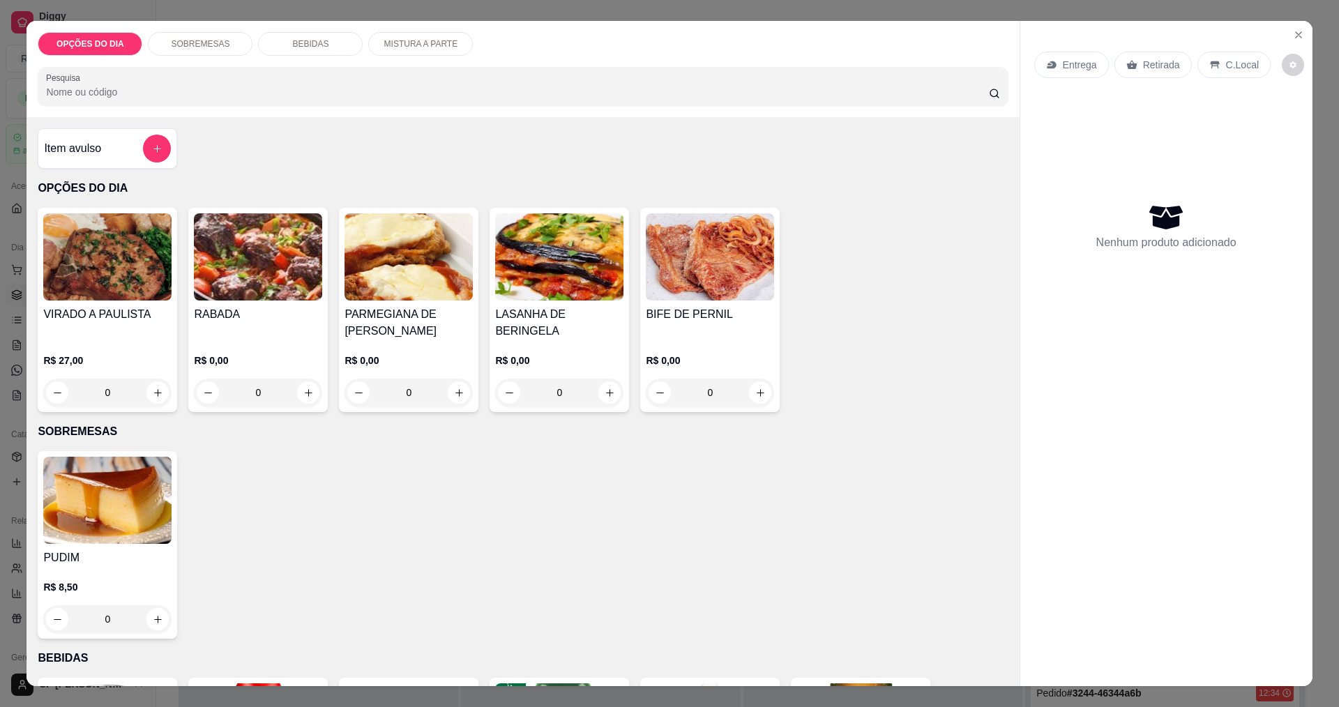
click at [455, 394] on div "0" at bounding box center [409, 393] width 128 height 28
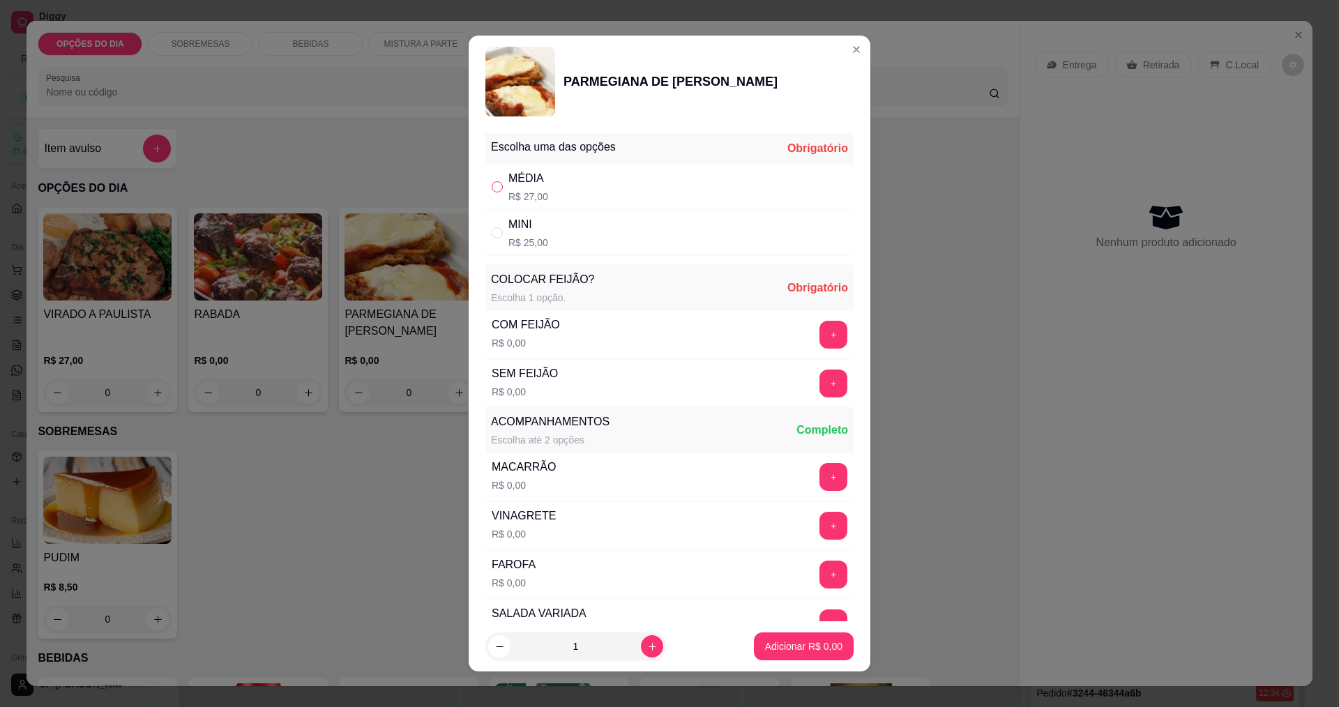
click at [492, 190] on input "" at bounding box center [497, 186] width 11 height 11
radio input "true"
click at [647, 331] on button "+" at bounding box center [834, 335] width 28 height 28
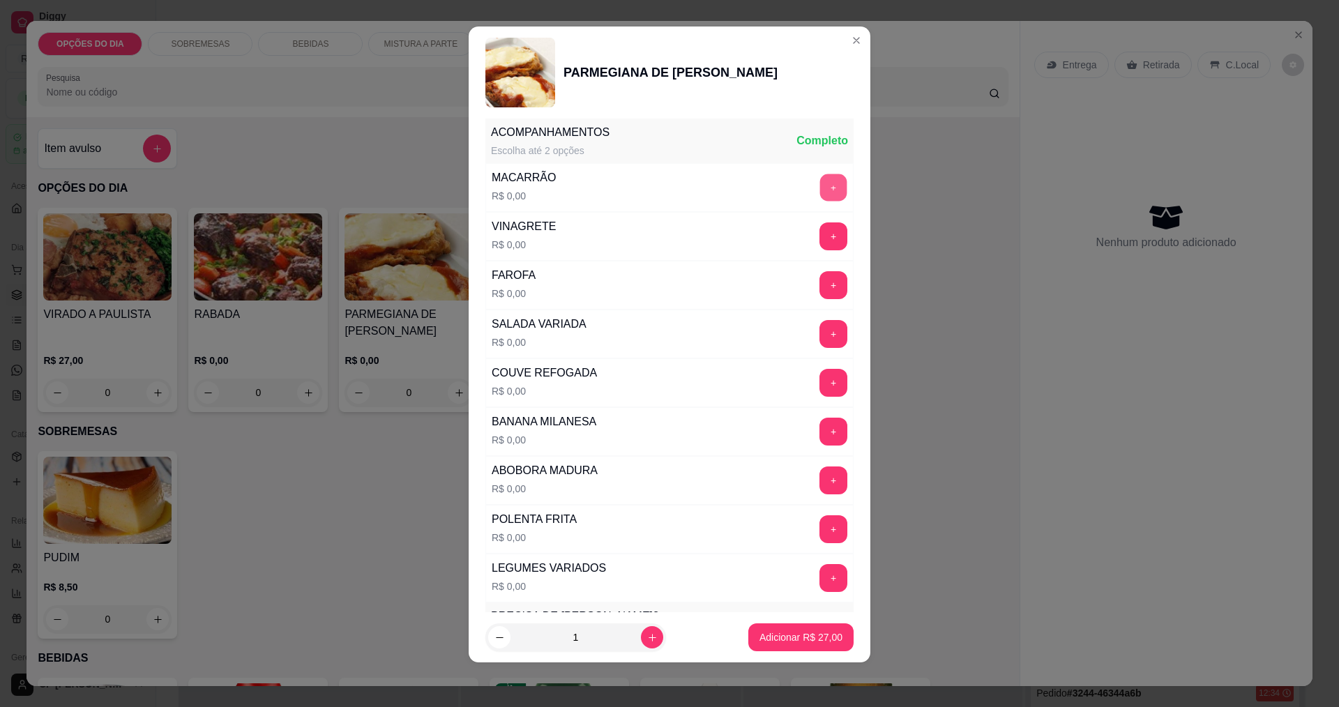
click at [647, 194] on button "+" at bounding box center [833, 187] width 27 height 27
click at [647, 635] on p "Adicionar R$ 27,00" at bounding box center [801, 638] width 83 height 14
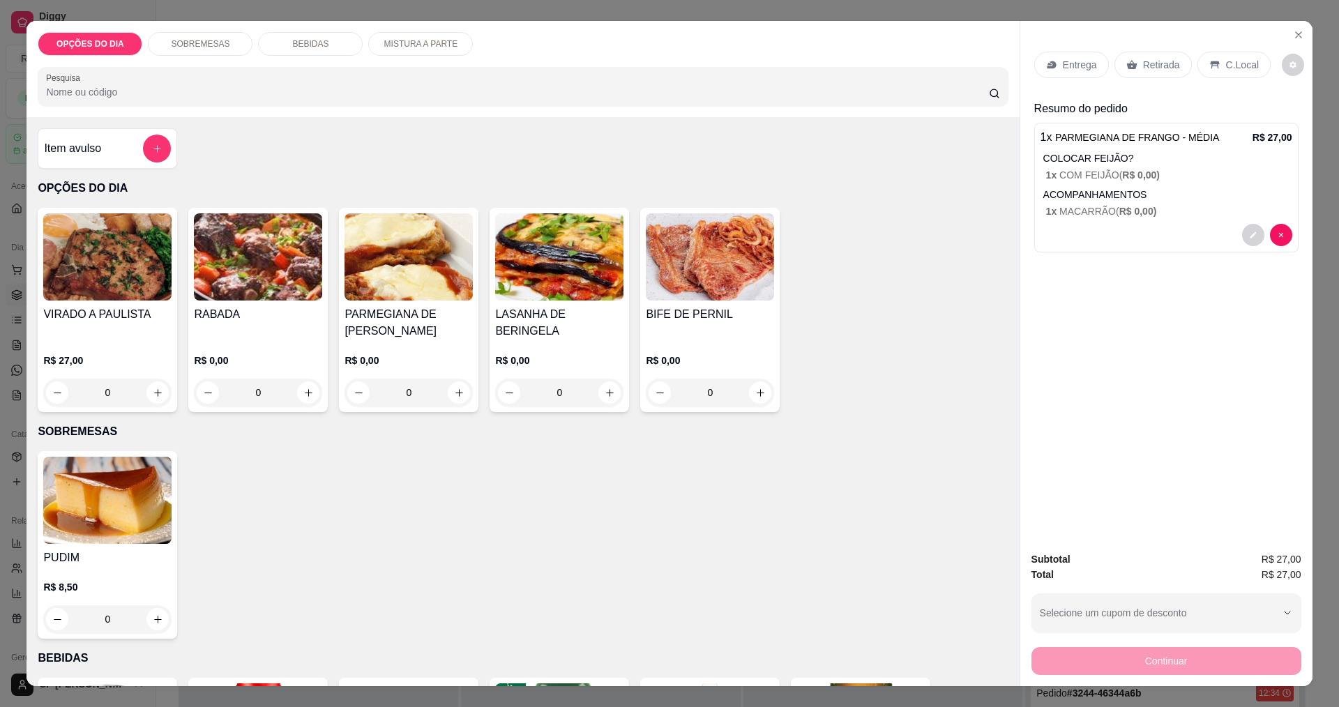
click at [647, 70] on p "Entrega" at bounding box center [1080, 65] width 34 height 14
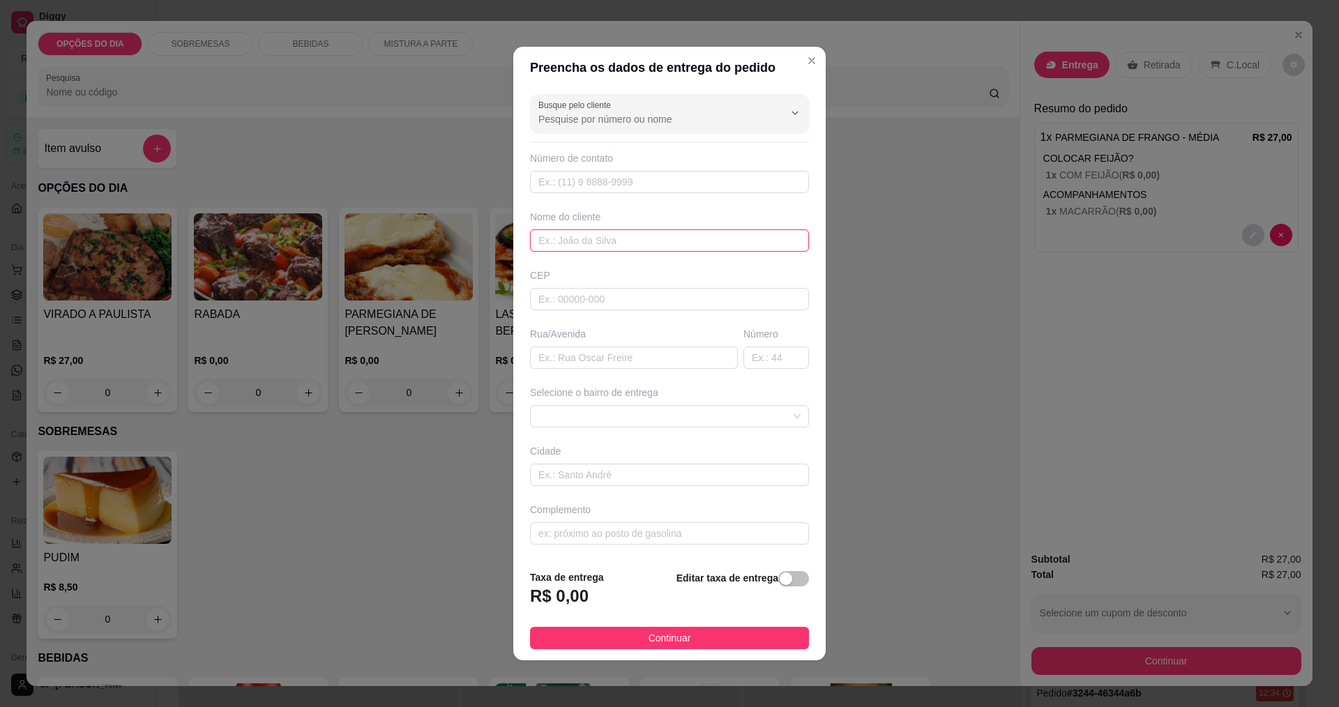
click at [589, 243] on input "text" at bounding box center [669, 241] width 279 height 22
type input "[GEOGRAPHIC_DATA]"
click at [610, 356] on input "text" at bounding box center [634, 358] width 208 height 22
type input "[GEOGRAPHIC_DATA]"
type input "102"
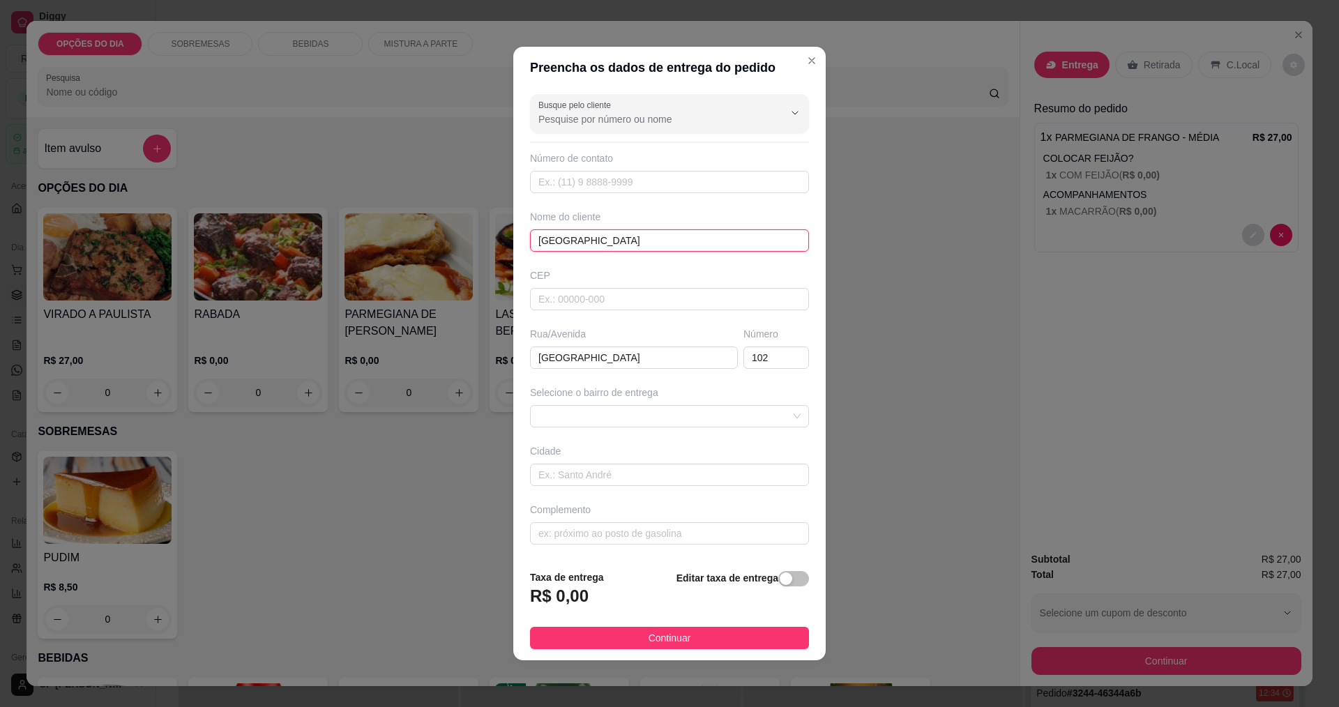
click at [647, 241] on input "[GEOGRAPHIC_DATA]" at bounding box center [669, 241] width 279 height 22
type input "p"
click at [614, 412] on span at bounding box center [670, 416] width 262 height 21
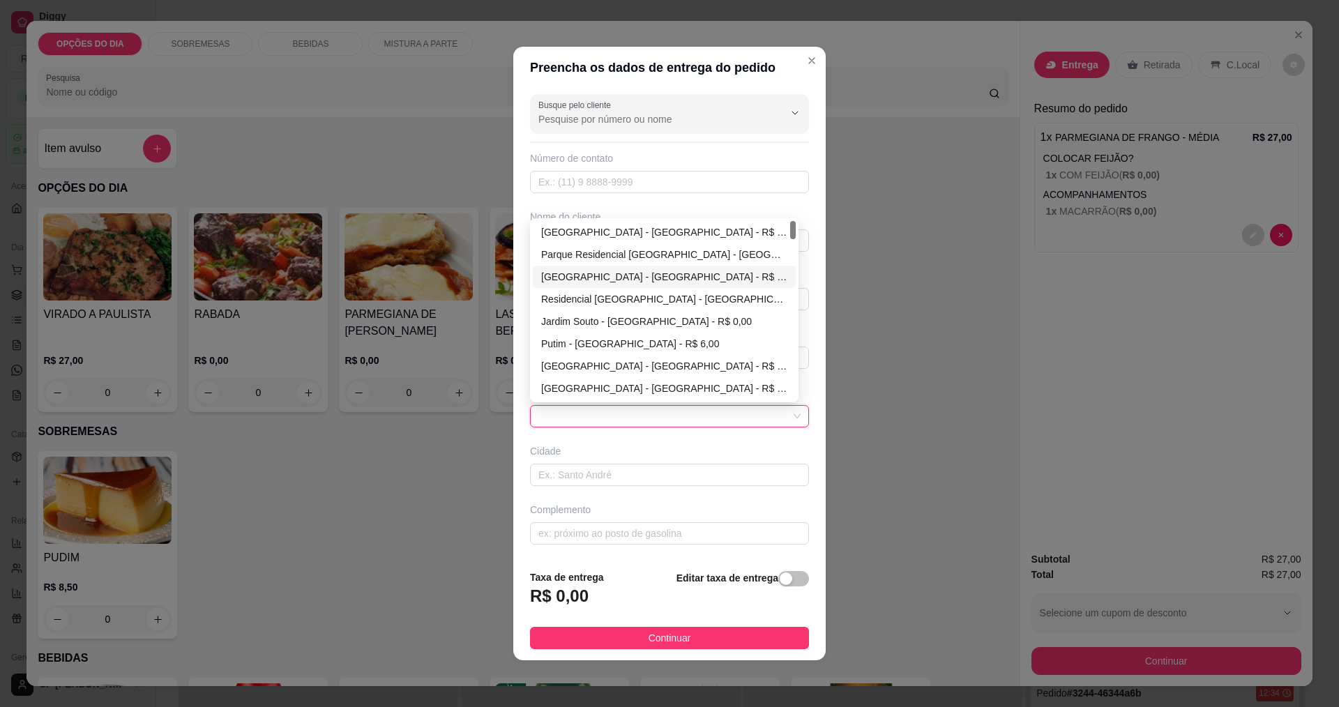
click at [574, 271] on div "[GEOGRAPHIC_DATA] - [GEOGRAPHIC_DATA] - R$ 0,00" at bounding box center [664, 276] width 246 height 15
type input "[GEOGRAPHIC_DATA]"
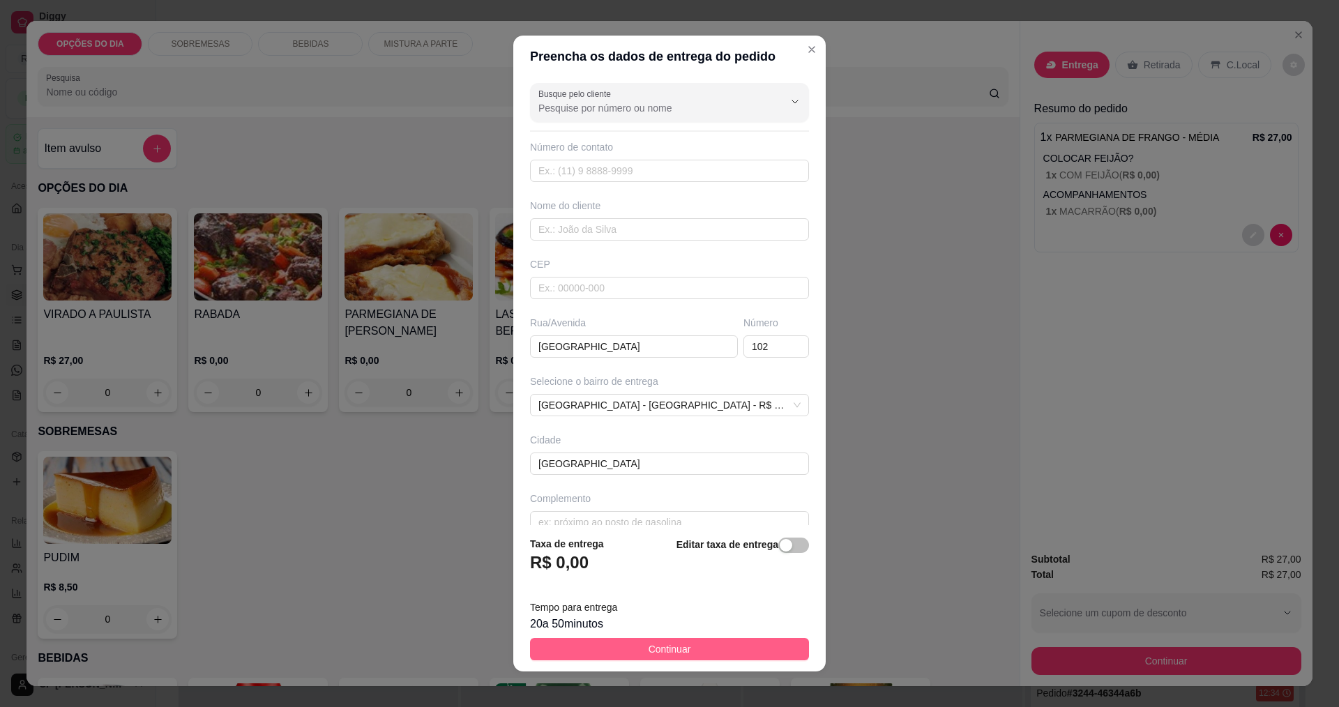
click at [647, 652] on span "Continuar" at bounding box center [670, 649] width 43 height 15
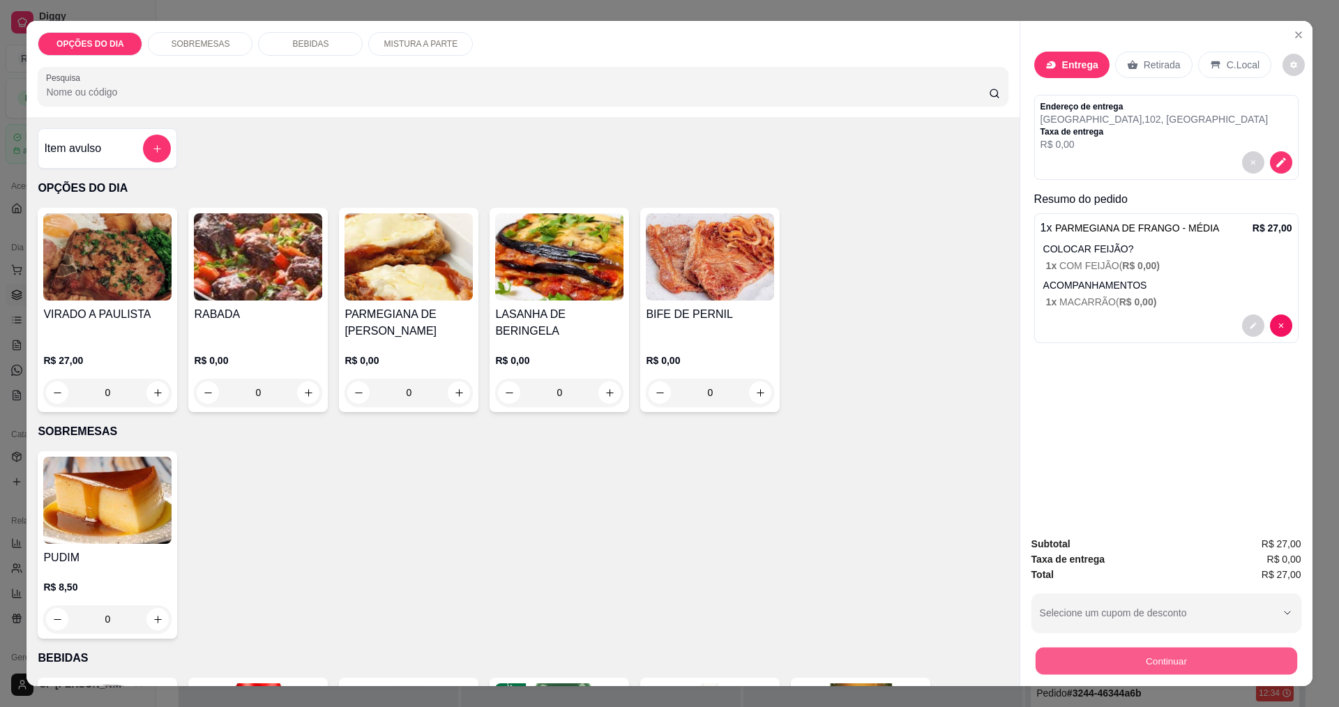
click at [647, 668] on button "Continuar" at bounding box center [1166, 660] width 262 height 27
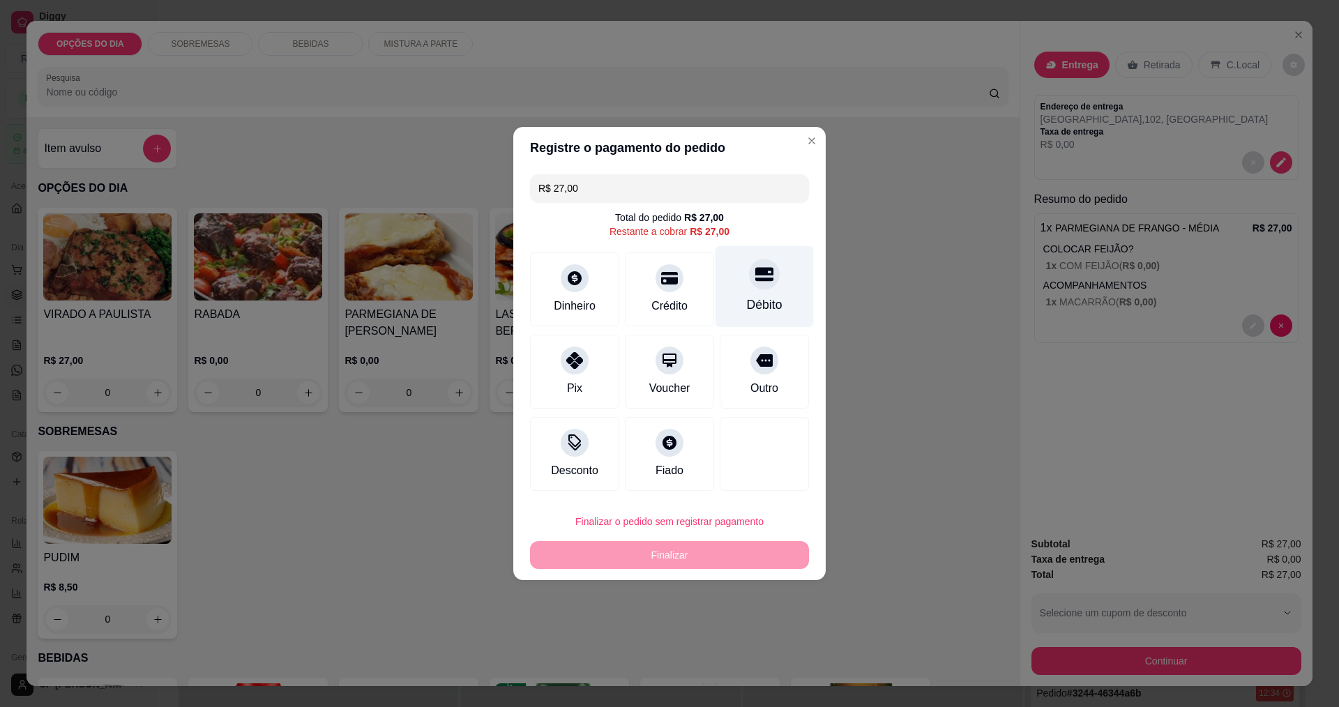
click at [647, 289] on div at bounding box center [764, 274] width 31 height 31
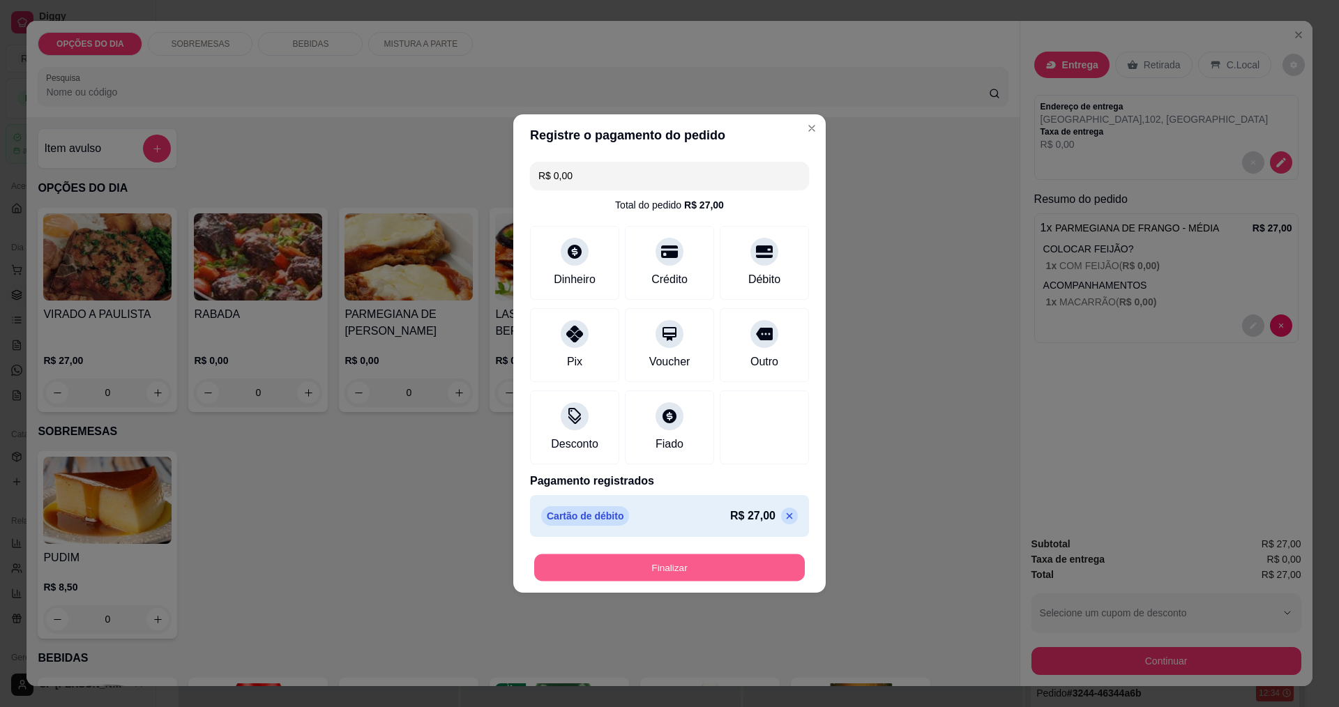
click at [647, 576] on button "Finalizar" at bounding box center [669, 568] width 271 height 27
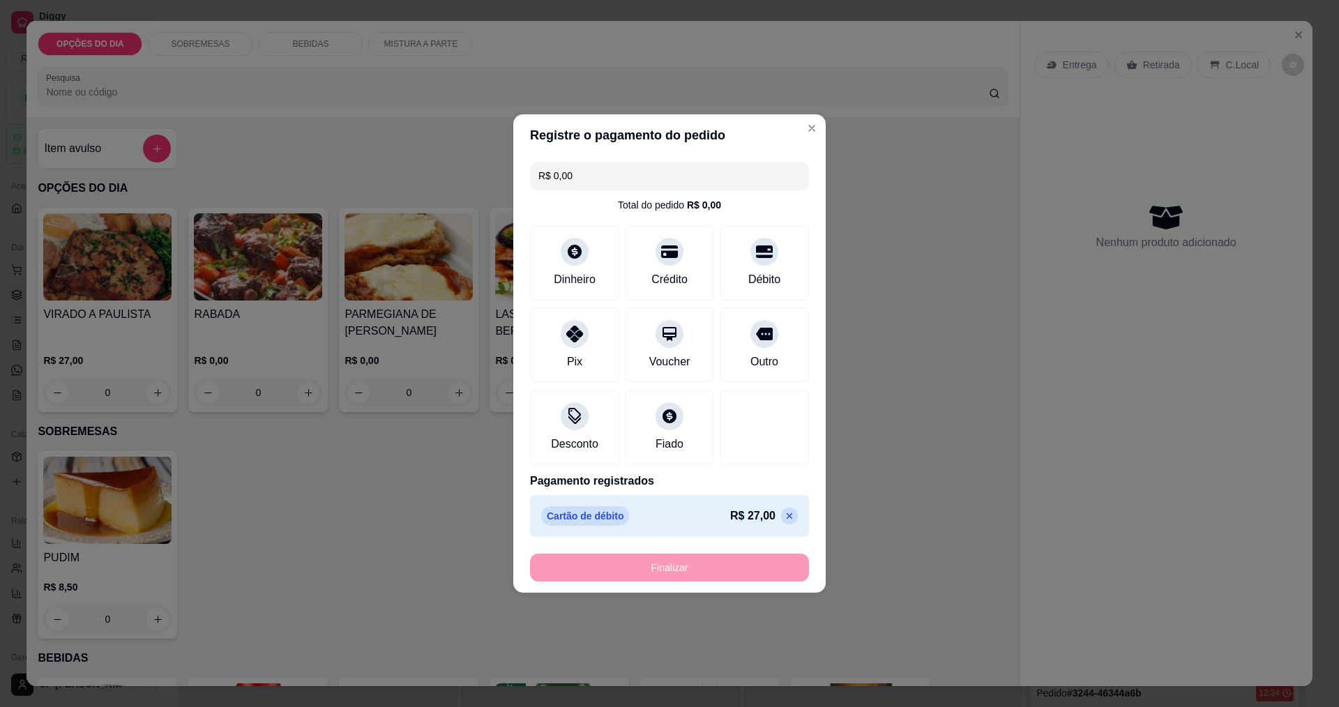
type input "-R$ 27,00"
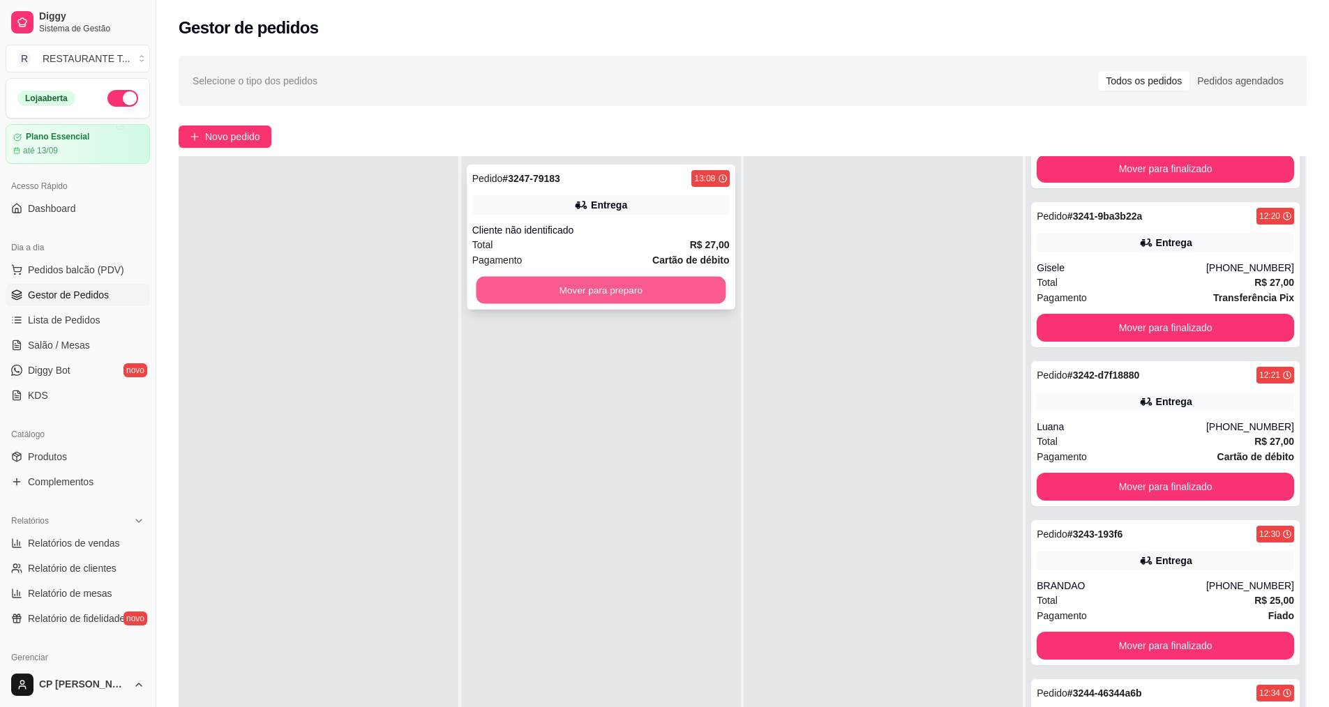
click at [529, 285] on button "Mover para preparo" at bounding box center [601, 290] width 250 height 27
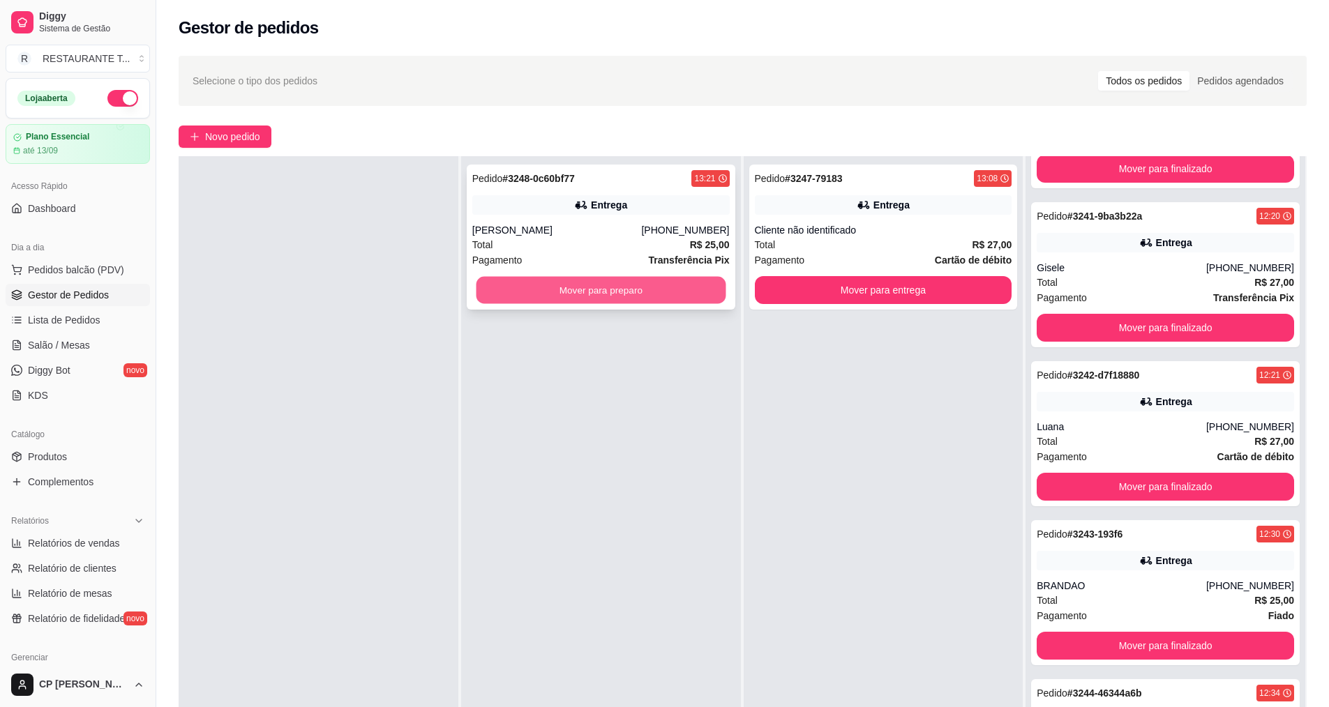
click at [581, 297] on button "Mover para preparo" at bounding box center [601, 290] width 250 height 27
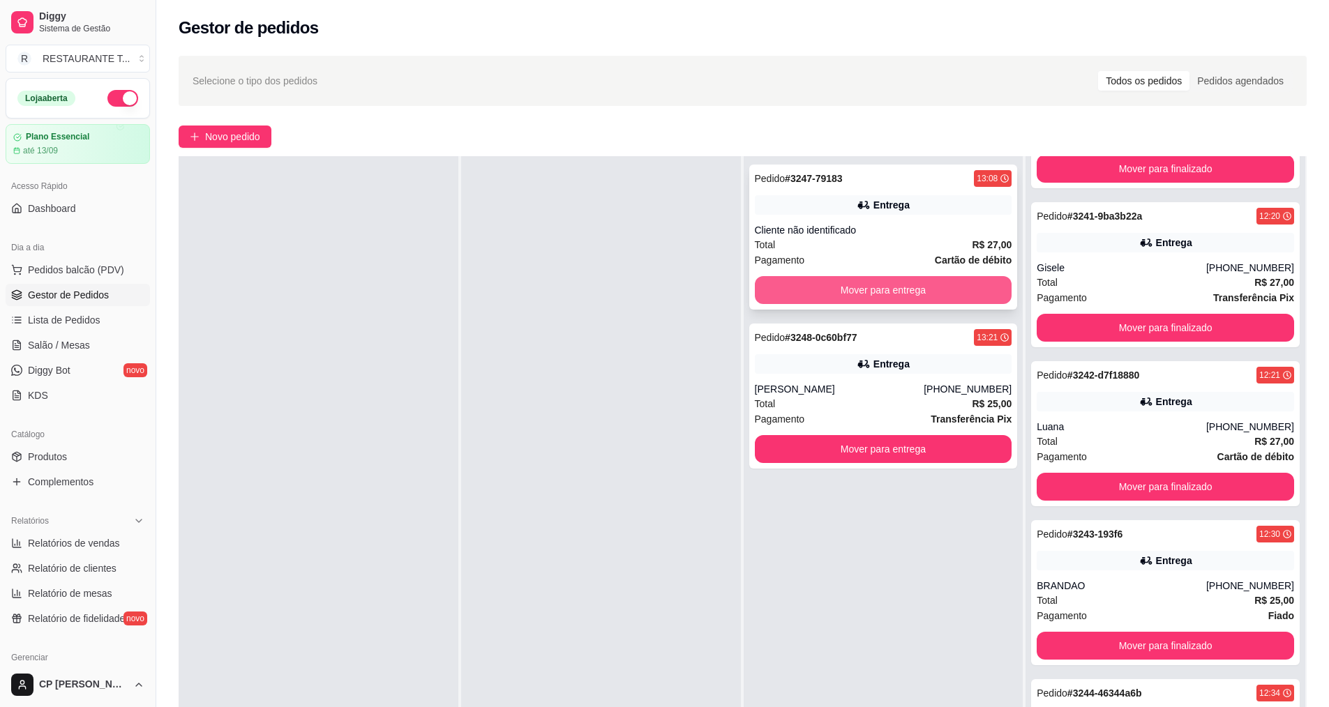
click at [647, 294] on button "Mover para entrega" at bounding box center [883, 290] width 257 height 28
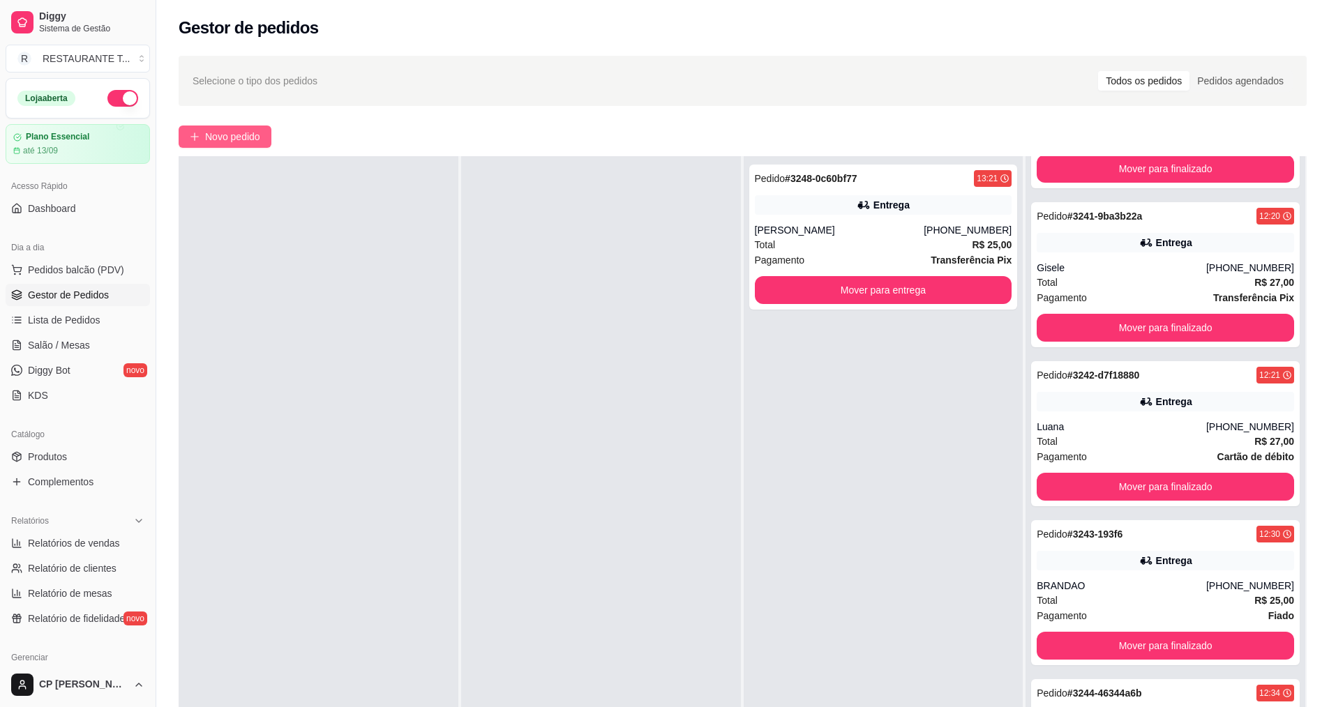
click at [214, 145] on button "Novo pedido" at bounding box center [225, 137] width 93 height 22
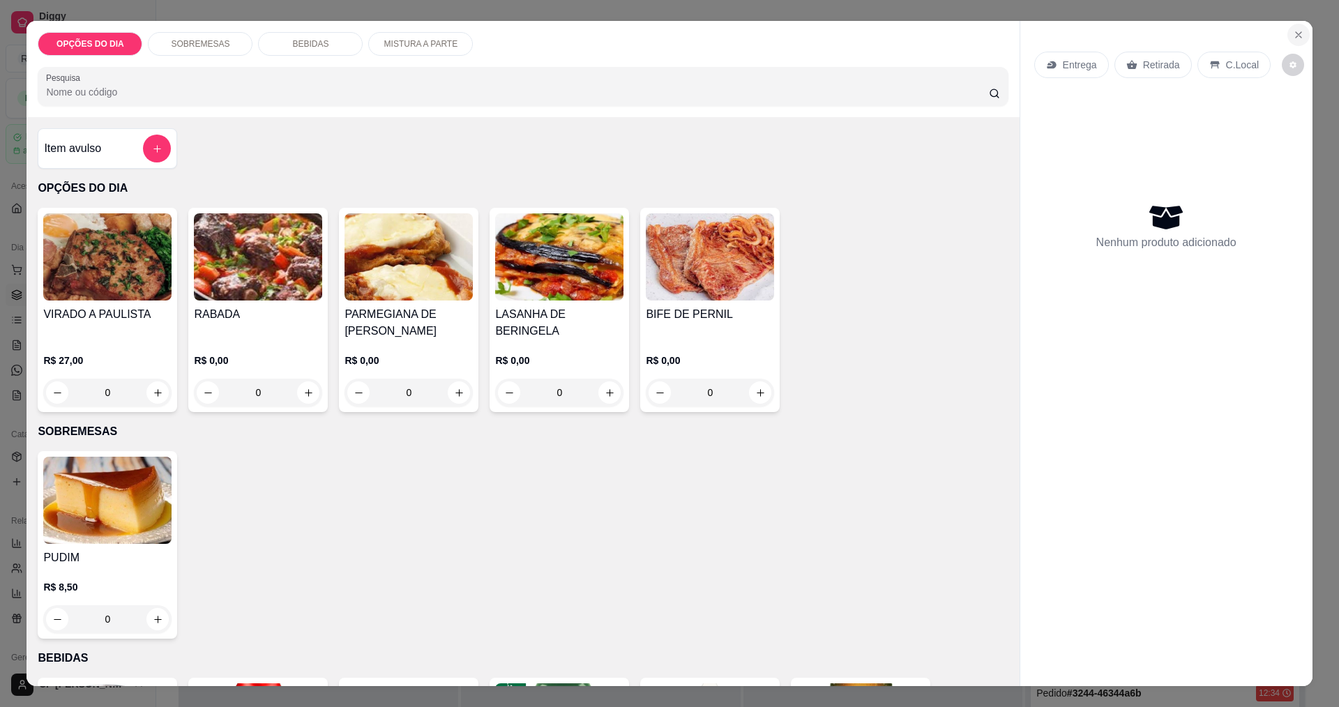
click at [647, 38] on icon "Close" at bounding box center [1299, 35] width 6 height 6
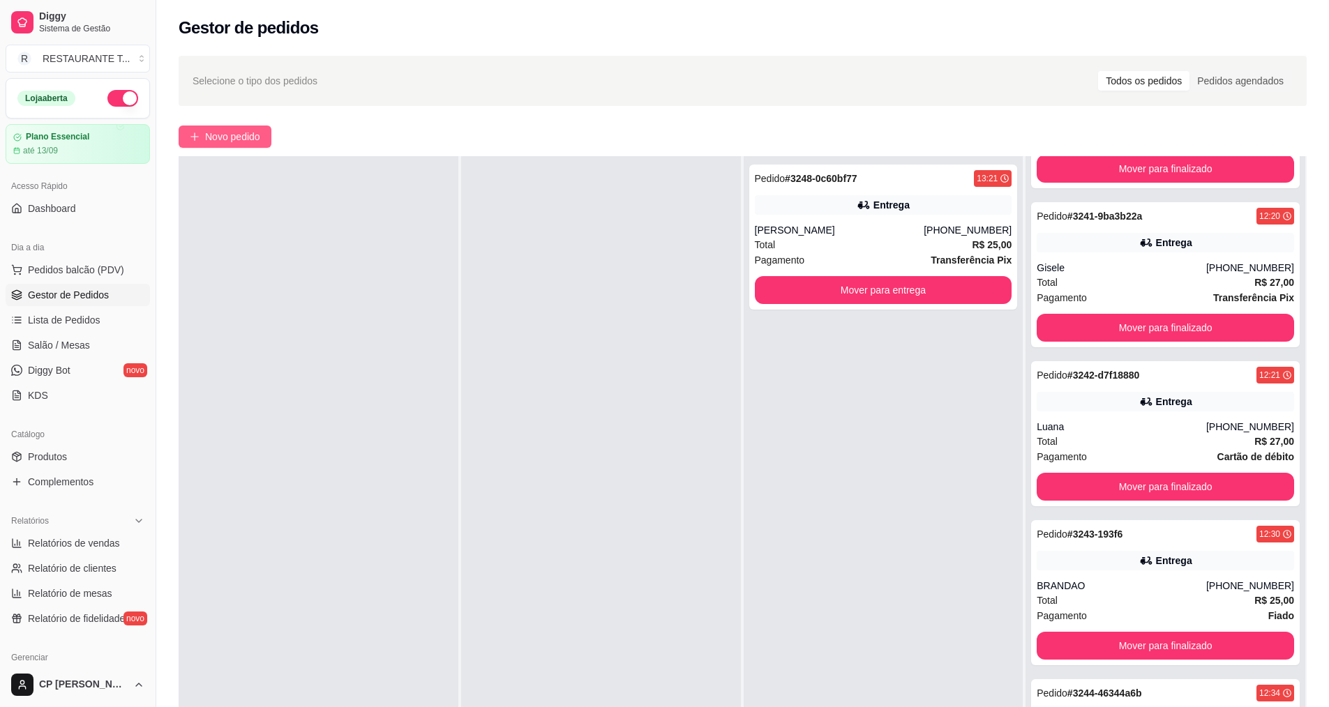
click at [223, 140] on span "Novo pedido" at bounding box center [232, 136] width 55 height 15
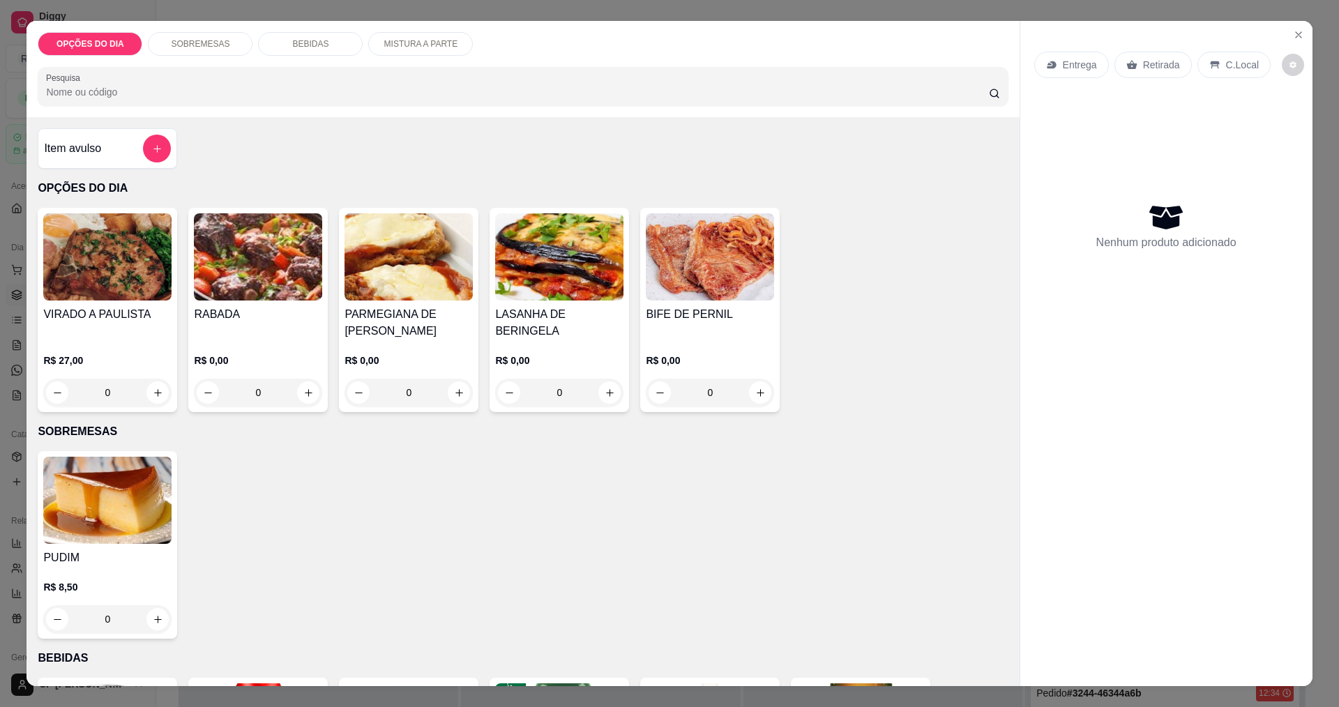
click at [647, 398] on div "0" at bounding box center [710, 393] width 128 height 28
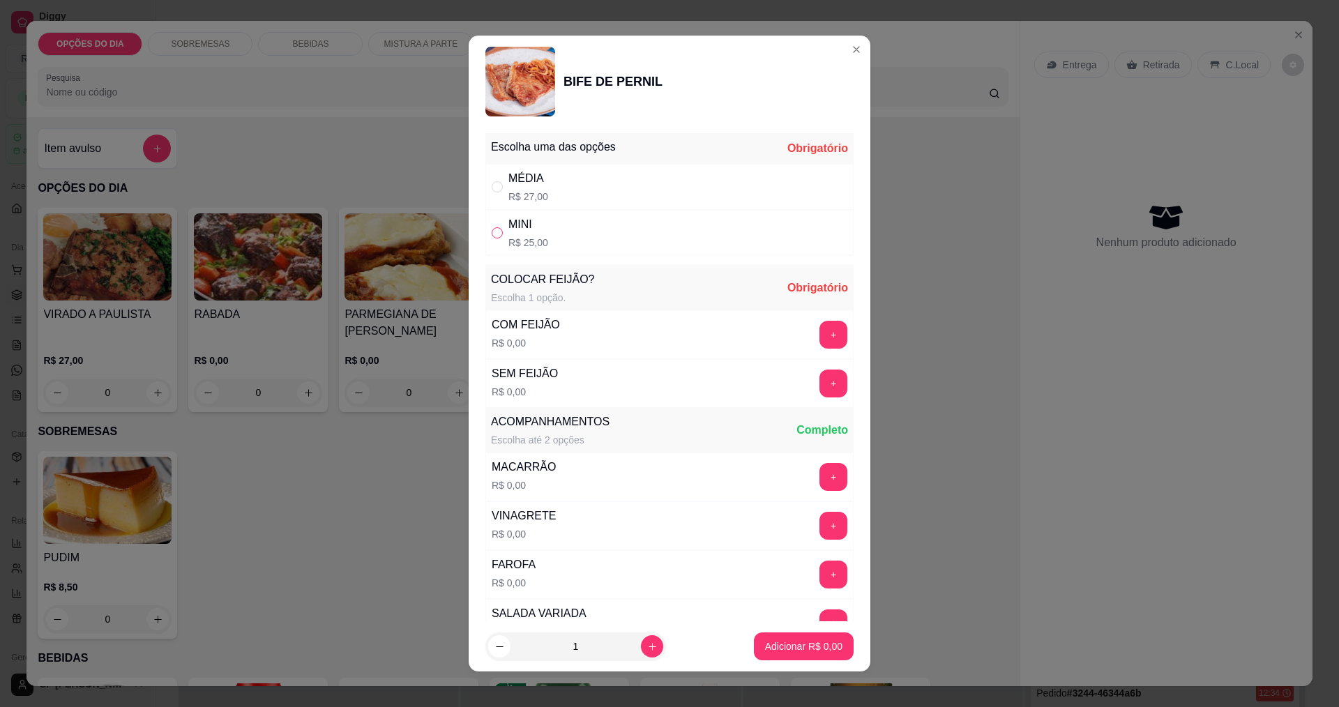
click at [492, 235] on input "" at bounding box center [497, 232] width 11 height 11
radio input "true"
click at [647, 337] on button "+" at bounding box center [833, 334] width 27 height 27
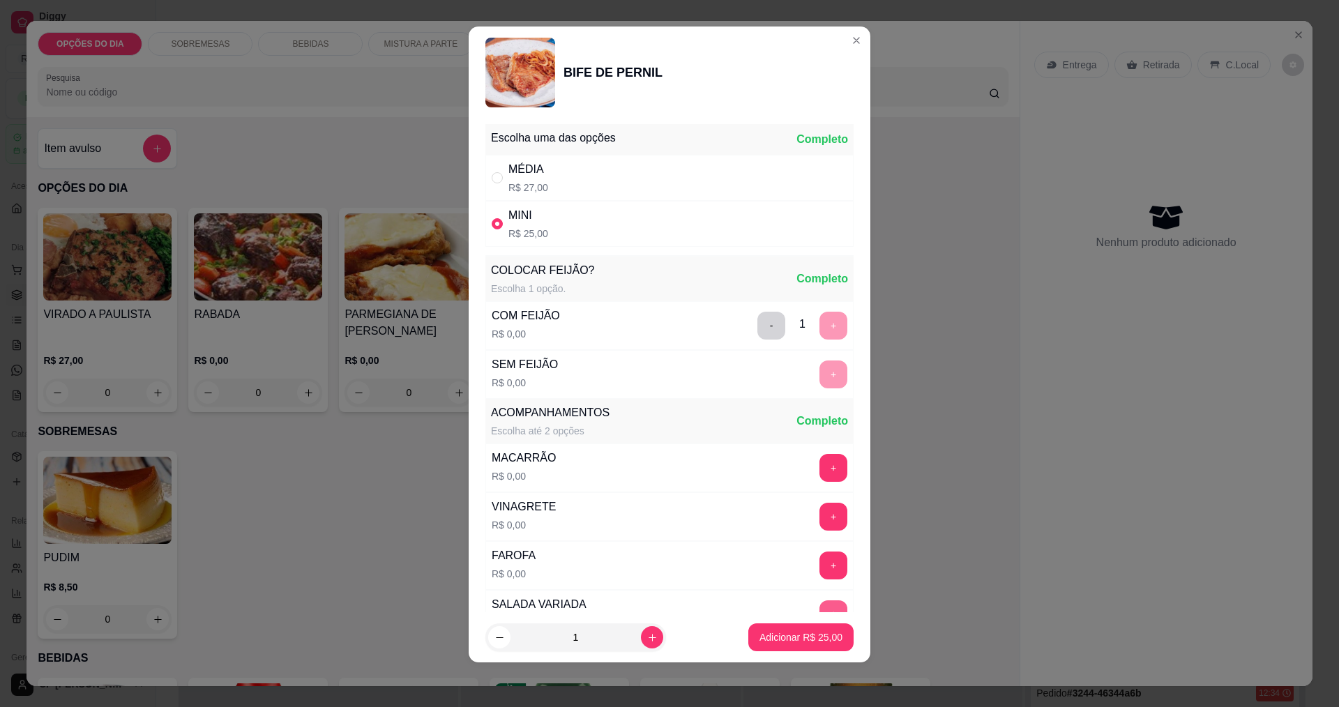
scroll to position [280, 0]
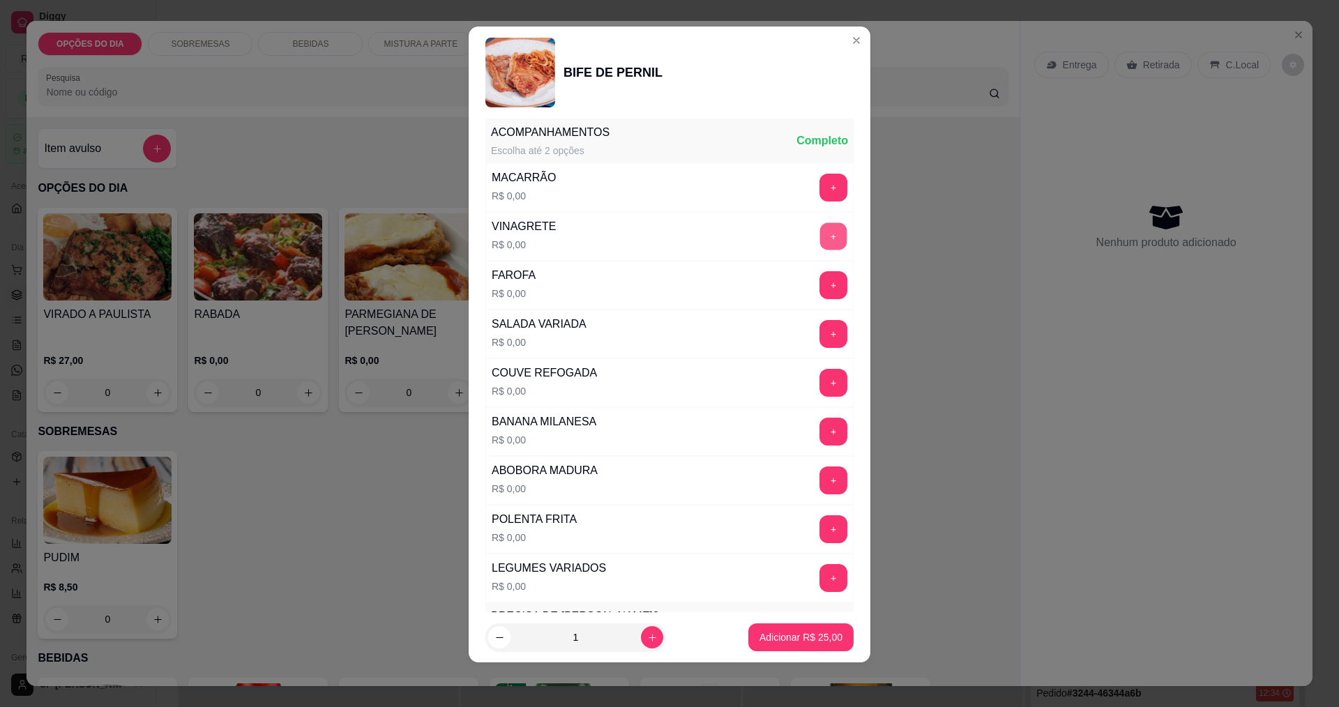
click at [647, 239] on button "+" at bounding box center [833, 236] width 27 height 27
click at [647, 276] on button "+" at bounding box center [833, 284] width 27 height 27
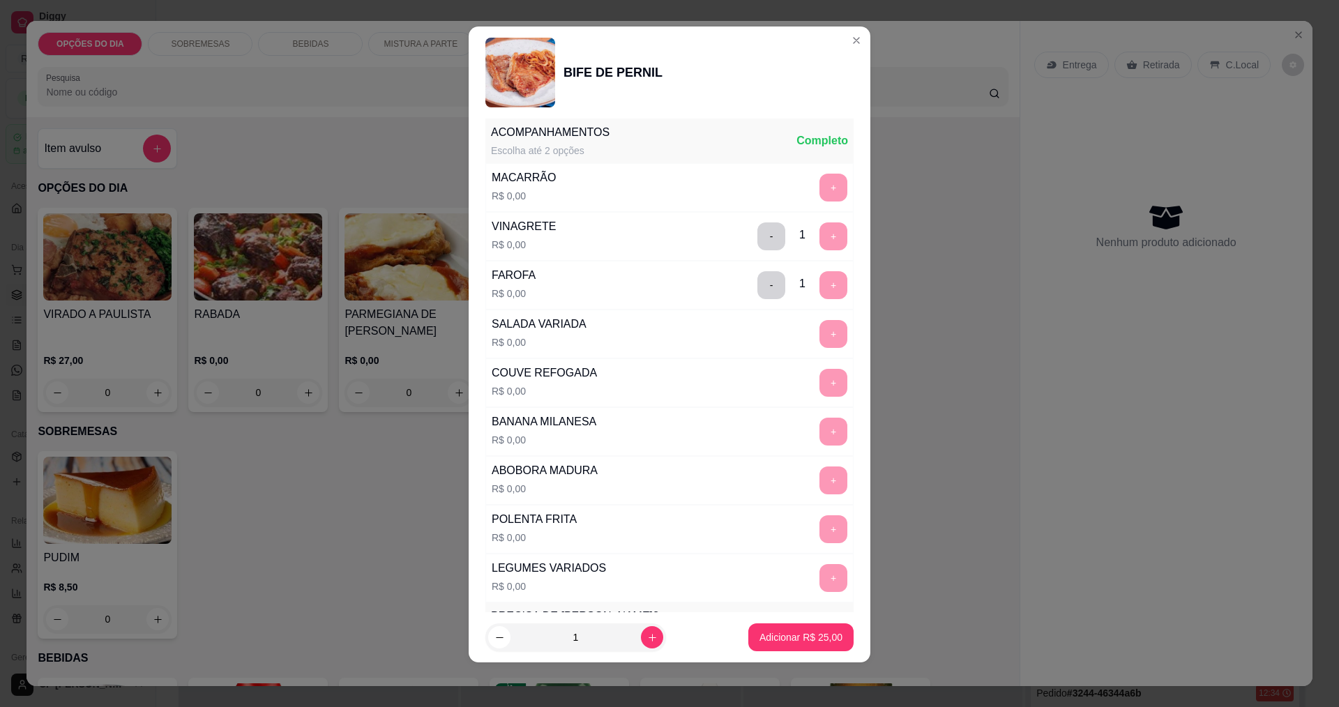
scroll to position [610, 0]
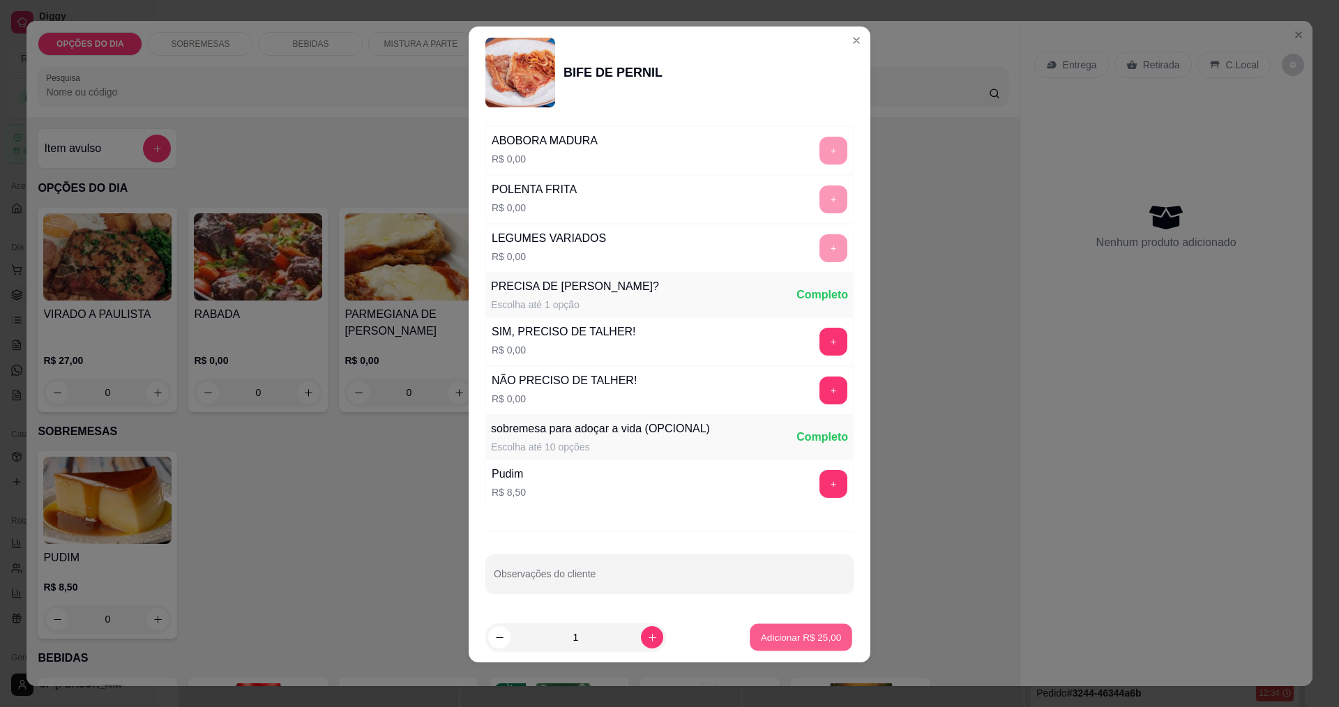
click at [647, 638] on p "Adicionar R$ 25,00" at bounding box center [801, 637] width 81 height 13
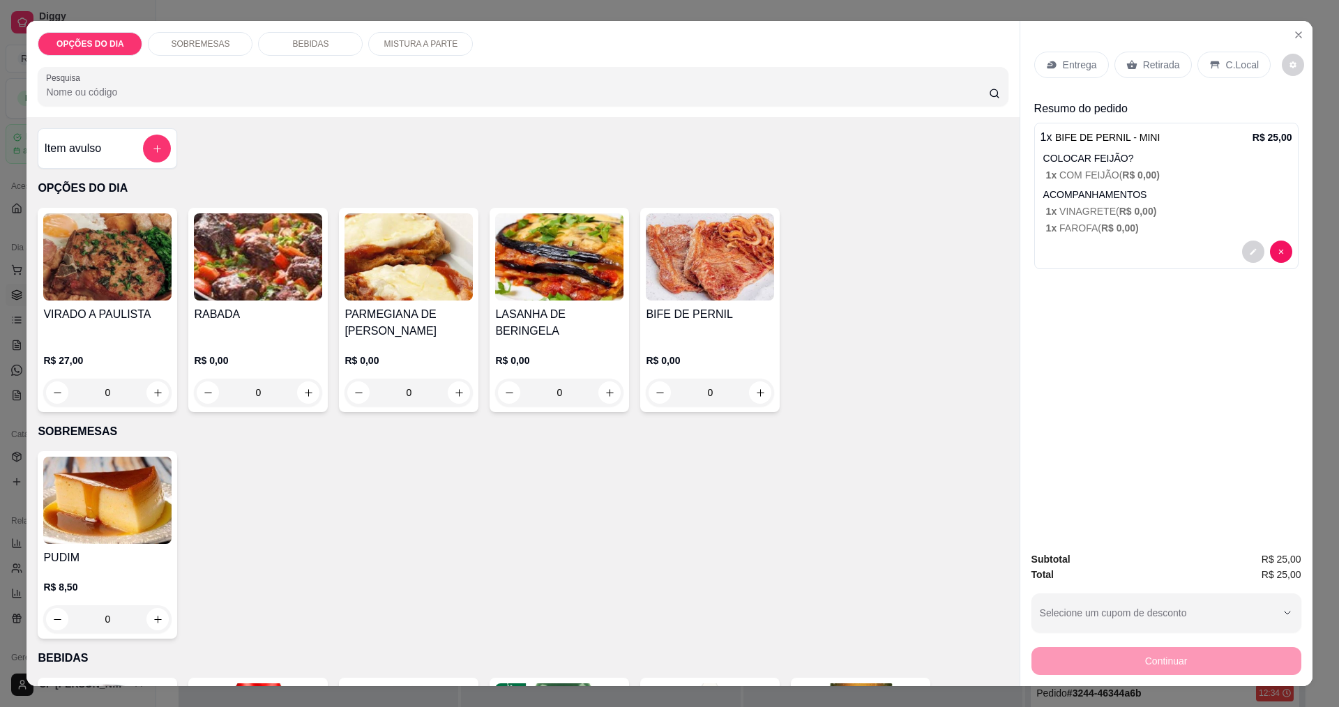
click at [647, 63] on p "Entrega" at bounding box center [1080, 65] width 34 height 14
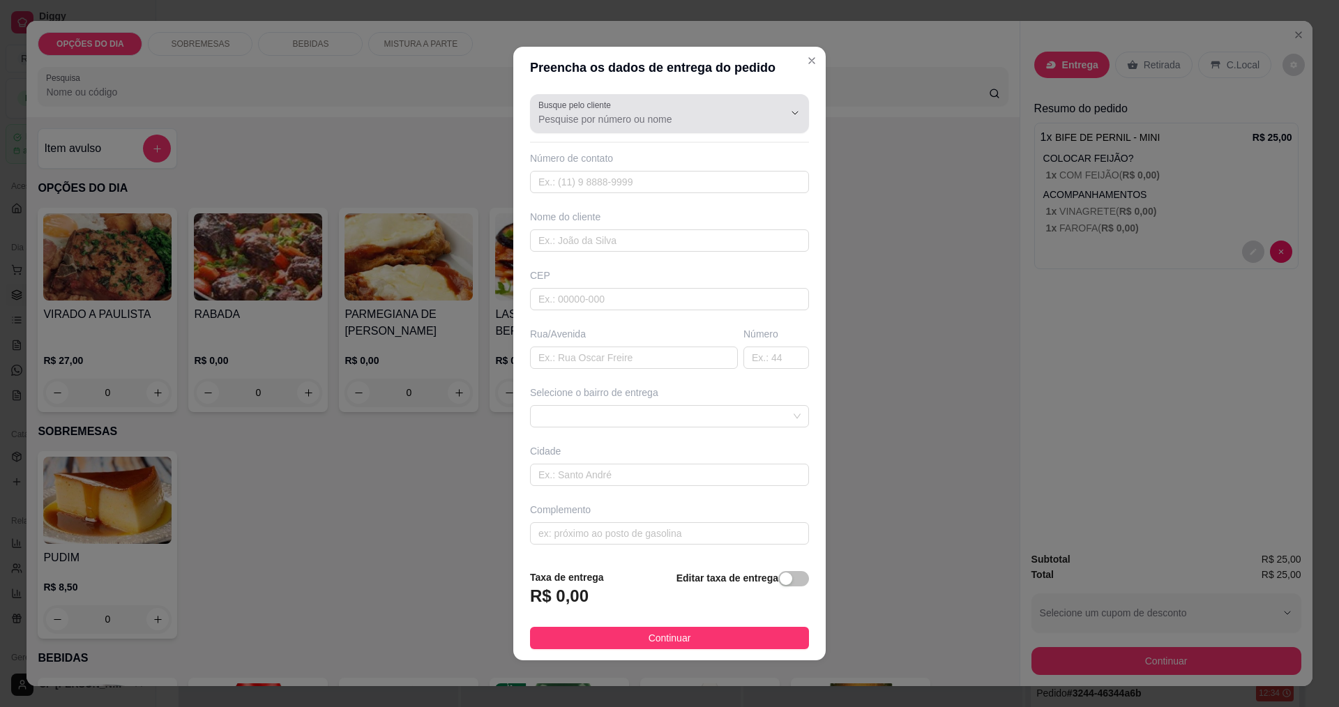
drag, startPoint x: 585, startPoint y: 112, endPoint x: 576, endPoint y: 114, distance: 8.6
click at [580, 113] on div at bounding box center [670, 114] width 262 height 28
type input "e"
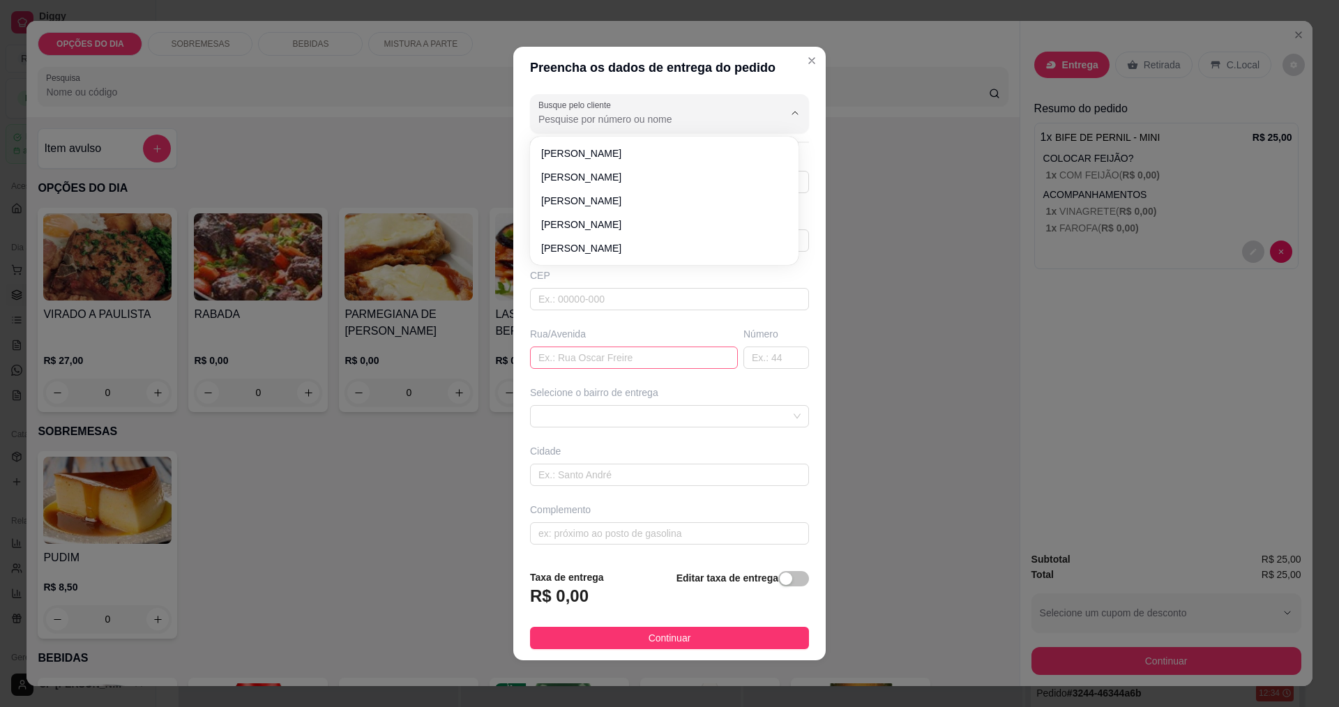
click at [647, 361] on input "text" at bounding box center [634, 358] width 208 height 22
type input "jupiter"
click at [647, 361] on input "text" at bounding box center [634, 358] width 208 height 22
click at [647, 349] on input "text" at bounding box center [634, 358] width 208 height 22
click at [647, 360] on input "text" at bounding box center [634, 358] width 208 height 22
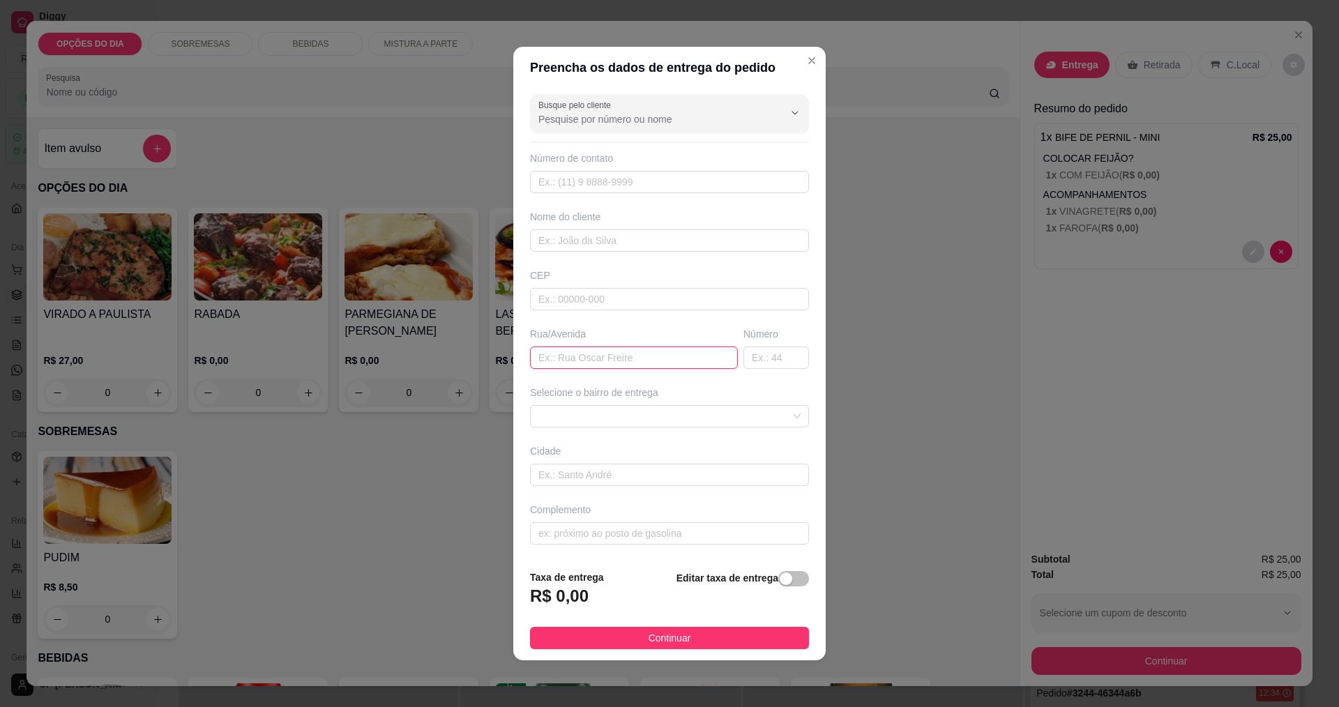
click at [647, 360] on input "text" at bounding box center [634, 358] width 208 height 22
type input "jupiter"
click at [615, 409] on span at bounding box center [670, 416] width 262 height 21
type input "279"
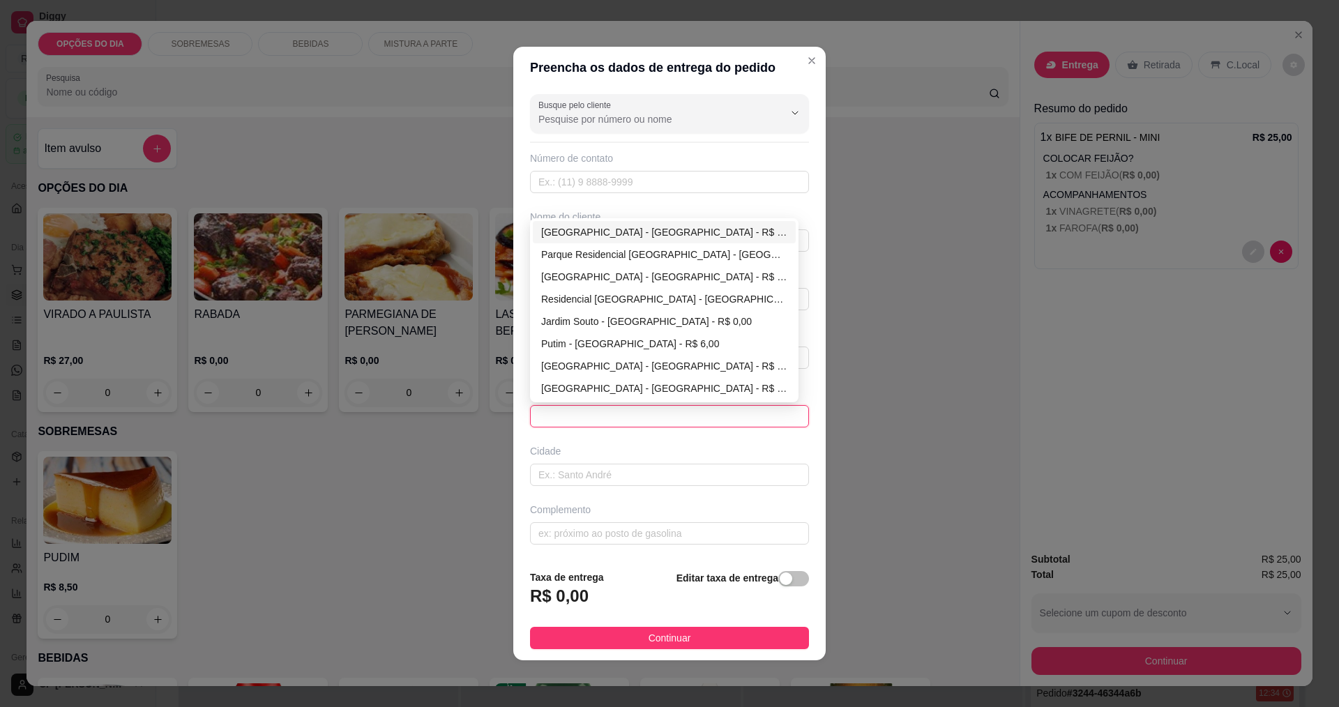
click at [647, 414] on div at bounding box center [669, 416] width 279 height 22
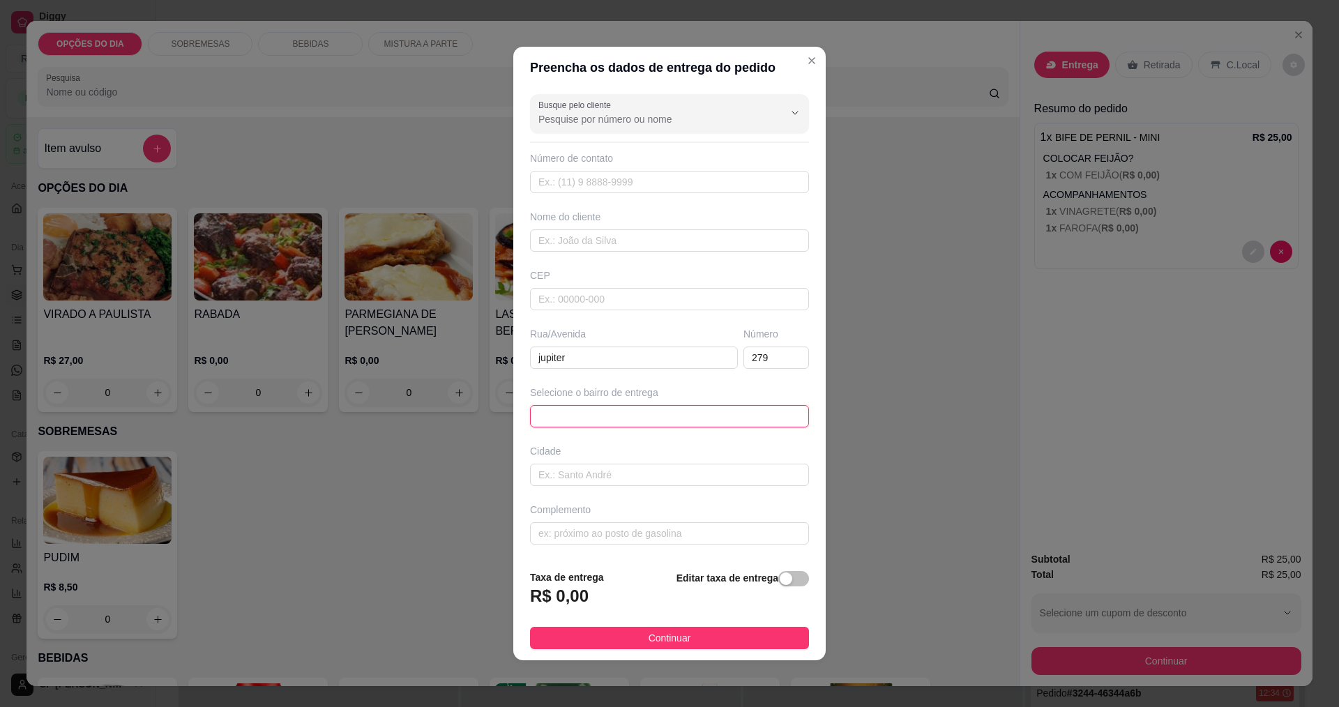
click at [647, 412] on span at bounding box center [670, 416] width 262 height 21
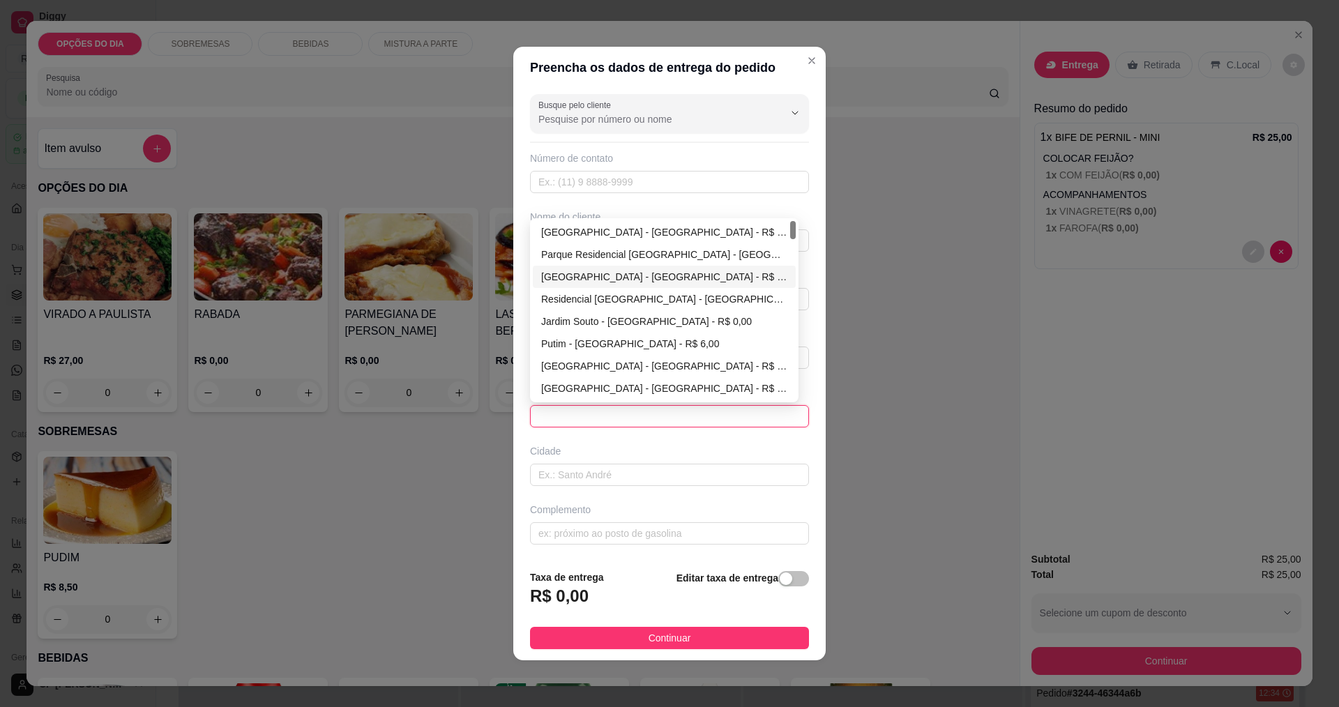
click at [605, 276] on div "[GEOGRAPHIC_DATA] - [GEOGRAPHIC_DATA] - R$ 0,00" at bounding box center [664, 276] width 246 height 15
type input "[GEOGRAPHIC_DATA]"
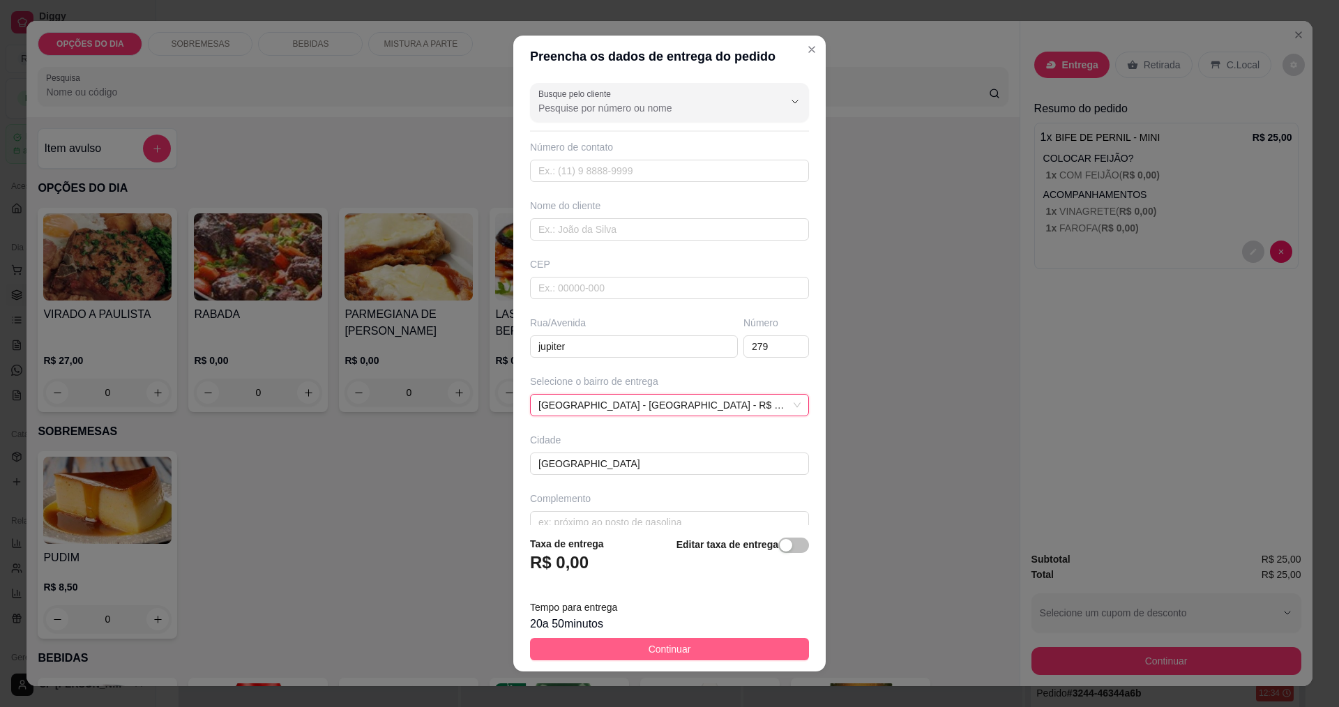
click at [647, 652] on button "Continuar" at bounding box center [669, 649] width 279 height 22
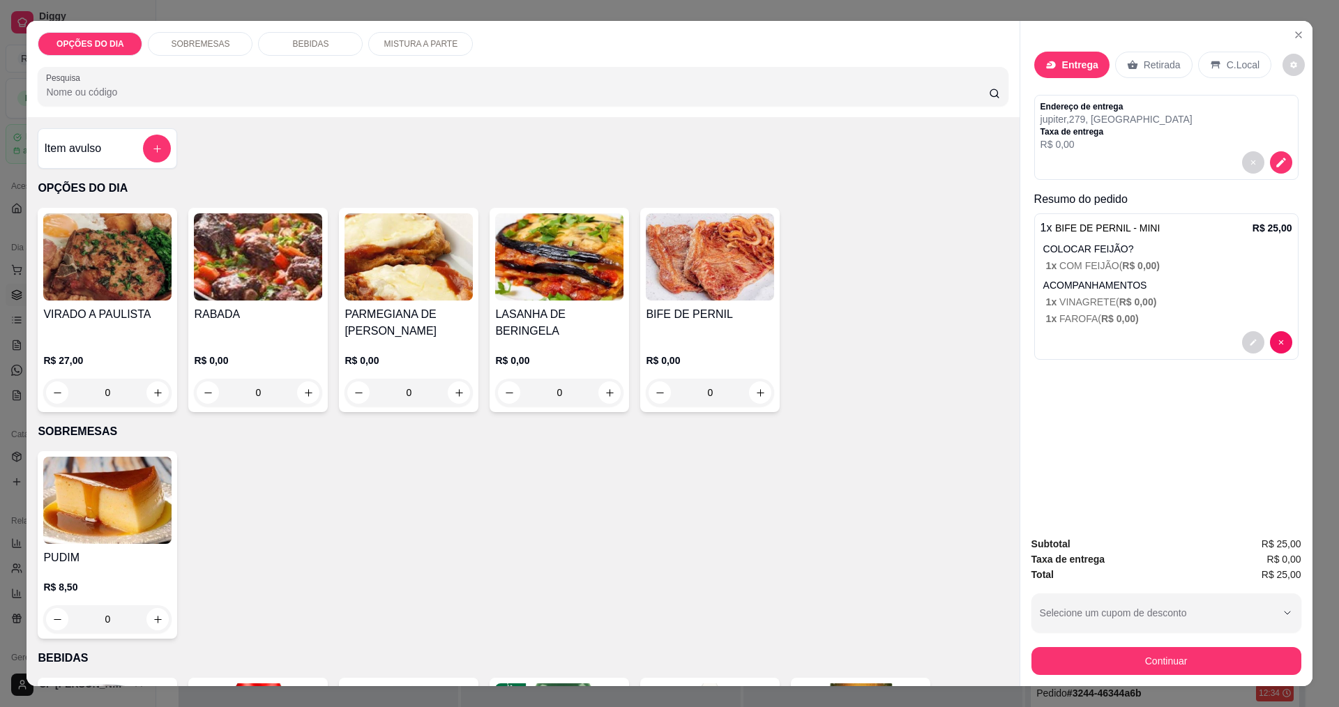
click at [647, 68] on div "Entrega" at bounding box center [1072, 65] width 75 height 27
click at [647, 665] on button "Continuar" at bounding box center [1167, 661] width 270 height 28
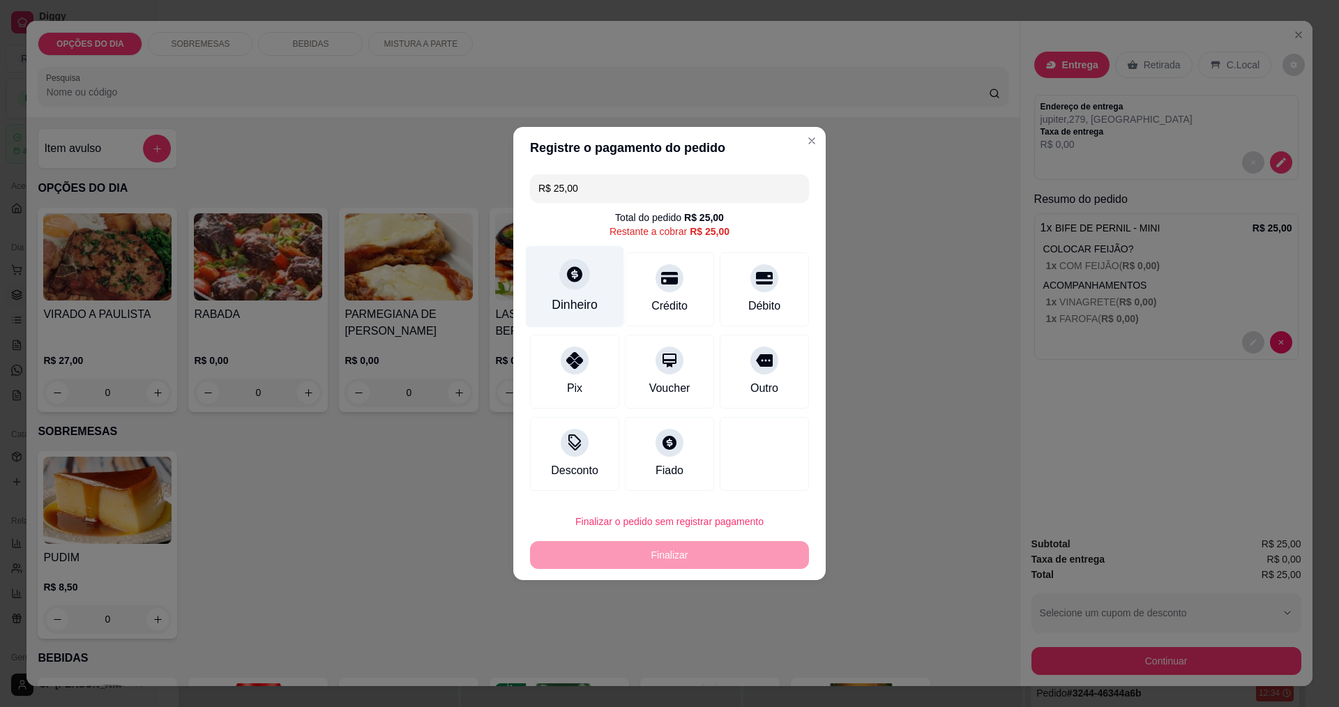
click at [582, 273] on div at bounding box center [574, 274] width 31 height 31
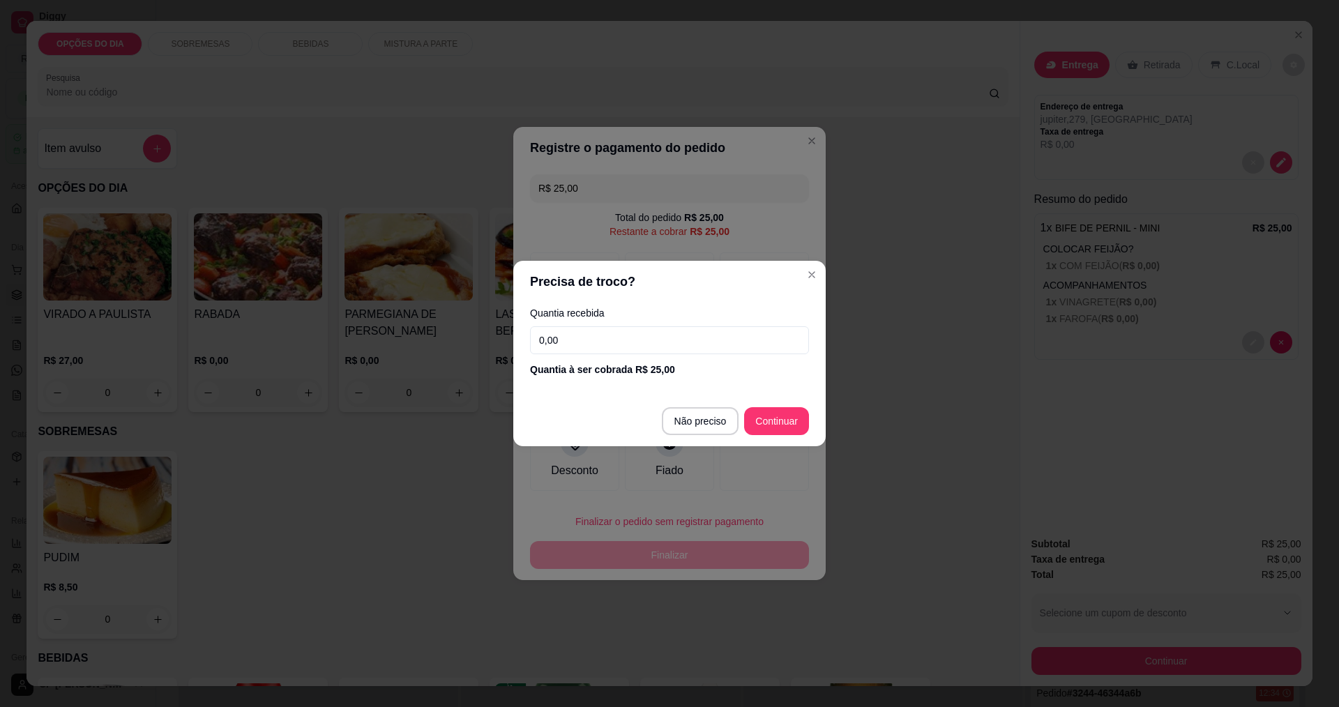
click at [636, 335] on input "0,00" at bounding box center [669, 340] width 279 height 28
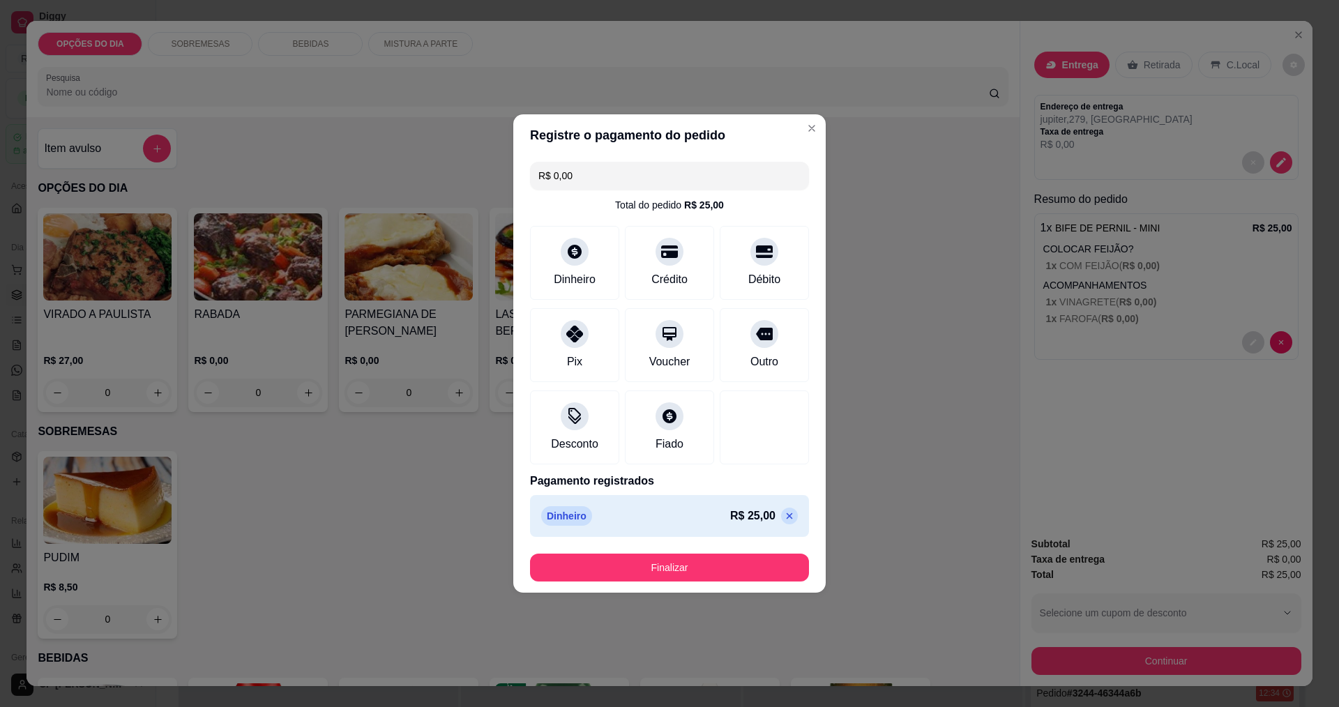
type input "R$ 0,00"
click at [633, 564] on button "Finalizar" at bounding box center [669, 568] width 271 height 27
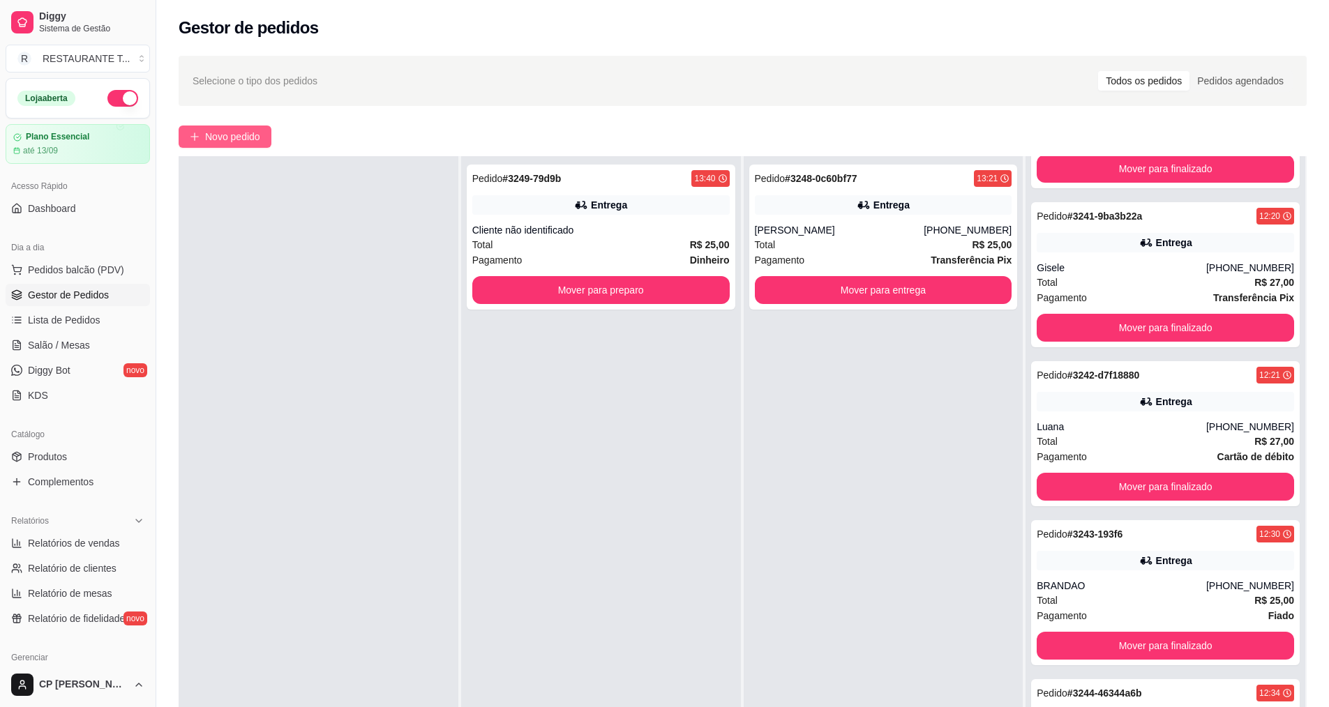
click at [196, 128] on button "Novo pedido" at bounding box center [225, 137] width 93 height 22
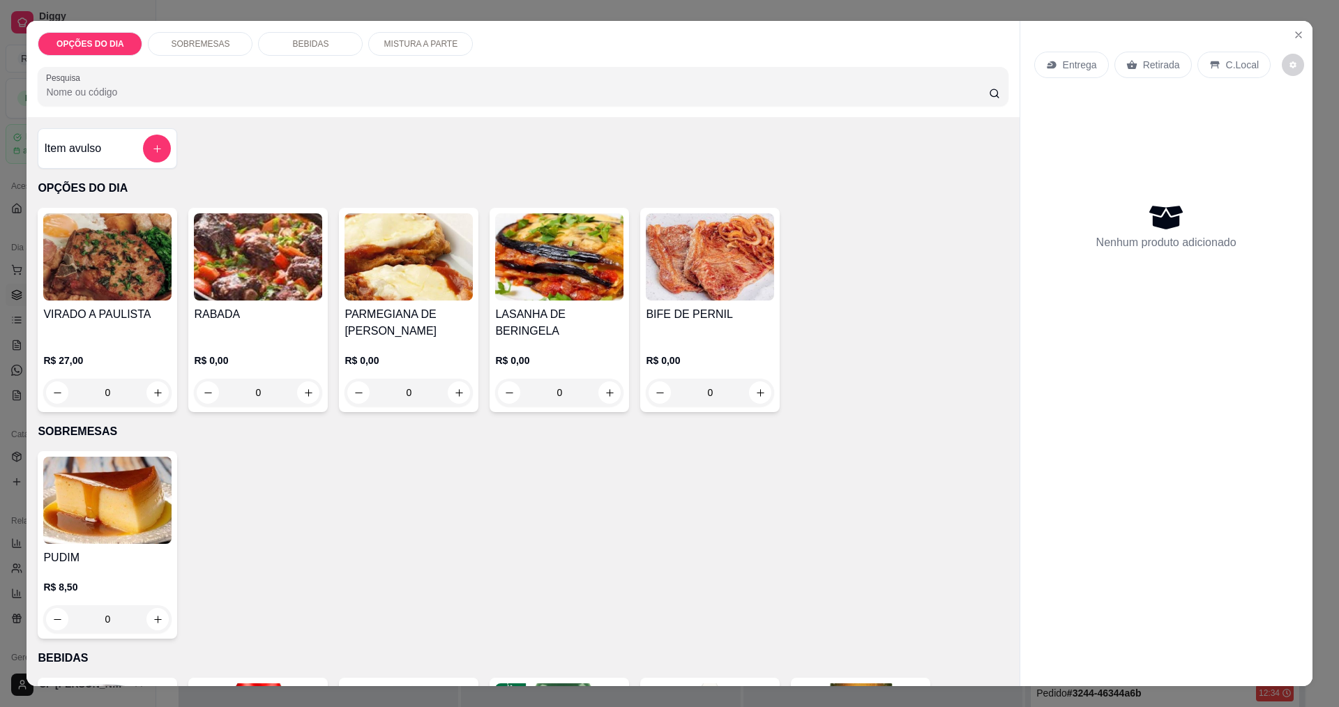
click at [310, 395] on div "0" at bounding box center [258, 393] width 128 height 28
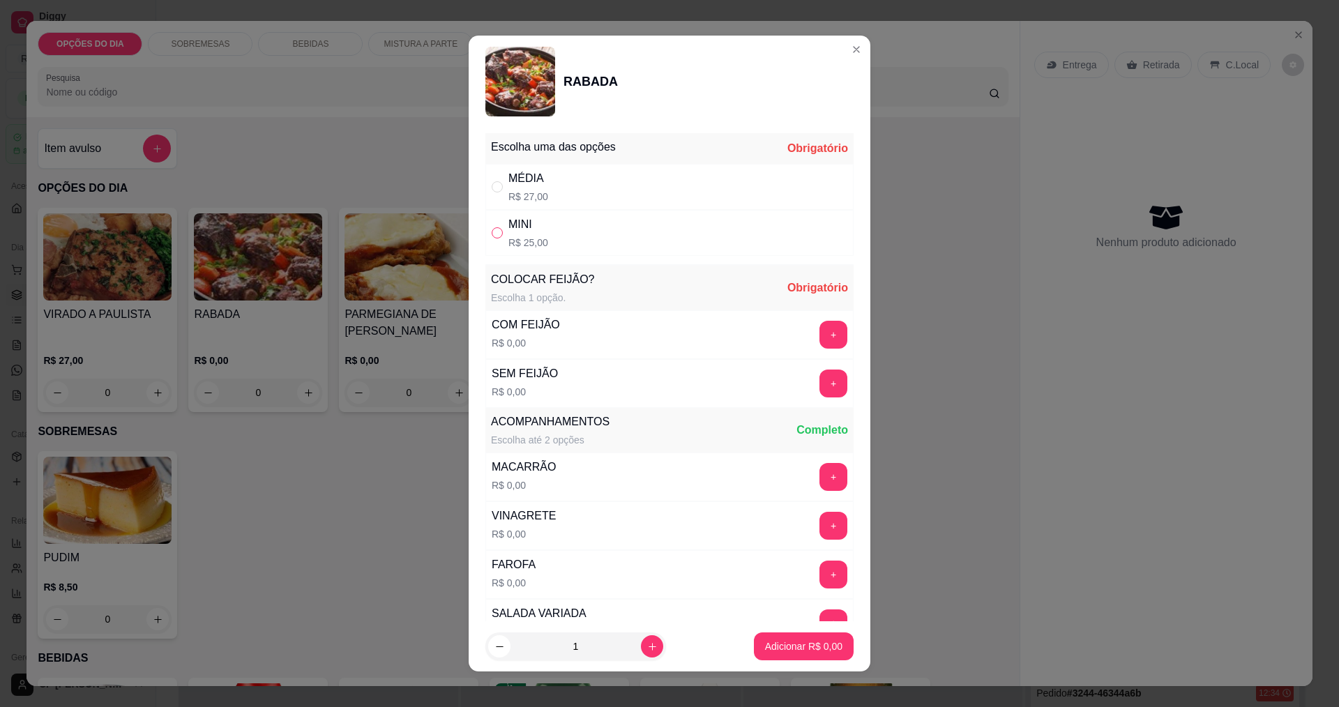
click at [492, 230] on input "" at bounding box center [497, 232] width 11 height 11
radio input "true"
click at [647, 333] on button "+" at bounding box center [833, 334] width 27 height 27
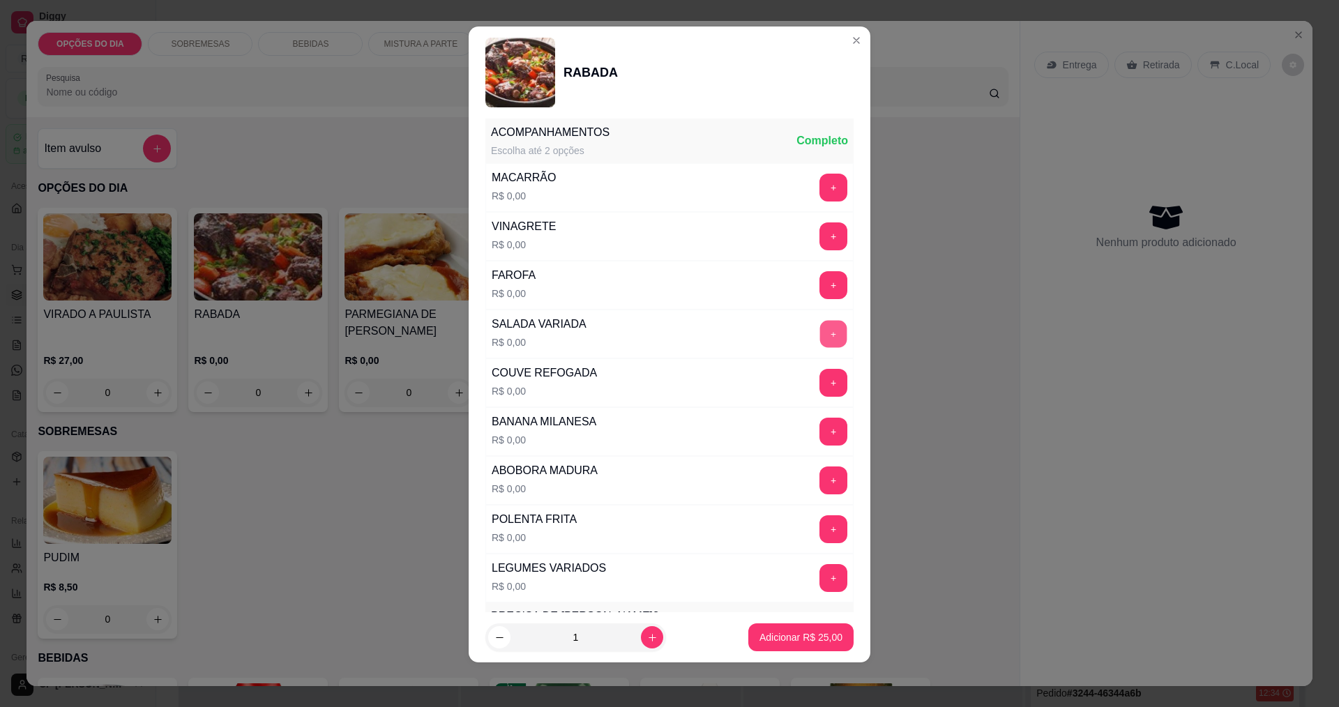
click at [647, 336] on button "+" at bounding box center [833, 333] width 27 height 27
click at [647, 642] on p "Adicionar R$ 25,00" at bounding box center [801, 637] width 81 height 13
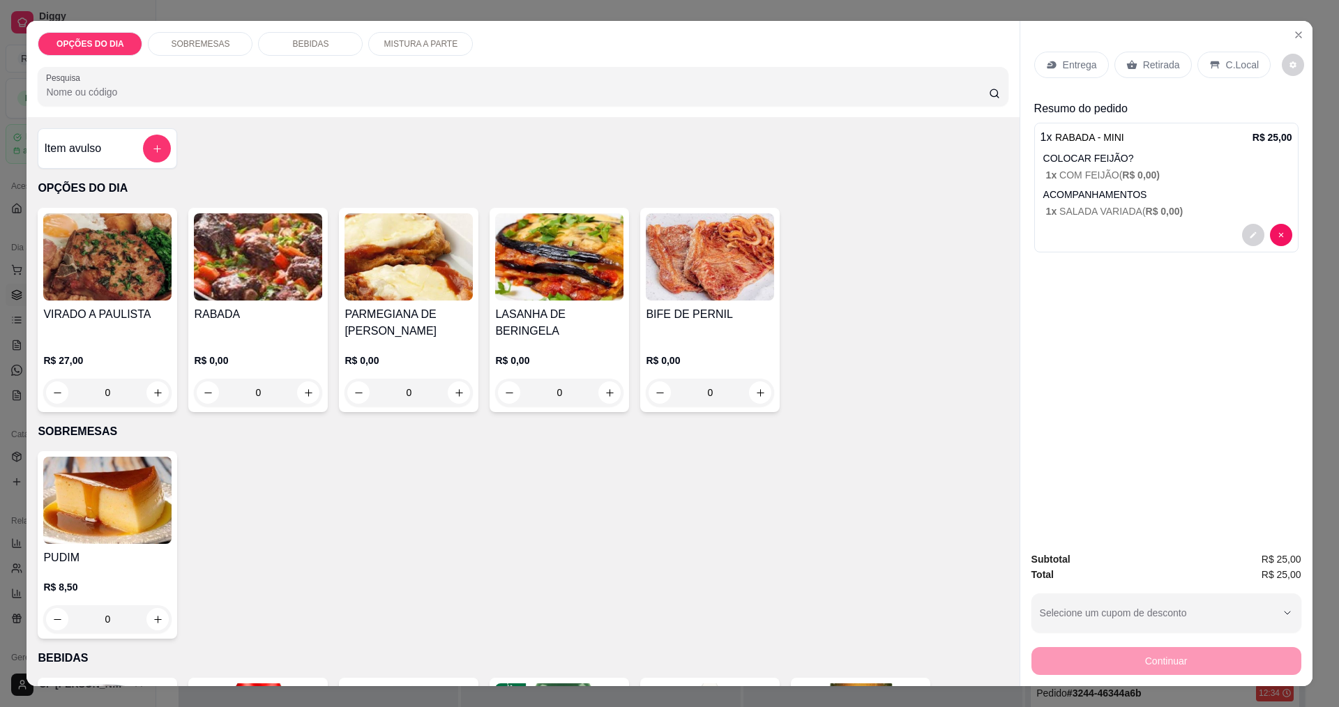
click at [610, 394] on div "0" at bounding box center [559, 393] width 128 height 28
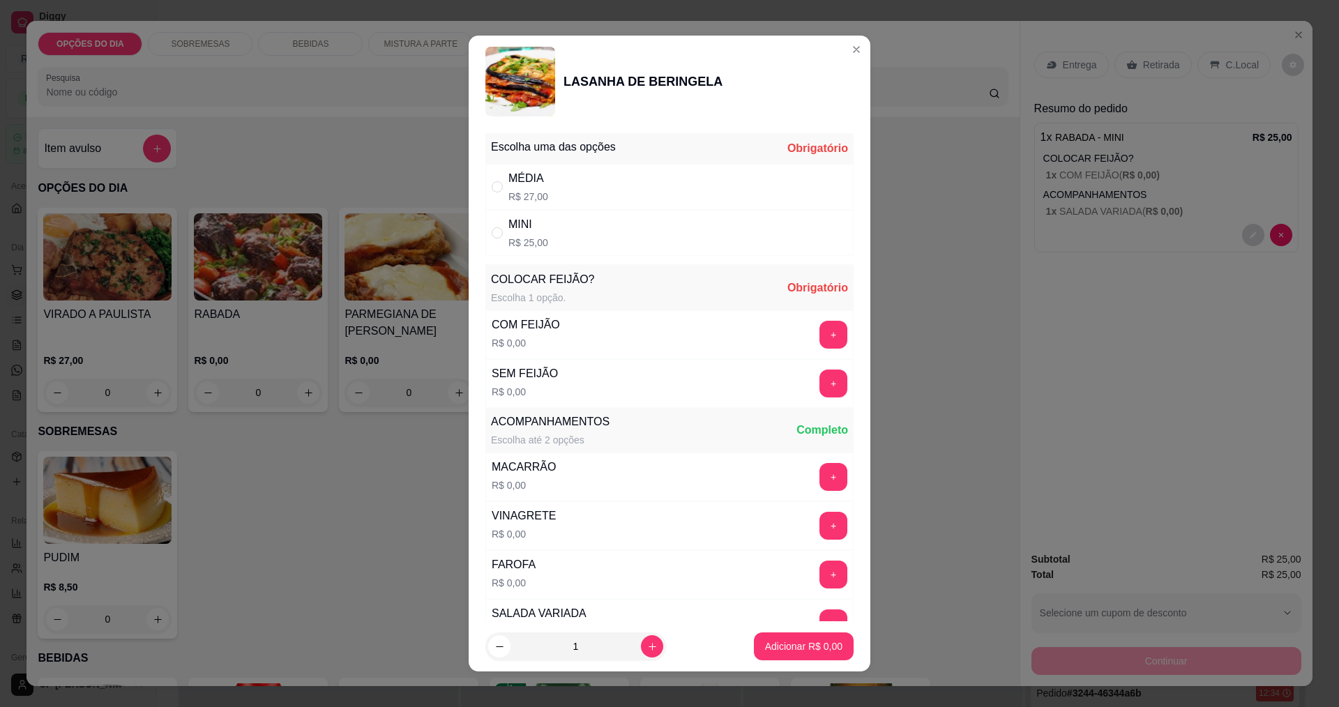
click at [478, 231] on div "Escolha uma das opções Obrigatório MÉDIA R$ 27,00 MINI R$ 25,00 COLOCAR FEIJÃO?…" at bounding box center [670, 375] width 402 height 495
click at [647, 340] on button "+" at bounding box center [834, 335] width 28 height 28
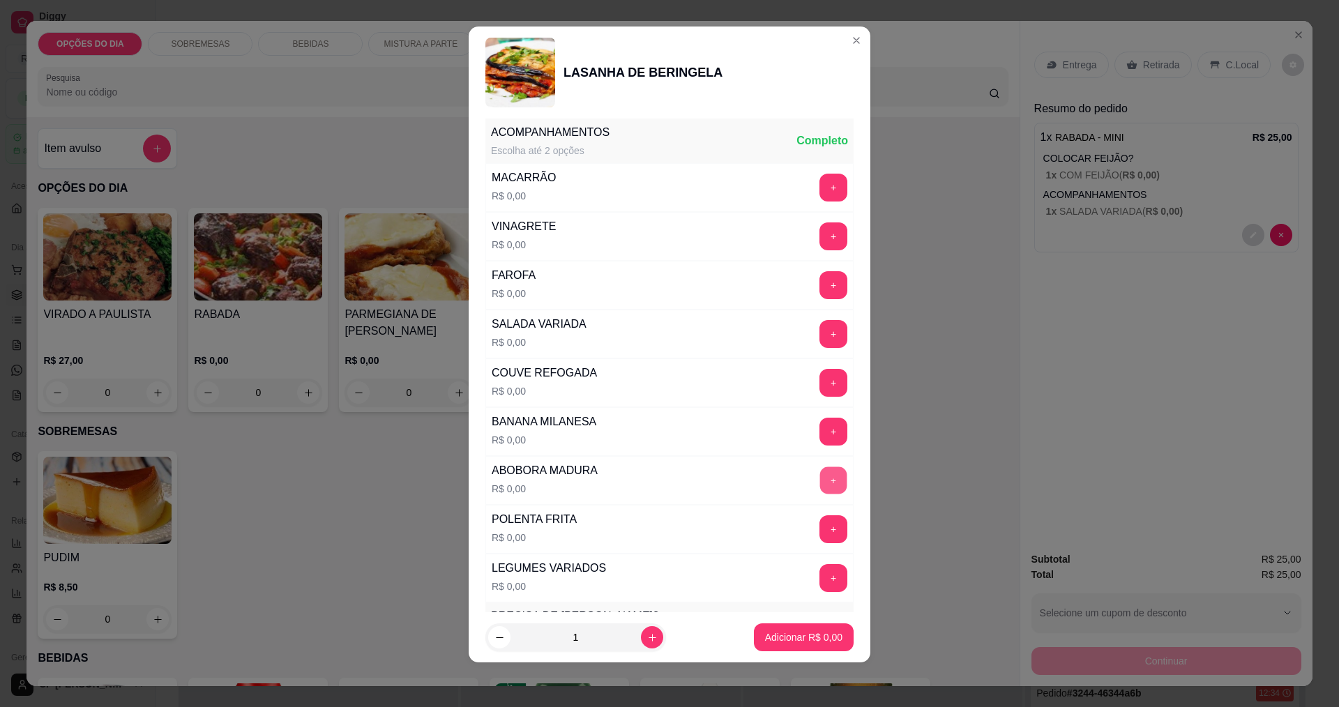
click at [647, 477] on button "+" at bounding box center [833, 480] width 27 height 27
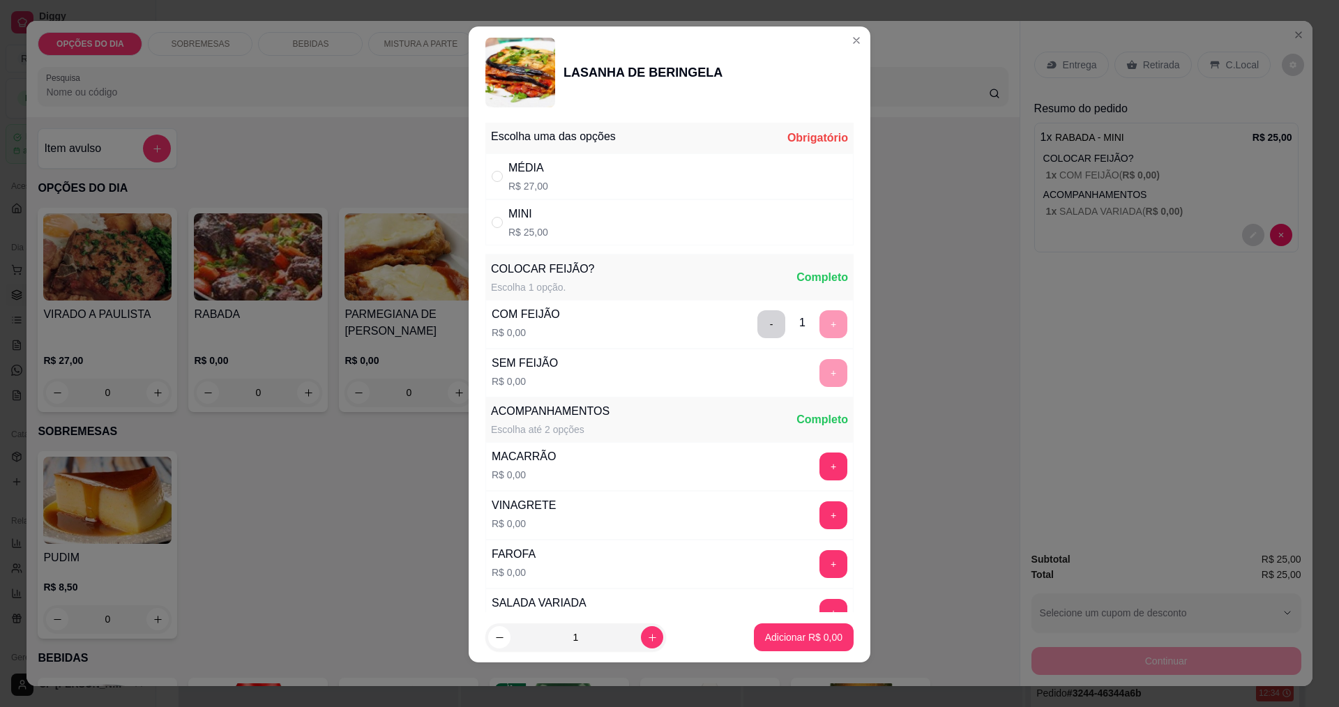
scroll to position [0, 0]
click at [494, 227] on input "" at bounding box center [497, 223] width 11 height 11
radio input "true"
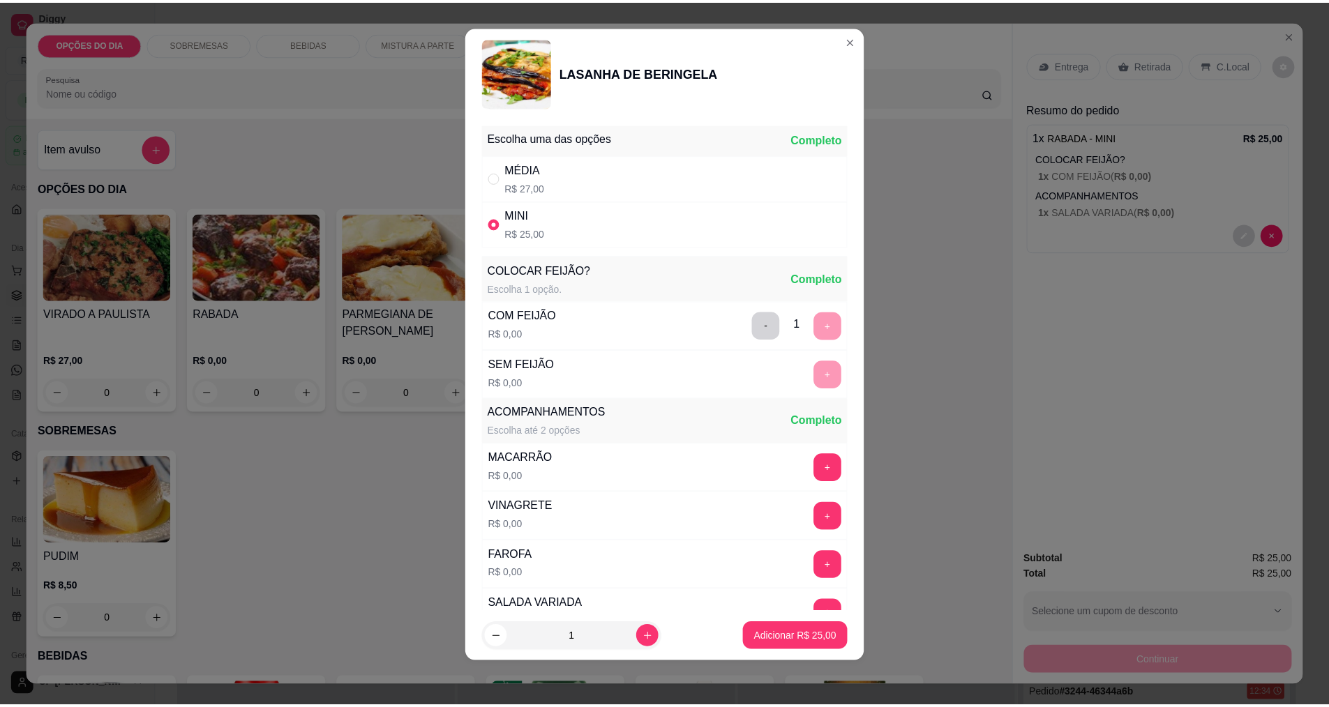
scroll to position [419, 0]
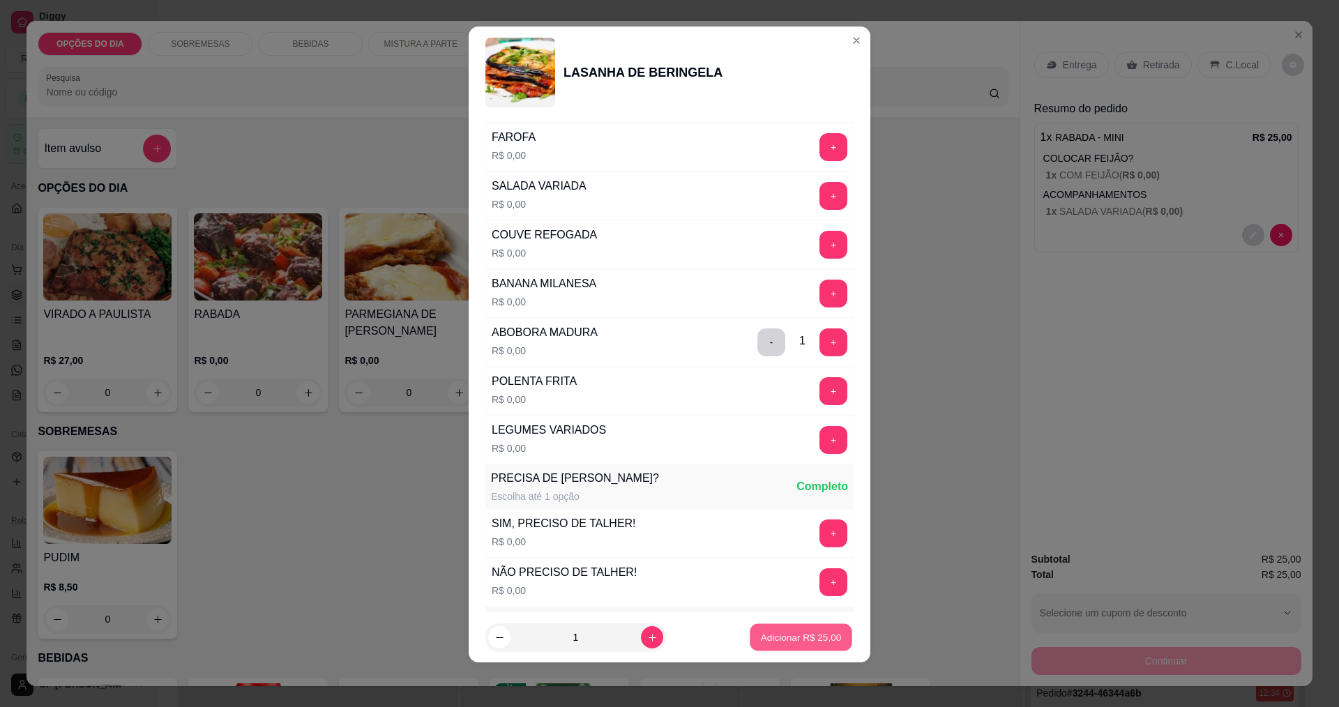
click at [647, 646] on button "Adicionar R$ 25,00" at bounding box center [801, 637] width 103 height 27
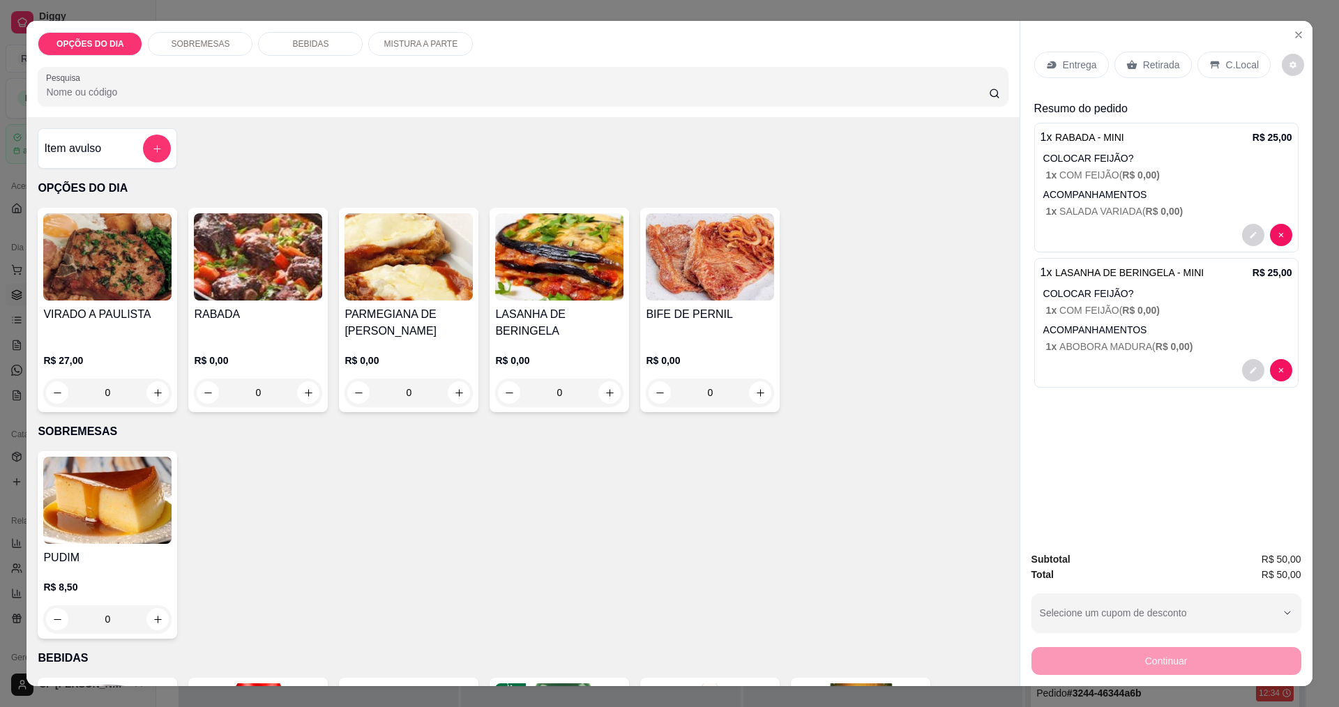
click at [647, 73] on div "Entrega" at bounding box center [1072, 65] width 75 height 27
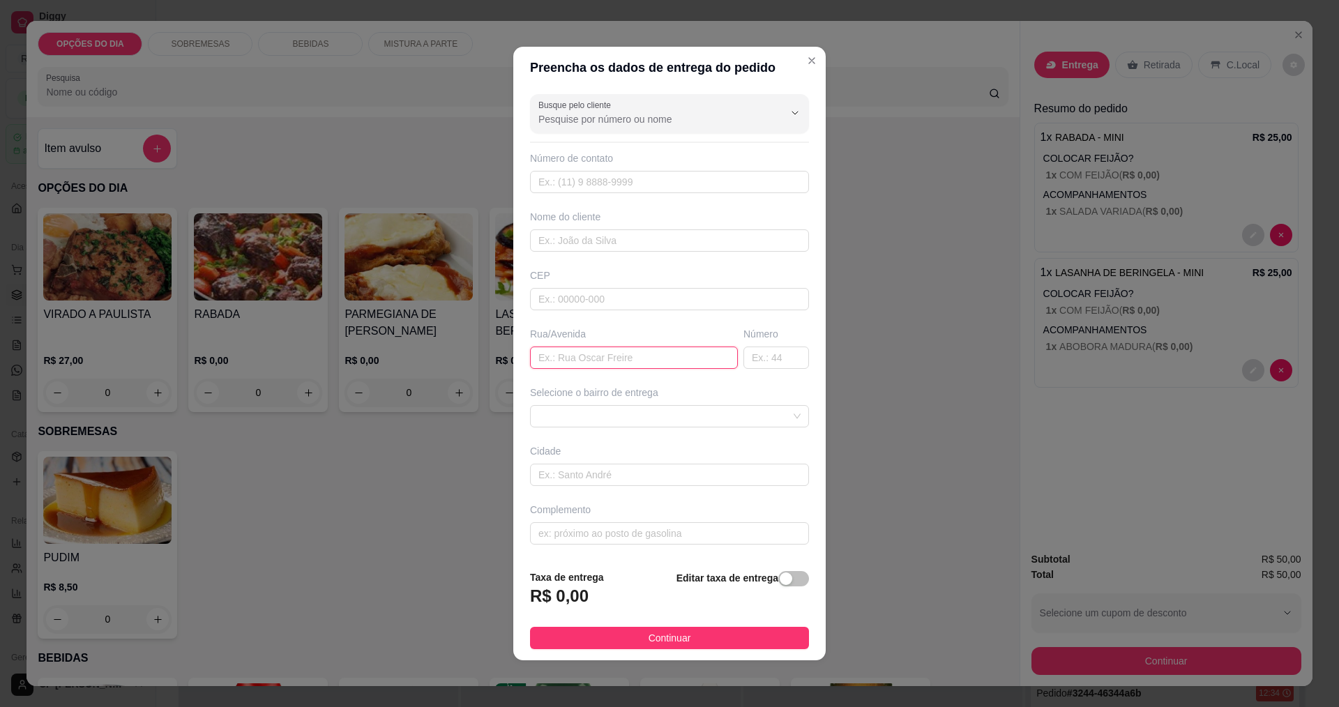
click at [624, 359] on input "text" at bounding box center [634, 358] width 208 height 22
type input "jupiter"
click at [601, 409] on span at bounding box center [670, 416] width 262 height 21
type input "336"
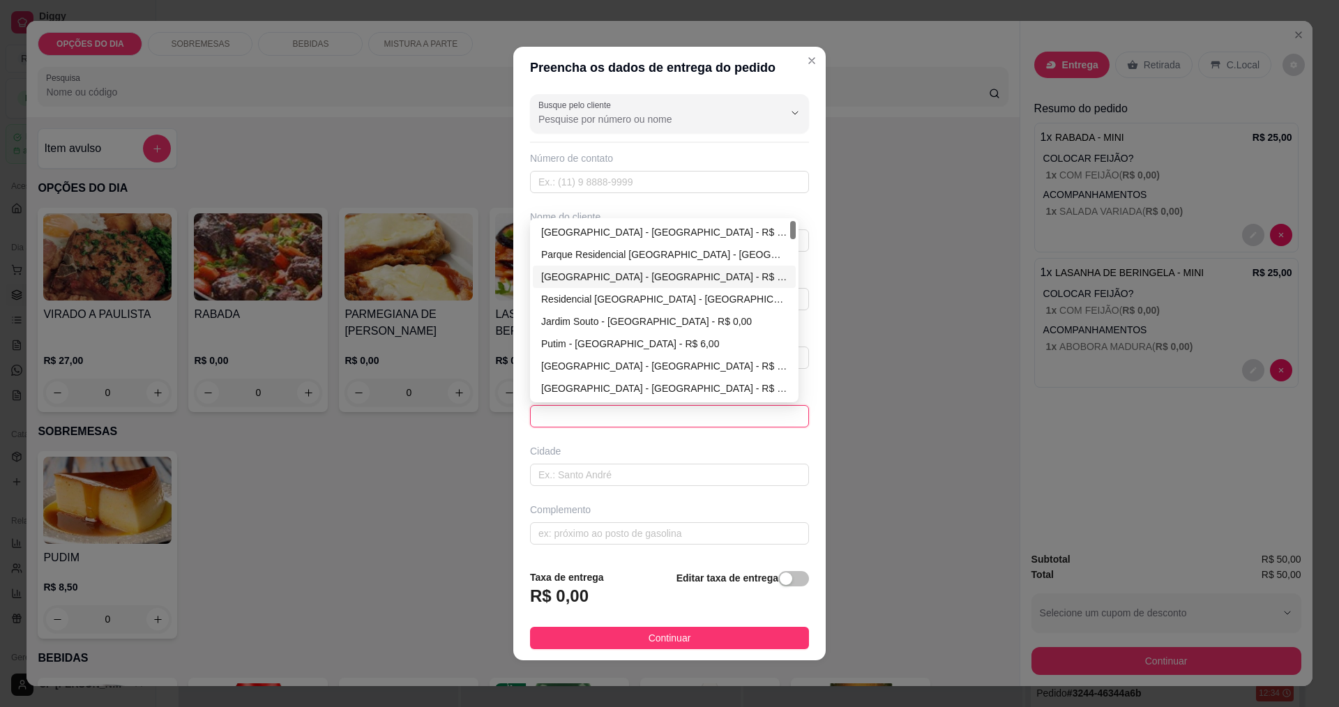
click at [575, 280] on div "[GEOGRAPHIC_DATA] - [GEOGRAPHIC_DATA] - R$ 0,00" at bounding box center [664, 276] width 246 height 15
type input "[GEOGRAPHIC_DATA]"
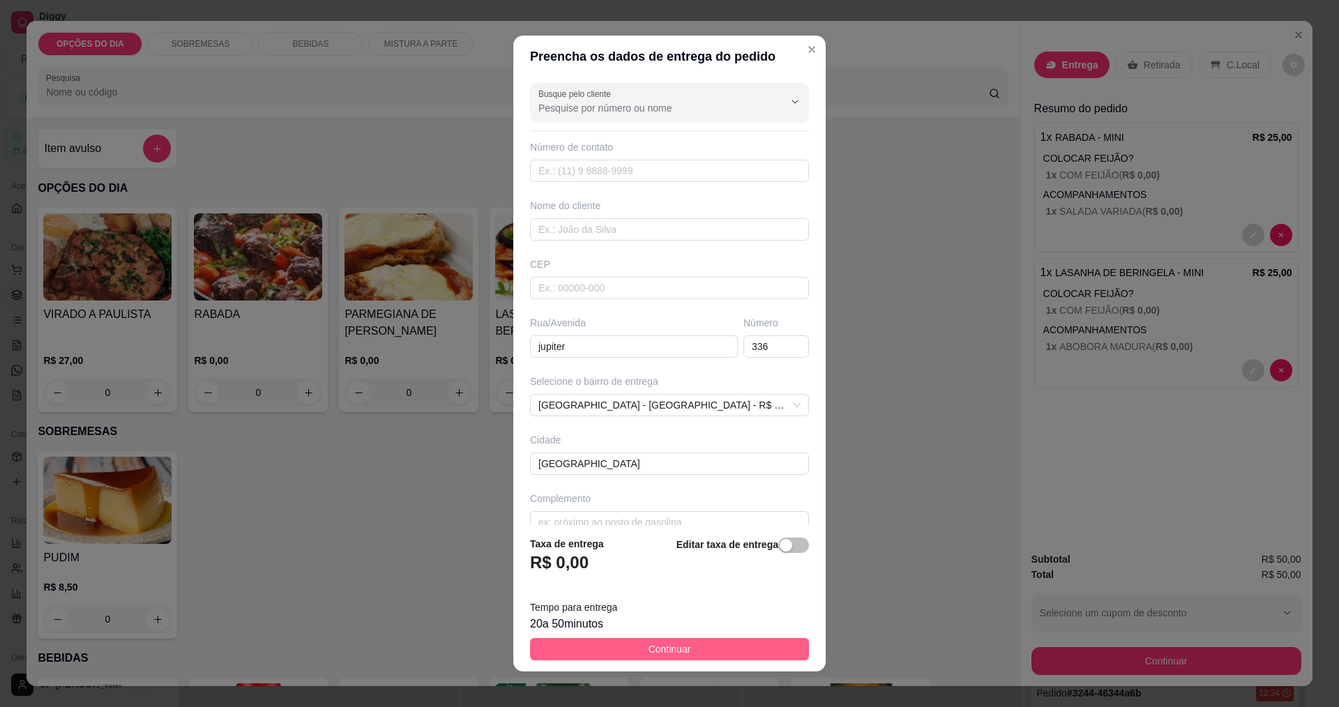
click at [629, 649] on button "Continuar" at bounding box center [669, 649] width 279 height 22
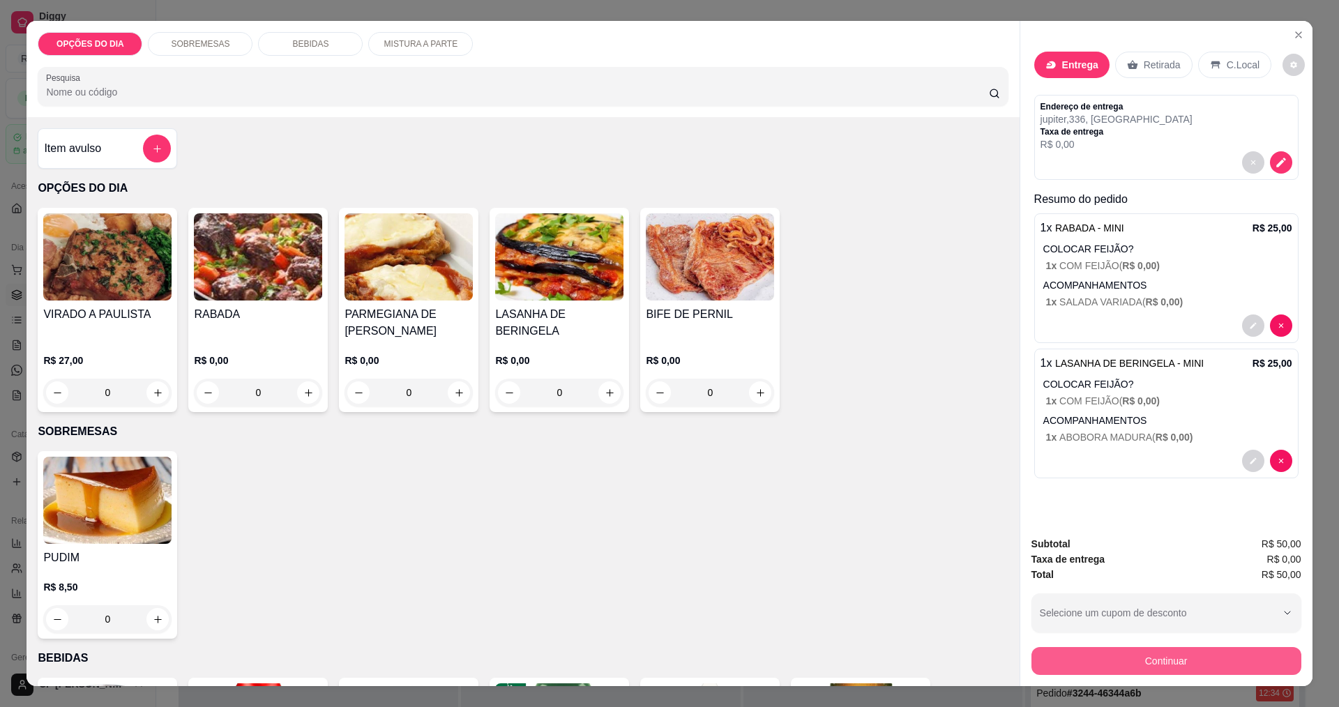
click at [647, 670] on button "Continuar" at bounding box center [1167, 661] width 270 height 28
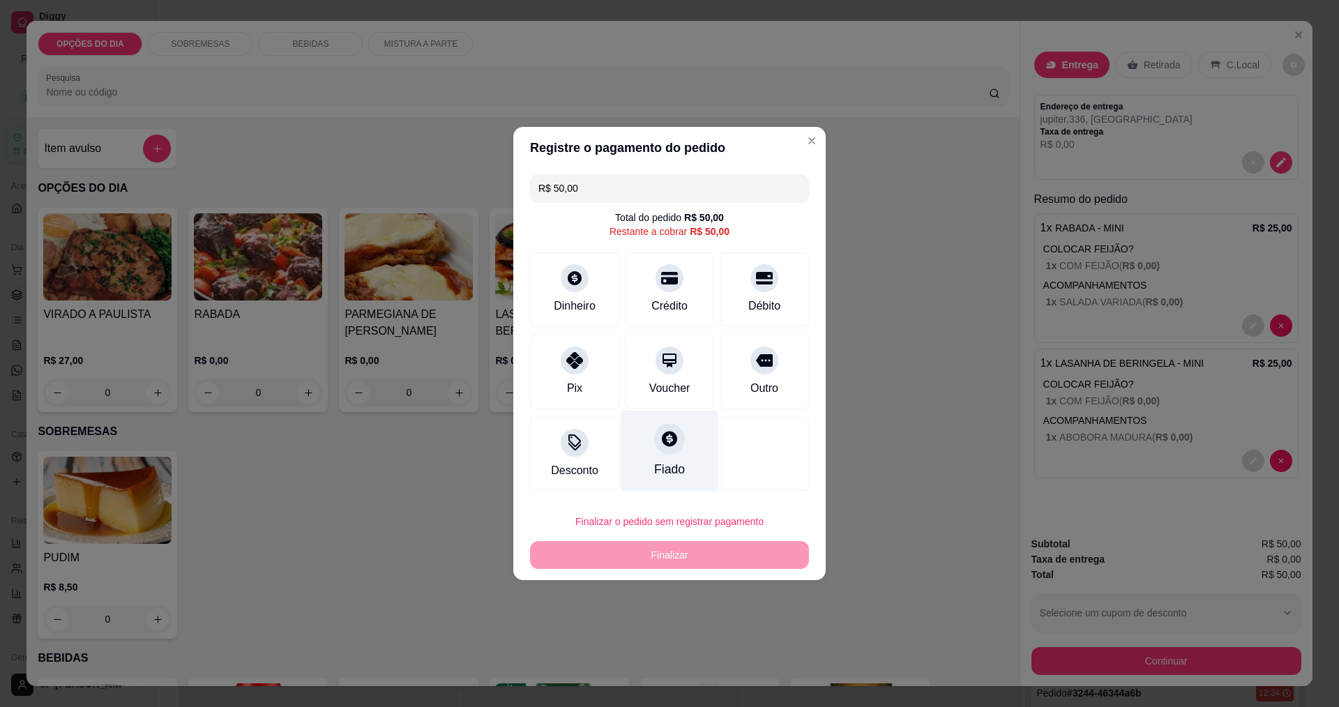
click at [647, 458] on div "Fiado" at bounding box center [670, 452] width 98 height 82
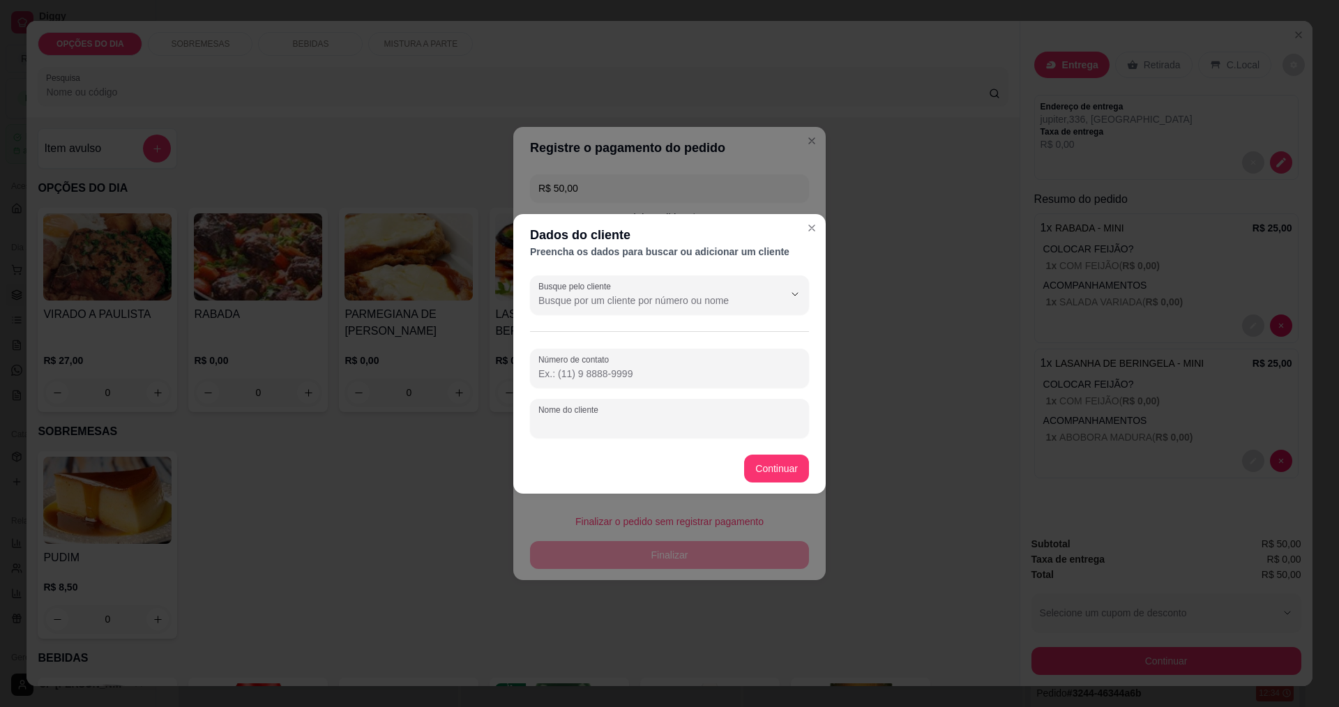
click at [611, 425] on div "Nome do cliente" at bounding box center [669, 418] width 279 height 39
click at [641, 303] on input "Busque pelo cliente" at bounding box center [650, 301] width 223 height 14
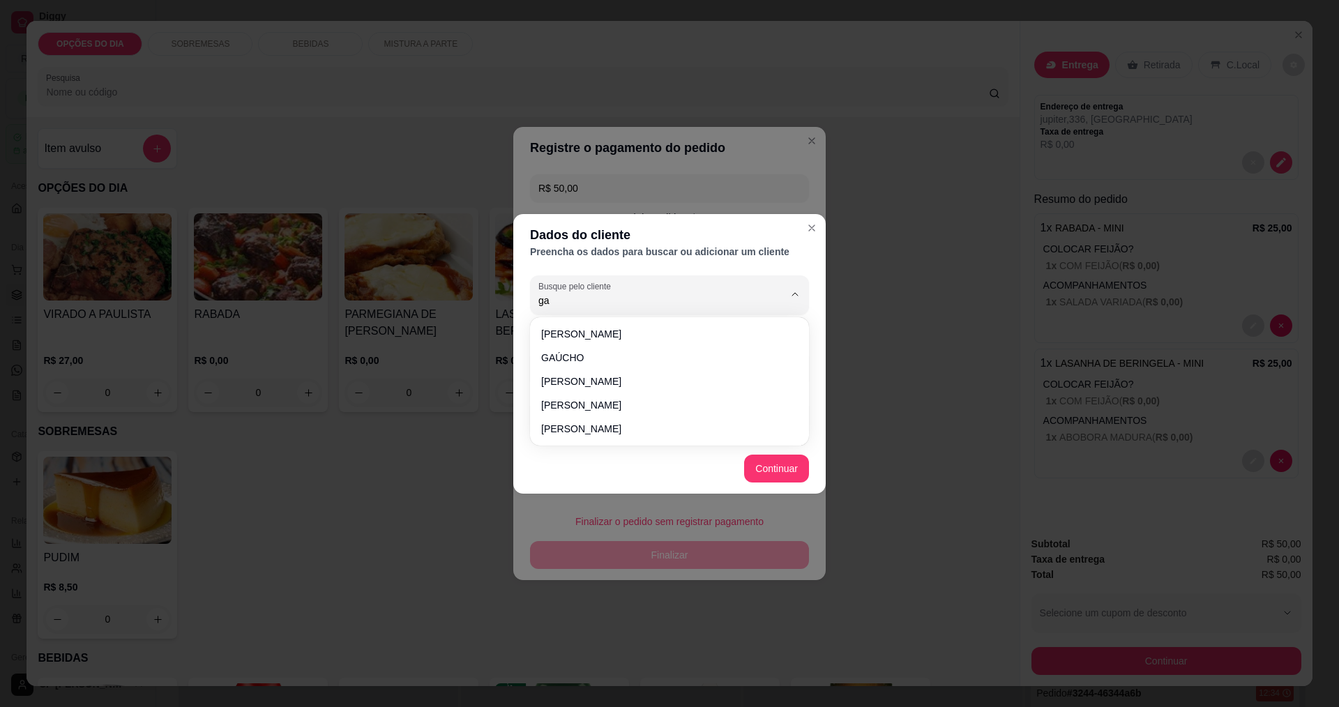
click at [576, 359] on span "GAÚCHO" at bounding box center [662, 358] width 243 height 14
type input "GAÚCHO"
type input "[PHONE_NUMBER]"
type input "GAÚCHO"
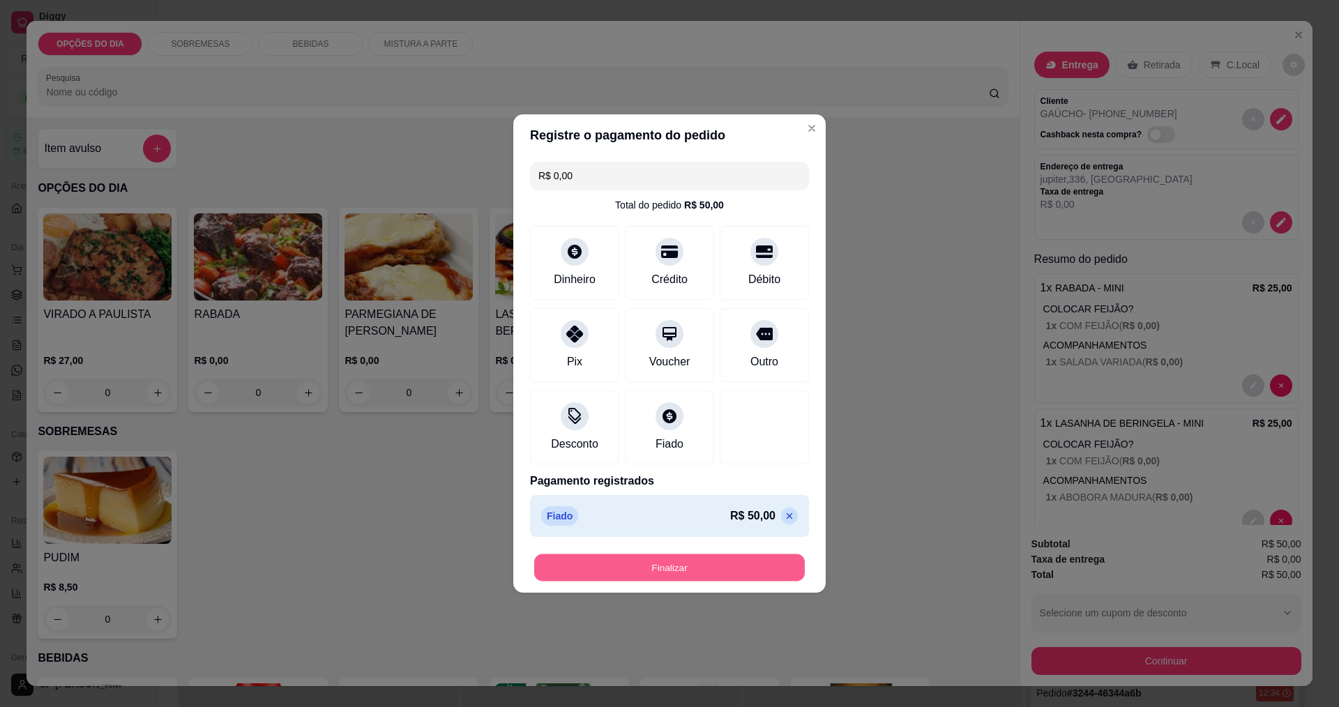
click at [647, 557] on button "Finalizar" at bounding box center [669, 568] width 271 height 27
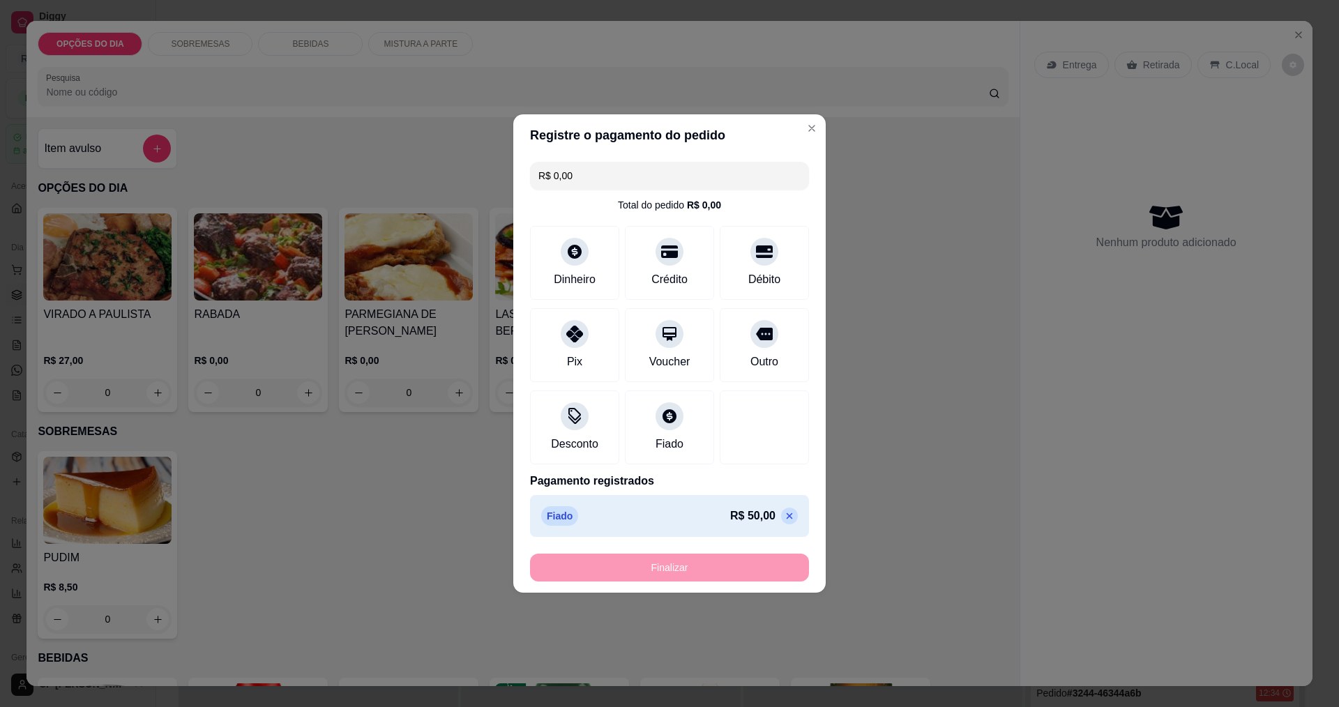
type input "-R$ 50,00"
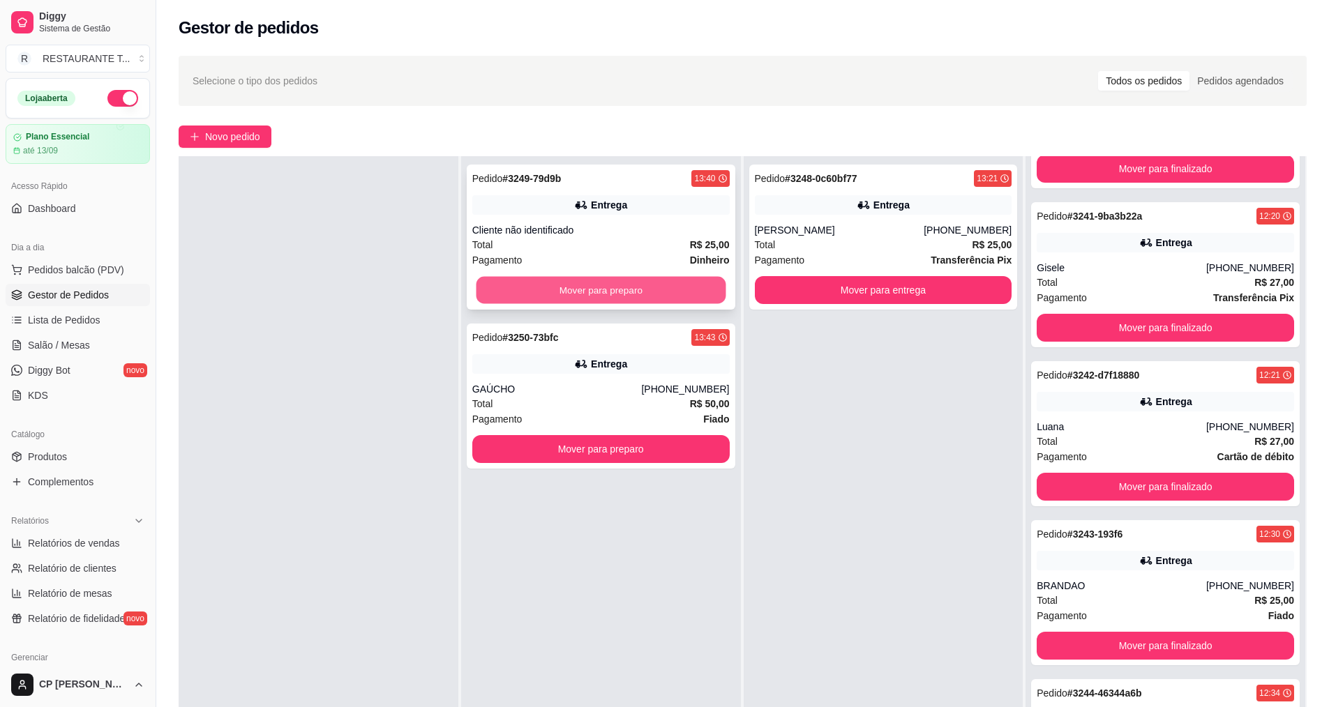
click at [589, 287] on button "Mover para preparo" at bounding box center [601, 290] width 250 height 27
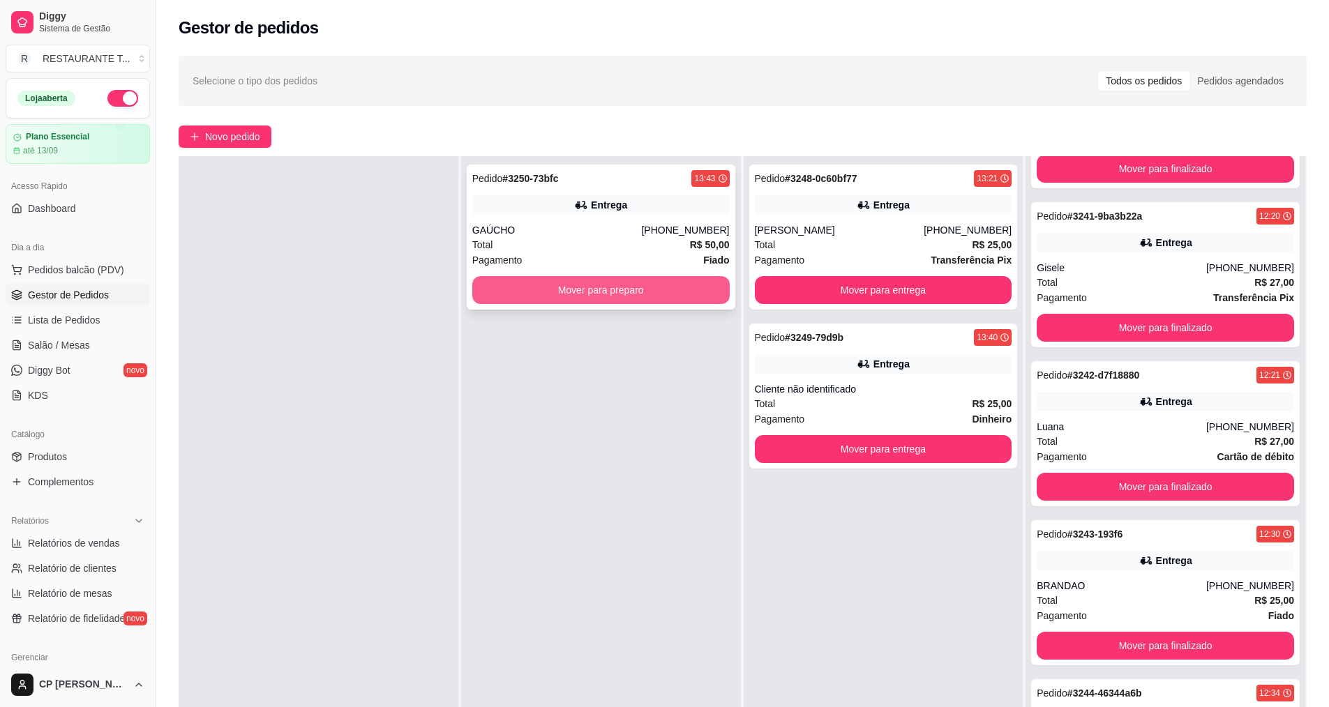
click at [622, 296] on button "Mover para preparo" at bounding box center [600, 290] width 257 height 28
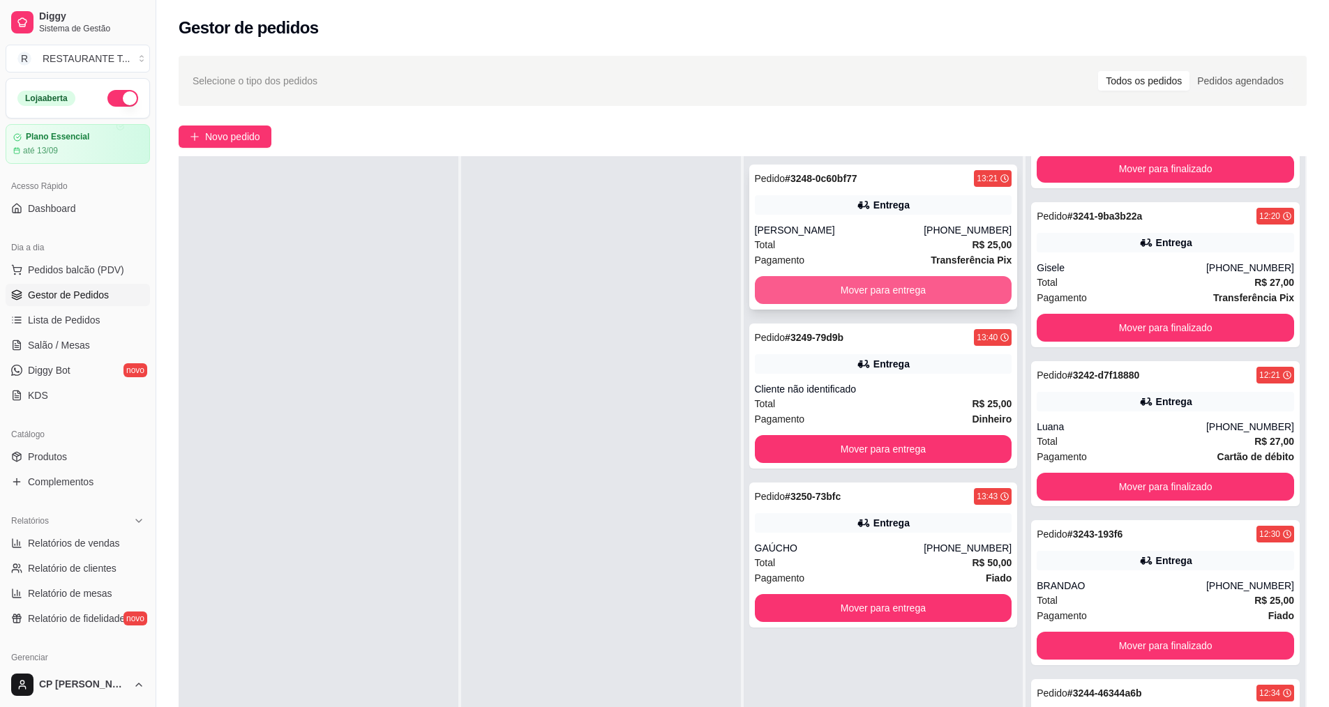
click at [647, 290] on button "Mover para entrega" at bounding box center [883, 290] width 257 height 28
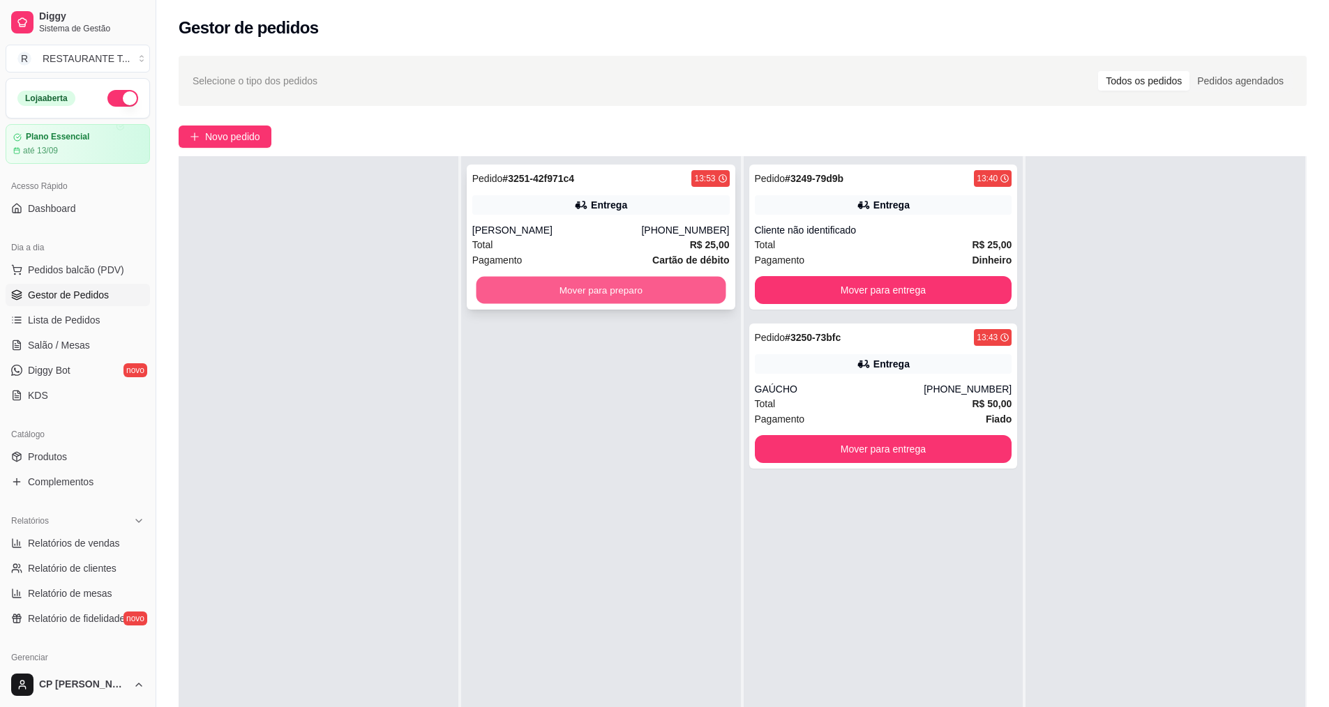
click at [565, 280] on button "Mover para preparo" at bounding box center [601, 290] width 250 height 27
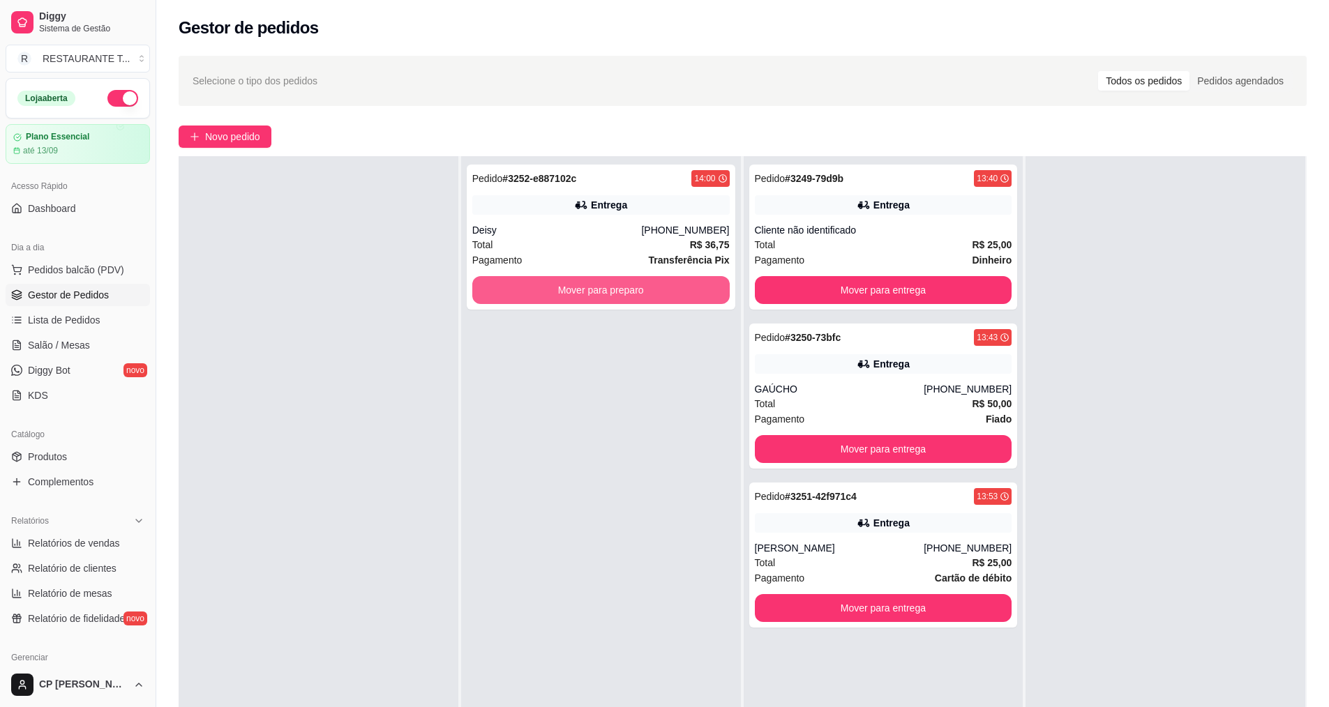
click at [566, 279] on button "Mover para preparo" at bounding box center [600, 290] width 257 height 28
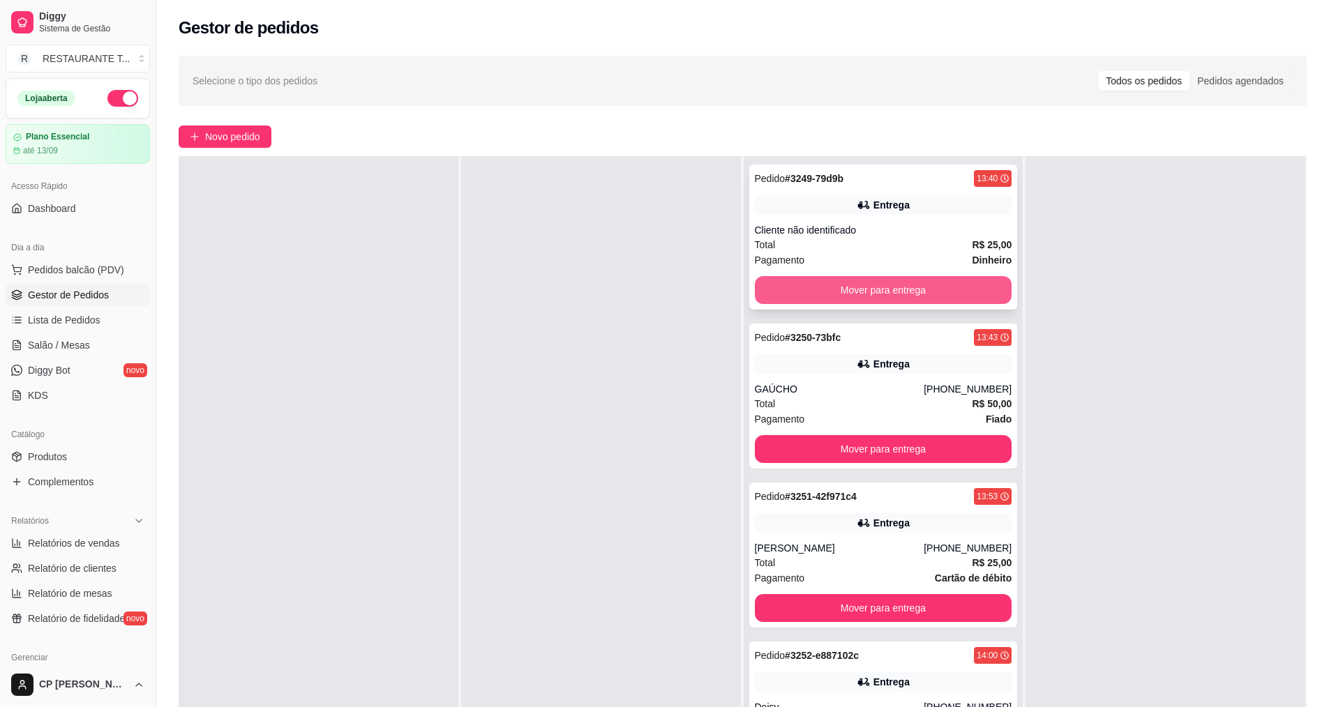
click at [647, 284] on button "Mover para entrega" at bounding box center [883, 290] width 257 height 28
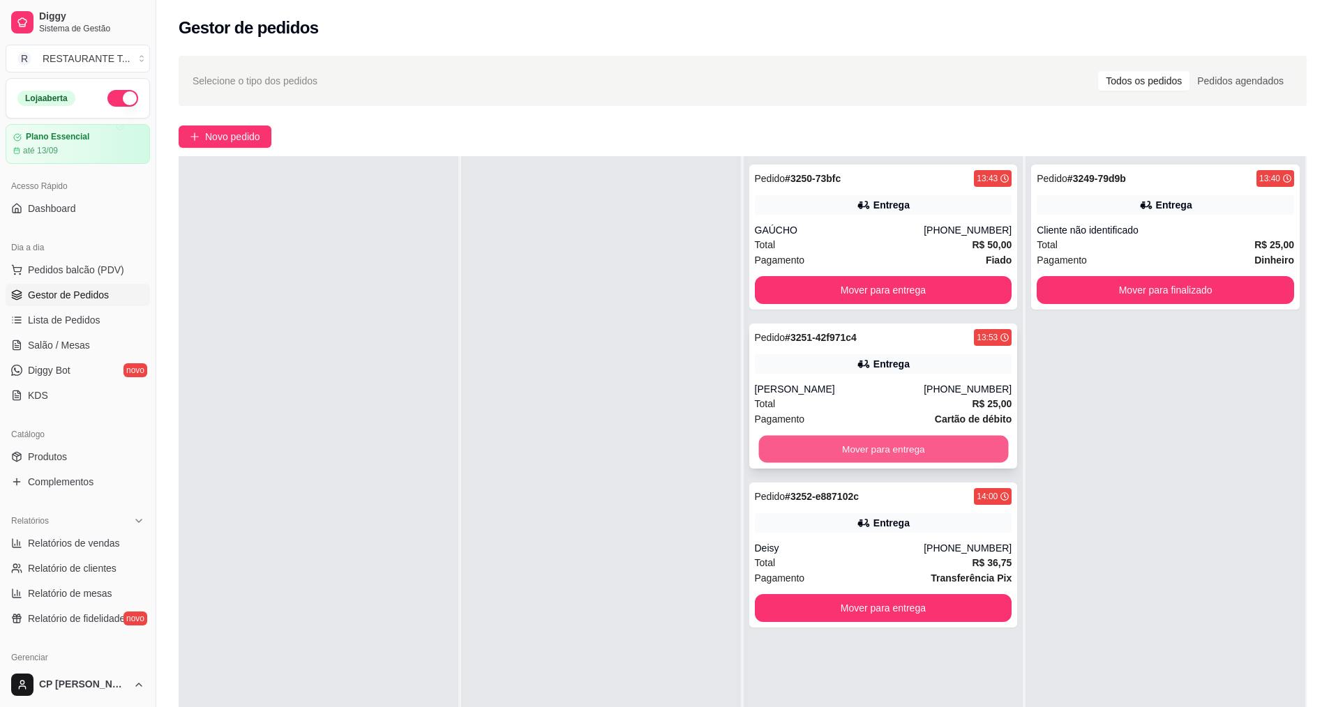
click at [647, 453] on button "Mover para entrega" at bounding box center [883, 449] width 250 height 27
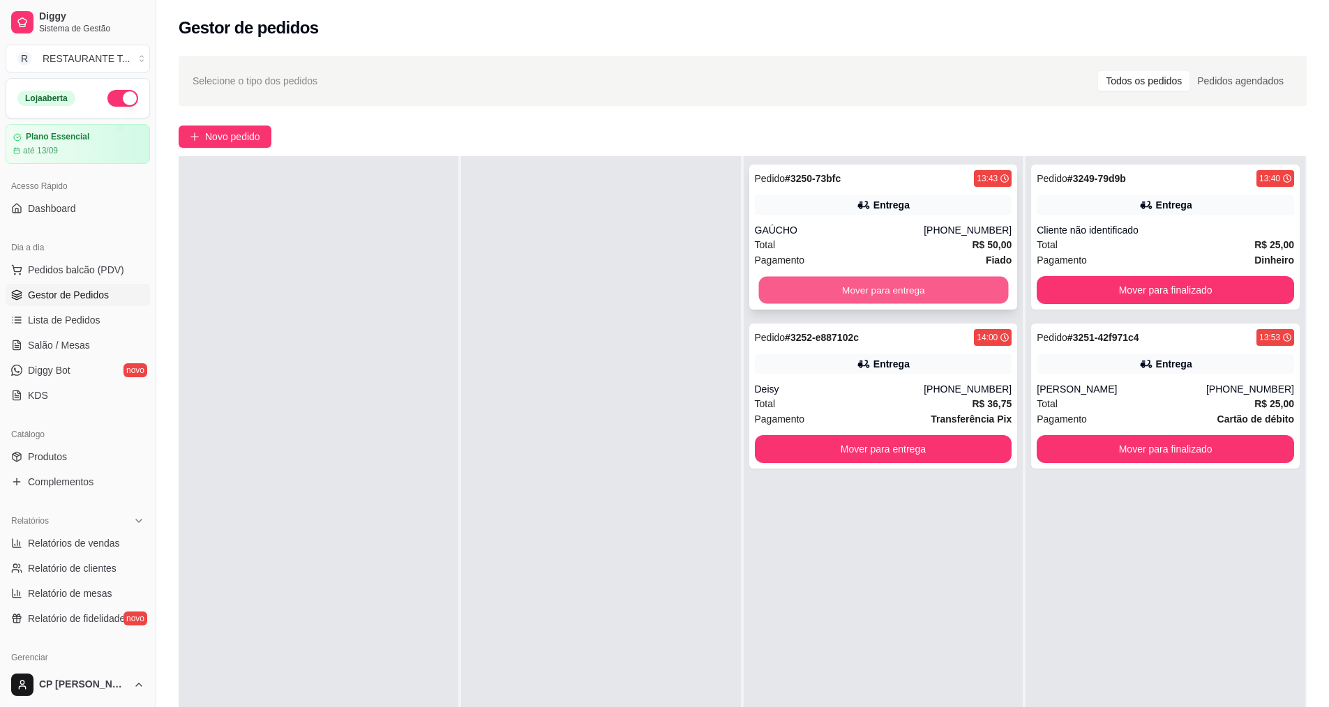
click at [647, 280] on button "Mover para entrega" at bounding box center [883, 290] width 250 height 27
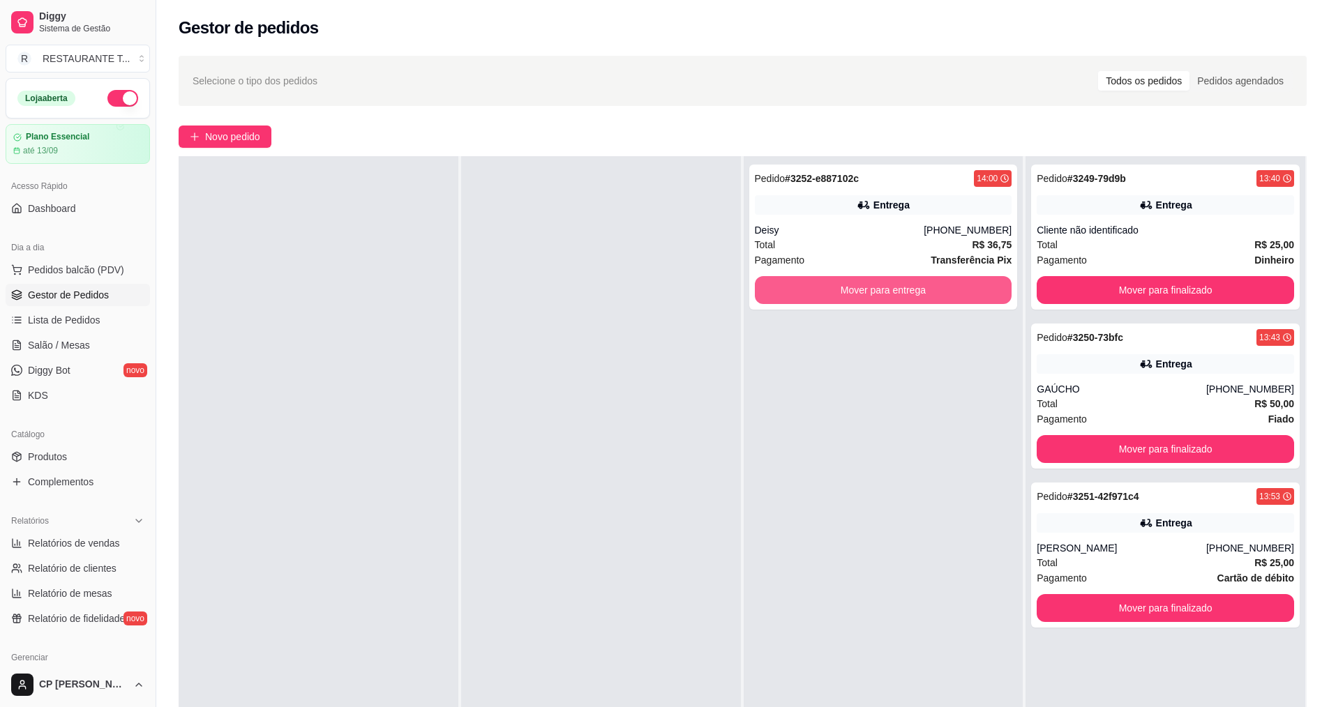
click at [647, 280] on button "Mover para entrega" at bounding box center [883, 290] width 257 height 28
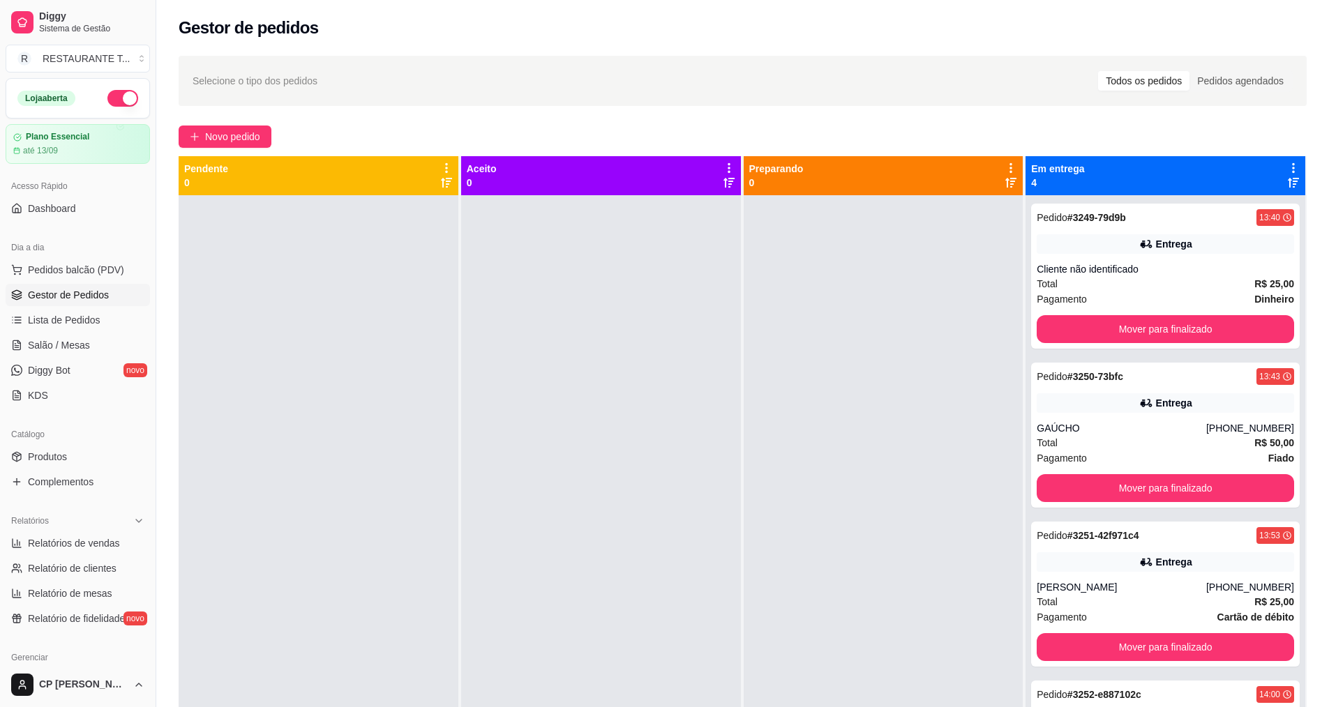
click at [647, 165] on icon at bounding box center [1293, 168] width 13 height 13
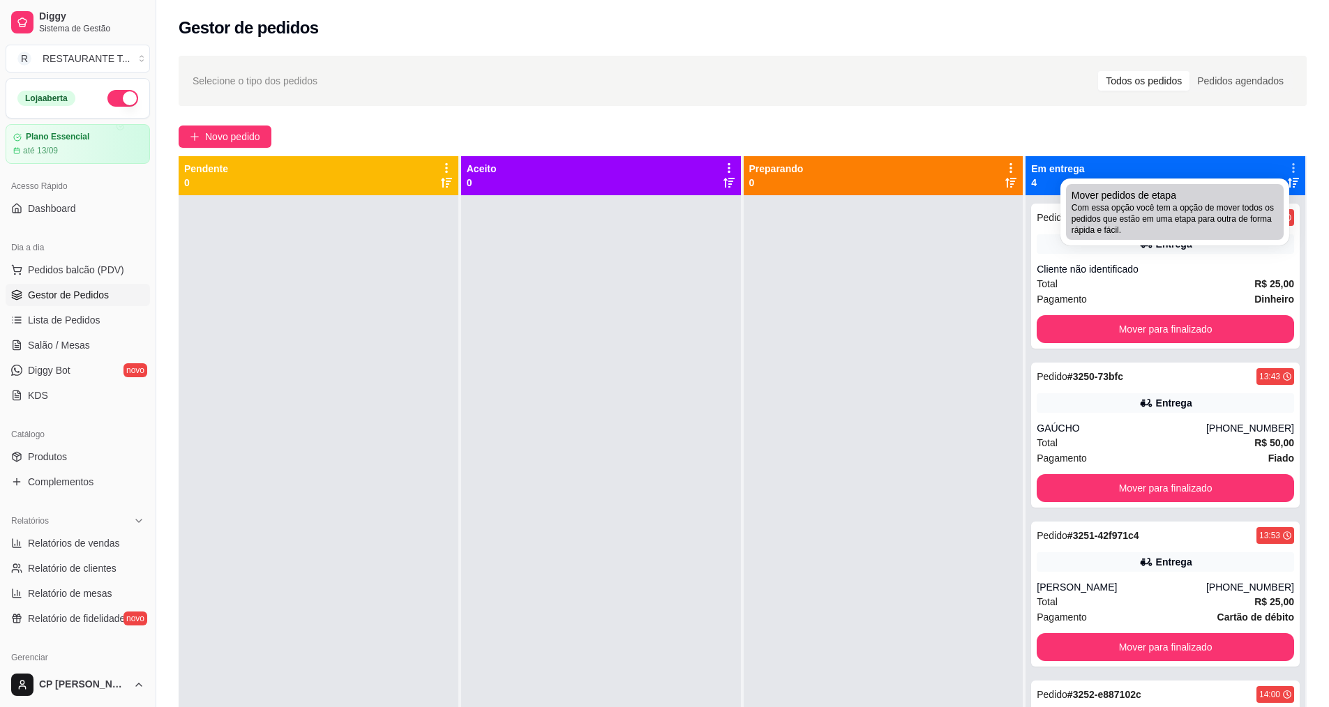
click at [647, 219] on span "Com essa opção você tem a opção de mover todos os pedidos que estão em uma etap…" at bounding box center [1174, 218] width 206 height 33
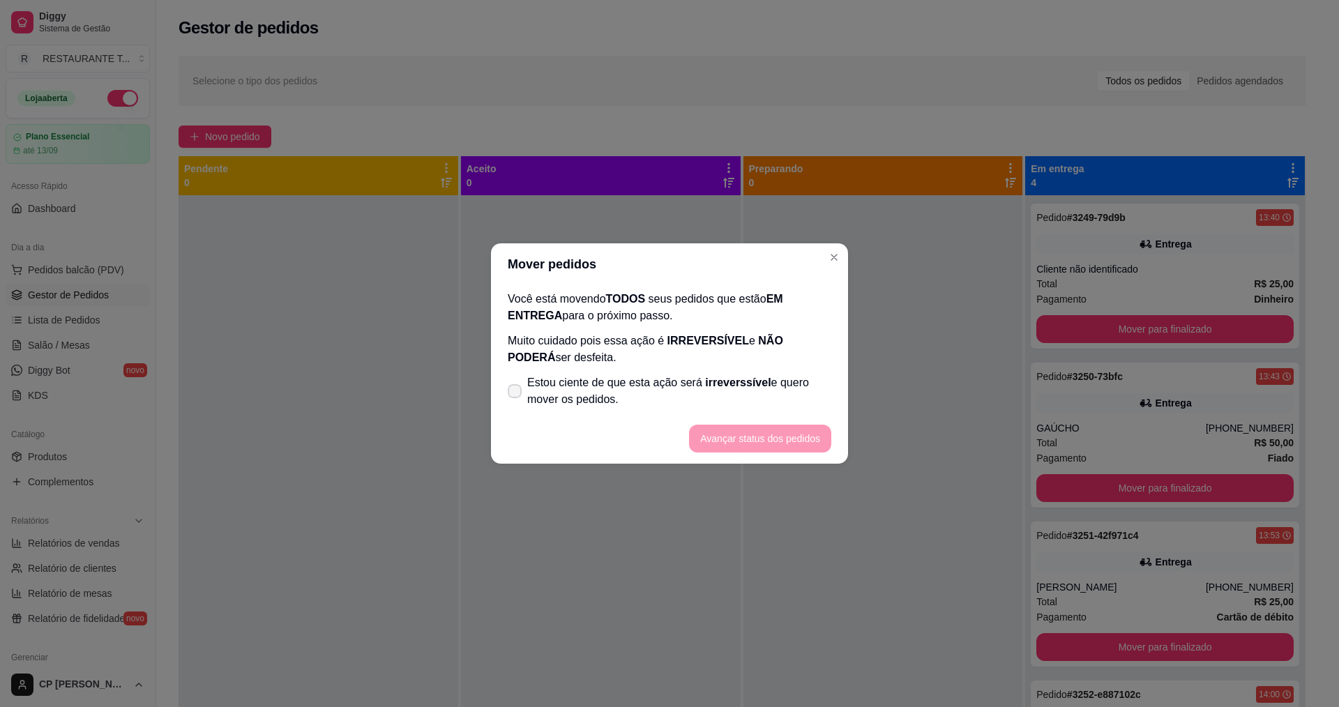
click at [565, 388] on span "Estou ciente de que esta ação será irreverssível e quero mover os pedidos." at bounding box center [679, 391] width 304 height 33
click at [516, 394] on input "Estou ciente de que esta ação será irreverssível e quero mover os pedidos." at bounding box center [511, 398] width 9 height 9
checkbox input "true"
click at [647, 439] on button "Avançar status dos pedidos" at bounding box center [760, 439] width 138 height 27
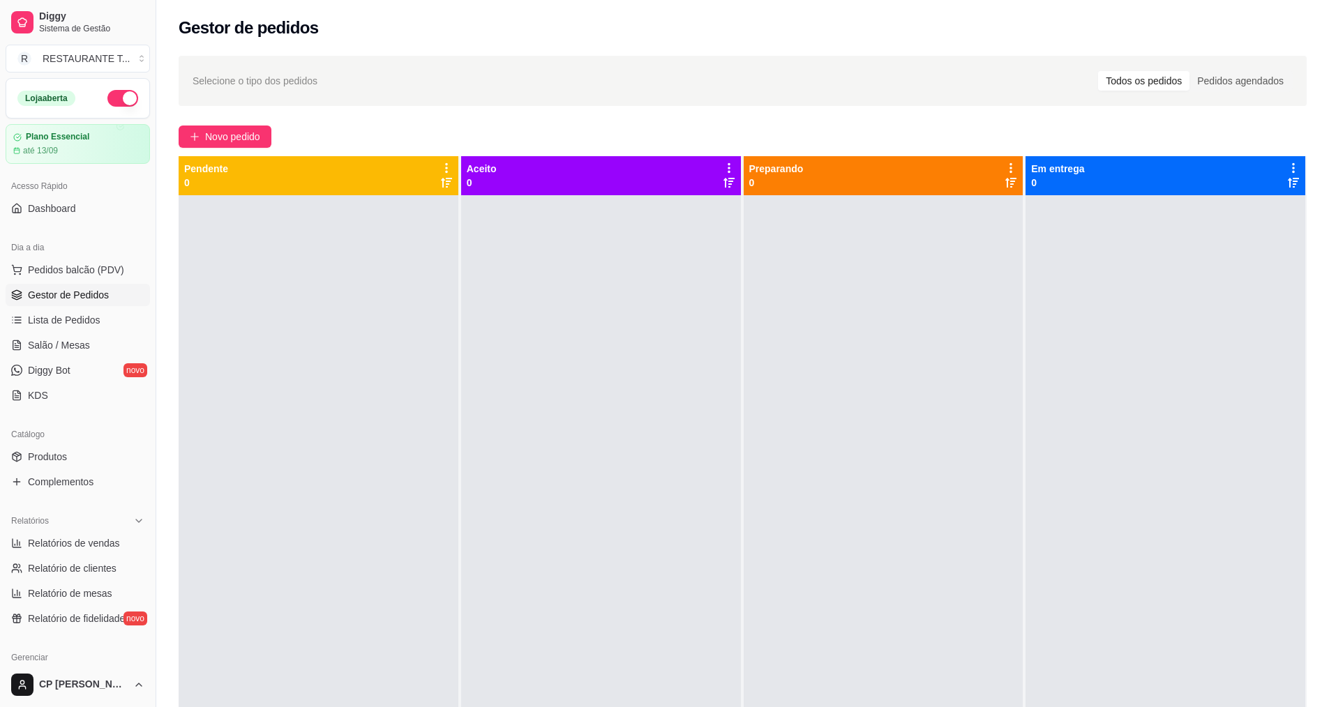
click at [117, 98] on button "button" at bounding box center [122, 98] width 31 height 17
click at [86, 548] on span "Relatórios de vendas" at bounding box center [74, 543] width 92 height 14
select select "ALL"
select select "0"
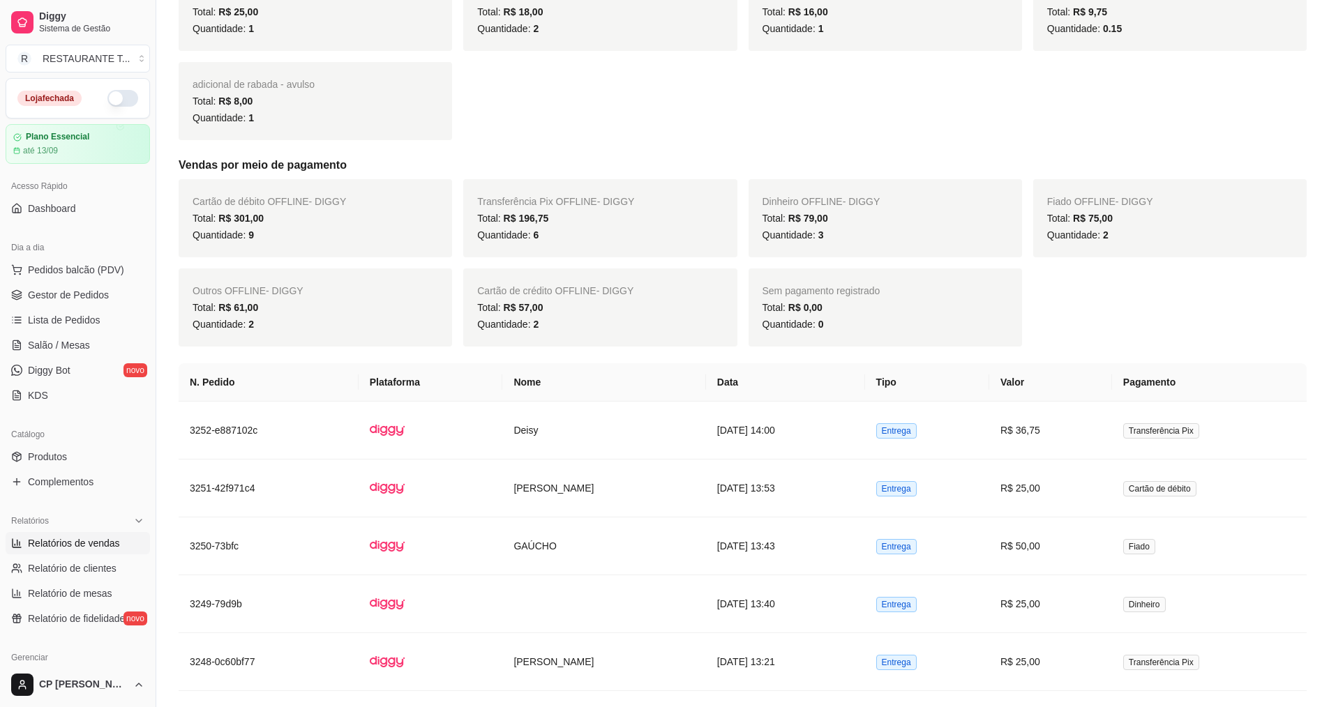
scroll to position [488, 0]
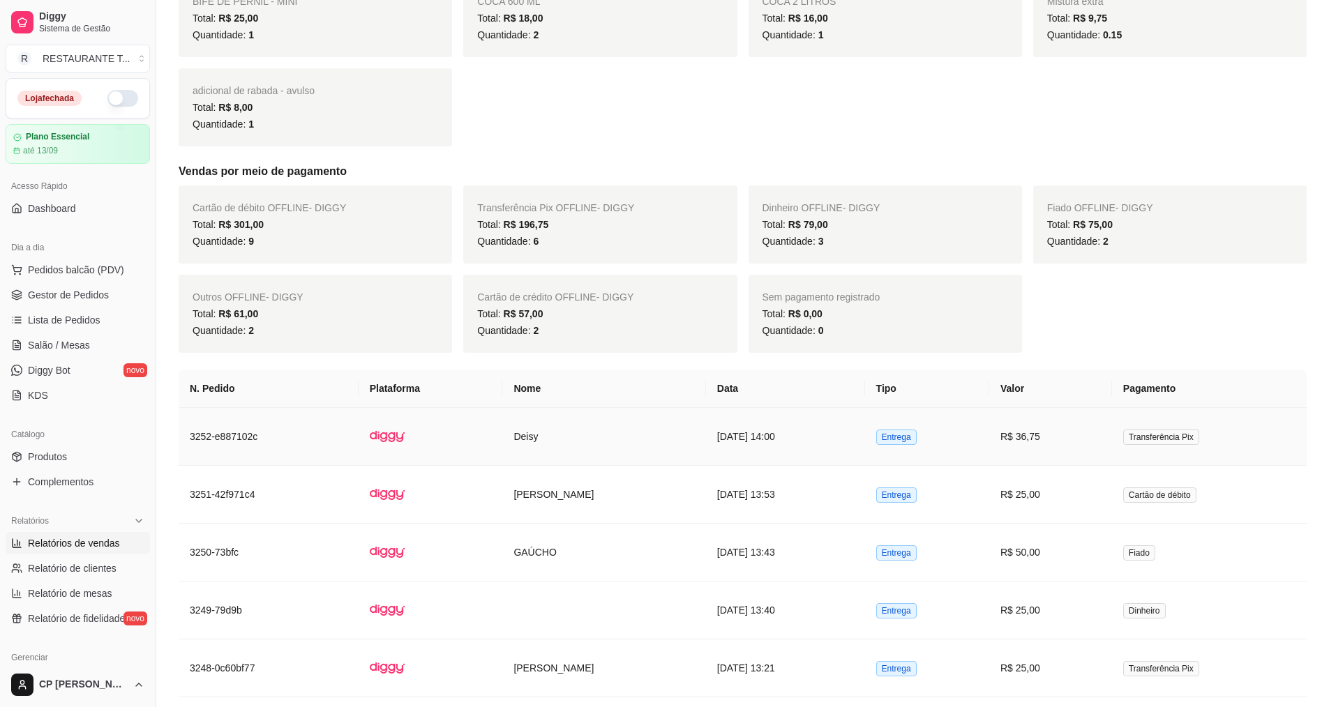
click at [647, 434] on td "[DATE] 14:00" at bounding box center [785, 437] width 159 height 58
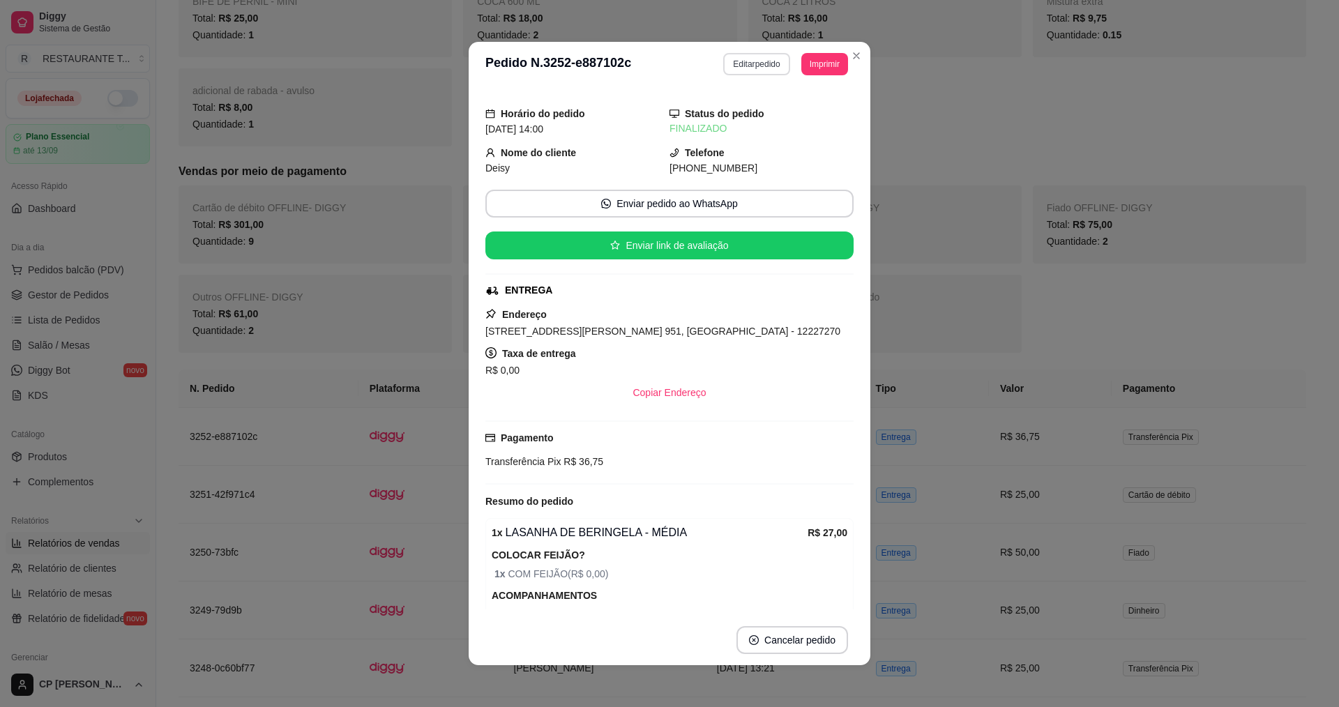
click at [647, 63] on button "Editar pedido" at bounding box center [756, 64] width 66 height 22
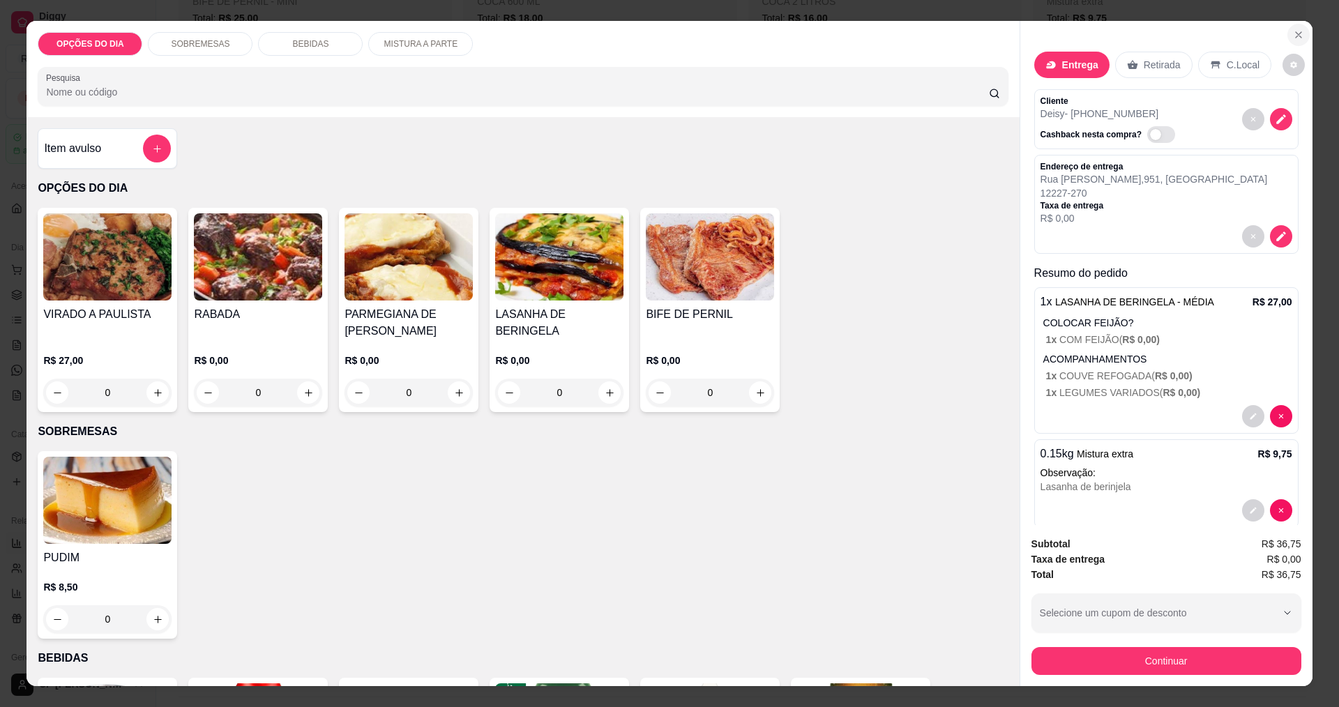
click at [647, 38] on icon "Close" at bounding box center [1298, 34] width 11 height 11
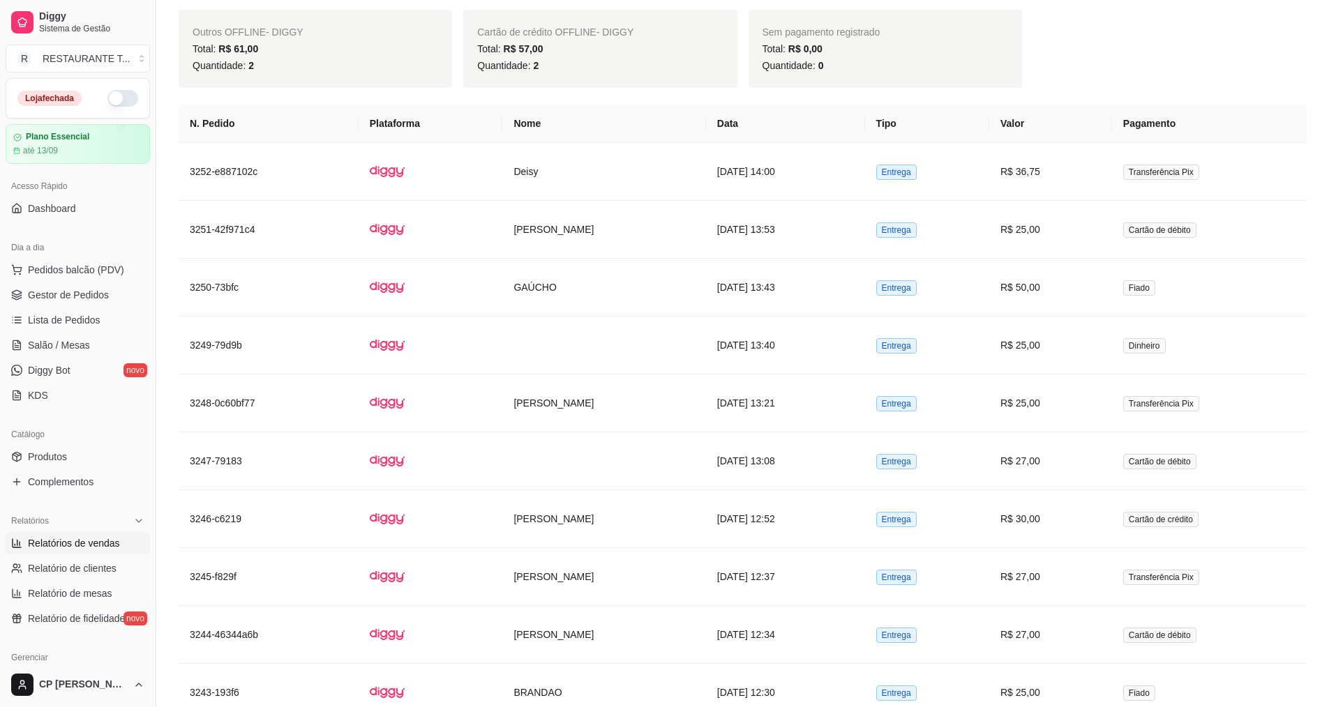
scroll to position [837, 0]
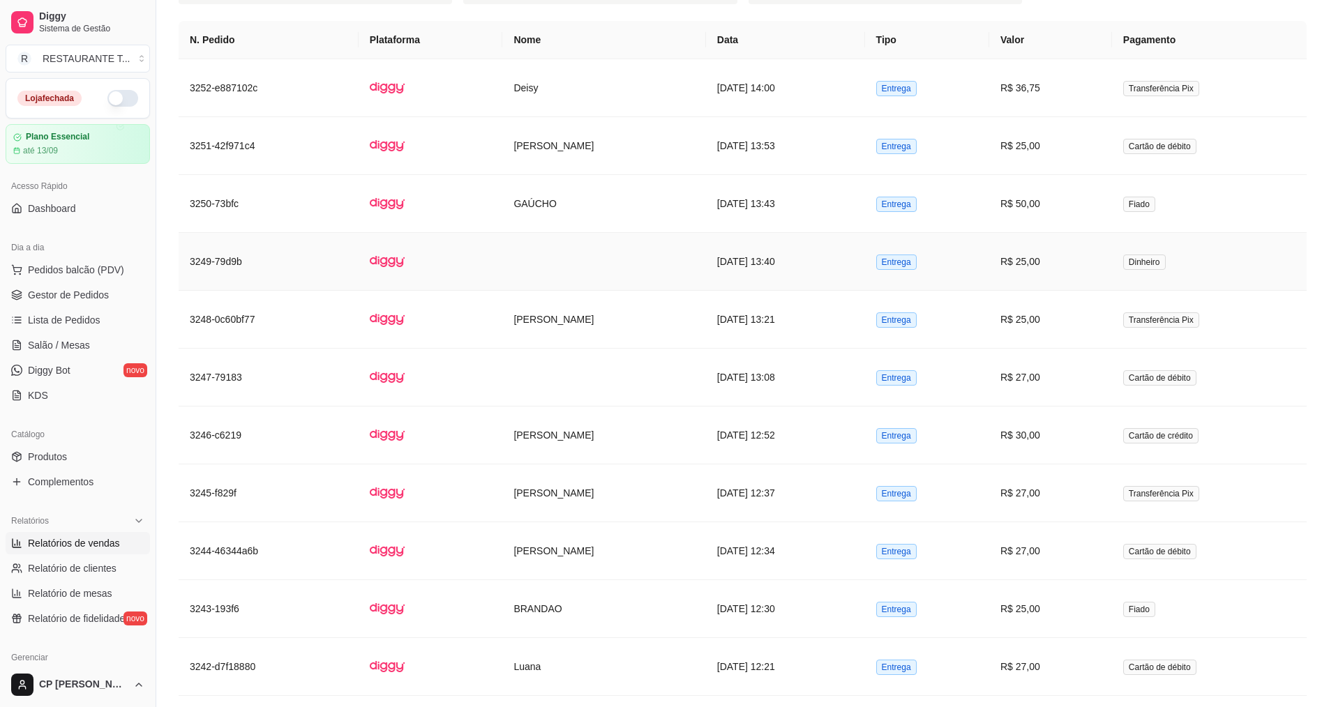
click at [647, 267] on td "R$ 25,00" at bounding box center [1050, 262] width 123 height 58
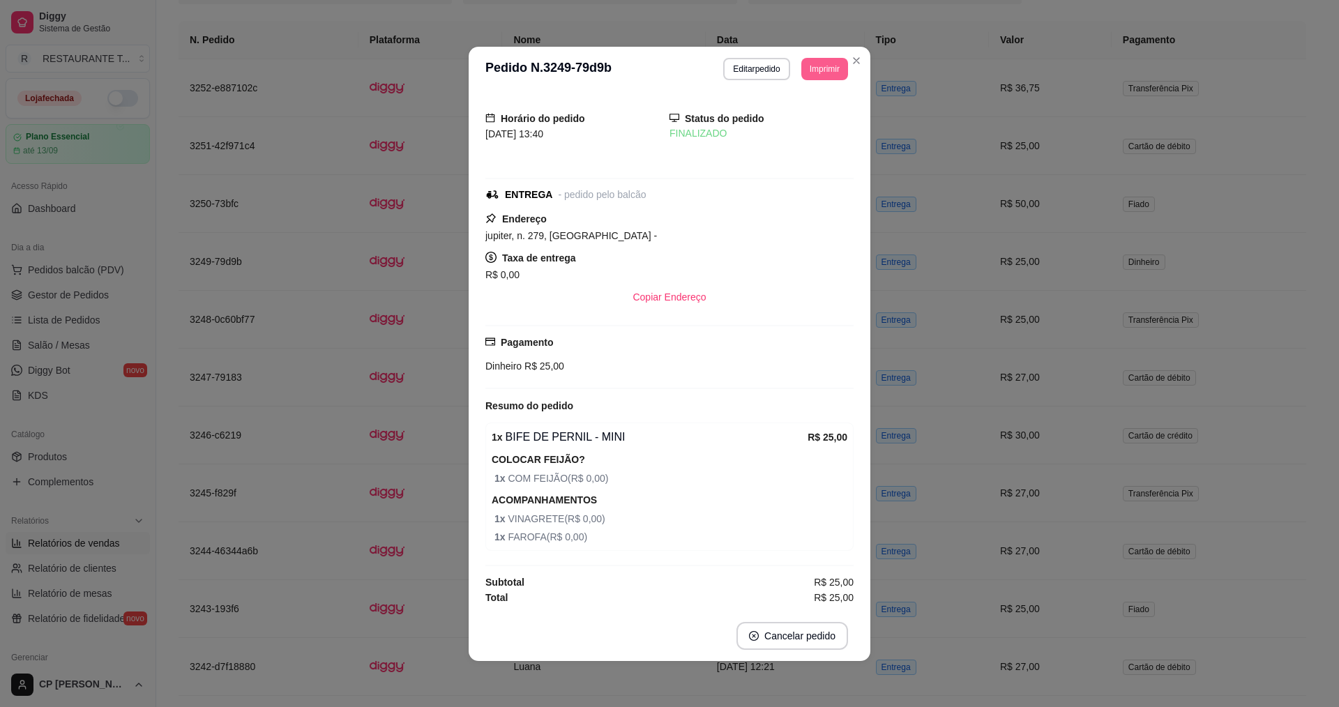
click at [647, 67] on button "Imprimir" at bounding box center [825, 69] width 47 height 22
click at [647, 113] on button "IMPRESSORA" at bounding box center [800, 118] width 98 height 22
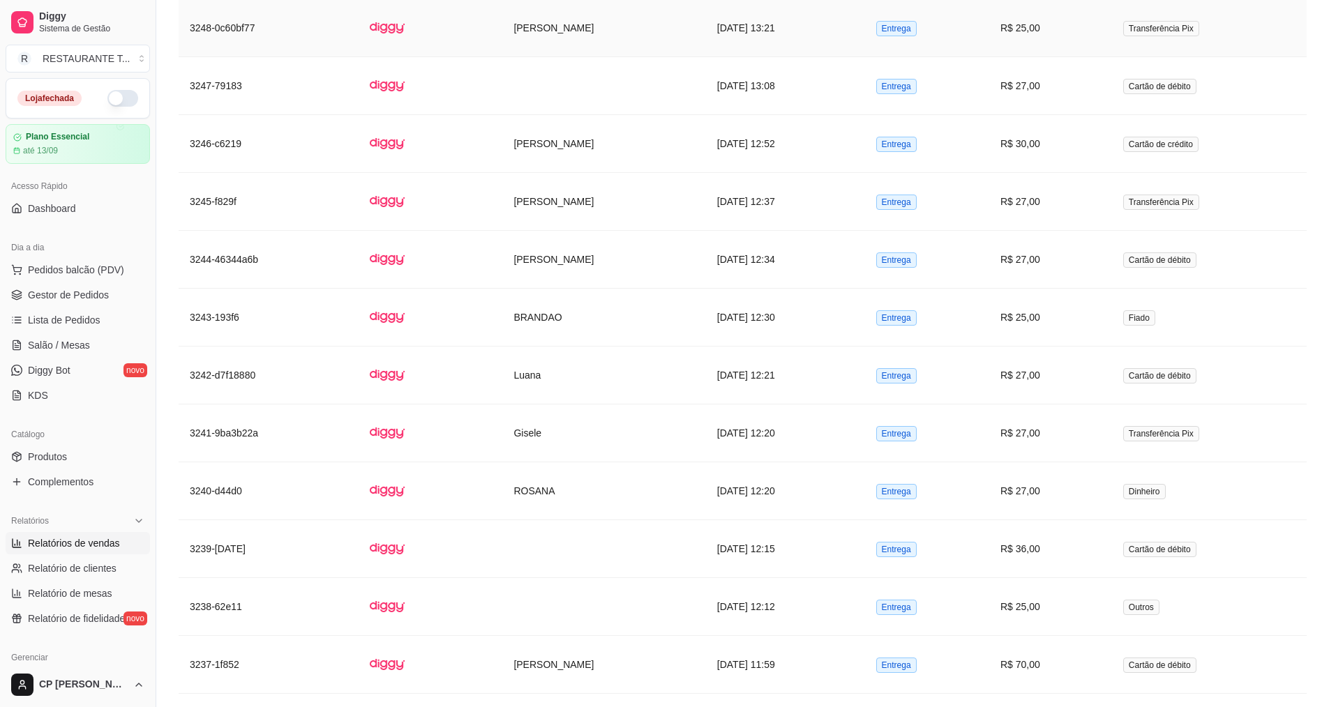
scroll to position [1186, 0]
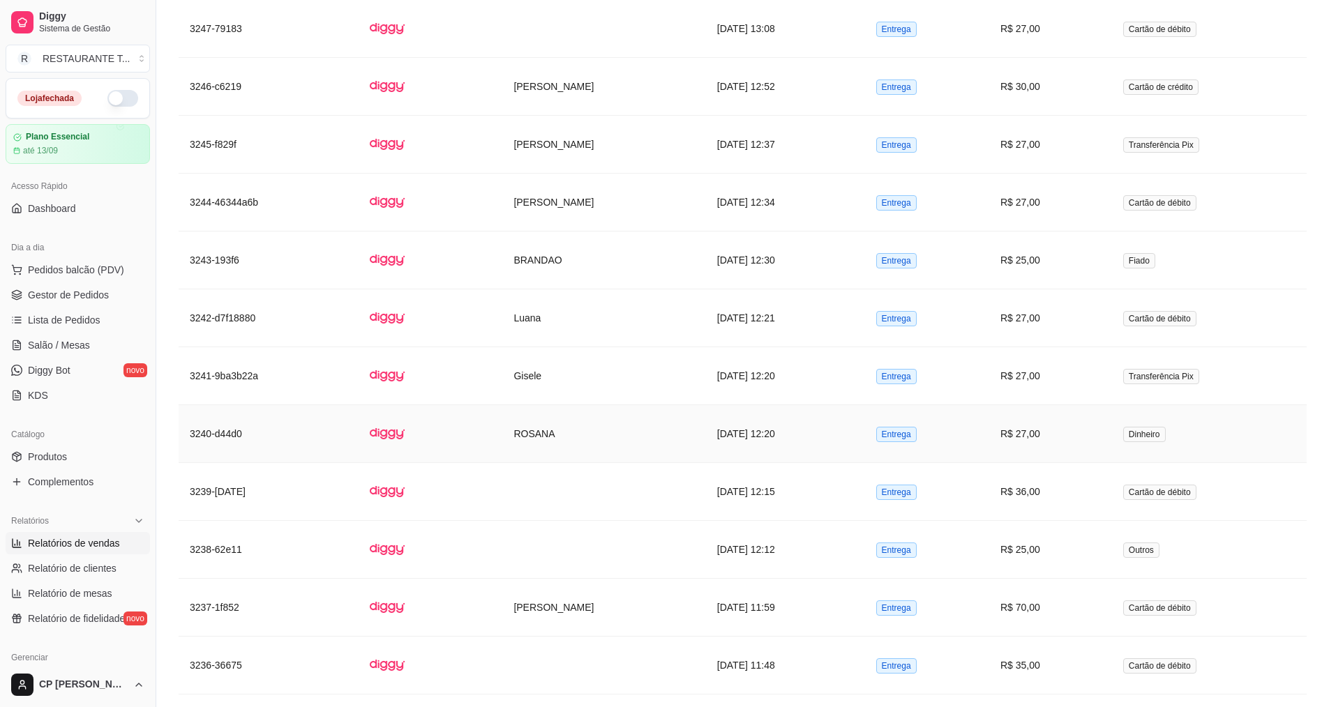
click at [647, 416] on td "R$ 27,00" at bounding box center [1050, 434] width 123 height 58
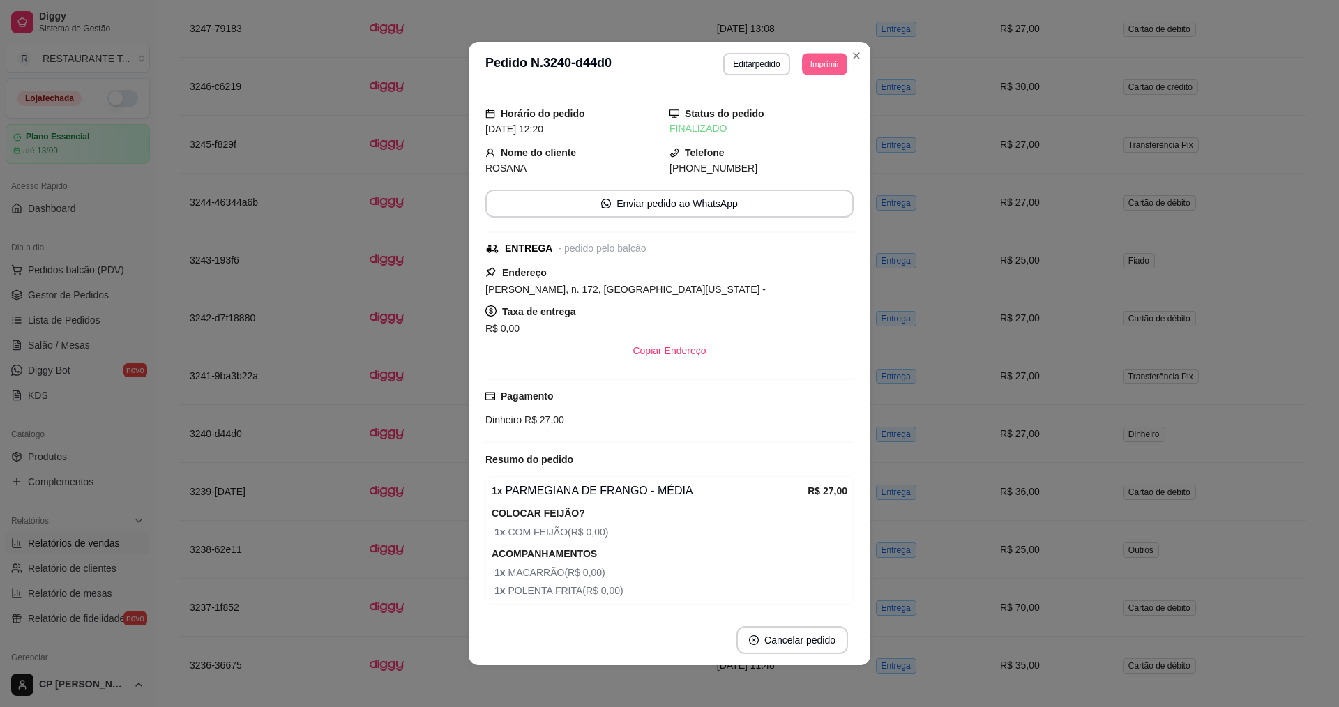
click at [647, 57] on button "Imprimir" at bounding box center [824, 64] width 45 height 22
click at [647, 105] on button "IMPRESSORA" at bounding box center [793, 113] width 101 height 22
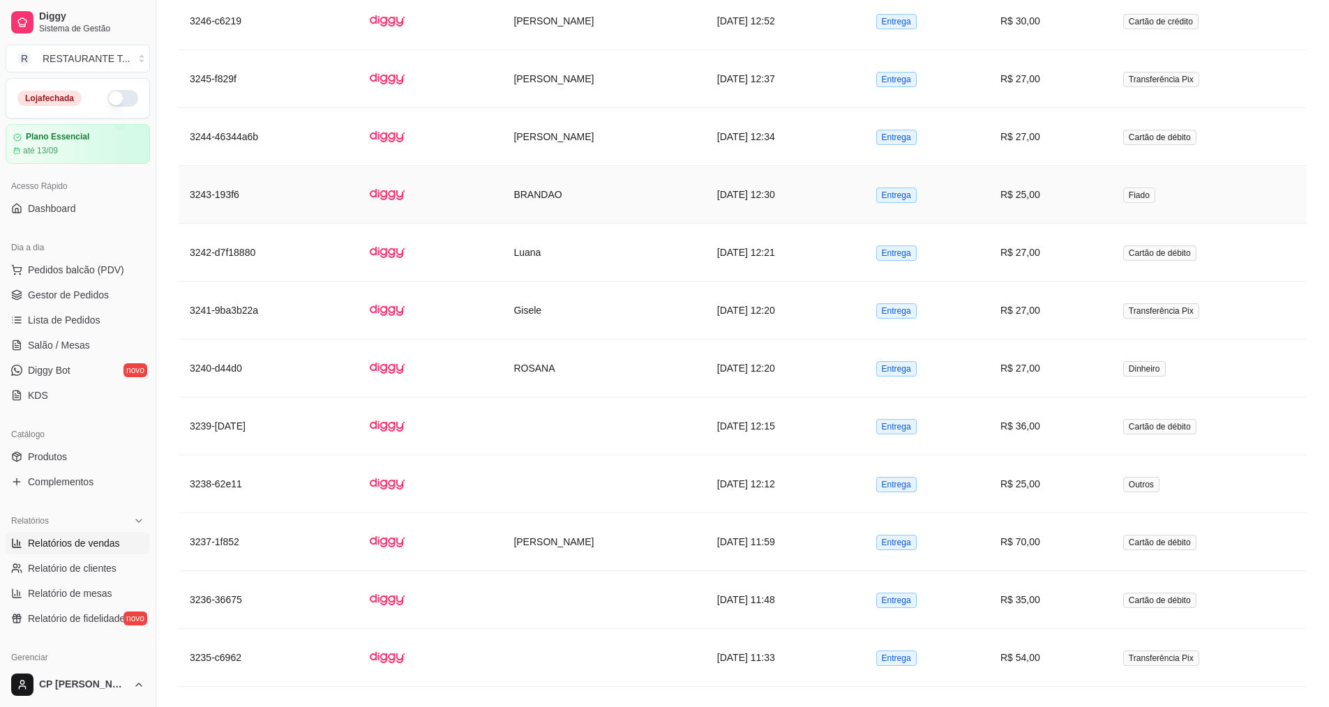
scroll to position [1535, 0]
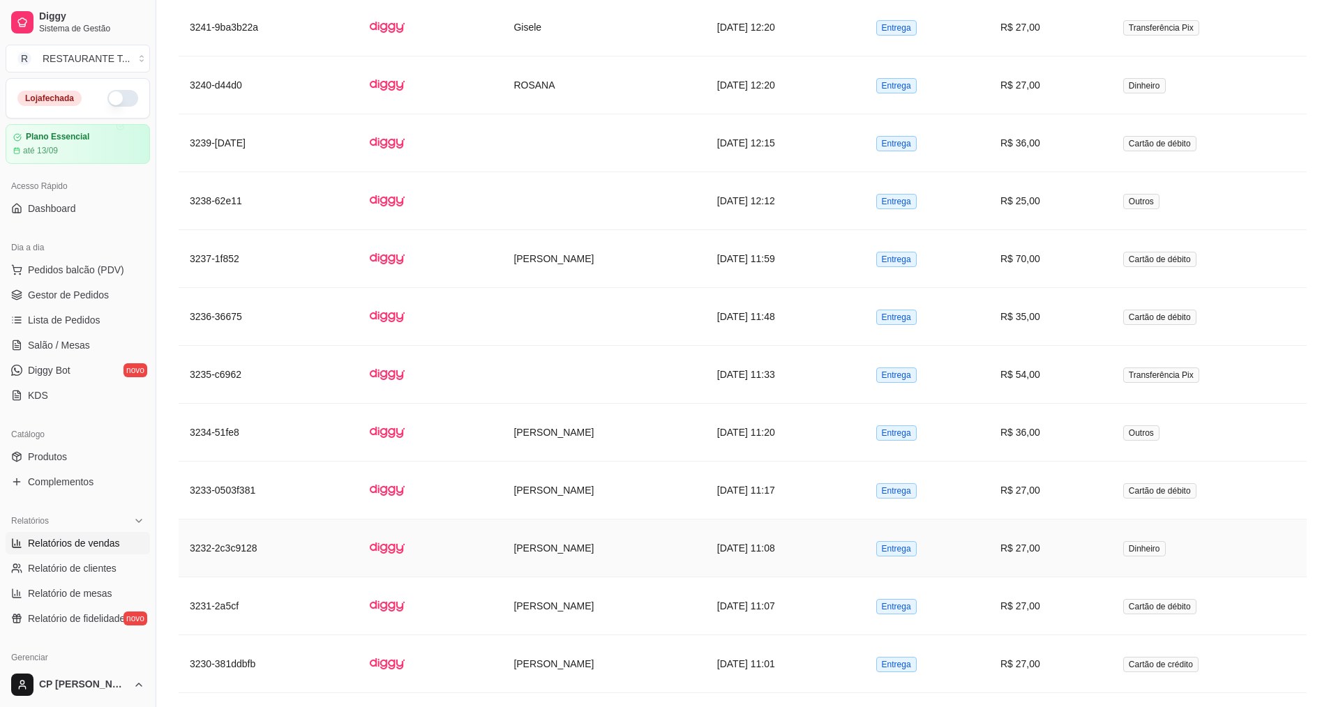
click at [647, 542] on td "[DATE] 11:08" at bounding box center [785, 549] width 159 height 58
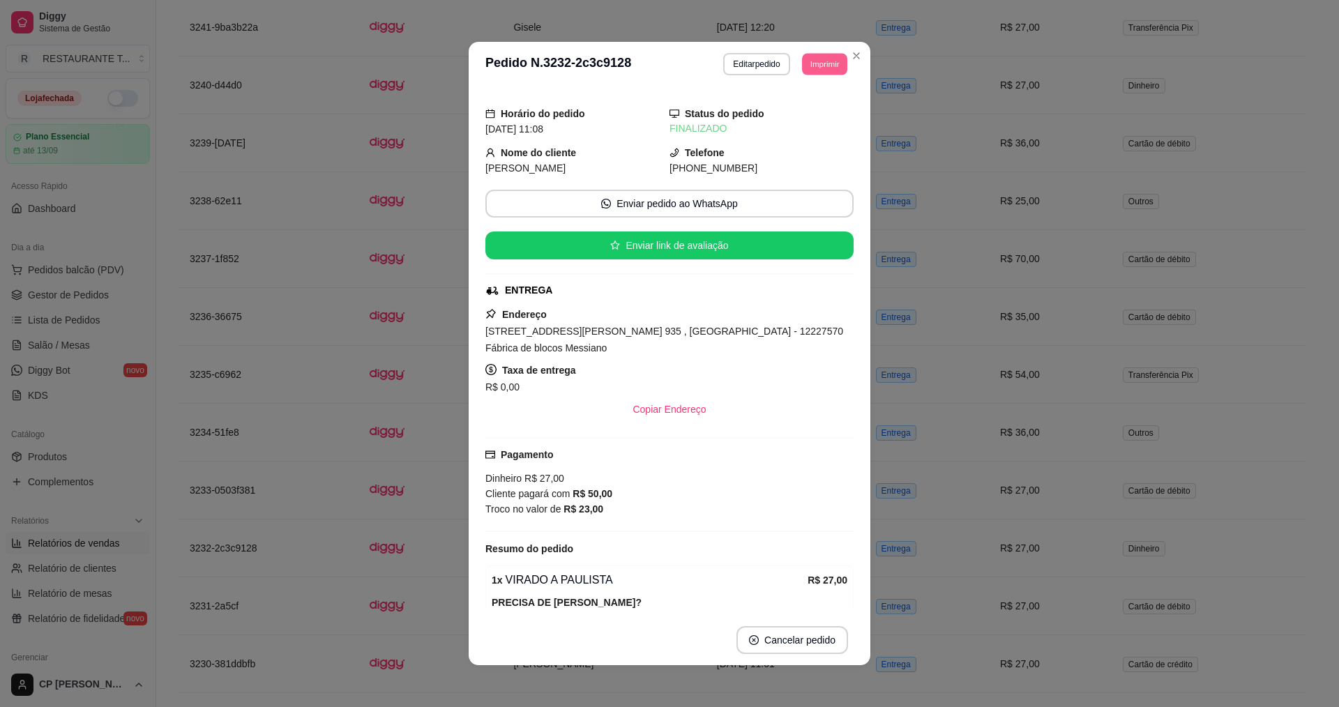
click at [647, 64] on button "Imprimir" at bounding box center [824, 64] width 45 height 22
click at [647, 118] on button "IMPRESSORA" at bounding box center [793, 113] width 98 height 22
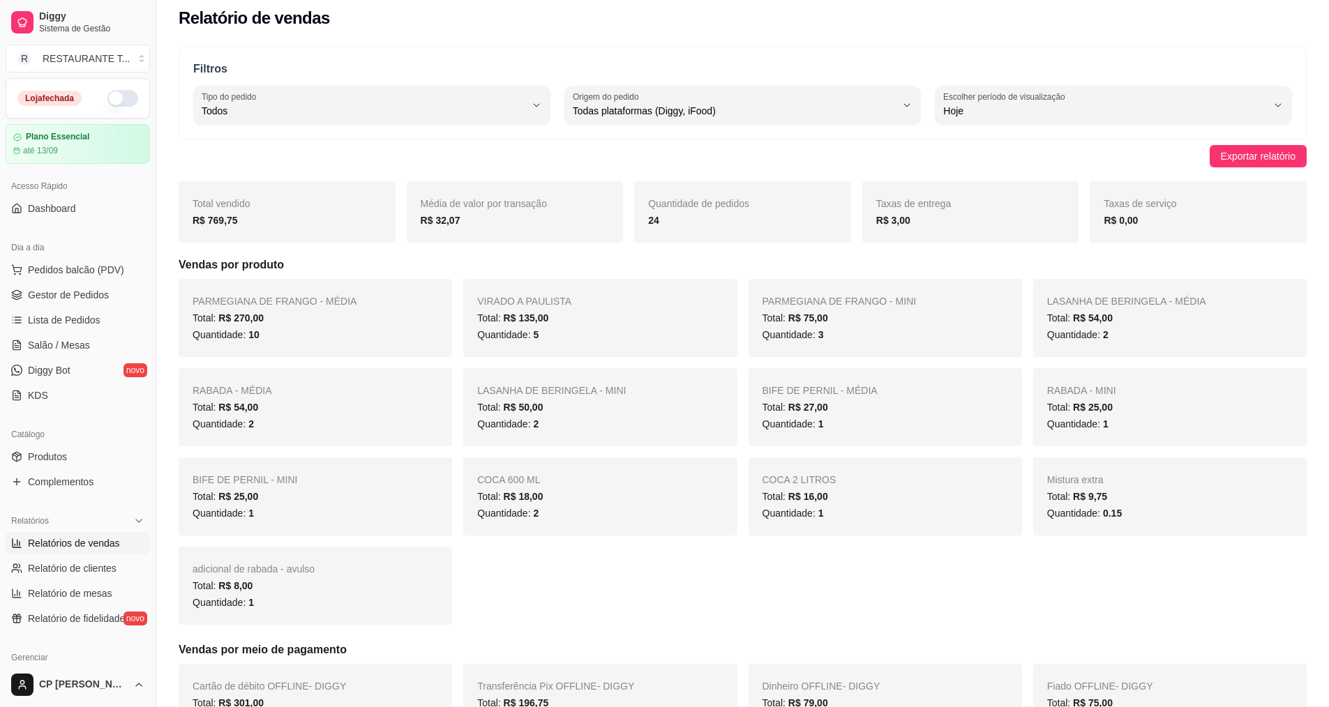
scroll to position [0, 0]
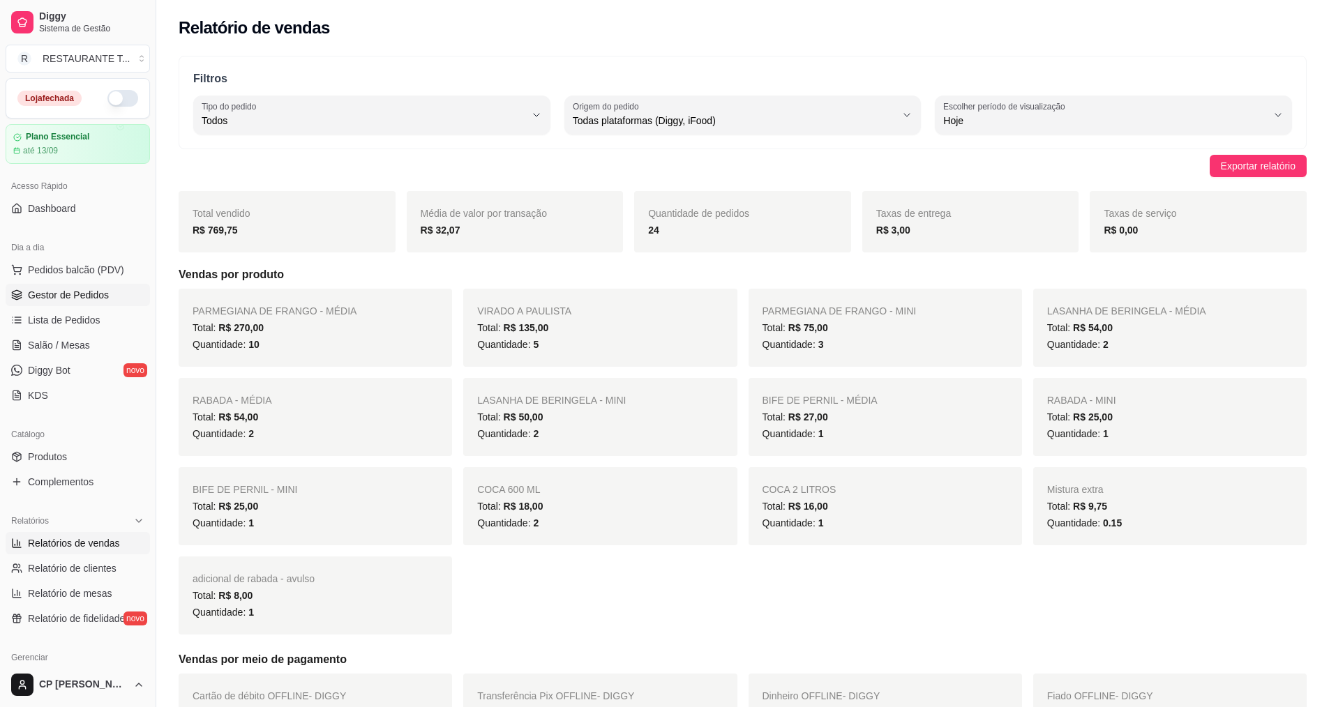
click at [77, 304] on link "Gestor de Pedidos" at bounding box center [78, 295] width 144 height 22
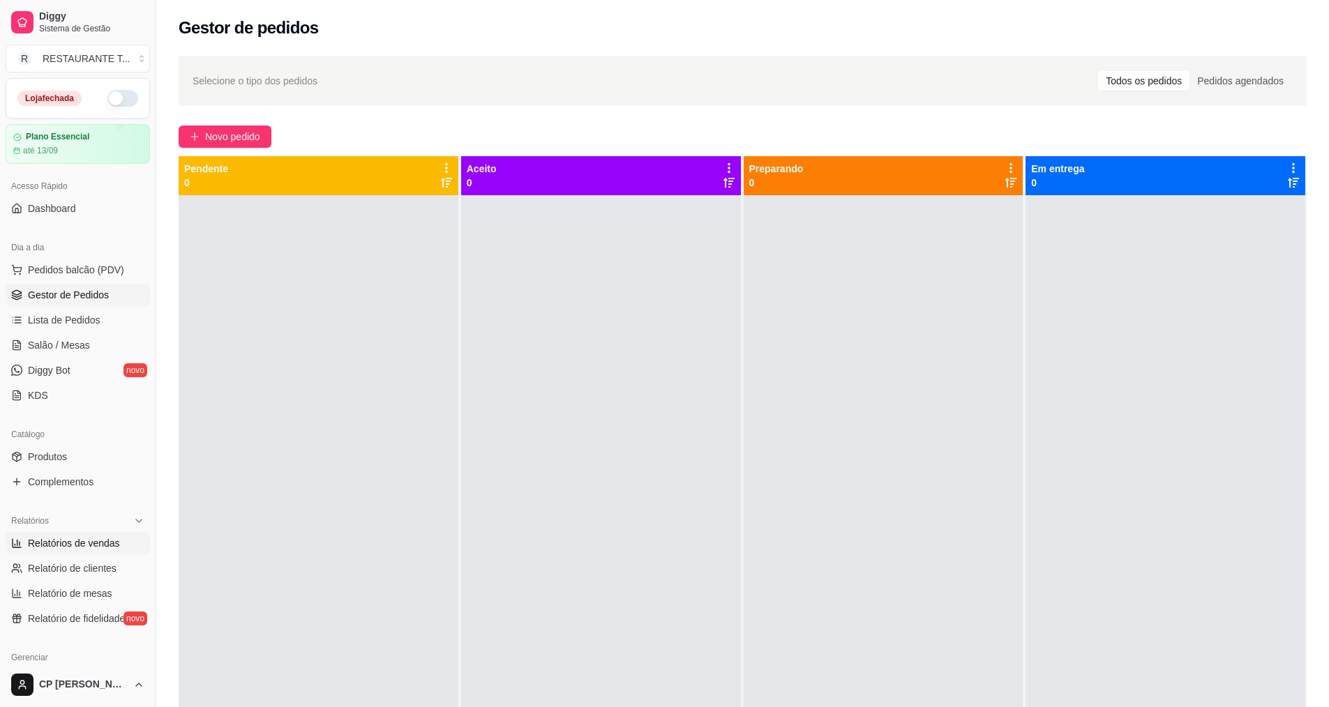
click at [99, 546] on span "Relatórios de vendas" at bounding box center [74, 543] width 92 height 14
select select "ALL"
select select "0"
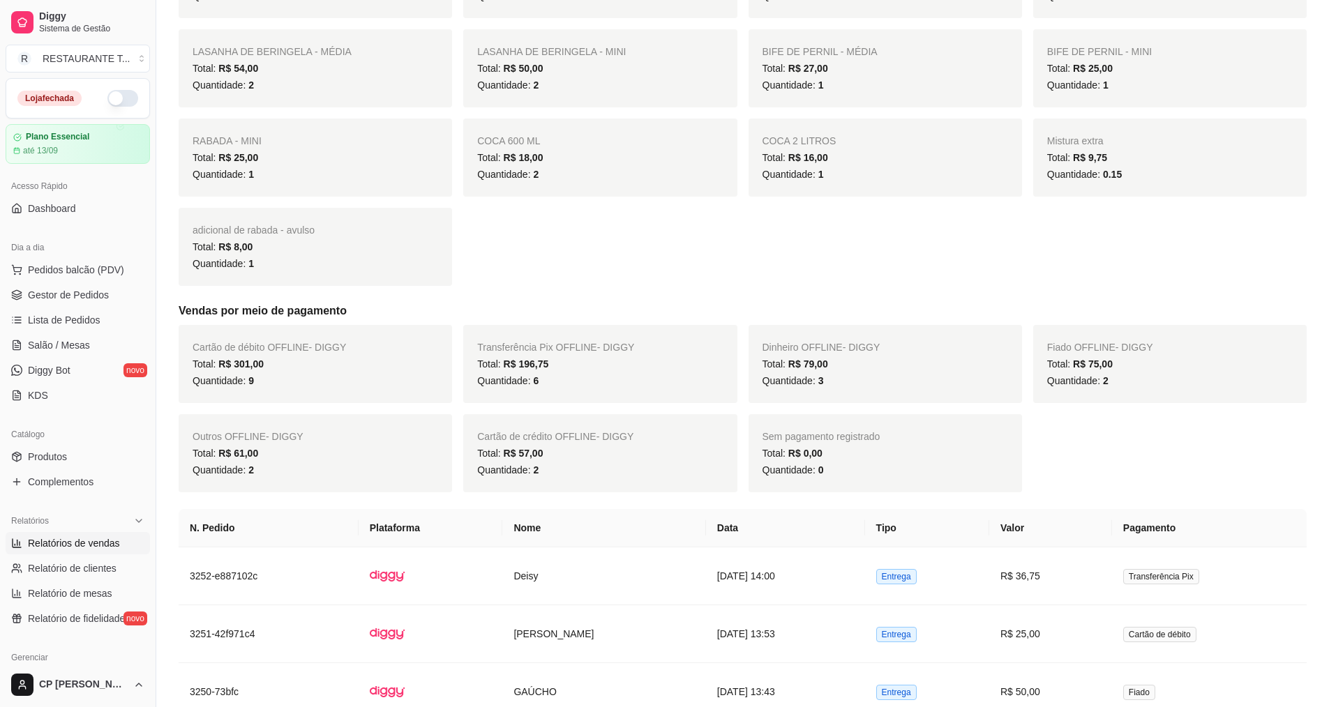
scroll to position [767, 0]
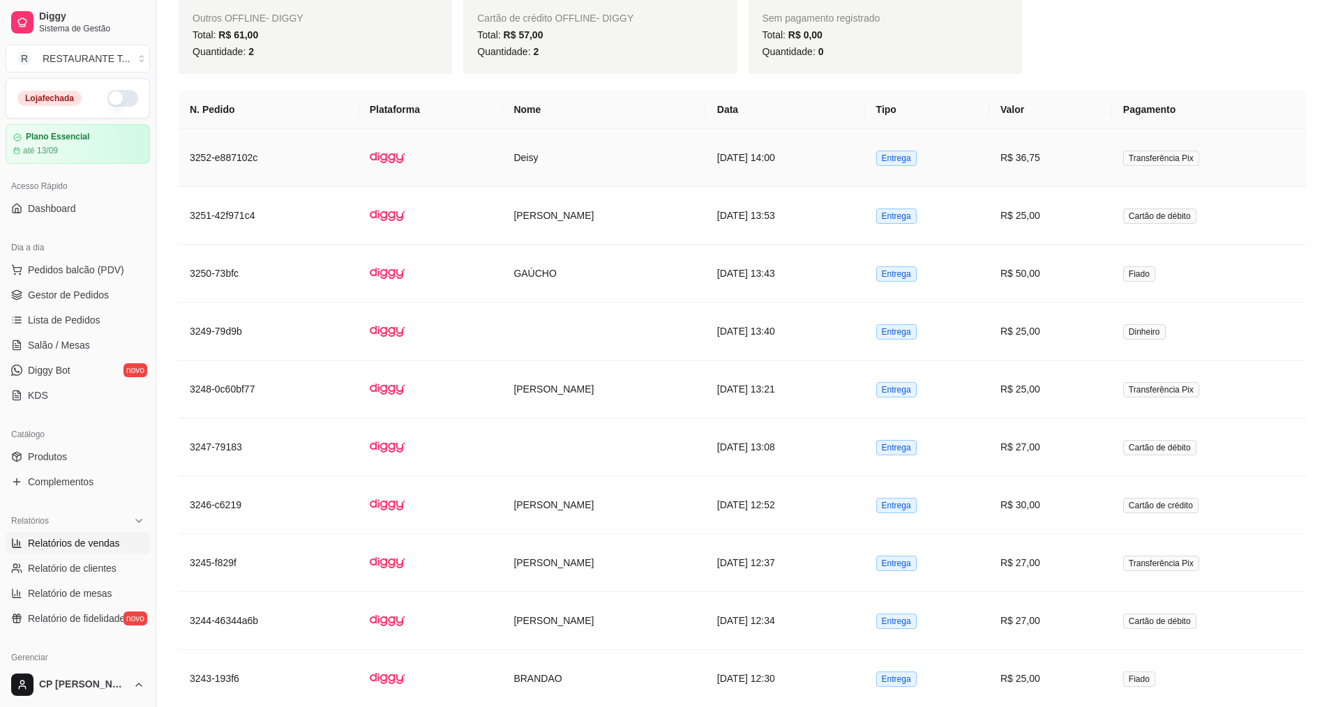
click at [647, 165] on td "R$ 36,75" at bounding box center [1050, 158] width 123 height 58
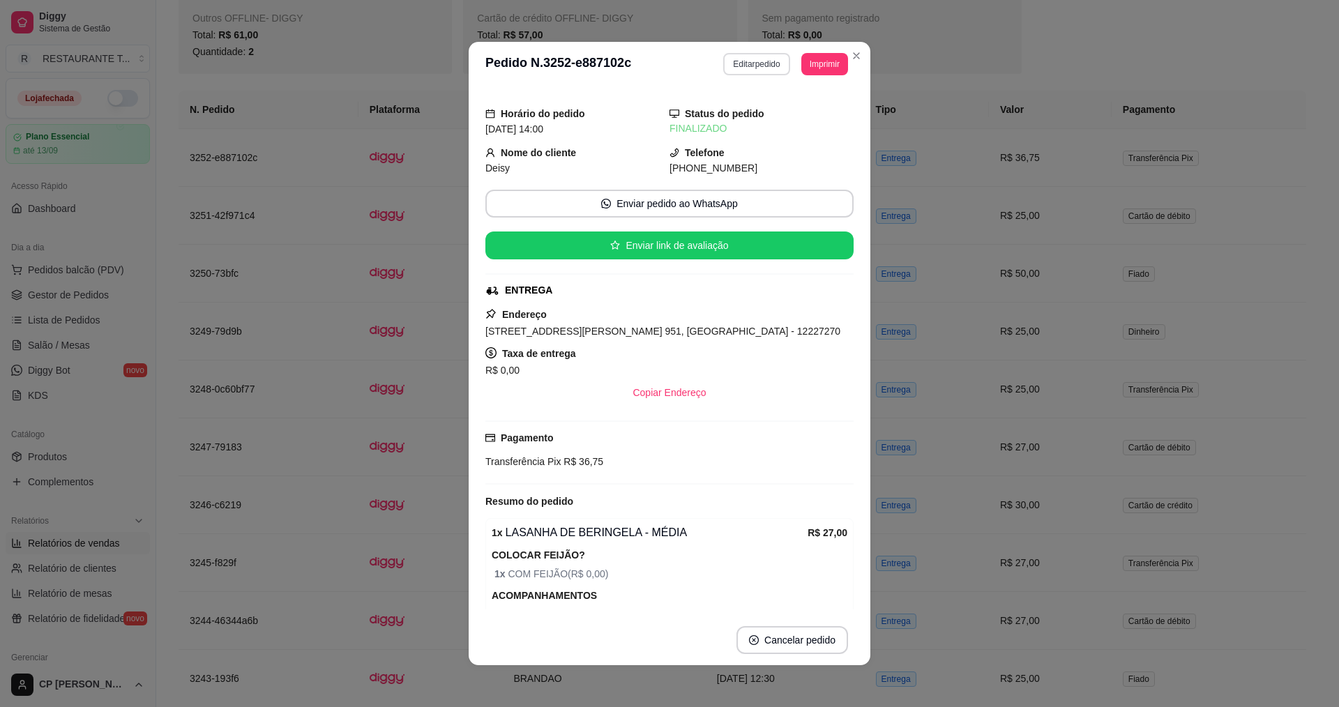
click at [647, 57] on button "Editar pedido" at bounding box center [756, 64] width 66 height 22
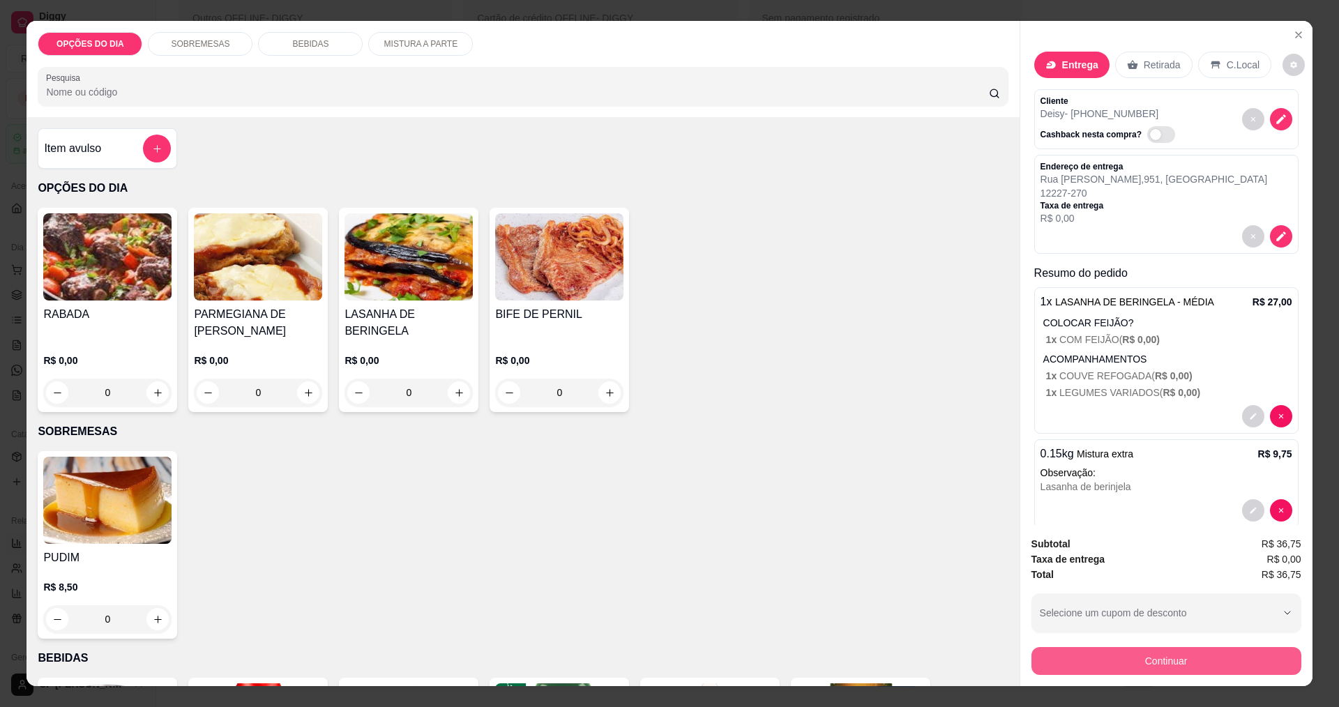
click at [647, 652] on button "Continuar" at bounding box center [1167, 661] width 270 height 28
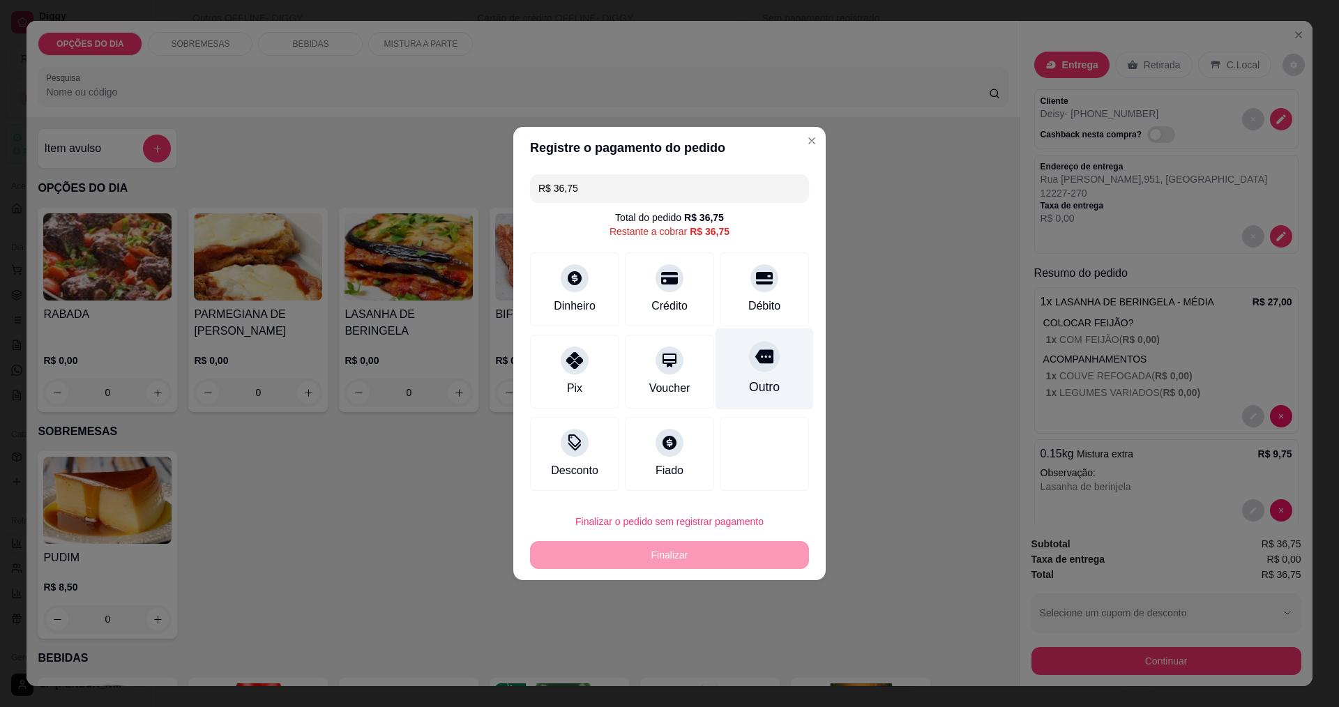
click at [647, 368] on div "Outro" at bounding box center [765, 370] width 98 height 82
type input "R$ 0,00"
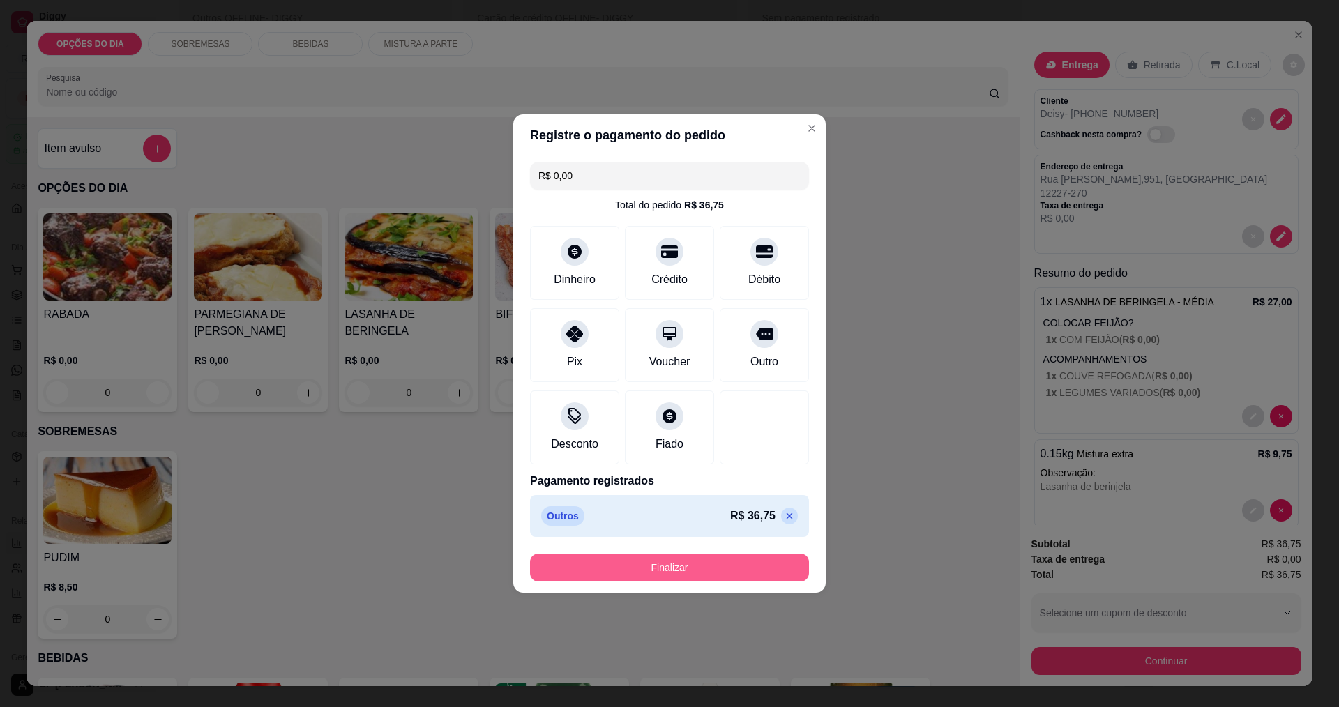
click at [647, 564] on button "Finalizar" at bounding box center [669, 568] width 279 height 28
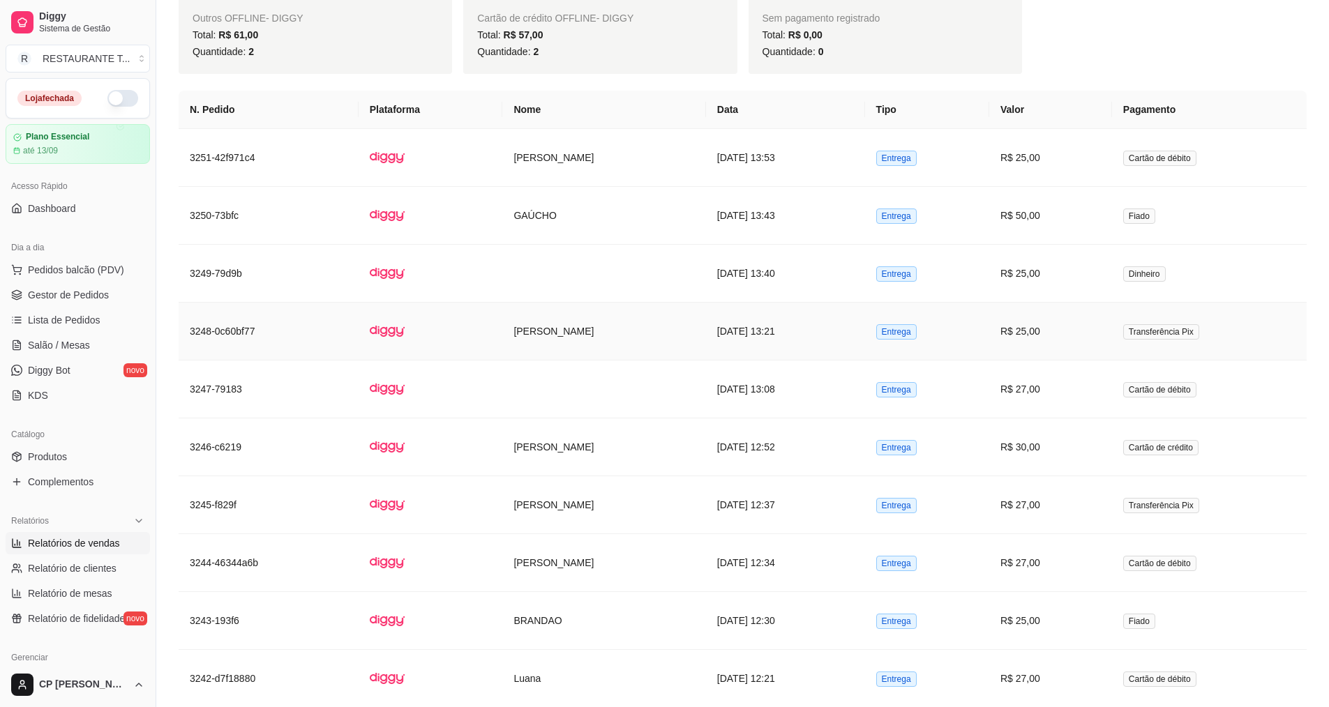
click at [647, 336] on td "[PERSON_NAME]" at bounding box center [603, 332] width 203 height 58
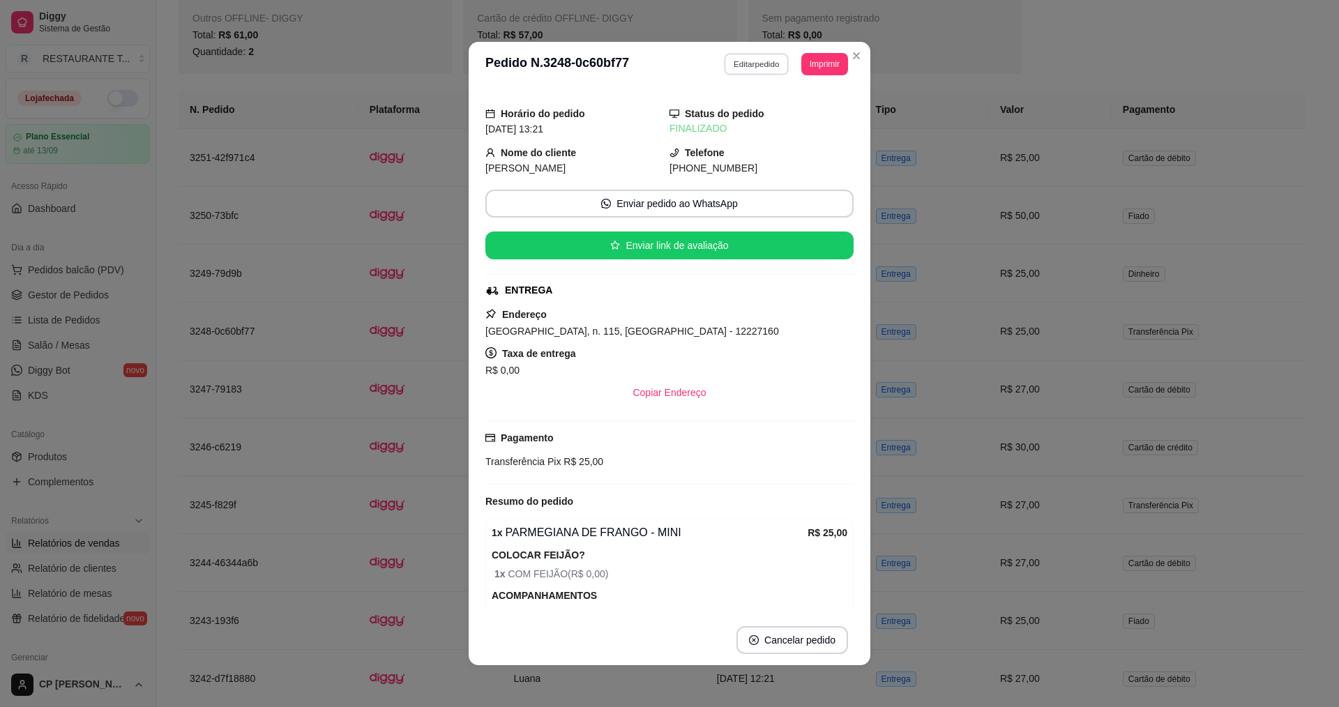
click at [647, 56] on button "Editar pedido" at bounding box center [757, 64] width 65 height 22
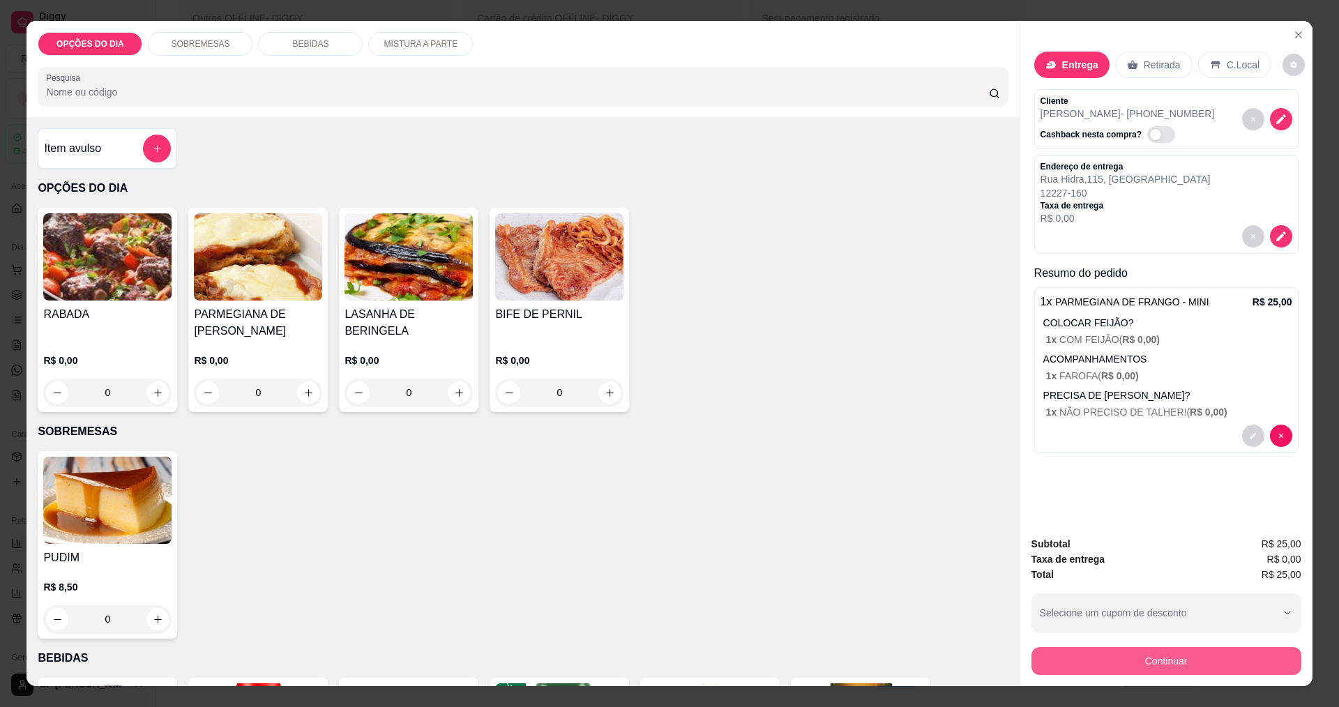
click at [647, 653] on button "Continuar" at bounding box center [1167, 661] width 270 height 28
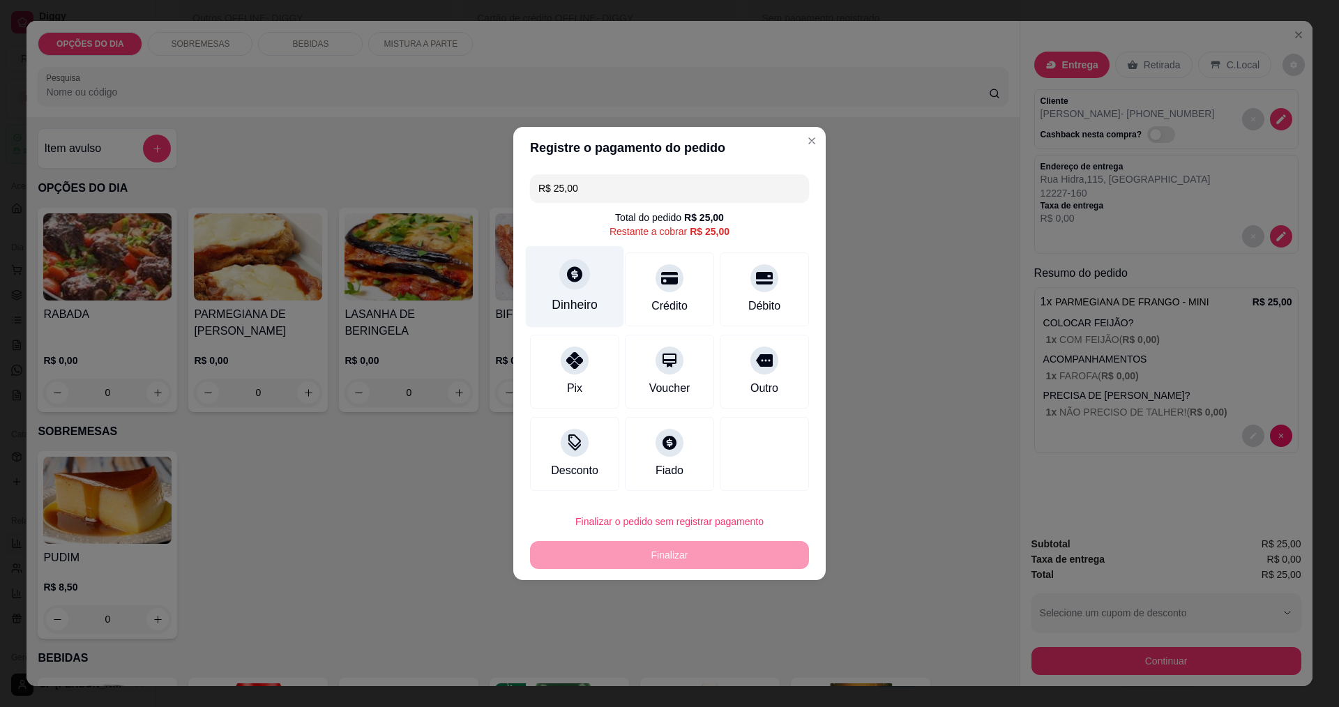
click at [568, 278] on icon at bounding box center [574, 273] width 15 height 15
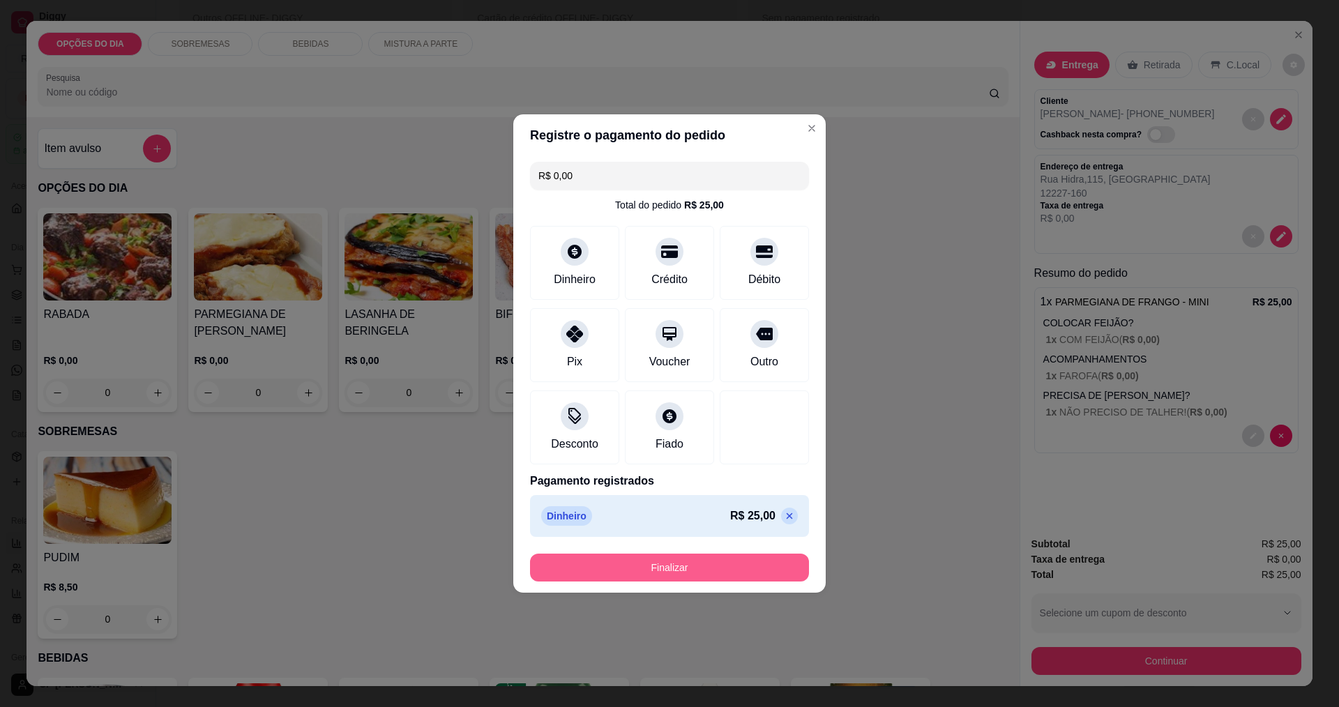
type input "R$ 0,00"
click at [647, 566] on button "Finalizar" at bounding box center [669, 568] width 279 height 28
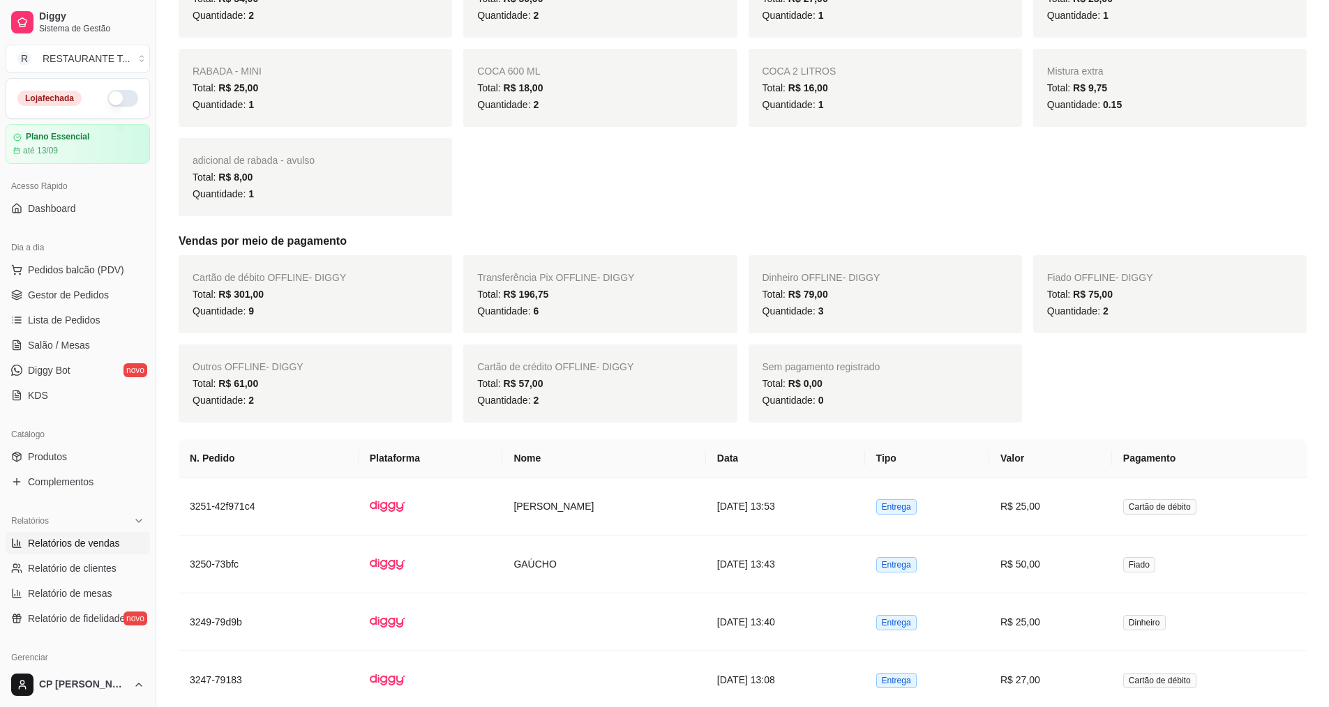
scroll to position [0, 0]
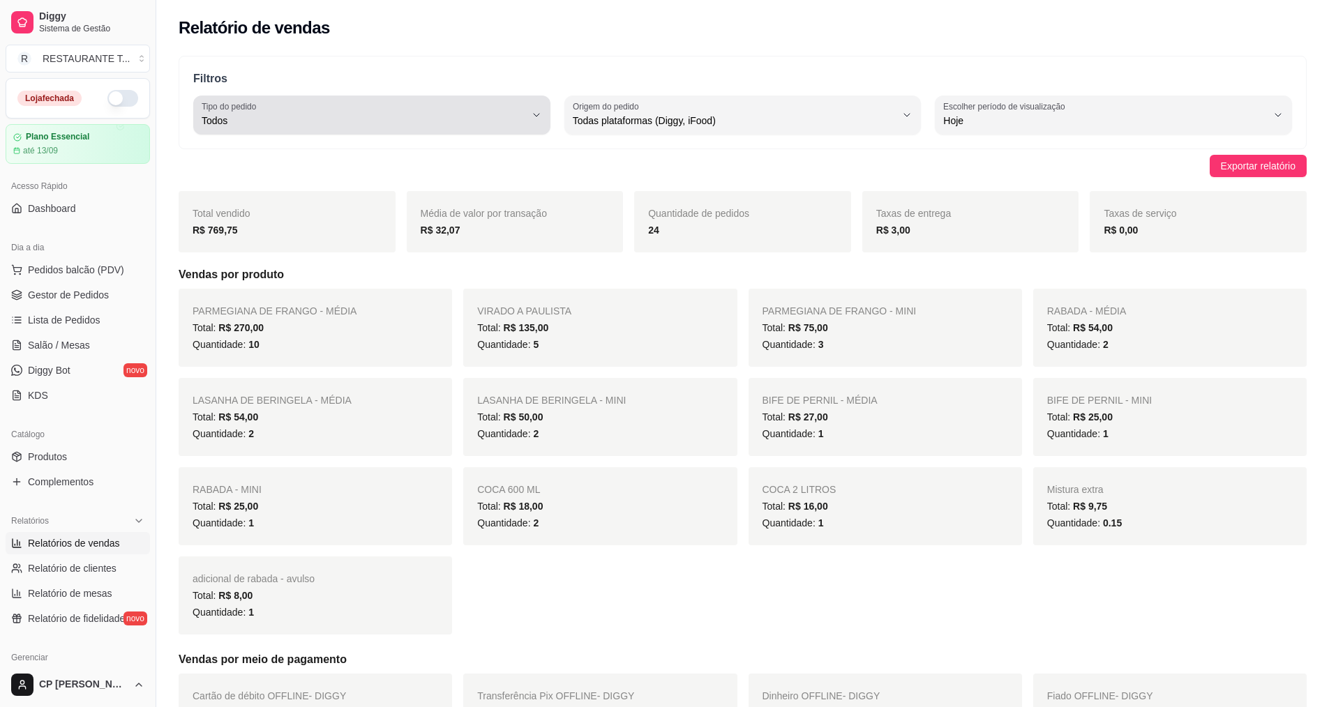
click at [252, 130] on button "Tipo do pedido Todos" at bounding box center [371, 115] width 357 height 39
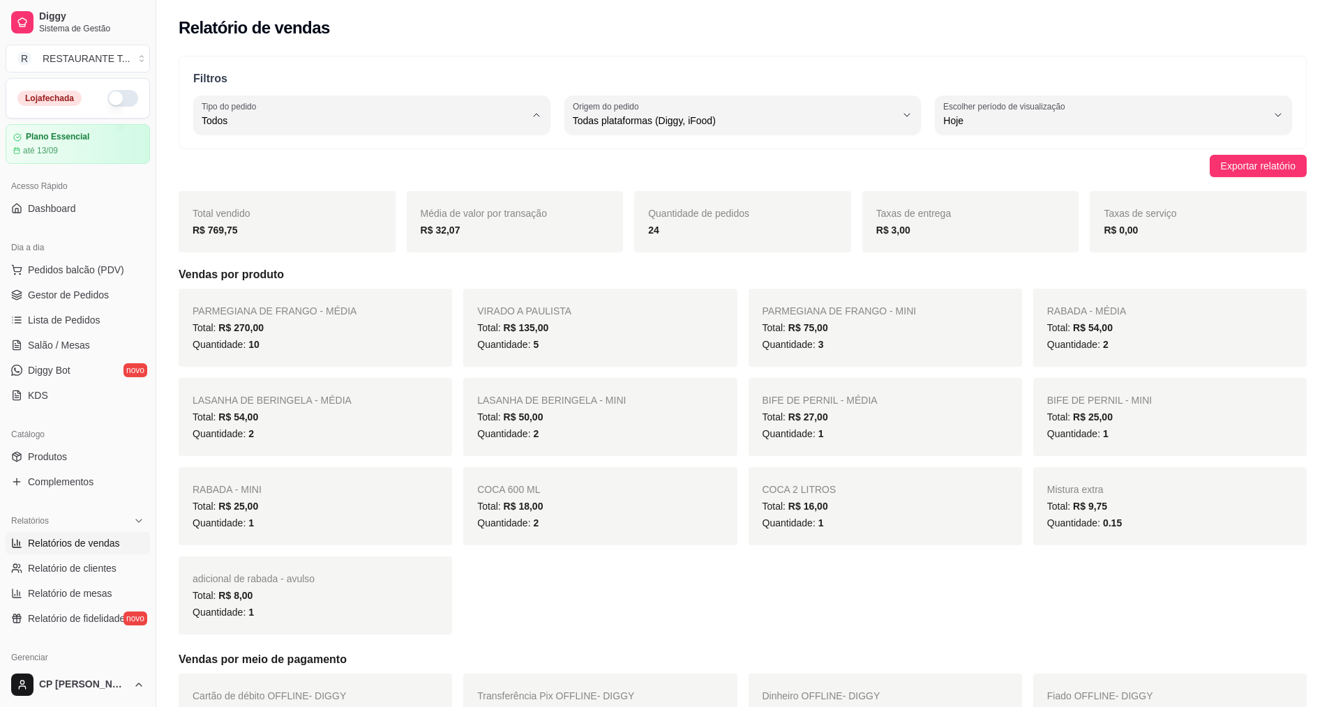
click at [263, 181] on span "Entrega" at bounding box center [365, 176] width 308 height 13
type input "DELIVERY"
select select "DELIVERY"
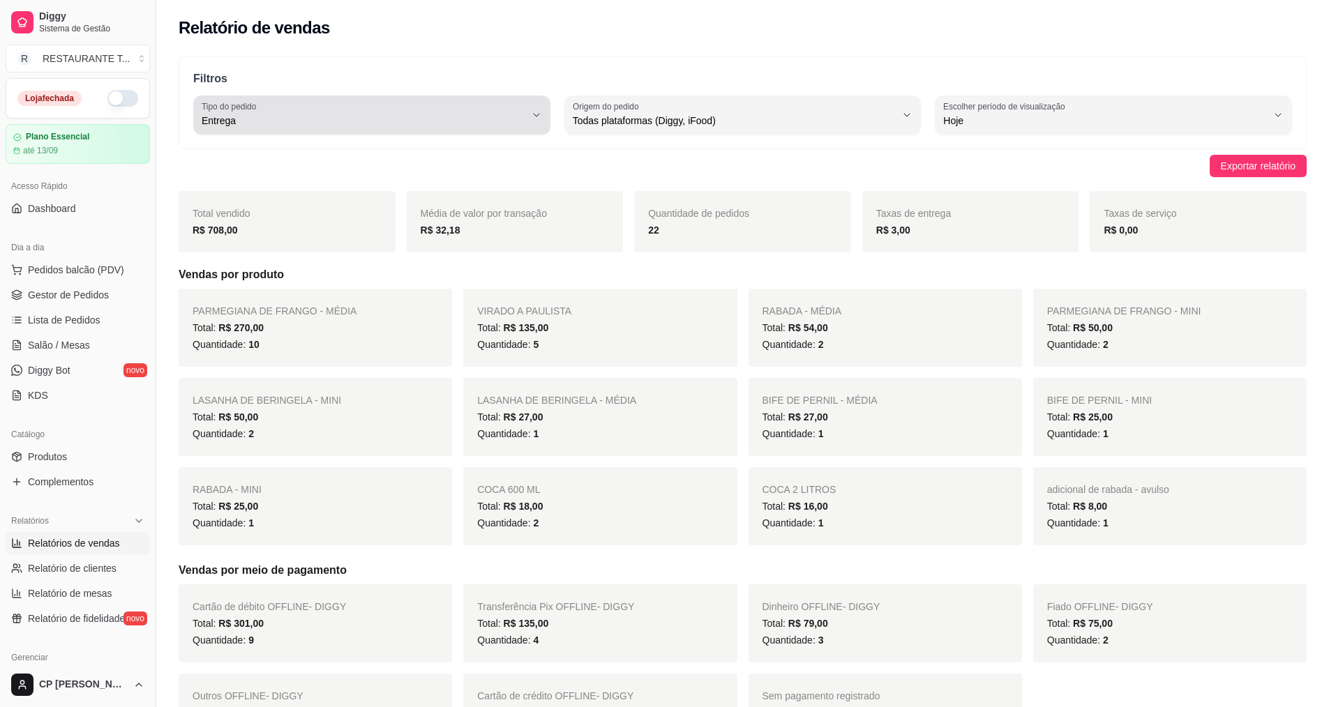
click at [441, 112] on div "Entrega" at bounding box center [364, 115] width 324 height 28
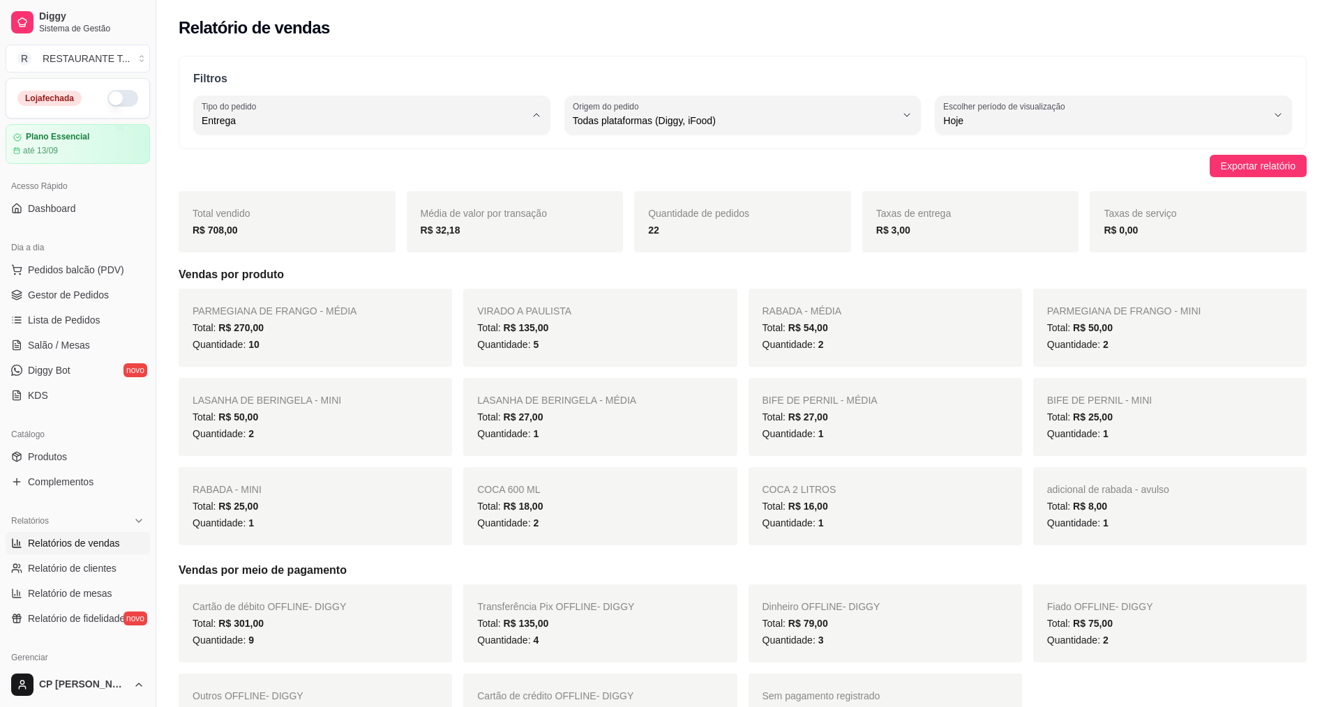
click at [368, 200] on span "Retirada" at bounding box center [365, 199] width 308 height 13
type input "PICKUP"
select select "PICKUP"
